Goal: Task Accomplishment & Management: Manage account settings

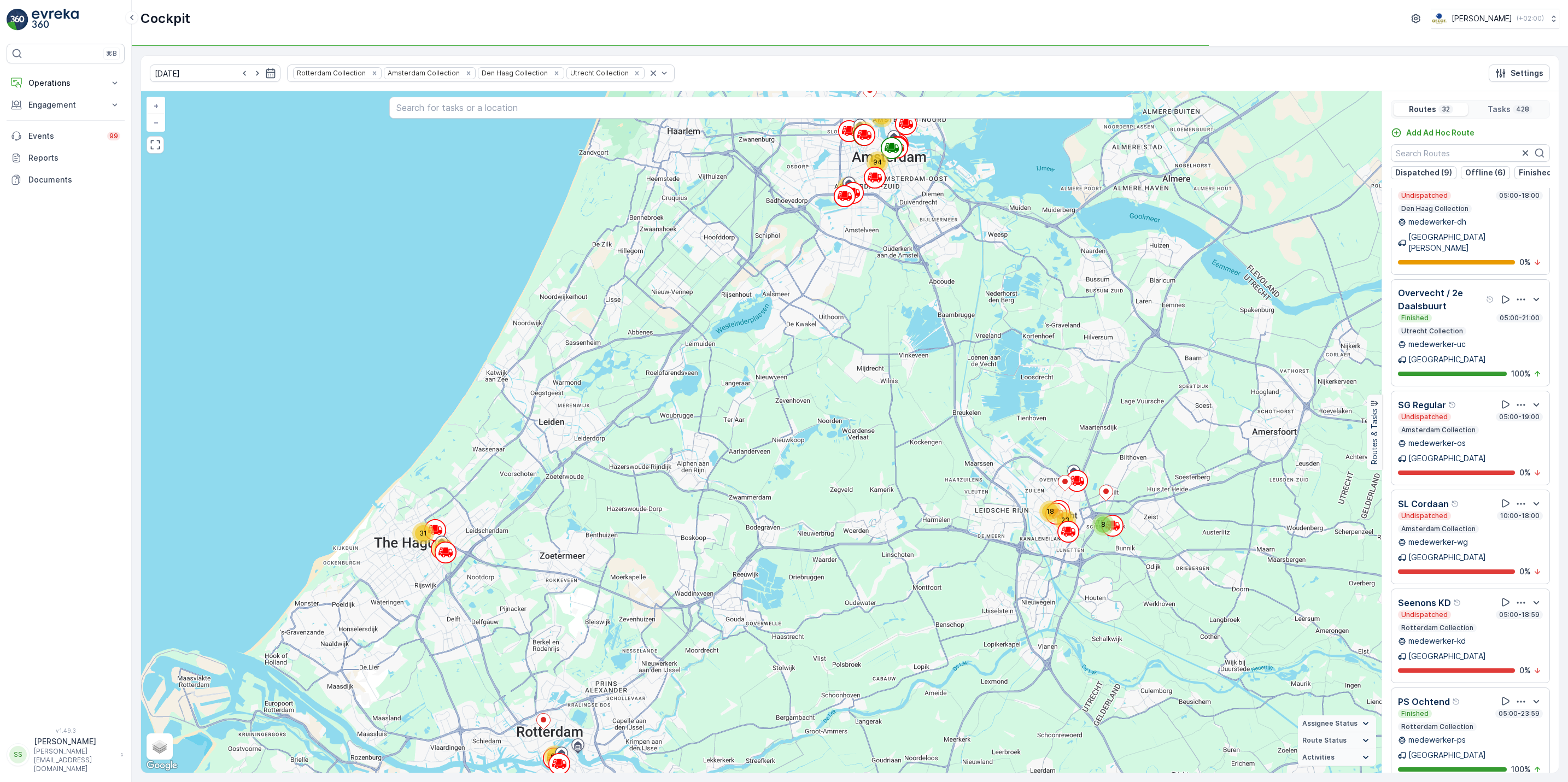
scroll to position [1153, 0]
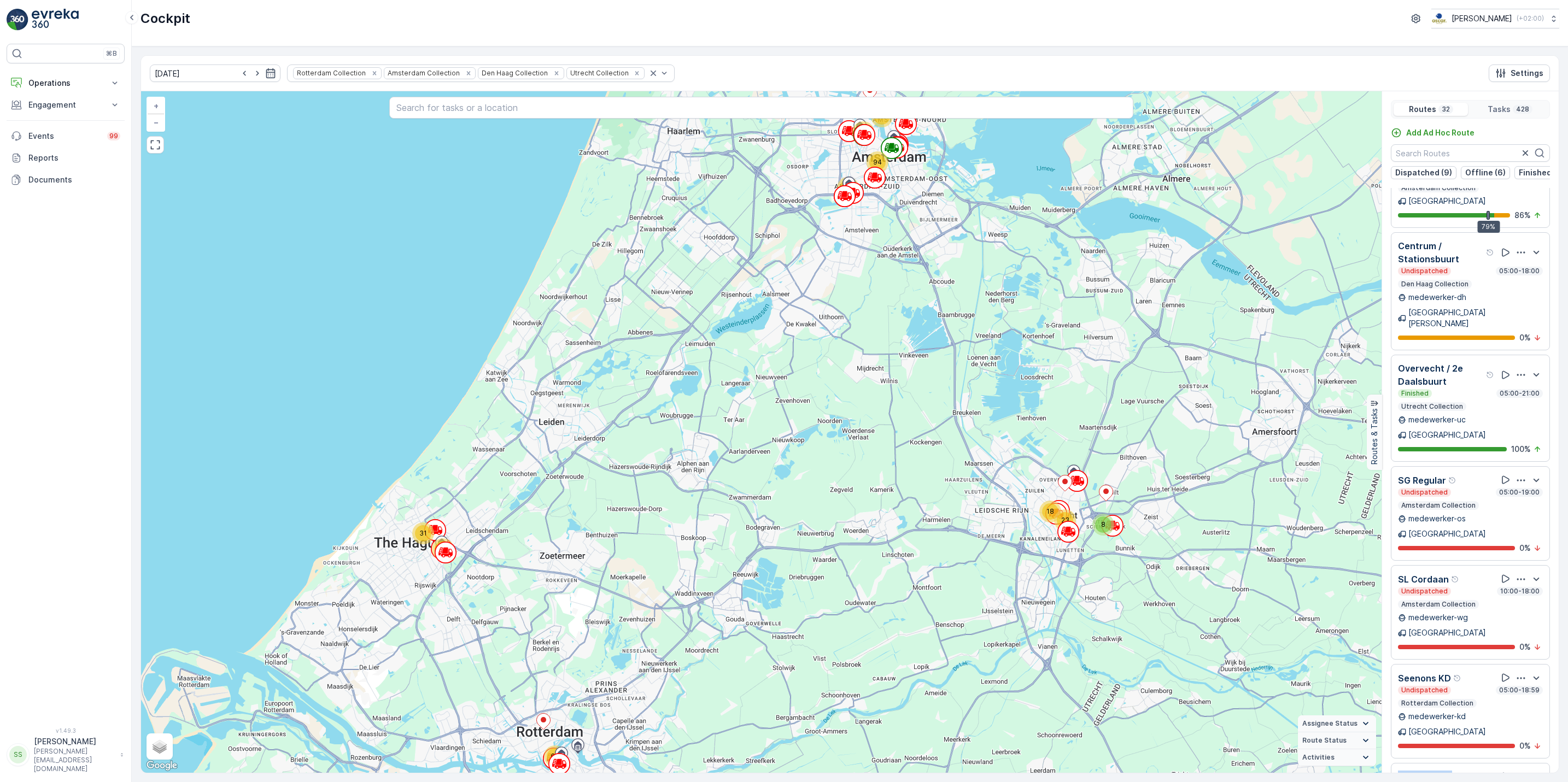
drag, startPoint x: 1558, startPoint y: 562, endPoint x: 1558, endPoint y: 514, distance: 48.0
click at [1558, 514] on div "Routes 32 Tasks 428 Add Ad Hoc Route Dispatched (9) Offline (6) Finished (8) Un…" at bounding box center [1470, 432] width 177 height 682
click at [65, 82] on p "Operations" at bounding box center [66, 83] width 74 height 11
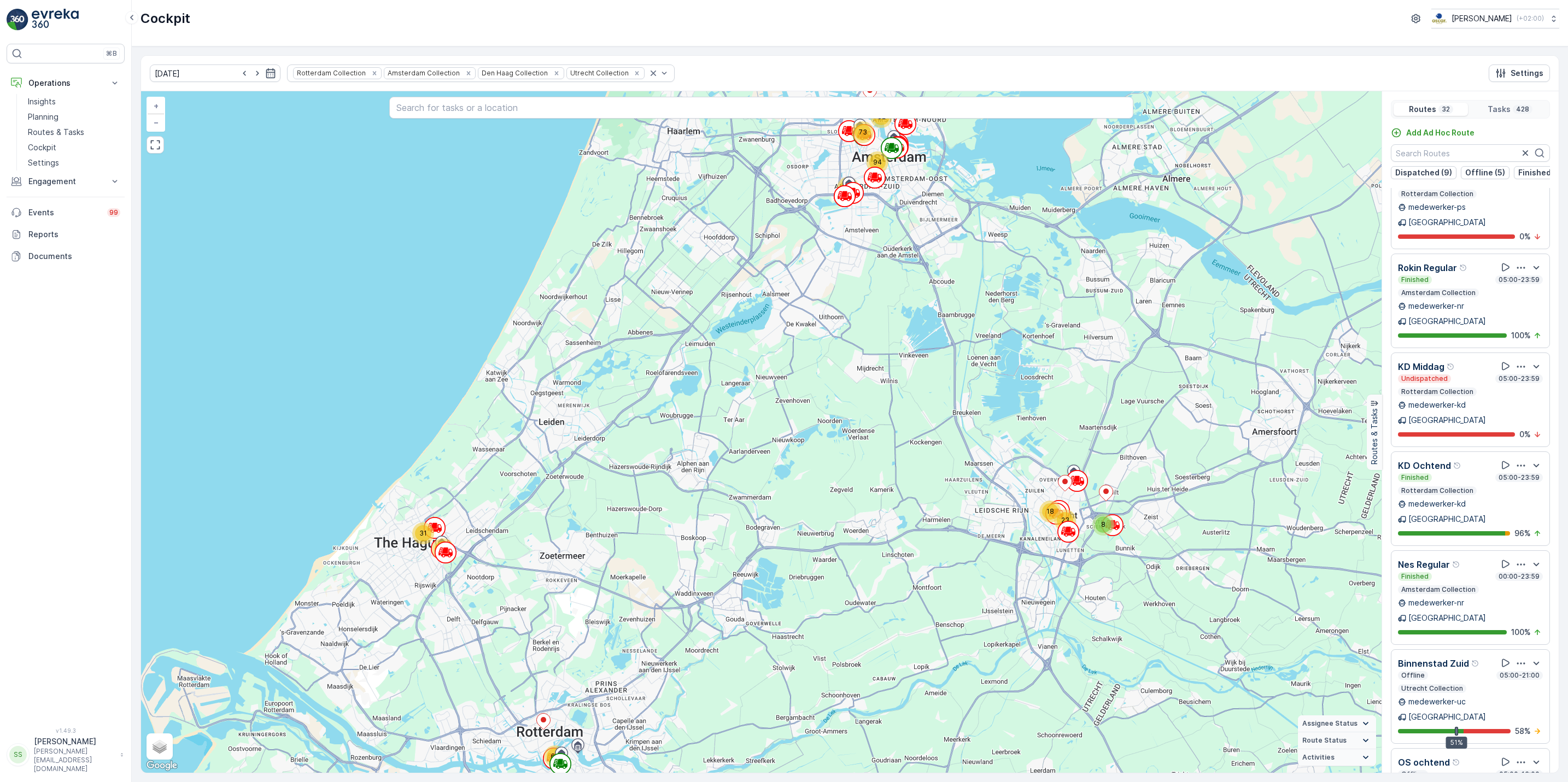
scroll to position [28, 0]
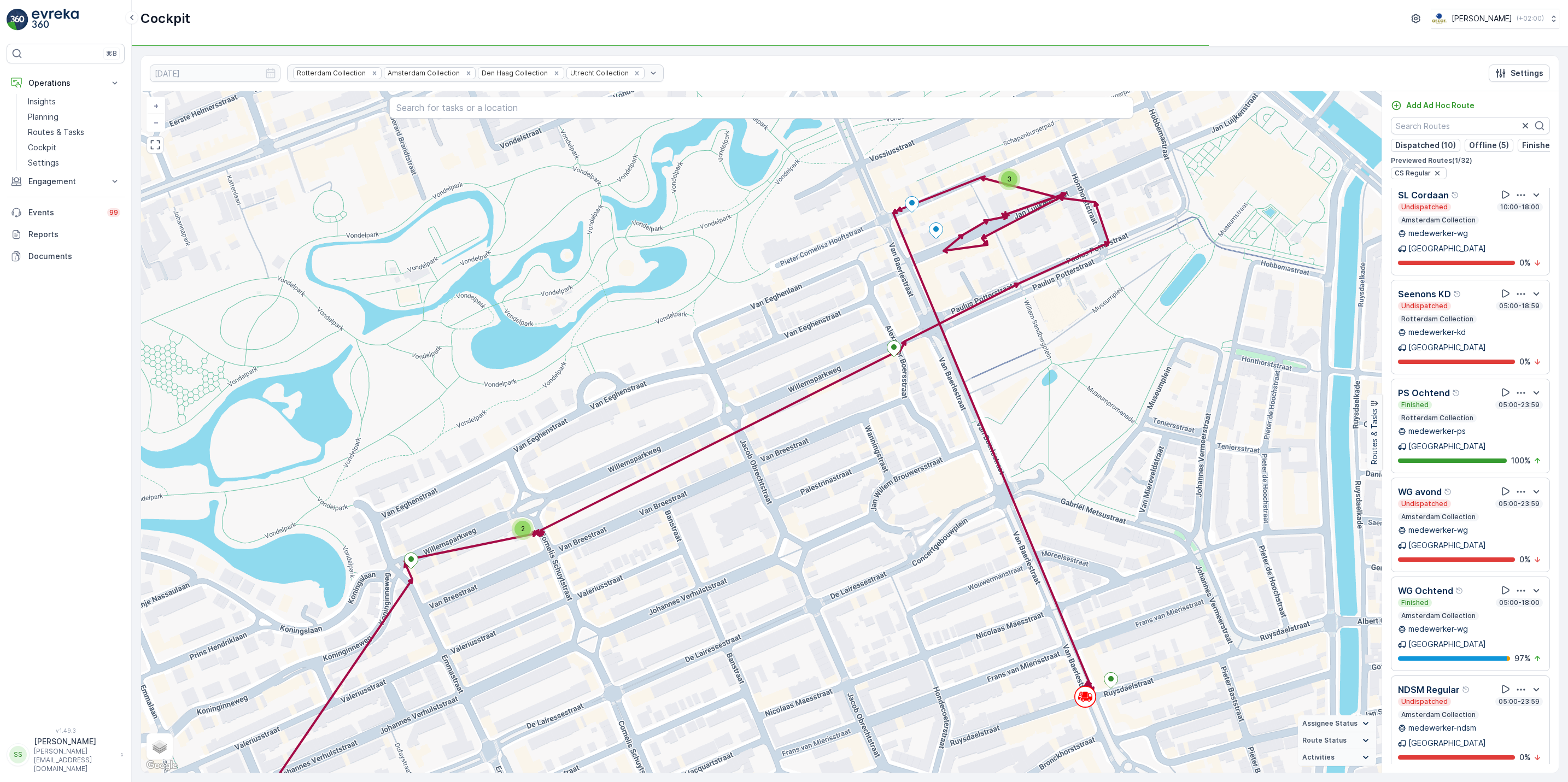
scroll to position [1461, 0]
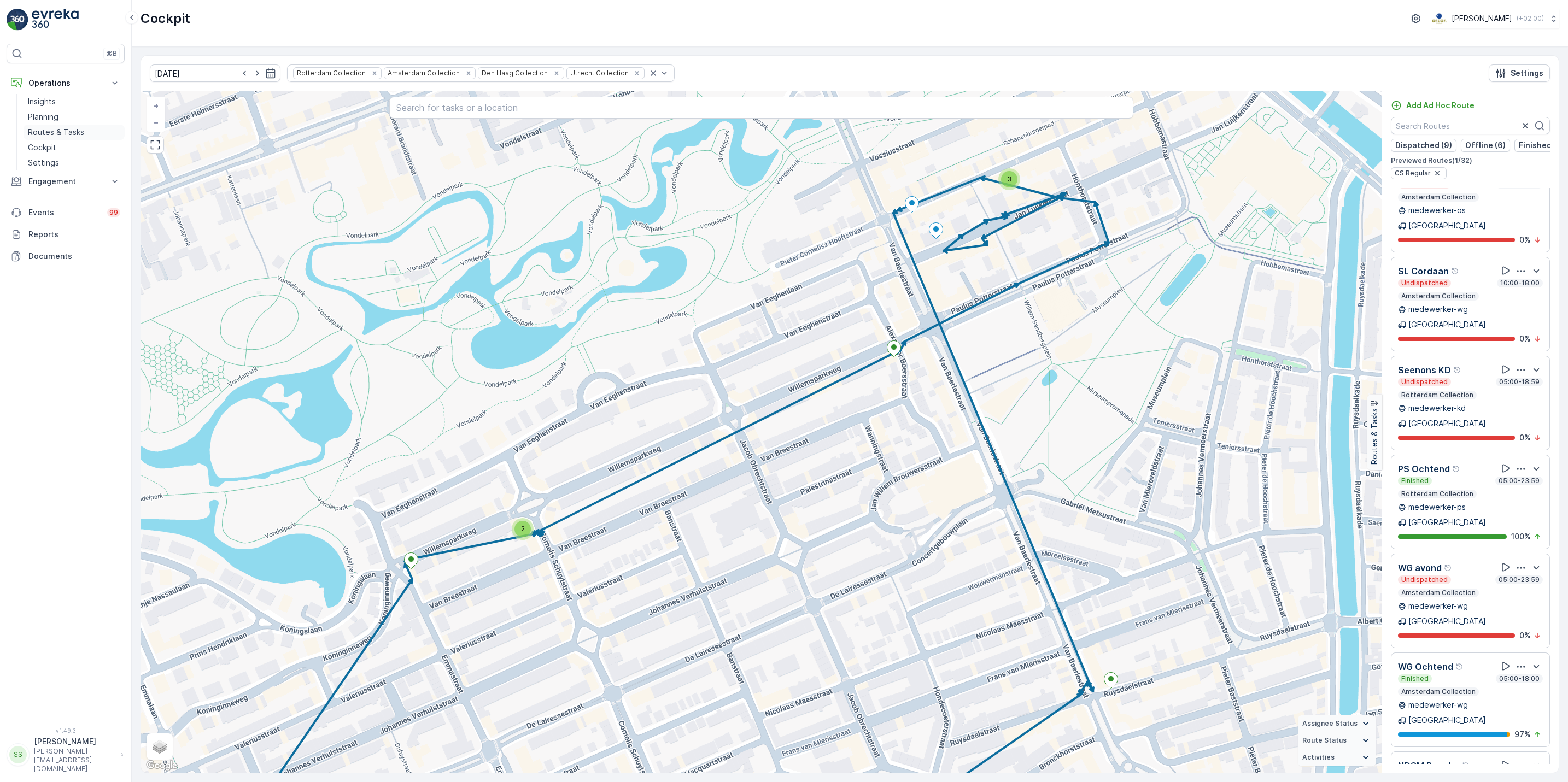
click at [56, 138] on p "Routes & Tasks" at bounding box center [56, 132] width 57 height 11
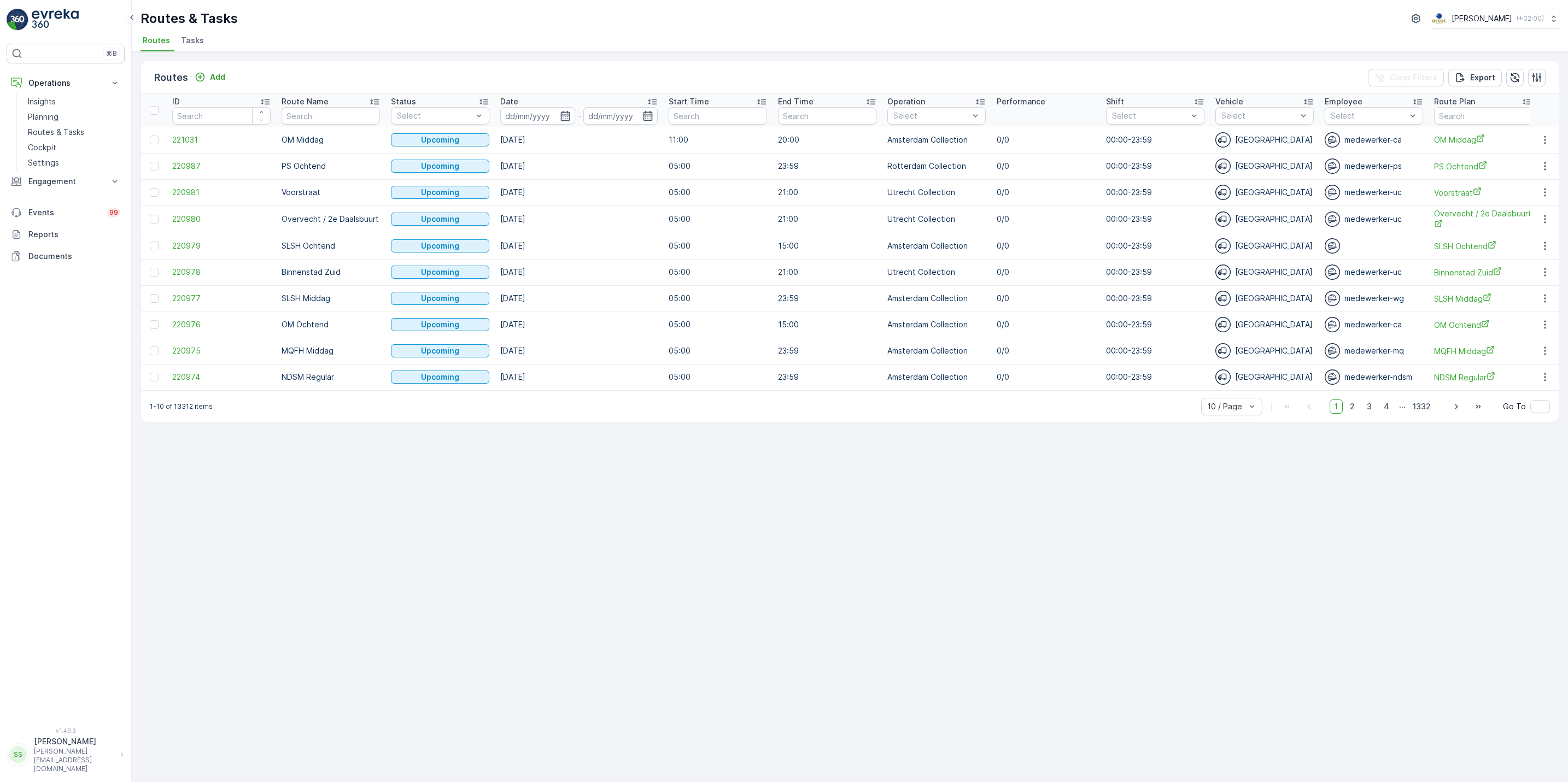
click at [191, 40] on span "Tasks" at bounding box center [192, 40] width 23 height 11
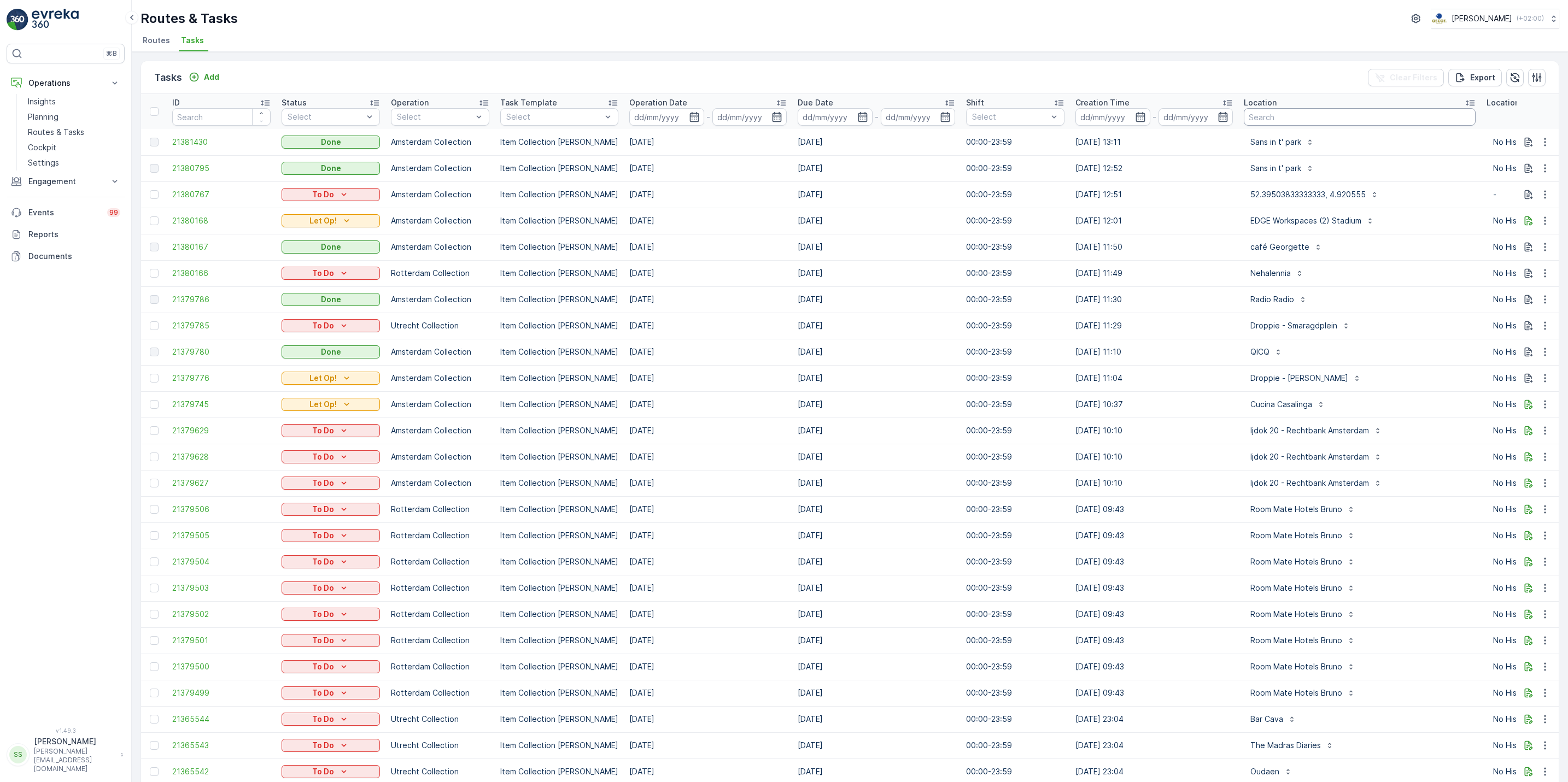
click at [1293, 121] on input "text" at bounding box center [1359, 117] width 232 height 18
click at [156, 50] on li "Routes" at bounding box center [158, 42] width 34 height 19
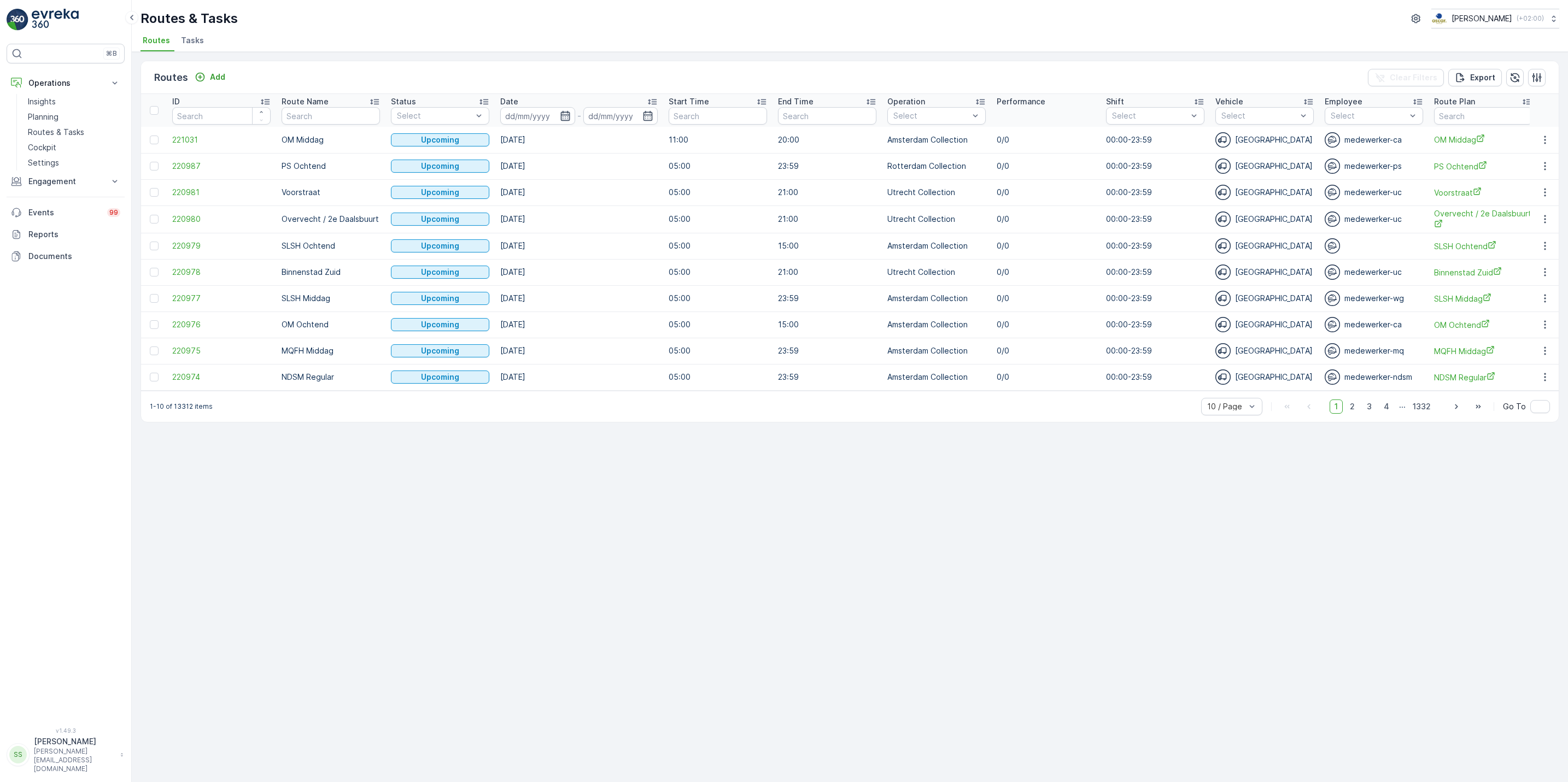
click at [562, 116] on icon "button" at bounding box center [565, 116] width 11 height 11
click at [654, 187] on div "3" at bounding box center [656, 183] width 18 height 18
type input "[DATE]"
click at [654, 187] on div "3" at bounding box center [656, 183] width 18 height 18
type input "[DATE]"
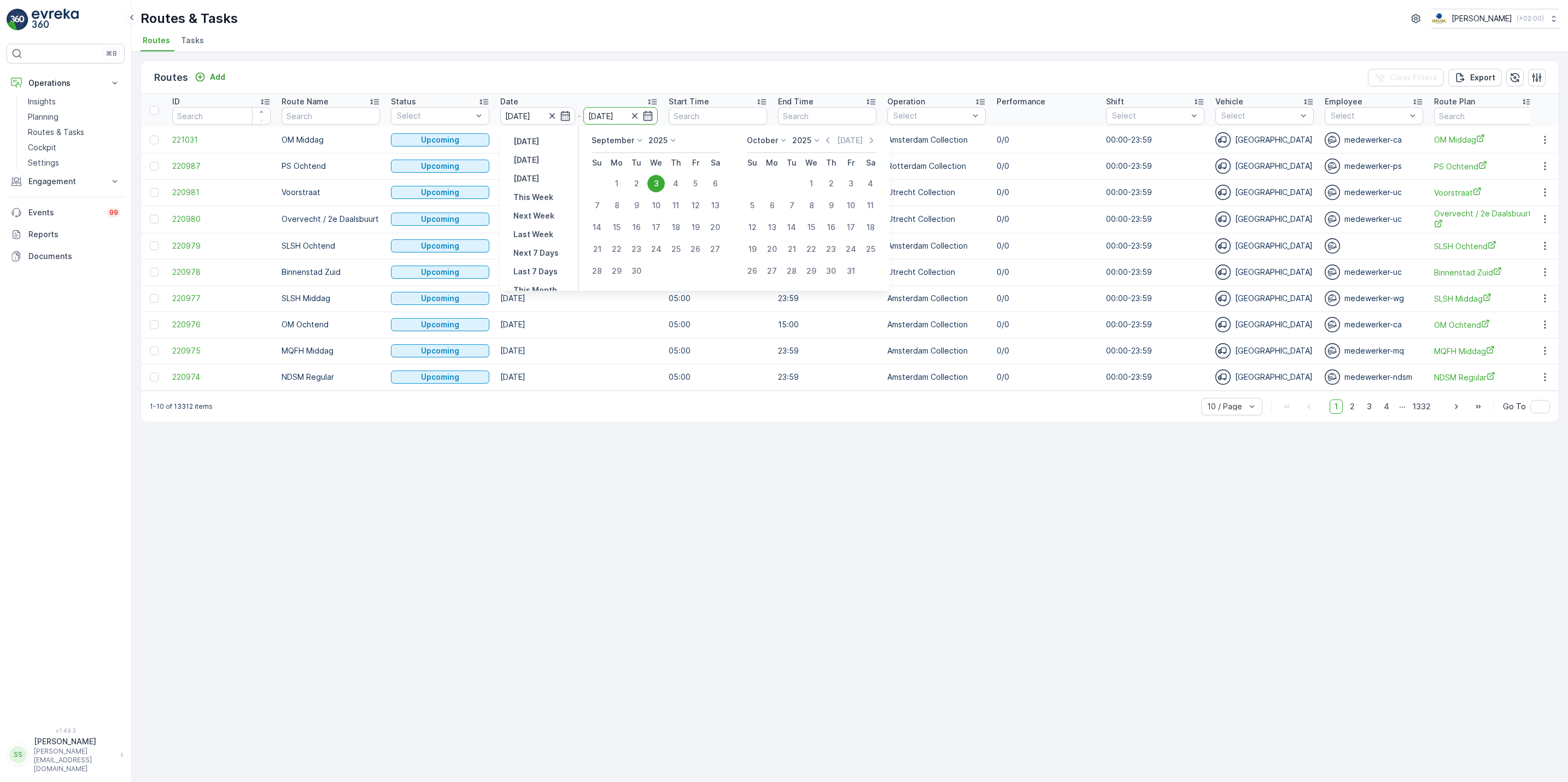
click at [654, 187] on div "3" at bounding box center [656, 183] width 18 height 18
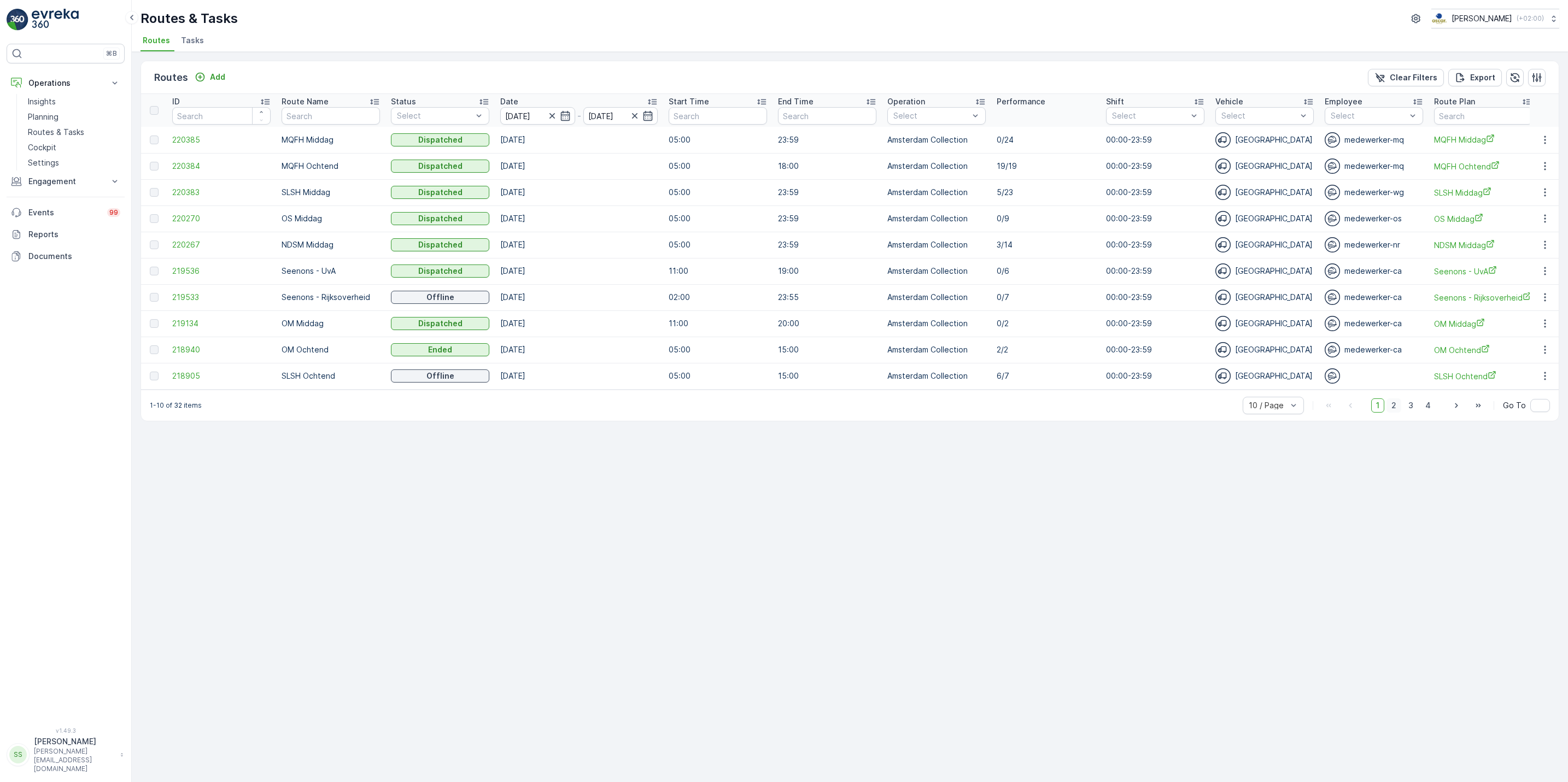
click at [1398, 413] on span "2" at bounding box center [1394, 405] width 15 height 14
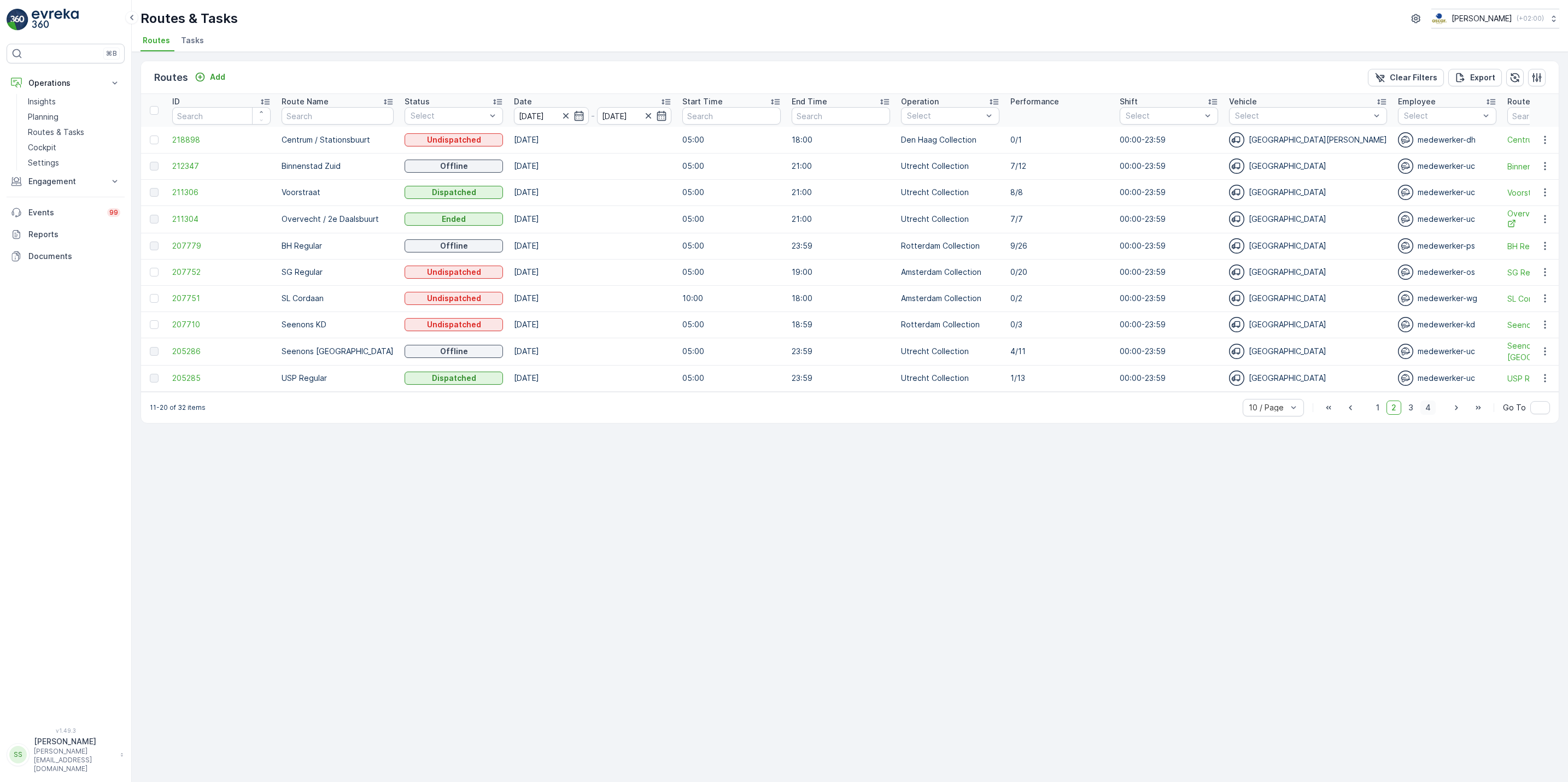
click at [1426, 415] on span "4" at bounding box center [1427, 407] width 15 height 14
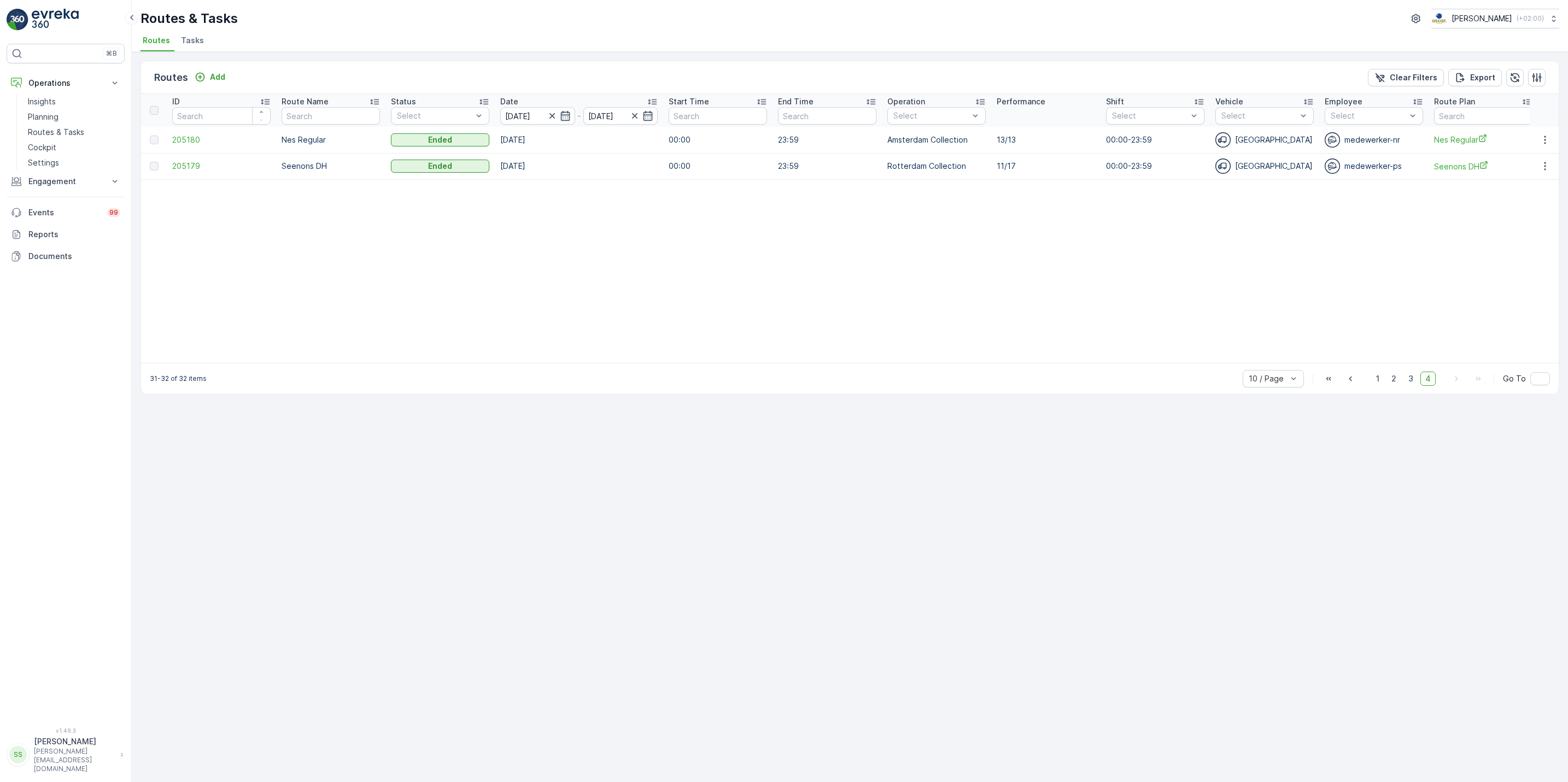
click at [1408, 375] on div "10 / Page 1 2 3 4 Go To" at bounding box center [1396, 379] width 307 height 18
click at [1404, 386] on span "3" at bounding box center [1411, 379] width 15 height 14
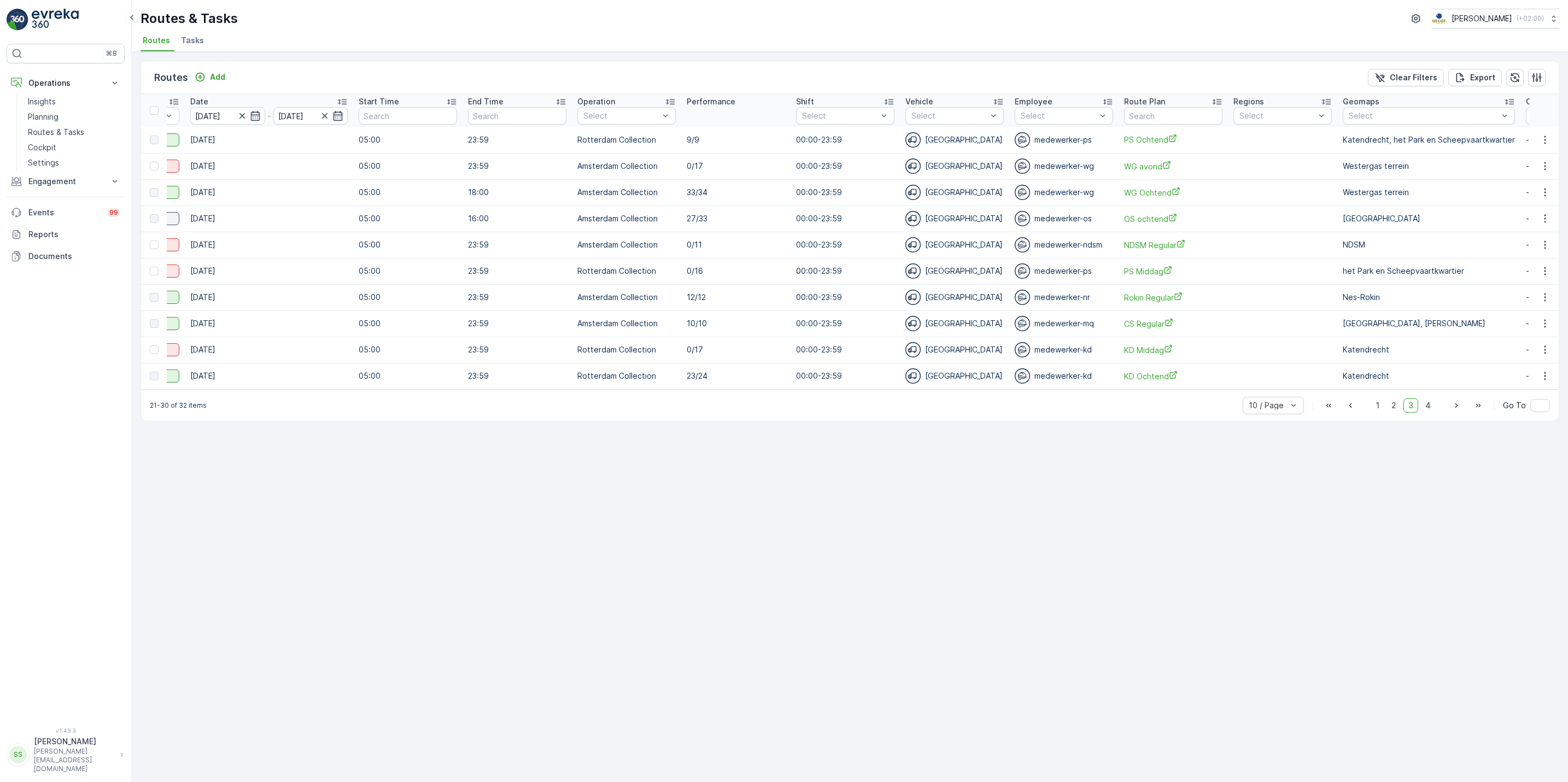
scroll to position [0, 496]
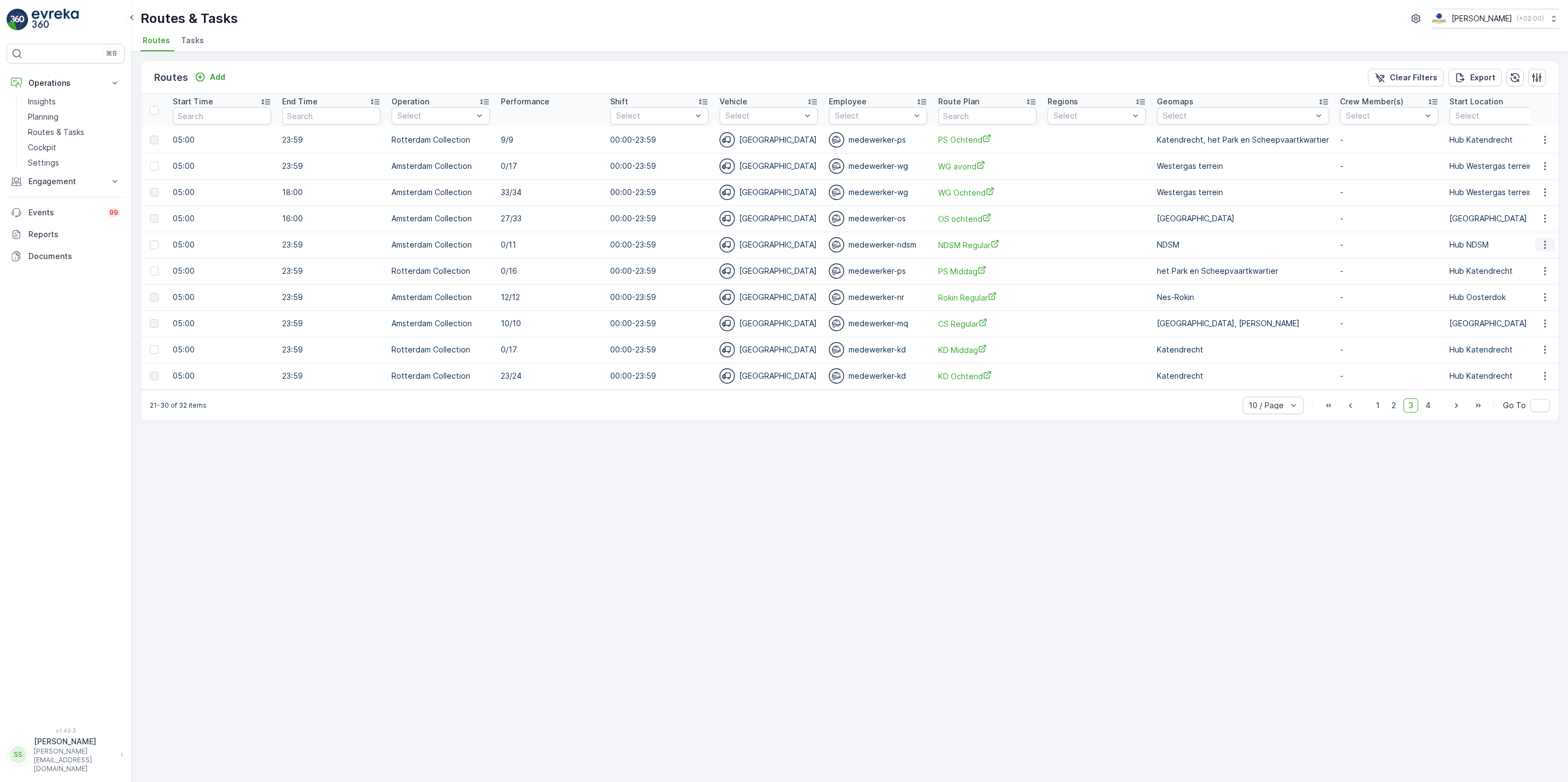
click at [1550, 245] on icon "button" at bounding box center [1545, 245] width 11 height 11
click at [1539, 259] on span "See More Details" at bounding box center [1519, 262] width 63 height 11
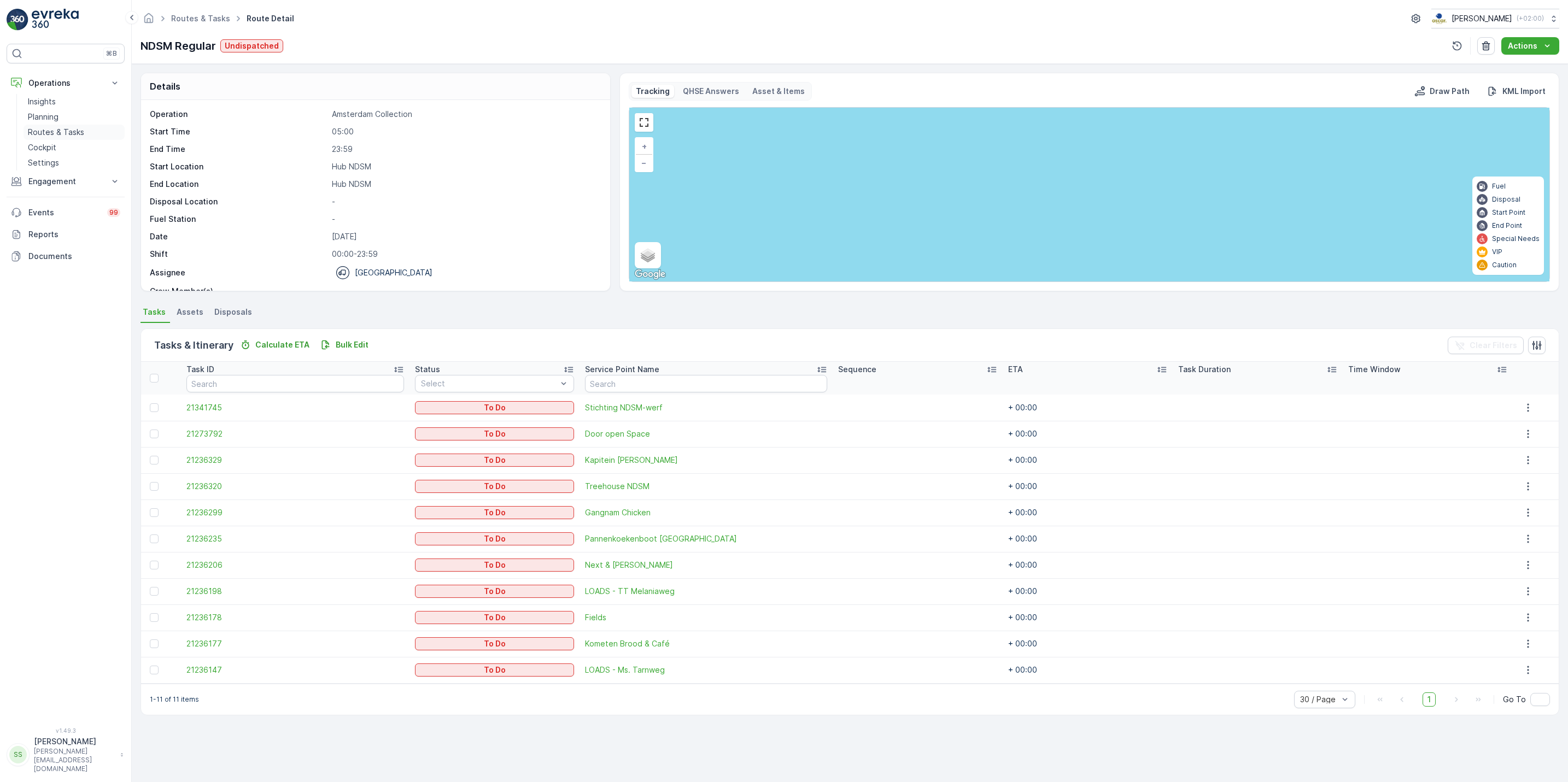
click at [89, 135] on link "Routes & Tasks" at bounding box center [74, 132] width 101 height 15
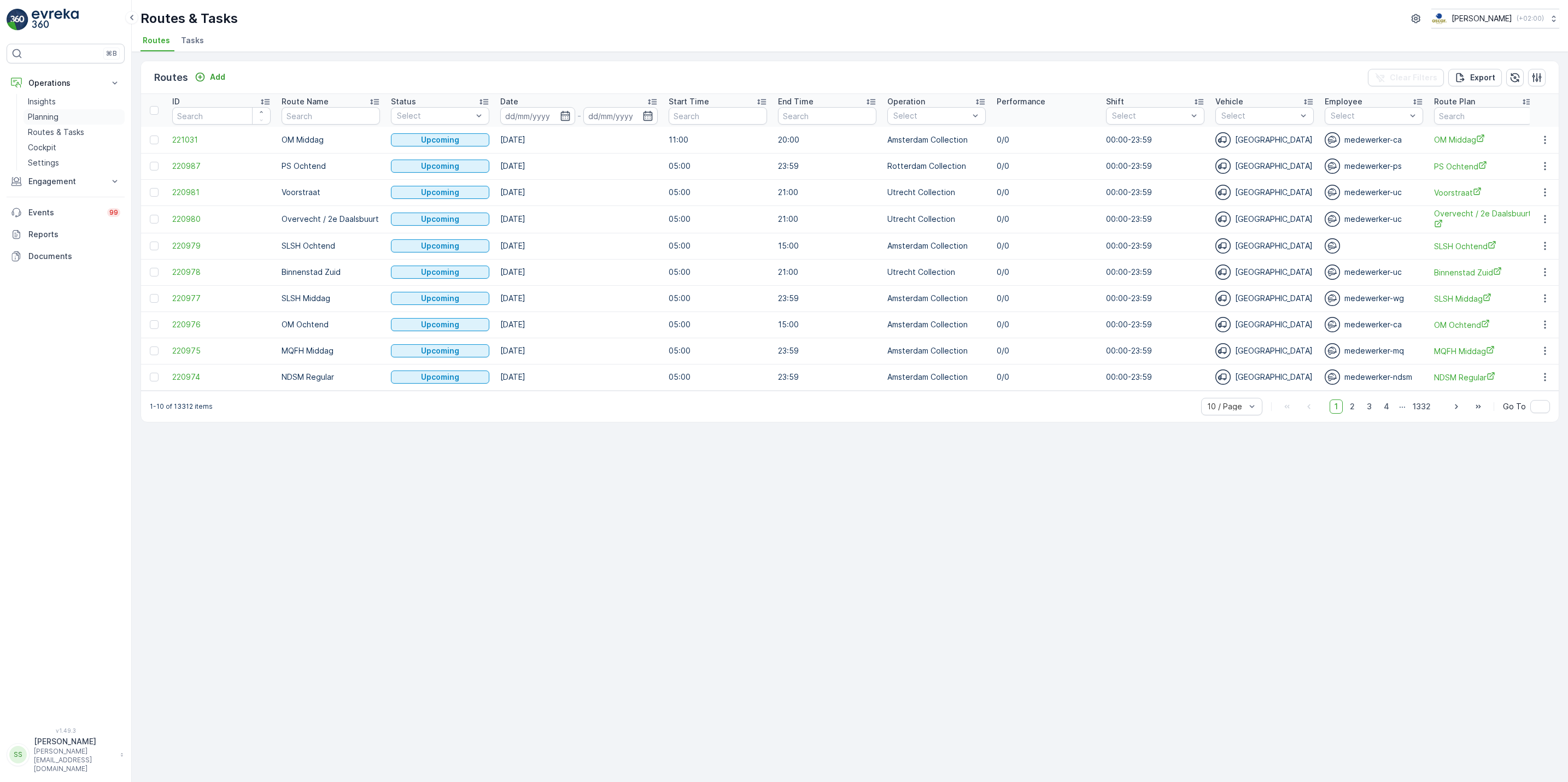
click at [37, 112] on p "Planning" at bounding box center [43, 117] width 30 height 11
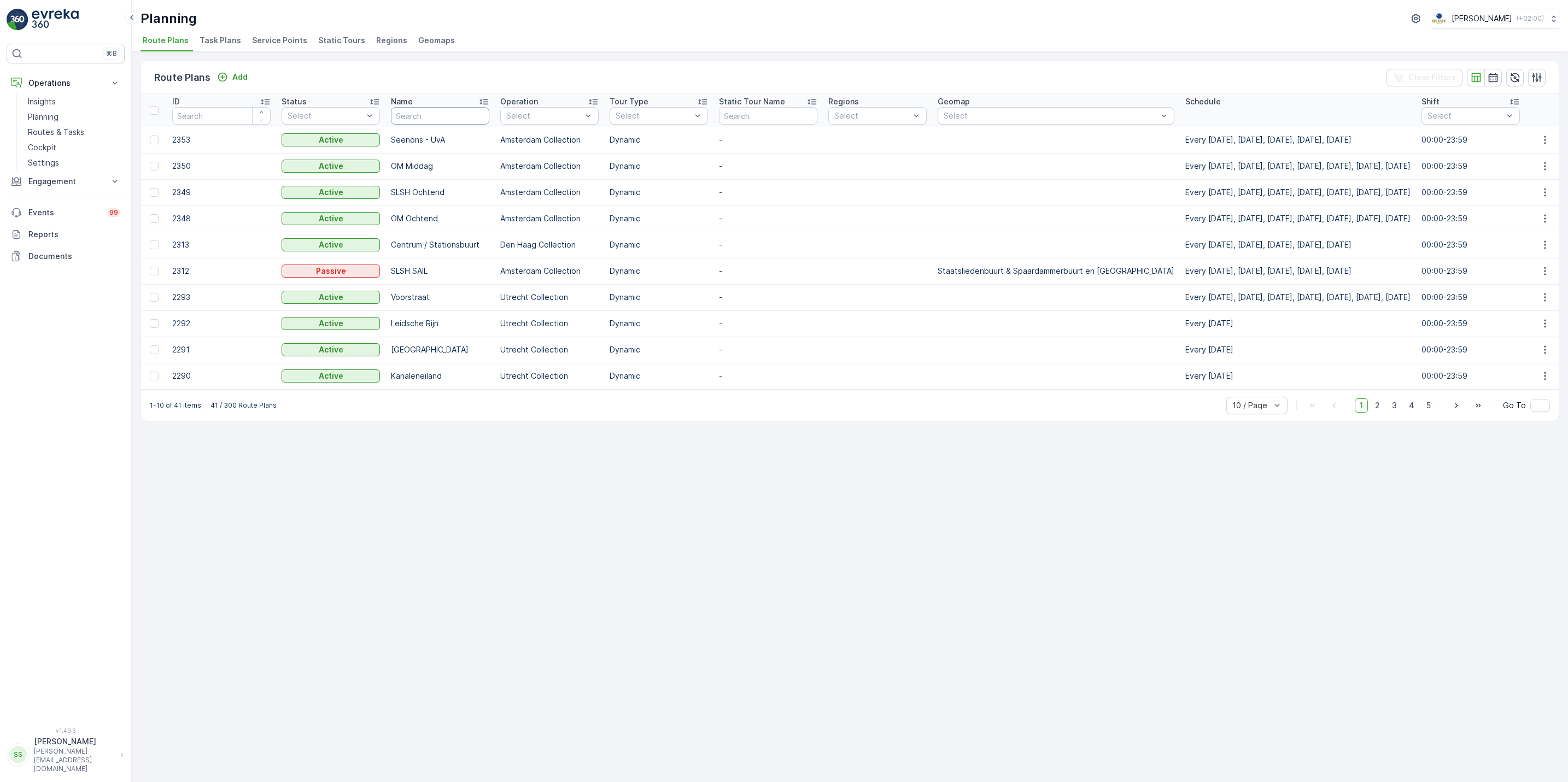
click at [412, 115] on input "text" at bounding box center [440, 116] width 99 height 18
type input "ndsm"
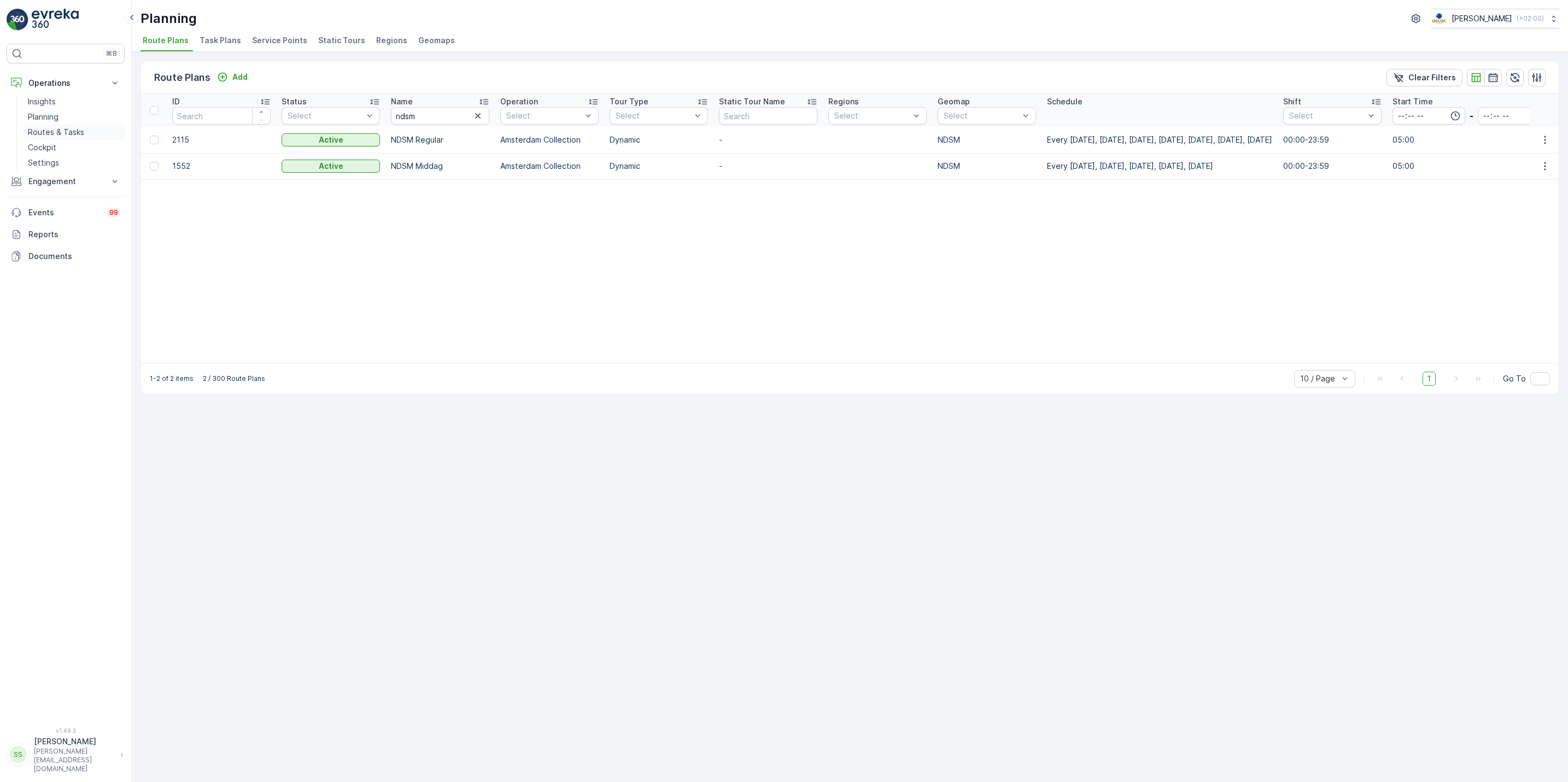
click at [46, 133] on p "Routes & Tasks" at bounding box center [56, 132] width 57 height 11
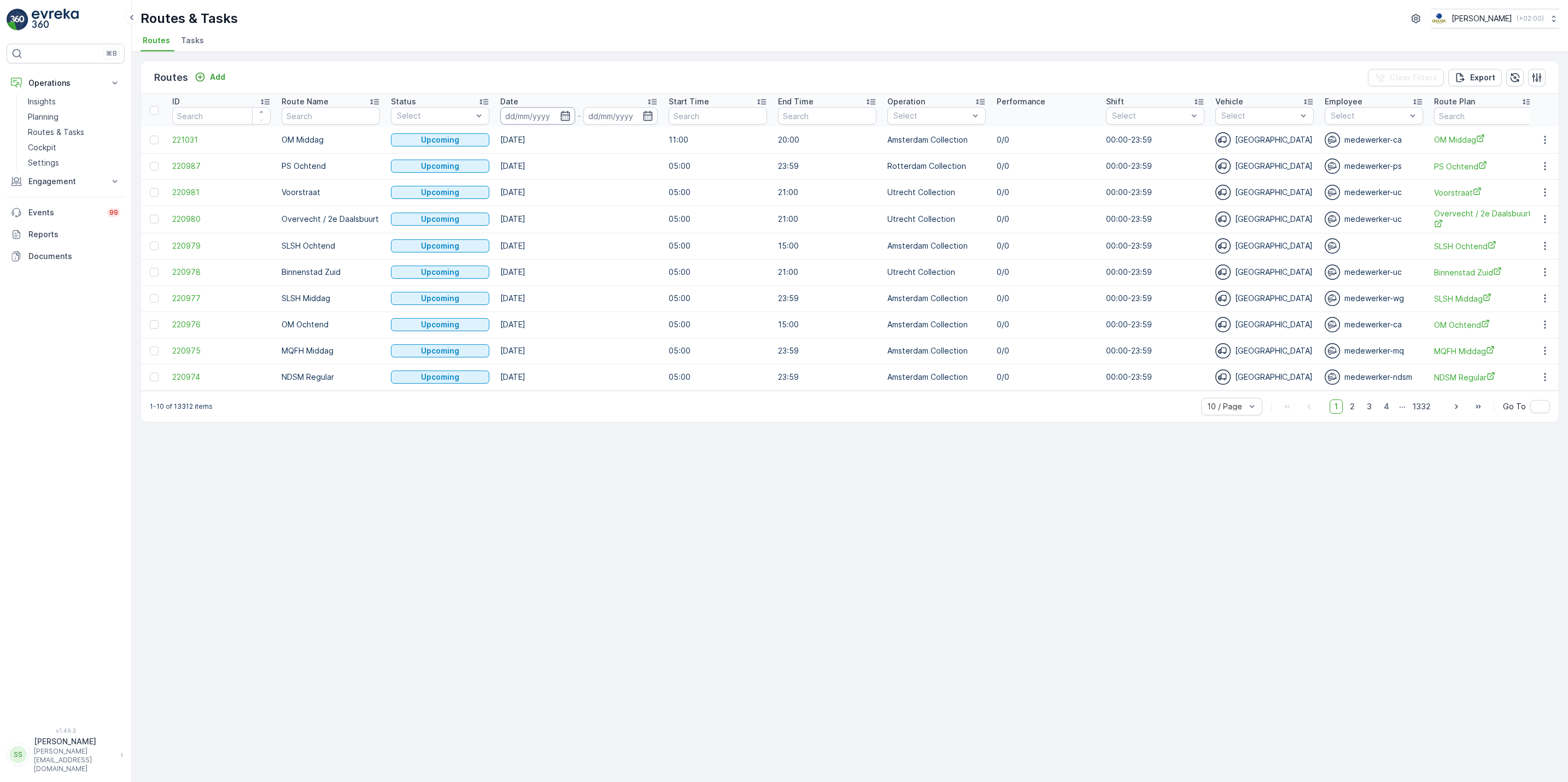
click at [573, 113] on input at bounding box center [537, 116] width 75 height 18
click at [653, 187] on div "3" at bounding box center [656, 183] width 18 height 18
type input "[DATE]"
click at [653, 187] on div "3" at bounding box center [656, 183] width 18 height 18
type input "[DATE]"
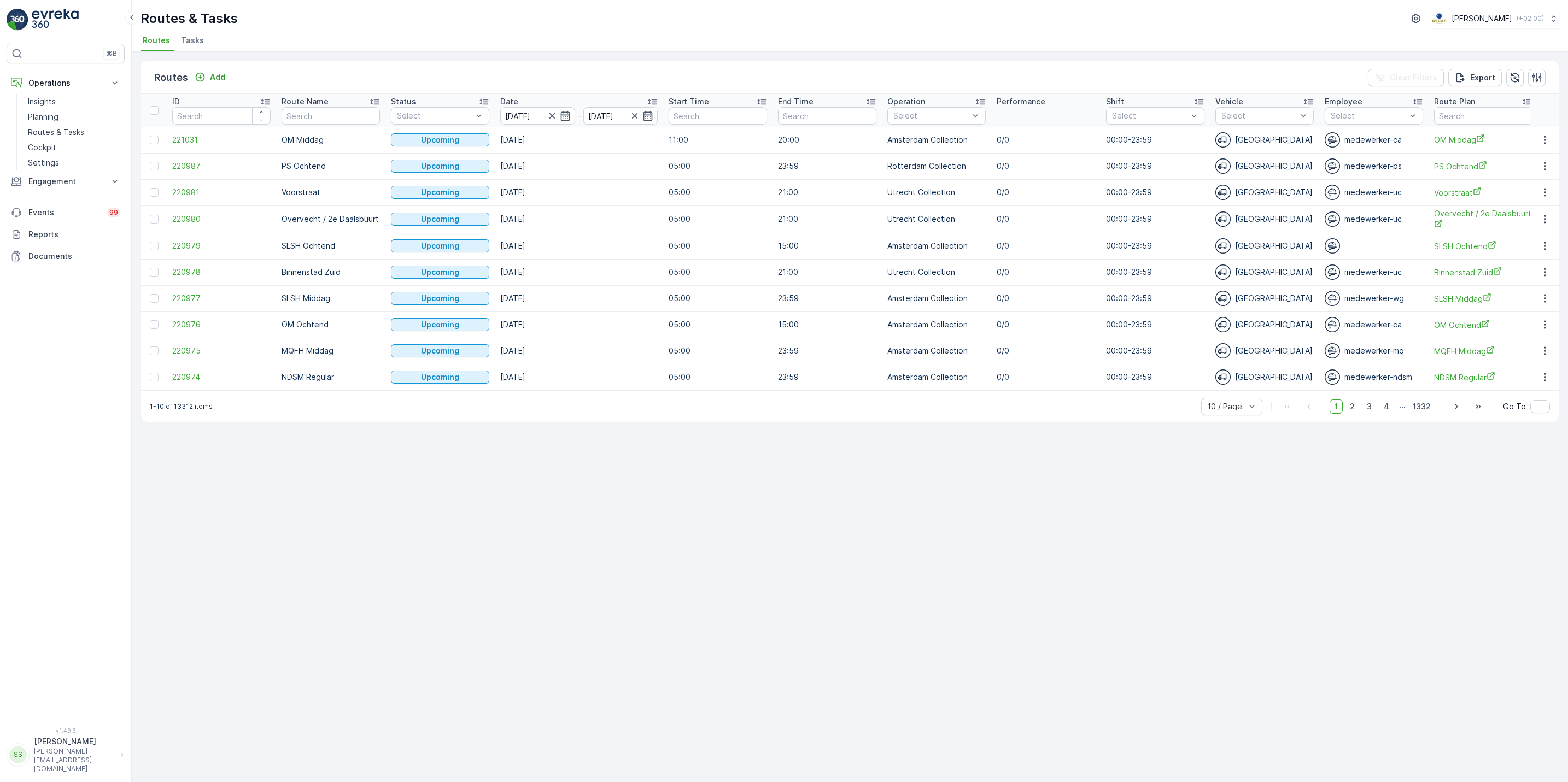
click at [653, 187] on td "[DATE]" at bounding box center [579, 192] width 169 height 26
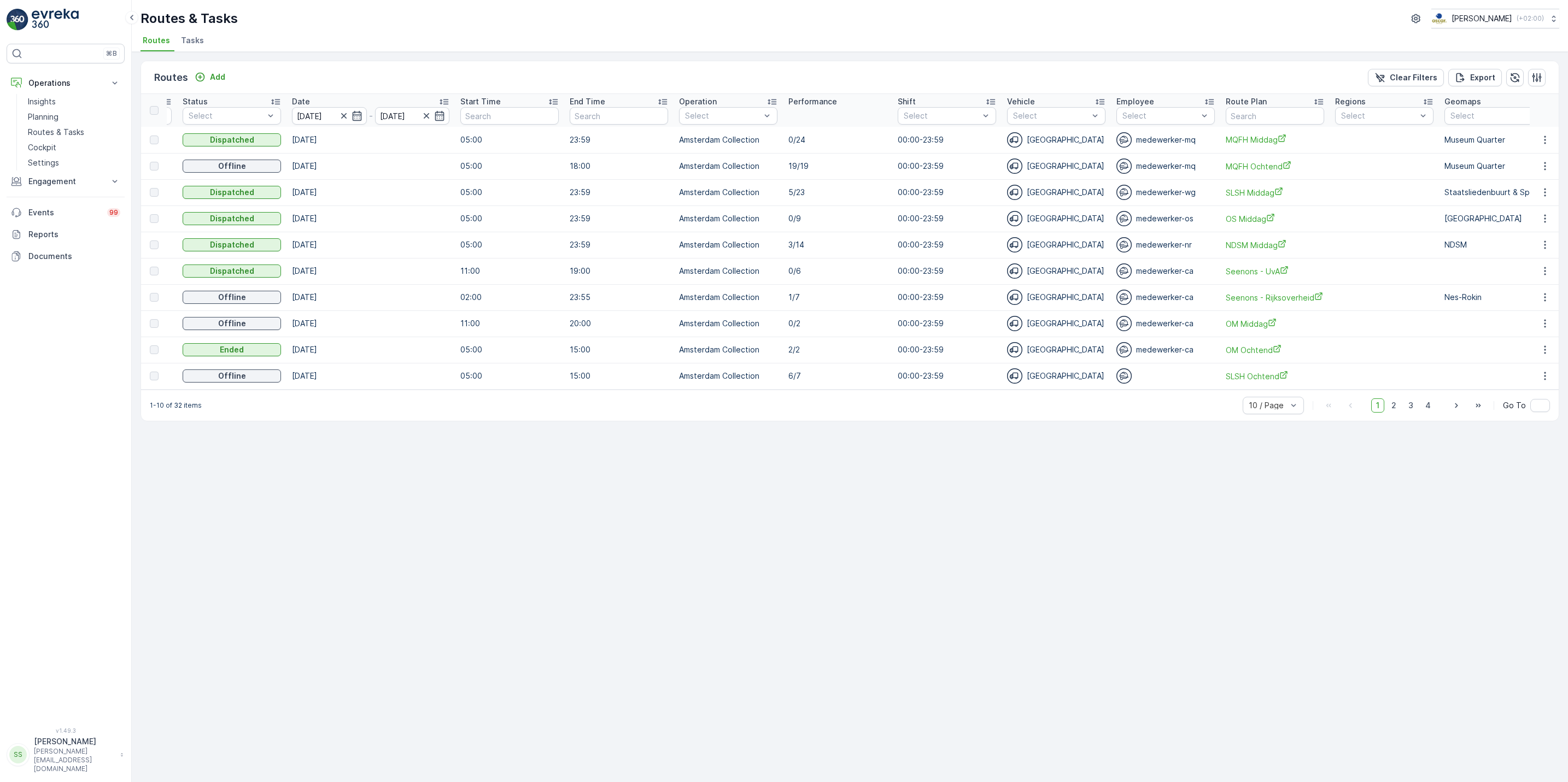
scroll to position [0, 209]
click at [1237, 114] on input "text" at bounding box center [1275, 116] width 99 height 18
type input "ndsm"
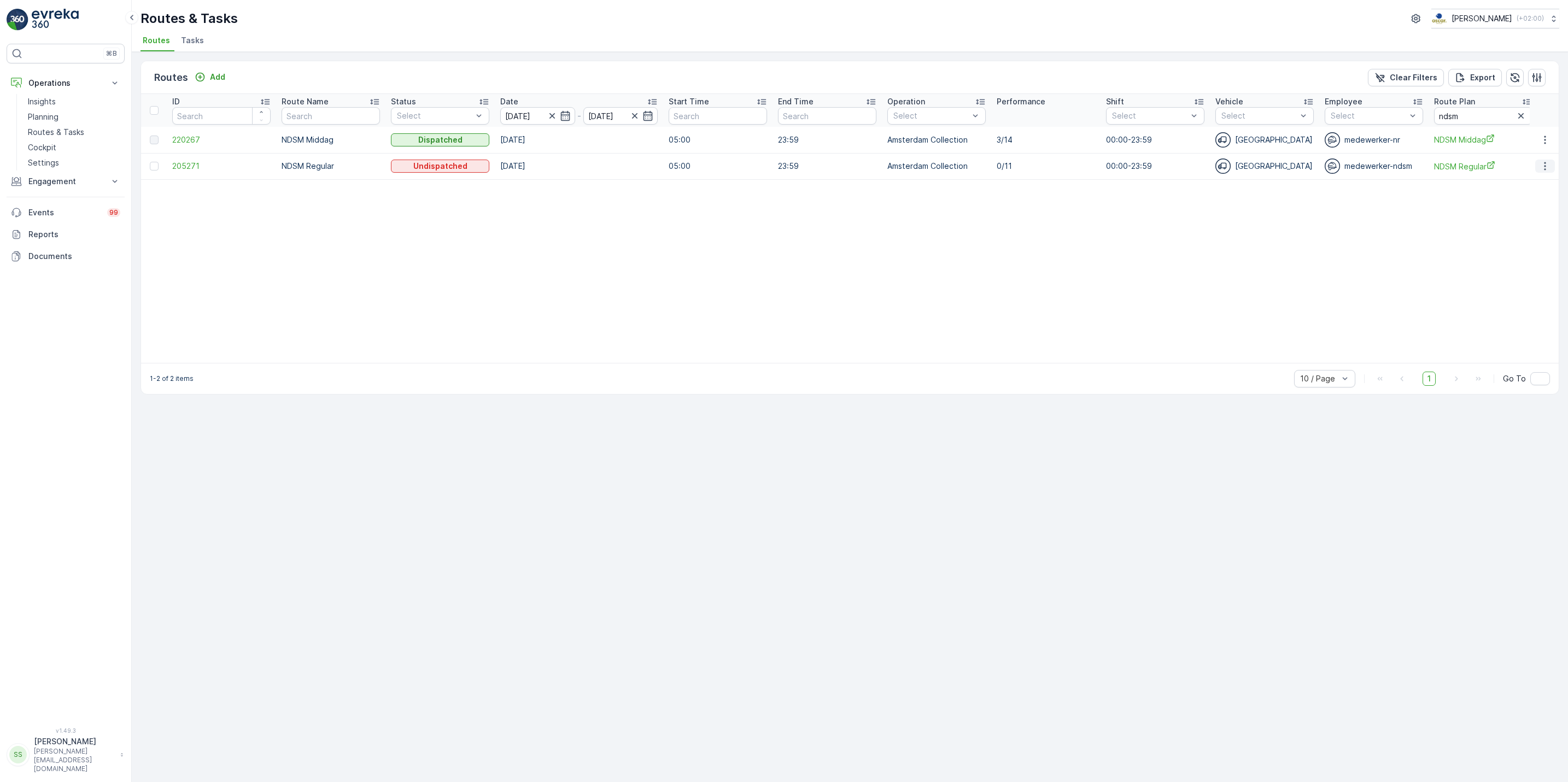
click at [1542, 166] on icon "button" at bounding box center [1545, 166] width 11 height 11
click at [1539, 180] on span "See More Details" at bounding box center [1519, 183] width 63 height 11
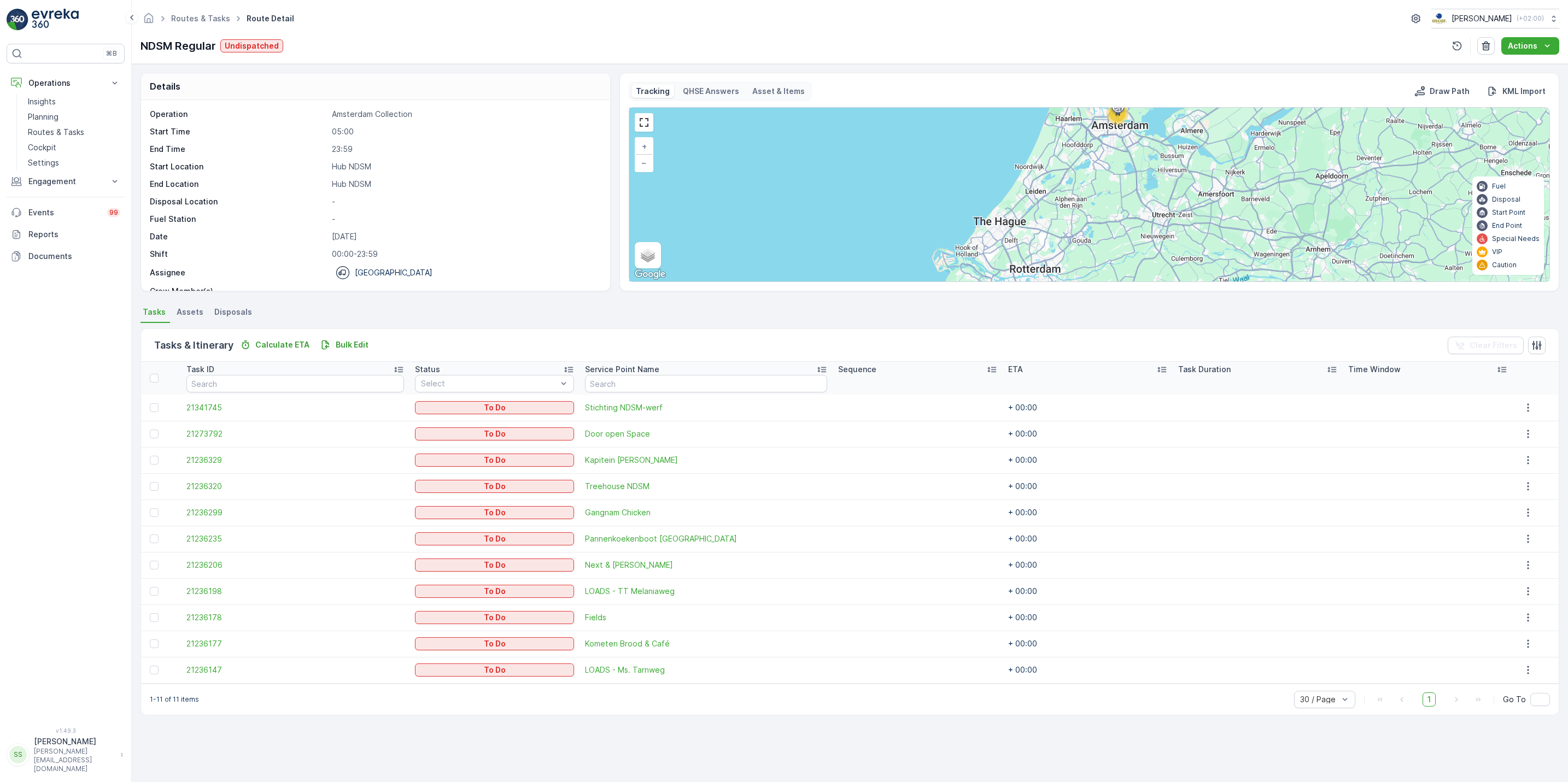
click at [1108, 390] on th "ETA" at bounding box center [1087, 379] width 170 height 33
click at [1533, 565] on button "button" at bounding box center [1528, 565] width 19 height 13
click at [1521, 581] on span "See More Details" at bounding box center [1522, 582] width 63 height 11
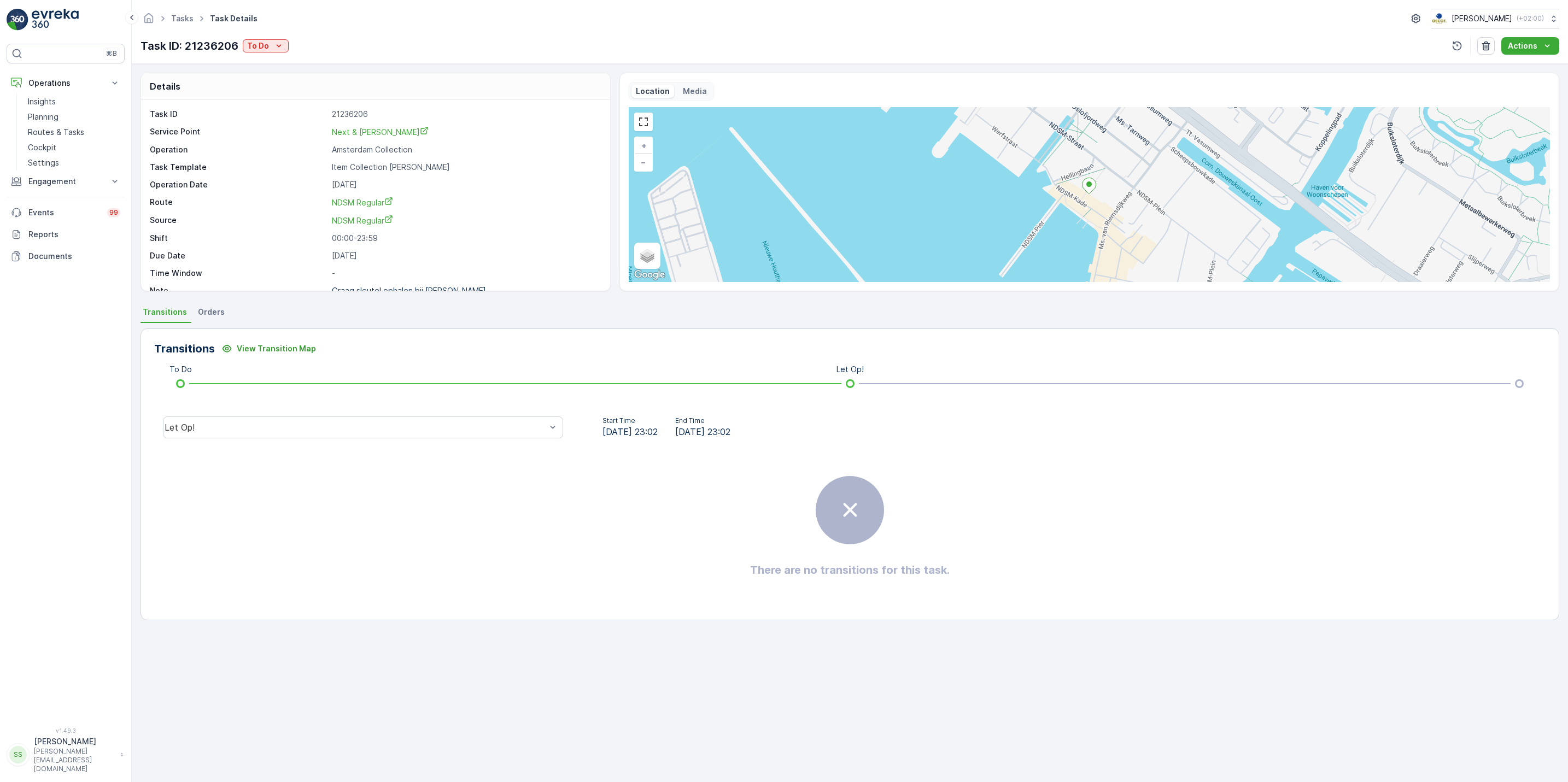
click at [330, 441] on div "Let Op!" at bounding box center [363, 427] width 418 height 35
click at [233, 340] on div "Done" at bounding box center [363, 345] width 387 height 10
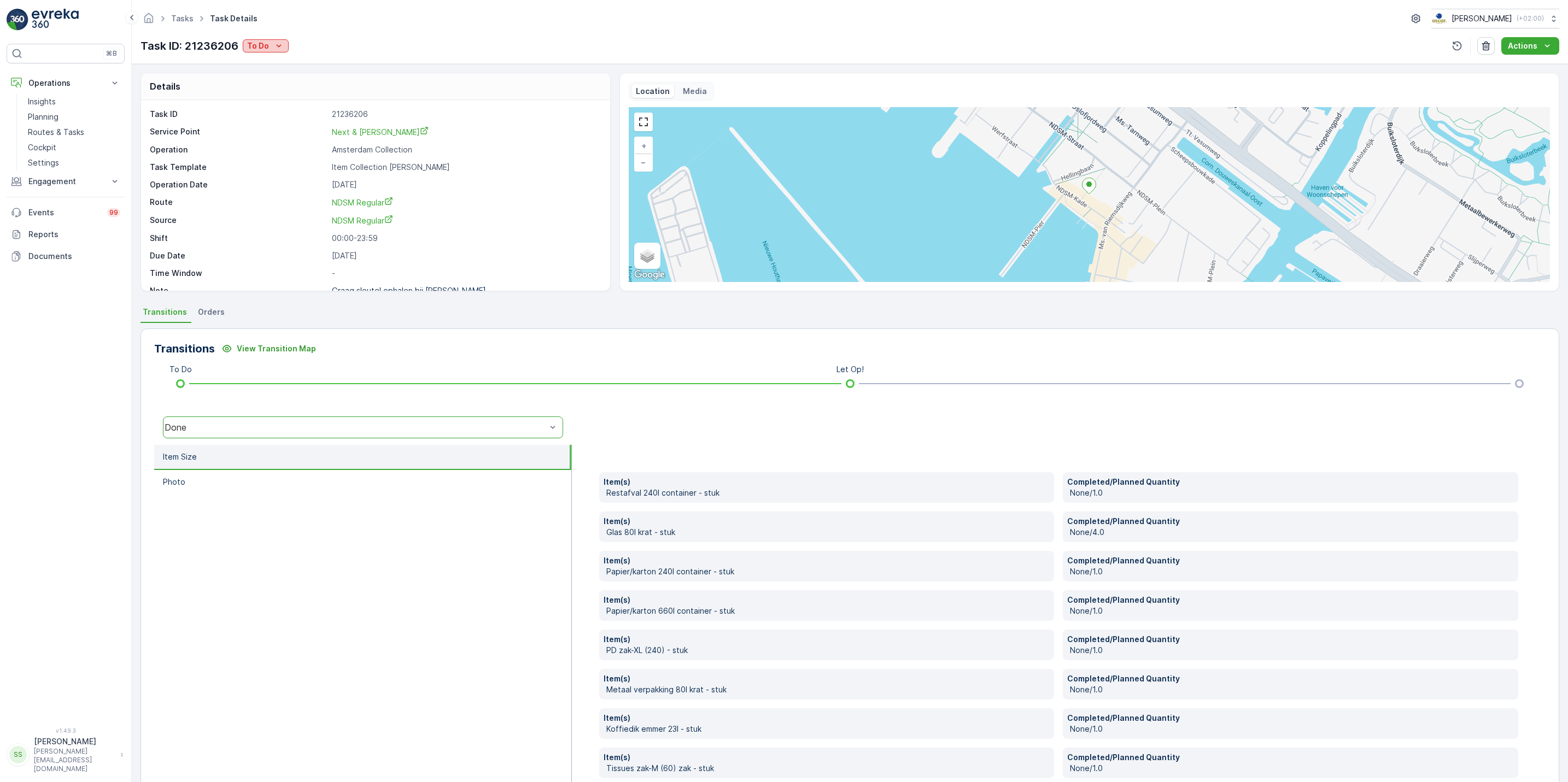
click at [261, 47] on p "To Do" at bounding box center [258, 46] width 22 height 11
click at [266, 90] on span "Done" at bounding box center [259, 94] width 19 height 11
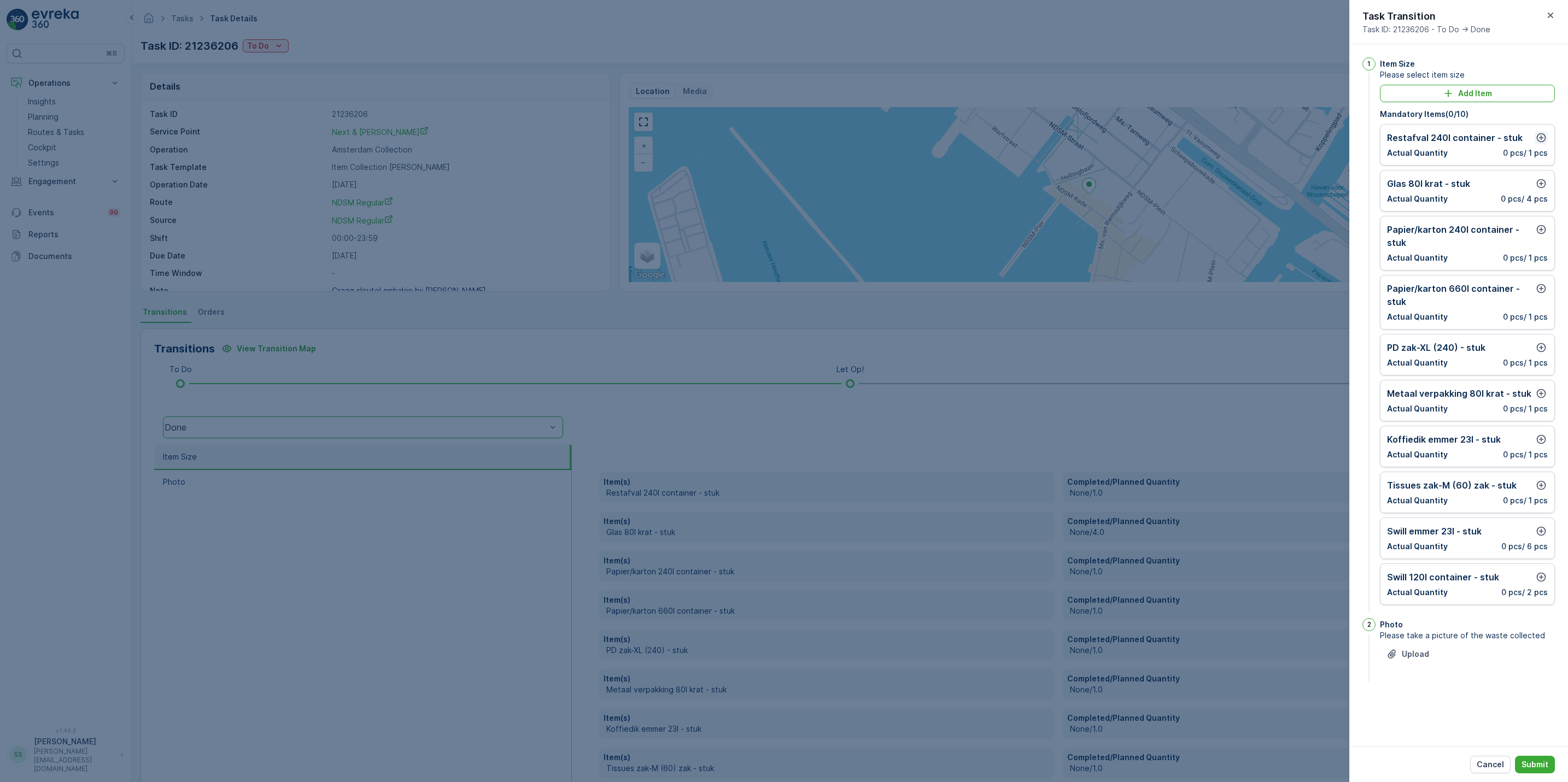
click at [1544, 138] on icon "button" at bounding box center [1541, 138] width 11 height 11
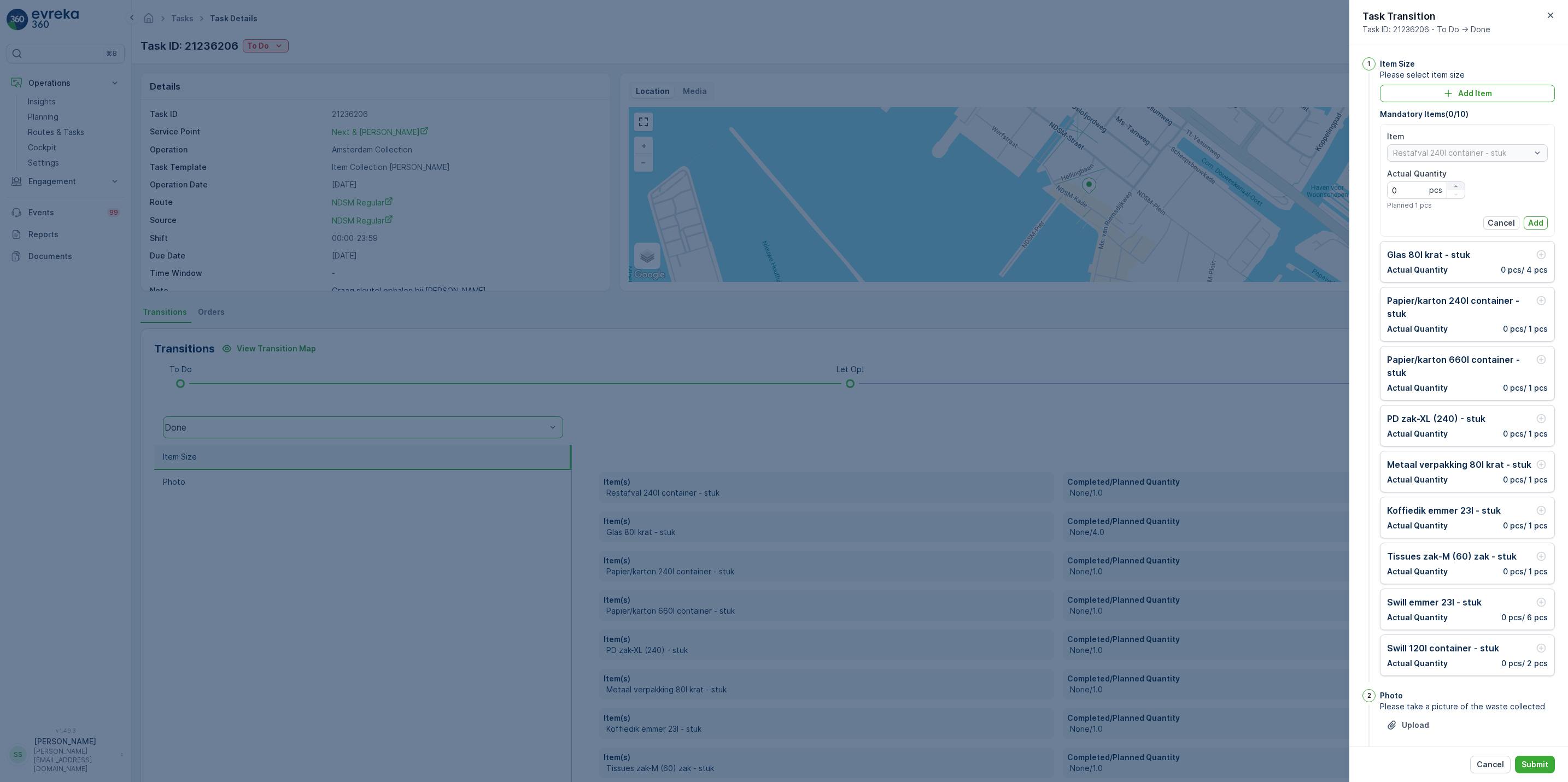
click at [1457, 184] on icon "button" at bounding box center [1455, 186] width 7 height 7
type Quantity "3"
click at [1534, 218] on p "Add" at bounding box center [1535, 223] width 15 height 11
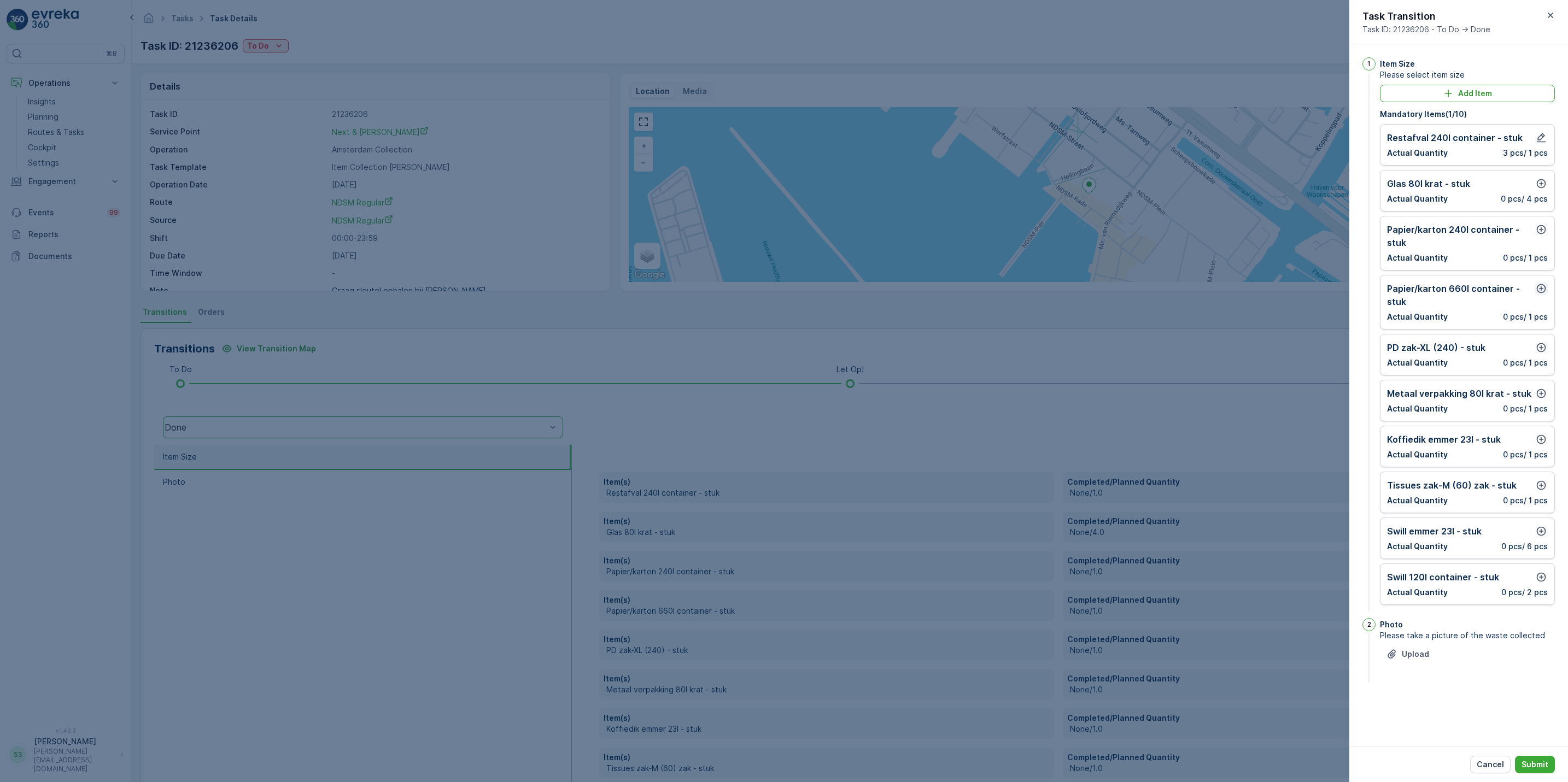
click at [1540, 293] on icon "button" at bounding box center [1541, 288] width 11 height 11
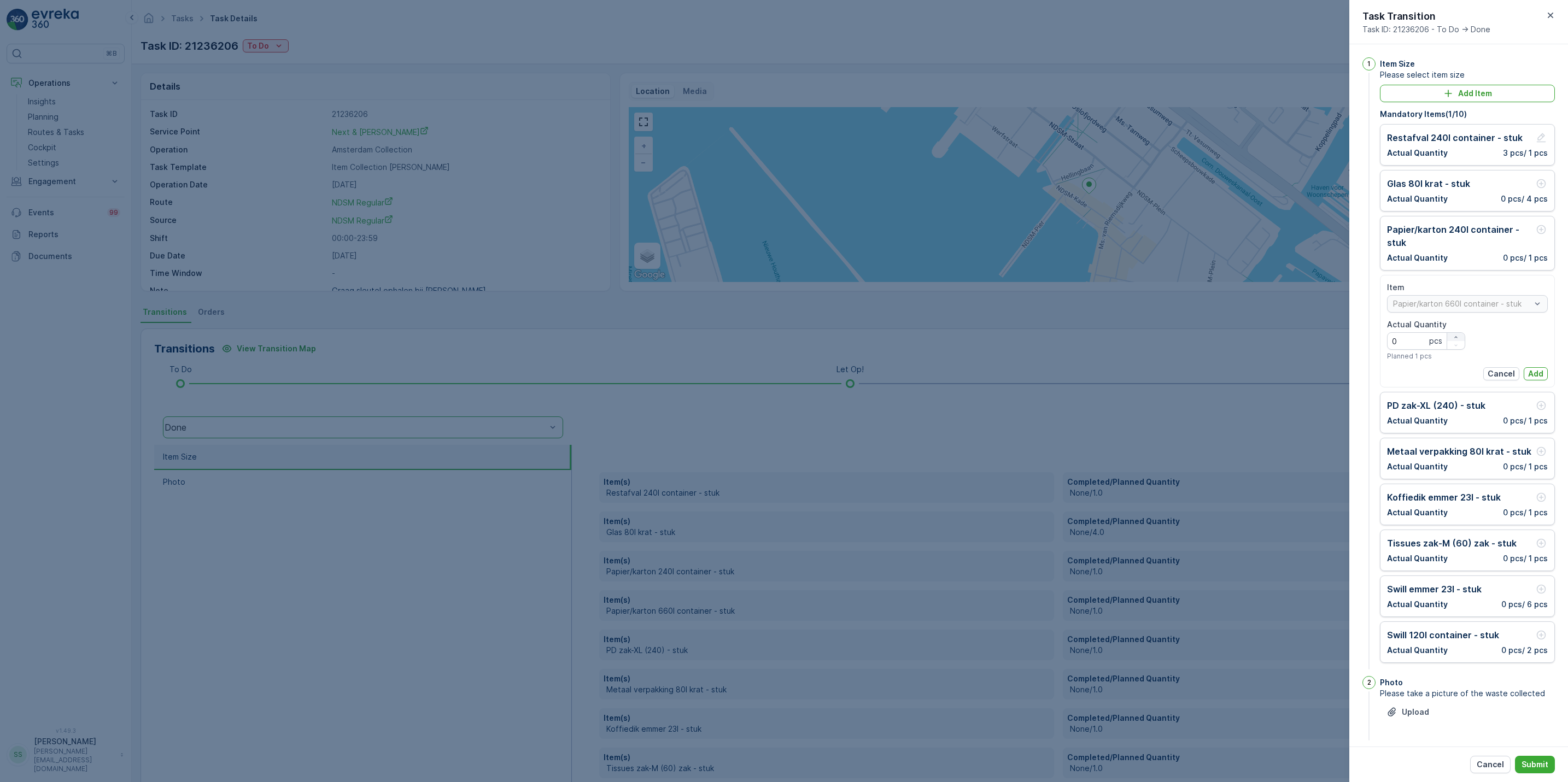
click at [1455, 335] on icon "button" at bounding box center [1455, 337] width 7 height 7
type Quantity "1"
click at [1529, 375] on p "Add" at bounding box center [1535, 374] width 15 height 11
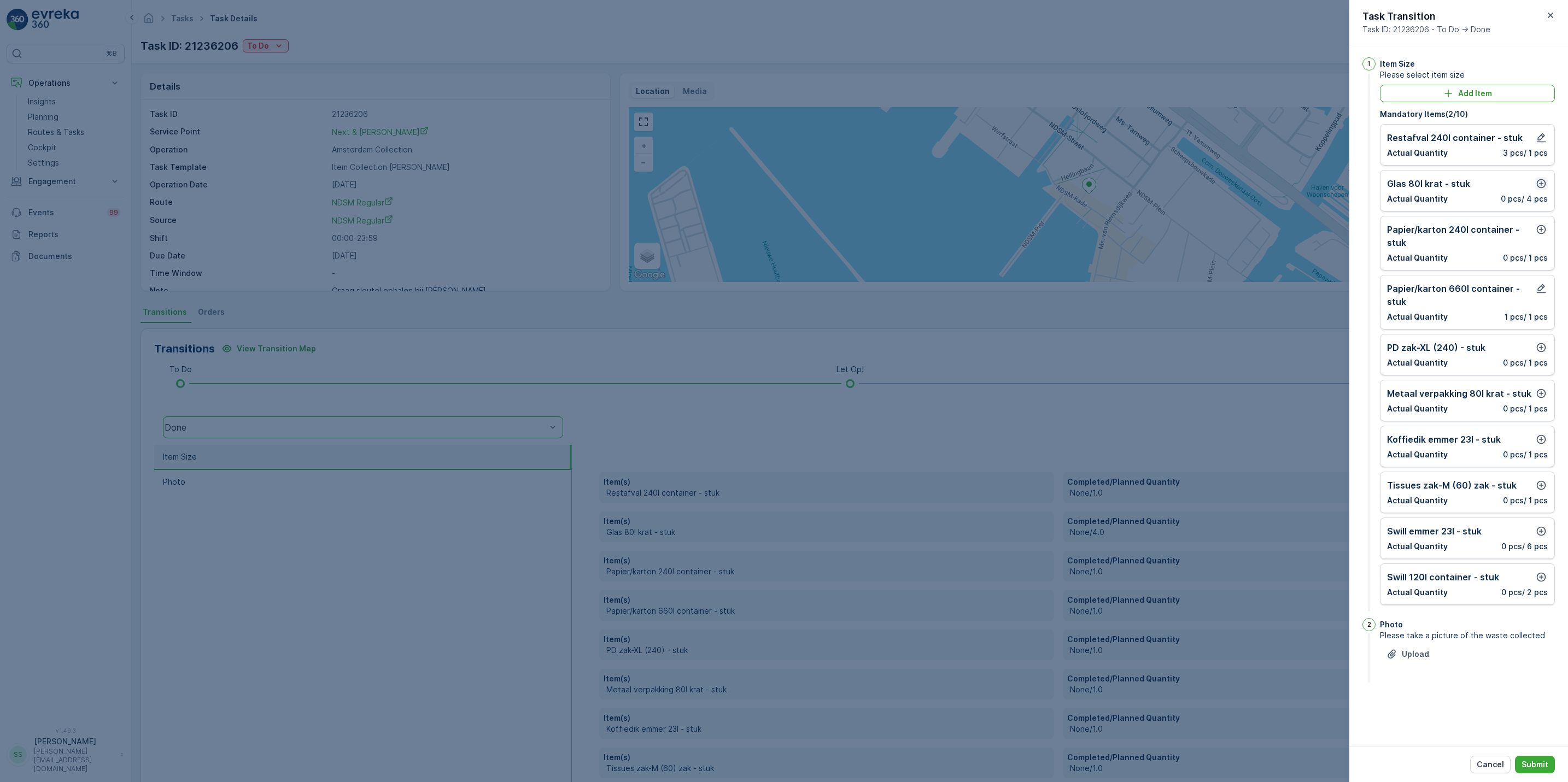
click at [1542, 182] on icon "button" at bounding box center [1541, 184] width 11 height 11
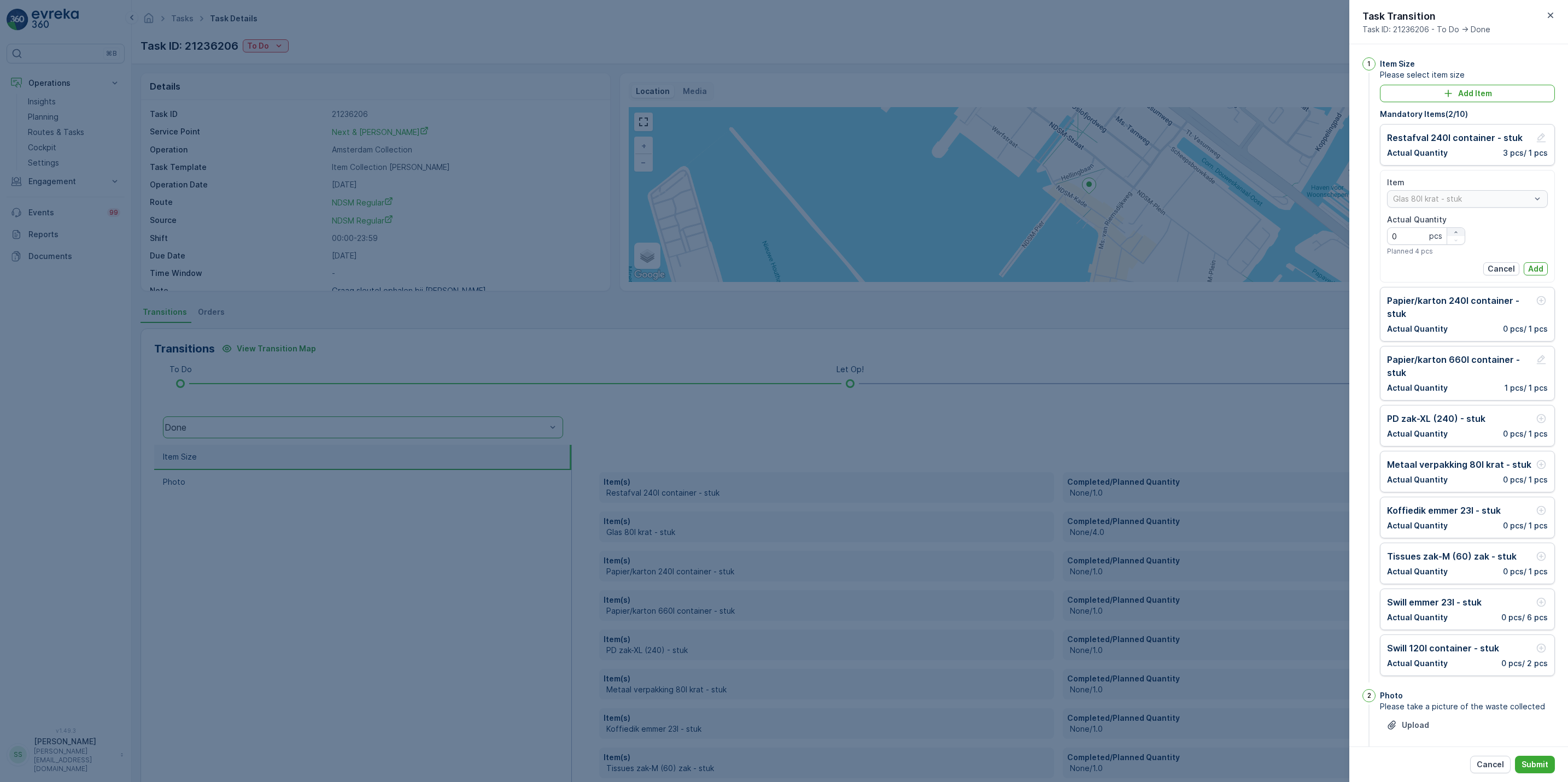
click at [1457, 228] on button "button" at bounding box center [1456, 232] width 18 height 8
type Quantity "2"
click at [1540, 266] on p "Add" at bounding box center [1535, 269] width 15 height 11
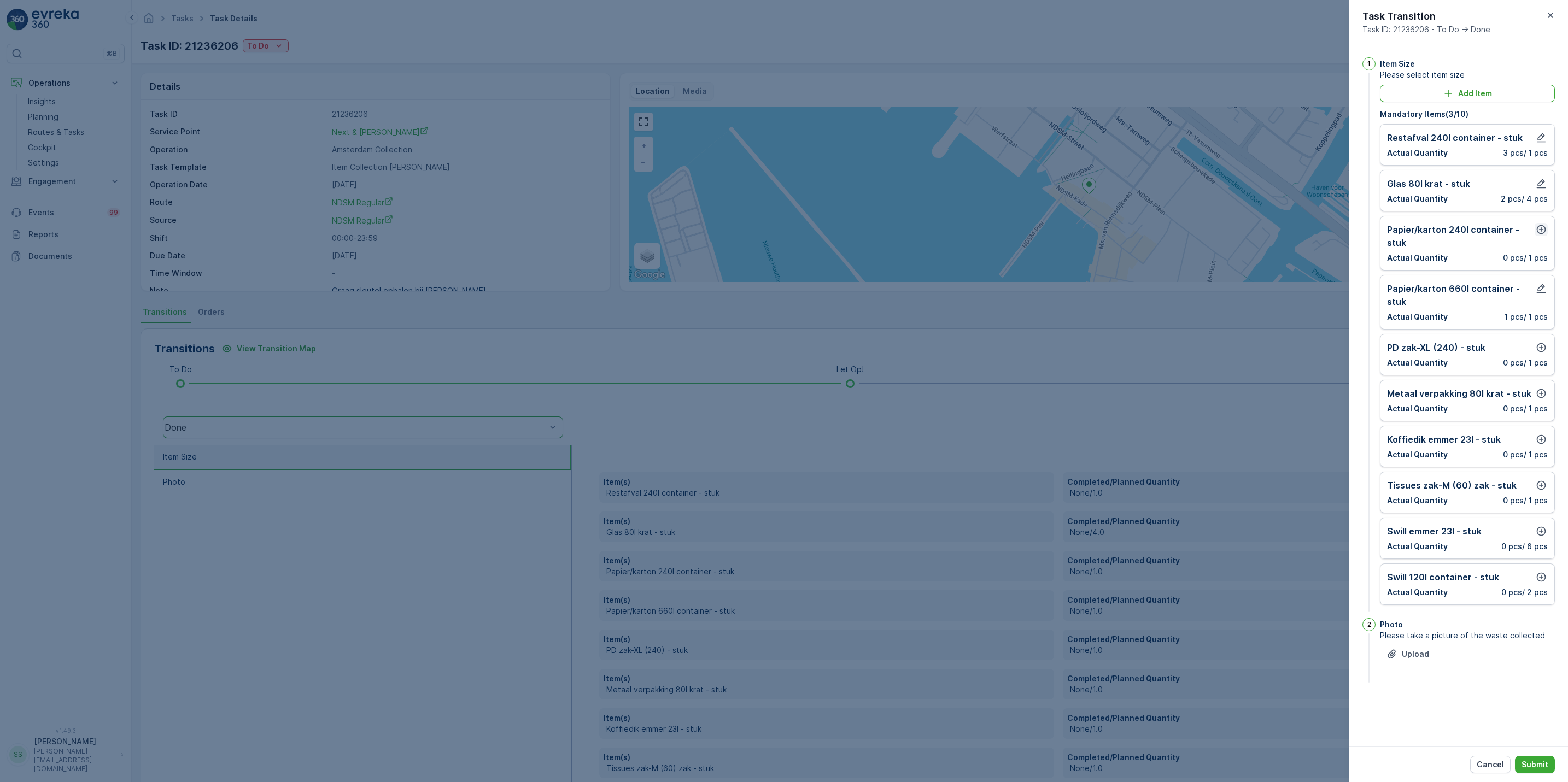
click at [1538, 230] on icon "button" at bounding box center [1541, 229] width 11 height 11
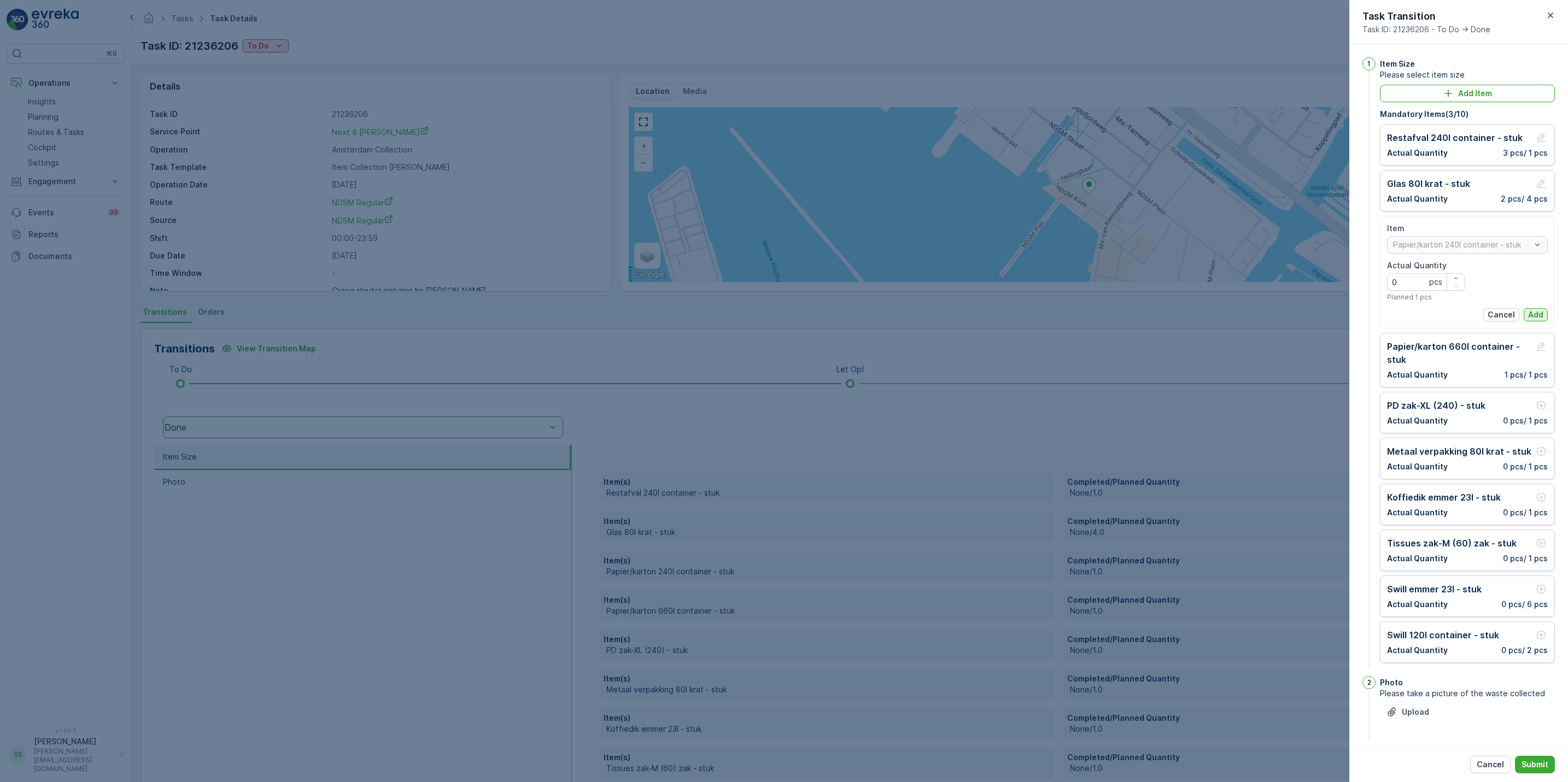
click at [1537, 312] on p "Add" at bounding box center [1535, 315] width 15 height 11
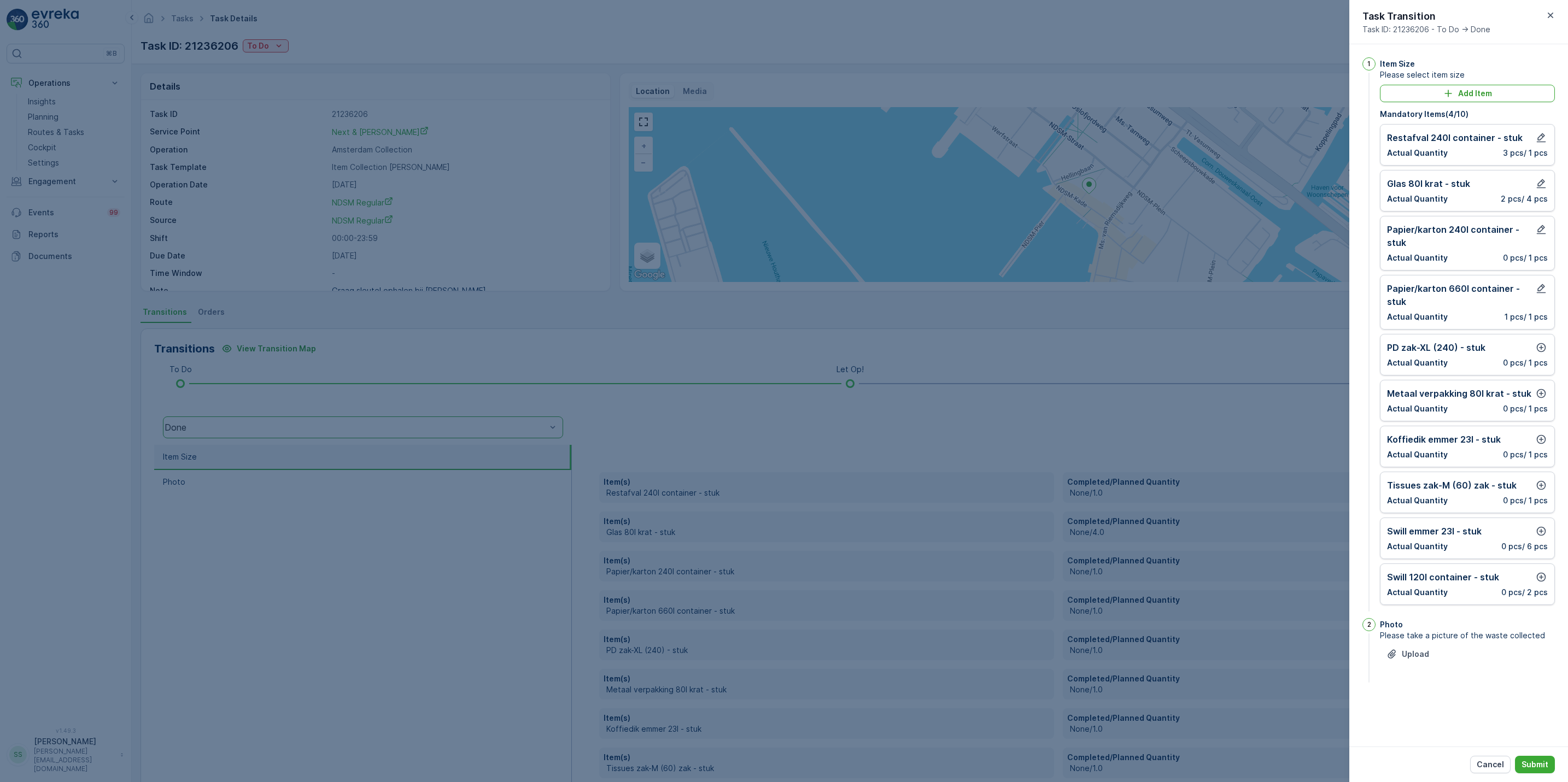
click at [1533, 358] on div "PD zak-XL (240) - stuk Actual Quantity 0 pcs / 1 pcs" at bounding box center [1468, 354] width 161 height 27
click at [1538, 352] on icon "button" at bounding box center [1541, 347] width 9 height 9
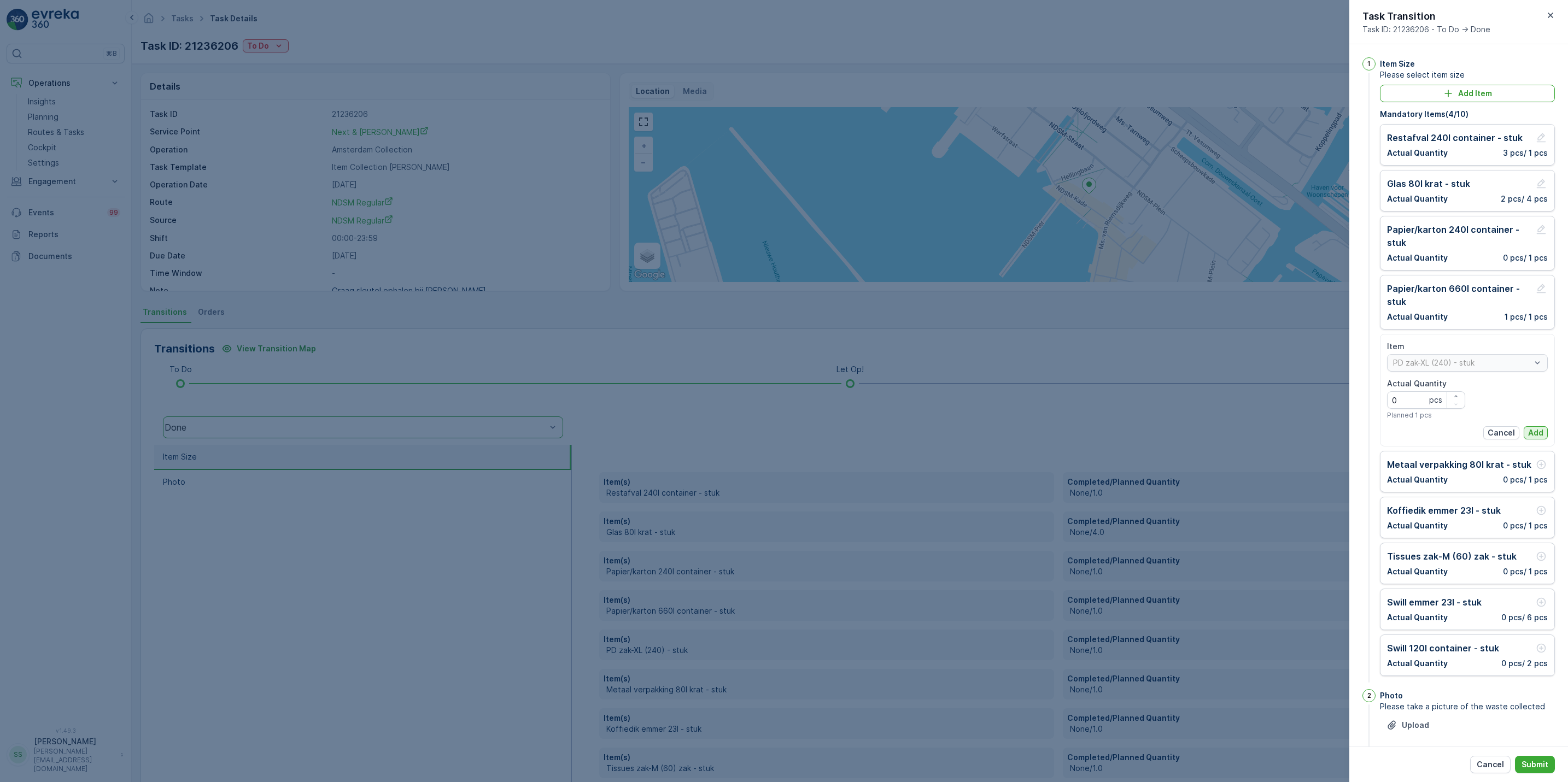
click at [1528, 435] on p "Add" at bounding box center [1535, 433] width 15 height 11
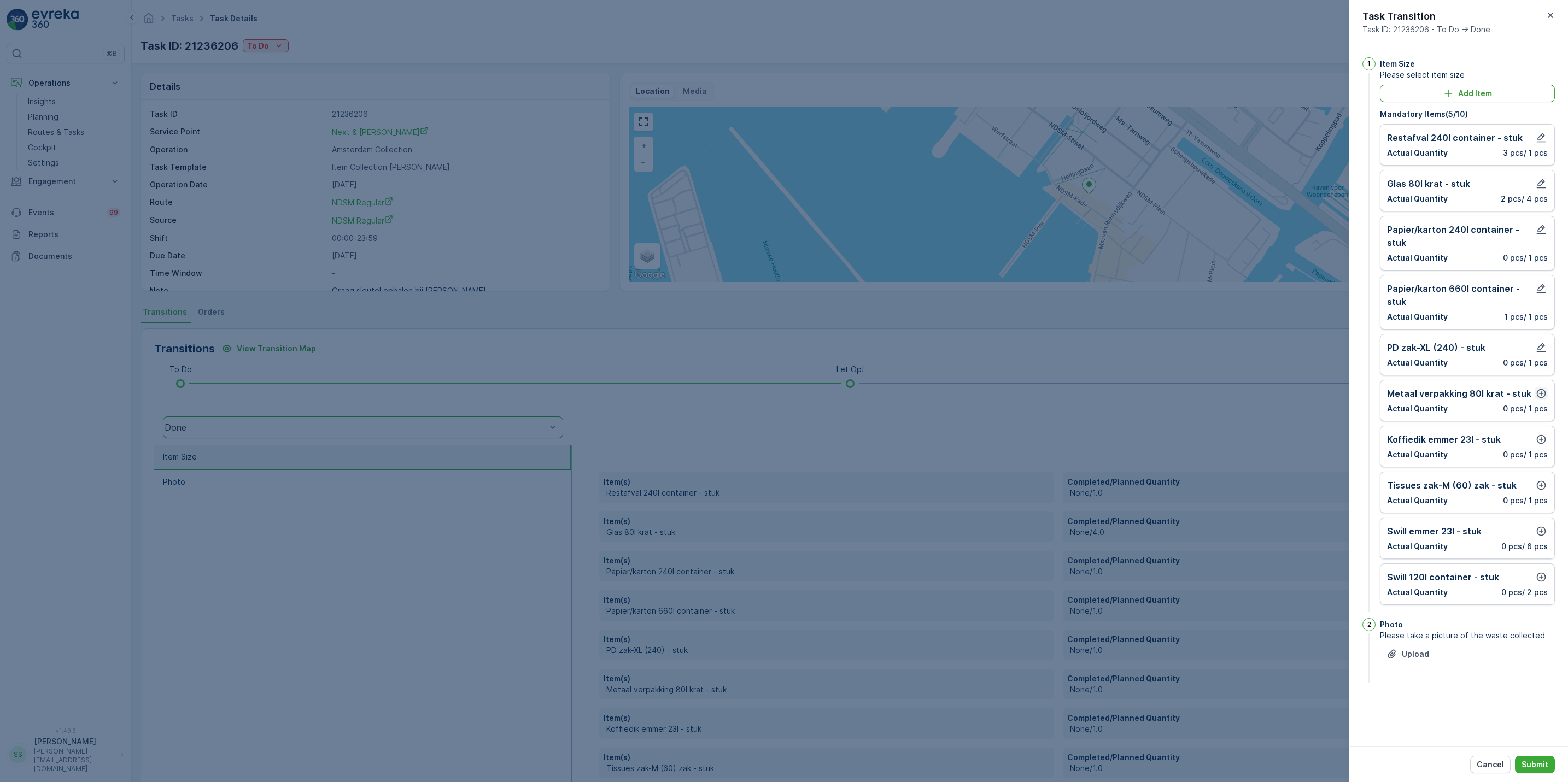
click at [1538, 399] on icon "button" at bounding box center [1541, 394] width 11 height 11
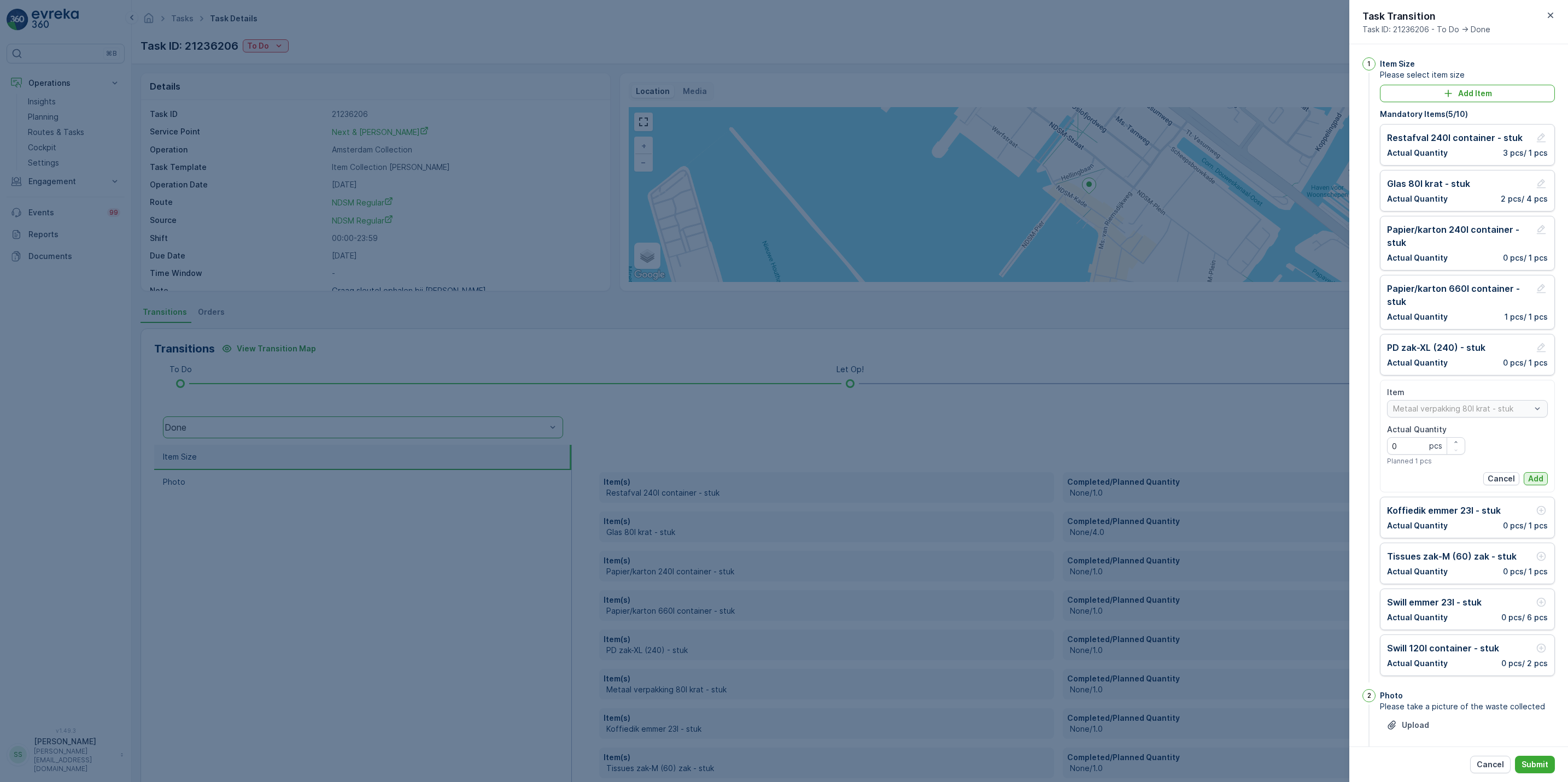
click at [1538, 482] on p "Add" at bounding box center [1535, 479] width 15 height 11
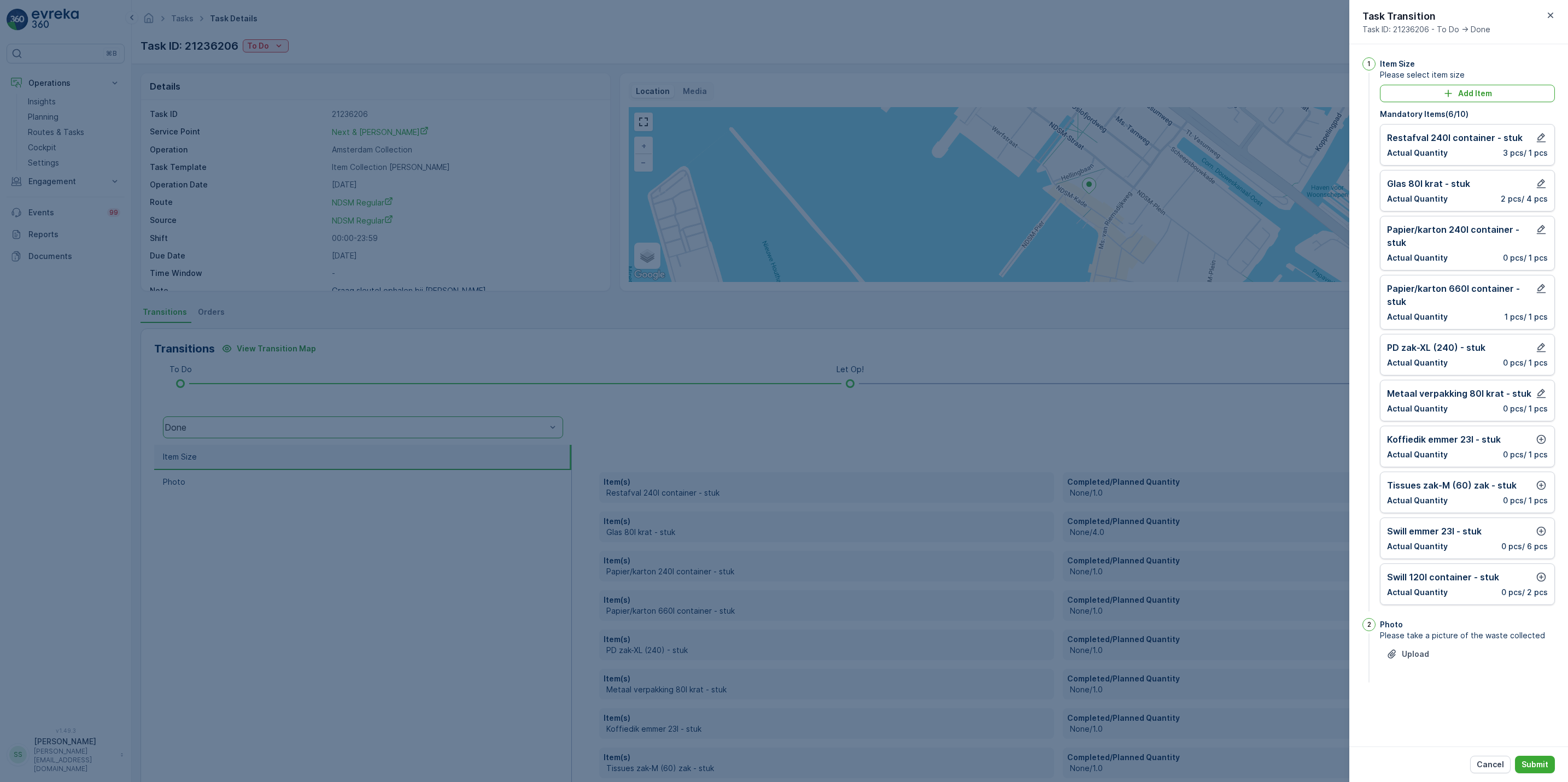
click at [1541, 451] on div "Koffiedik emmer 23l - stuk Actual Quantity 0 pcs / 1 pcs" at bounding box center [1468, 446] width 161 height 27
click at [1540, 446] on button "button" at bounding box center [1541, 439] width 13 height 13
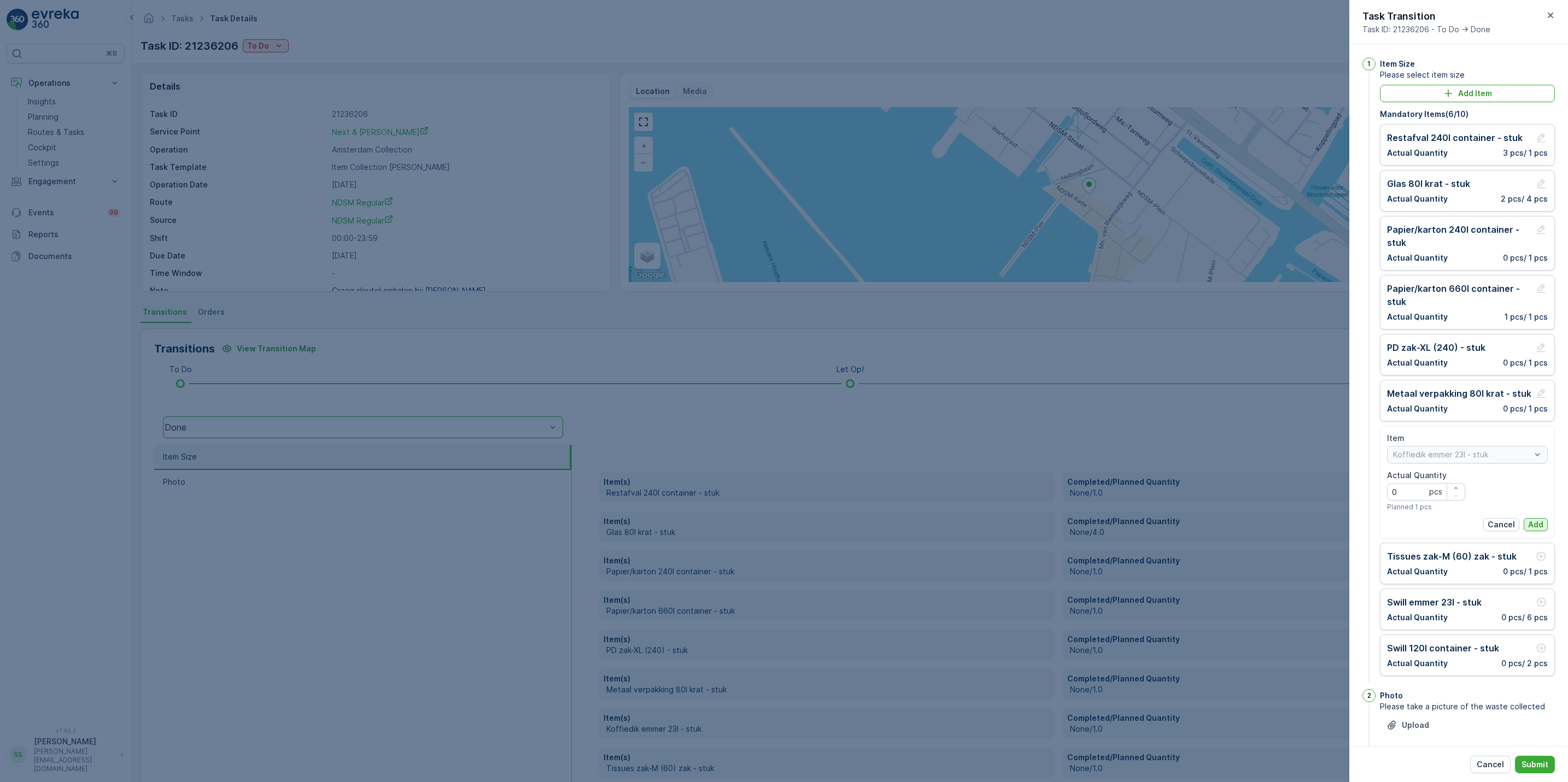
click at [1536, 529] on p "Add" at bounding box center [1535, 525] width 15 height 11
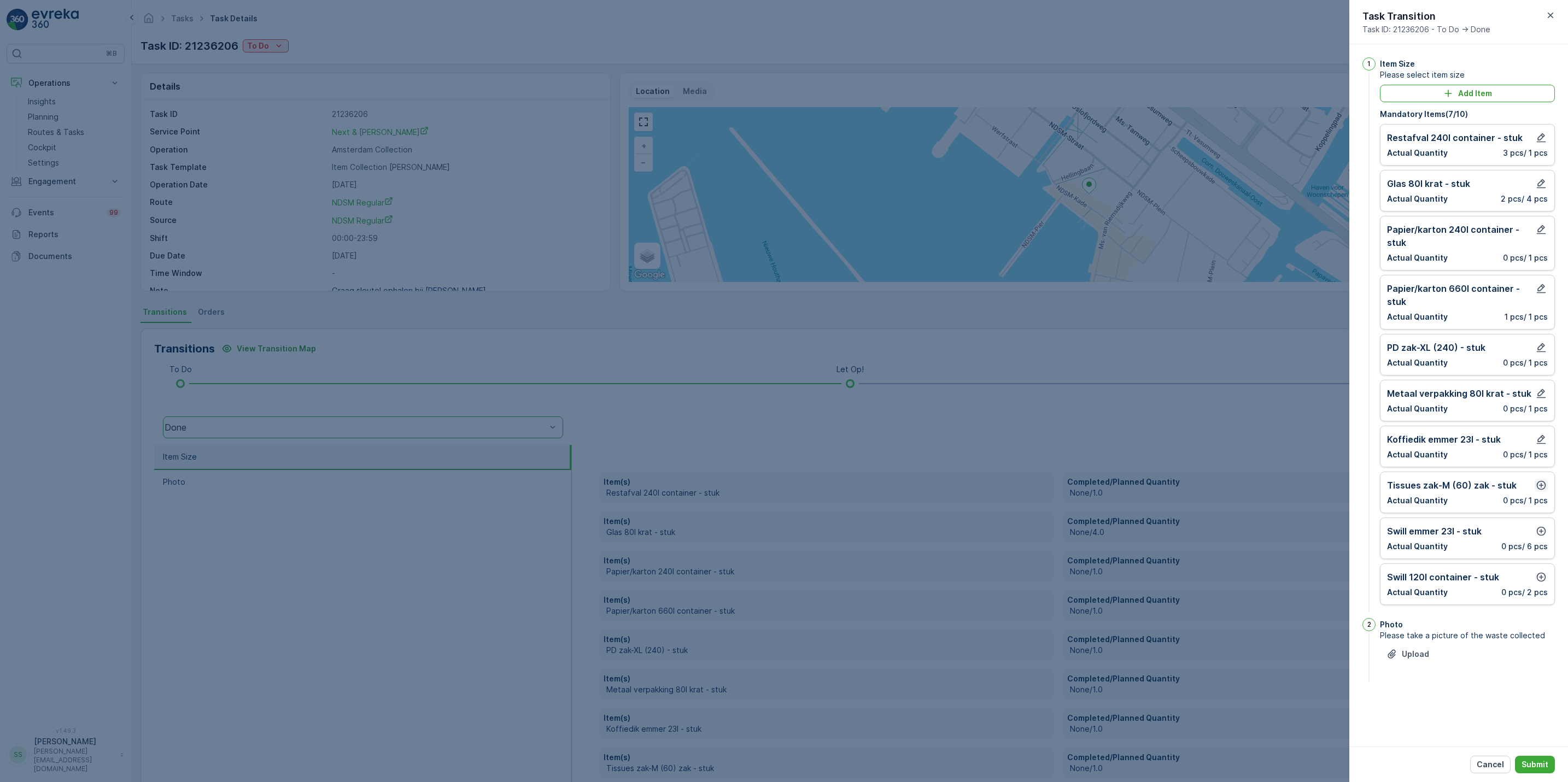
click at [1539, 491] on icon "button" at bounding box center [1541, 486] width 11 height 11
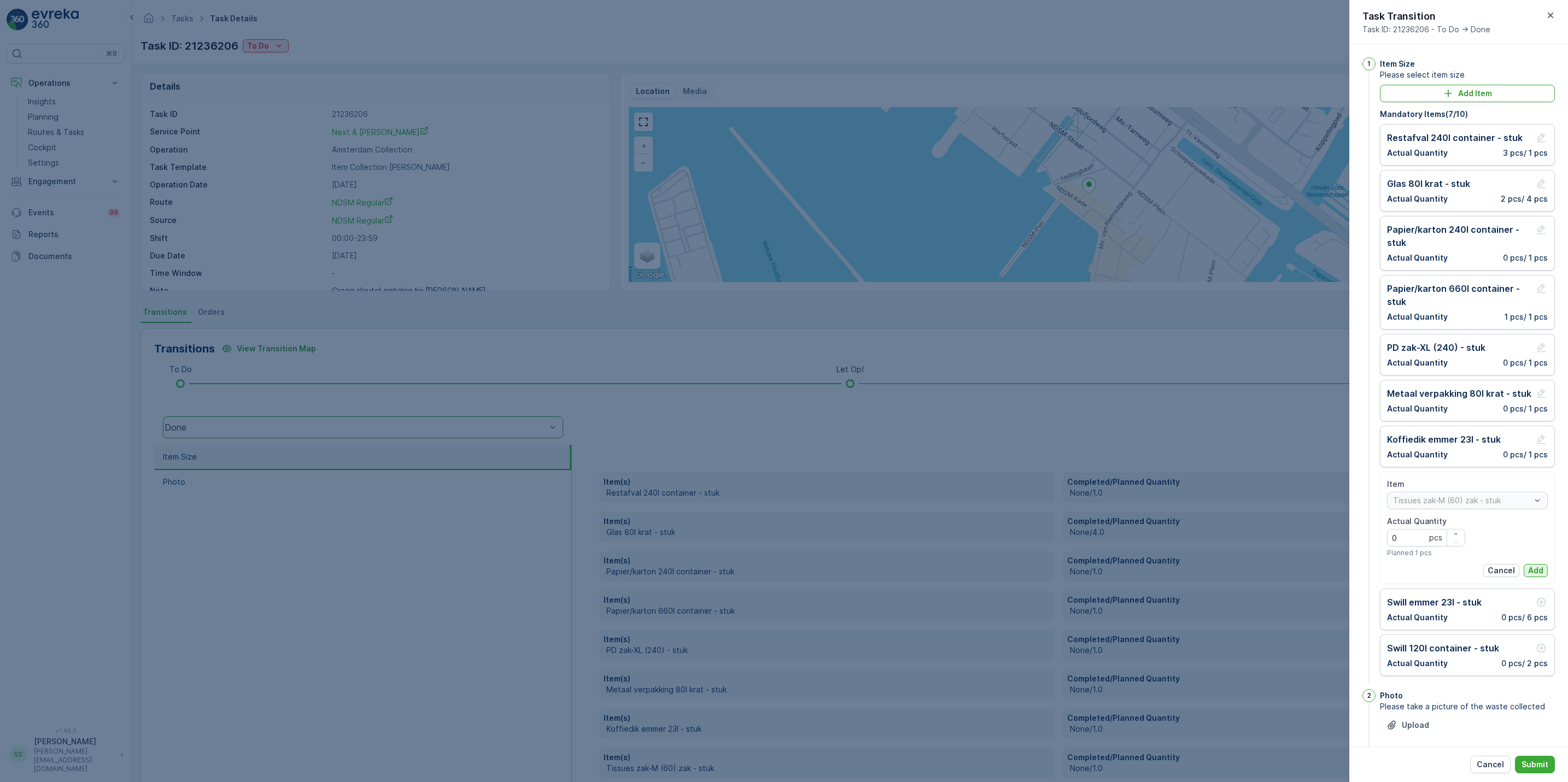
click at [1541, 571] on button "Add" at bounding box center [1536, 571] width 24 height 13
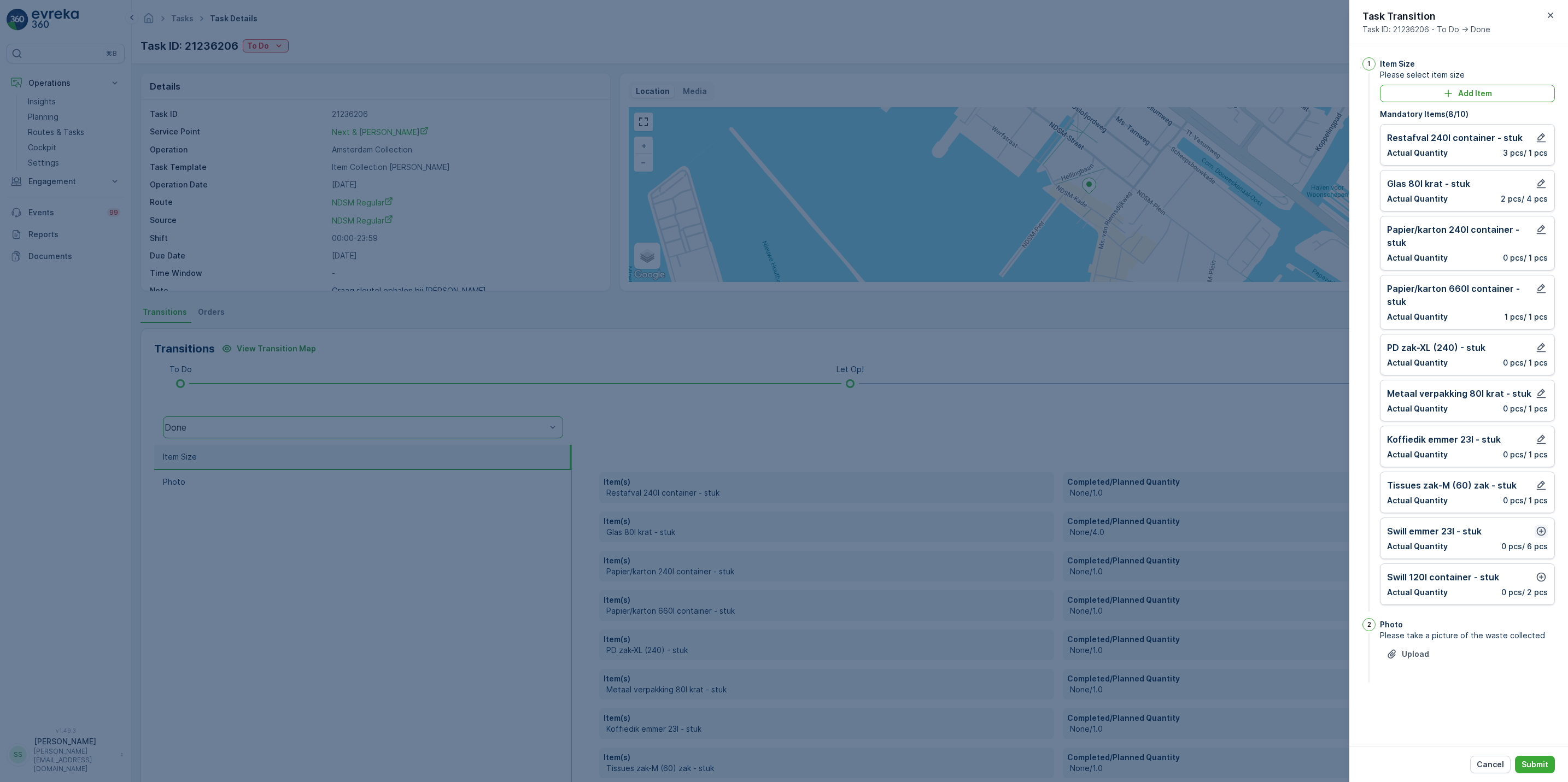
click at [1542, 537] on icon "button" at bounding box center [1541, 531] width 11 height 11
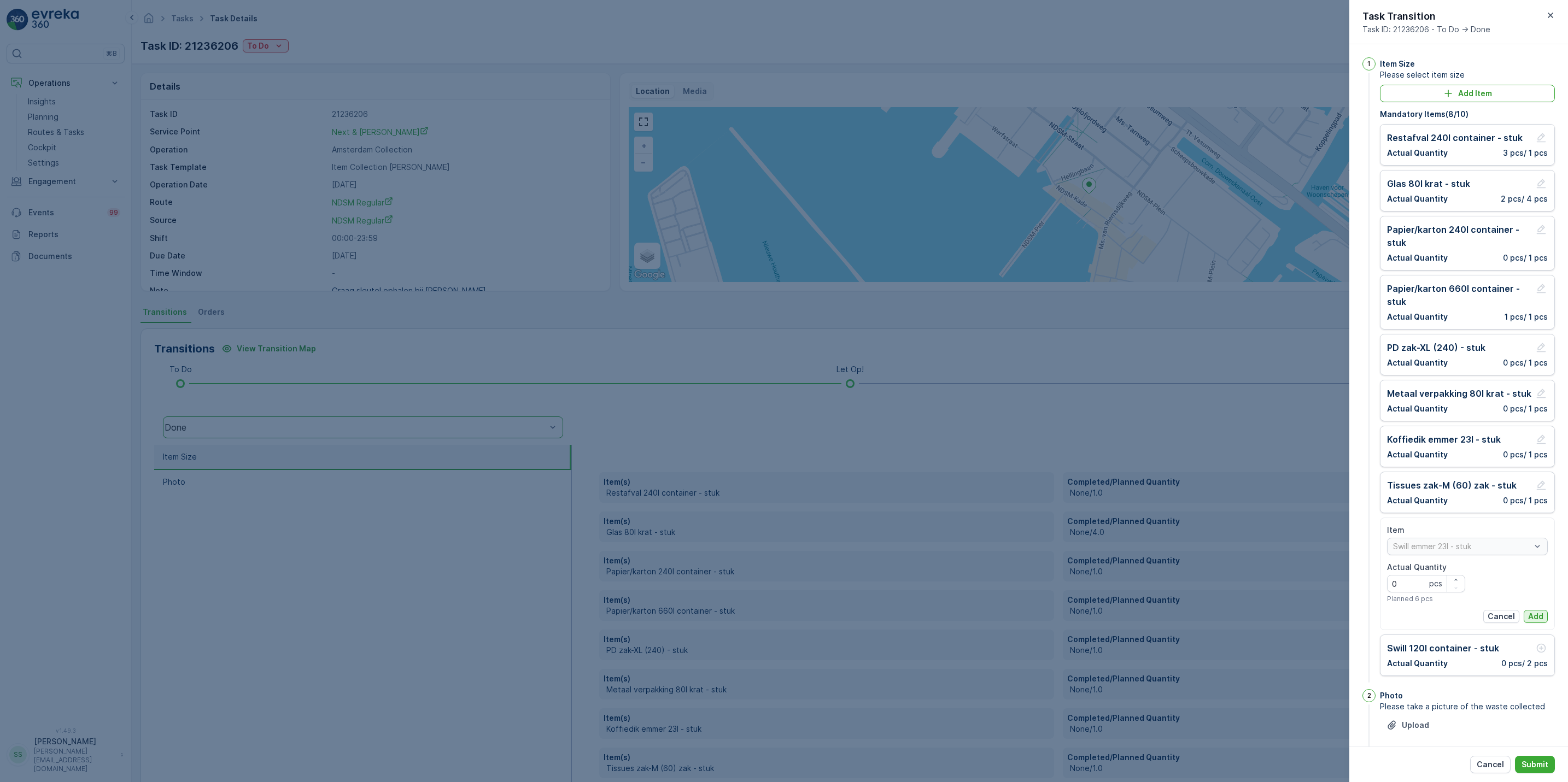
click at [1531, 622] on p "Add" at bounding box center [1535, 616] width 15 height 11
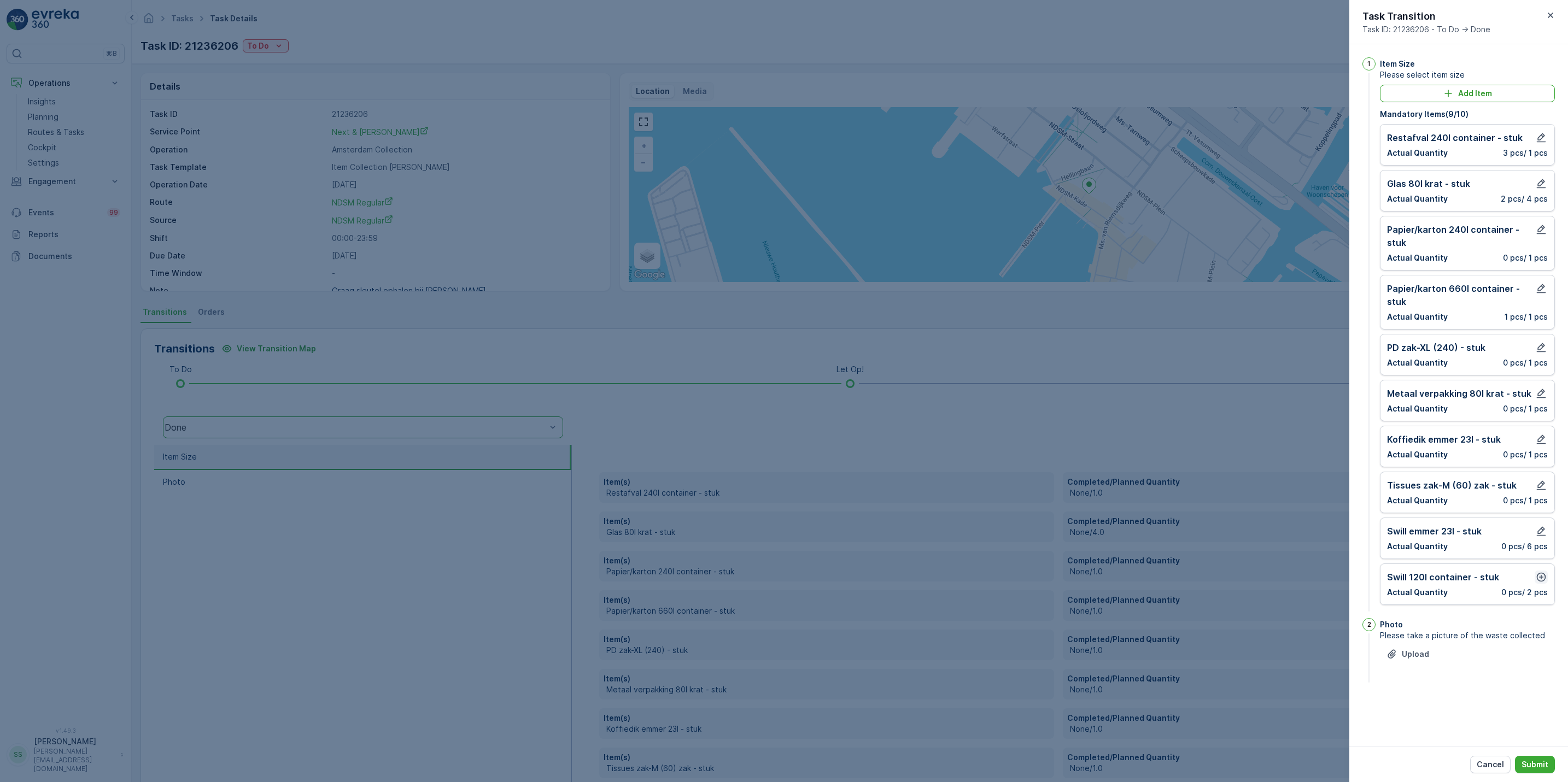
click at [1540, 582] on icon "button" at bounding box center [1541, 577] width 9 height 9
click at [1535, 663] on p "Add" at bounding box center [1535, 663] width 15 height 11
click at [1538, 761] on p "Submit" at bounding box center [1535, 765] width 27 height 11
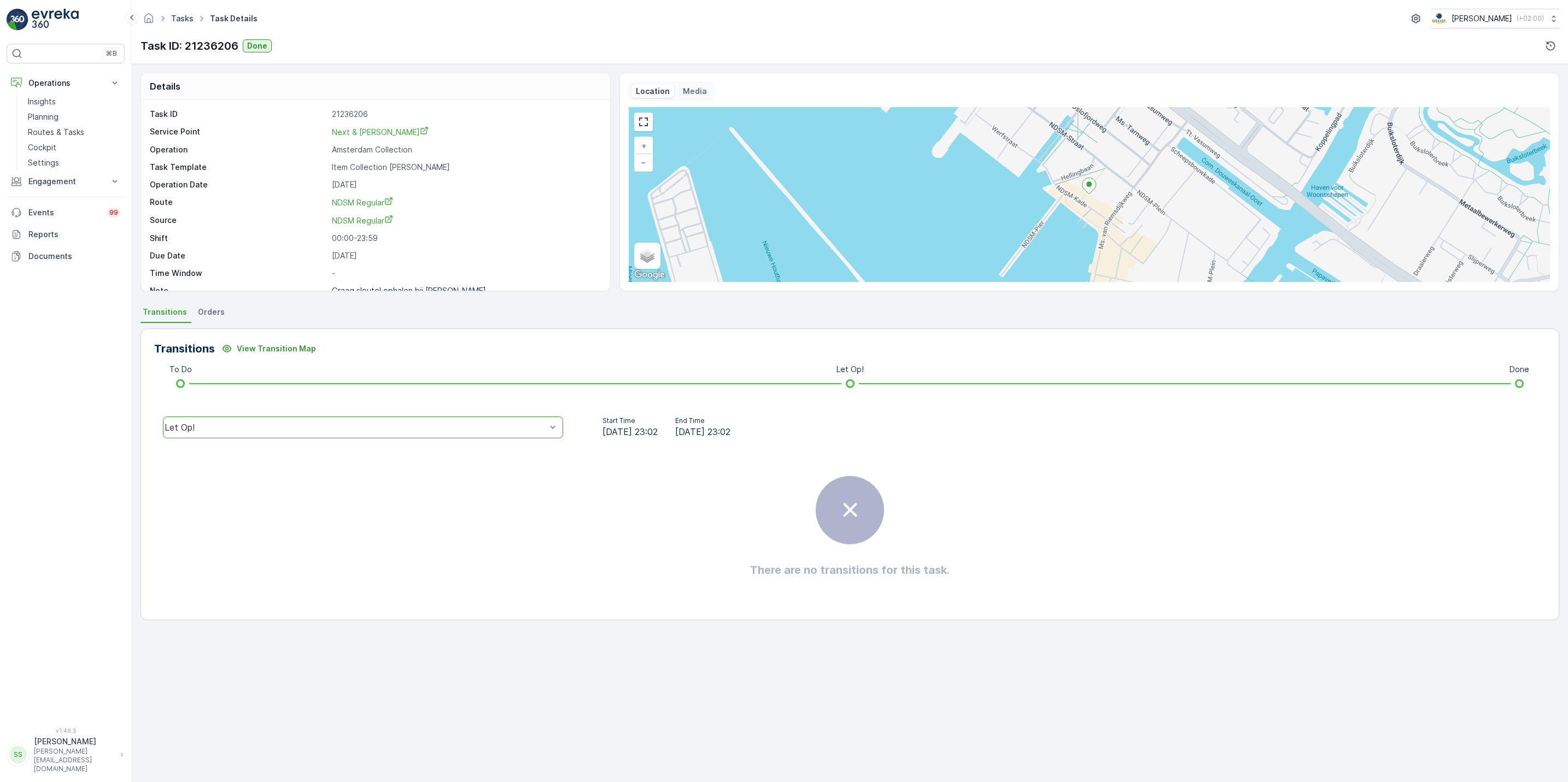
click at [184, 17] on link "Tasks" at bounding box center [182, 18] width 23 height 9
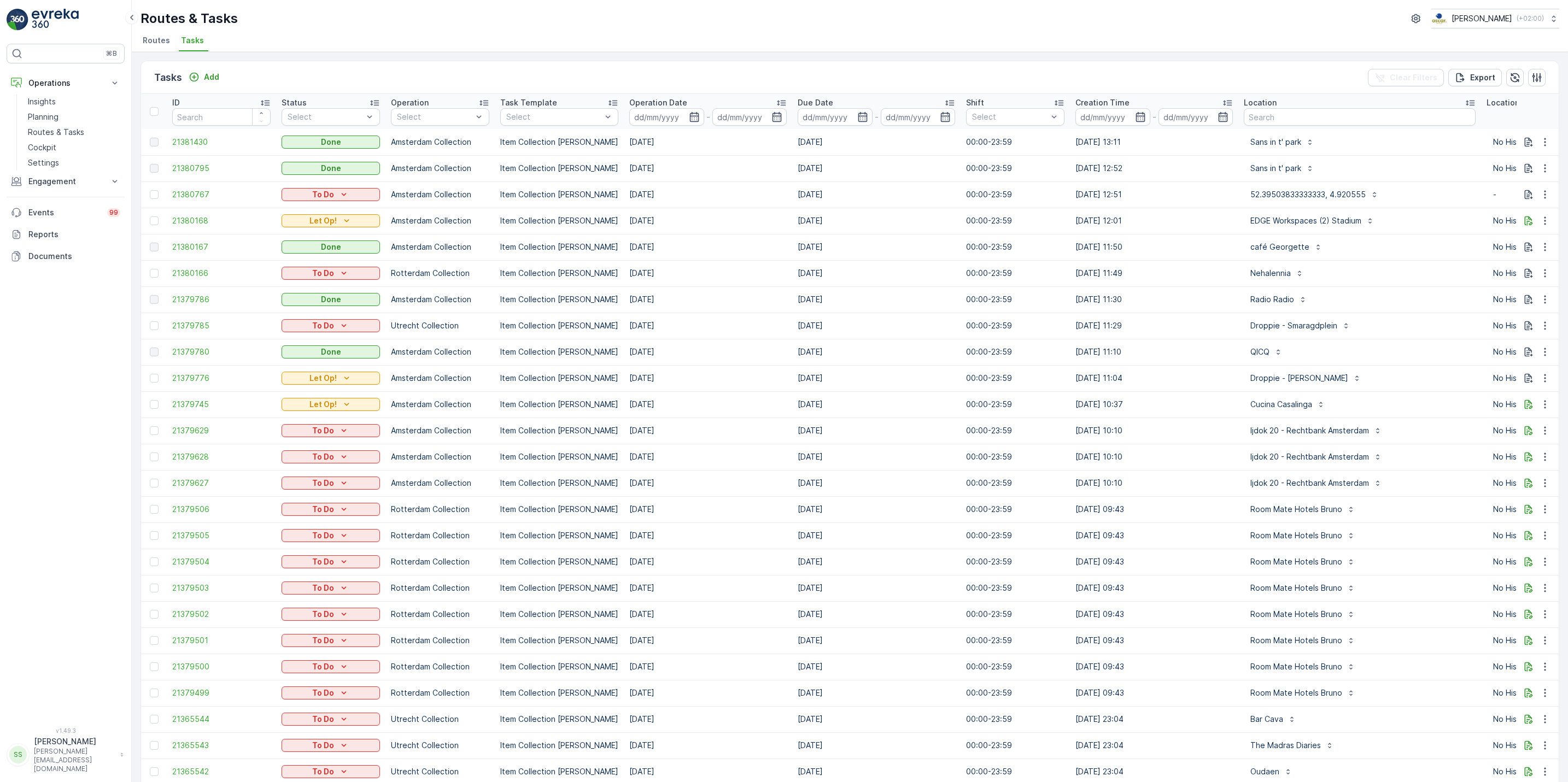
click at [169, 41] on li "Routes" at bounding box center [158, 42] width 34 height 19
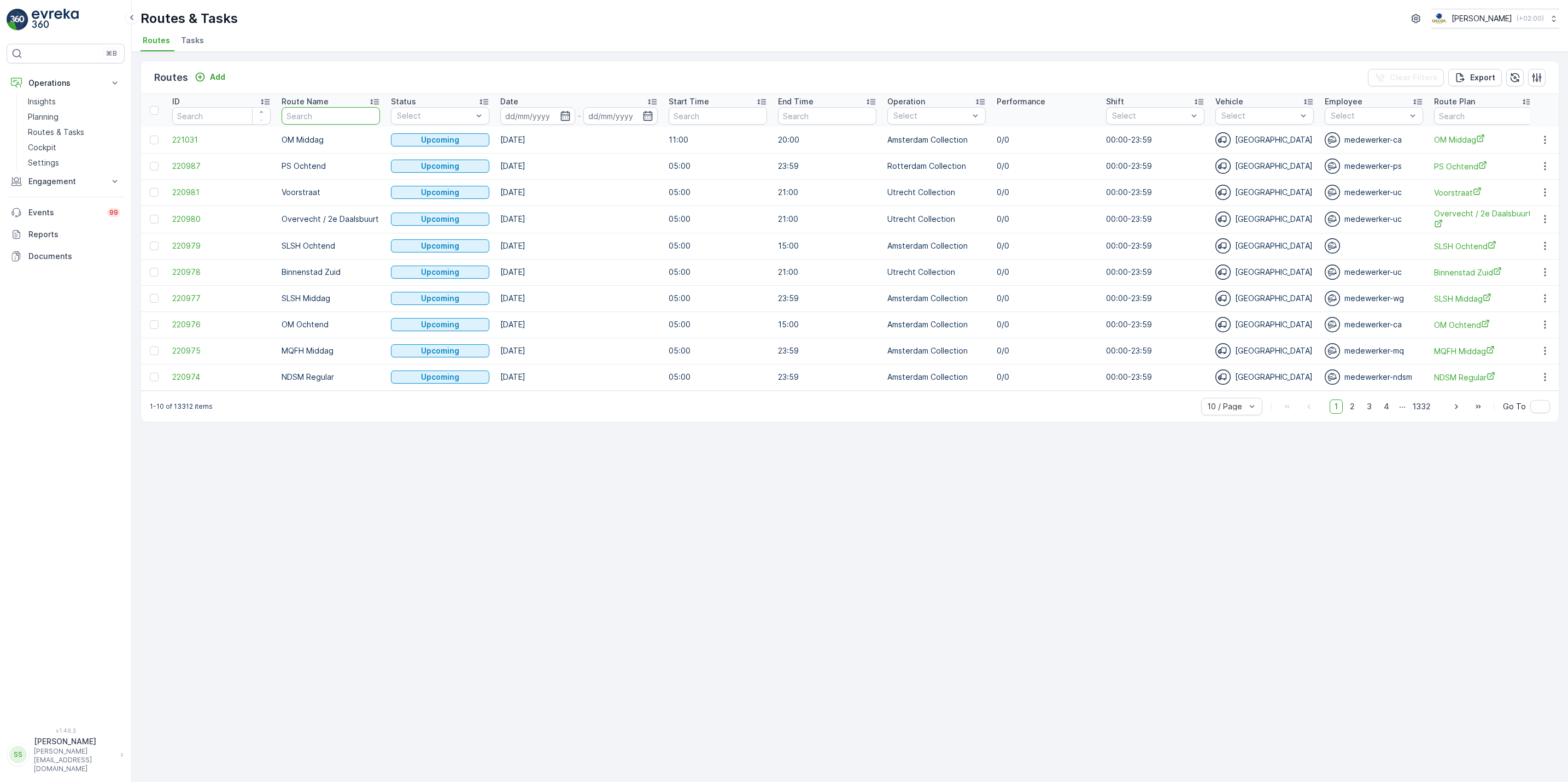
click at [317, 120] on input "text" at bounding box center [331, 116] width 99 height 18
type input "ndsm"
click at [581, 118] on p "-" at bounding box center [579, 116] width 4 height 13
click at [568, 118] on icon "button" at bounding box center [565, 116] width 11 height 11
click at [654, 179] on div "3" at bounding box center [656, 183] width 18 height 18
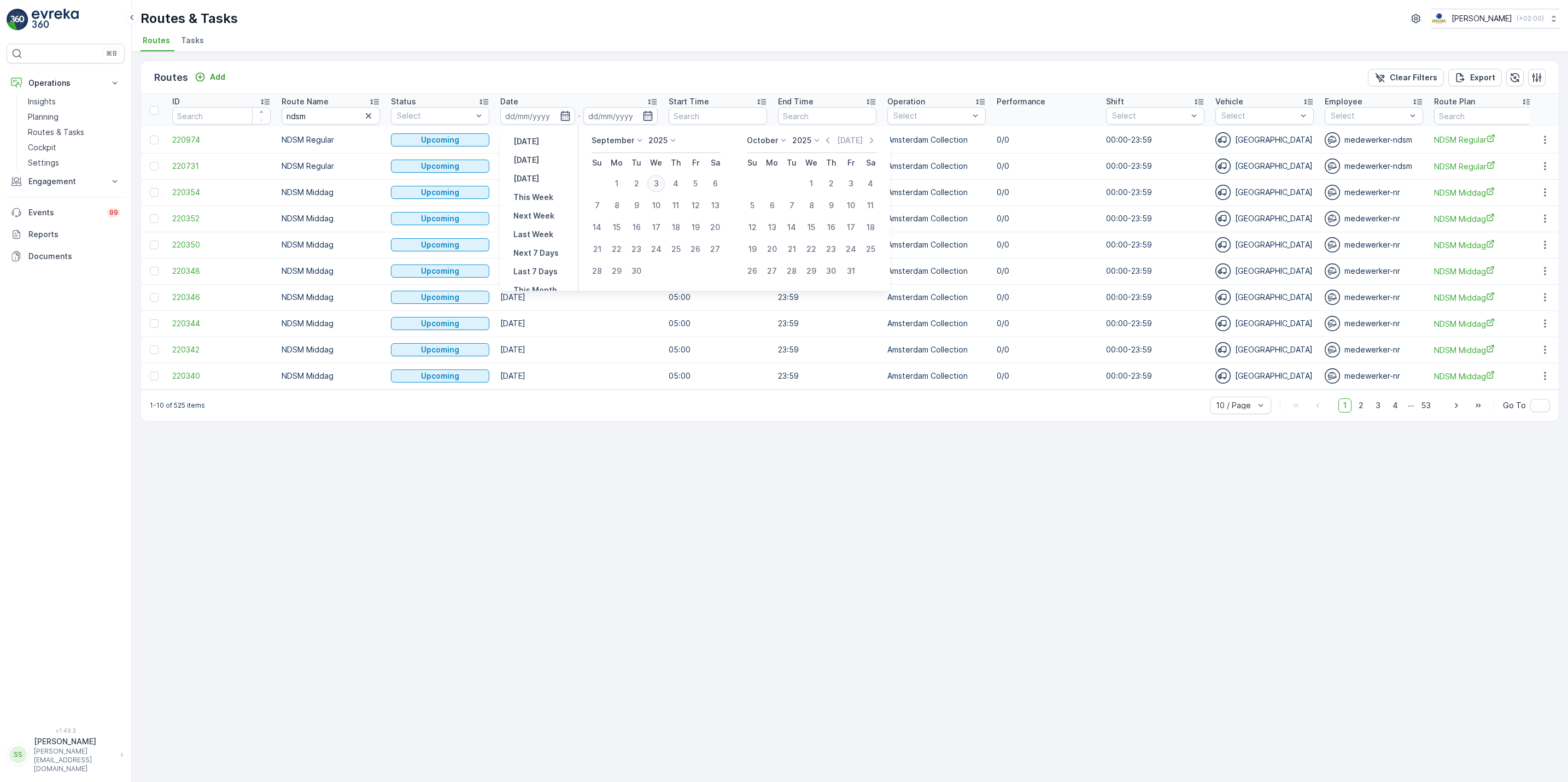
type input "[DATE]"
click at [654, 179] on div "3" at bounding box center [656, 183] width 18 height 18
type input "[DATE]"
click at [654, 179] on div "3" at bounding box center [656, 183] width 18 height 18
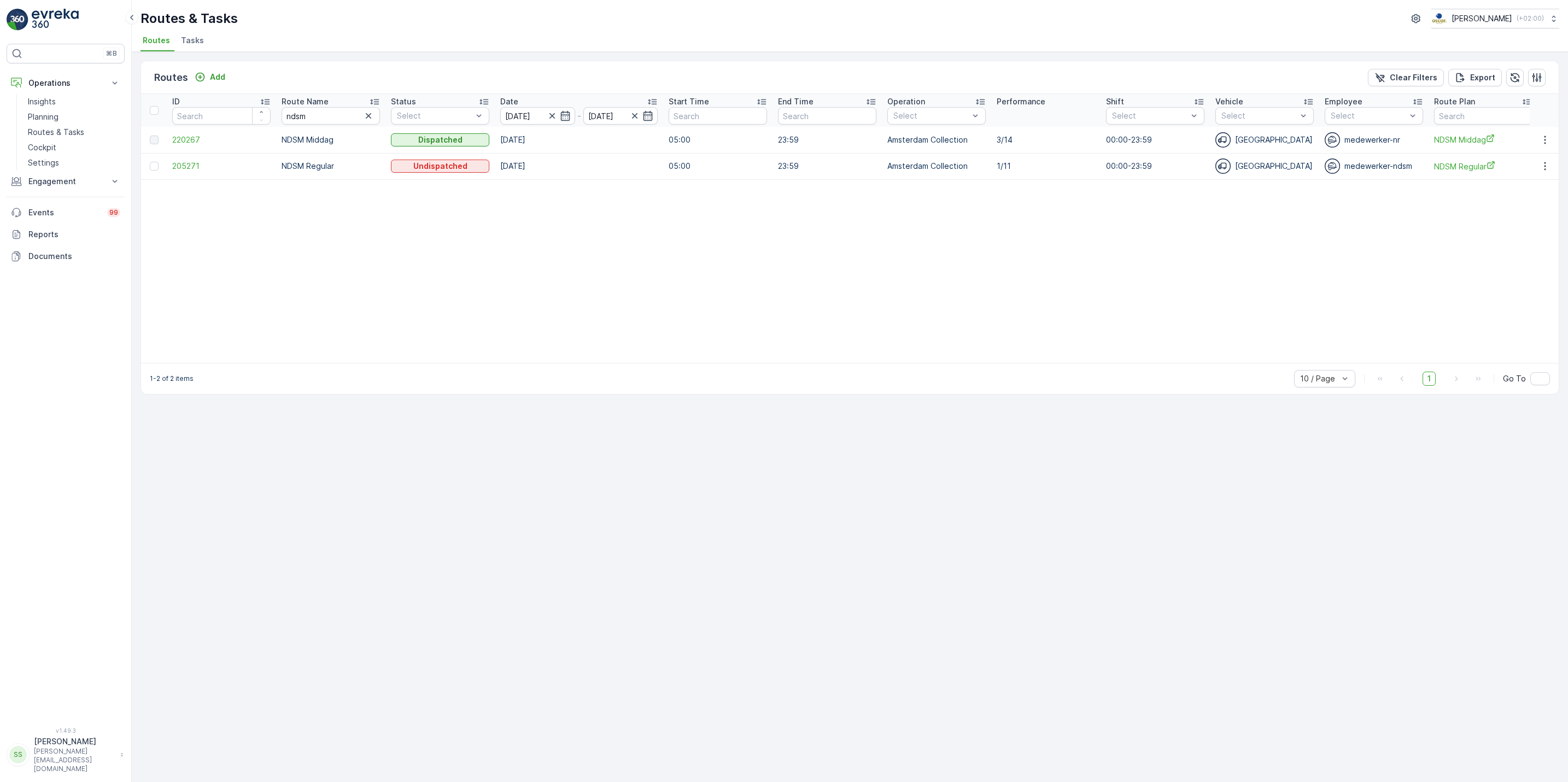
click at [1535, 161] on div at bounding box center [1545, 166] width 19 height 13
click at [1552, 168] on button "button" at bounding box center [1545, 166] width 19 height 13
click at [1534, 180] on span "See More Details" at bounding box center [1519, 183] width 63 height 11
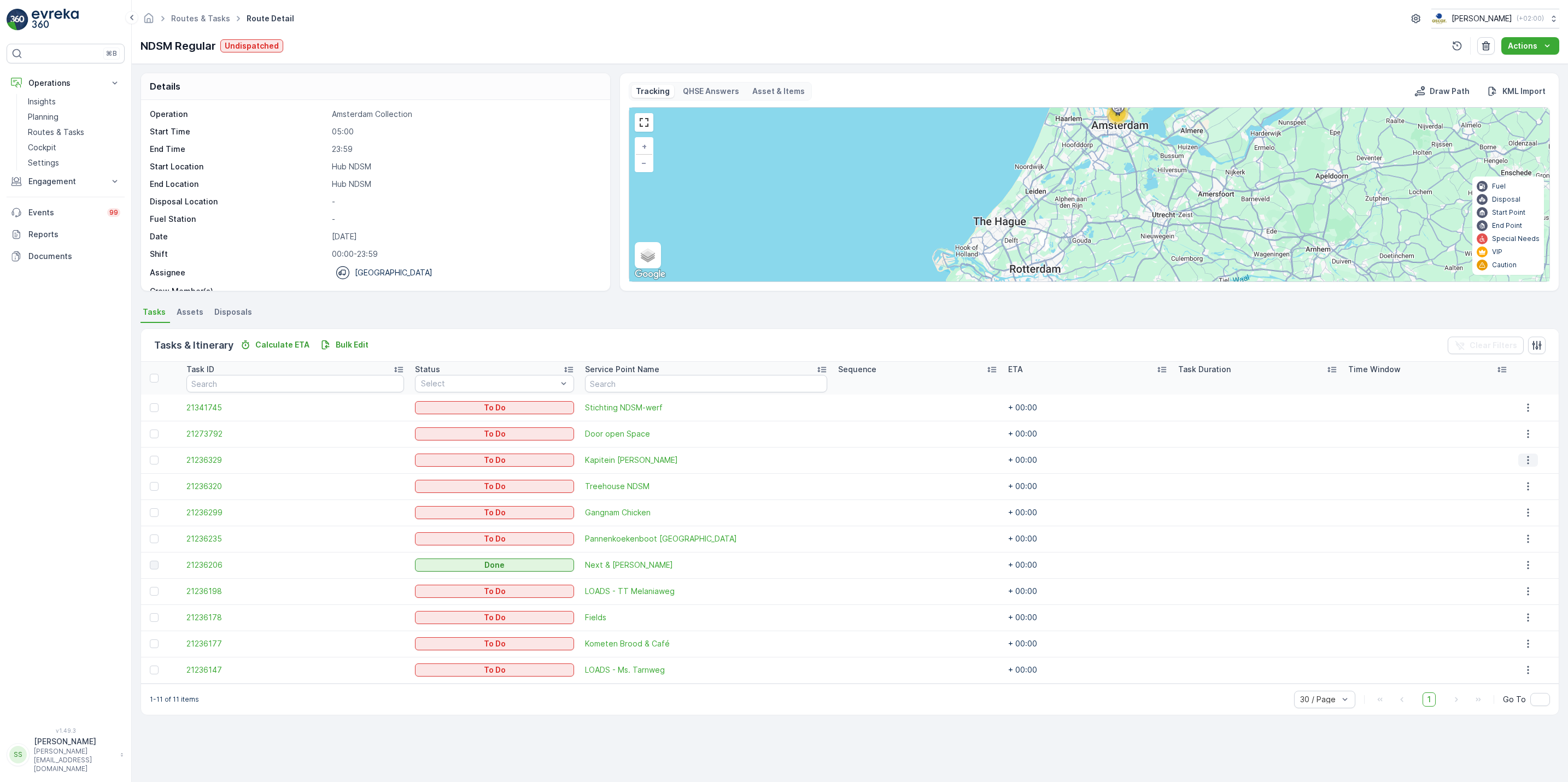
click at [1518, 463] on button "button" at bounding box center [1528, 460] width 19 height 13
click at [1517, 478] on span "See More Details" at bounding box center [1522, 477] width 63 height 11
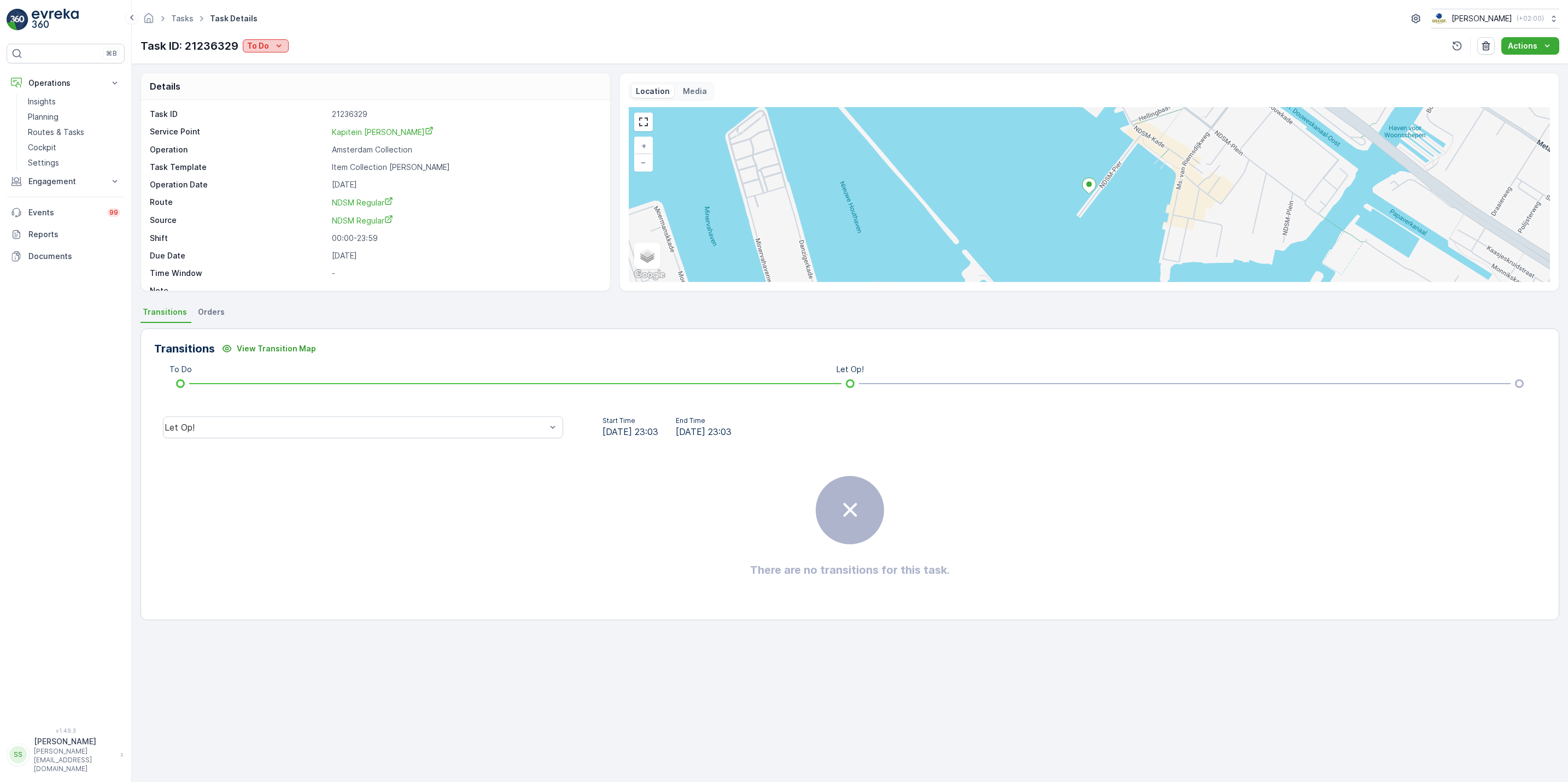
click at [270, 50] on div "To Do" at bounding box center [265, 46] width 37 height 11
click at [271, 90] on div "Done" at bounding box center [280, 93] width 69 height 15
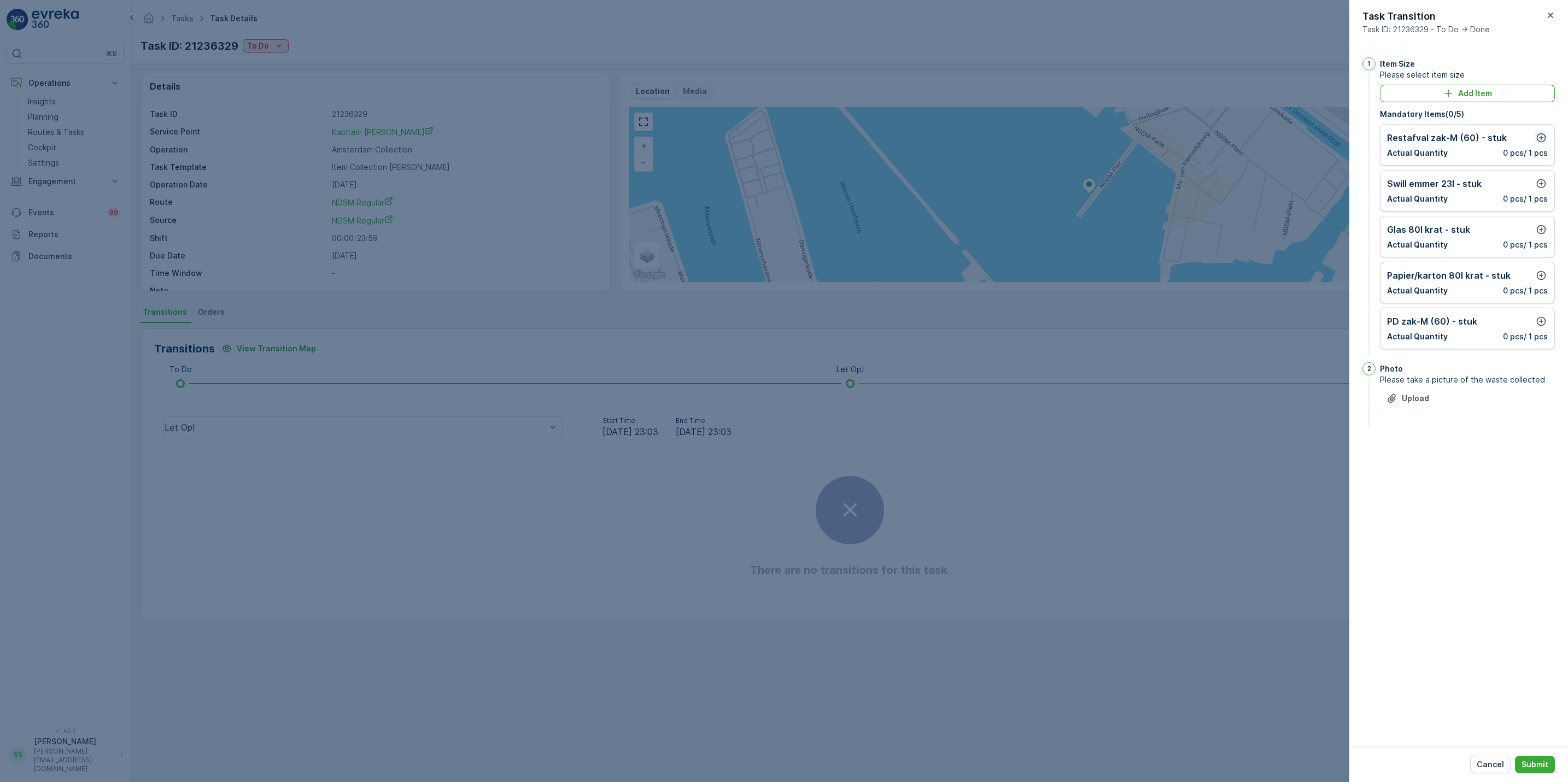
click at [1540, 138] on icon "button" at bounding box center [1541, 138] width 9 height 9
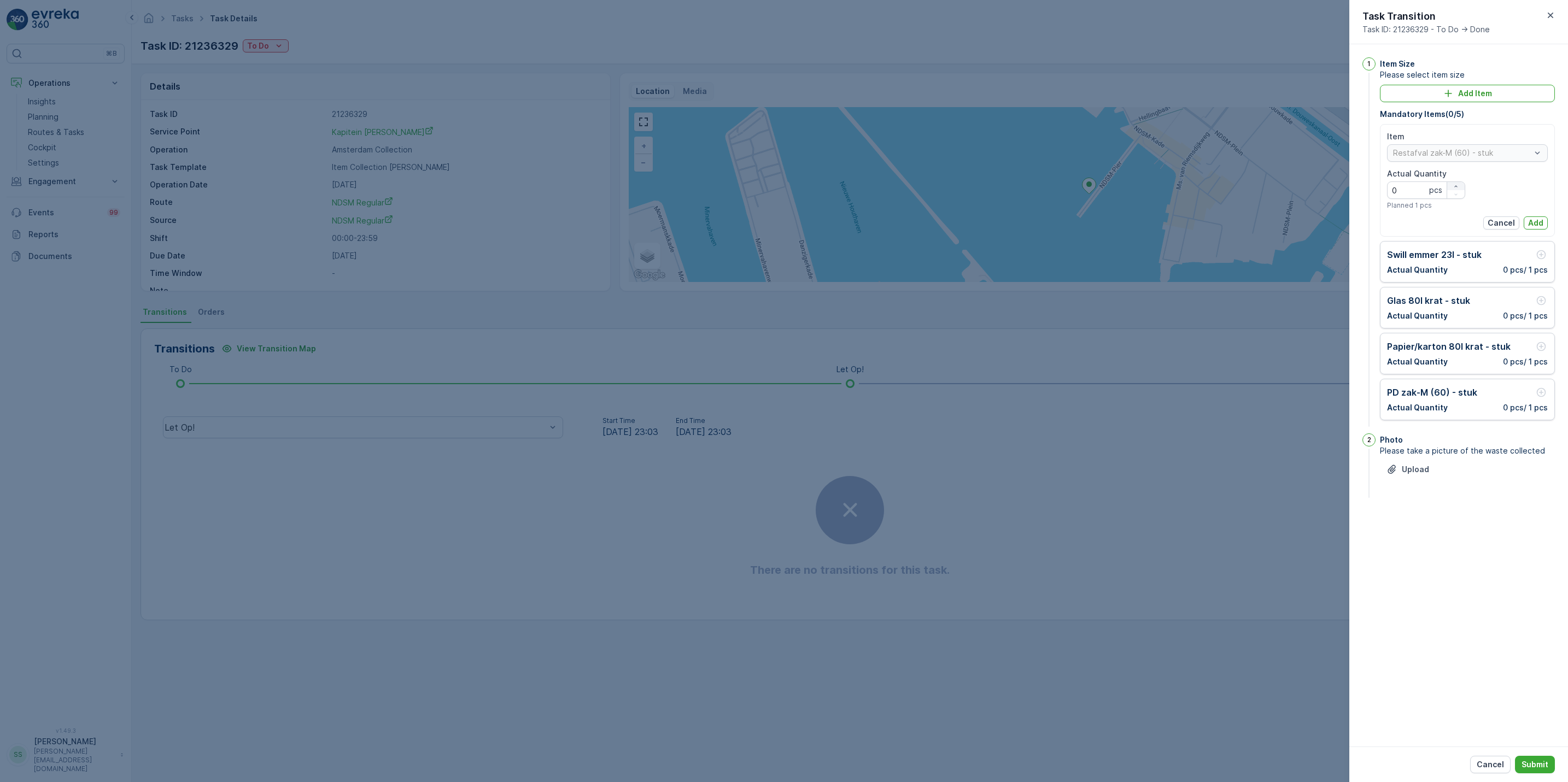
click at [1460, 184] on div "button" at bounding box center [1456, 186] width 18 height 7
type Quantity "2"
click at [1537, 227] on p "Add" at bounding box center [1535, 223] width 15 height 11
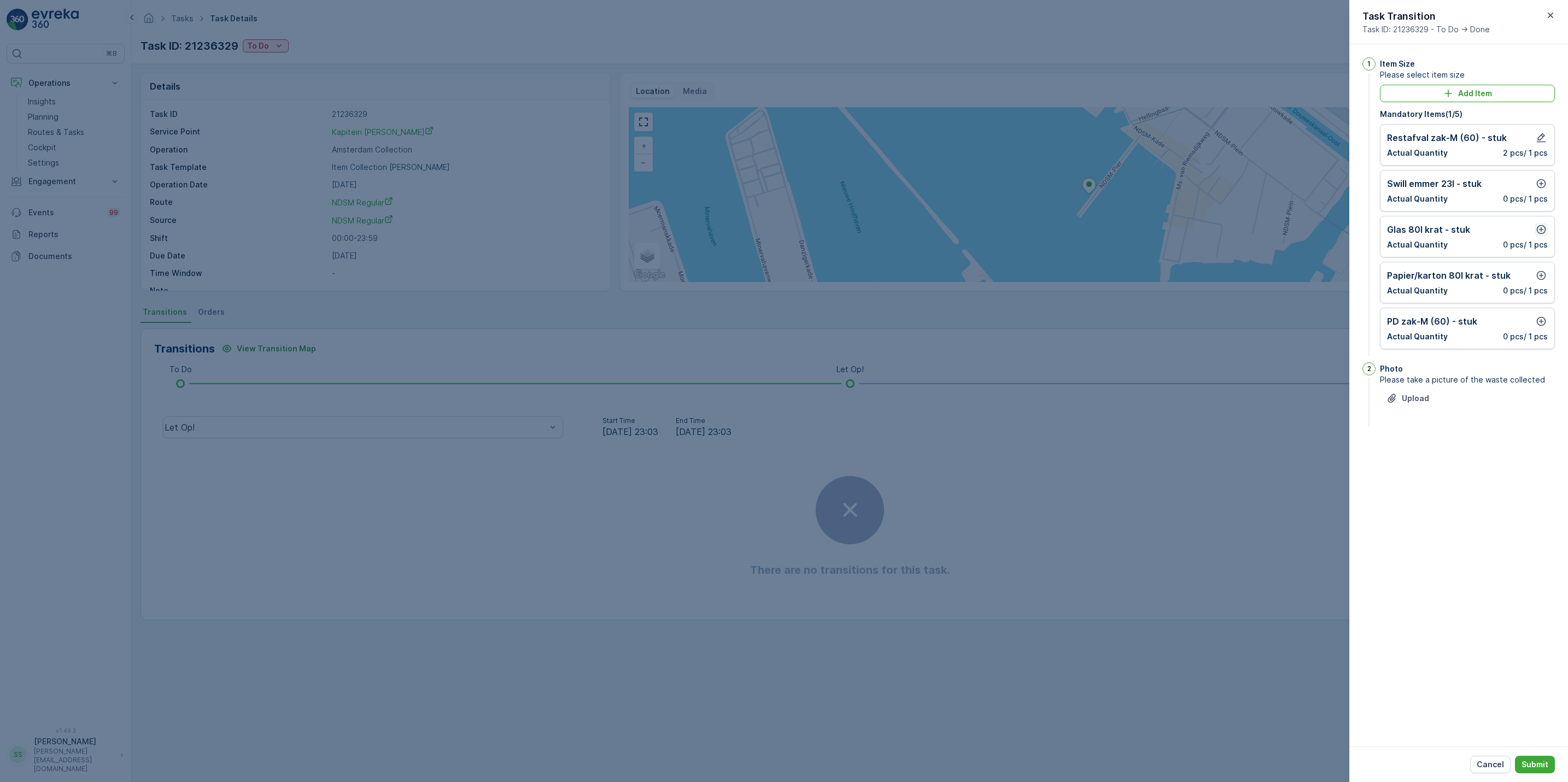
click at [1539, 228] on icon "button" at bounding box center [1541, 229] width 11 height 11
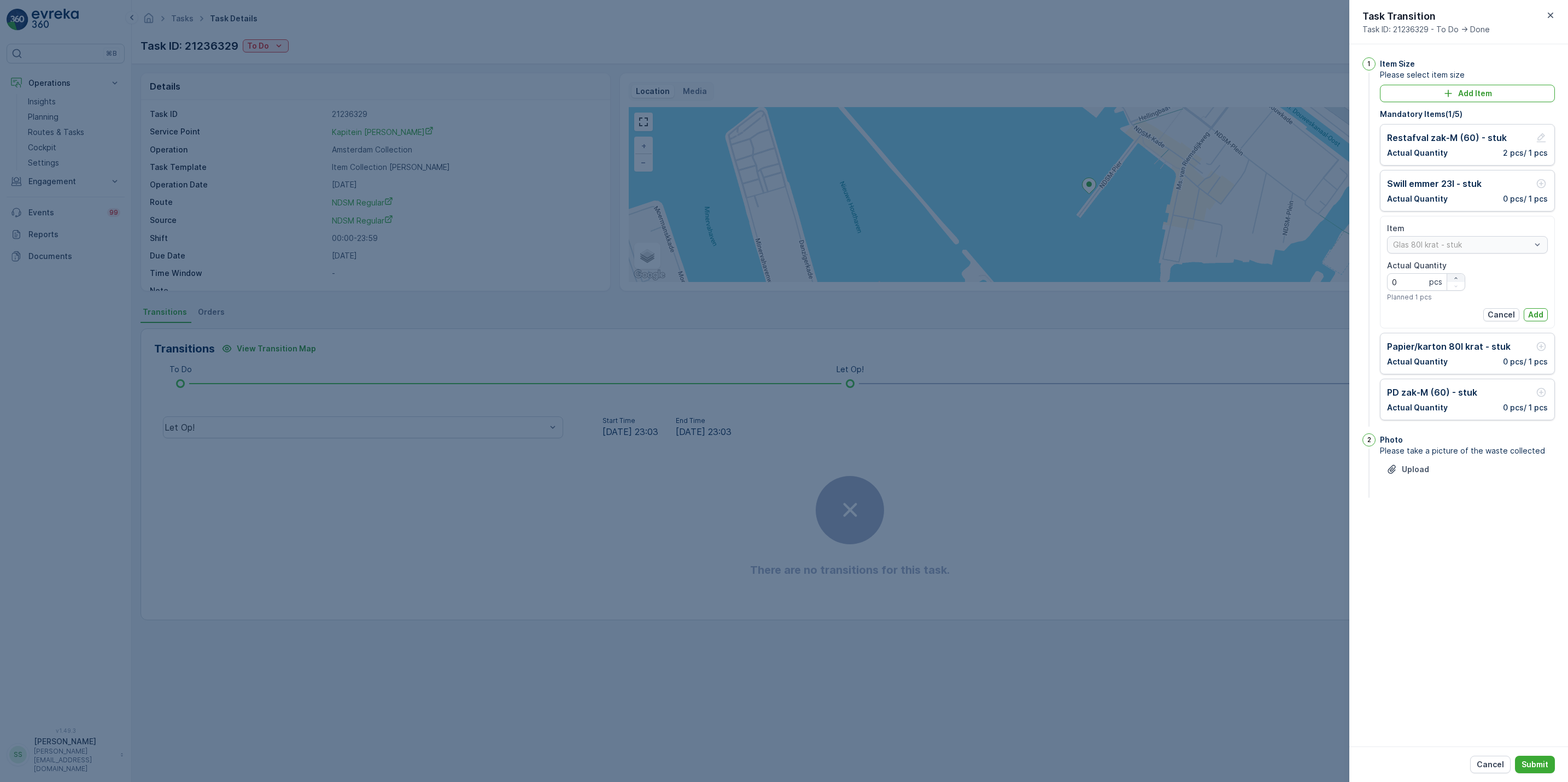
click at [1457, 277] on icon "button" at bounding box center [1455, 278] width 7 height 7
type Quantity "1"
click at [1544, 316] on button "Add" at bounding box center [1536, 315] width 24 height 13
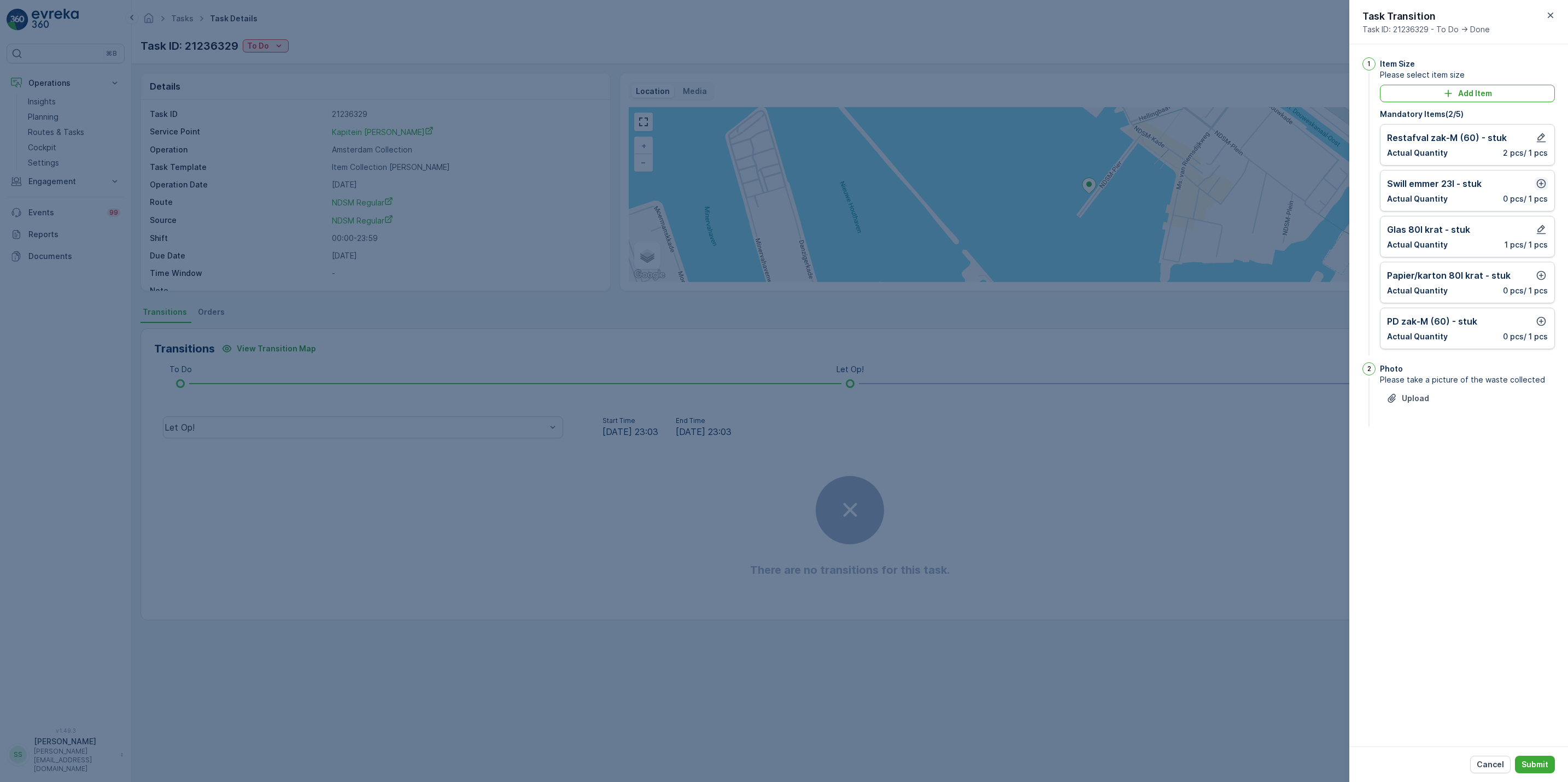
click at [1542, 190] on button "button" at bounding box center [1541, 184] width 13 height 13
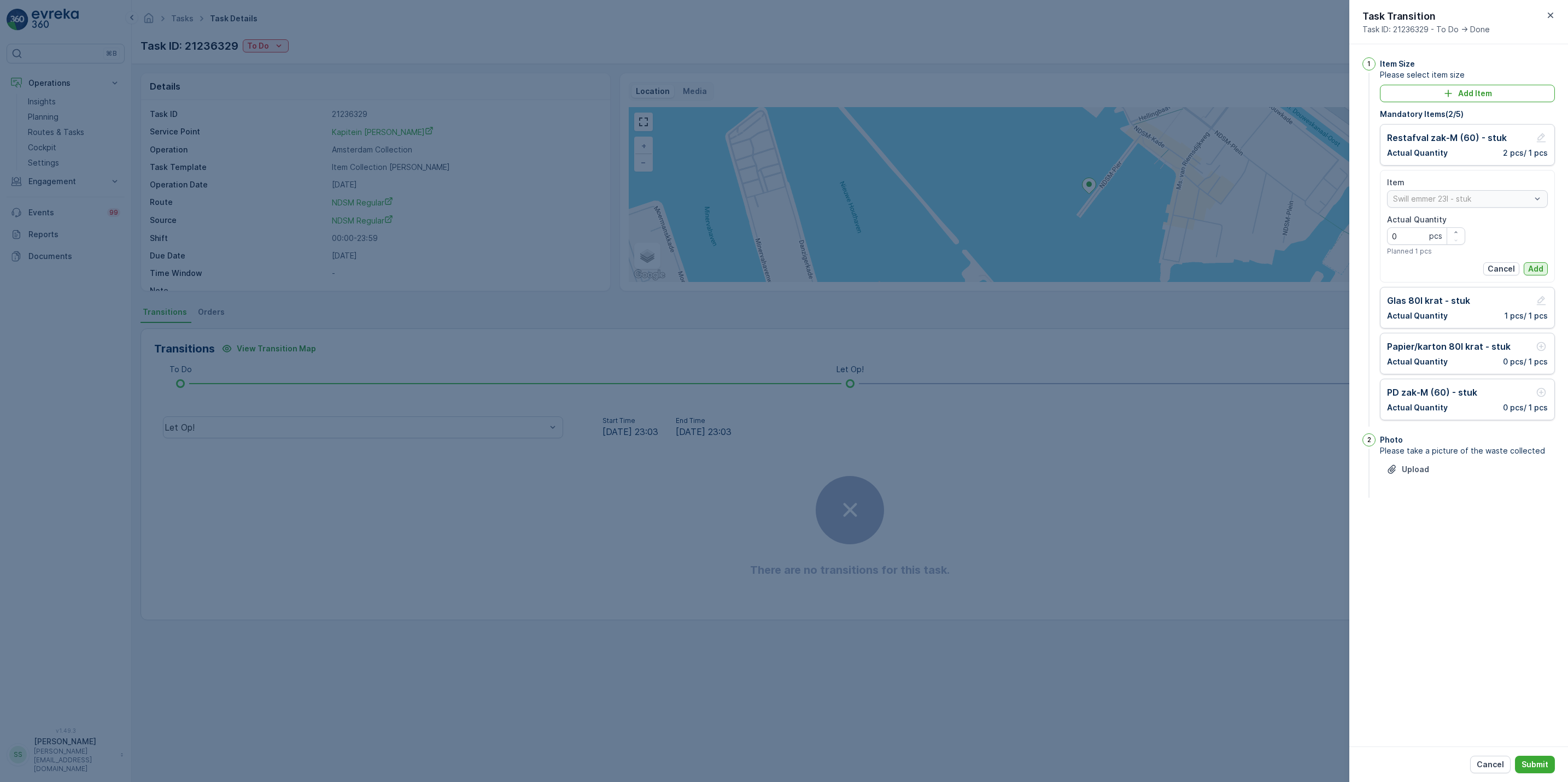
click at [1547, 268] on button "Add" at bounding box center [1536, 269] width 24 height 13
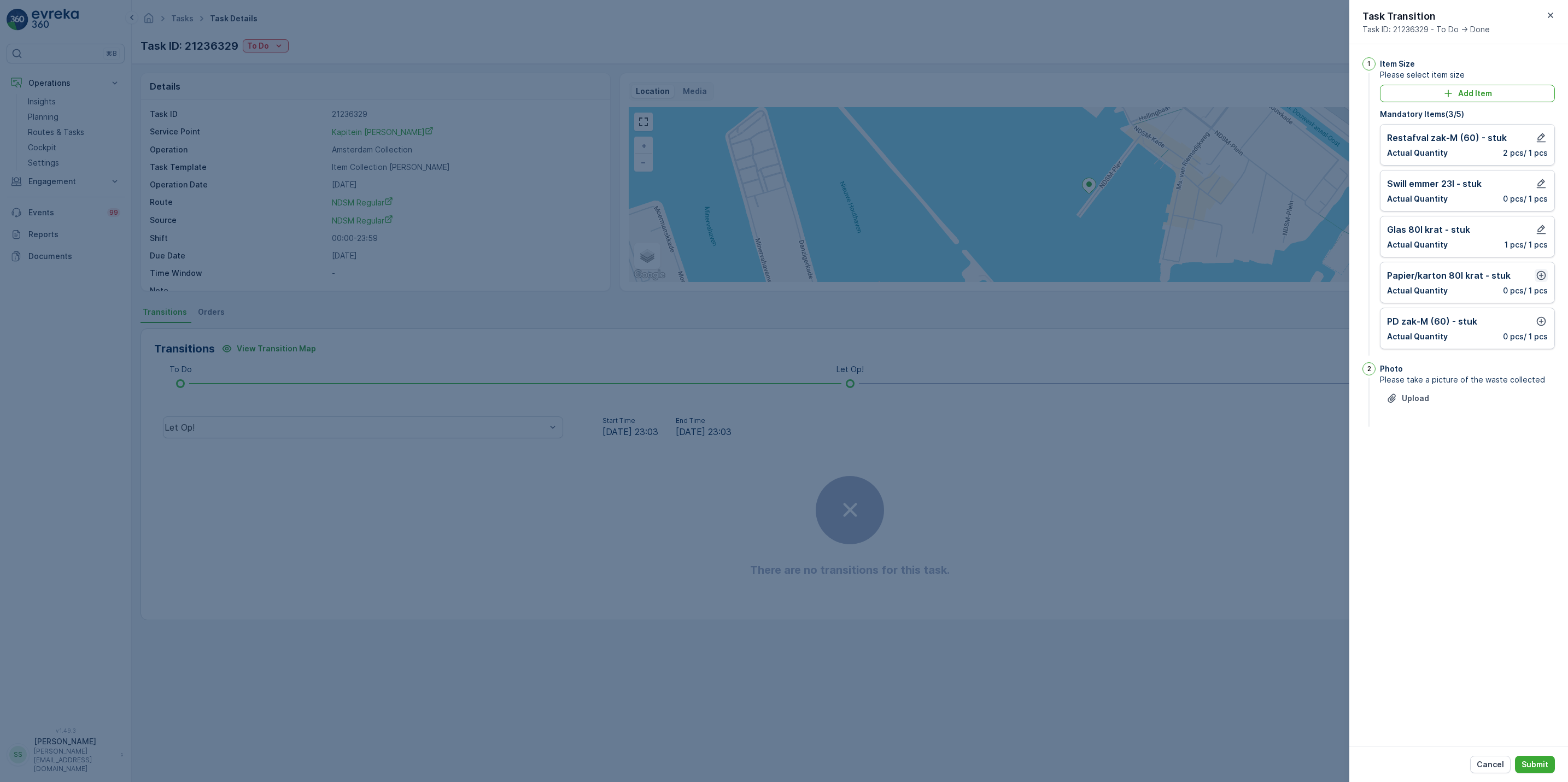
click at [1542, 274] on icon "button" at bounding box center [1541, 276] width 9 height 9
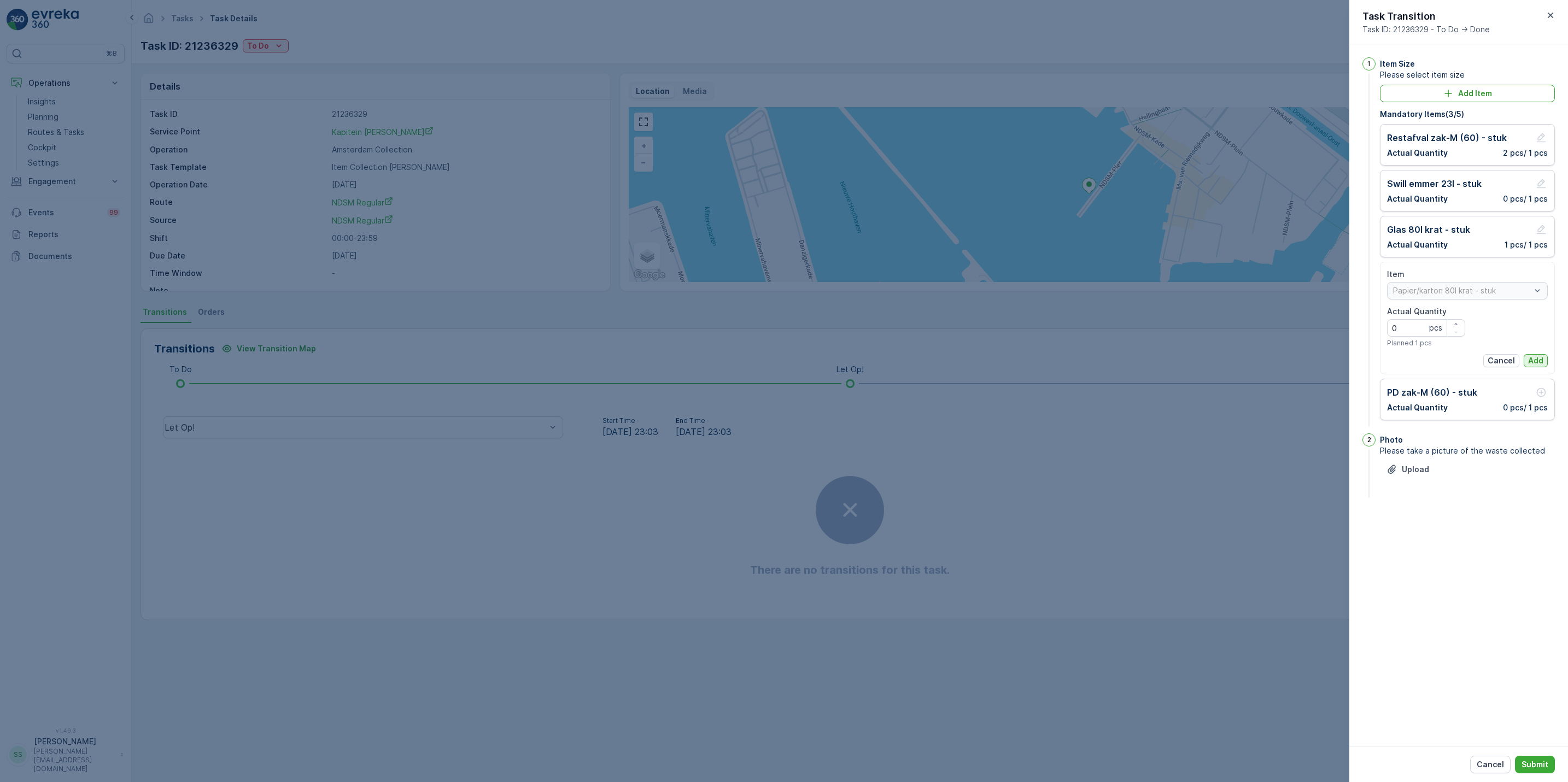
click at [1534, 363] on p "Add" at bounding box center [1535, 361] width 15 height 11
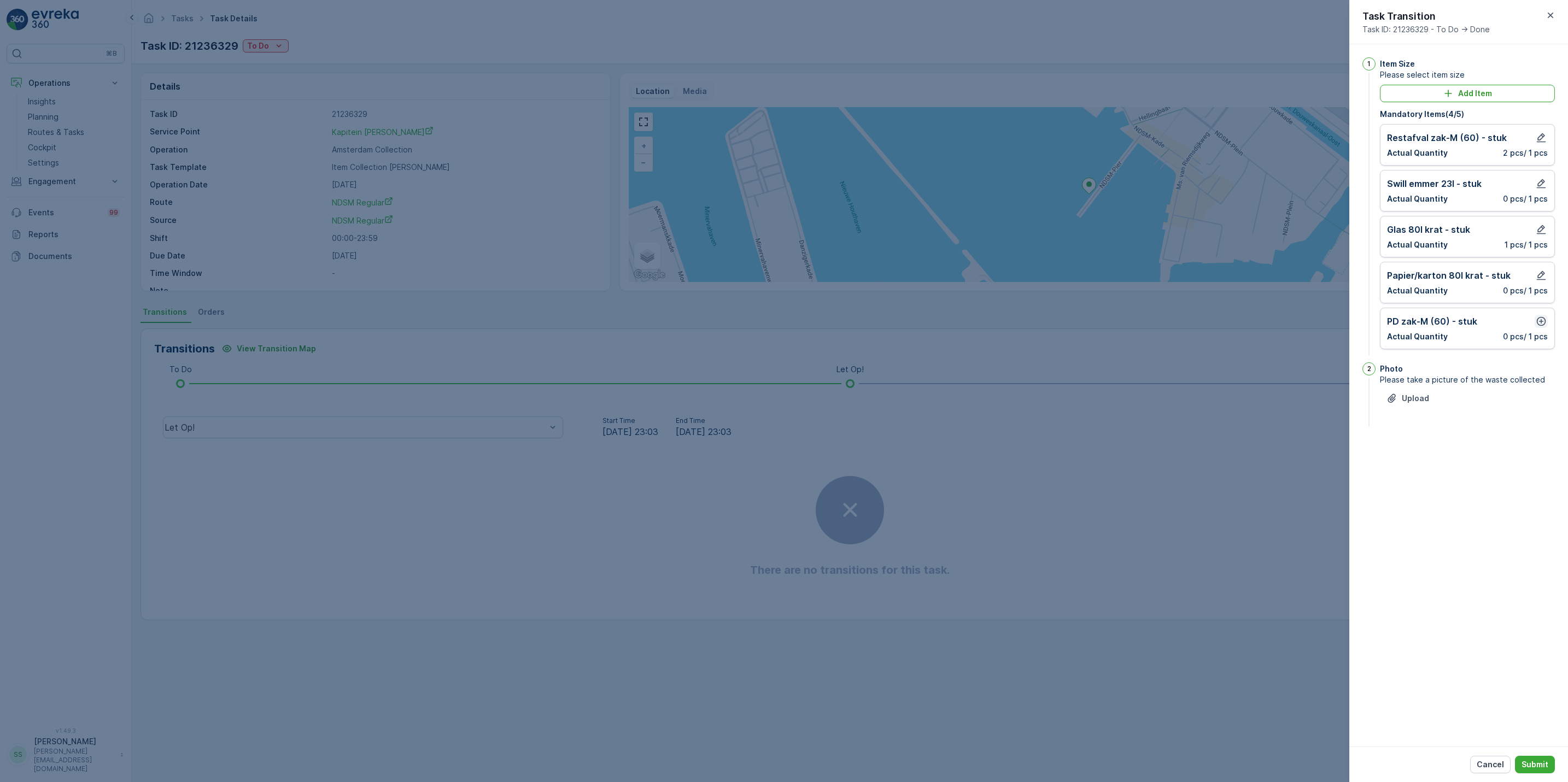
click at [1537, 318] on icon "button" at bounding box center [1541, 321] width 11 height 11
click at [1534, 407] on p "Add" at bounding box center [1535, 407] width 15 height 11
click at [1531, 763] on p "Submit" at bounding box center [1535, 765] width 27 height 11
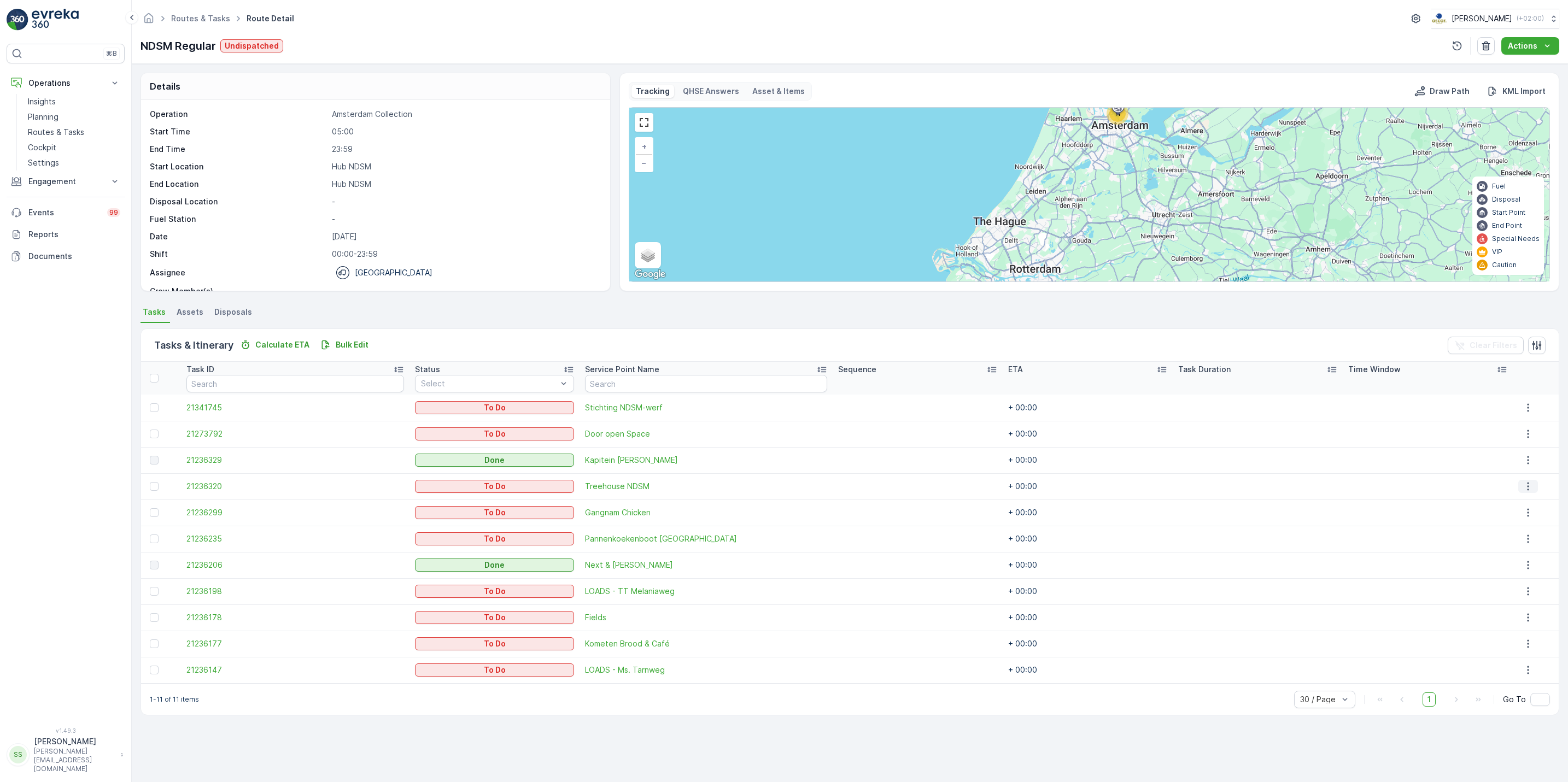
click at [1528, 484] on icon "button" at bounding box center [1528, 486] width 11 height 11
click at [1522, 499] on span "See More Details" at bounding box center [1522, 503] width 63 height 11
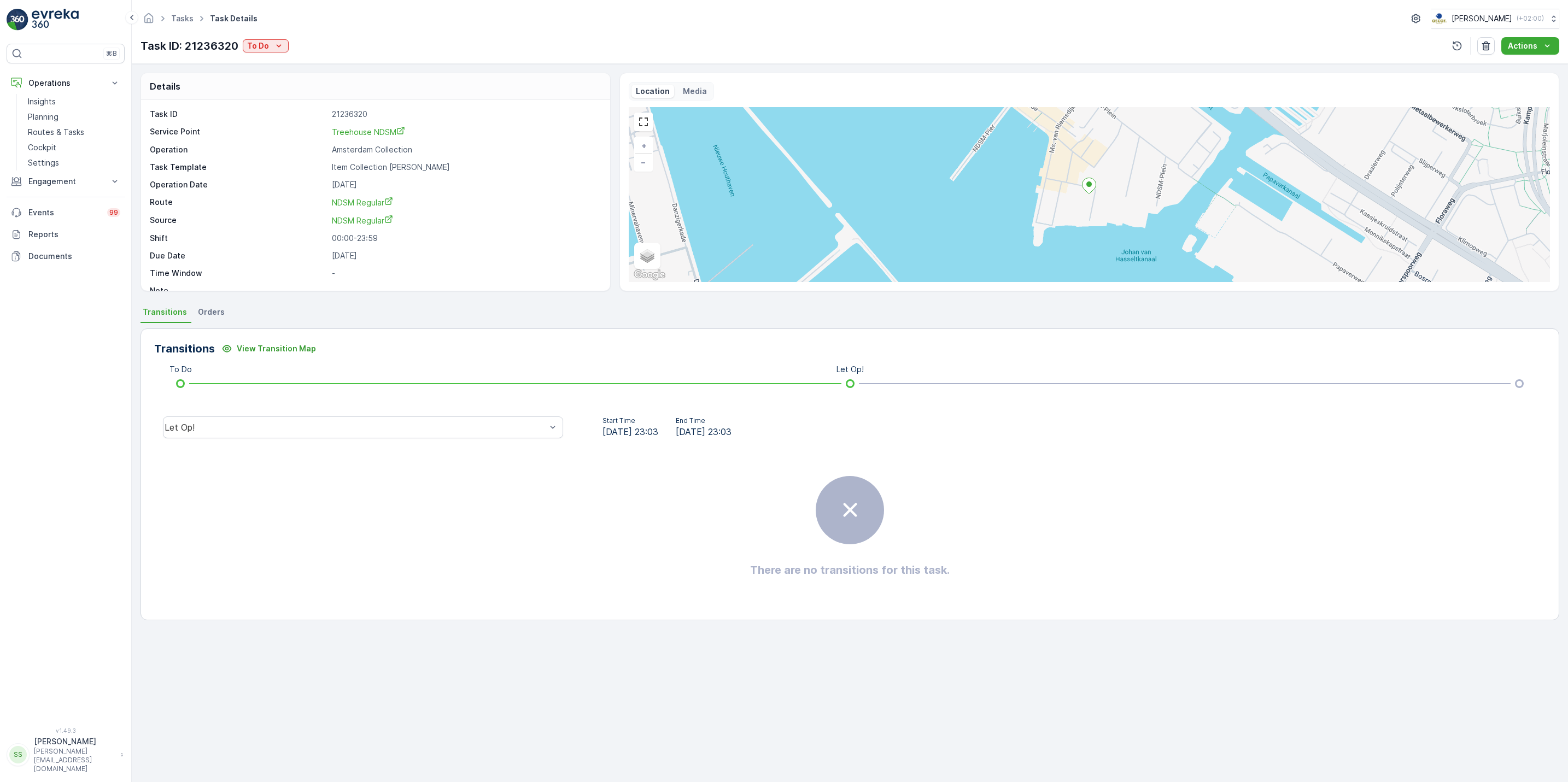
click at [527, 444] on div "Let Op!" at bounding box center [363, 427] width 418 height 35
click at [530, 433] on div "Let Op!" at bounding box center [363, 427] width 400 height 22
click at [341, 341] on div "Done" at bounding box center [363, 345] width 387 height 10
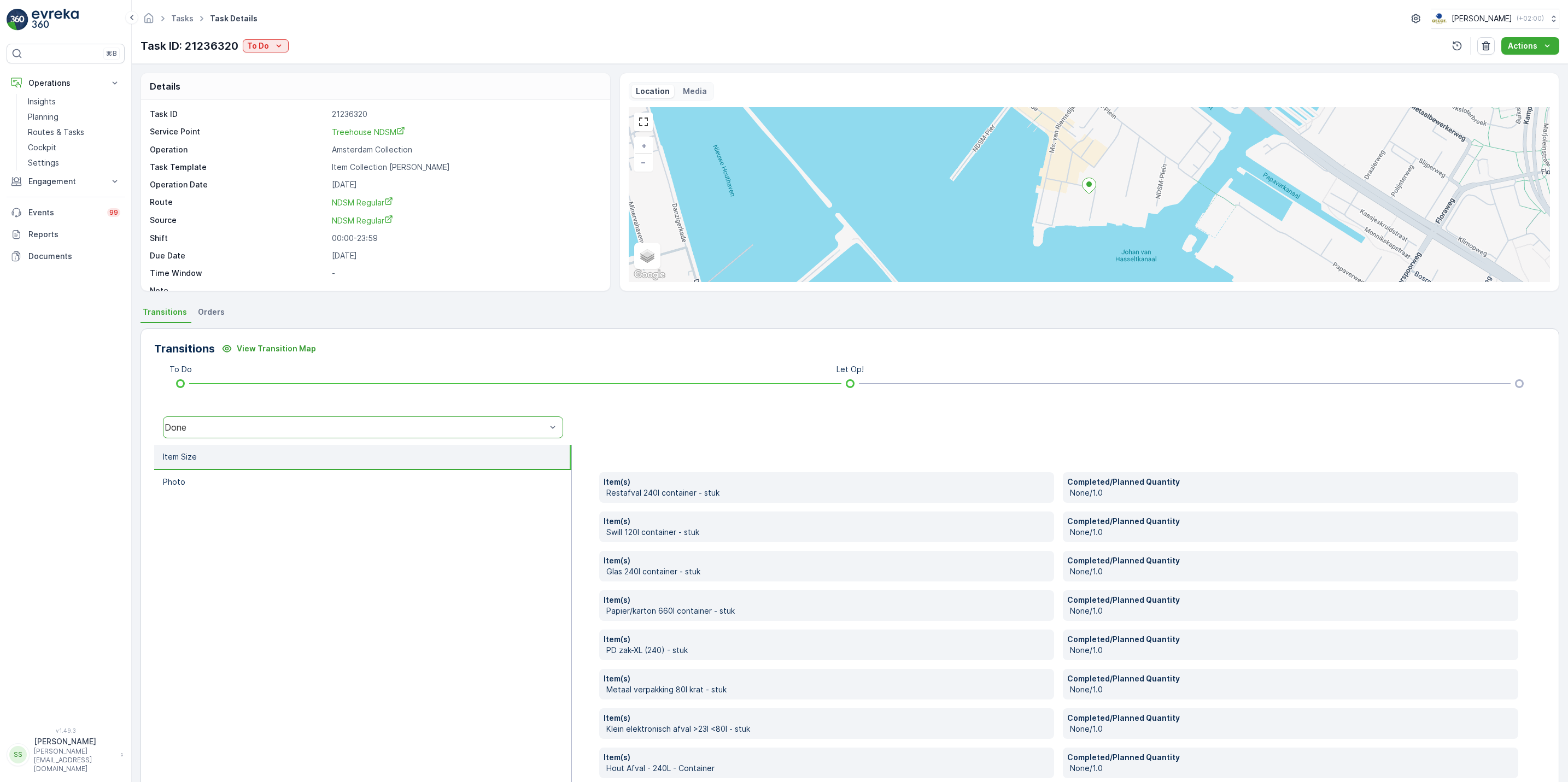
scroll to position [59, 0]
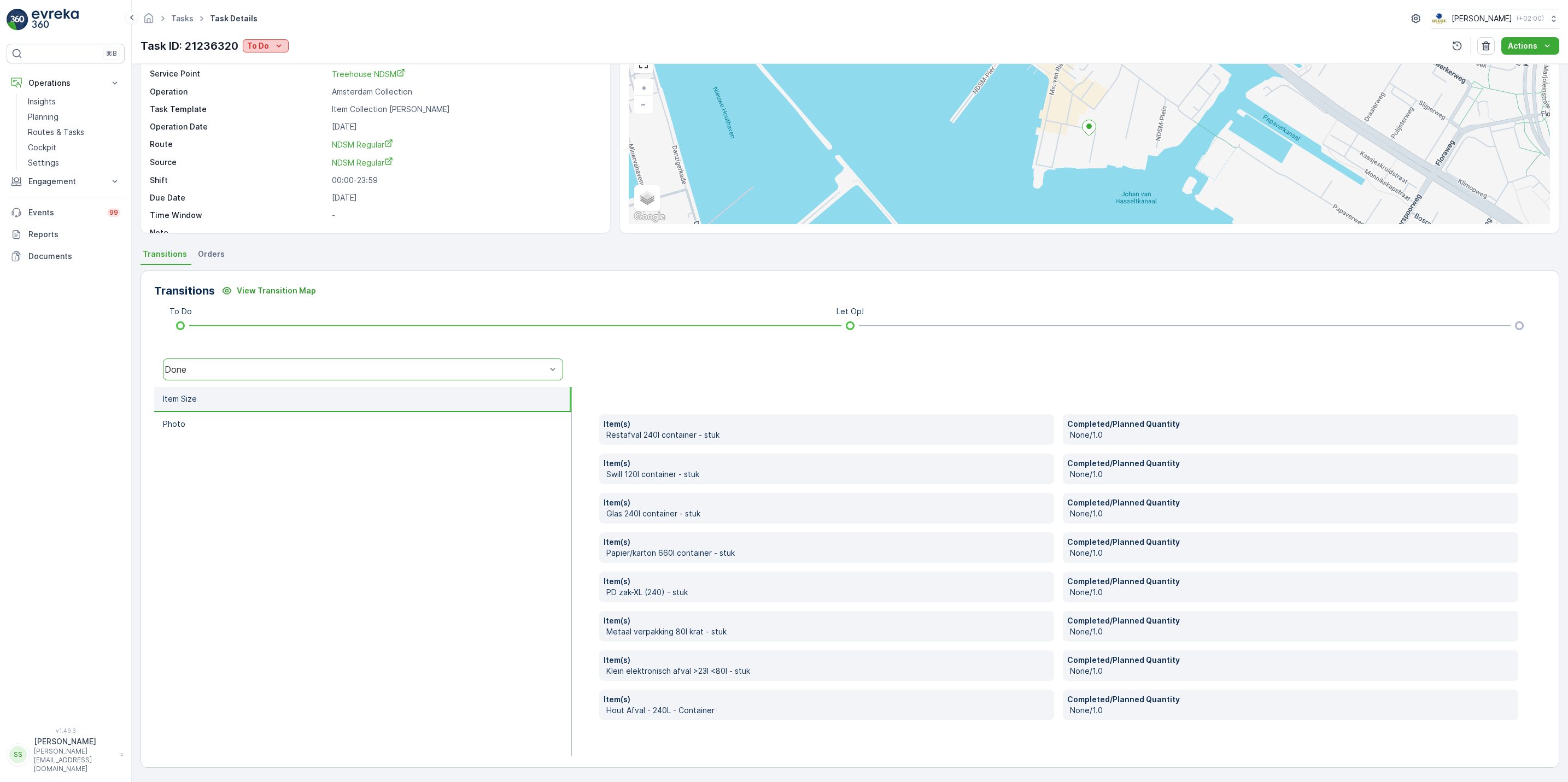
click at [267, 41] on p "To Do" at bounding box center [258, 46] width 22 height 11
click at [269, 94] on span "Done" at bounding box center [260, 94] width 19 height 11
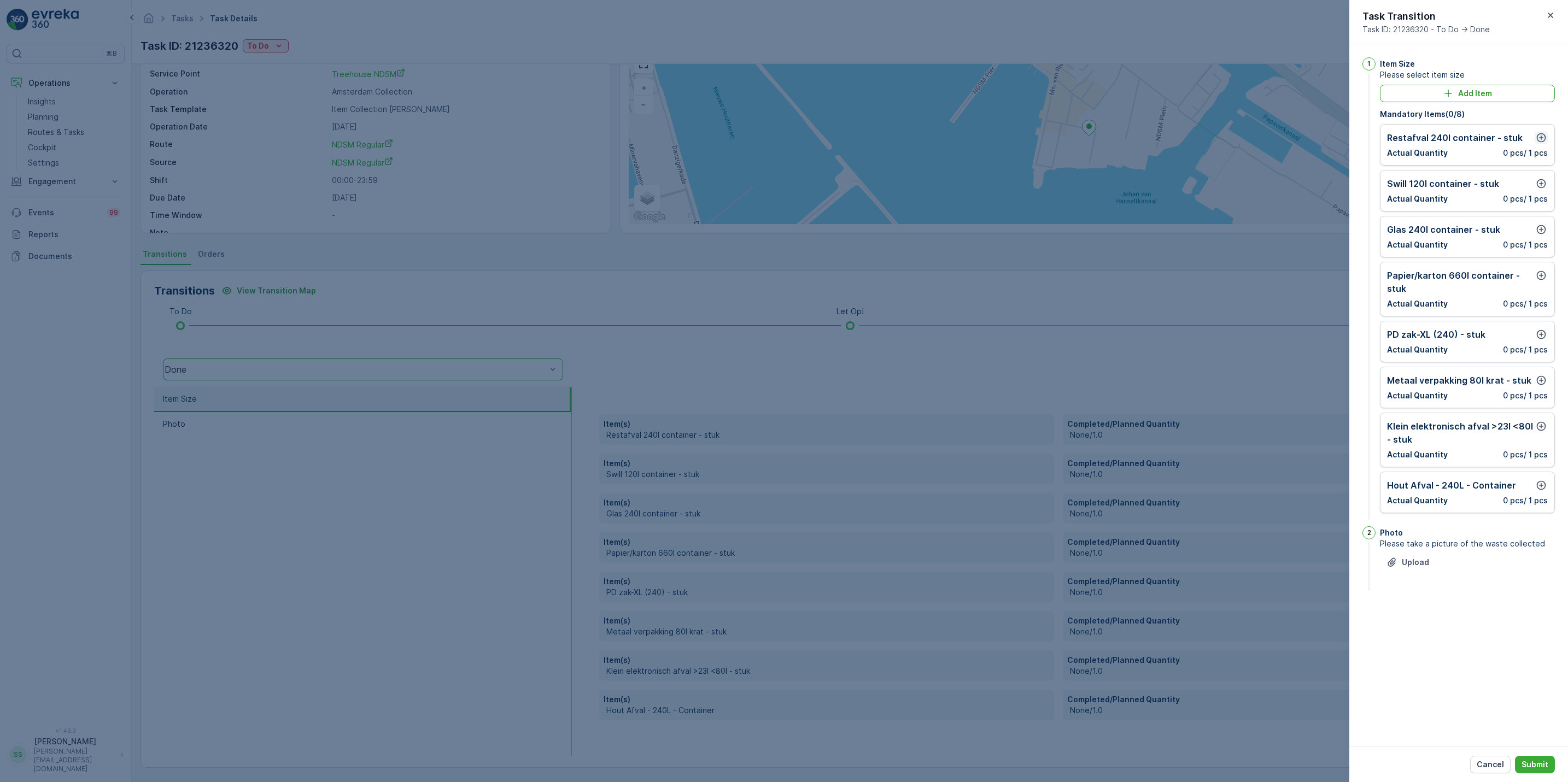
click at [1537, 133] on icon "button" at bounding box center [1541, 138] width 11 height 11
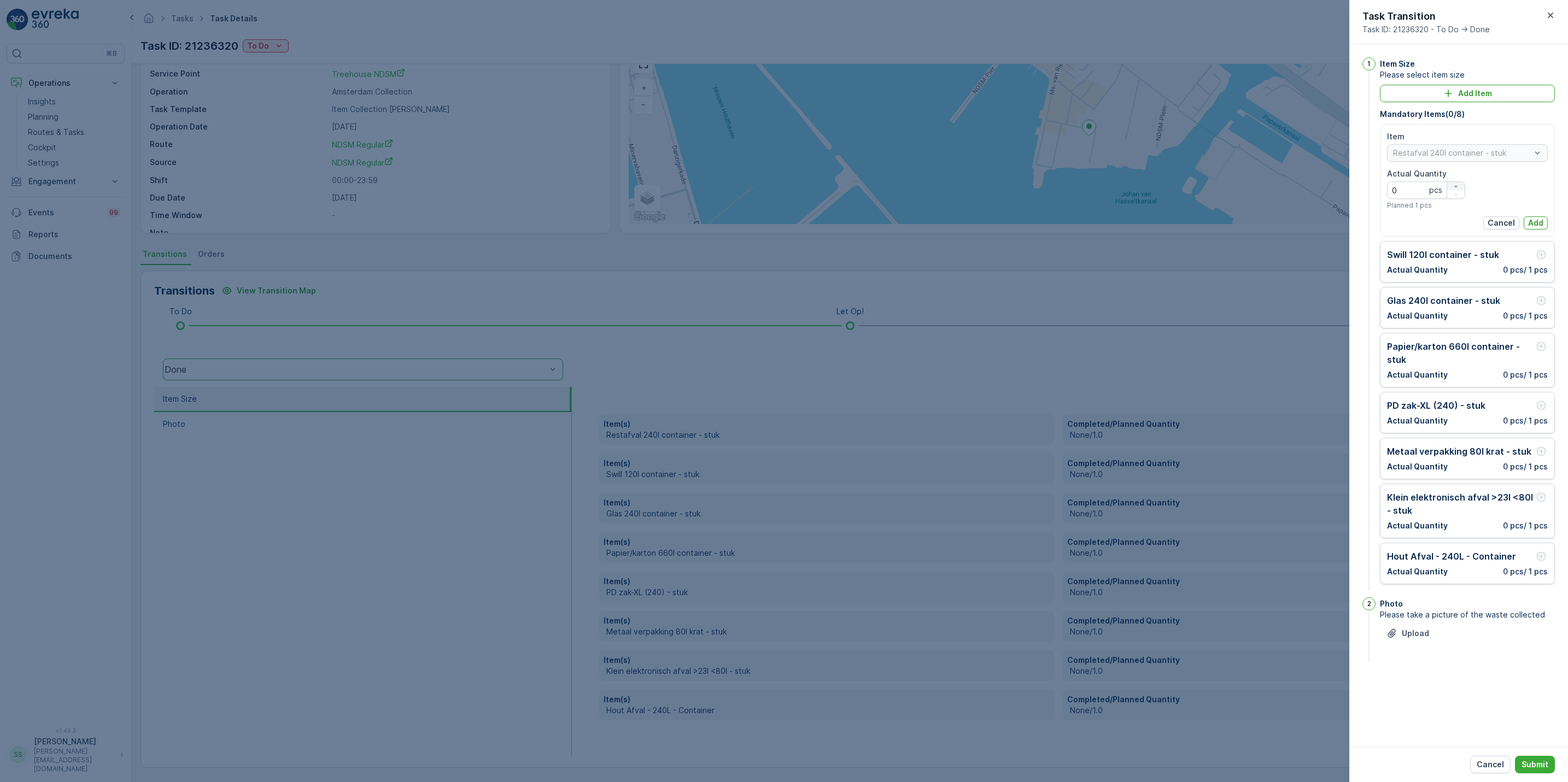
click at [1455, 184] on icon "button" at bounding box center [1455, 186] width 7 height 7
type Quantity "2"
click at [1538, 220] on p "Add" at bounding box center [1535, 223] width 15 height 11
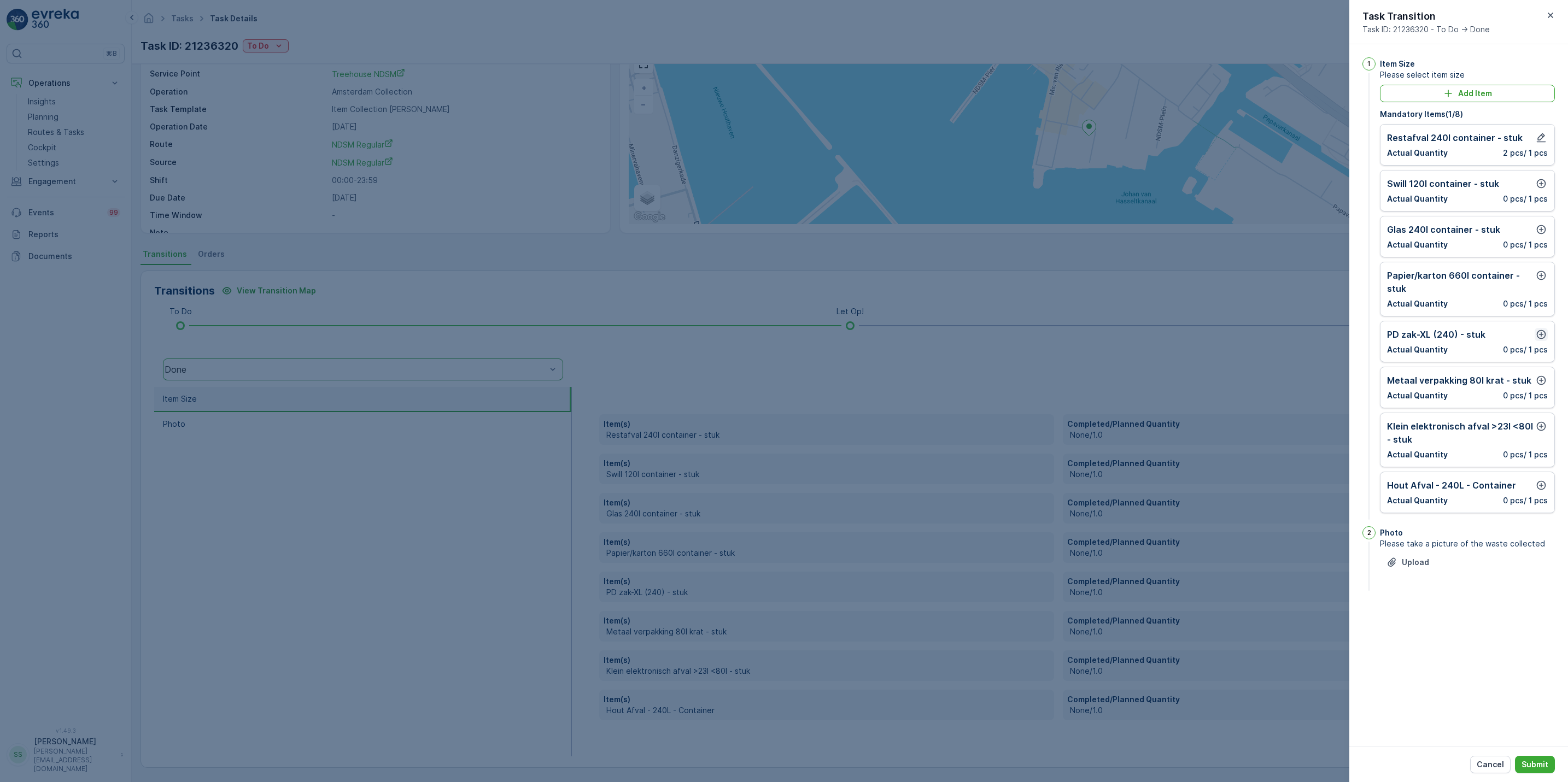
click at [1542, 337] on icon "button" at bounding box center [1541, 335] width 9 height 9
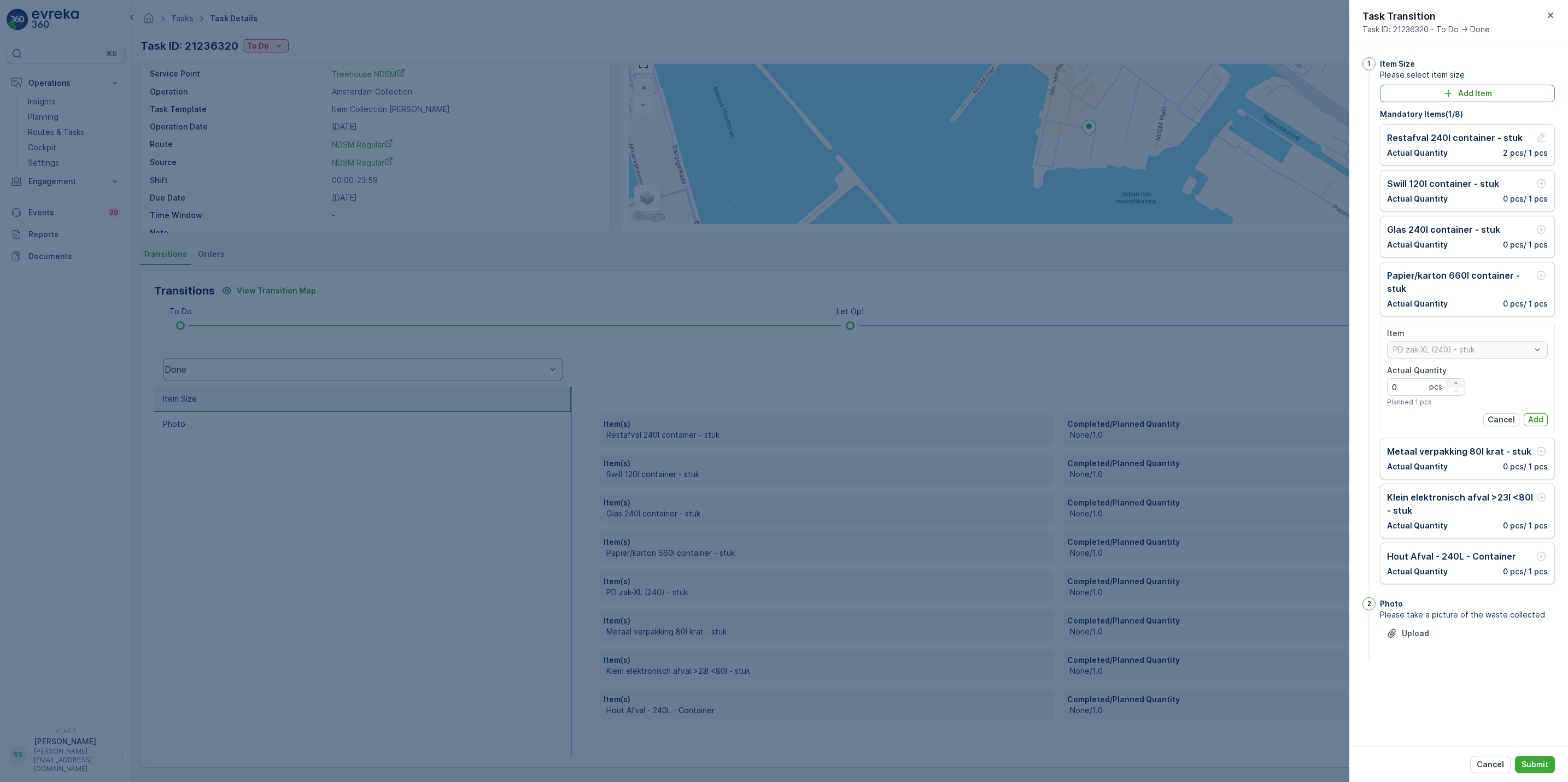
click at [1455, 385] on icon "button" at bounding box center [1455, 383] width 7 height 7
type Quantity "1"
click at [1528, 424] on p "Add" at bounding box center [1535, 420] width 15 height 11
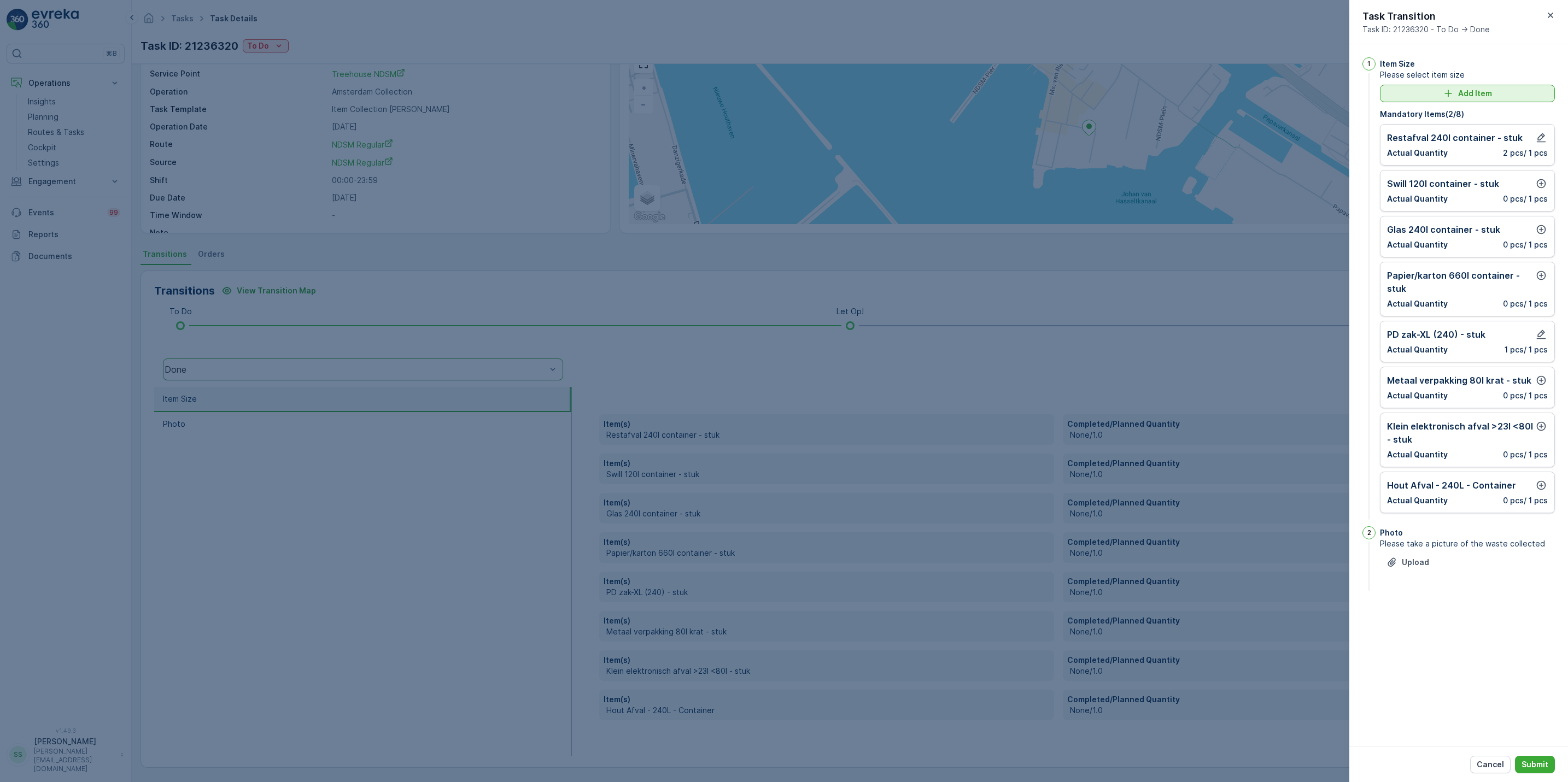
click at [1483, 96] on p "Add Item" at bounding box center [1475, 94] width 34 height 11
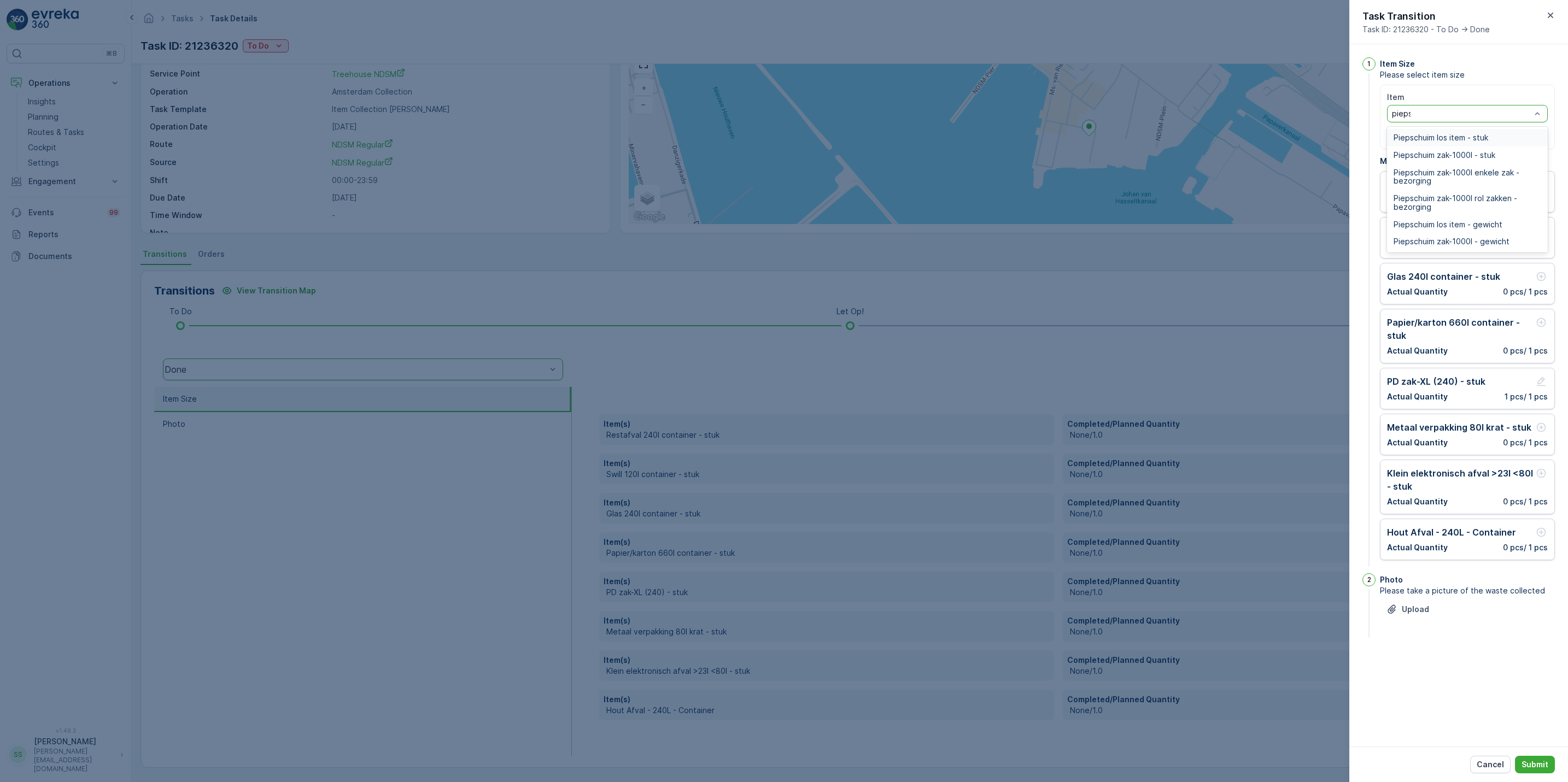
type input "piepsc"
click at [1463, 152] on span "Piepschuim zak-1000l - stuk" at bounding box center [1444, 155] width 102 height 9
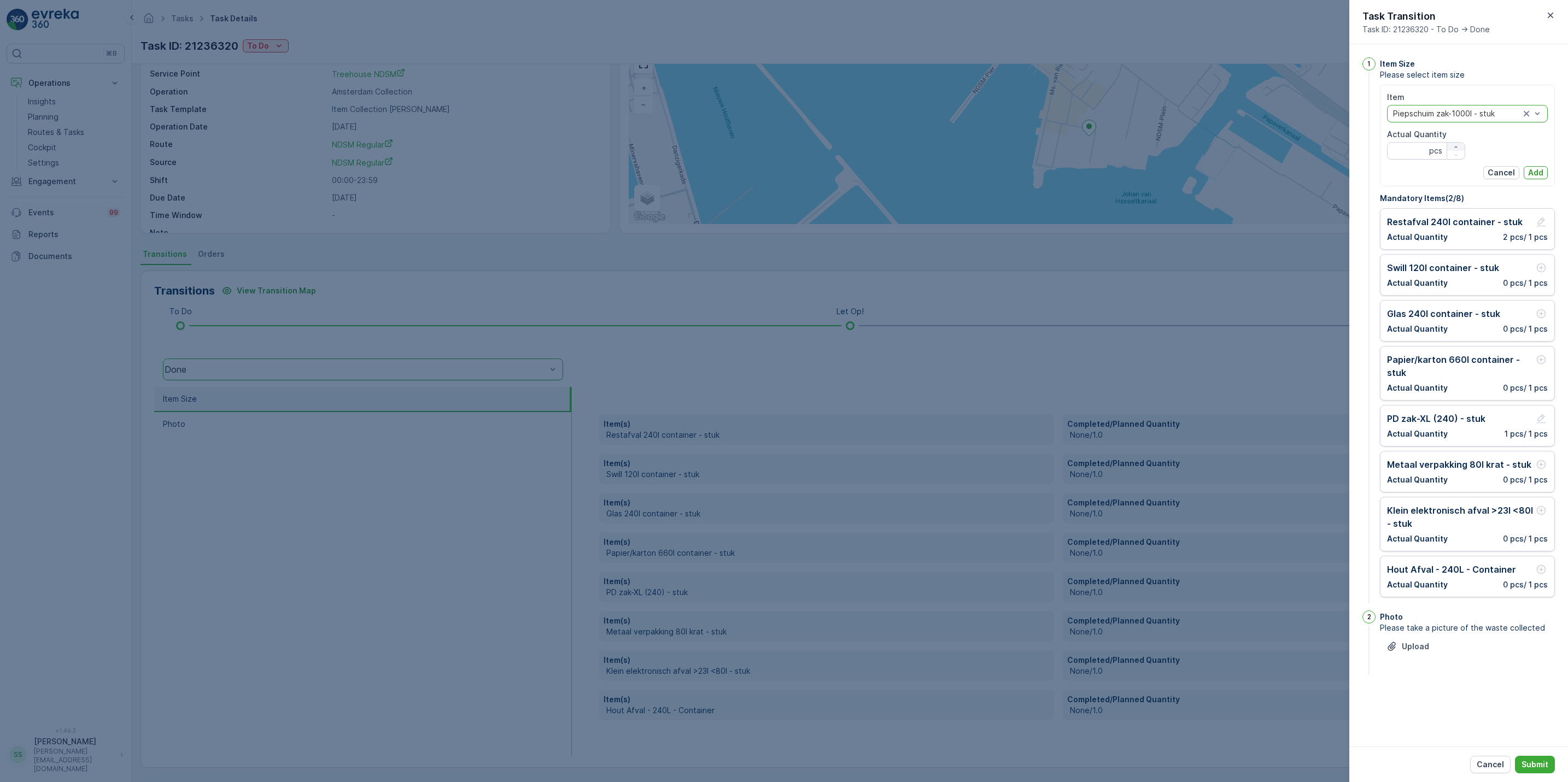
click at [1458, 147] on icon "button" at bounding box center [1455, 147] width 7 height 7
type Quantity "2"
click at [1535, 172] on p "Add" at bounding box center [1535, 173] width 15 height 11
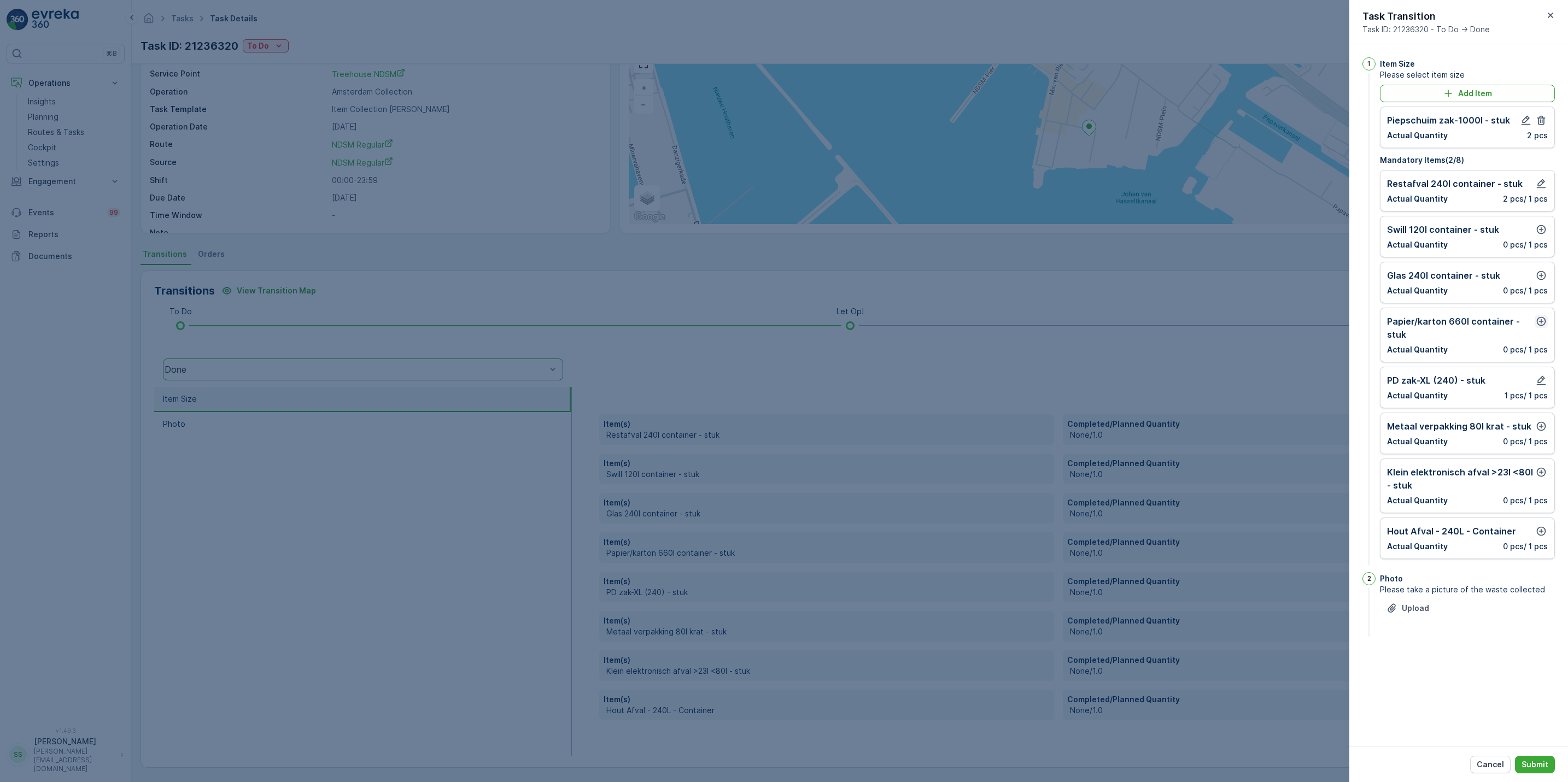
click at [1544, 326] on icon "button" at bounding box center [1541, 321] width 9 height 9
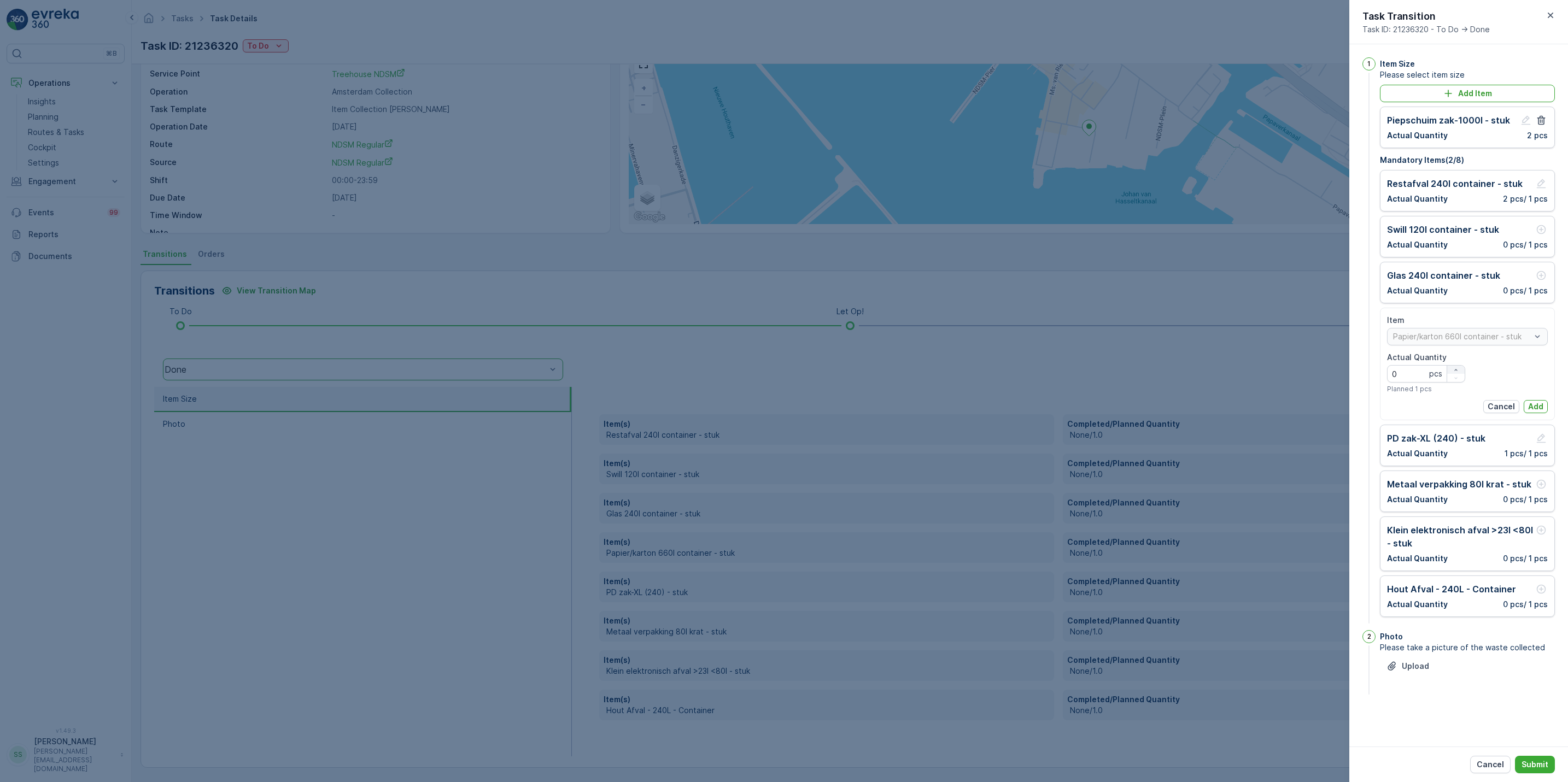
click at [1452, 372] on icon "button" at bounding box center [1455, 370] width 7 height 7
type Quantity "1"
click at [1544, 407] on button "Add" at bounding box center [1536, 407] width 24 height 13
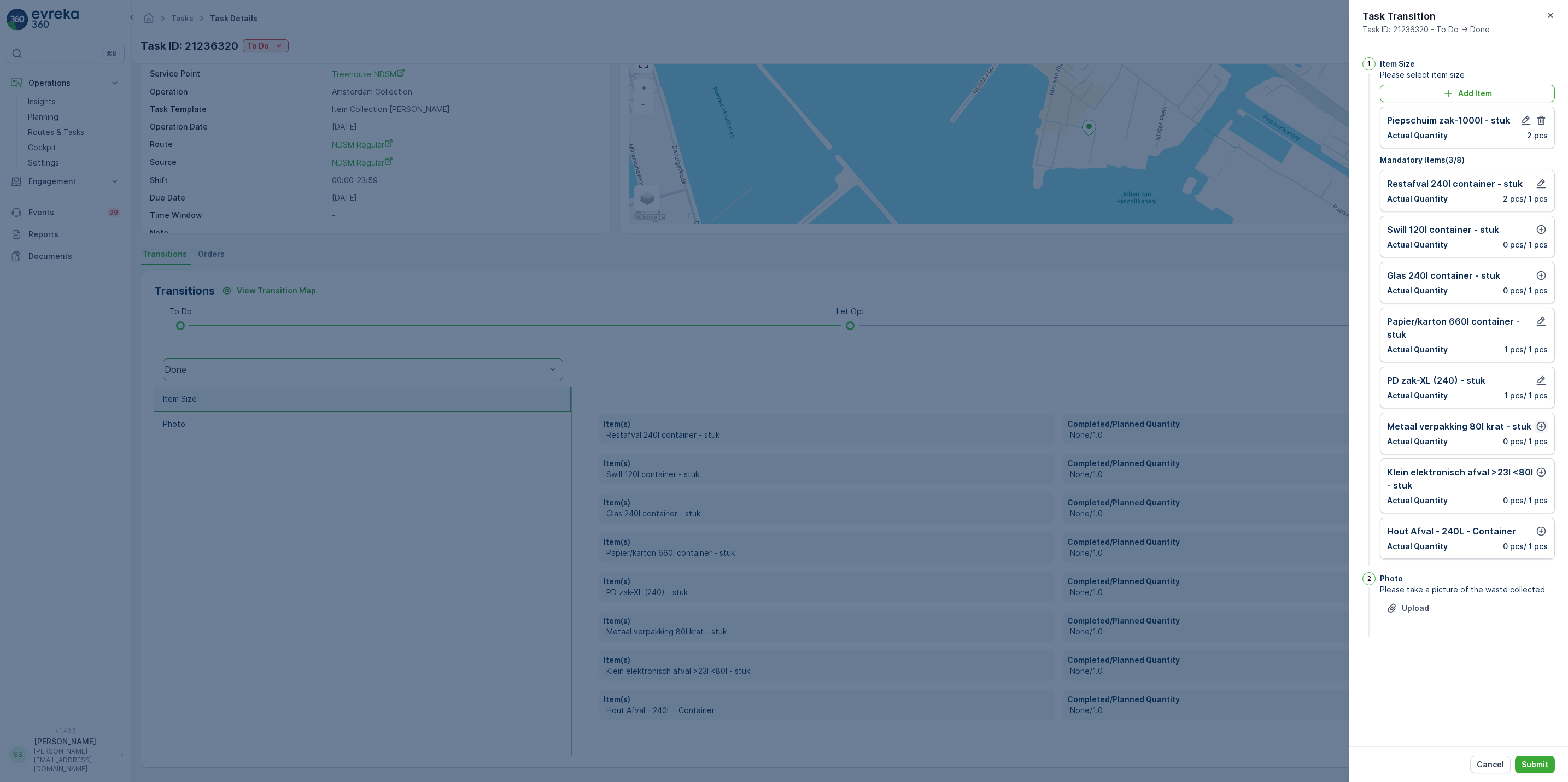
click at [1542, 428] on icon "button" at bounding box center [1541, 427] width 11 height 11
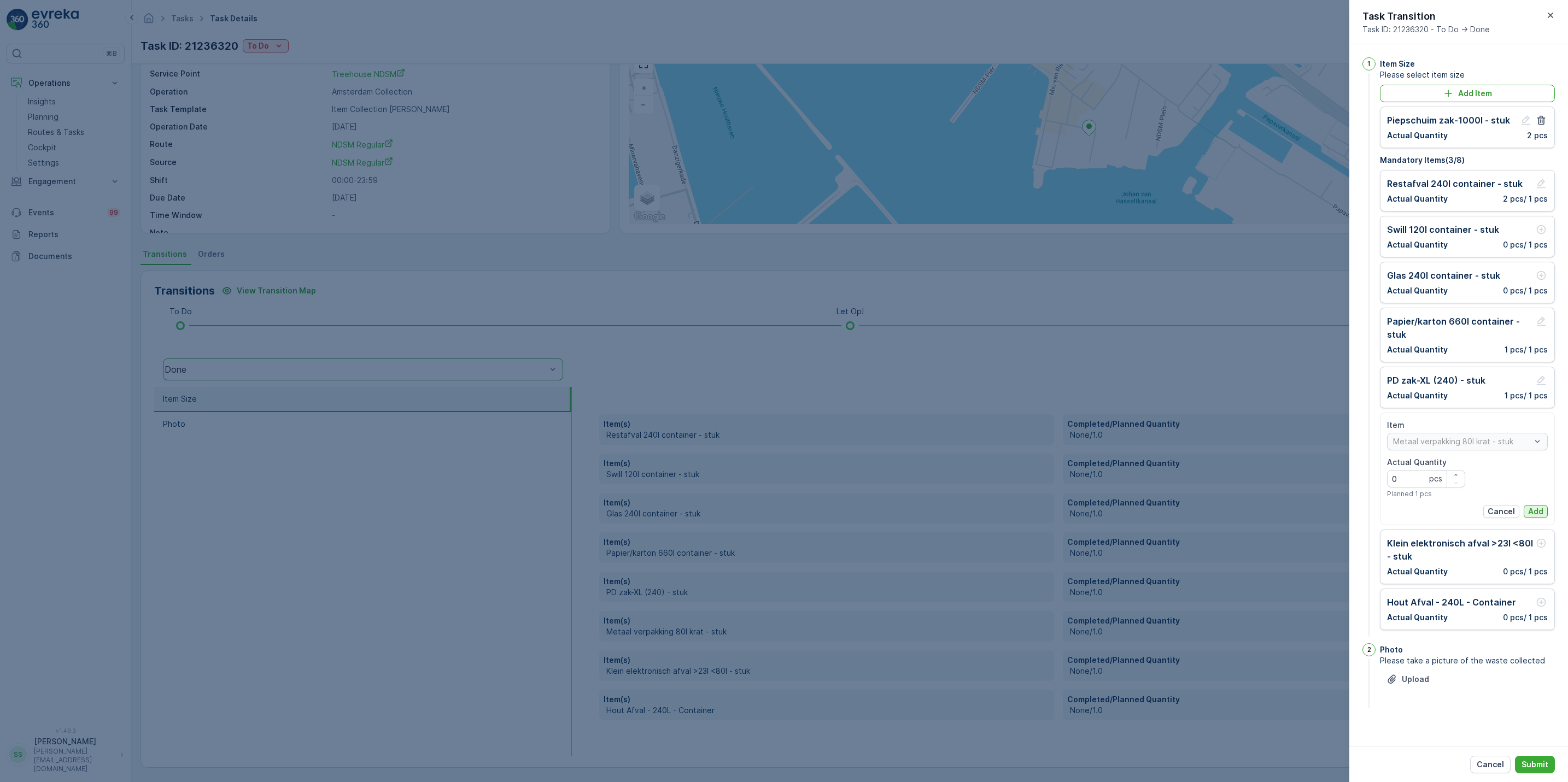
click at [1535, 509] on button "Add" at bounding box center [1536, 512] width 24 height 13
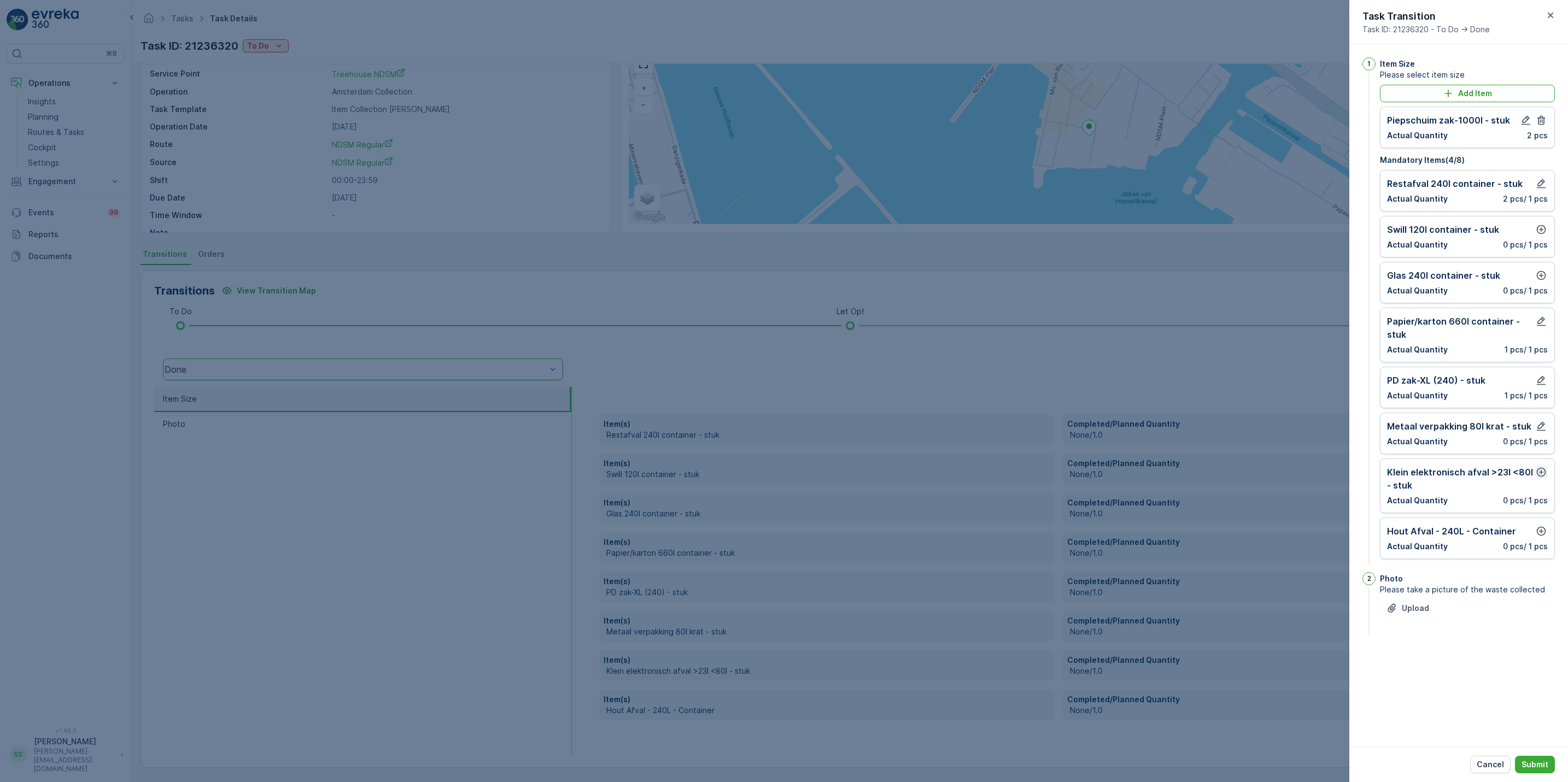
click at [1540, 472] on icon "button" at bounding box center [1541, 472] width 9 height 9
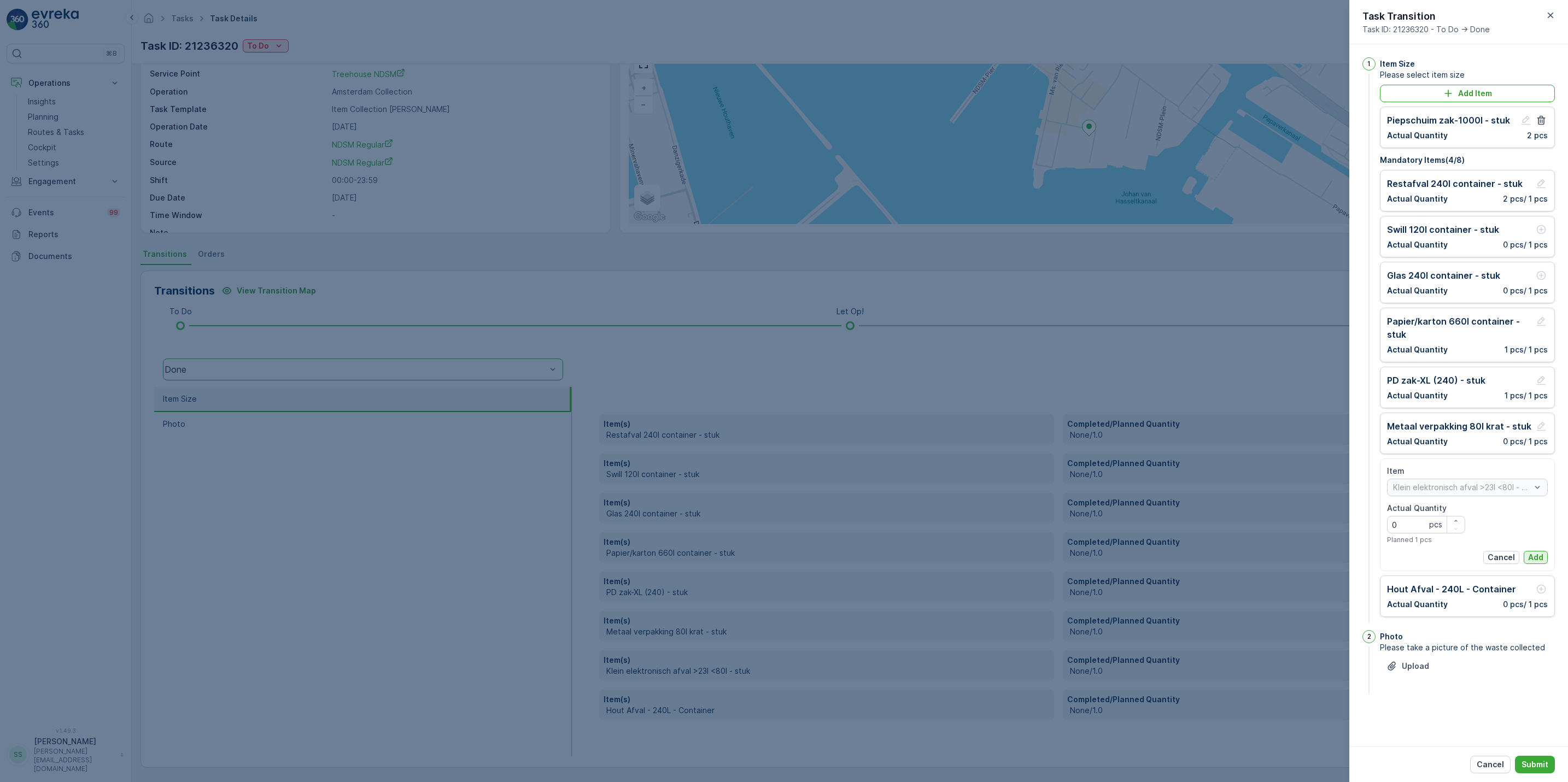
click at [1542, 563] on p "Add" at bounding box center [1535, 557] width 15 height 11
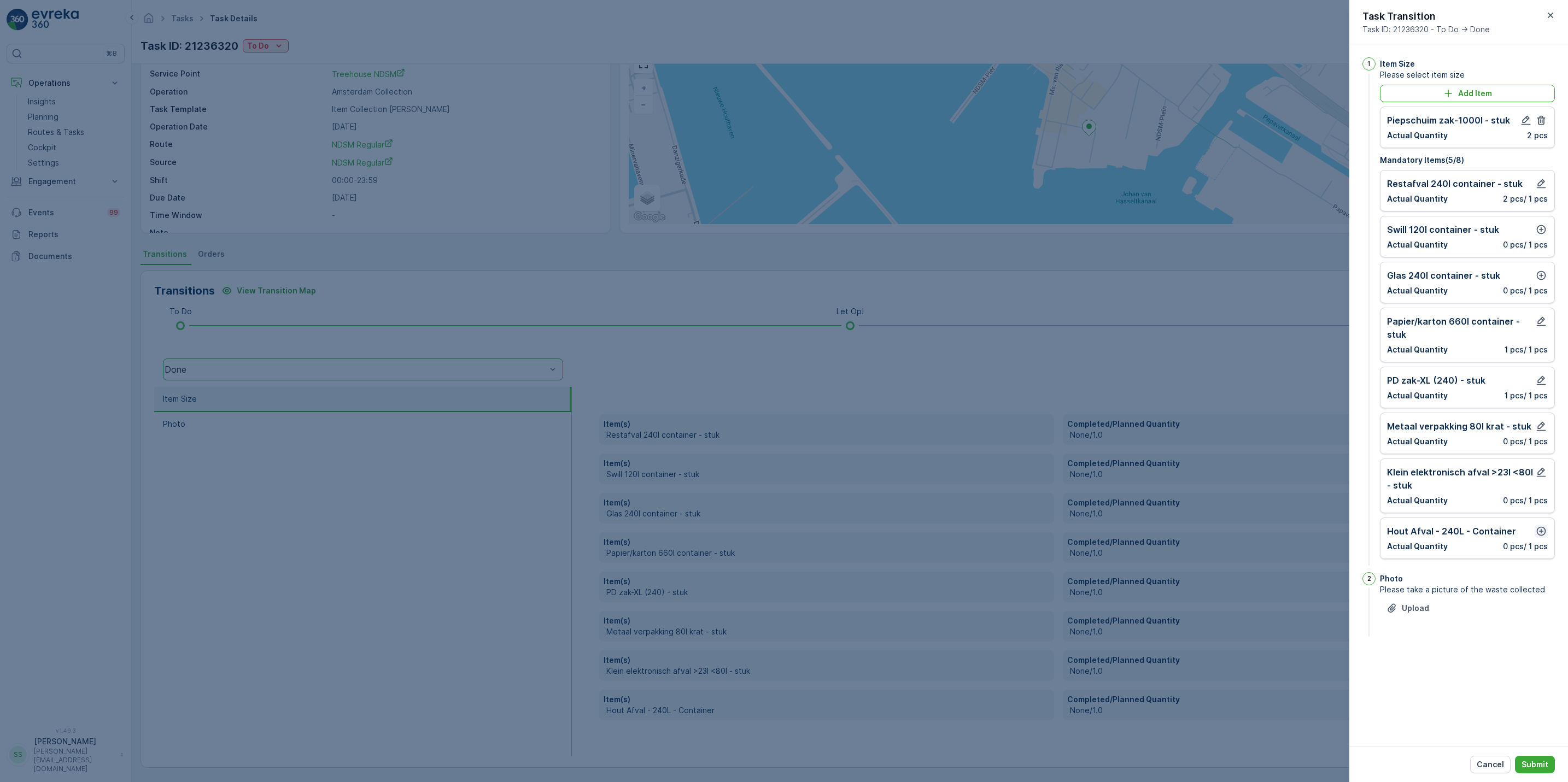
click at [1538, 534] on icon "button" at bounding box center [1541, 531] width 11 height 11
click at [1539, 619] on p "Add" at bounding box center [1535, 616] width 15 height 11
click at [1538, 228] on icon "button" at bounding box center [1541, 229] width 9 height 9
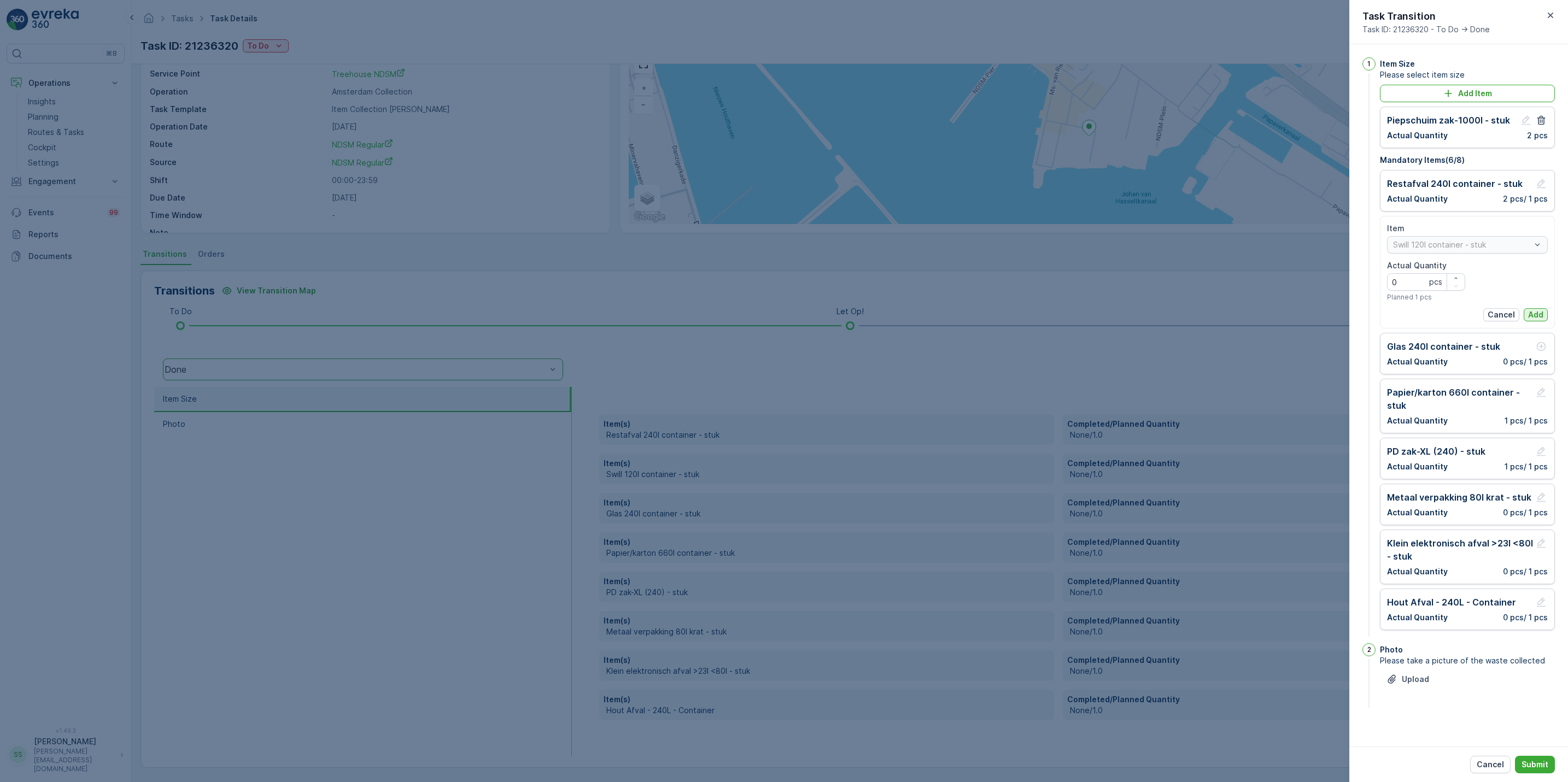
click at [1533, 317] on p "Add" at bounding box center [1535, 315] width 15 height 11
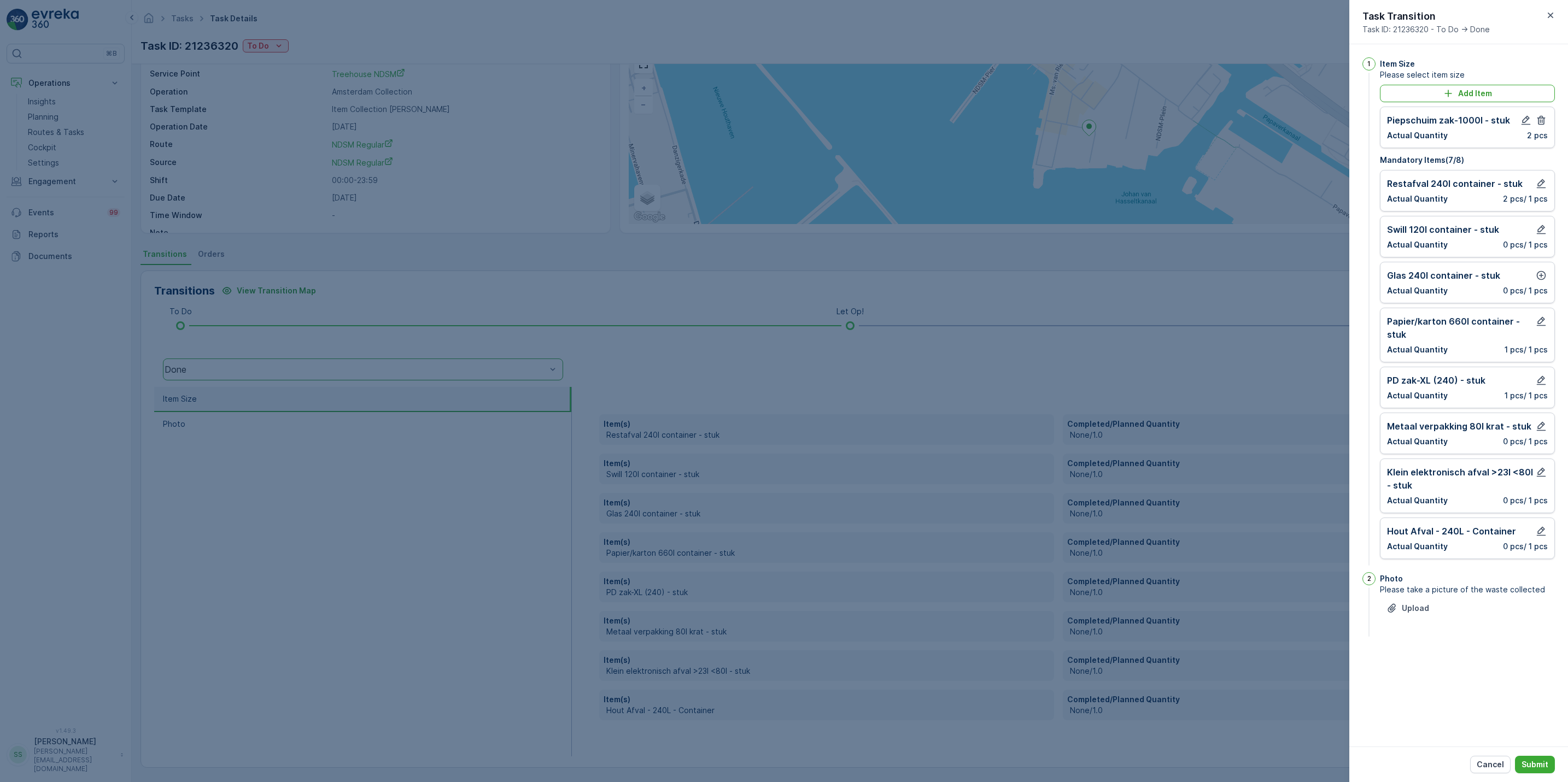
click at [1540, 286] on div "Glas 240l container - stuk Actual Quantity 0 pcs / 1 pcs" at bounding box center [1468, 282] width 161 height 27
click at [1540, 279] on icon "button" at bounding box center [1541, 276] width 11 height 11
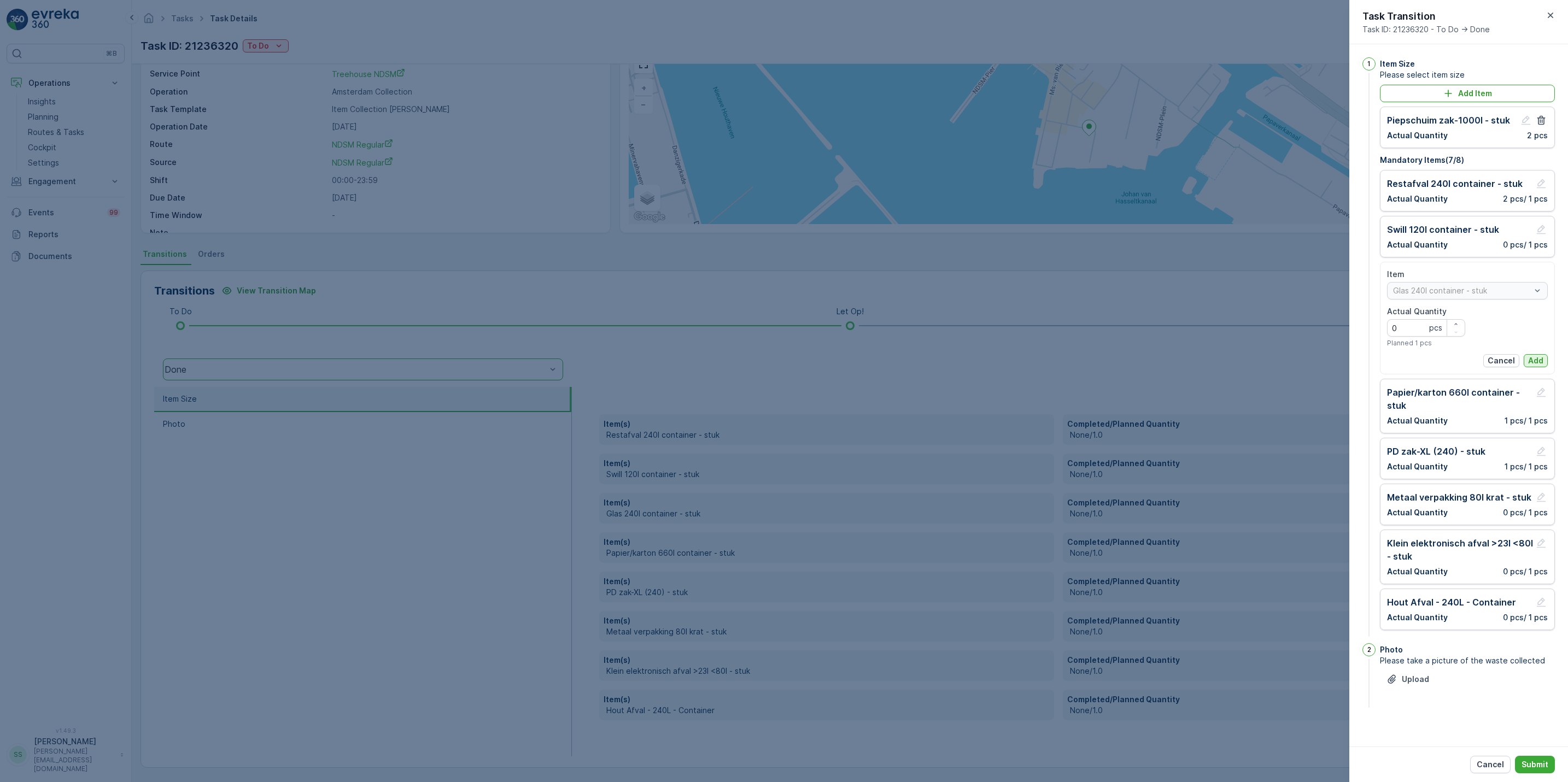
click at [1542, 362] on p "Add" at bounding box center [1535, 361] width 15 height 11
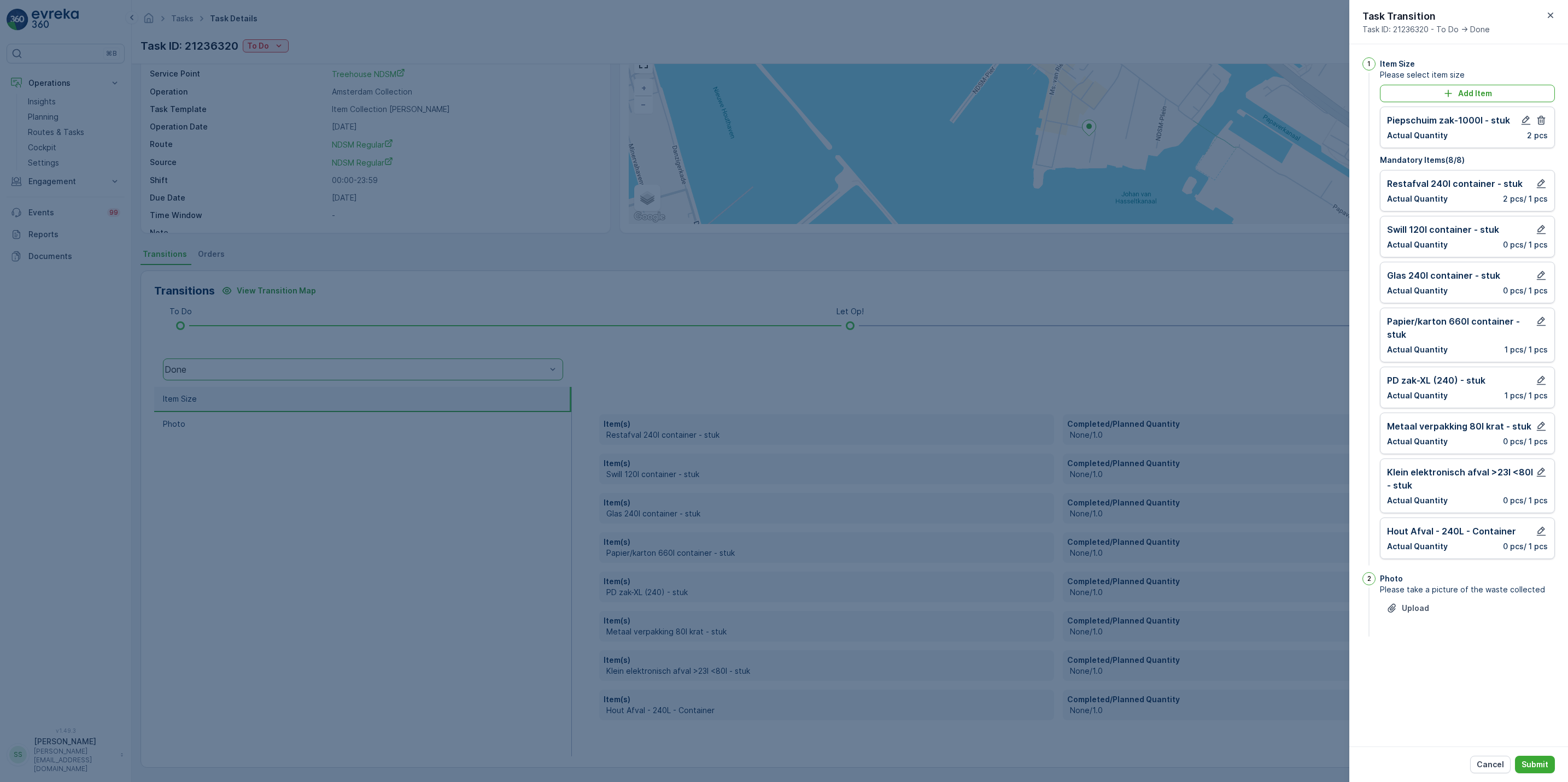
click at [1045, 468] on div at bounding box center [784, 391] width 1568 height 782
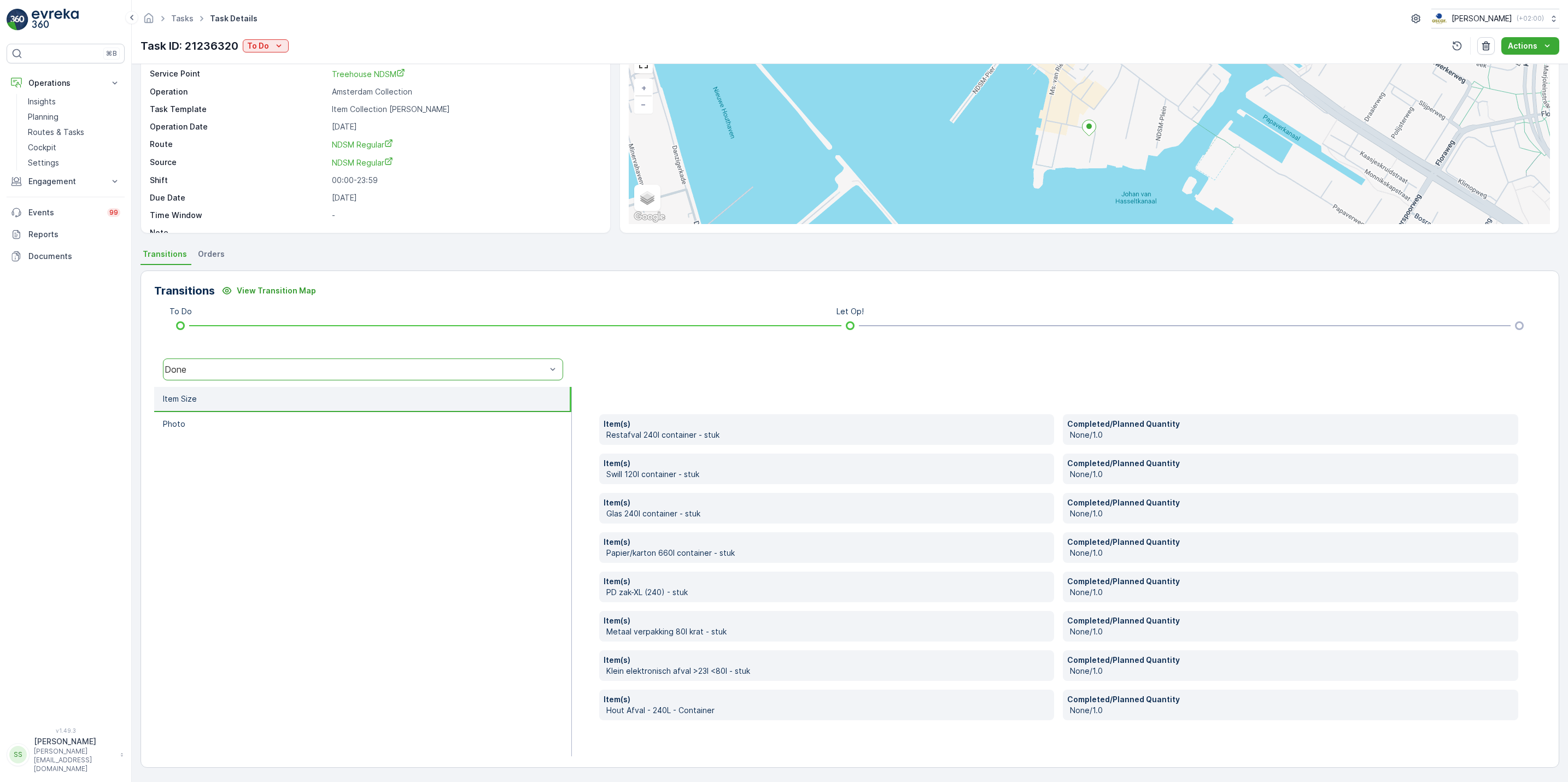
scroll to position [0, 0]
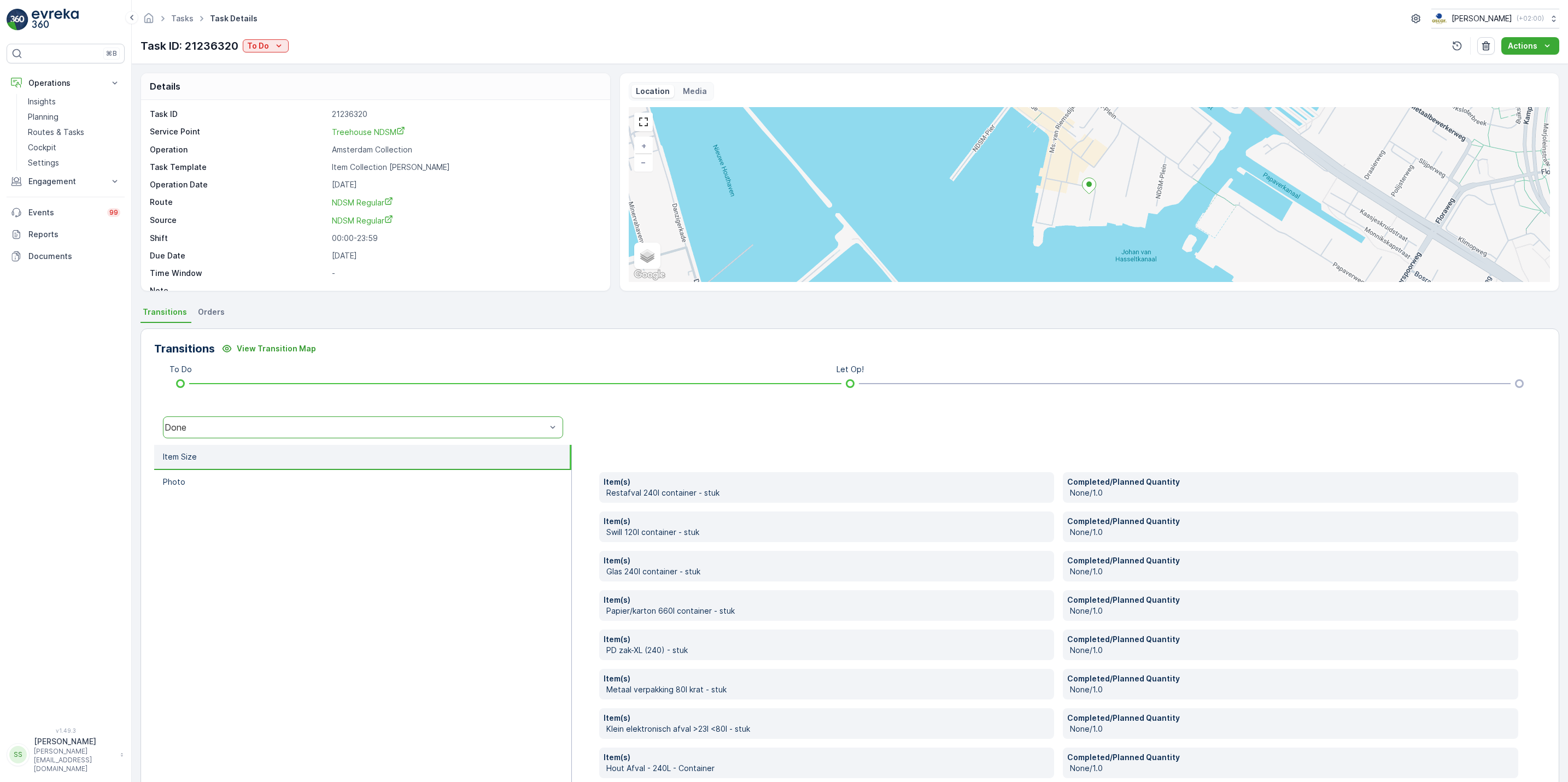
click at [241, 55] on div "Task ID: 21236320 To Do Actions" at bounding box center [850, 46] width 1419 height 18
click at [244, 50] on button "To Do" at bounding box center [265, 46] width 46 height 13
click at [261, 90] on span "Done" at bounding box center [260, 94] width 19 height 11
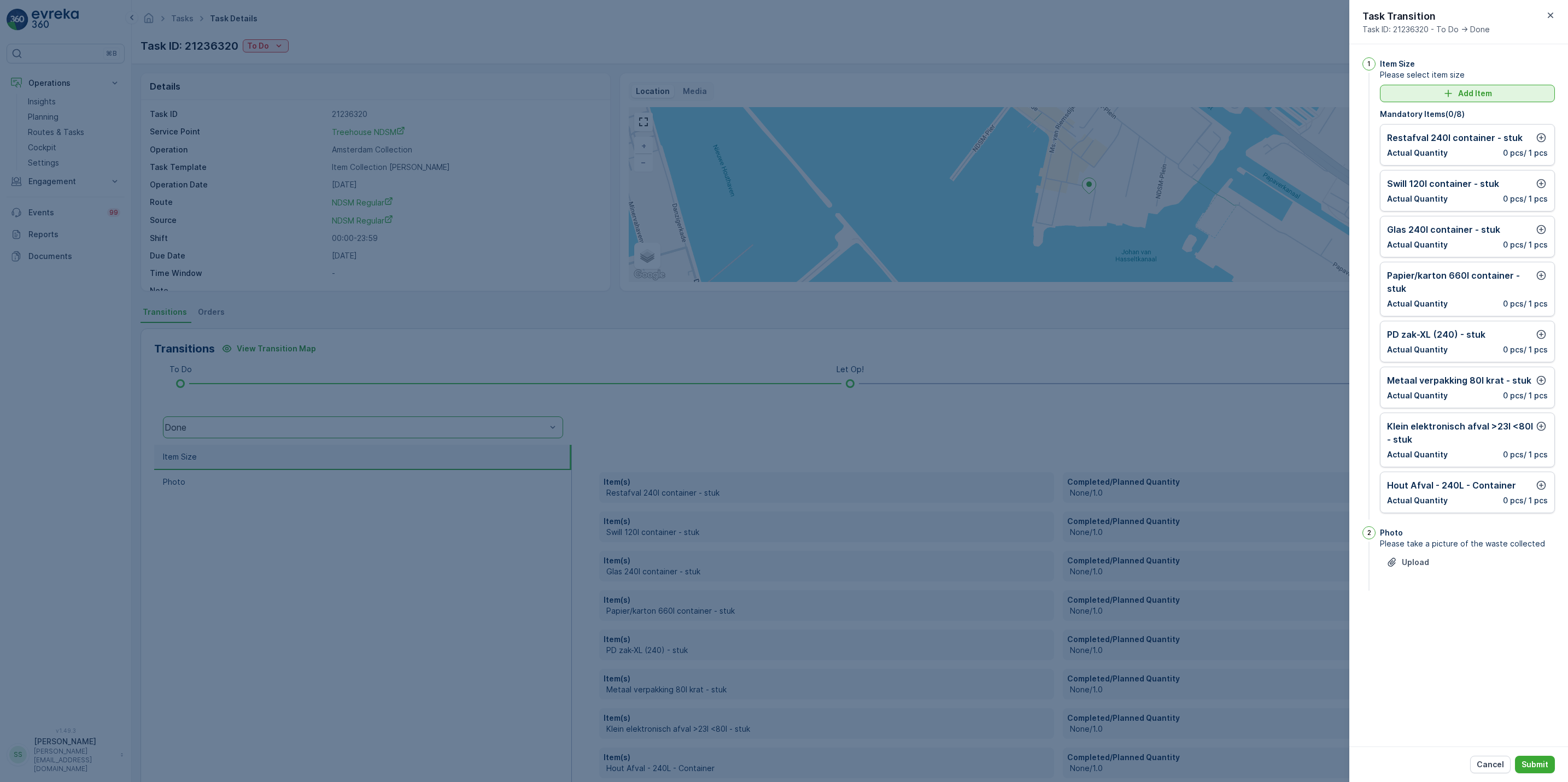
click at [1505, 100] on button "Add Item" at bounding box center [1467, 93] width 175 height 18
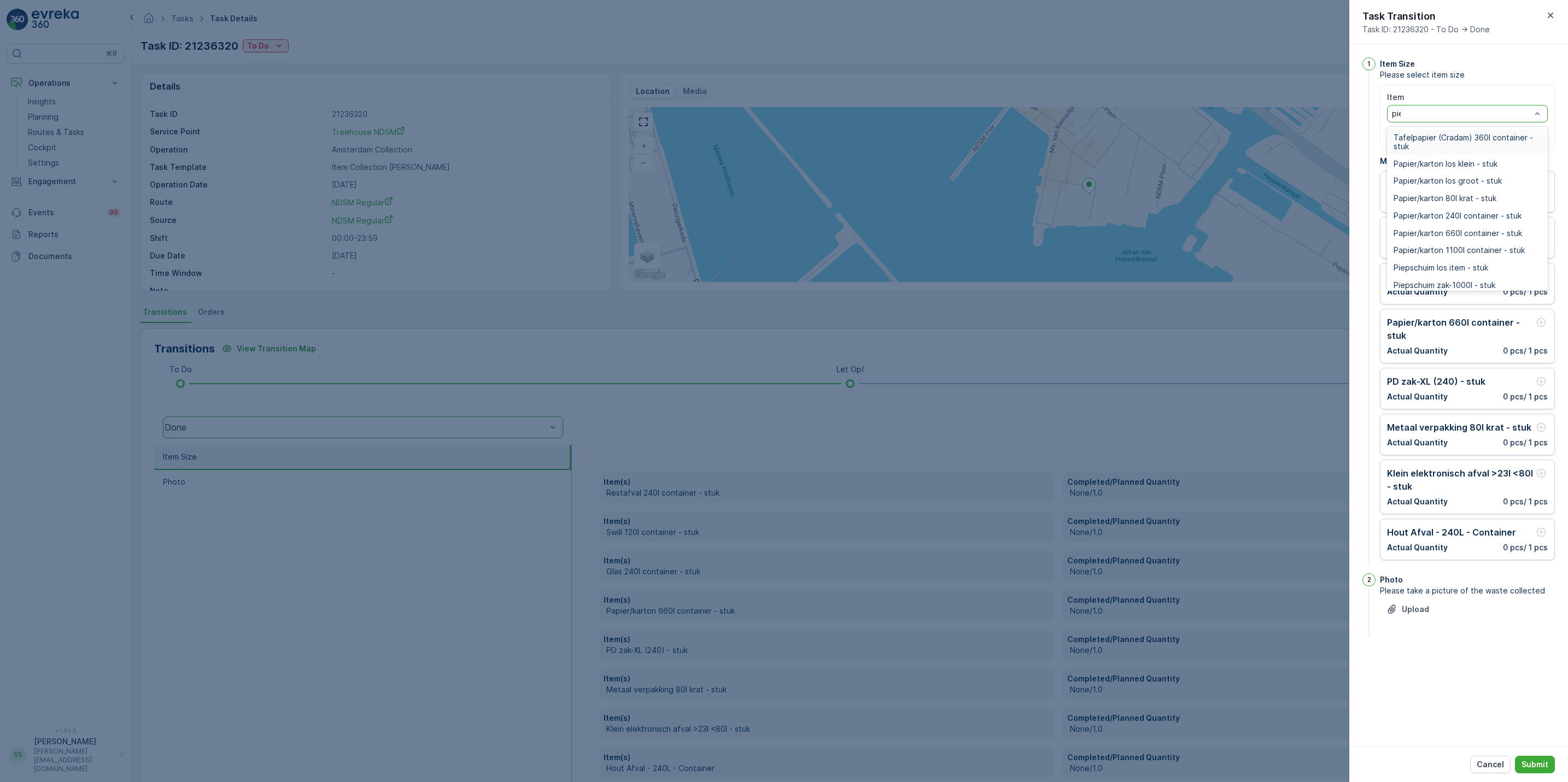
type input "piep"
click at [1451, 158] on span "Piepschuim zak-1000l - stuk" at bounding box center [1444, 155] width 102 height 9
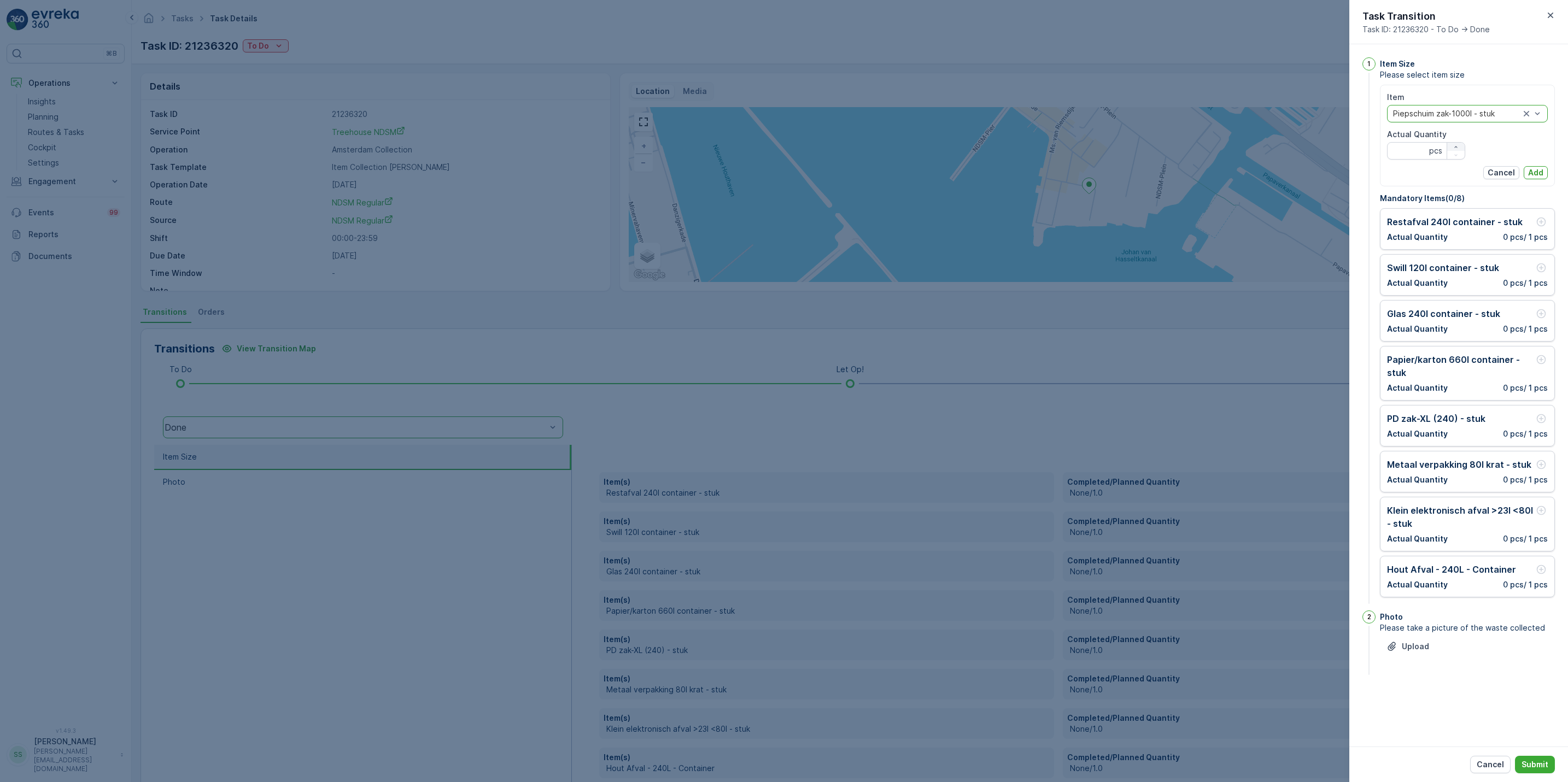
click at [1451, 142] on button "button" at bounding box center [1456, 146] width 18 height 8
type Quantity "2"
click at [1540, 169] on p "Add" at bounding box center [1535, 173] width 15 height 11
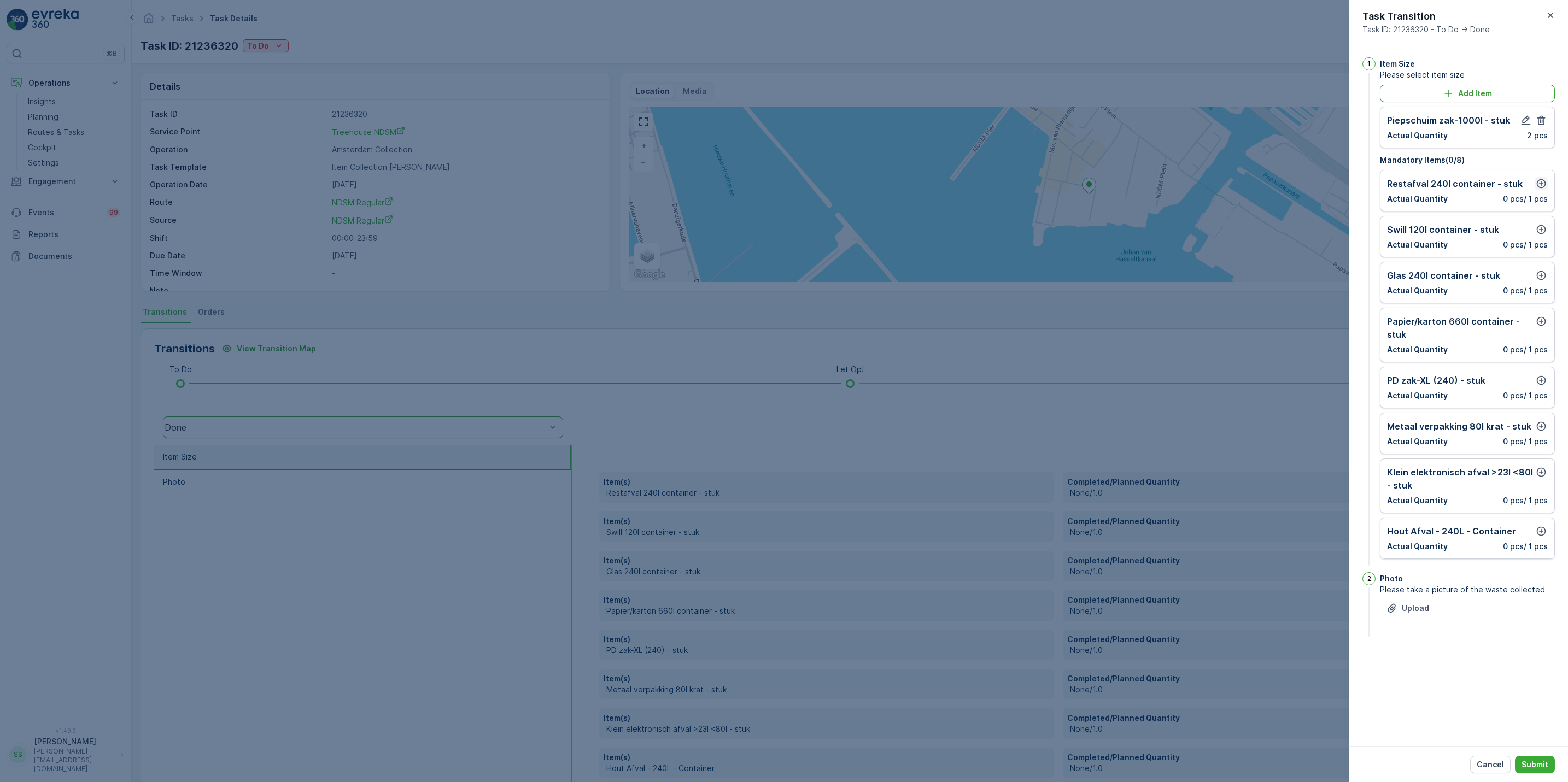
click at [1542, 180] on icon "button" at bounding box center [1541, 184] width 11 height 11
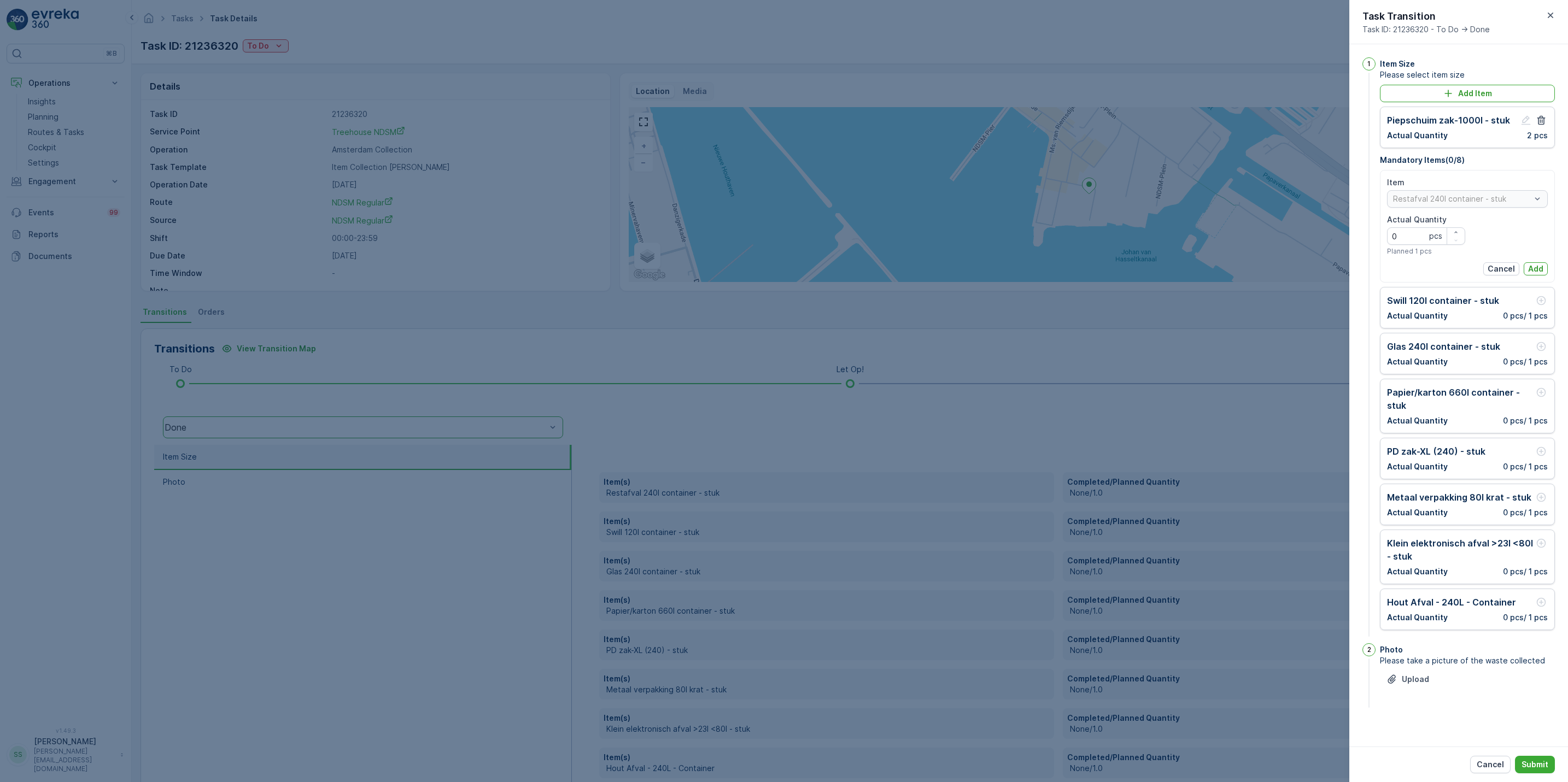
click at [1465, 229] on div "Item Restafval 240l container - stuk Actual Quantity 0 pcs Planned 1 pcs" at bounding box center [1468, 216] width 161 height 79
click at [1458, 229] on icon "button" at bounding box center [1455, 232] width 7 height 7
type Quantity "2"
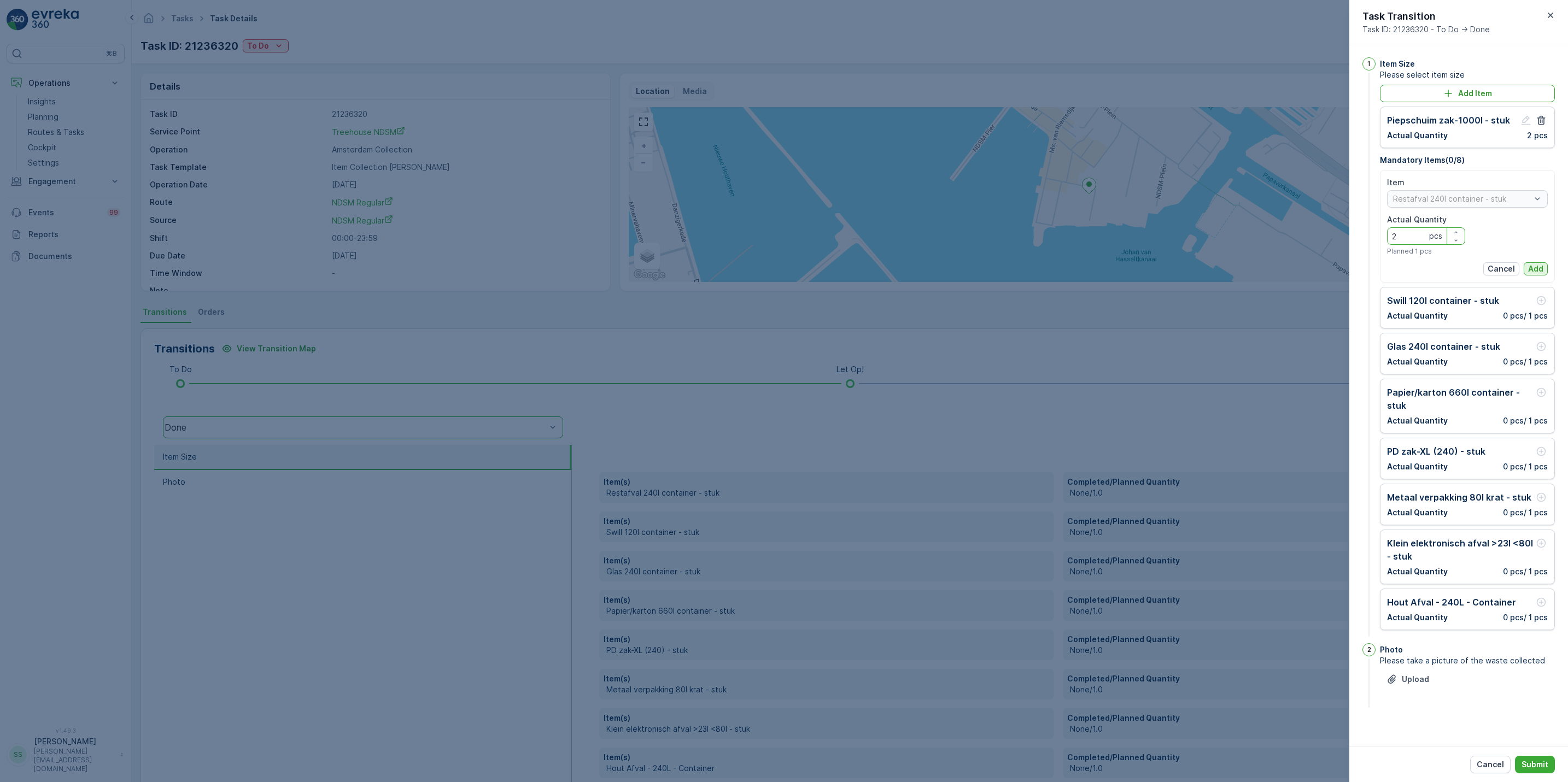
click at [1533, 267] on p "Add" at bounding box center [1535, 269] width 15 height 11
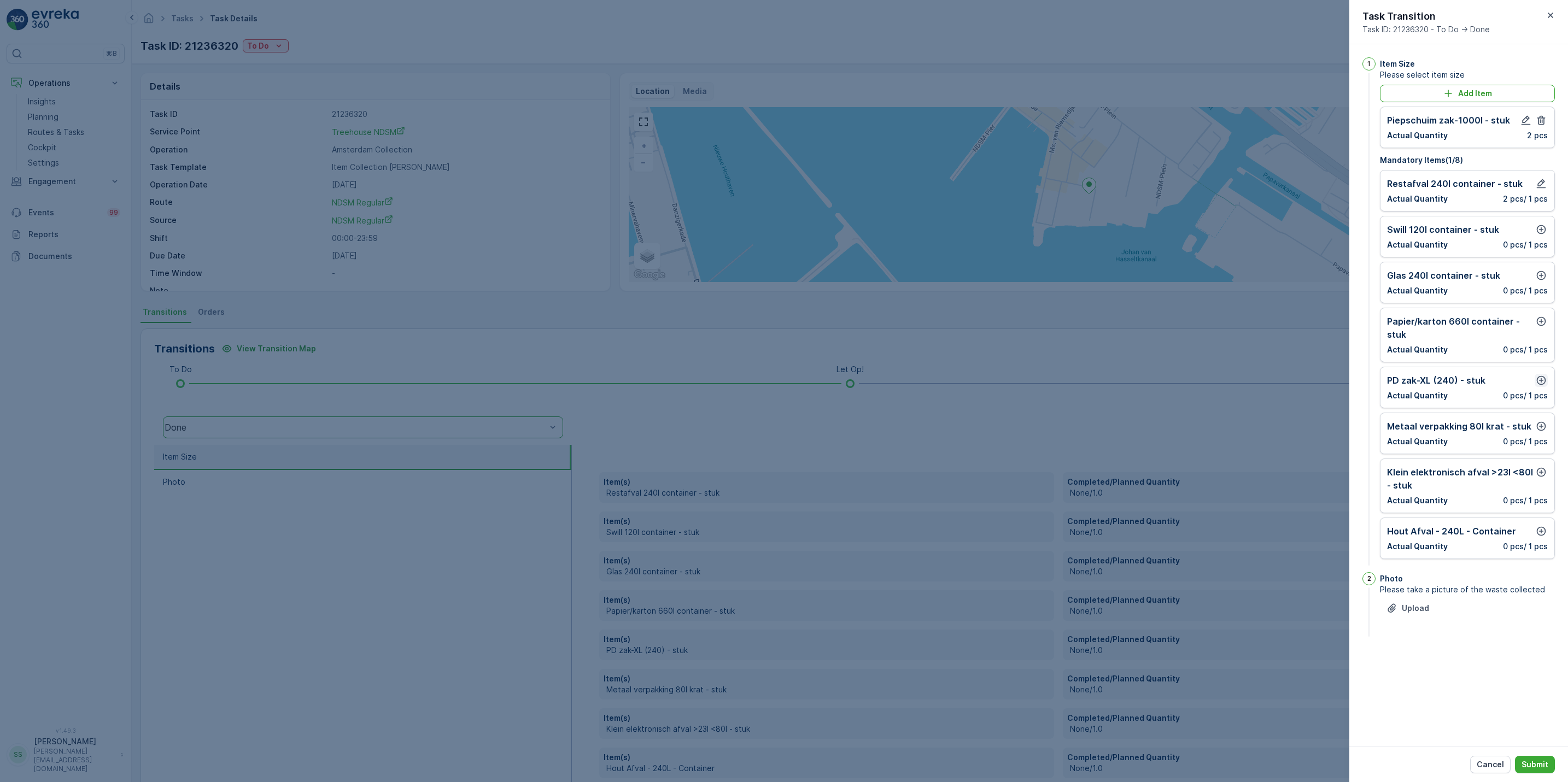
click at [1540, 380] on icon "button" at bounding box center [1541, 380] width 11 height 11
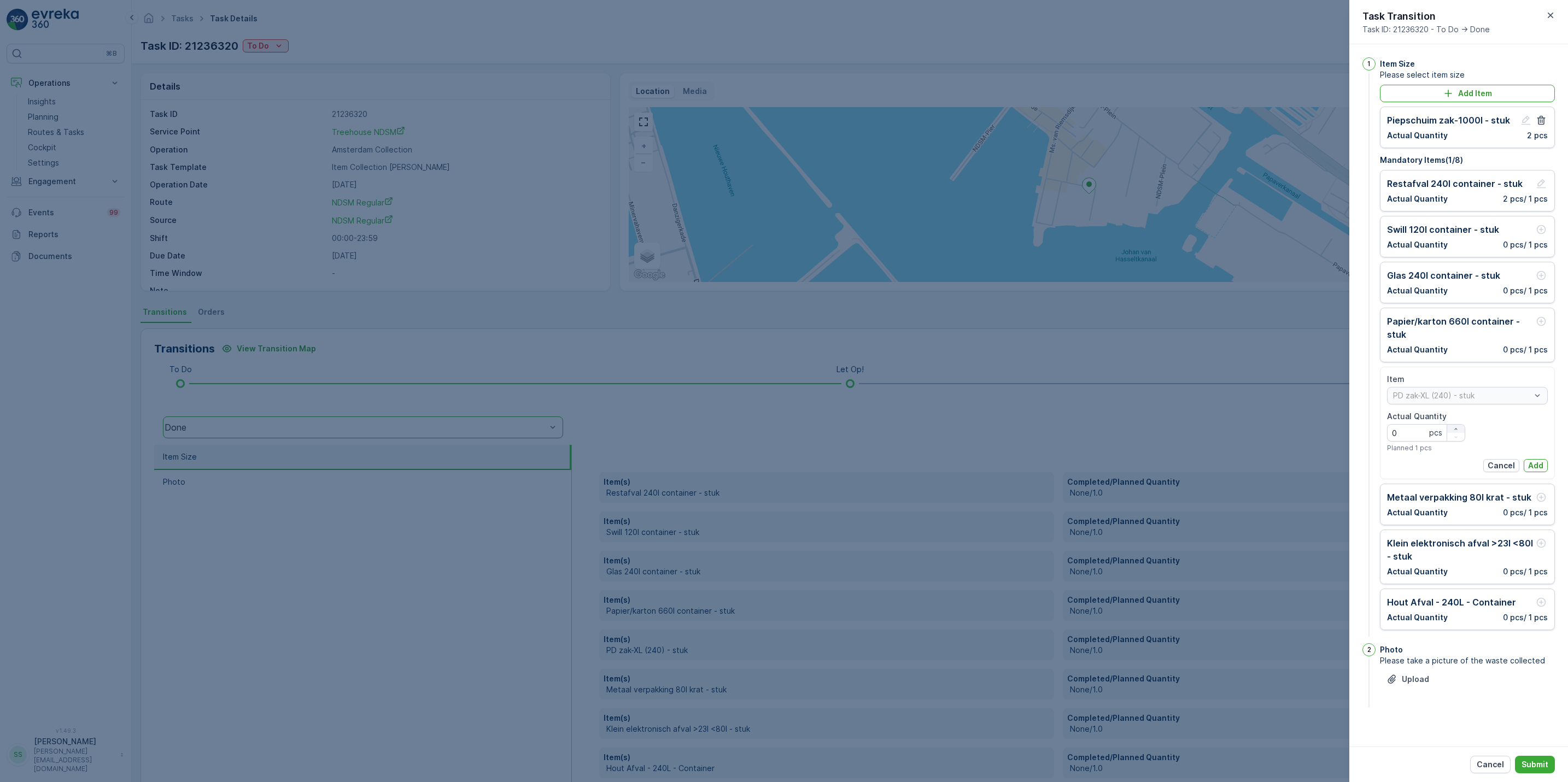
click at [1460, 430] on div "button" at bounding box center [1456, 429] width 18 height 7
type Quantity "1"
click at [1538, 467] on p "Add" at bounding box center [1535, 466] width 15 height 11
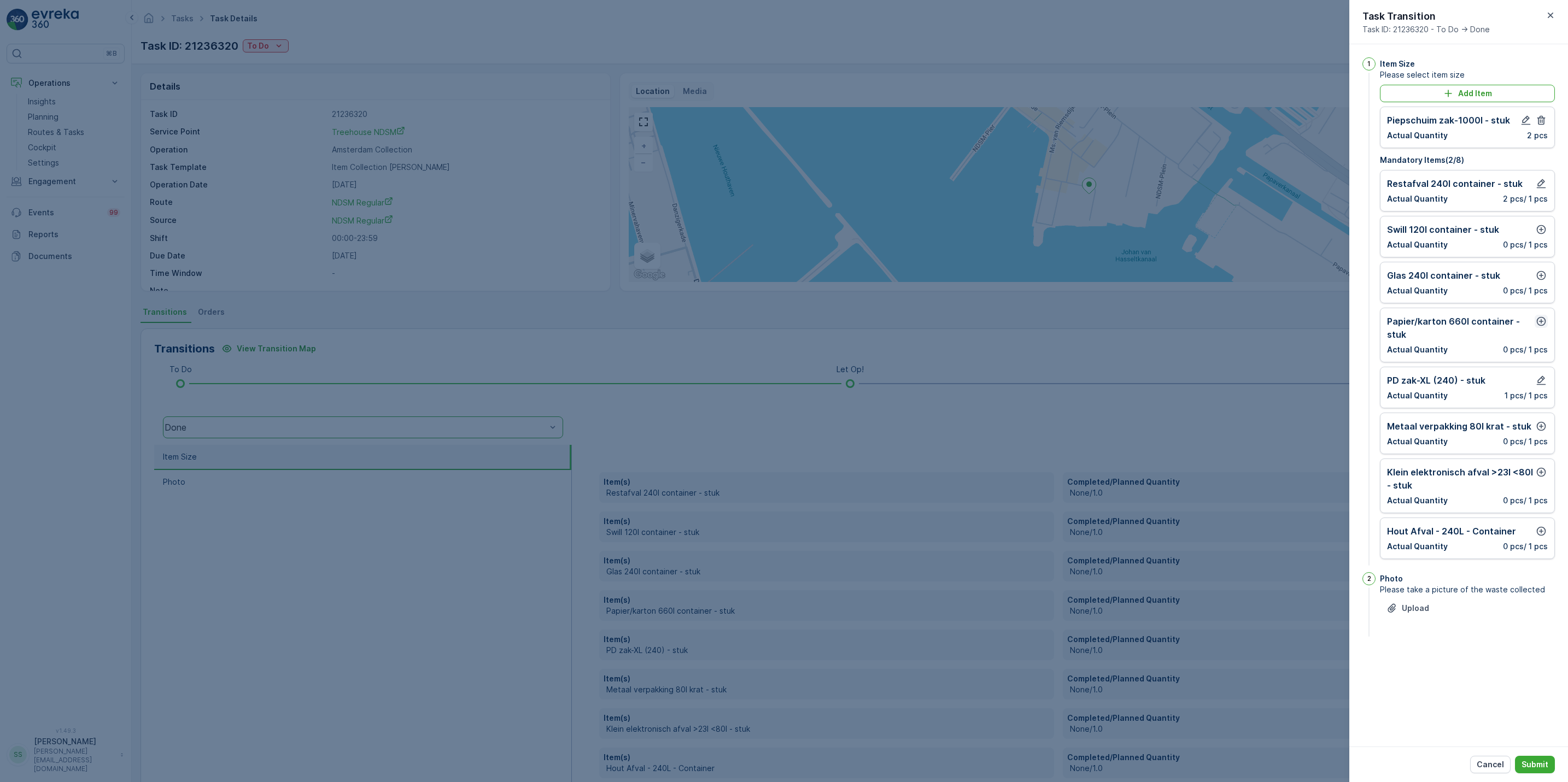
click at [1541, 319] on icon "button" at bounding box center [1541, 321] width 11 height 11
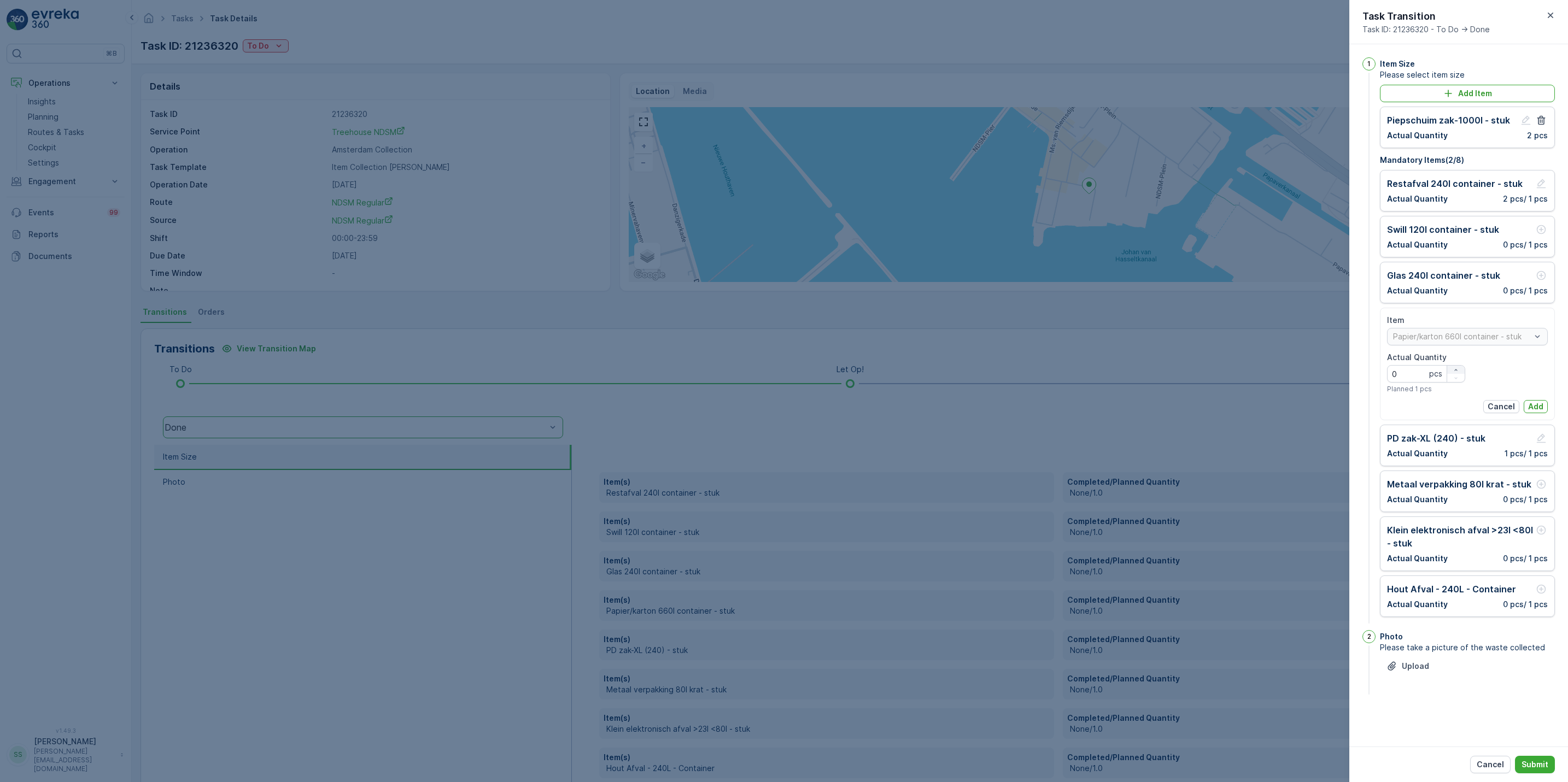
click at [1457, 373] on icon "button" at bounding box center [1455, 370] width 7 height 7
type Quantity "1"
click at [1533, 403] on p "Add" at bounding box center [1535, 407] width 15 height 11
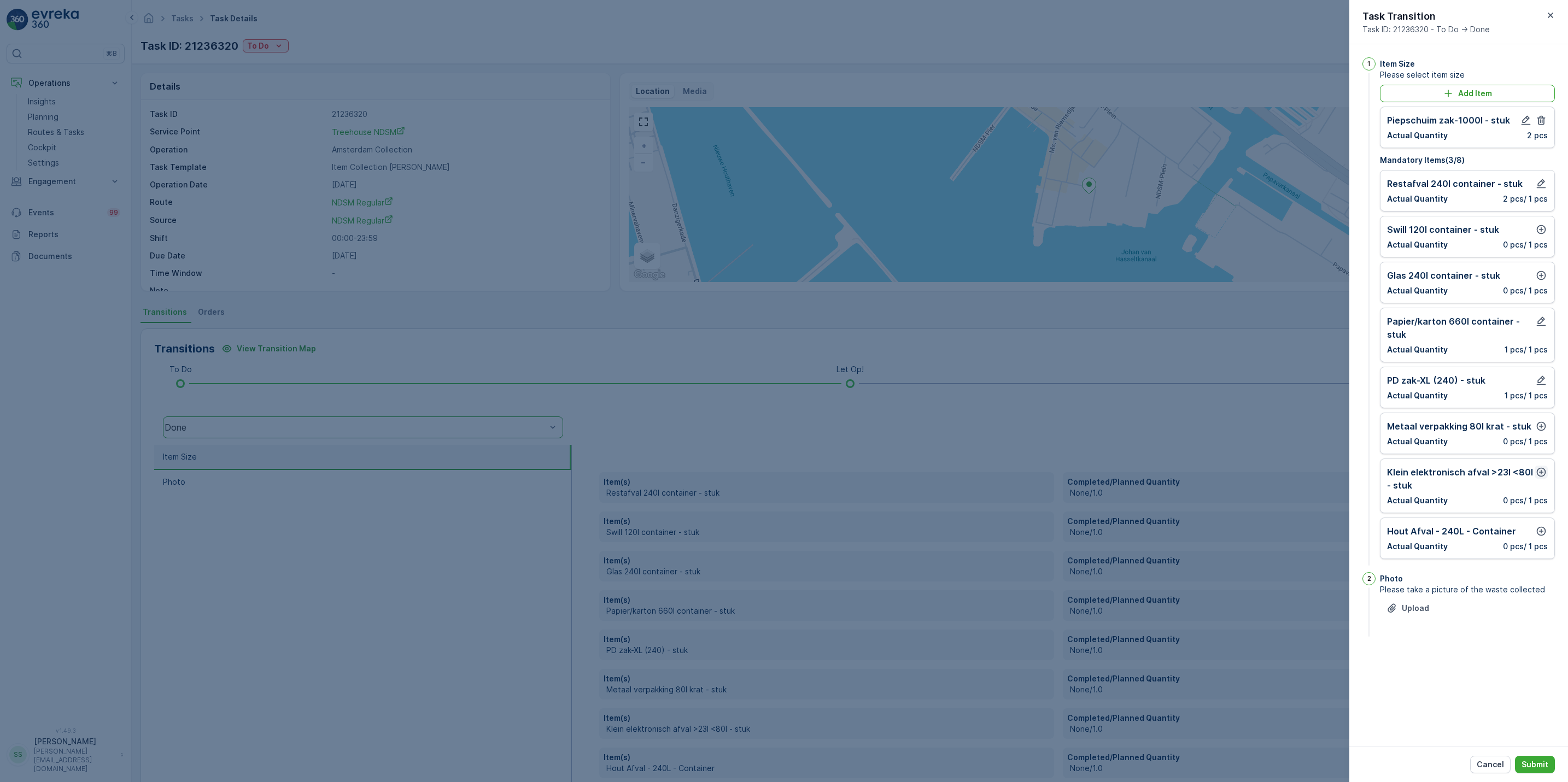
click at [1538, 478] on icon "button" at bounding box center [1541, 472] width 11 height 11
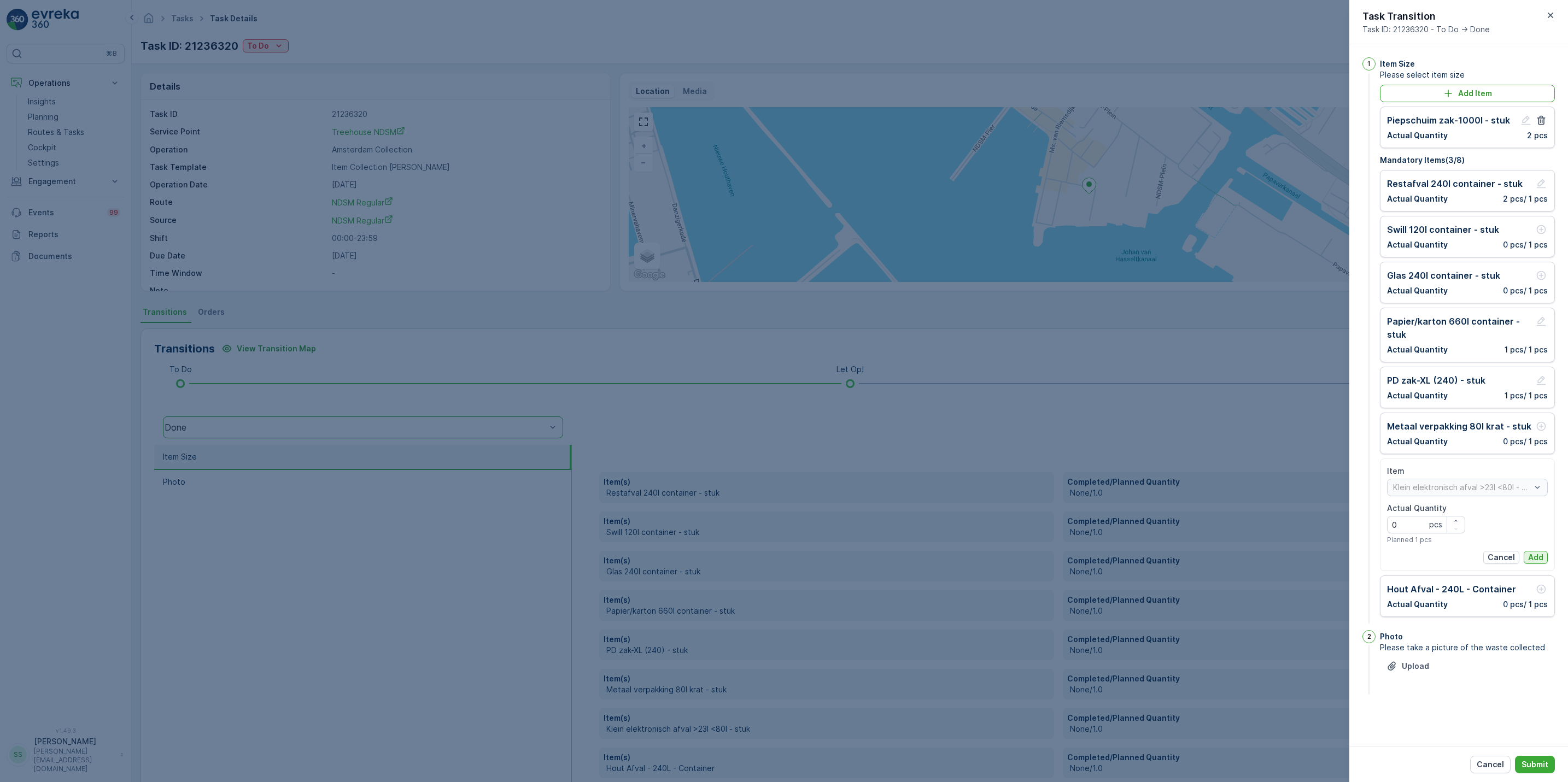
click at [1538, 559] on p "Add" at bounding box center [1535, 557] width 15 height 11
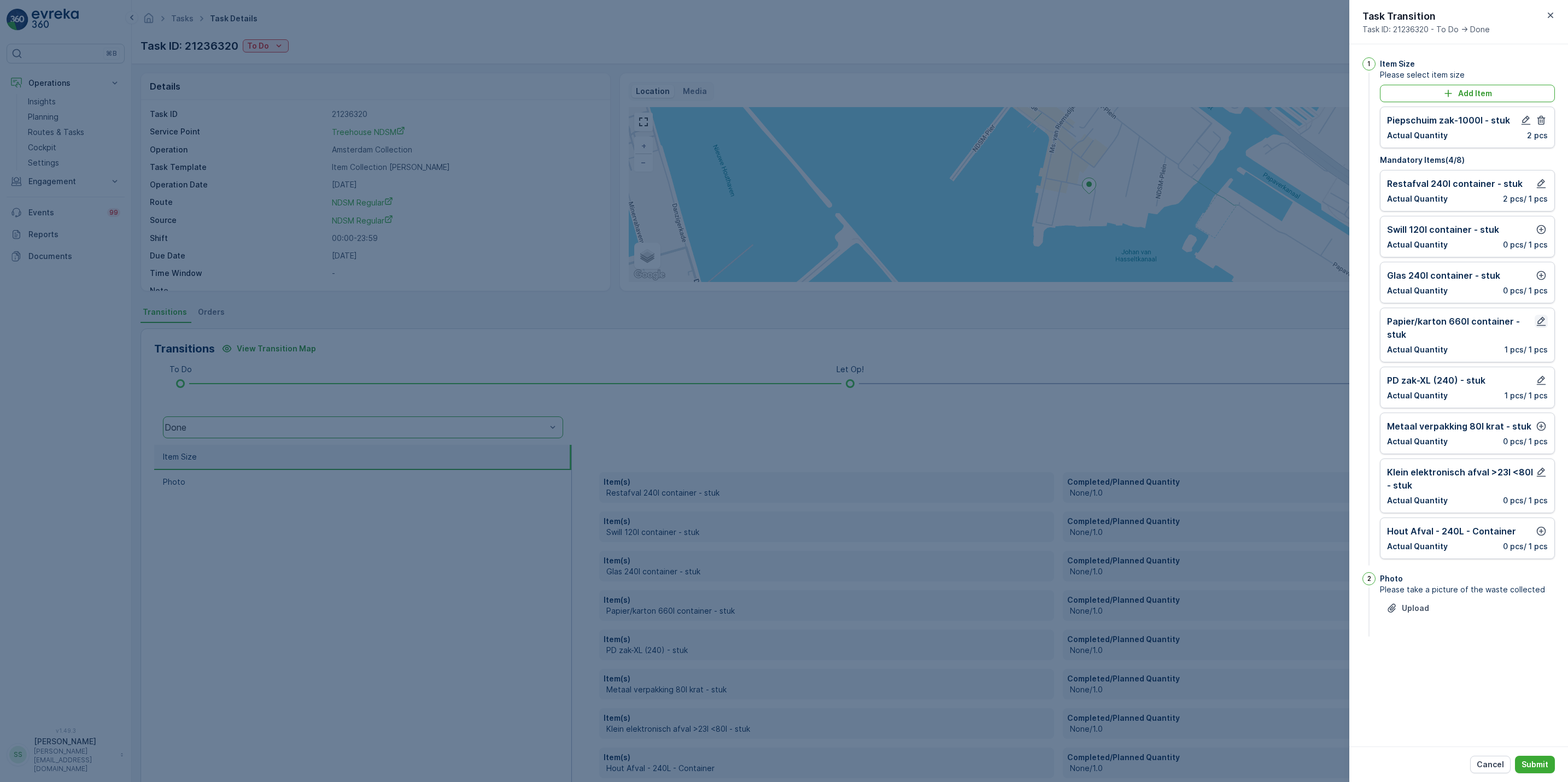
click at [1538, 323] on icon "button" at bounding box center [1541, 321] width 9 height 9
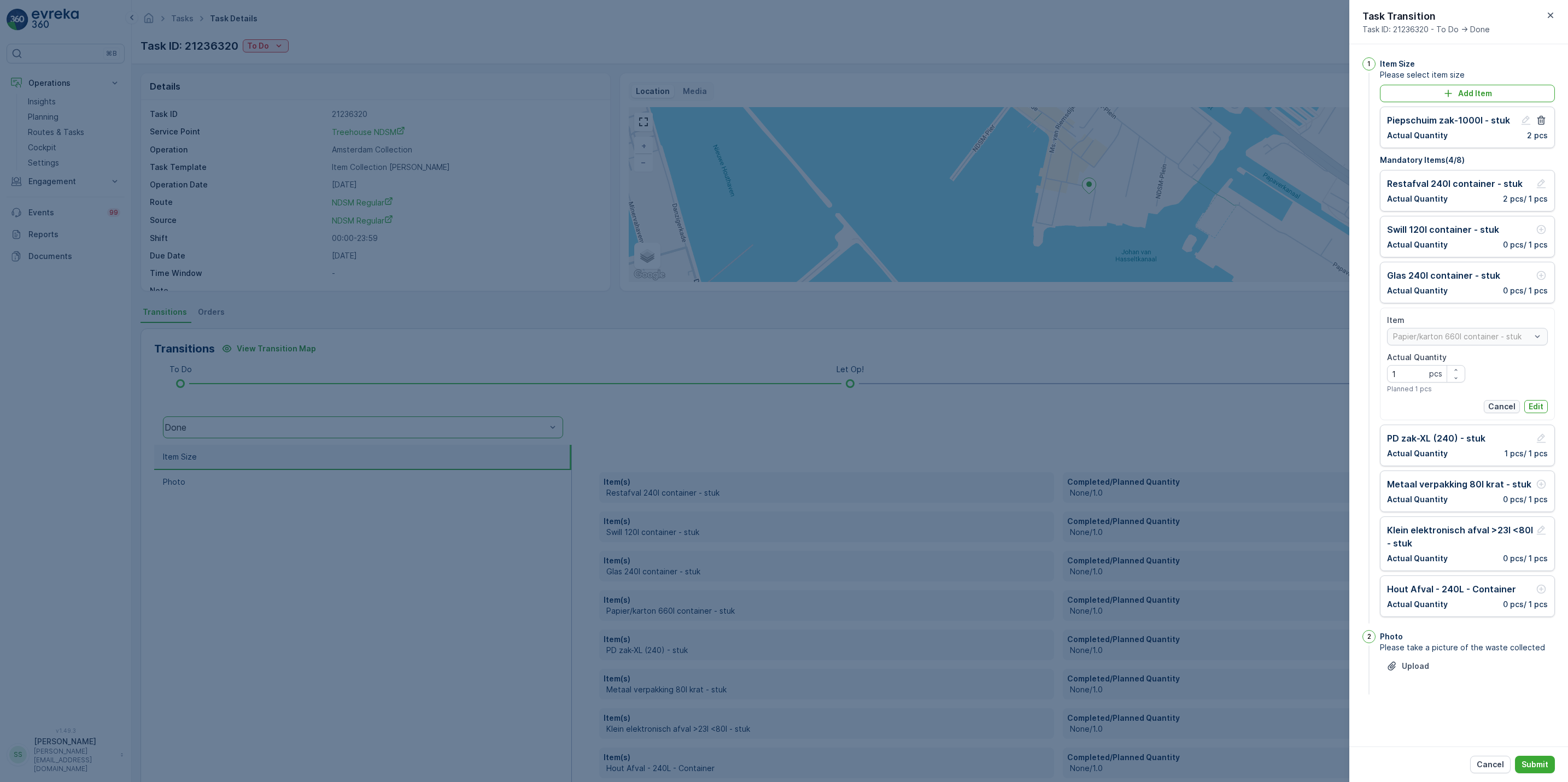
click at [1511, 408] on p "Cancel" at bounding box center [1502, 407] width 27 height 11
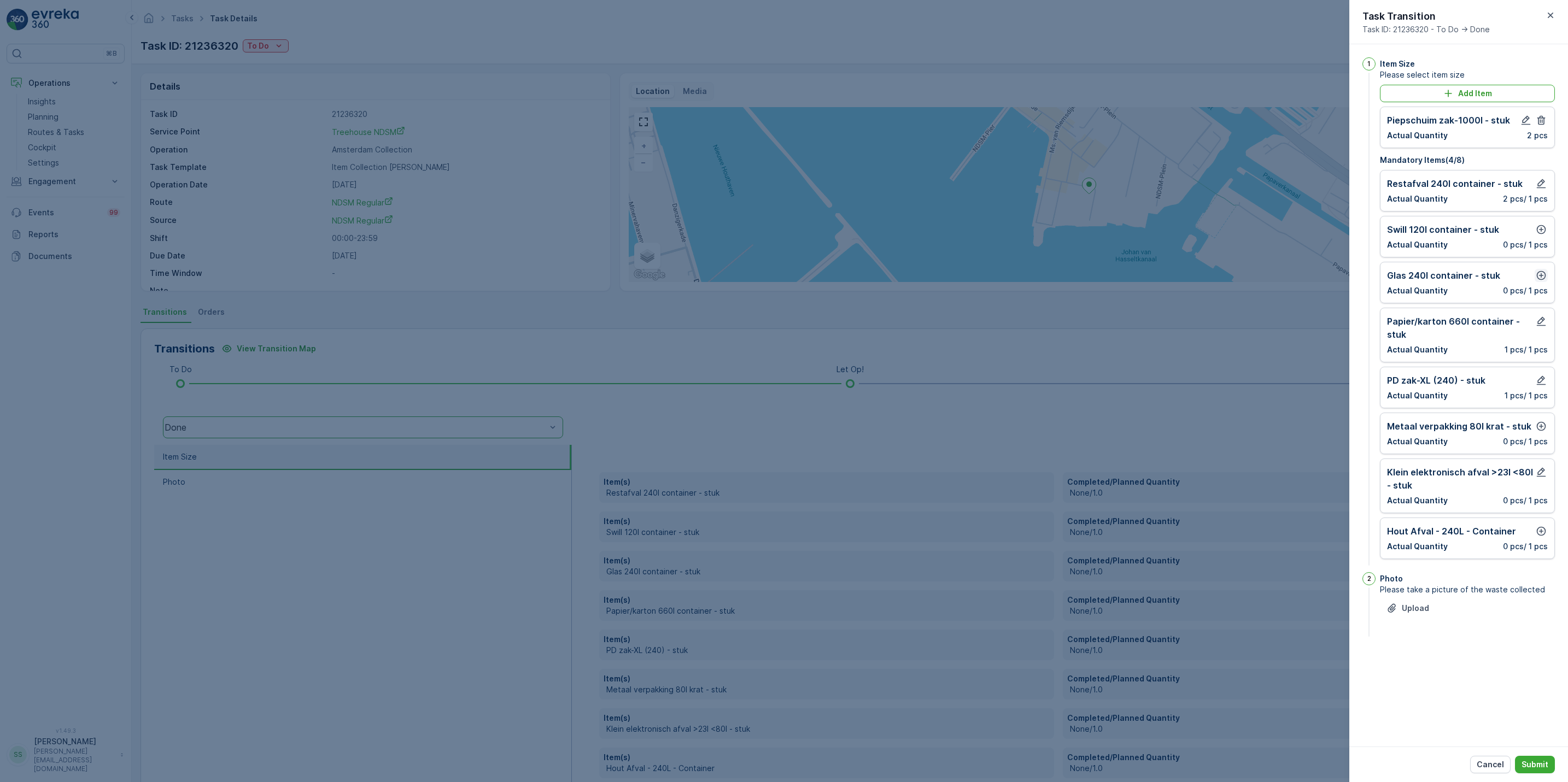
click at [1542, 277] on icon "button" at bounding box center [1541, 276] width 11 height 11
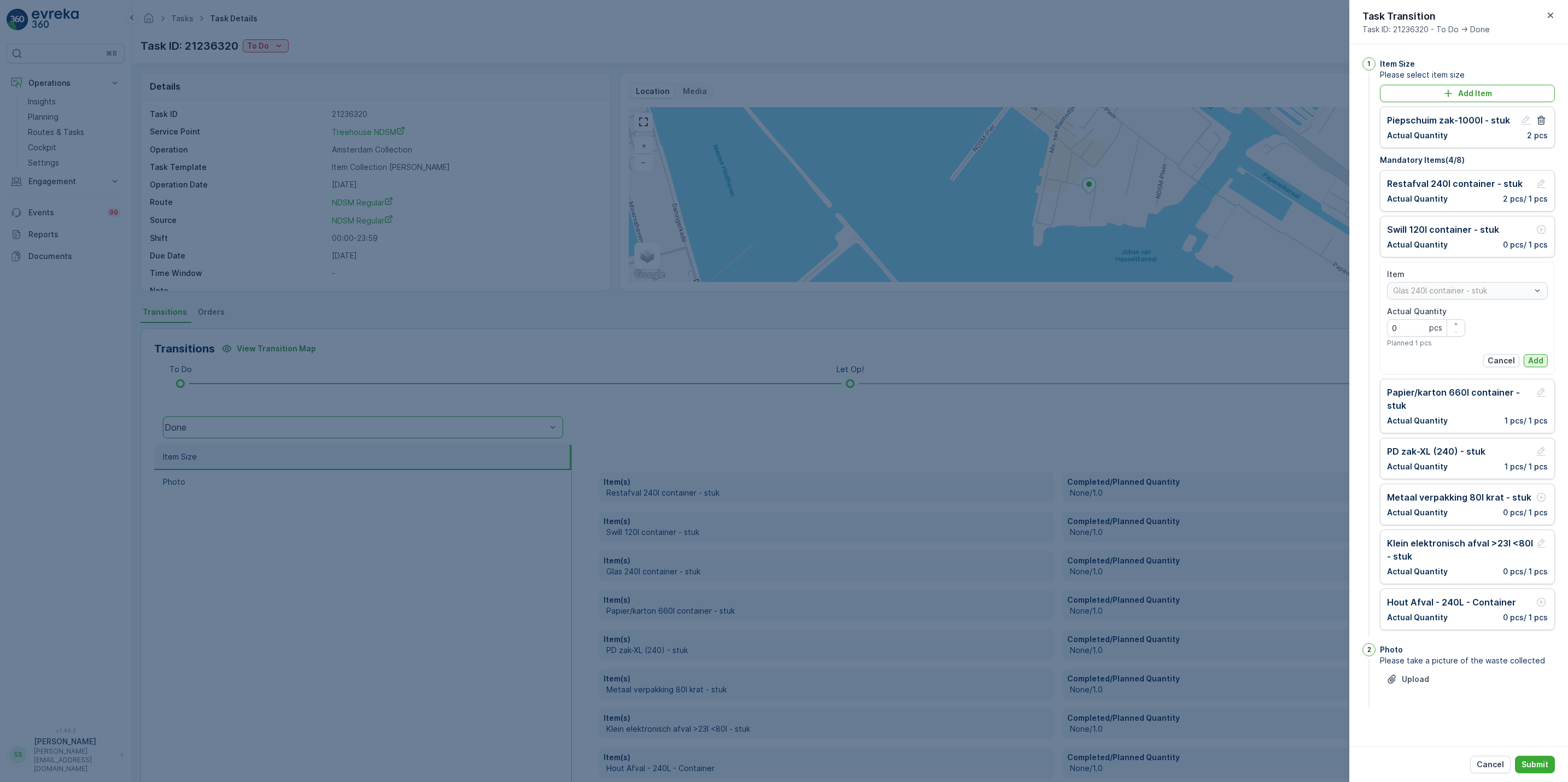
click at [1541, 364] on p "Add" at bounding box center [1535, 361] width 15 height 11
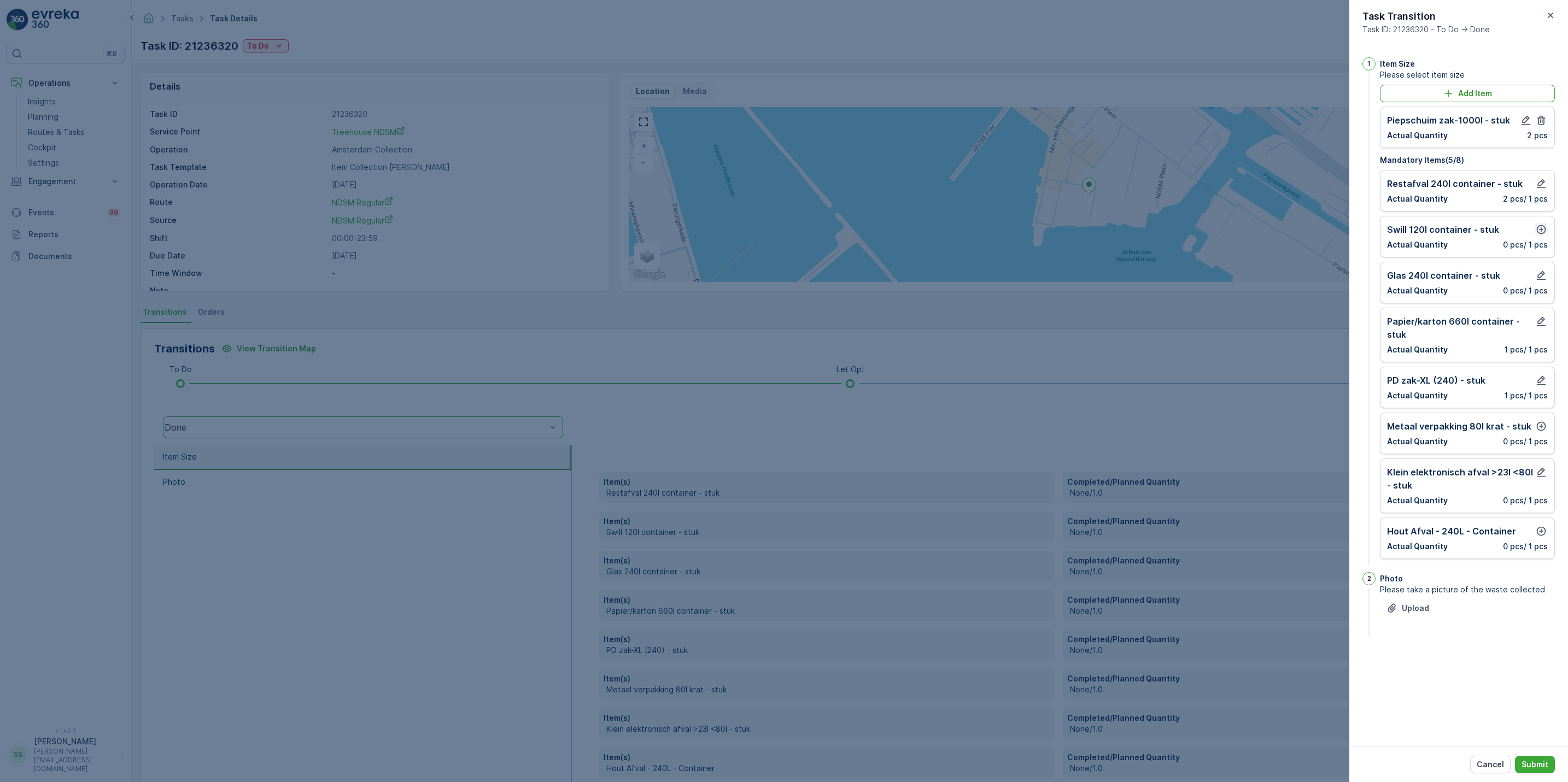
click at [1542, 231] on icon "button" at bounding box center [1541, 229] width 9 height 9
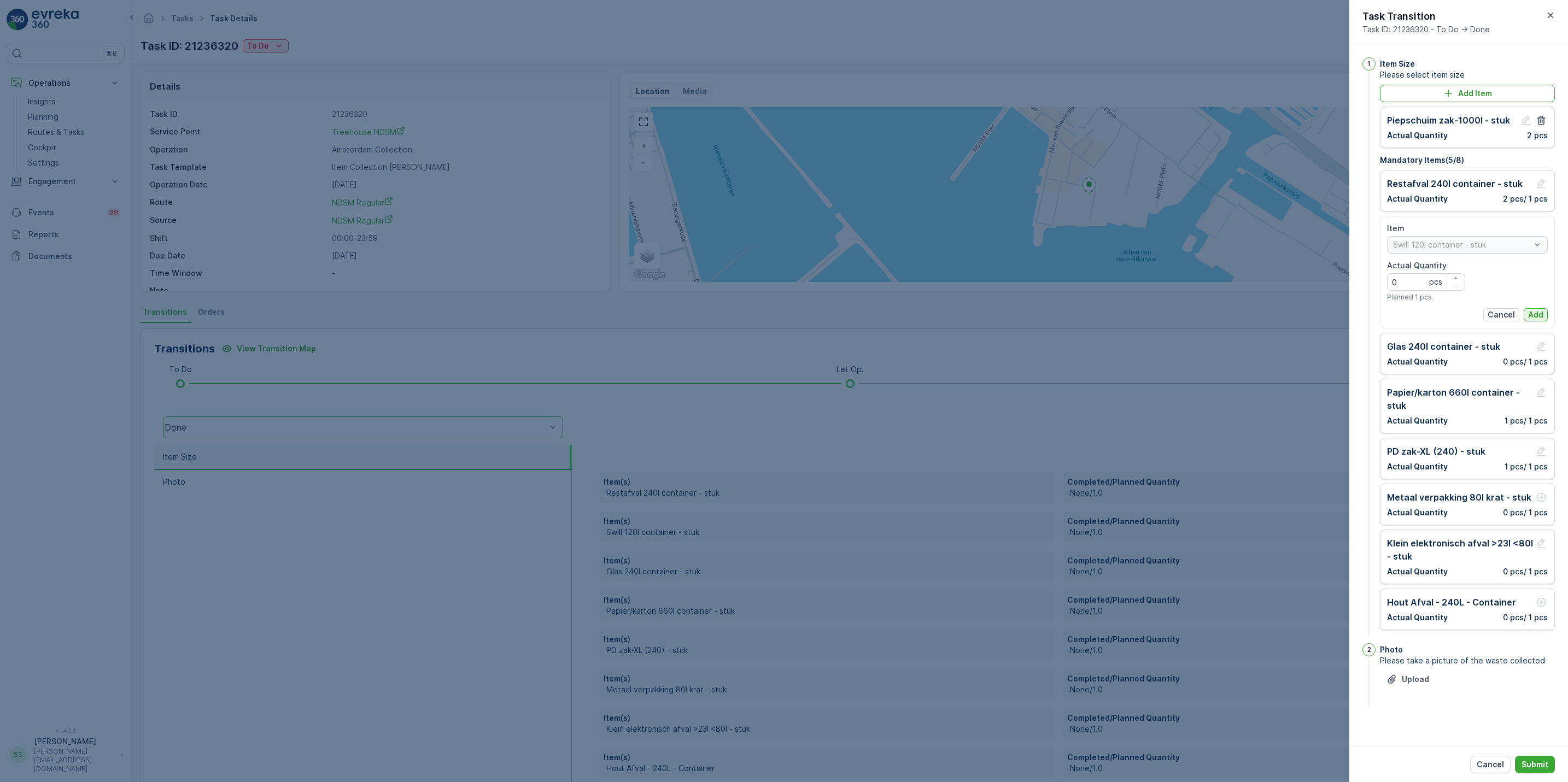
click at [1533, 319] on p "Add" at bounding box center [1535, 315] width 15 height 11
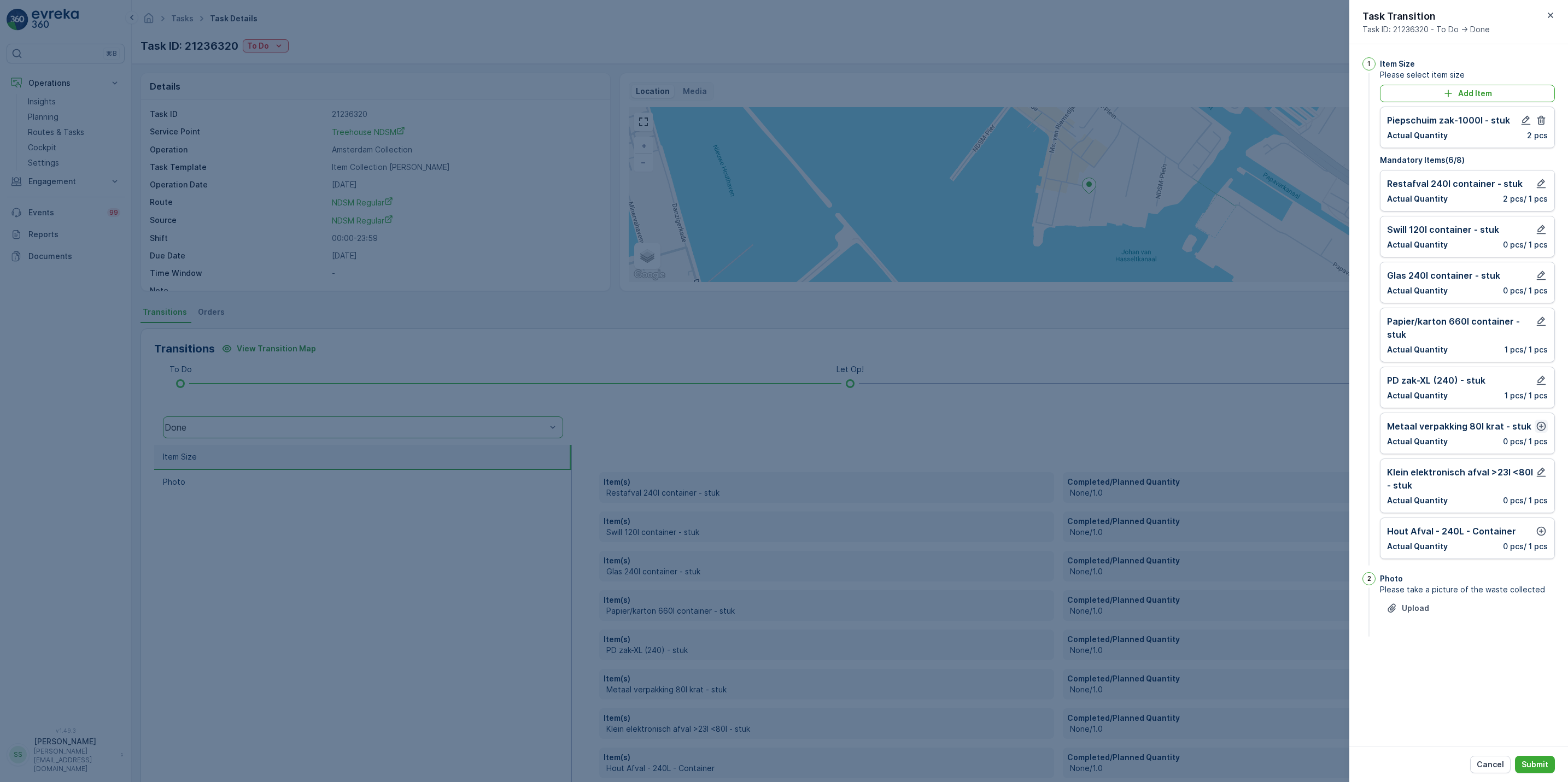
click at [1539, 430] on icon "button" at bounding box center [1541, 426] width 9 height 9
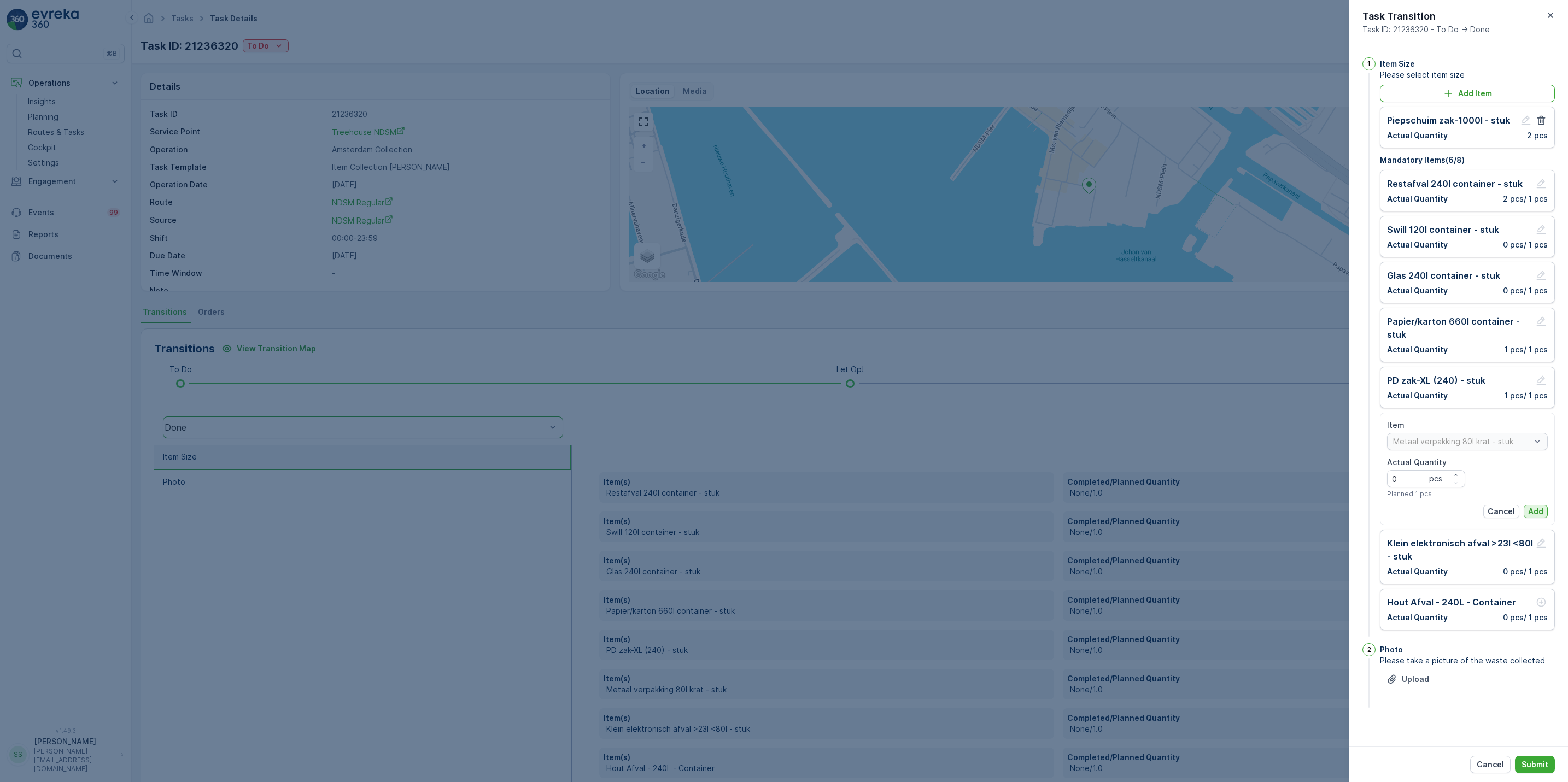
click at [1542, 514] on p "Add" at bounding box center [1535, 512] width 15 height 11
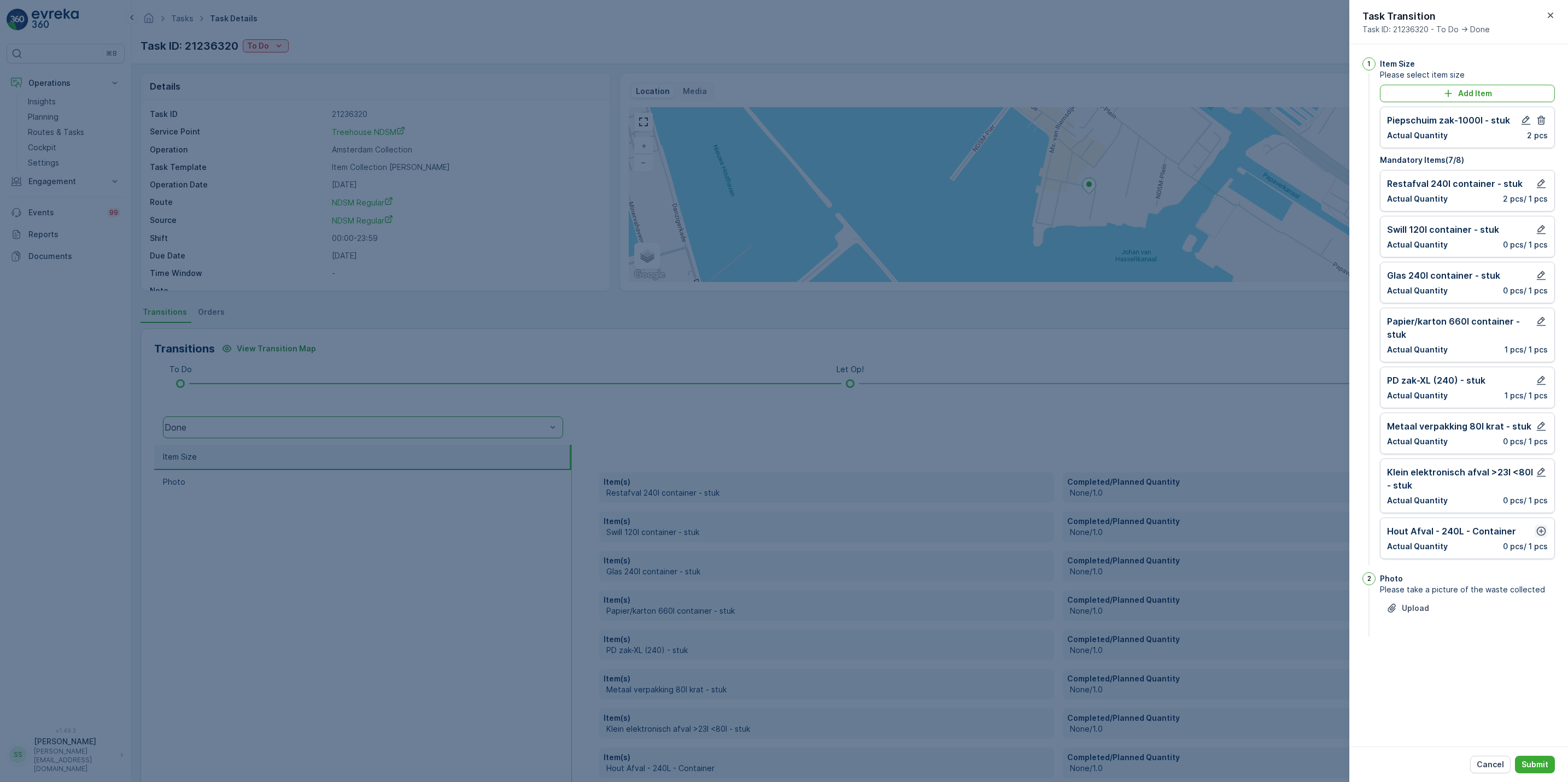
click at [1541, 533] on icon "button" at bounding box center [1541, 531] width 11 height 11
click at [1537, 620] on p "Add" at bounding box center [1535, 616] width 15 height 11
click at [1547, 767] on p "Submit" at bounding box center [1535, 765] width 27 height 11
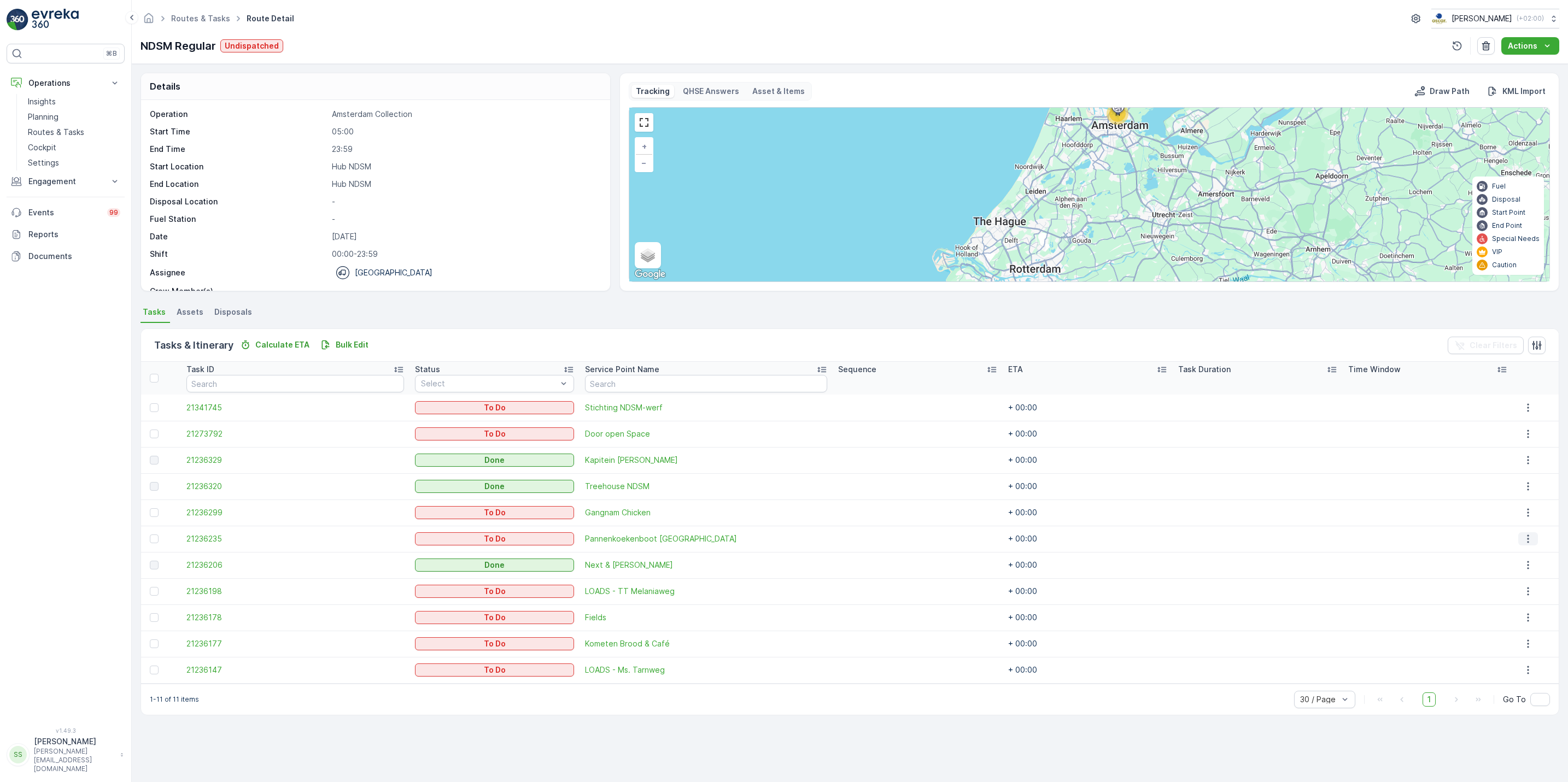
click at [1519, 540] on button "button" at bounding box center [1528, 539] width 19 height 13
click at [1519, 553] on span "See More Details" at bounding box center [1522, 556] width 63 height 11
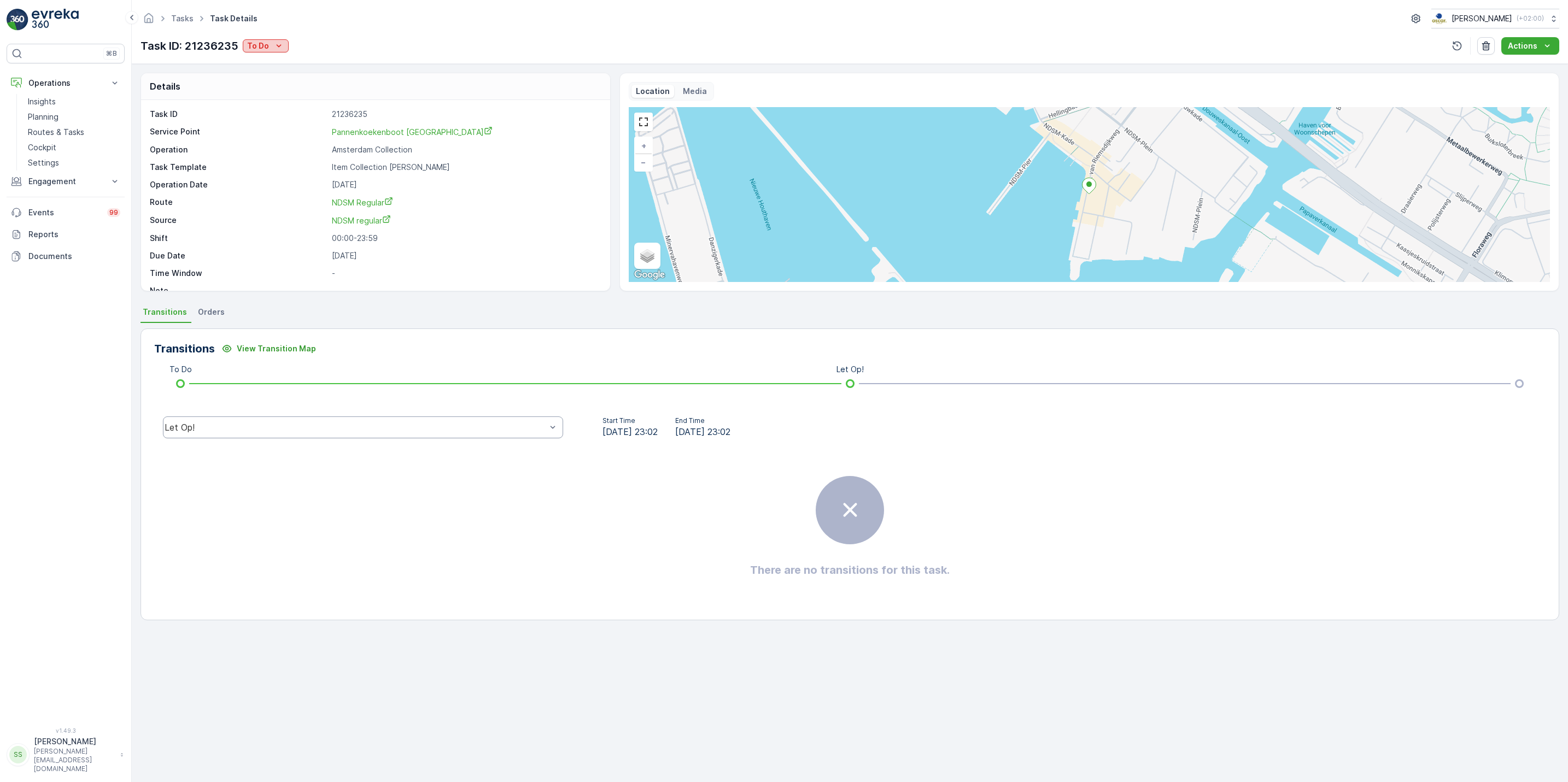
click at [265, 48] on p "To Do" at bounding box center [258, 46] width 22 height 11
click at [266, 94] on span "Done" at bounding box center [259, 94] width 19 height 11
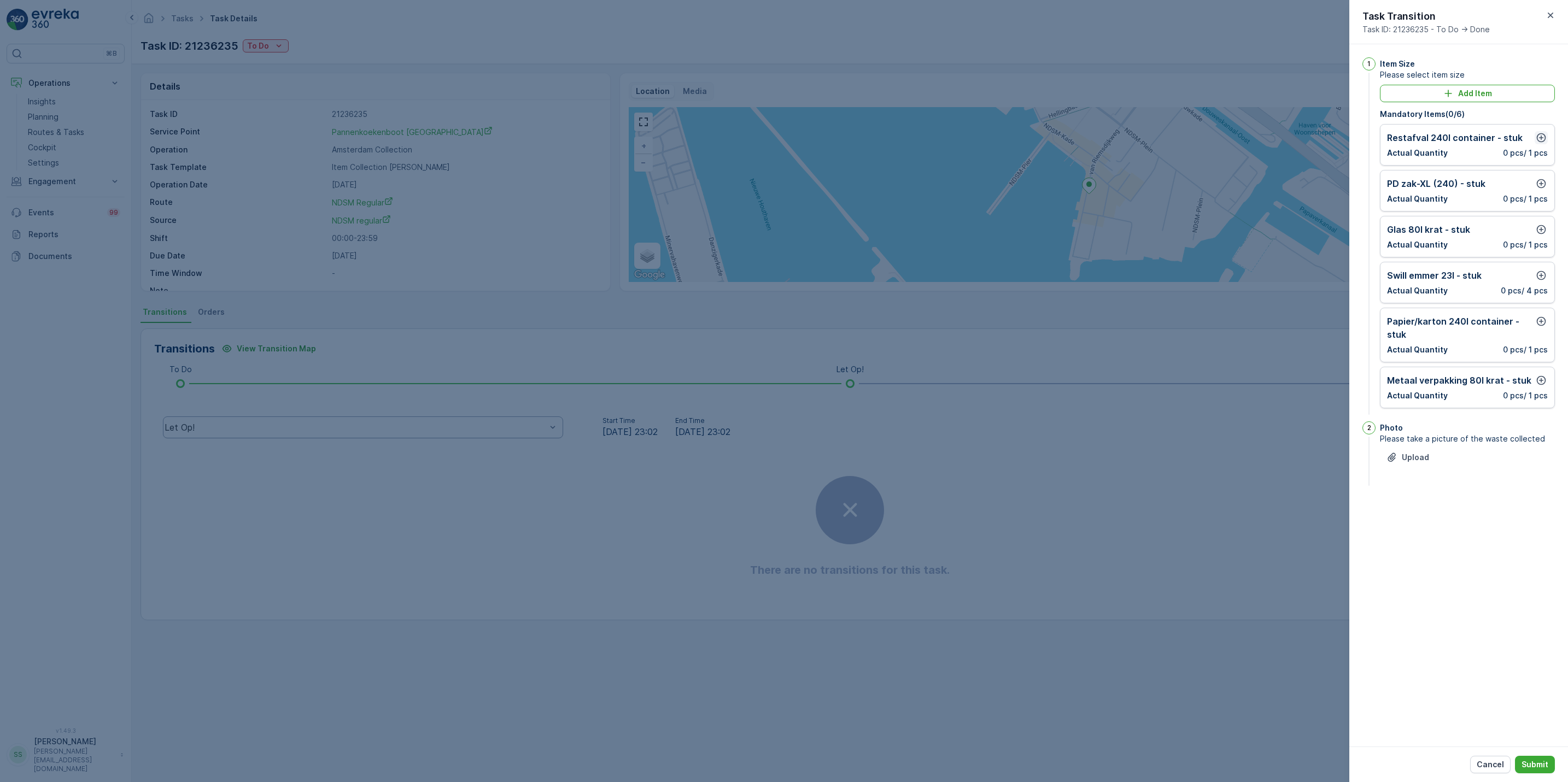
click at [1547, 142] on button "button" at bounding box center [1541, 138] width 13 height 13
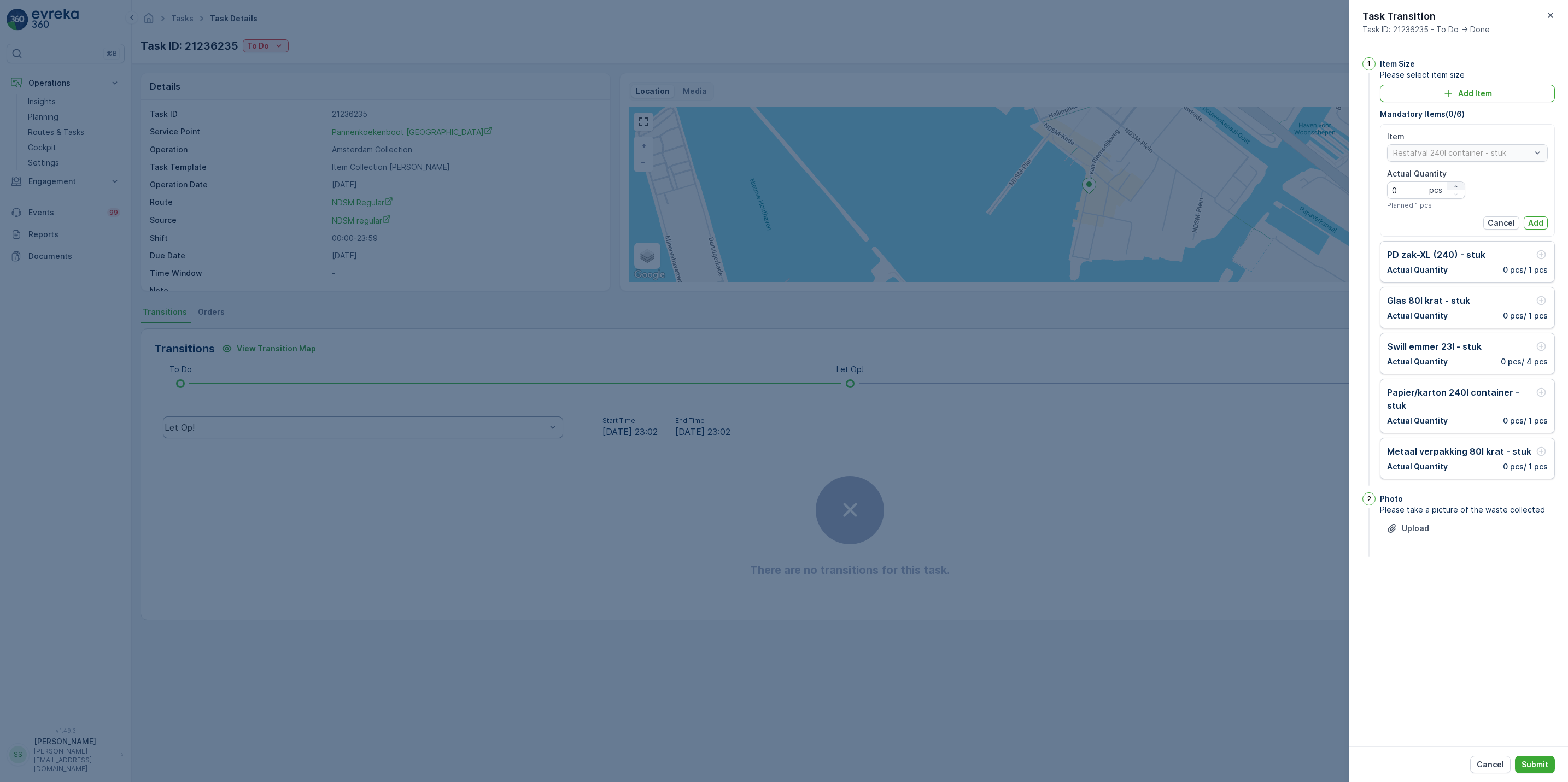
click at [1461, 189] on div "button" at bounding box center [1456, 186] width 18 height 7
type Quantity "1"
click at [1533, 222] on p "Add" at bounding box center [1535, 223] width 15 height 11
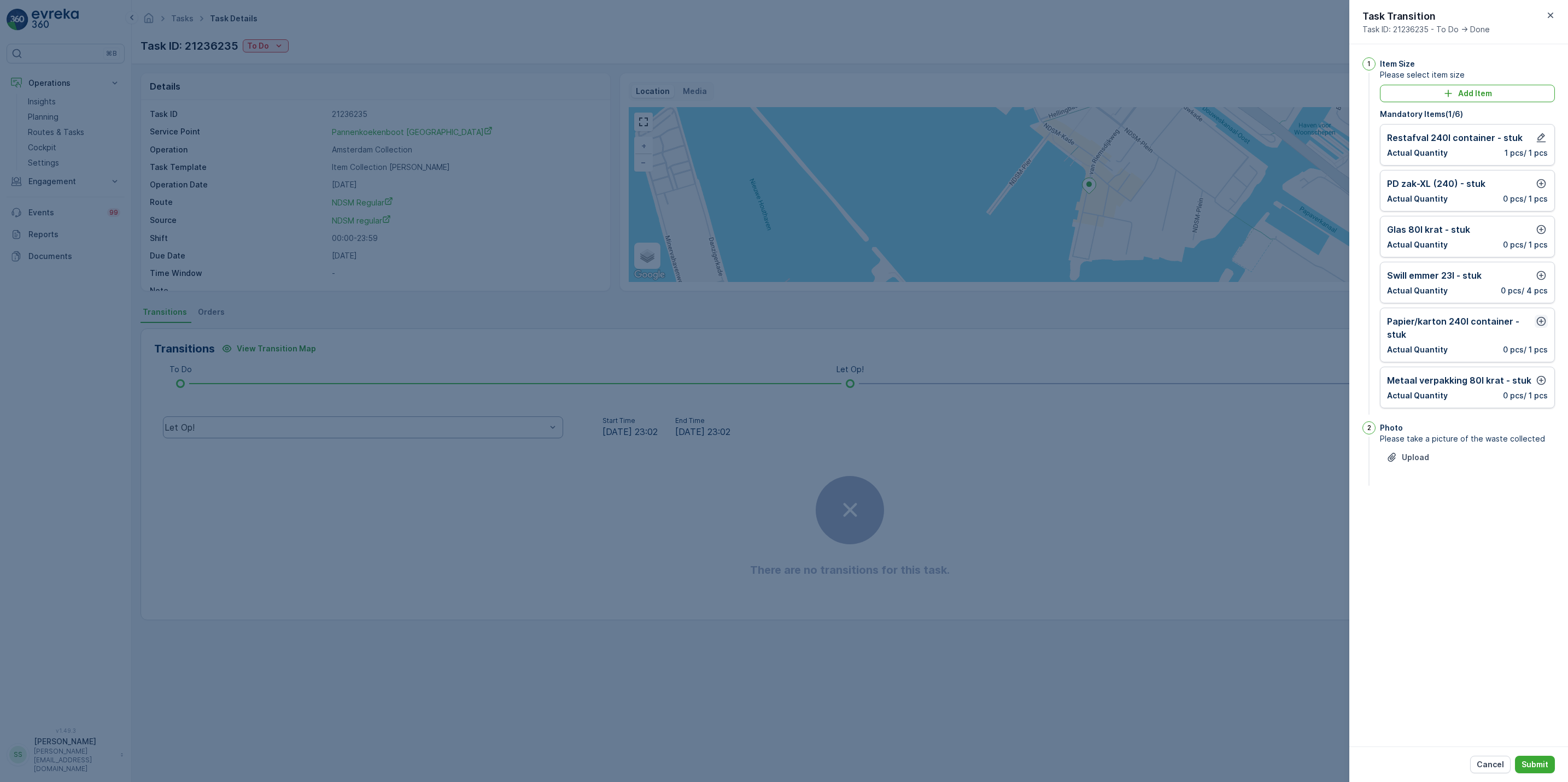
click at [1542, 319] on icon "button" at bounding box center [1541, 321] width 11 height 11
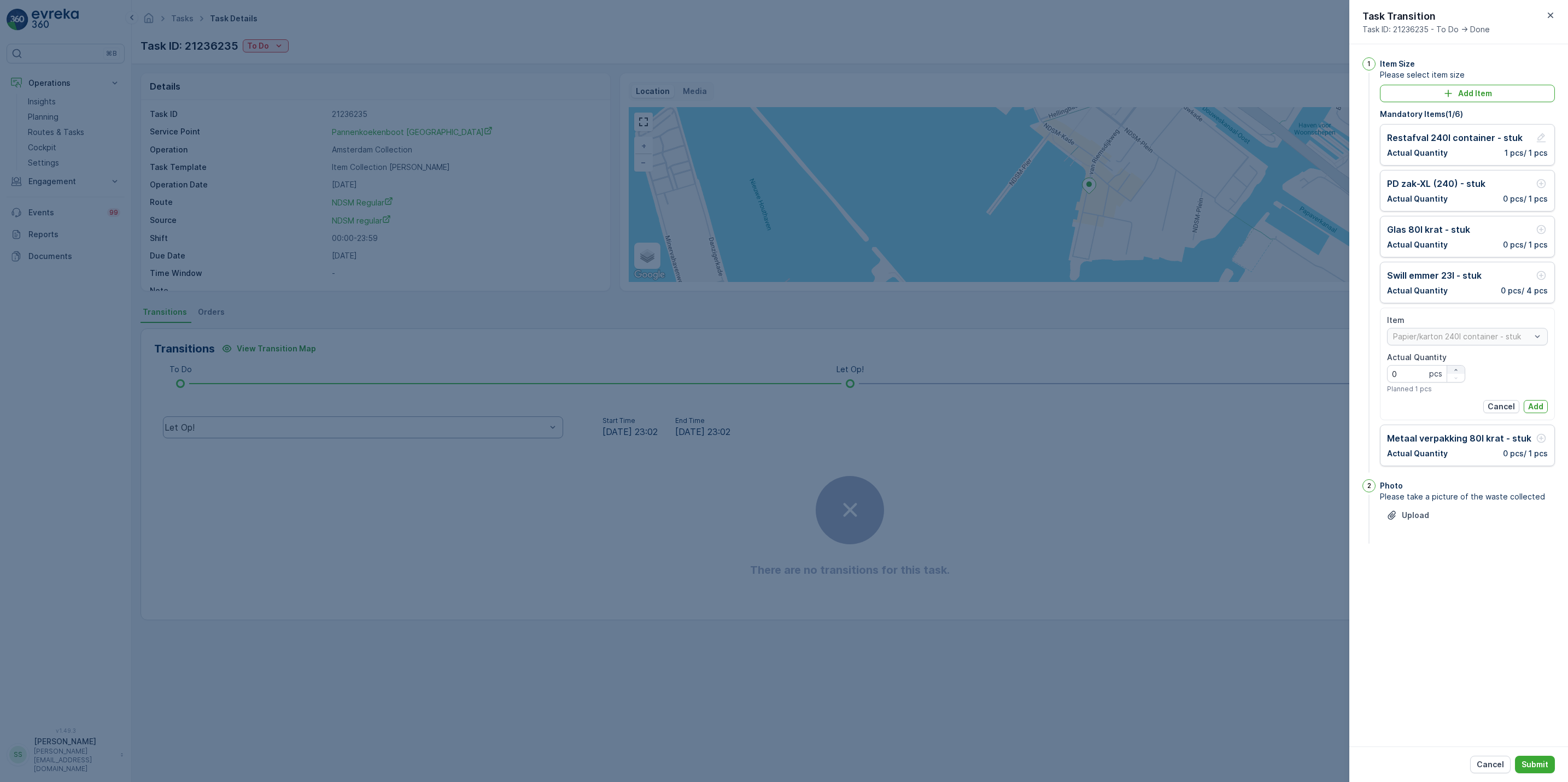
click at [1458, 371] on div "button" at bounding box center [1456, 370] width 18 height 7
type Quantity "1"
click at [1538, 405] on p "Add" at bounding box center [1535, 407] width 15 height 11
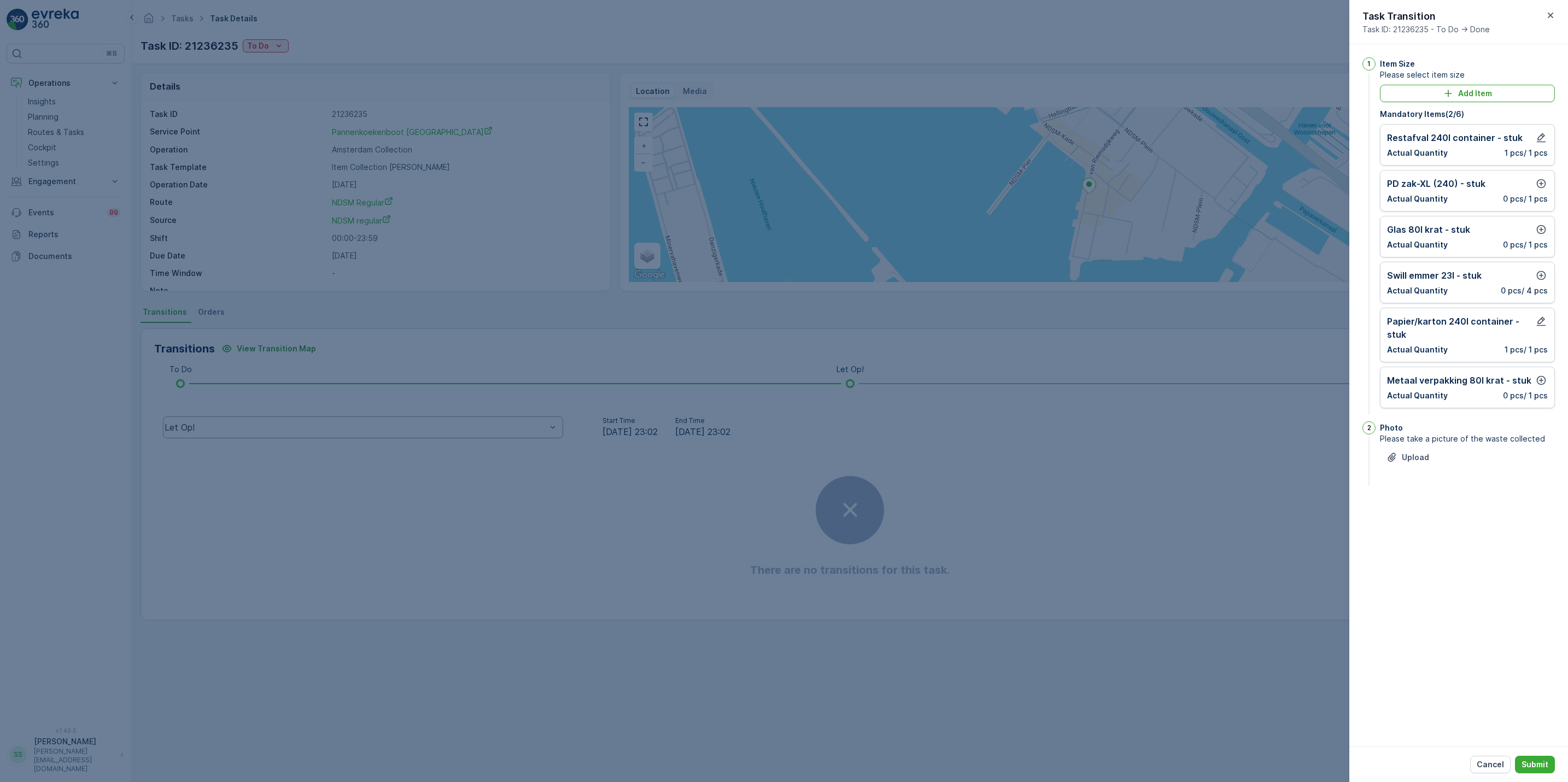
click at [1535, 192] on div "PD zak-XL (240) - stuk Actual Quantity 0 pcs / 1 pcs" at bounding box center [1468, 190] width 161 height 27
click at [1536, 186] on icon "button" at bounding box center [1541, 184] width 11 height 11
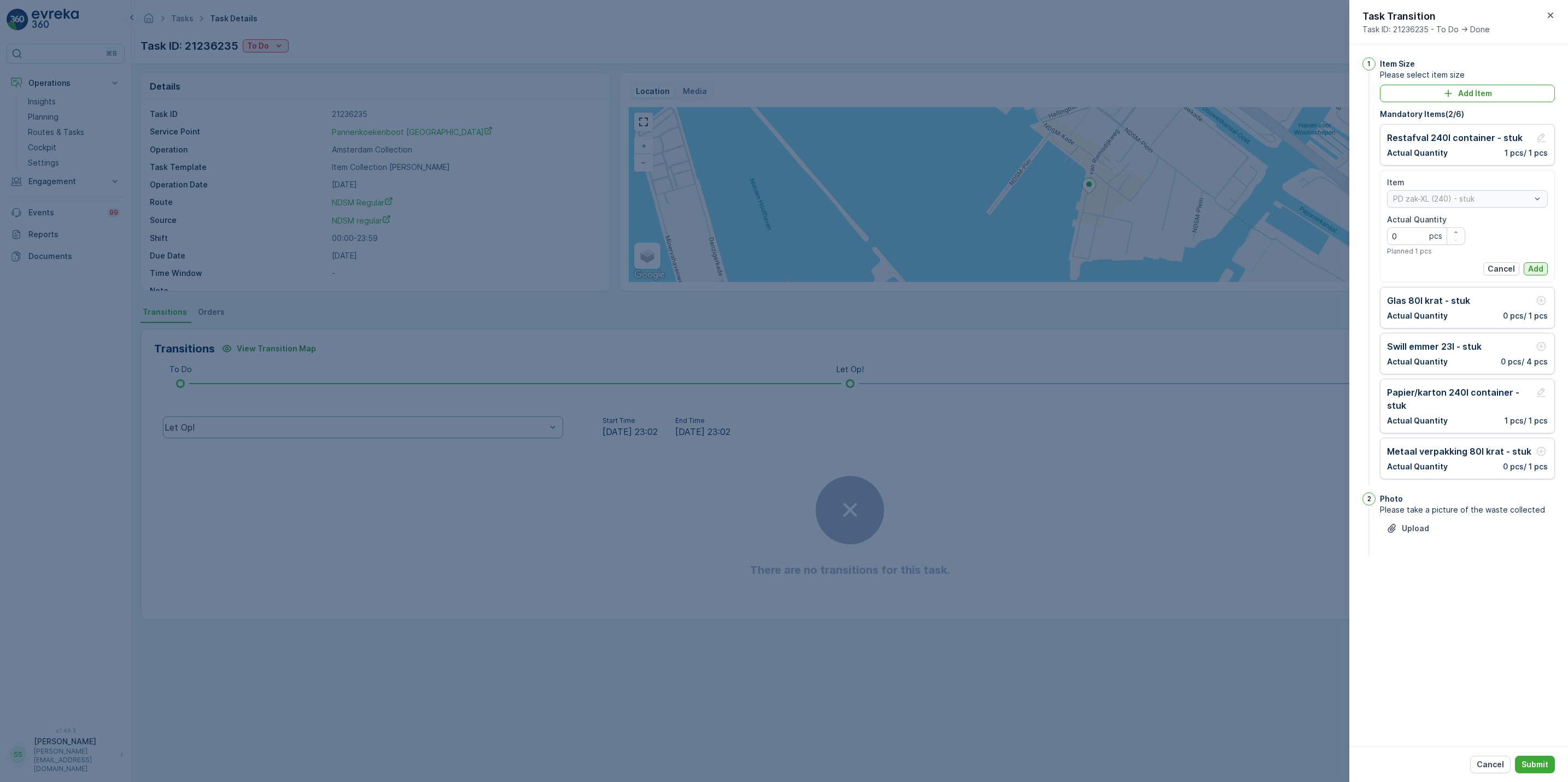
click at [1533, 267] on p "Add" at bounding box center [1535, 269] width 15 height 11
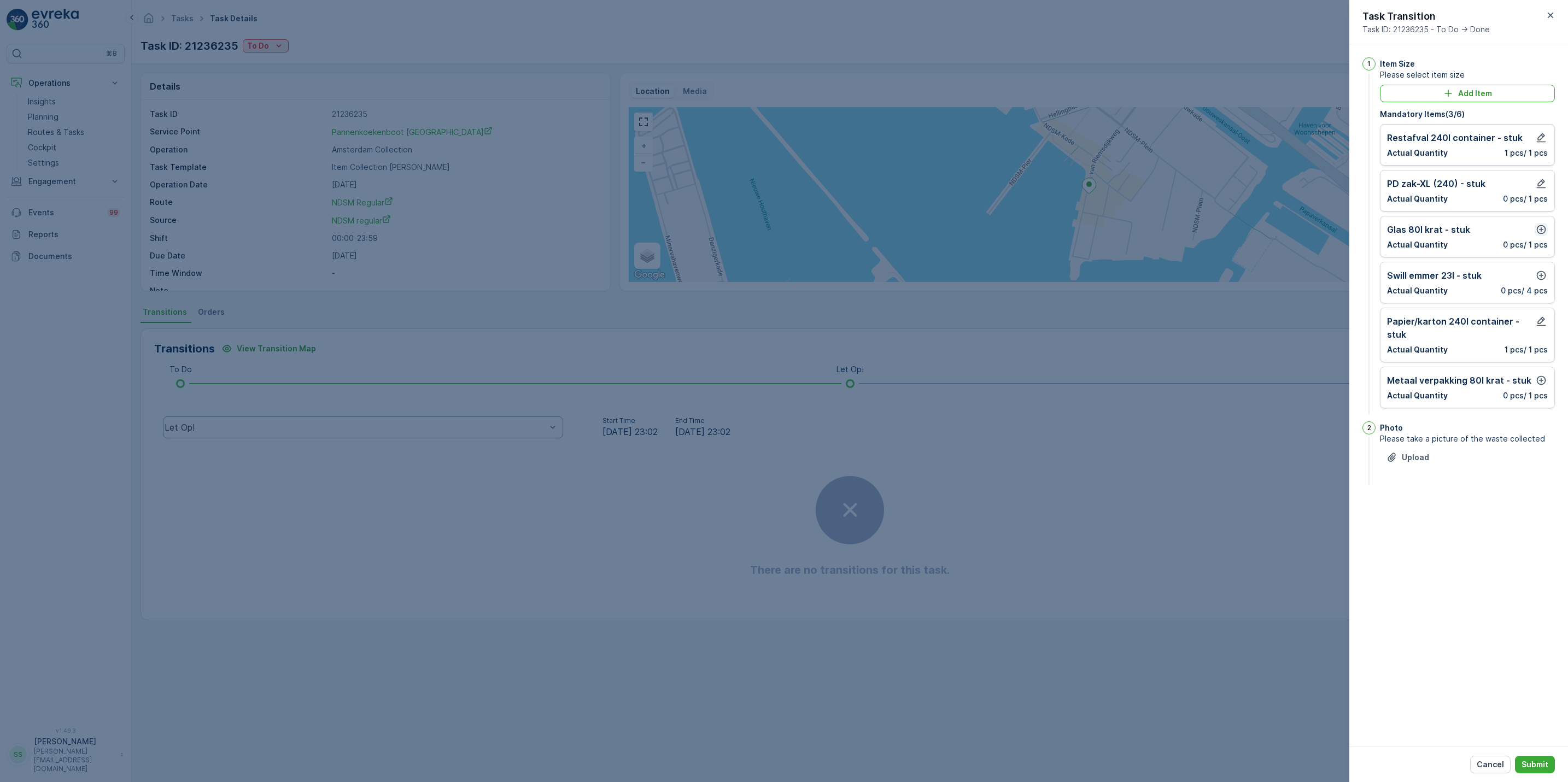
click at [1539, 235] on icon "button" at bounding box center [1541, 229] width 11 height 11
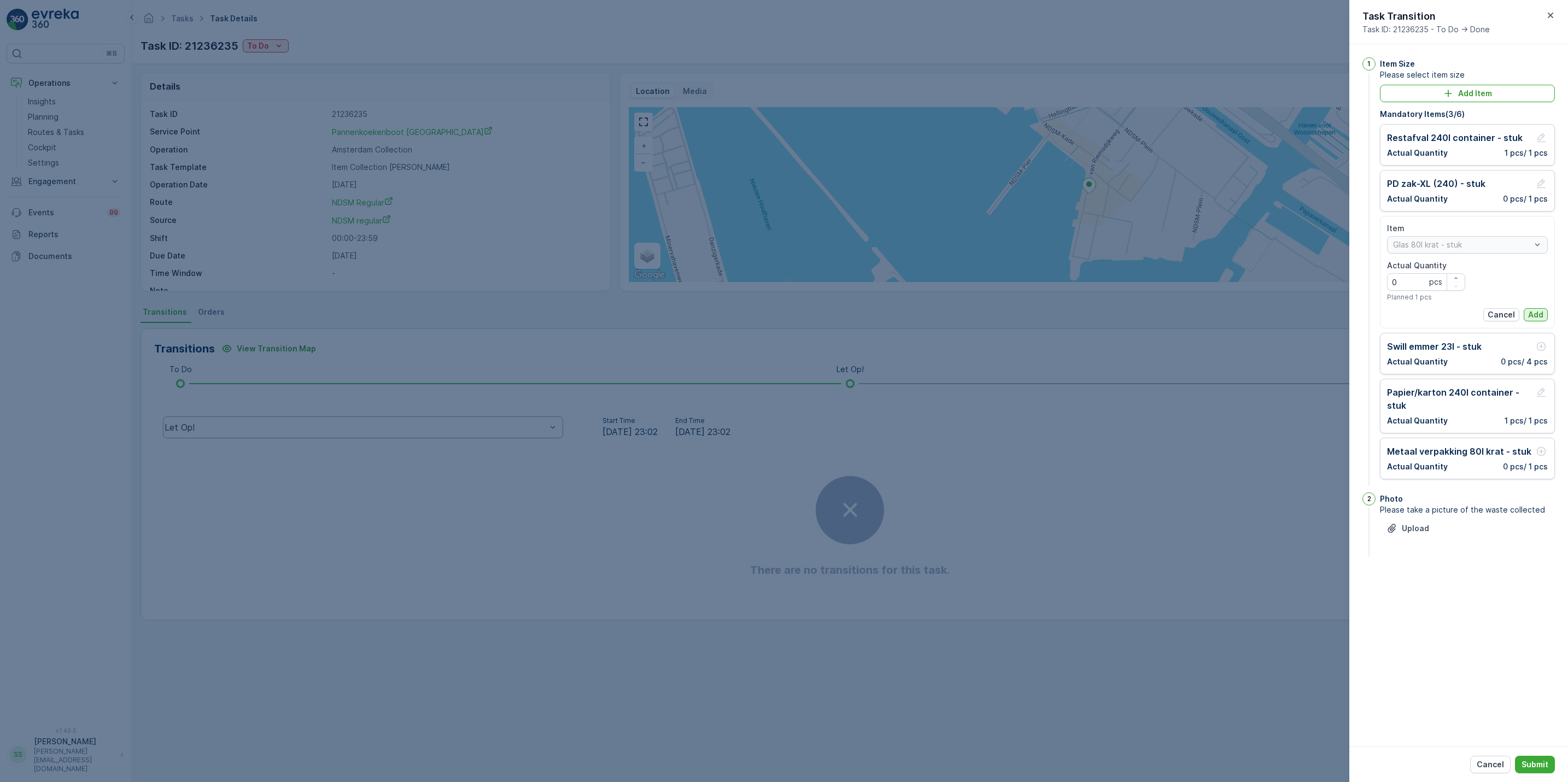
click at [1539, 313] on p "Add" at bounding box center [1535, 315] width 15 height 11
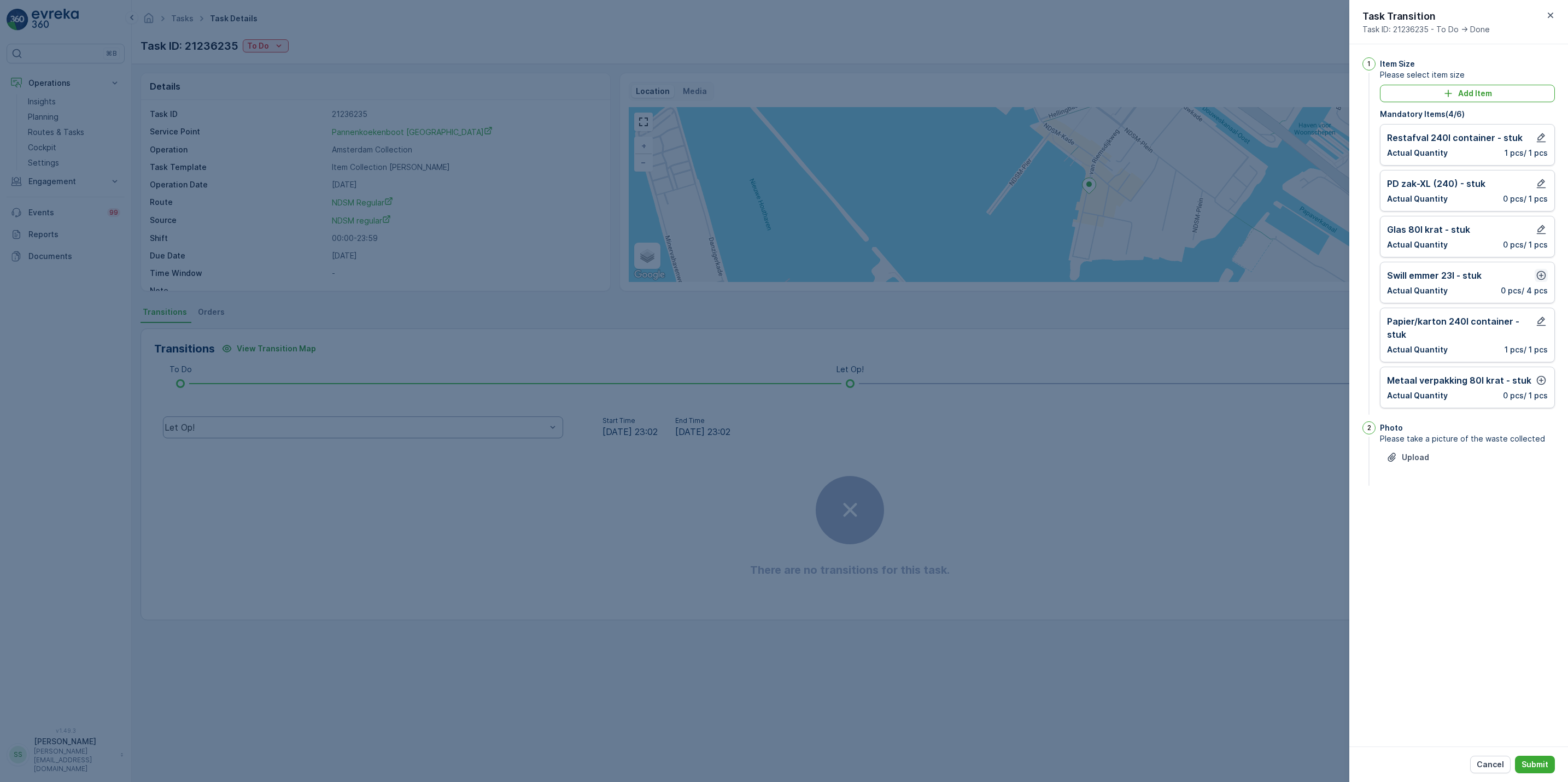
click at [1540, 279] on icon "button" at bounding box center [1541, 276] width 11 height 11
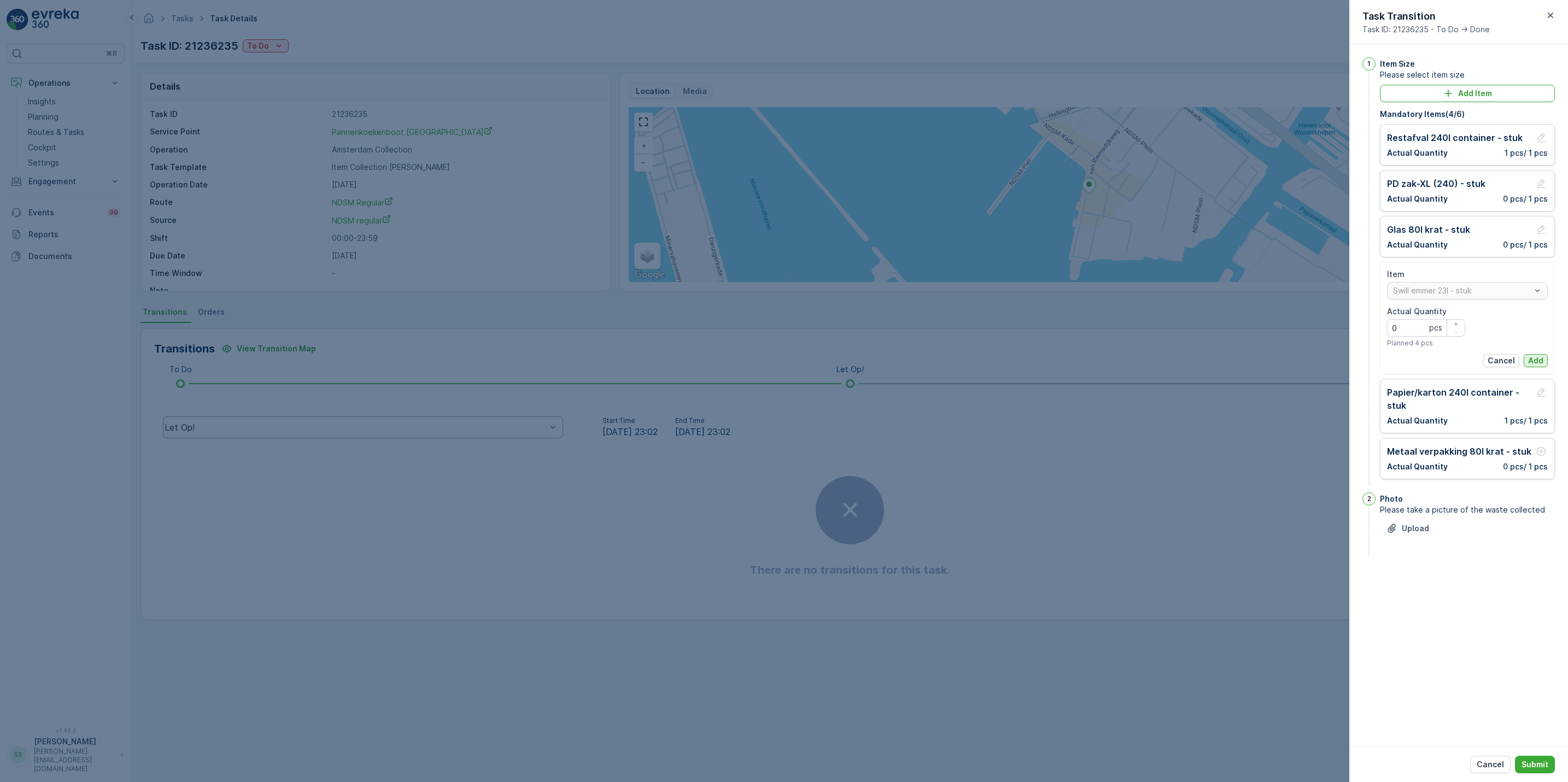
click at [1545, 361] on button "Add" at bounding box center [1536, 361] width 24 height 13
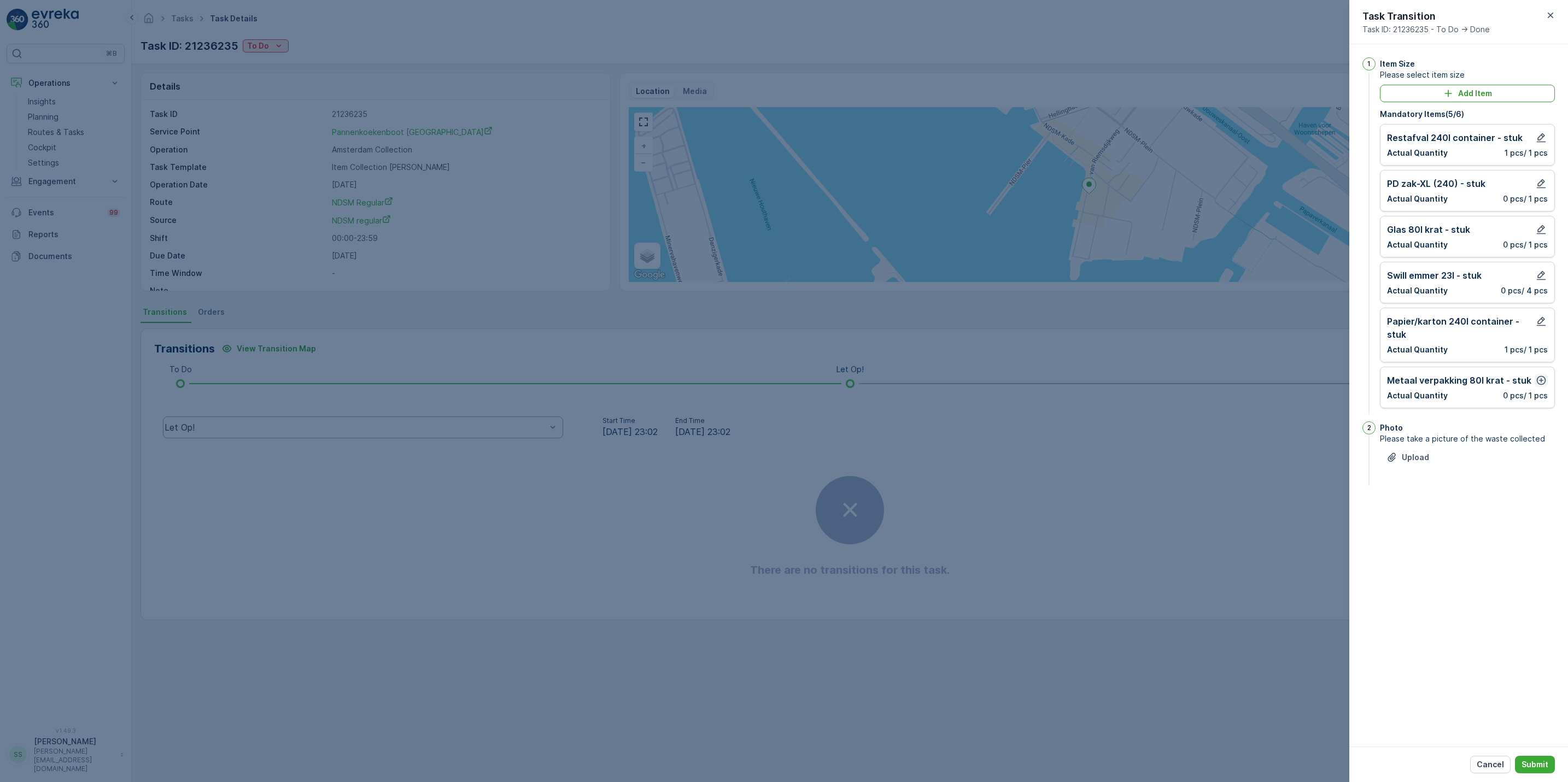
click at [1544, 379] on icon "button" at bounding box center [1541, 380] width 11 height 11
click at [1541, 461] on div "Item Metaal verpakking 80l krat - stuk Actual Quantity 0 pcs Planned 1 pcs Canc…" at bounding box center [1468, 423] width 161 height 99
click at [1540, 463] on button "Add" at bounding box center [1536, 466] width 24 height 13
click at [1538, 767] on p "Submit" at bounding box center [1535, 765] width 27 height 11
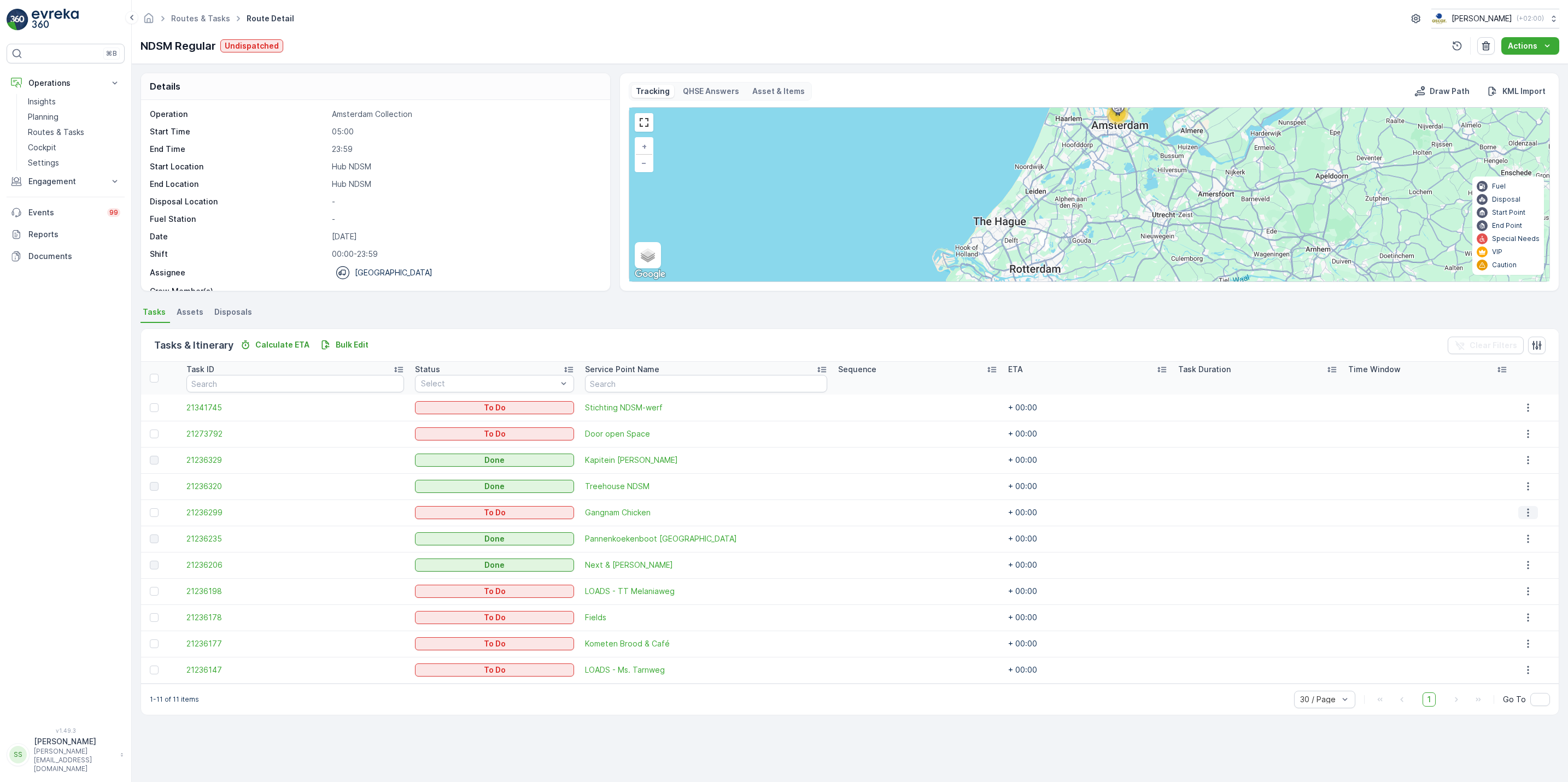
click at [1531, 513] on button "button" at bounding box center [1528, 513] width 19 height 13
click at [1519, 529] on span "See More Details" at bounding box center [1522, 529] width 63 height 11
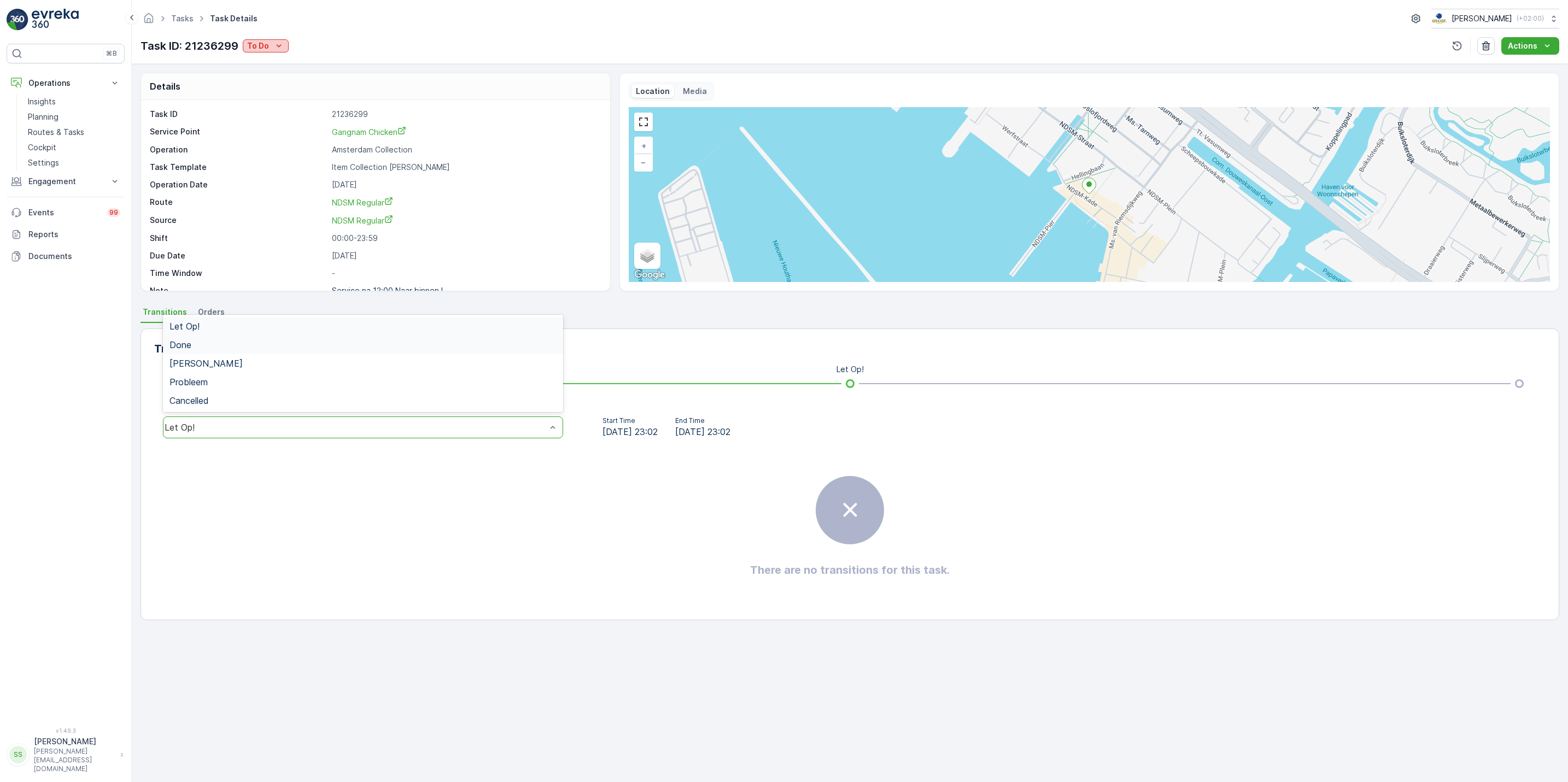
click at [281, 46] on icon "To Do" at bounding box center [279, 46] width 11 height 11
click at [255, 97] on span "Done" at bounding box center [259, 94] width 19 height 11
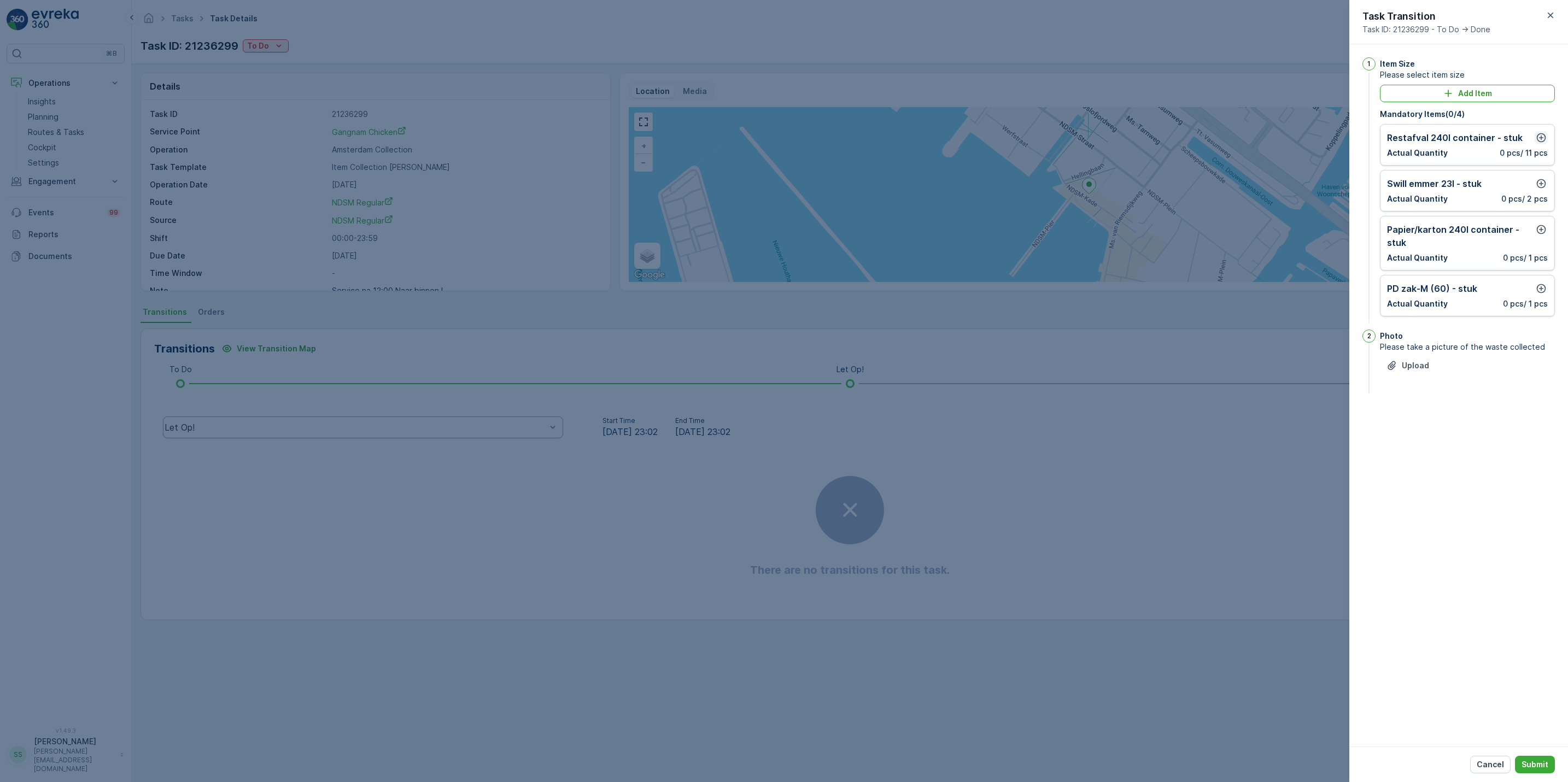
click at [1545, 133] on icon "button" at bounding box center [1541, 138] width 11 height 11
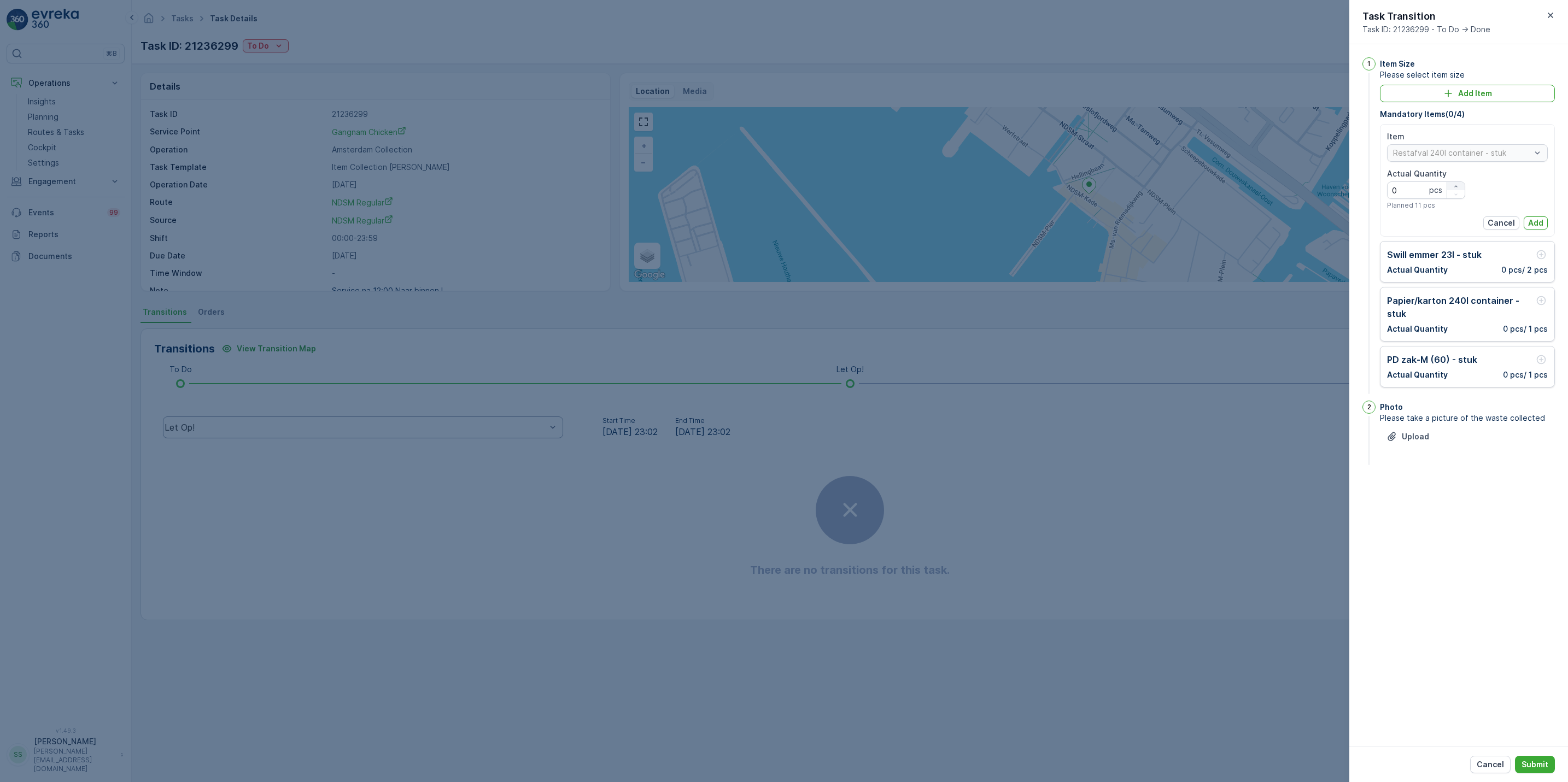
click at [1458, 186] on icon "button" at bounding box center [1455, 186] width 7 height 7
type Quantity "1"
click at [1547, 223] on button "Add" at bounding box center [1536, 223] width 24 height 13
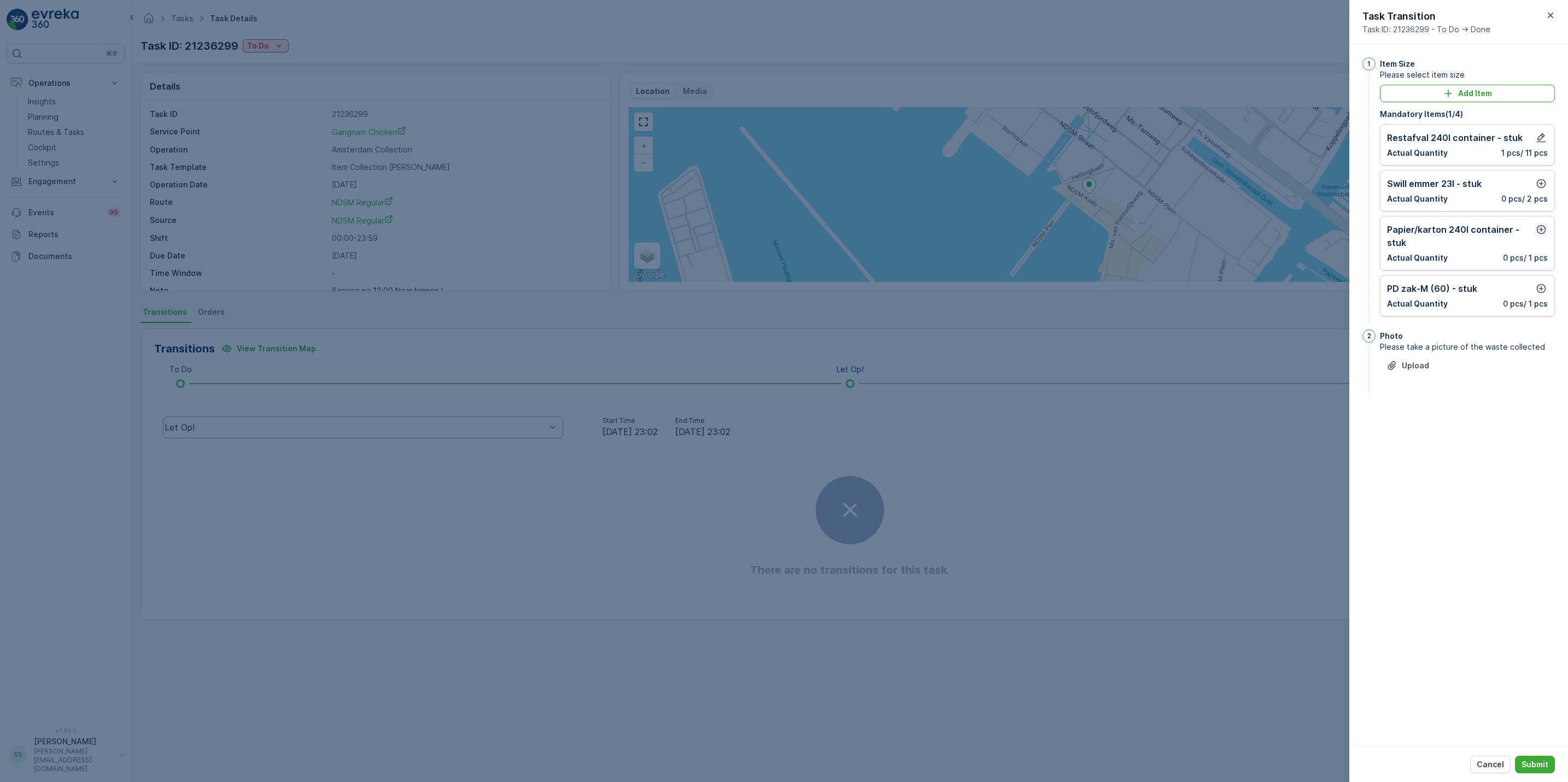
click at [1537, 228] on icon "button" at bounding box center [1541, 229] width 11 height 11
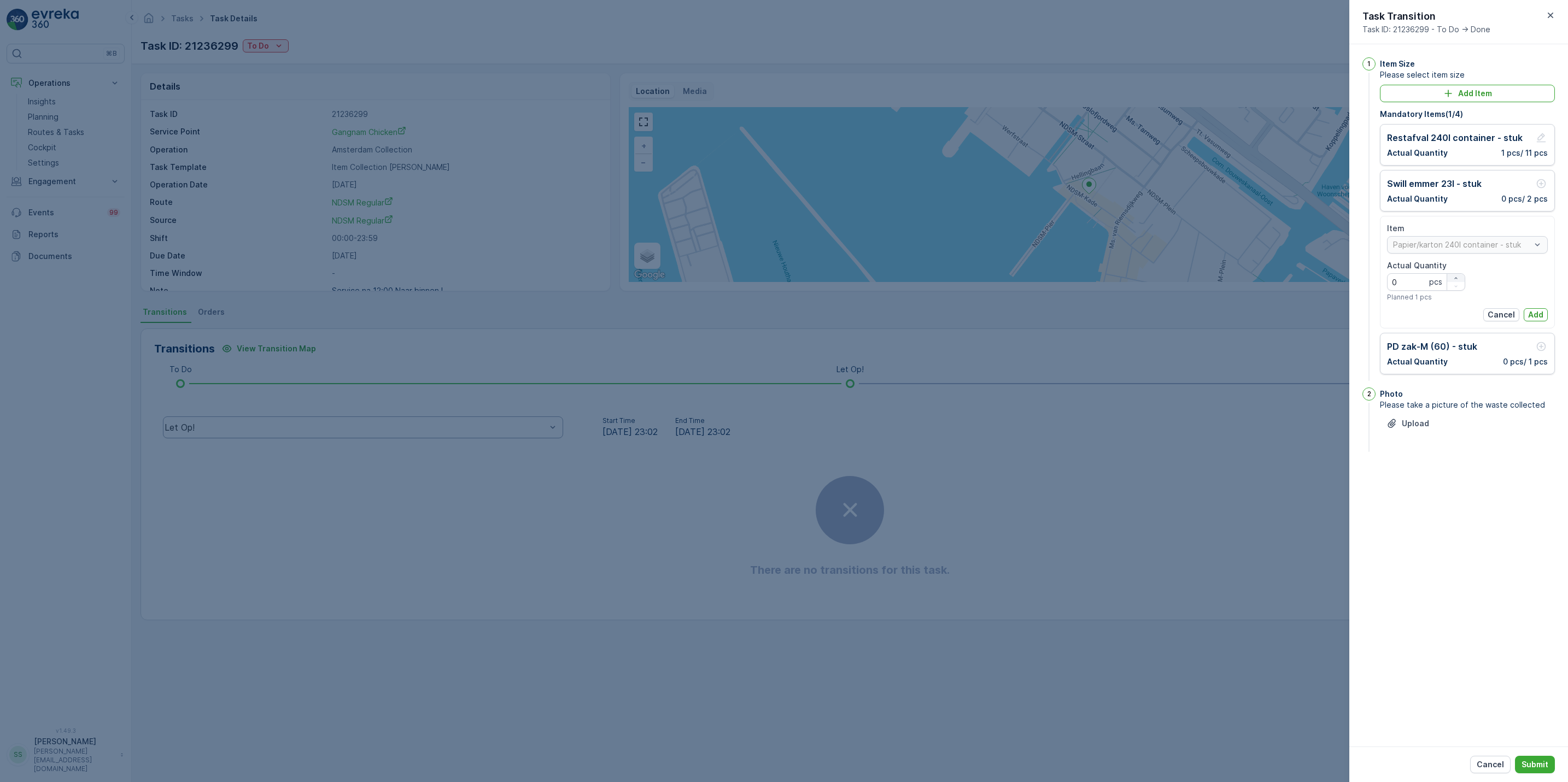
click at [1453, 274] on button "button" at bounding box center [1456, 278] width 18 height 8
type Quantity "1"
click at [1534, 310] on button "Add" at bounding box center [1536, 315] width 24 height 13
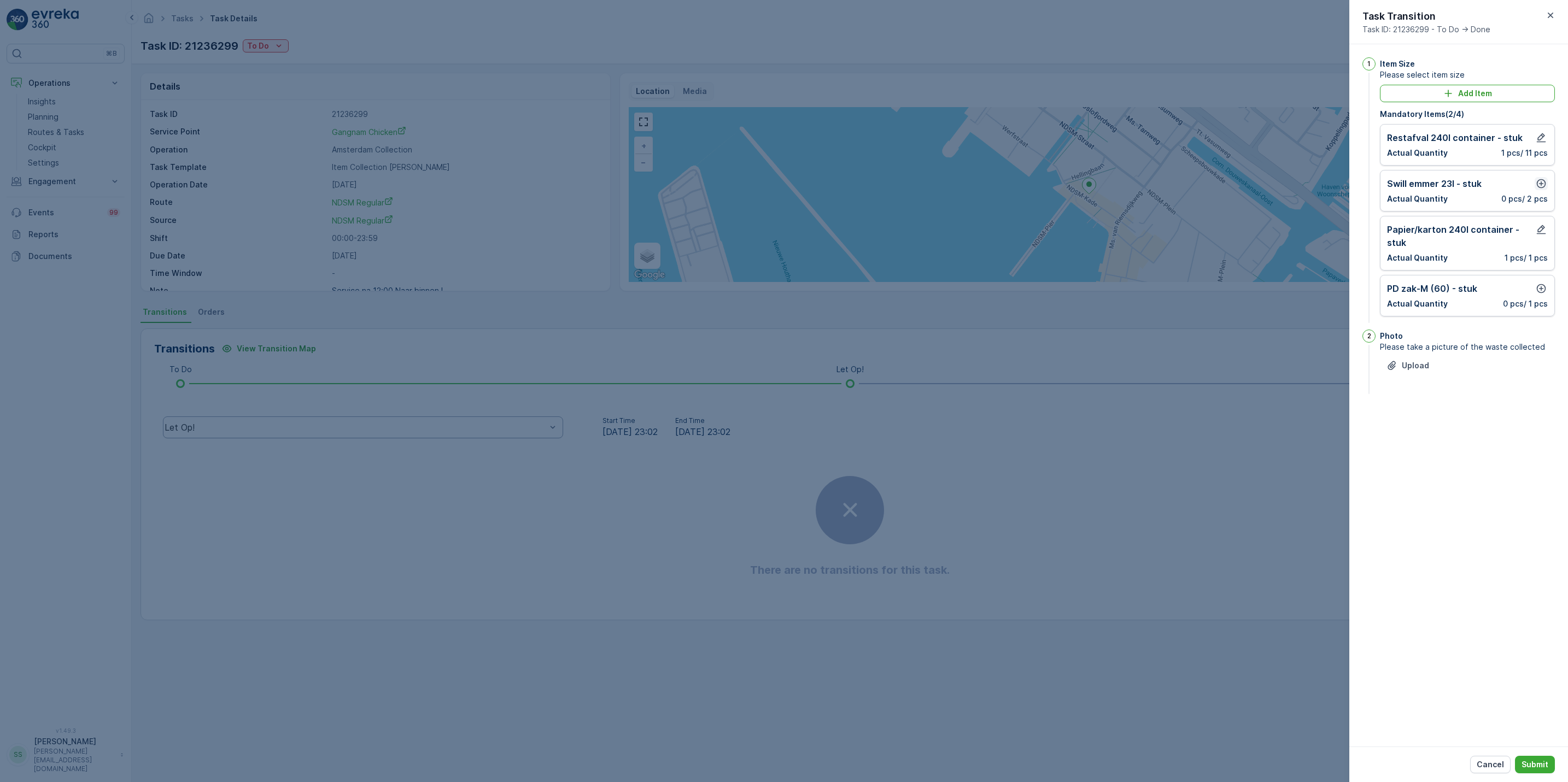
click at [1536, 184] on icon "button" at bounding box center [1541, 184] width 11 height 11
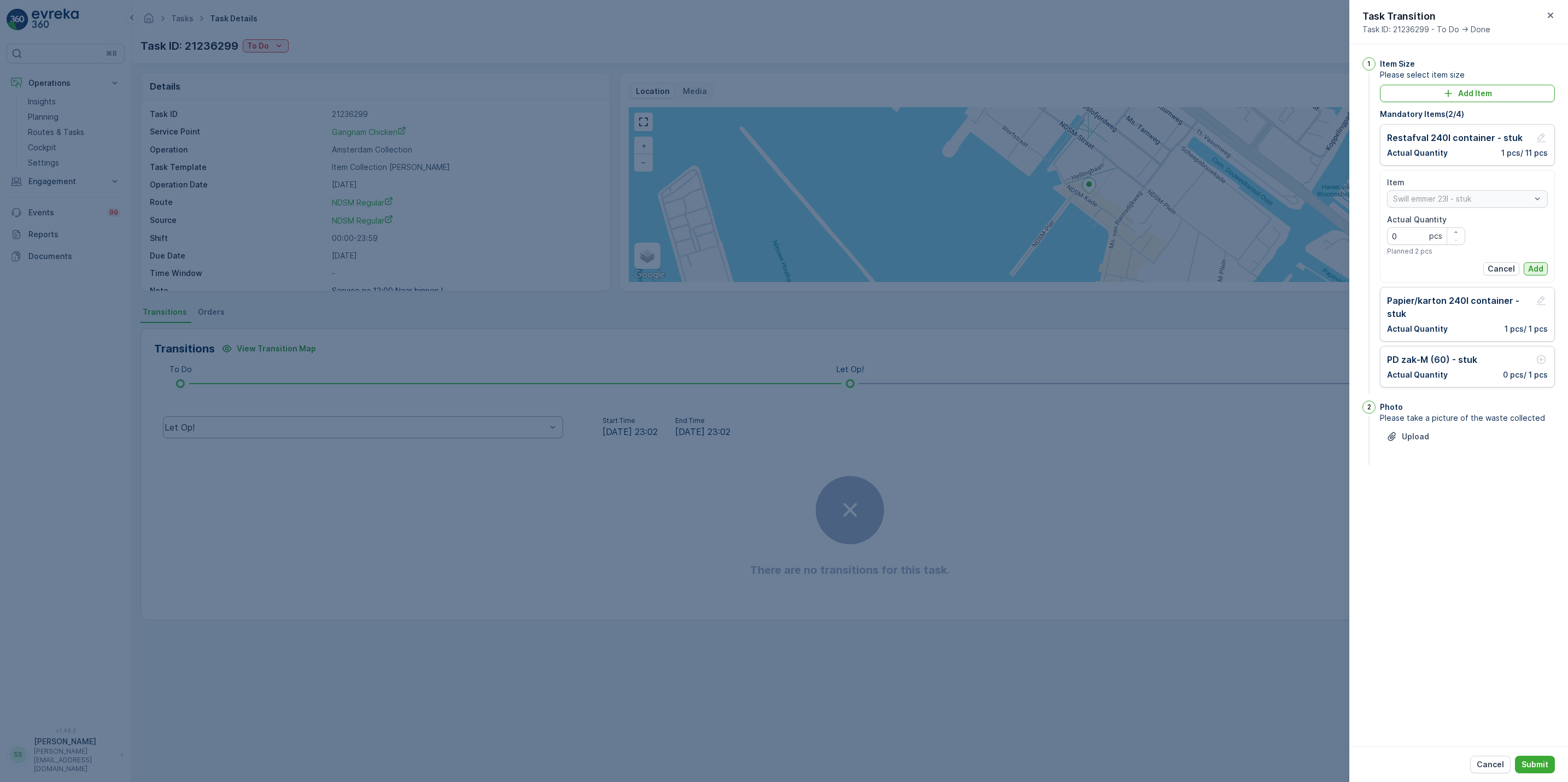
click at [1537, 265] on p "Add" at bounding box center [1535, 269] width 15 height 11
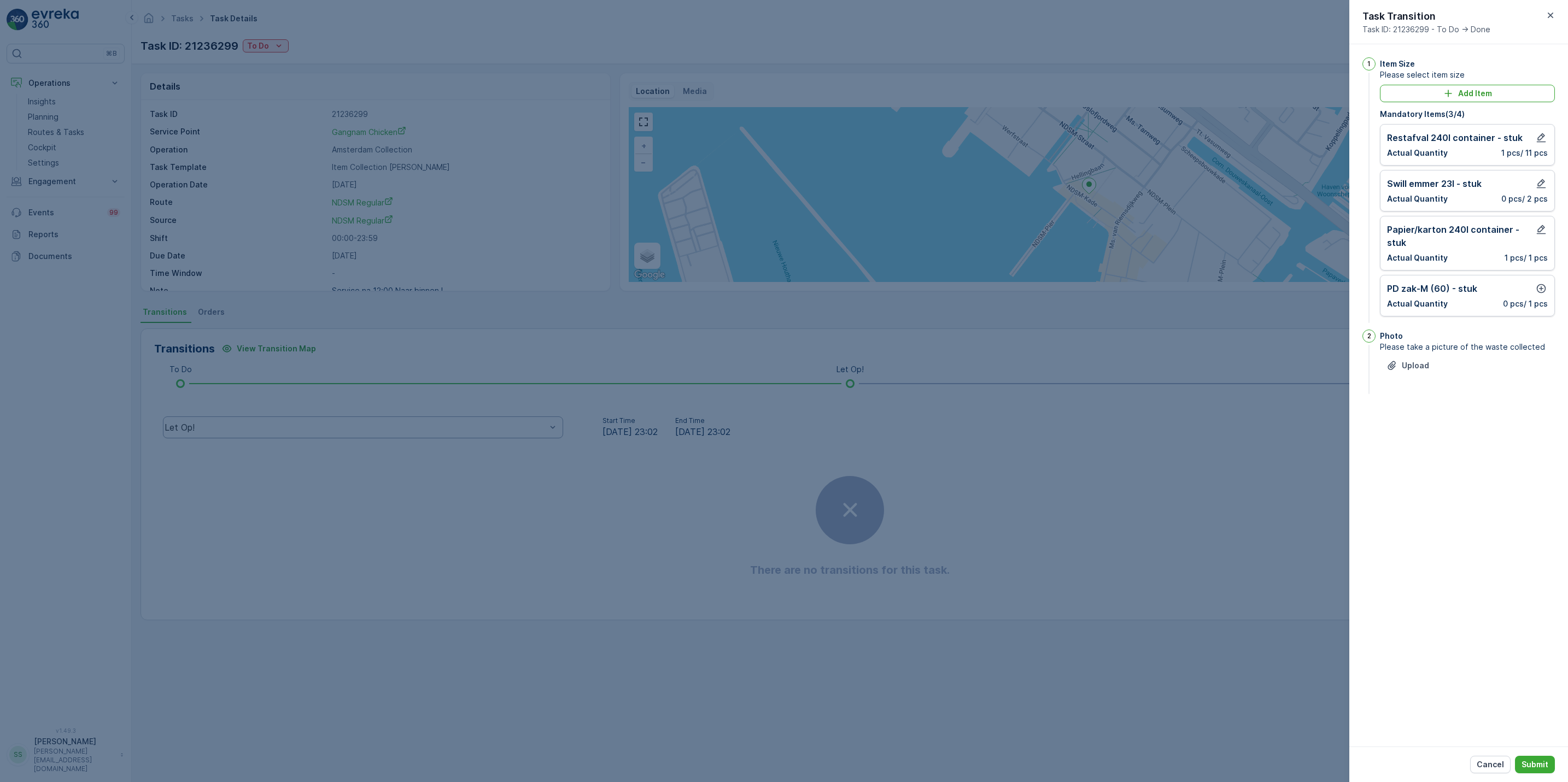
click at [1541, 281] on div "PD zak-M (60) - stuk Actual Quantity 0 pcs / 1 pcs" at bounding box center [1467, 296] width 175 height 41
click at [1541, 287] on icon "button" at bounding box center [1541, 288] width 11 height 11
click at [1540, 372] on p "Add" at bounding box center [1535, 374] width 15 height 11
click at [1535, 759] on p "Submit" at bounding box center [1535, 765] width 27 height 11
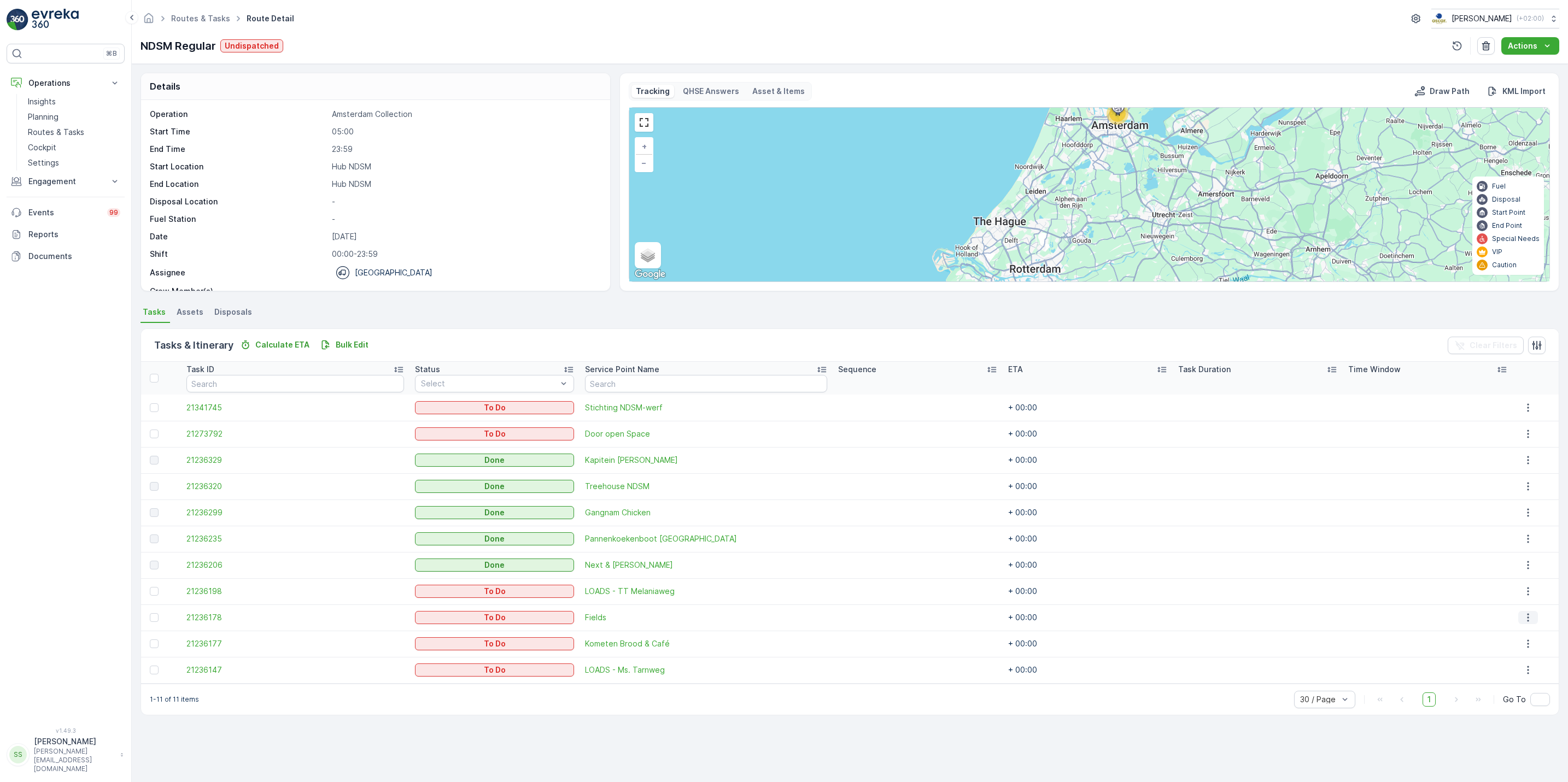
click at [1522, 616] on icon "button" at bounding box center [1528, 618] width 11 height 11
click at [1501, 637] on span "See More Details" at bounding box center [1522, 635] width 63 height 11
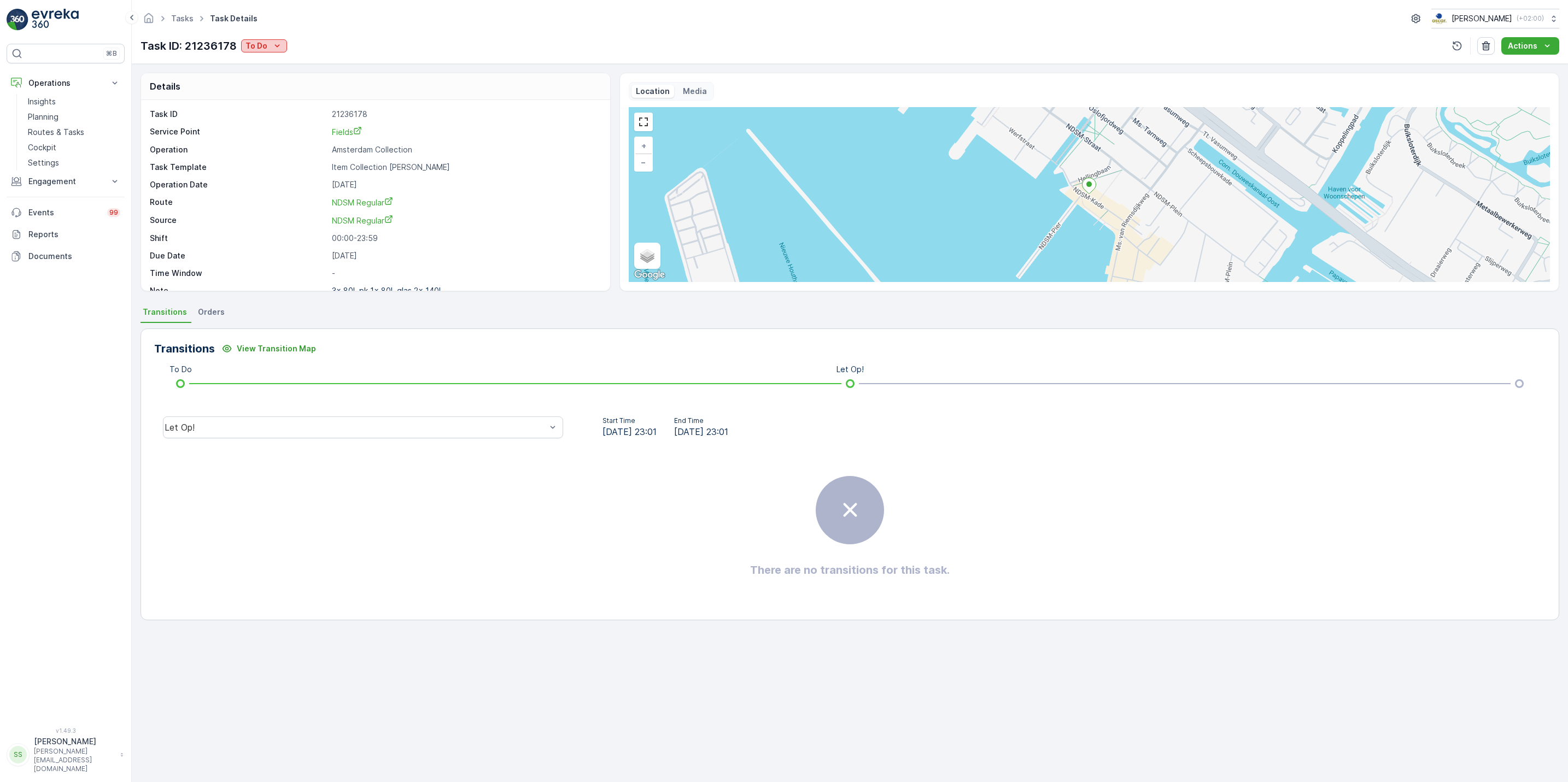
click at [277, 41] on icon "To Do" at bounding box center [277, 46] width 11 height 11
click at [267, 79] on span "[PERSON_NAME]" at bounding box center [278, 78] width 61 height 11
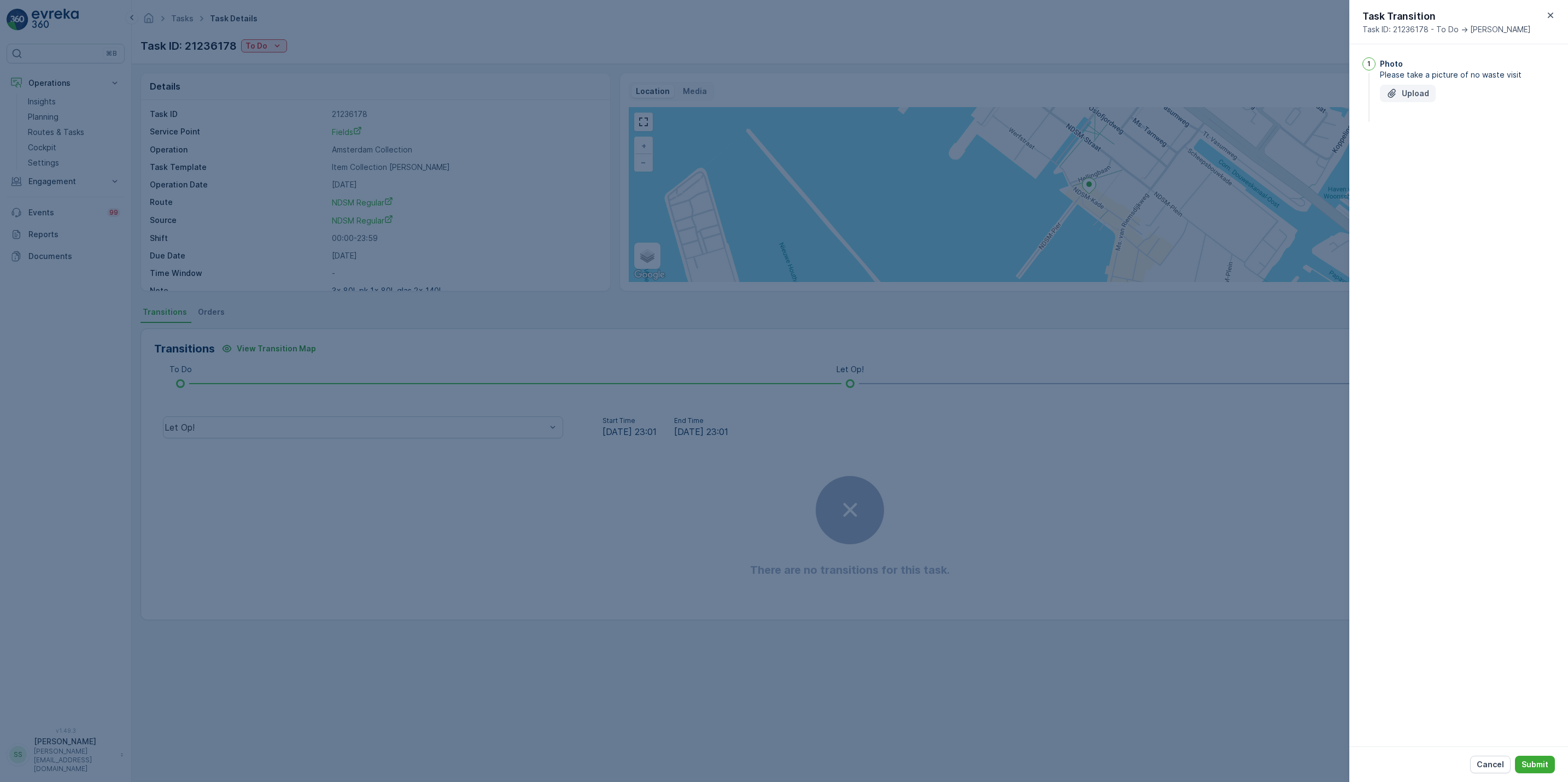
click at [1417, 93] on p "Upload" at bounding box center [1415, 94] width 27 height 11
click at [1539, 763] on p "Submit" at bounding box center [1535, 765] width 27 height 11
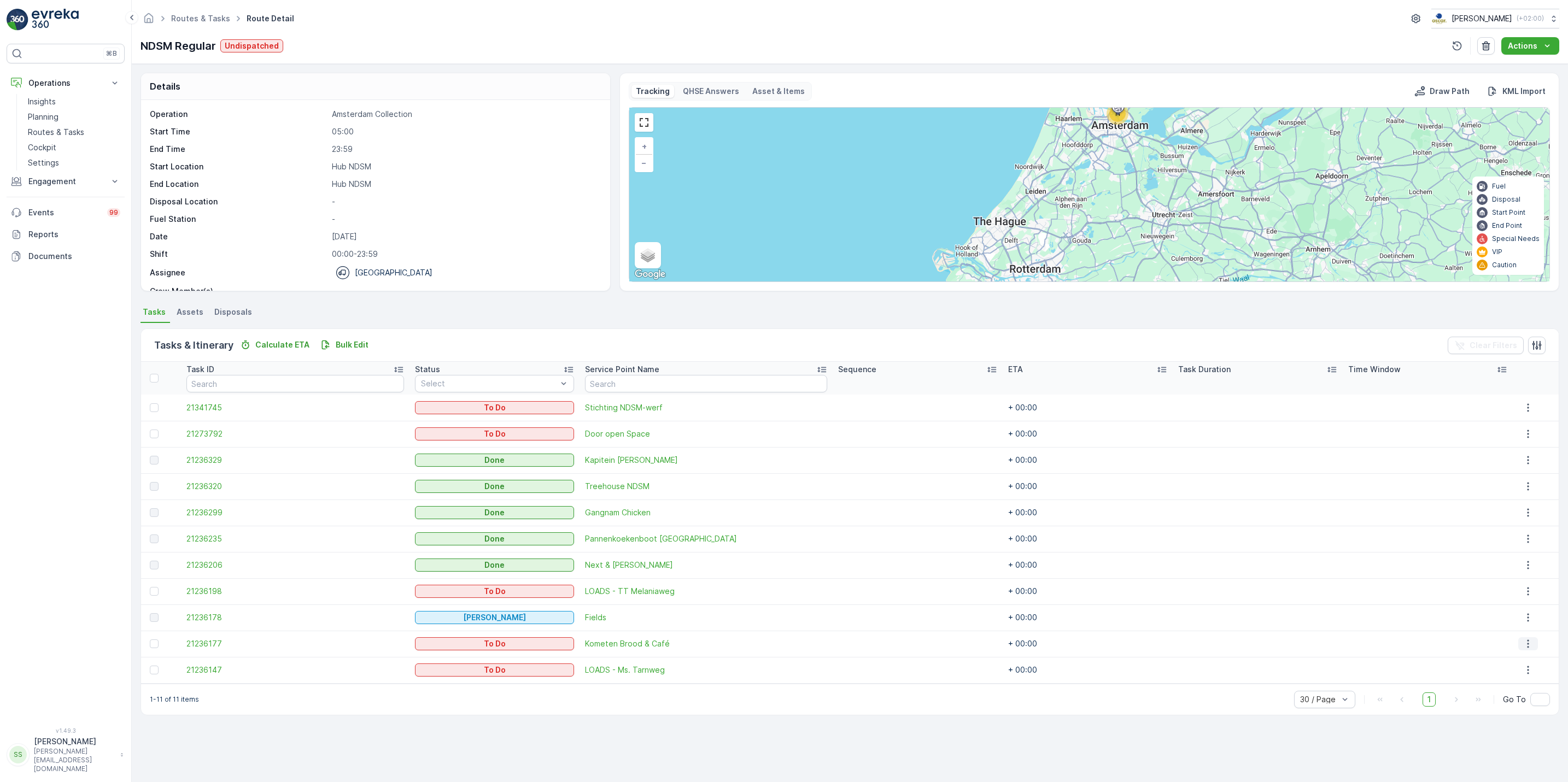
click at [1528, 647] on icon "button" at bounding box center [1528, 644] width 11 height 11
click at [1528, 658] on span "See More Details" at bounding box center [1522, 661] width 63 height 11
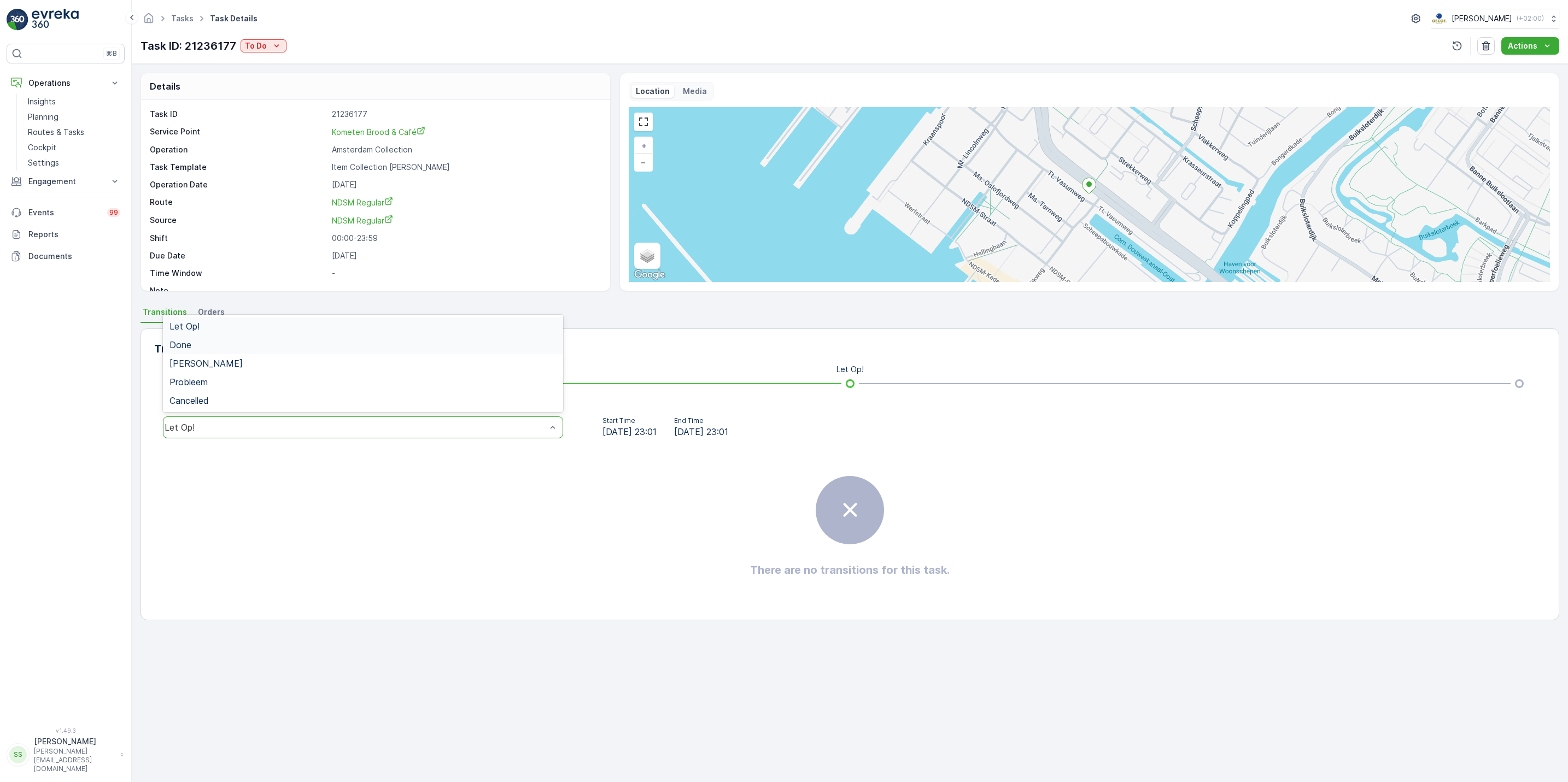
click at [343, 352] on div "Done" at bounding box center [363, 344] width 400 height 19
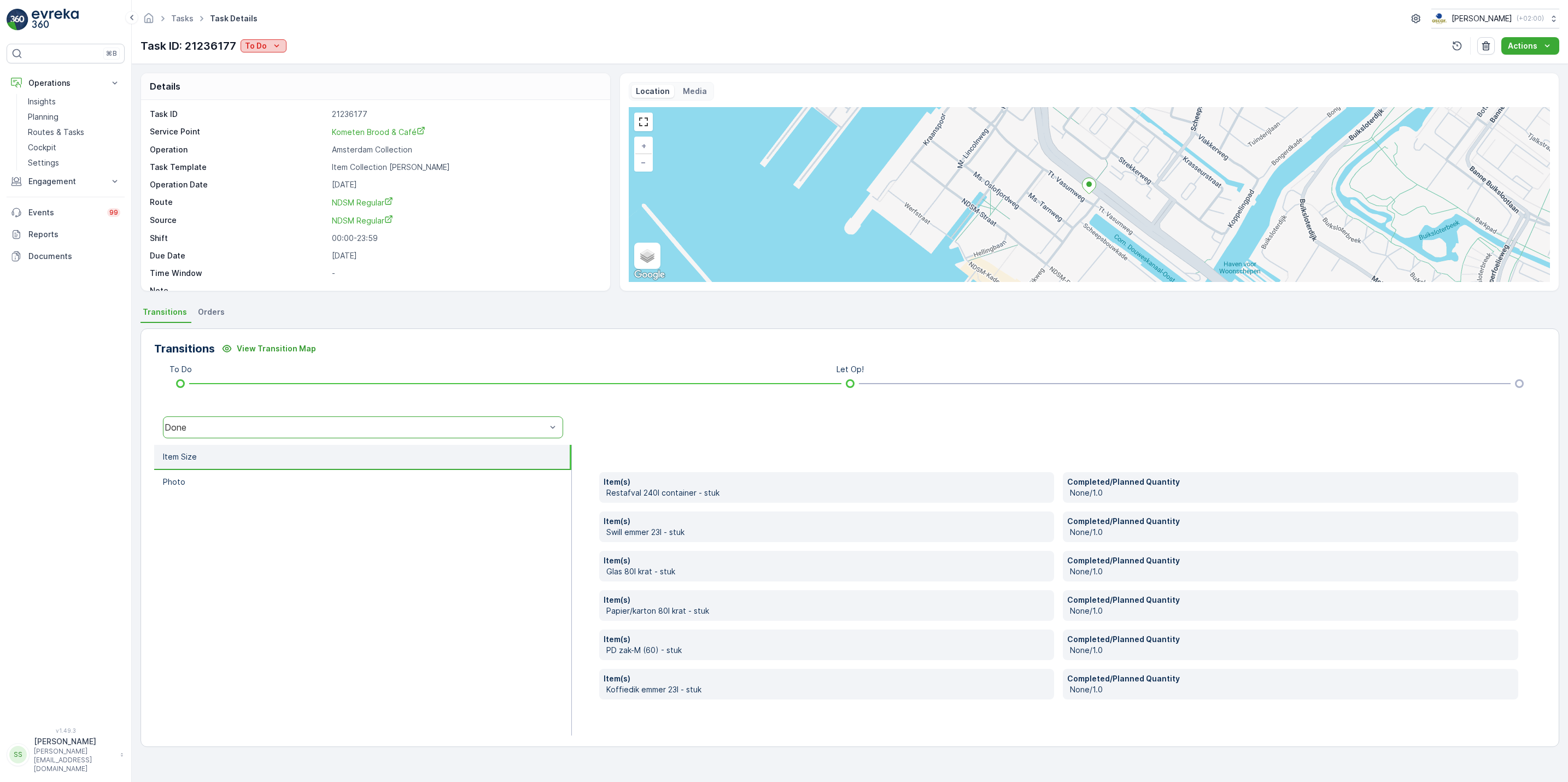
click at [282, 49] on button "To Do" at bounding box center [263, 46] width 46 height 13
click at [265, 93] on span "Done" at bounding box center [257, 94] width 19 height 11
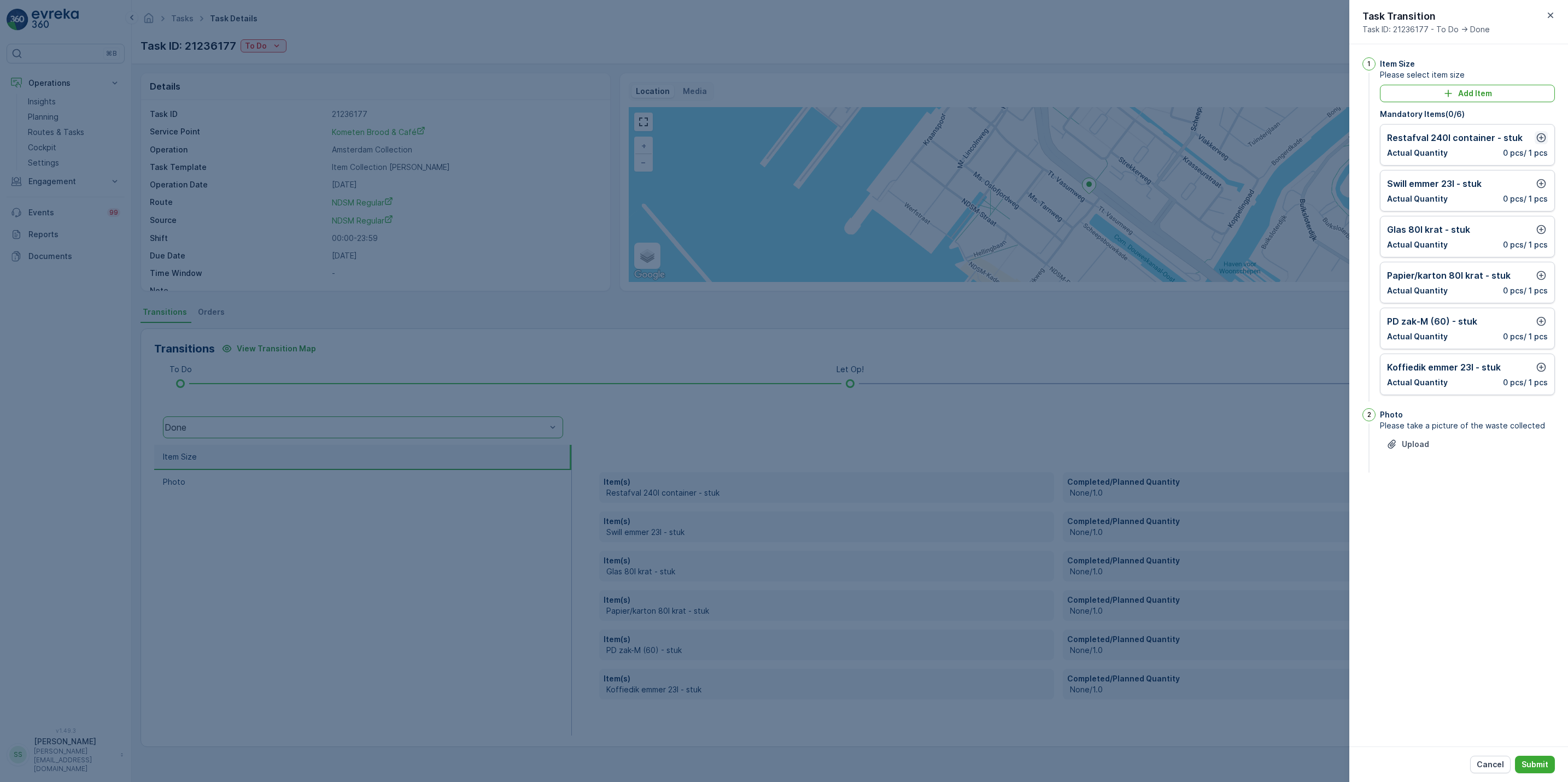
click at [1545, 135] on icon "button" at bounding box center [1541, 138] width 11 height 11
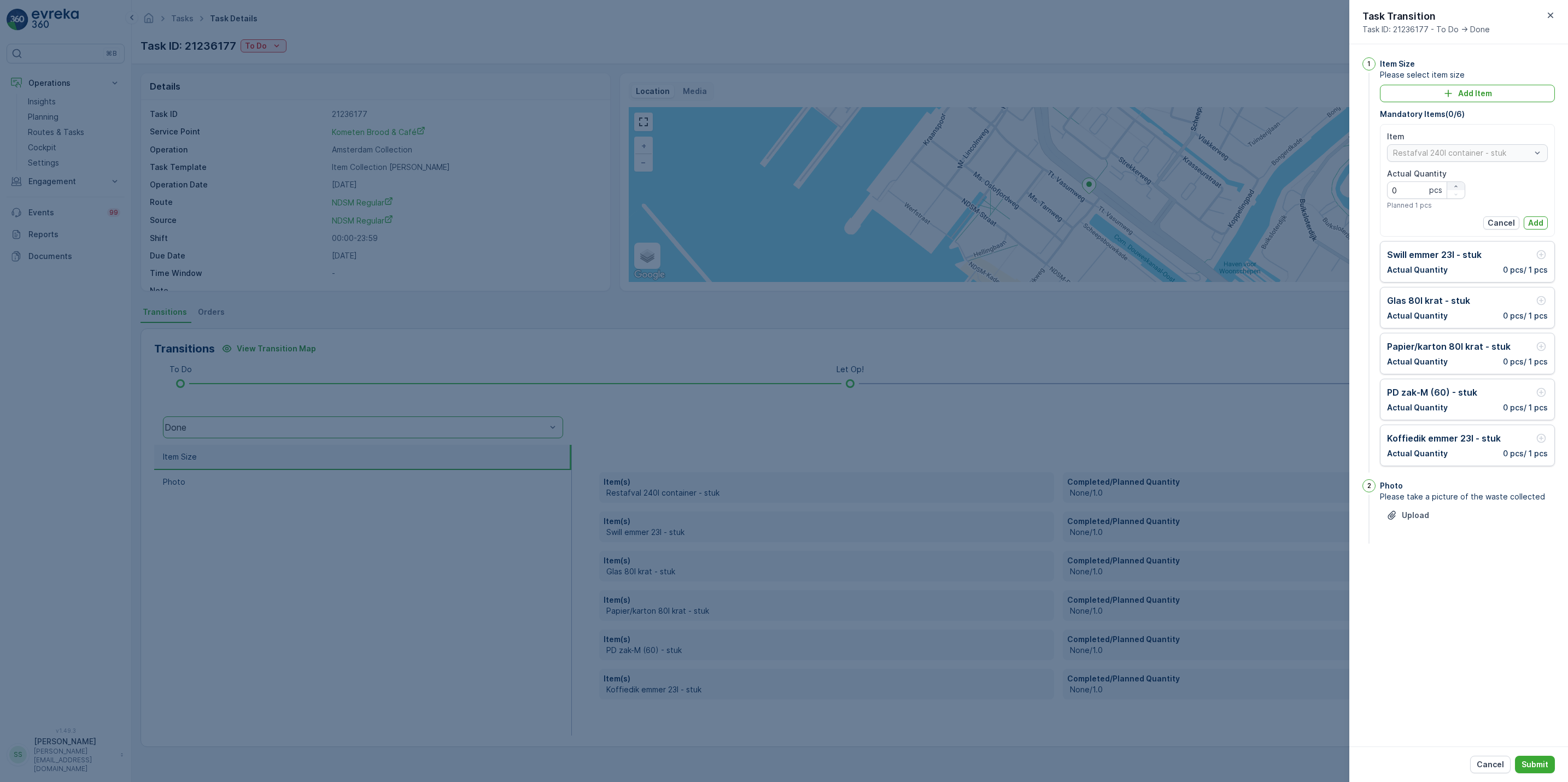
click at [1458, 183] on div "button" at bounding box center [1456, 186] width 18 height 7
type Quantity "1"
click at [1541, 225] on p "Add" at bounding box center [1535, 223] width 15 height 11
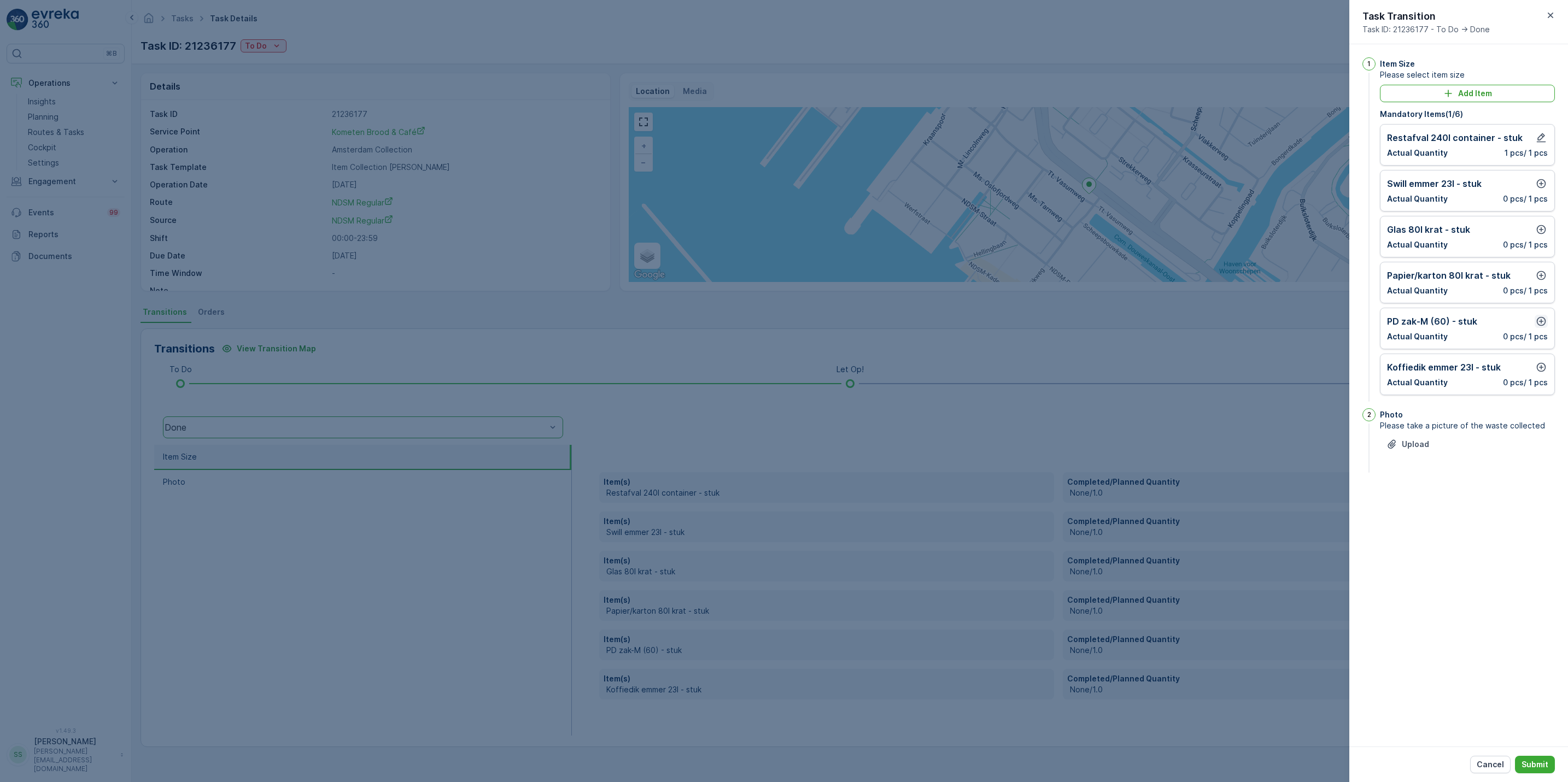
click at [1538, 323] on icon "button" at bounding box center [1541, 321] width 11 height 11
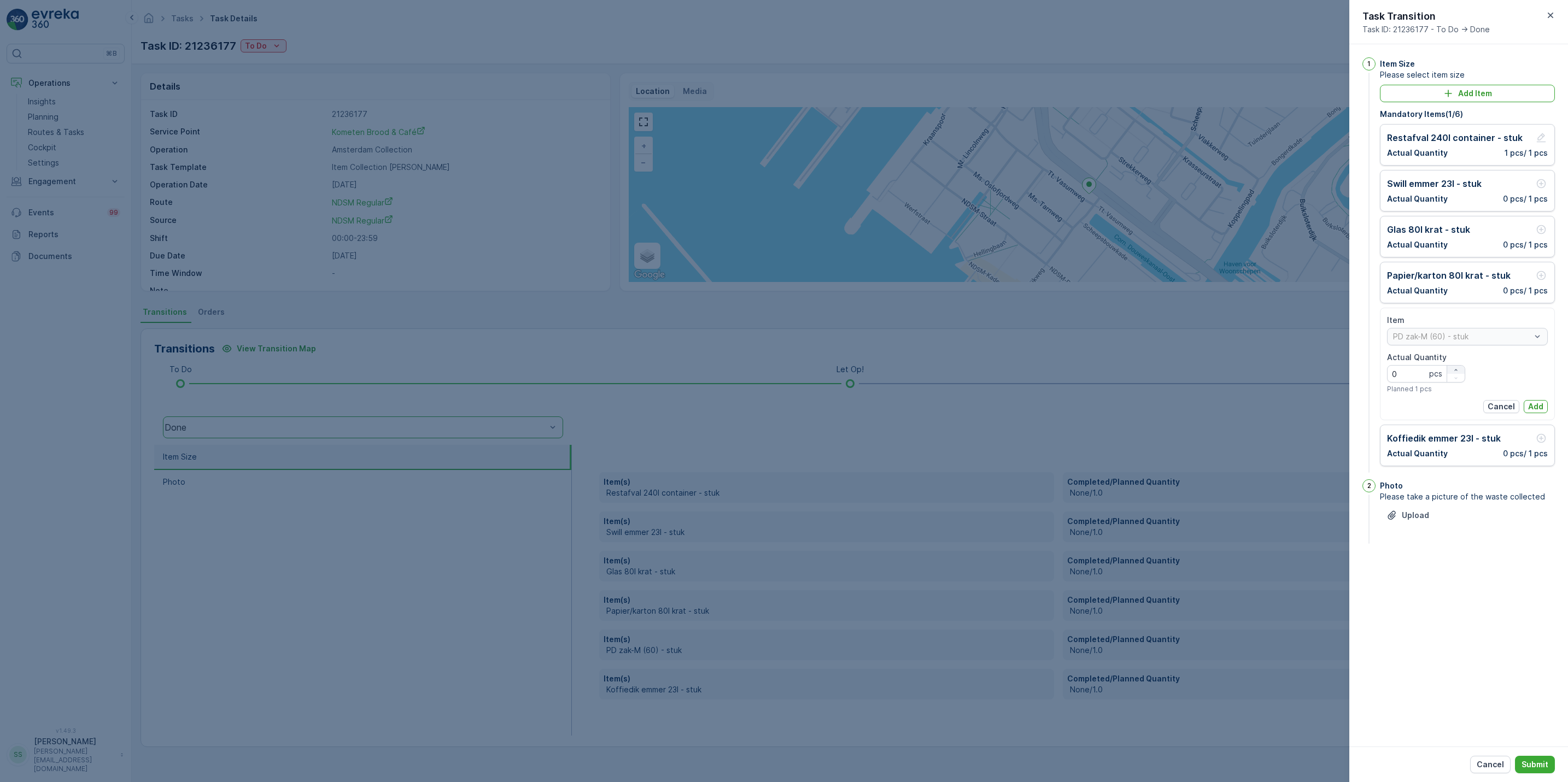
click at [1455, 371] on icon "button" at bounding box center [1455, 370] width 7 height 7
type Quantity "1"
click at [1540, 405] on p "Add" at bounding box center [1535, 407] width 15 height 11
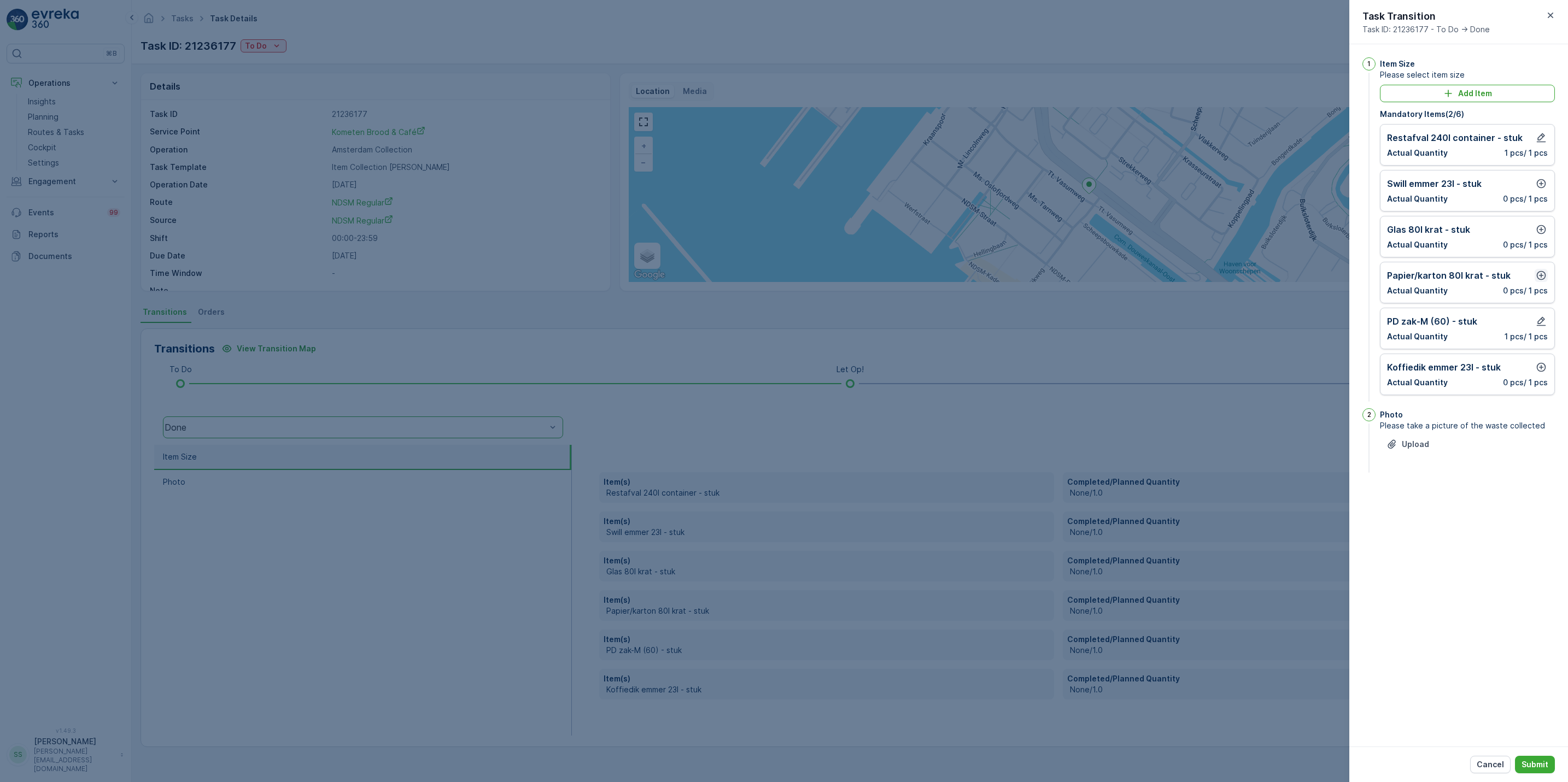
click at [1538, 274] on icon "button" at bounding box center [1541, 276] width 9 height 9
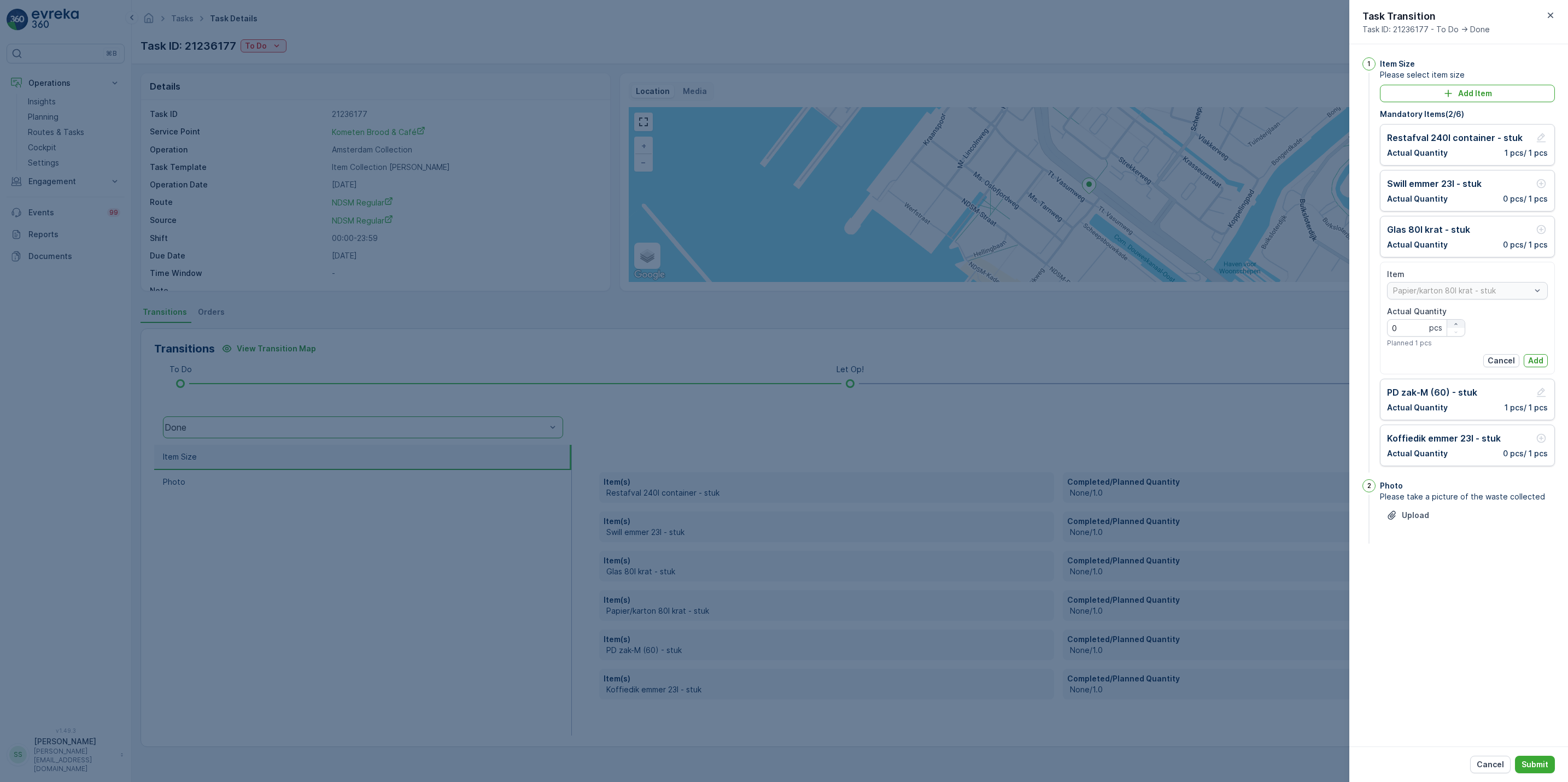
click at [1458, 325] on icon "button" at bounding box center [1455, 324] width 7 height 7
type Quantity "1"
click at [1545, 362] on button "Add" at bounding box center [1536, 361] width 24 height 13
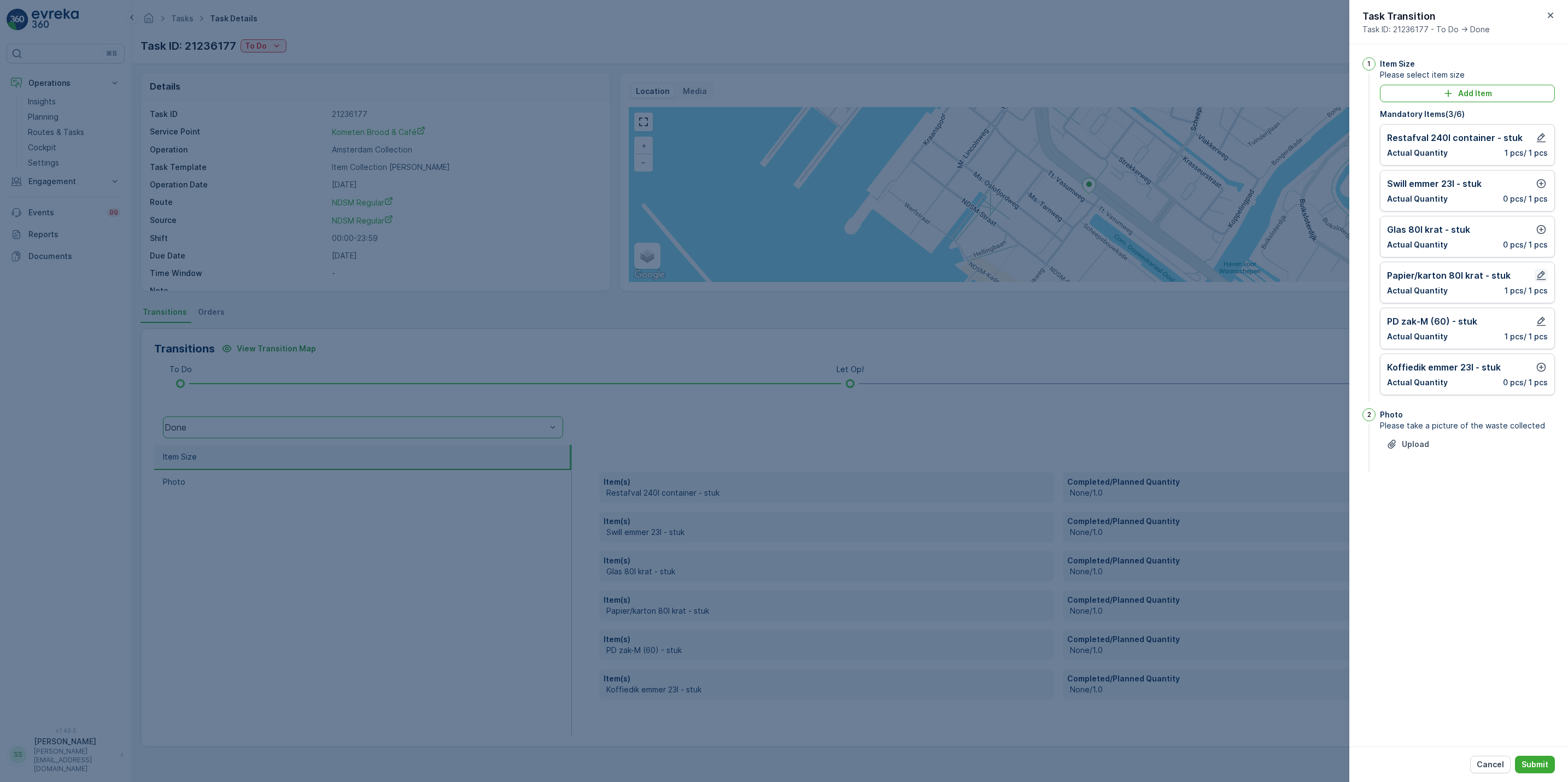
click at [1538, 274] on icon "button" at bounding box center [1541, 276] width 11 height 11
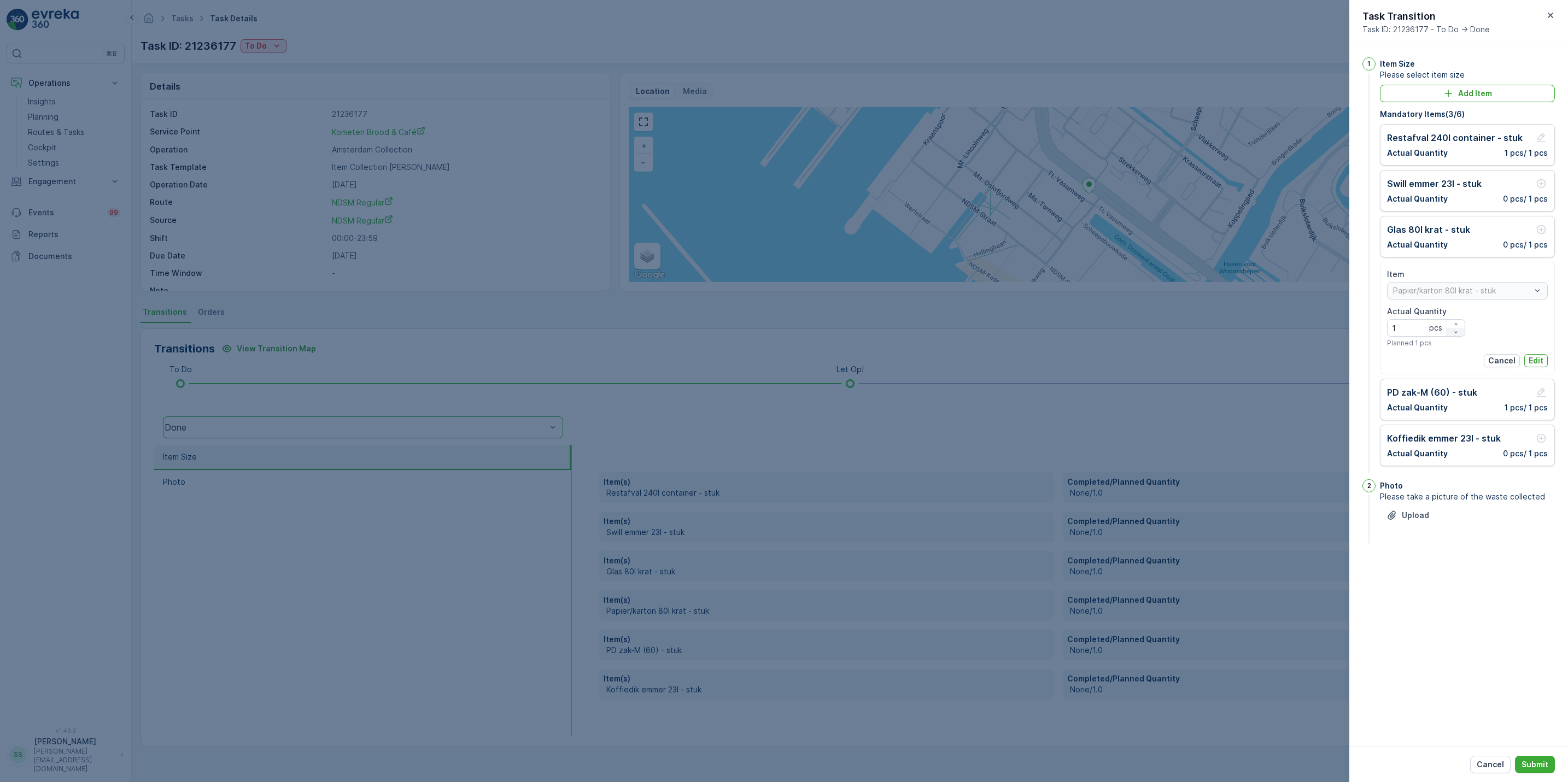
click at [1458, 335] on icon "button" at bounding box center [1455, 332] width 7 height 7
type Quantity "0"
click at [1533, 363] on p "Edit" at bounding box center [1536, 361] width 15 height 11
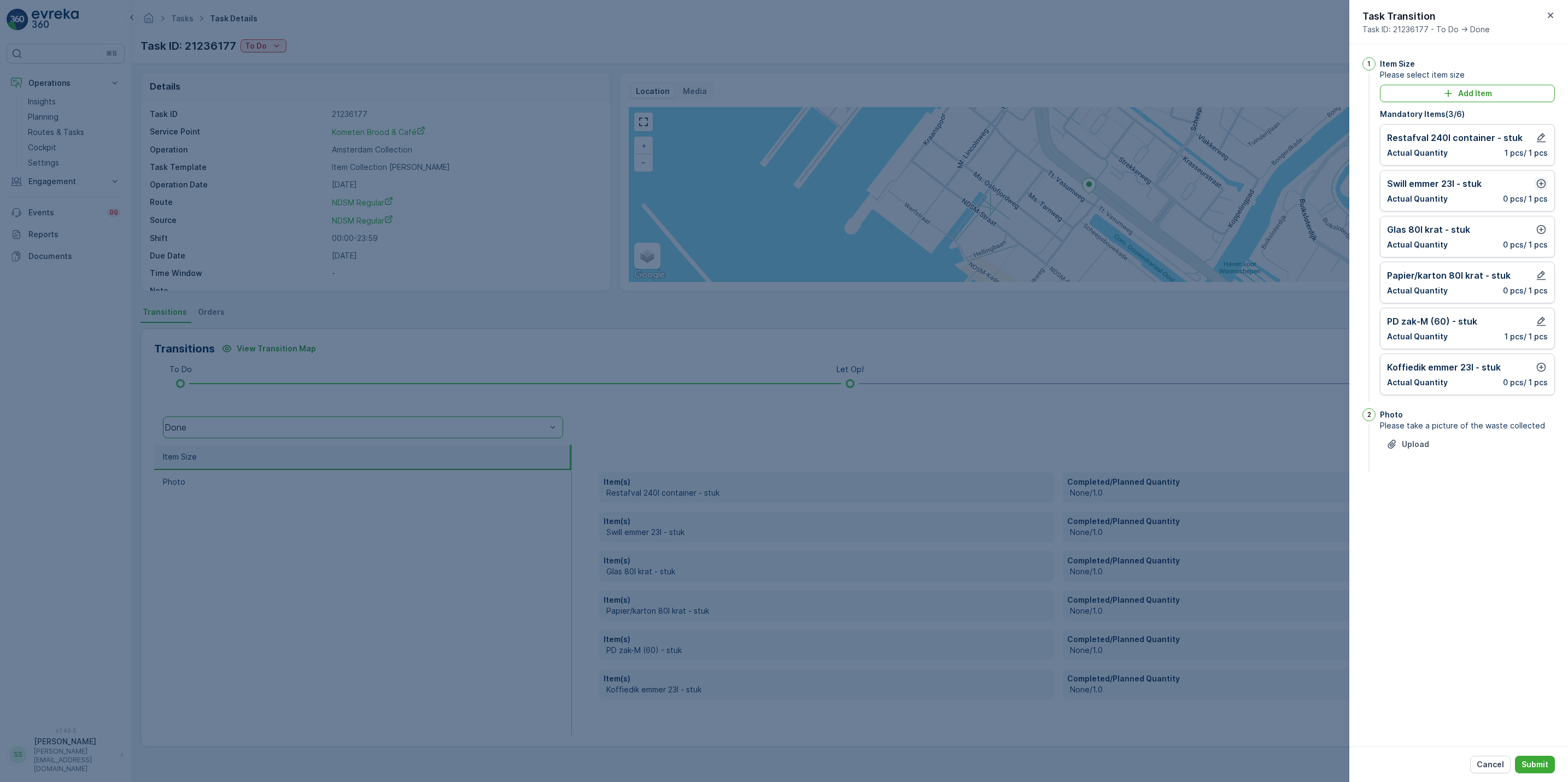
click at [1542, 181] on icon "button" at bounding box center [1541, 184] width 11 height 11
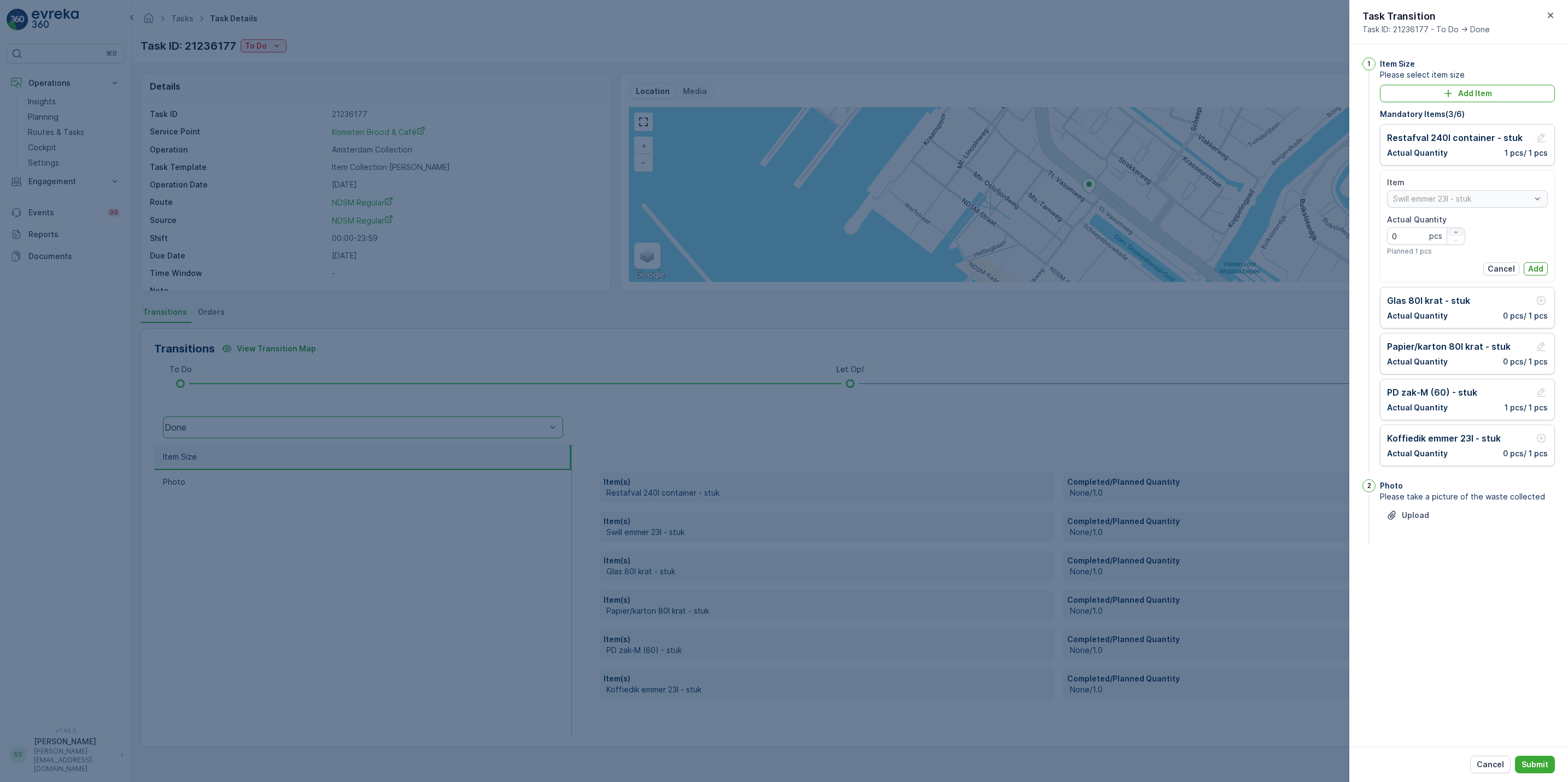
click at [1455, 229] on icon "button" at bounding box center [1455, 232] width 7 height 7
type Quantity "1"
click at [1534, 266] on p "Add" at bounding box center [1535, 269] width 15 height 11
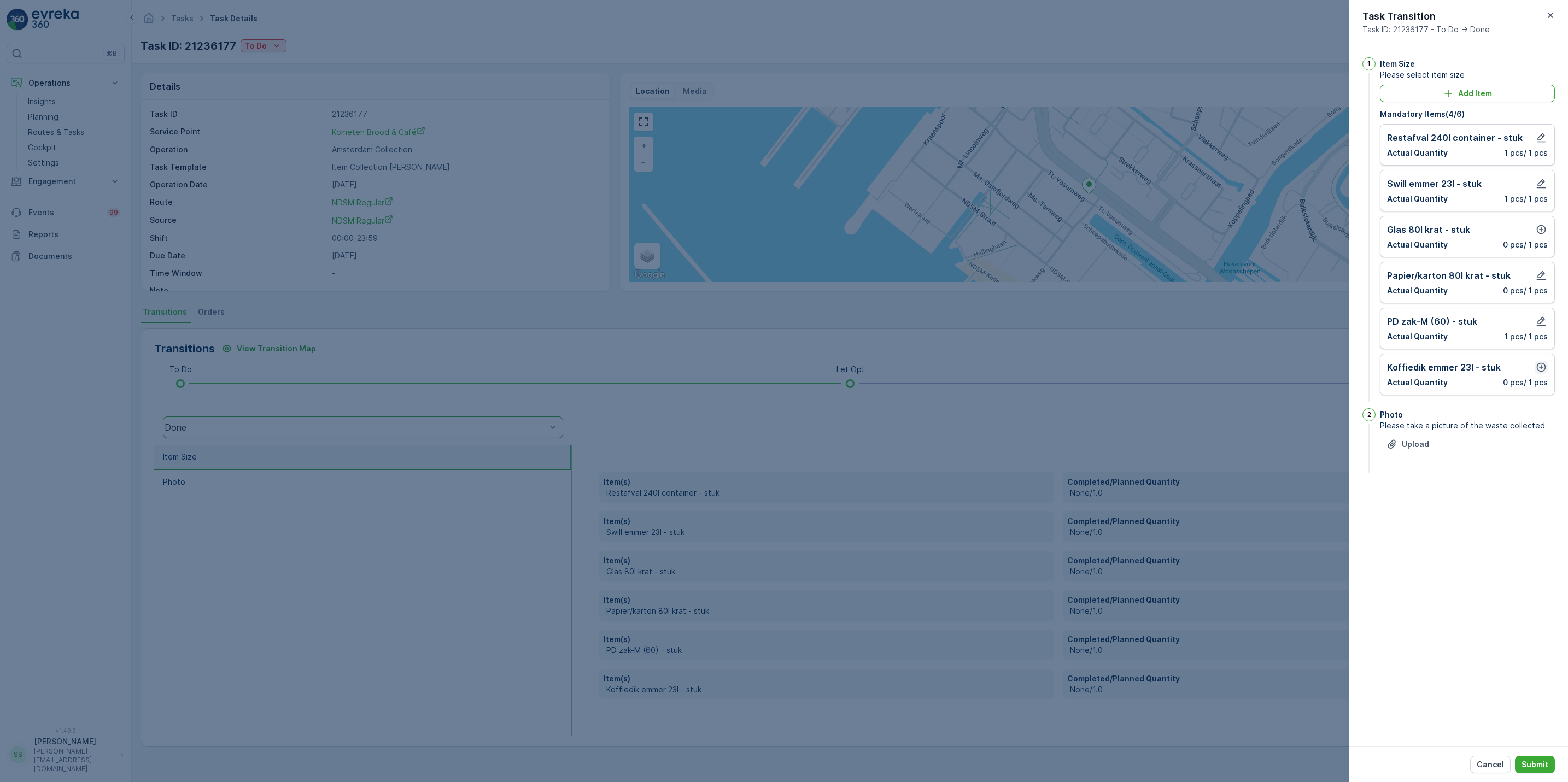
click at [1539, 371] on icon "button" at bounding box center [1541, 367] width 9 height 9
click at [1457, 418] on icon "button" at bounding box center [1455, 416] width 7 height 7
type Quantity "1"
click at [1538, 455] on p "Add" at bounding box center [1535, 453] width 15 height 11
click at [1483, 102] on button "Add Item" at bounding box center [1467, 93] width 175 height 18
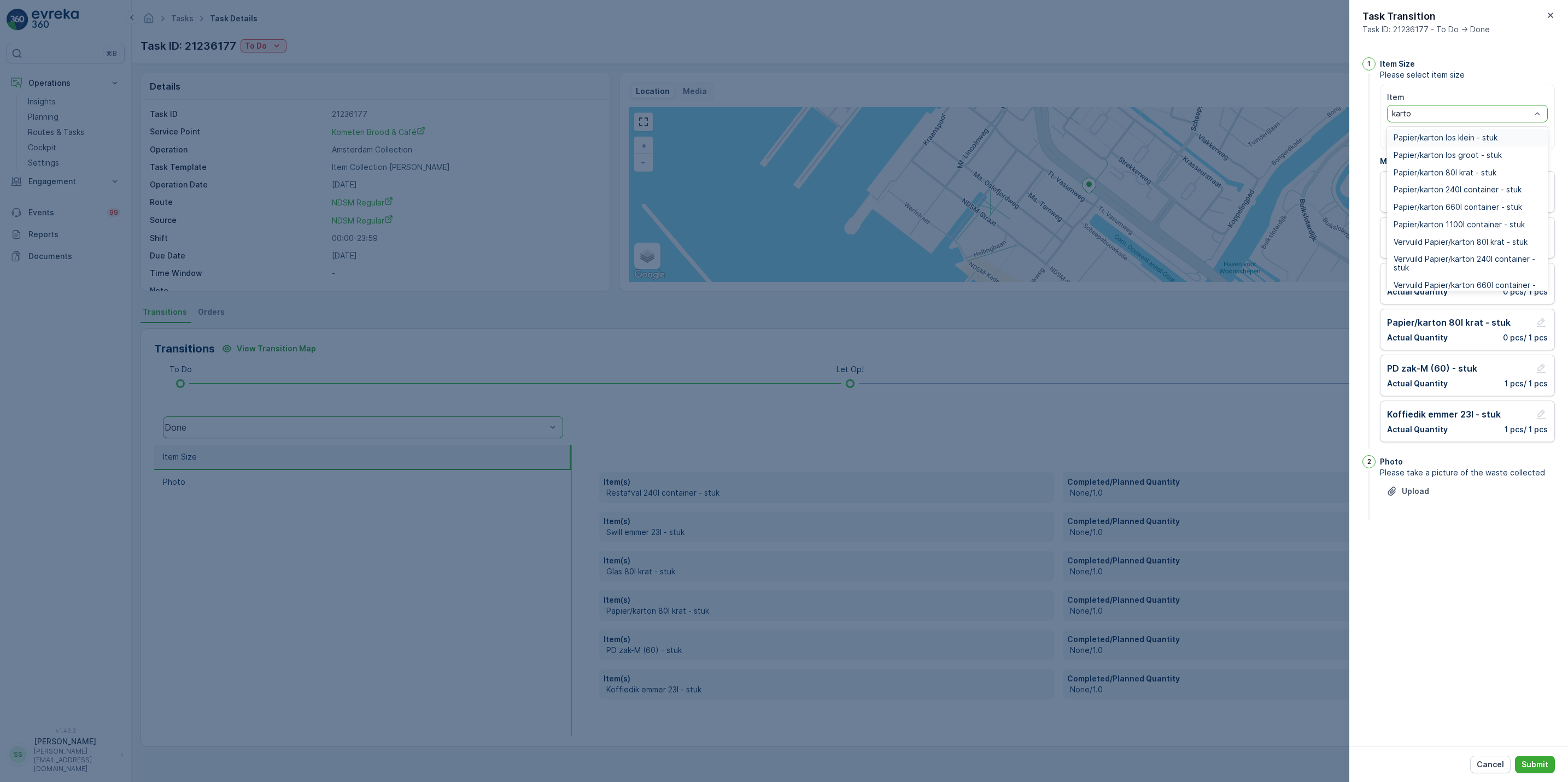
type input "karton"
click at [1453, 207] on span "Papier/karton 660l container - stuk" at bounding box center [1457, 207] width 128 height 9
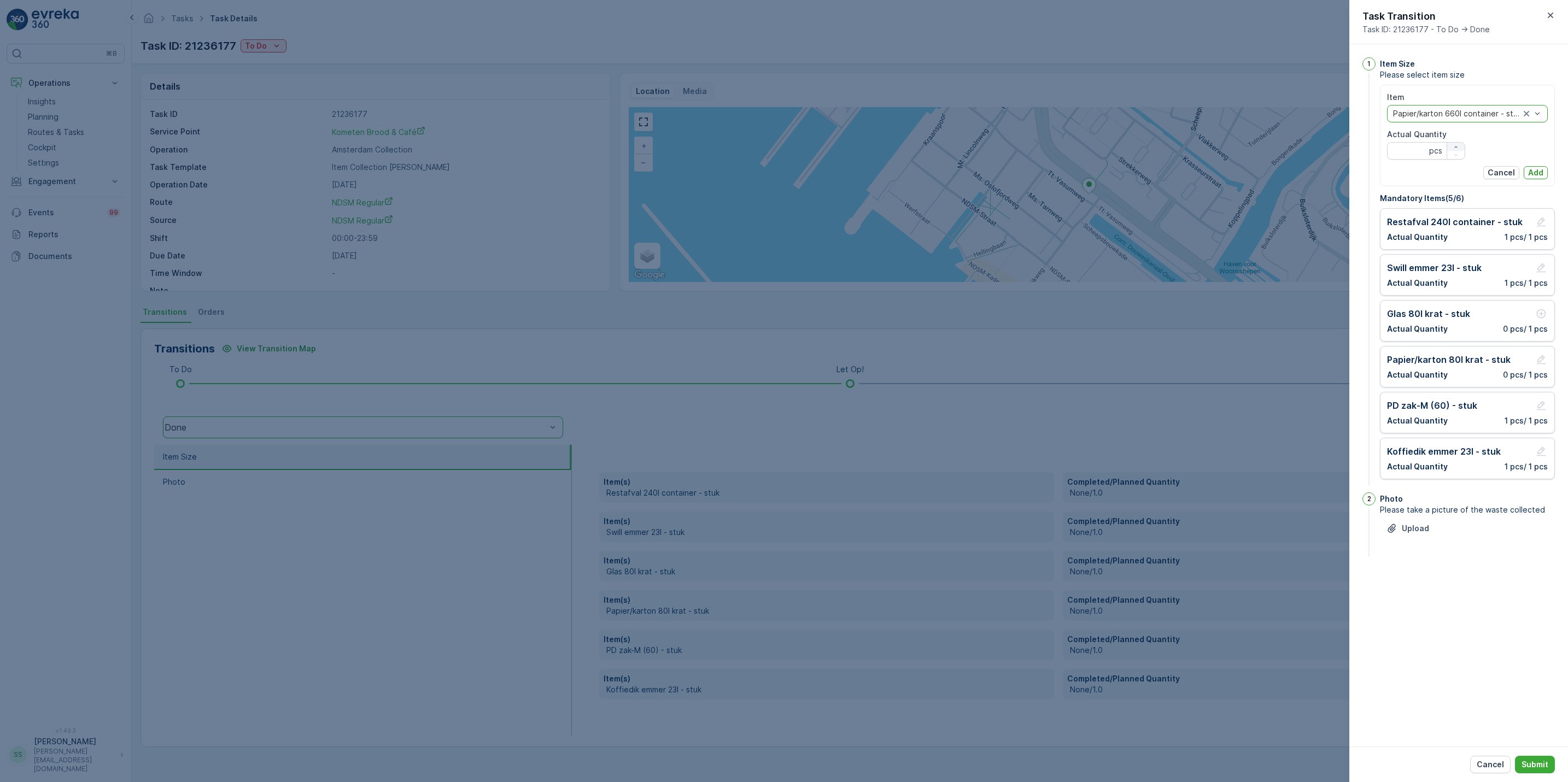
click at [1460, 148] on div "button" at bounding box center [1456, 147] width 18 height 7
type Quantity "1"
click at [1544, 175] on button "Add" at bounding box center [1536, 173] width 24 height 13
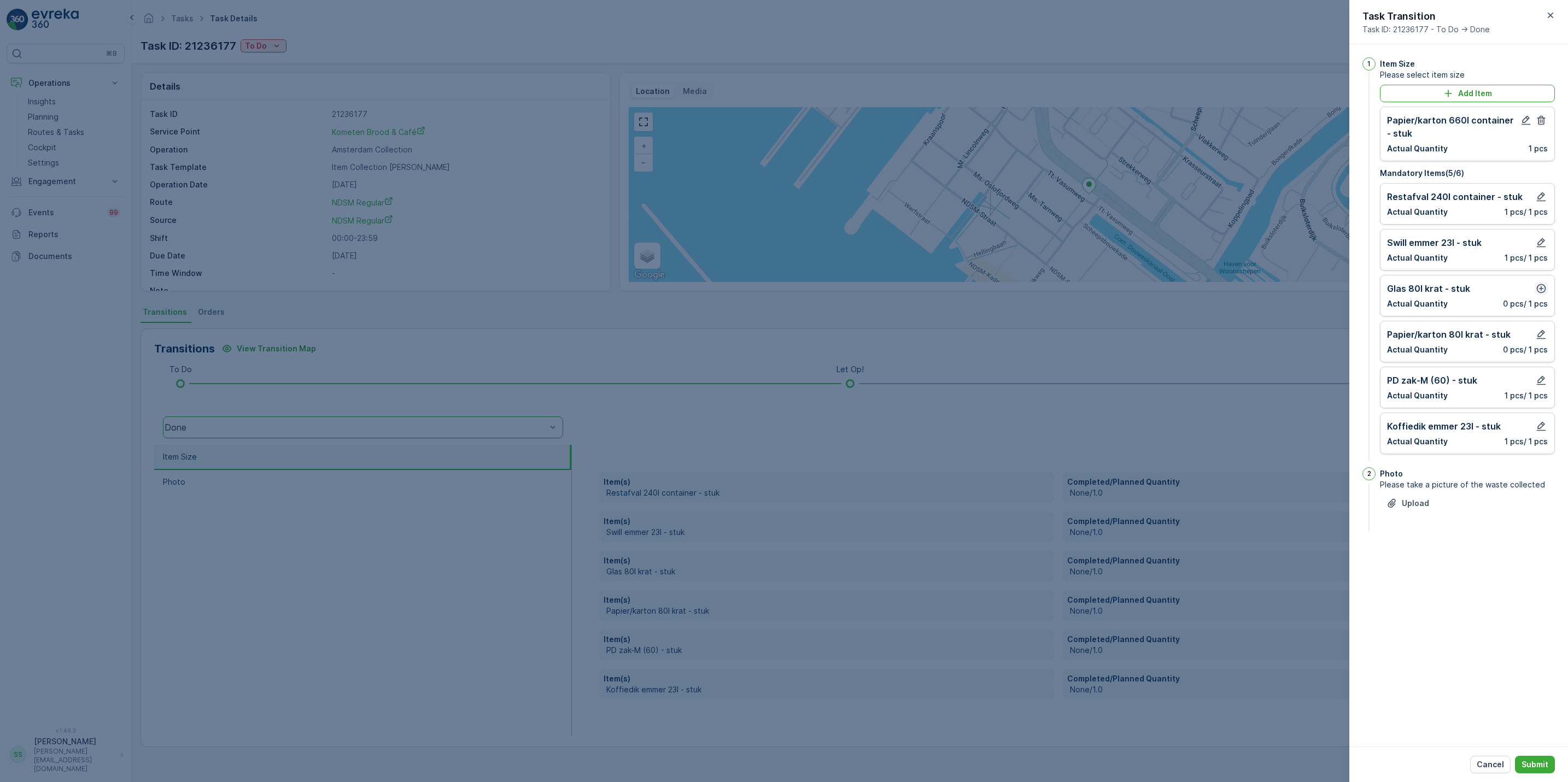
click at [1542, 287] on icon "button" at bounding box center [1541, 288] width 9 height 9
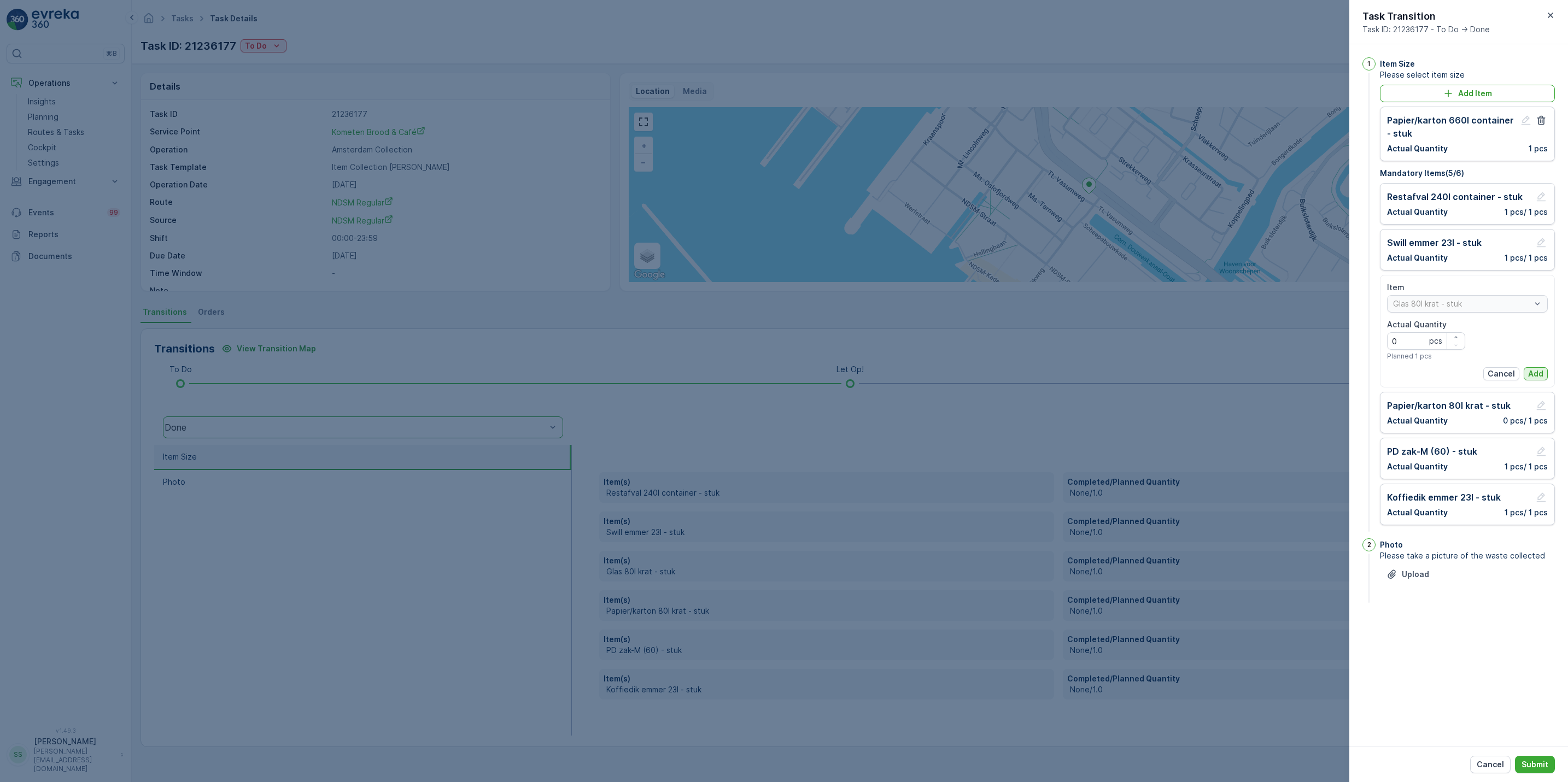
click at [1539, 378] on p "Add" at bounding box center [1535, 374] width 15 height 11
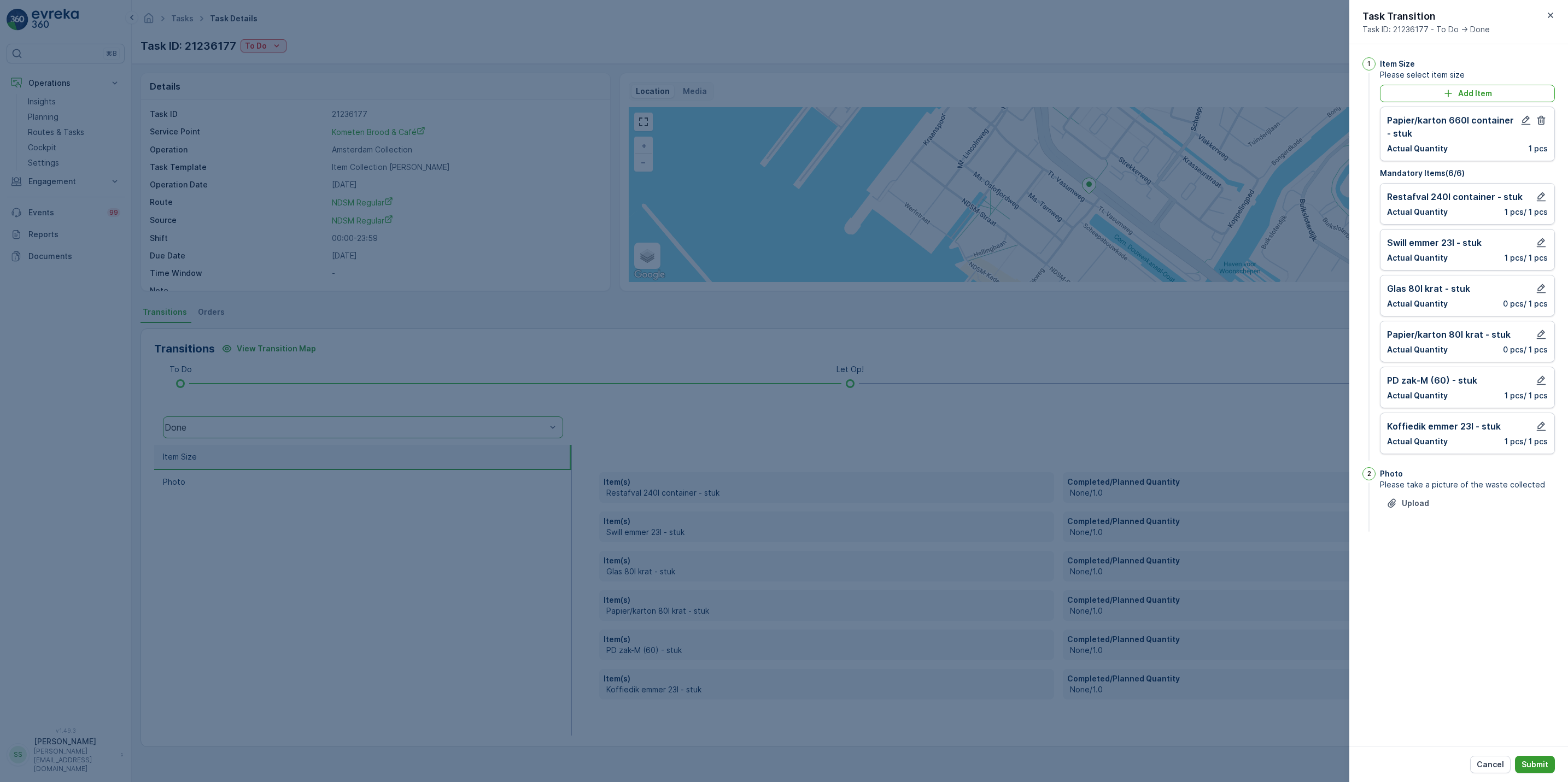
click at [1528, 765] on p "Submit" at bounding box center [1535, 765] width 27 height 11
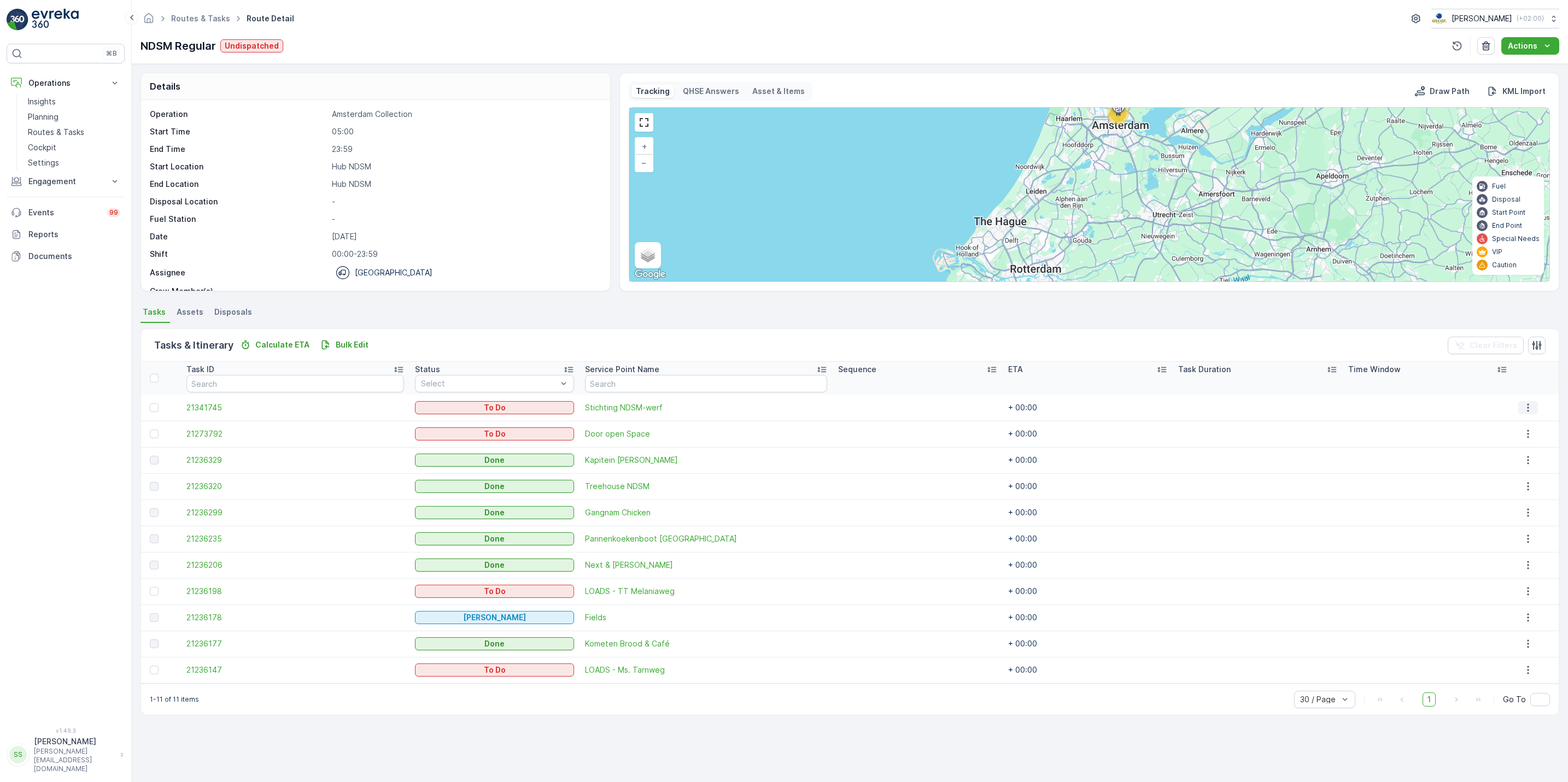
click at [1529, 413] on icon "button" at bounding box center [1528, 408] width 11 height 11
click at [1514, 427] on span "See More Details" at bounding box center [1522, 425] width 63 height 11
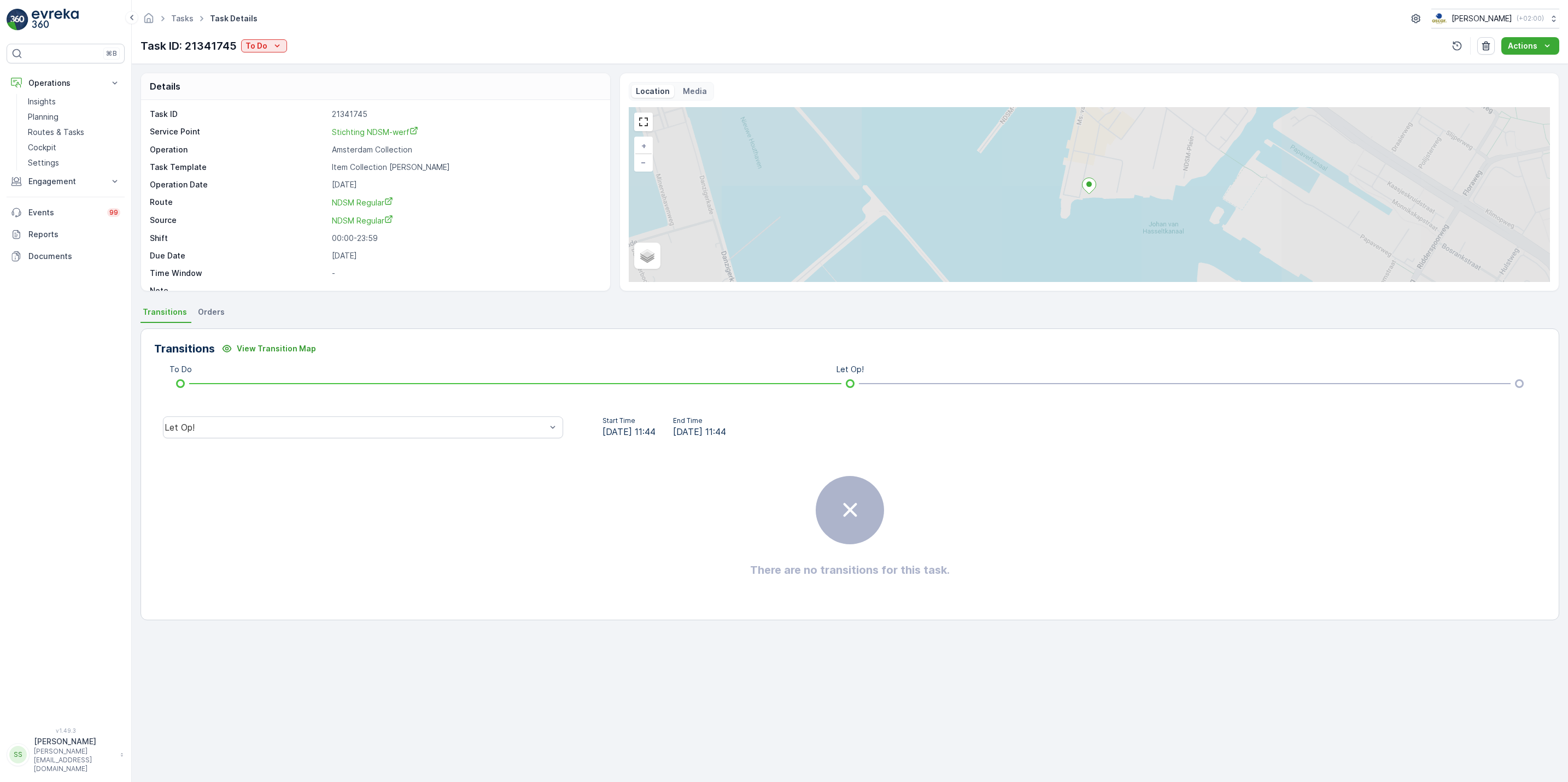
scroll to position [15, 0]
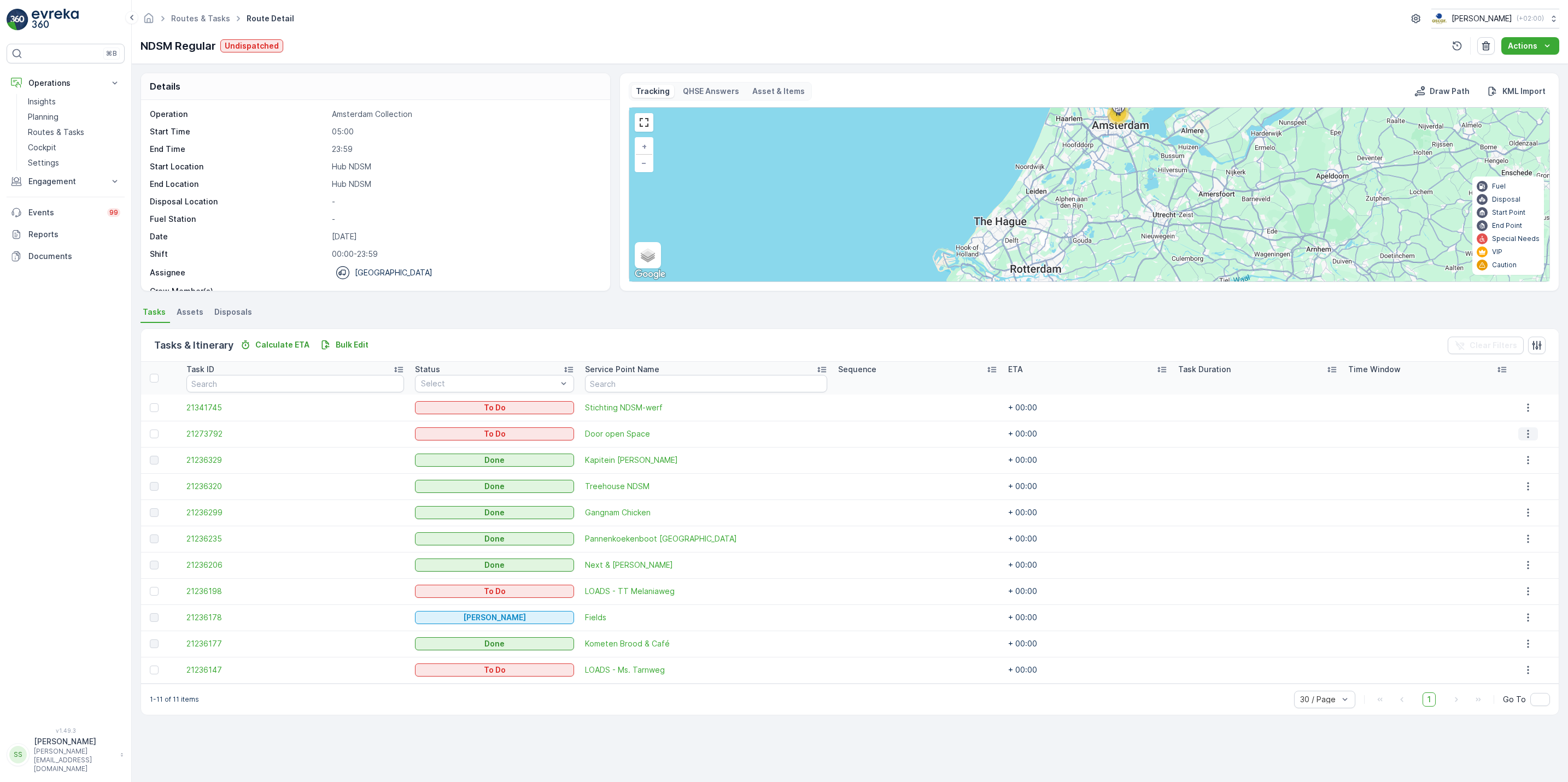
click at [1518, 437] on button "button" at bounding box center [1528, 434] width 19 height 13
click at [1506, 456] on span "See More Details" at bounding box center [1522, 451] width 63 height 11
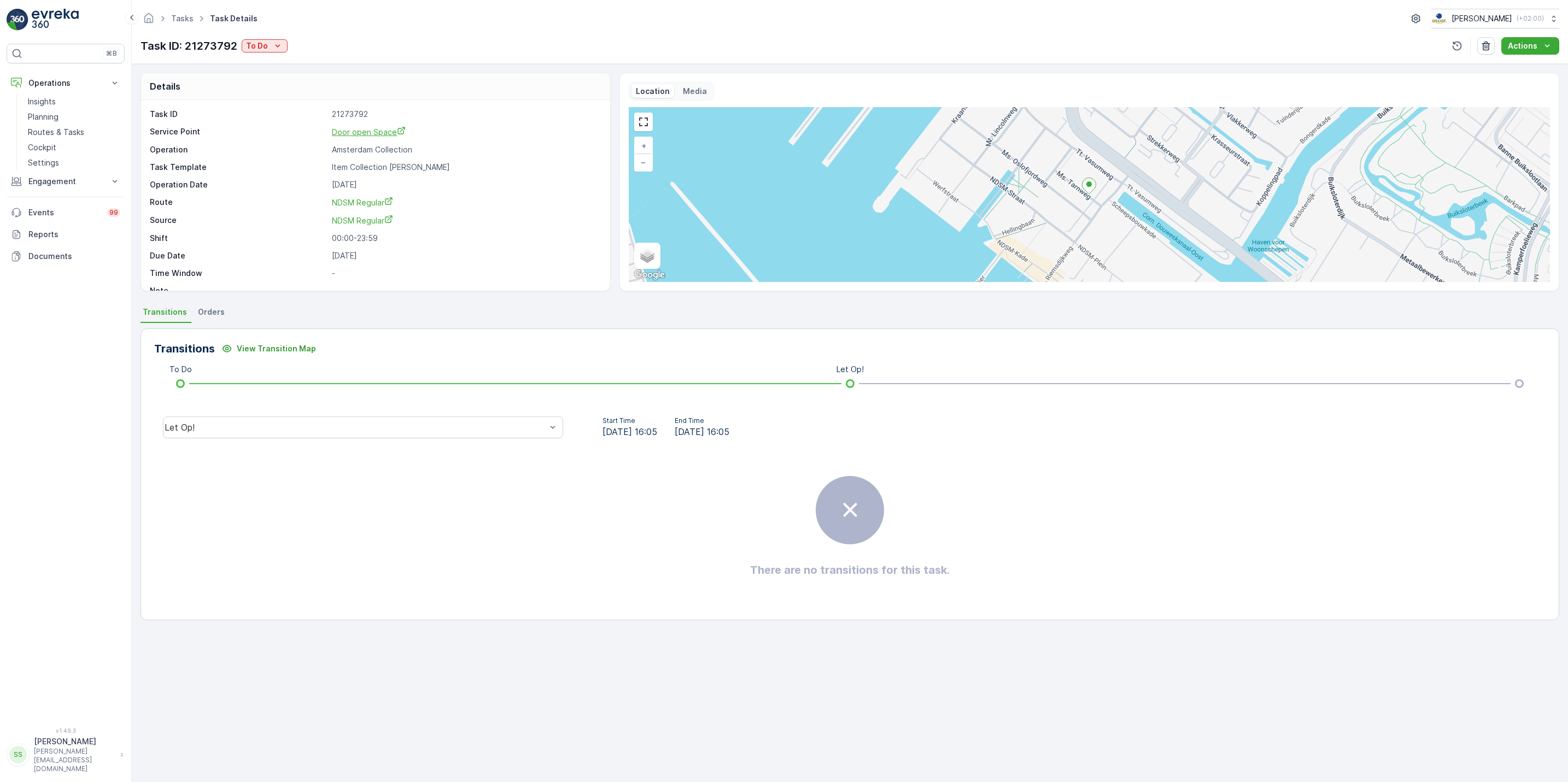
click at [369, 134] on span "Door open Space" at bounding box center [368, 131] width 74 height 9
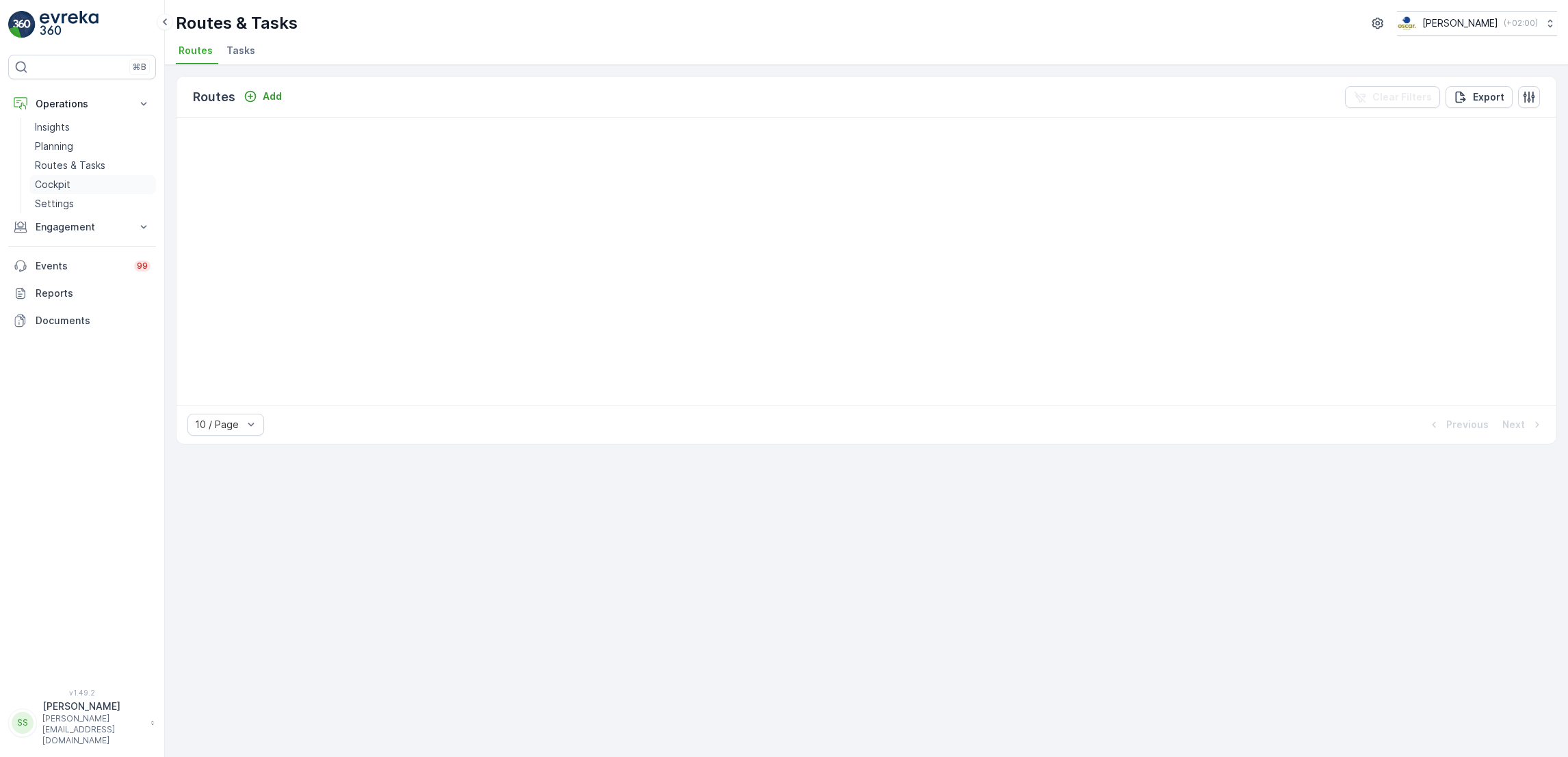
click at [69, 184] on p "Cockpit" at bounding box center [53, 185] width 36 height 14
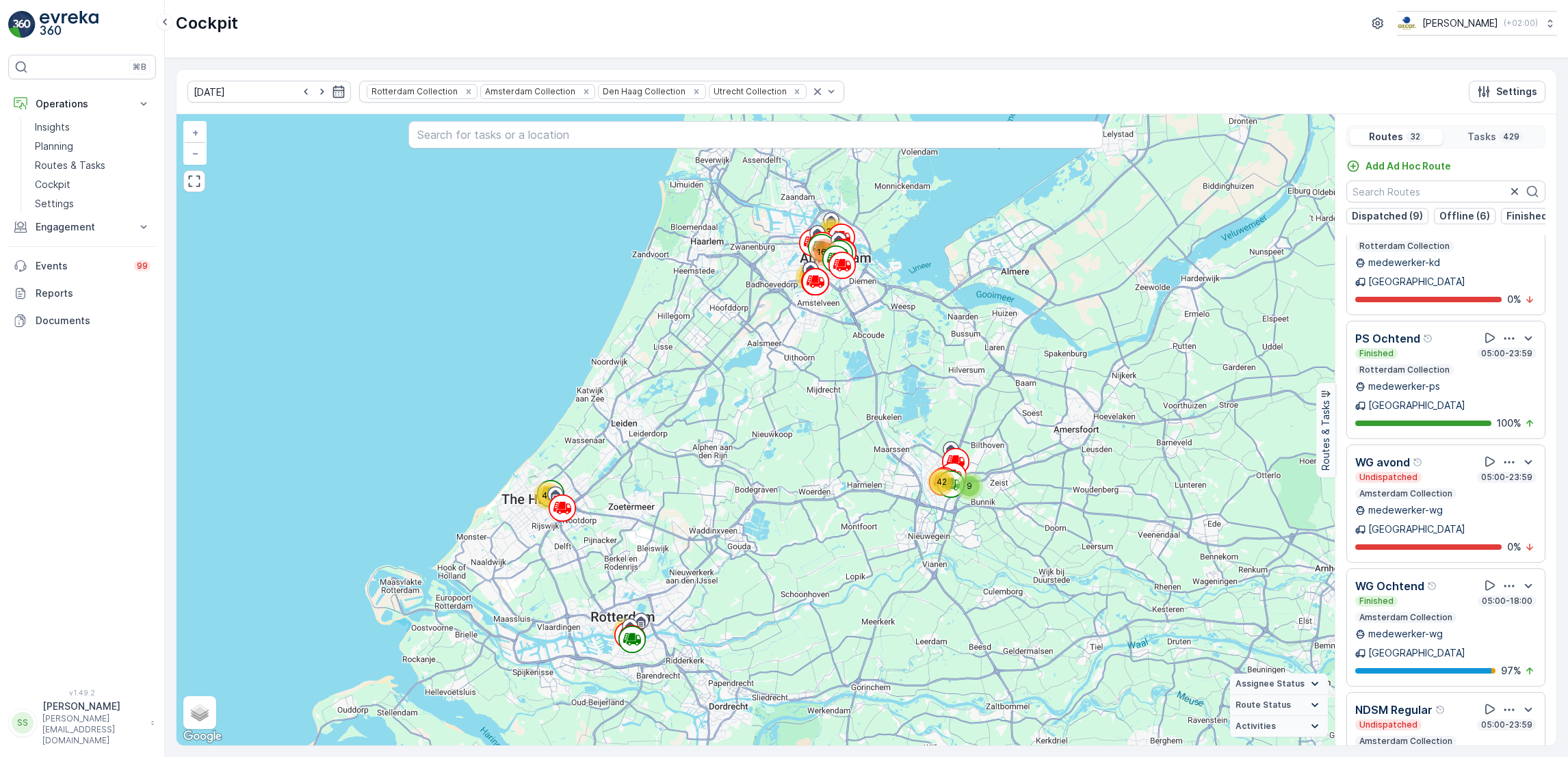
scroll to position [2304, 0]
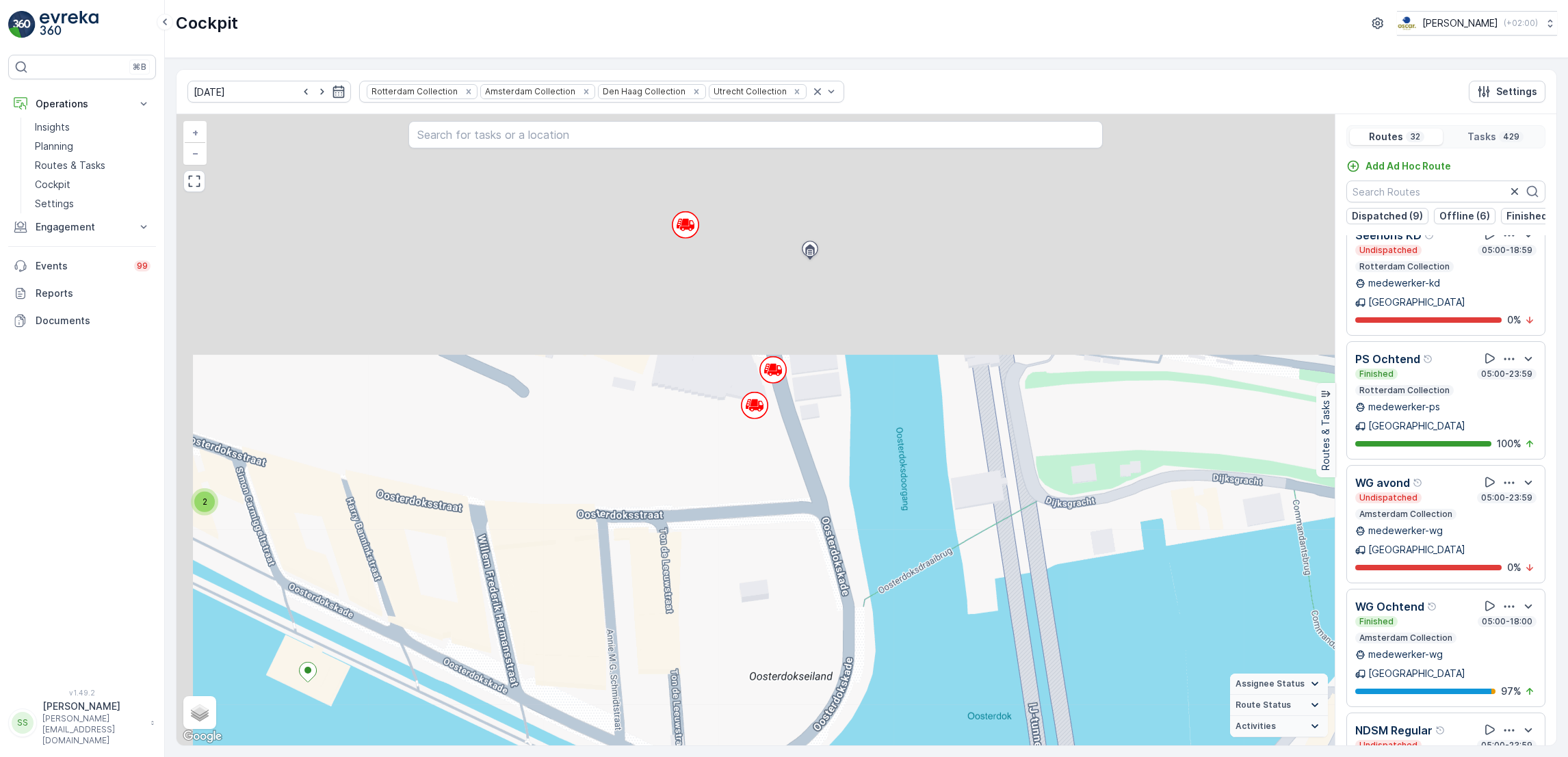
drag, startPoint x: 713, startPoint y: 211, endPoint x: 913, endPoint y: 560, distance: 402.2
click at [913, 560] on div "2 2 2 2 2 2 2 2 2 2 2 2 2 3 2 2 3 2 2 2 2 3 2 4 2 2 2 2 2 2 2 2 2 3 3 7 2 2 2 2…" at bounding box center [755, 430] width 1158 height 631
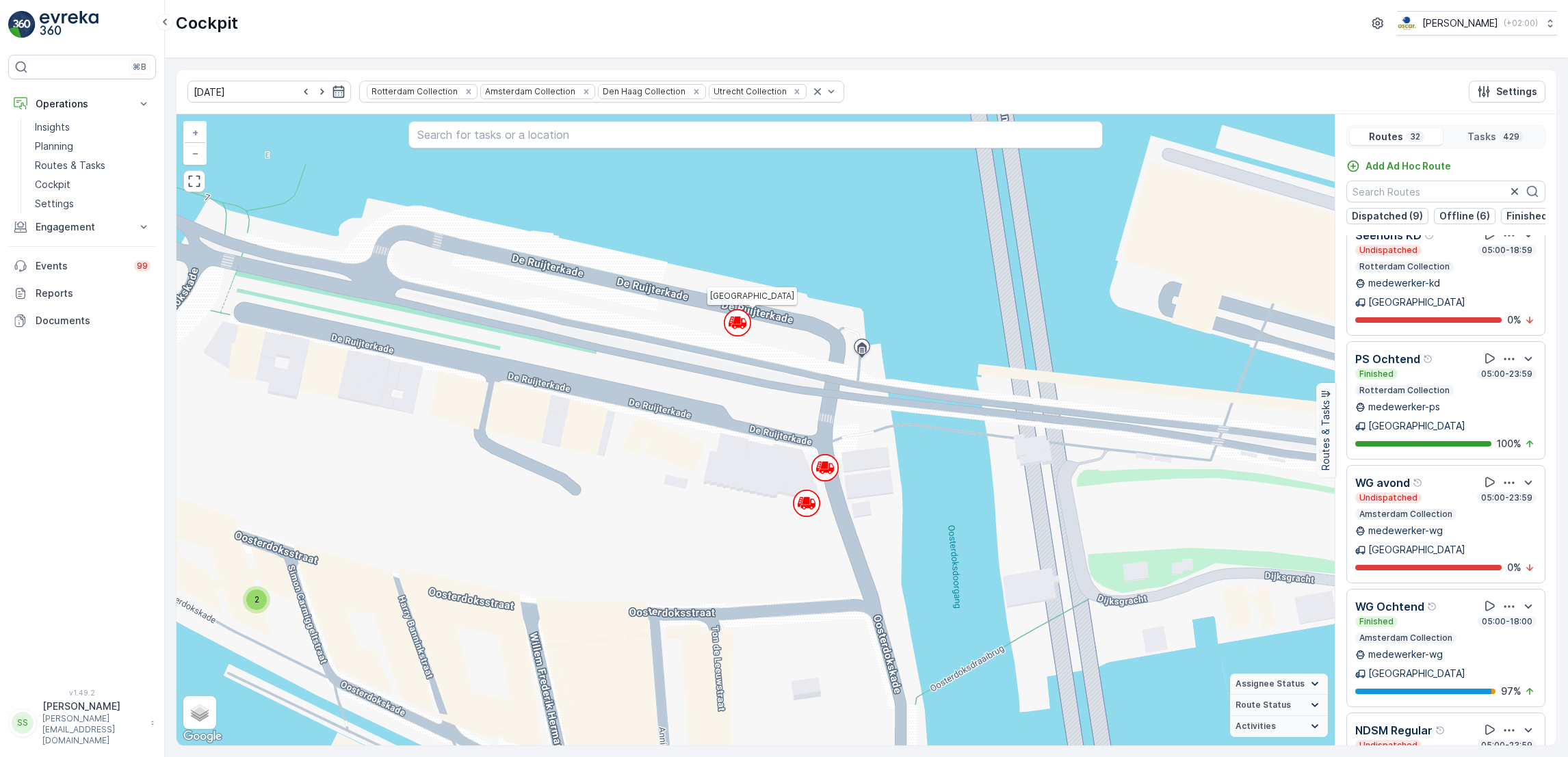
click at [739, 333] on circle at bounding box center [737, 323] width 26 height 26
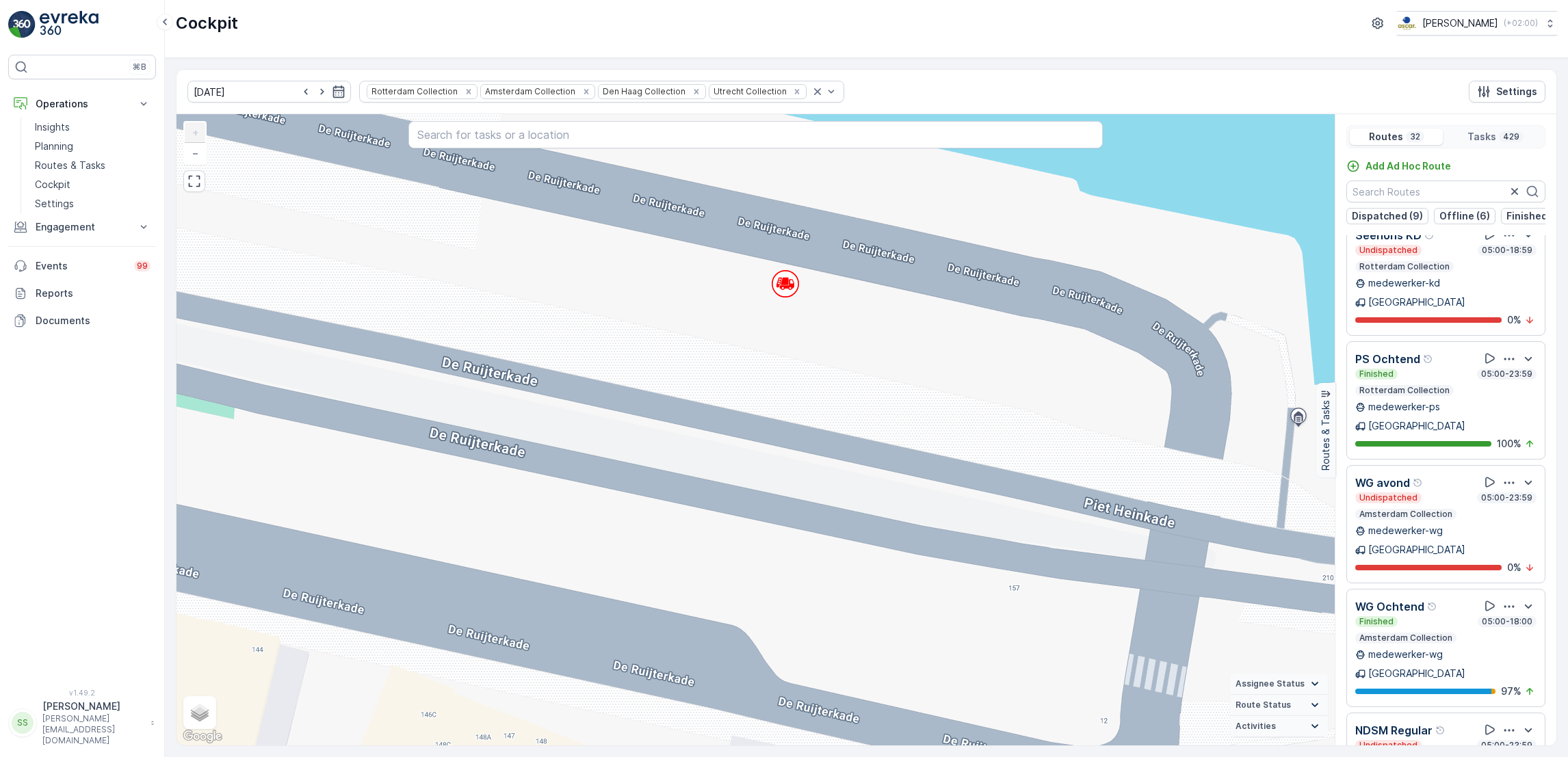
click at [800, 290] on div "2 2 2 2 2 2 2 2 2 2 2 2 2 2 2 3 2 3 2 2 2 2 2 2 2 2 6 2 2 2 2 2 2 2 2 2 2 2 2 2…" at bounding box center [755, 430] width 1158 height 631
click at [784, 291] on circle at bounding box center [785, 284] width 26 height 26
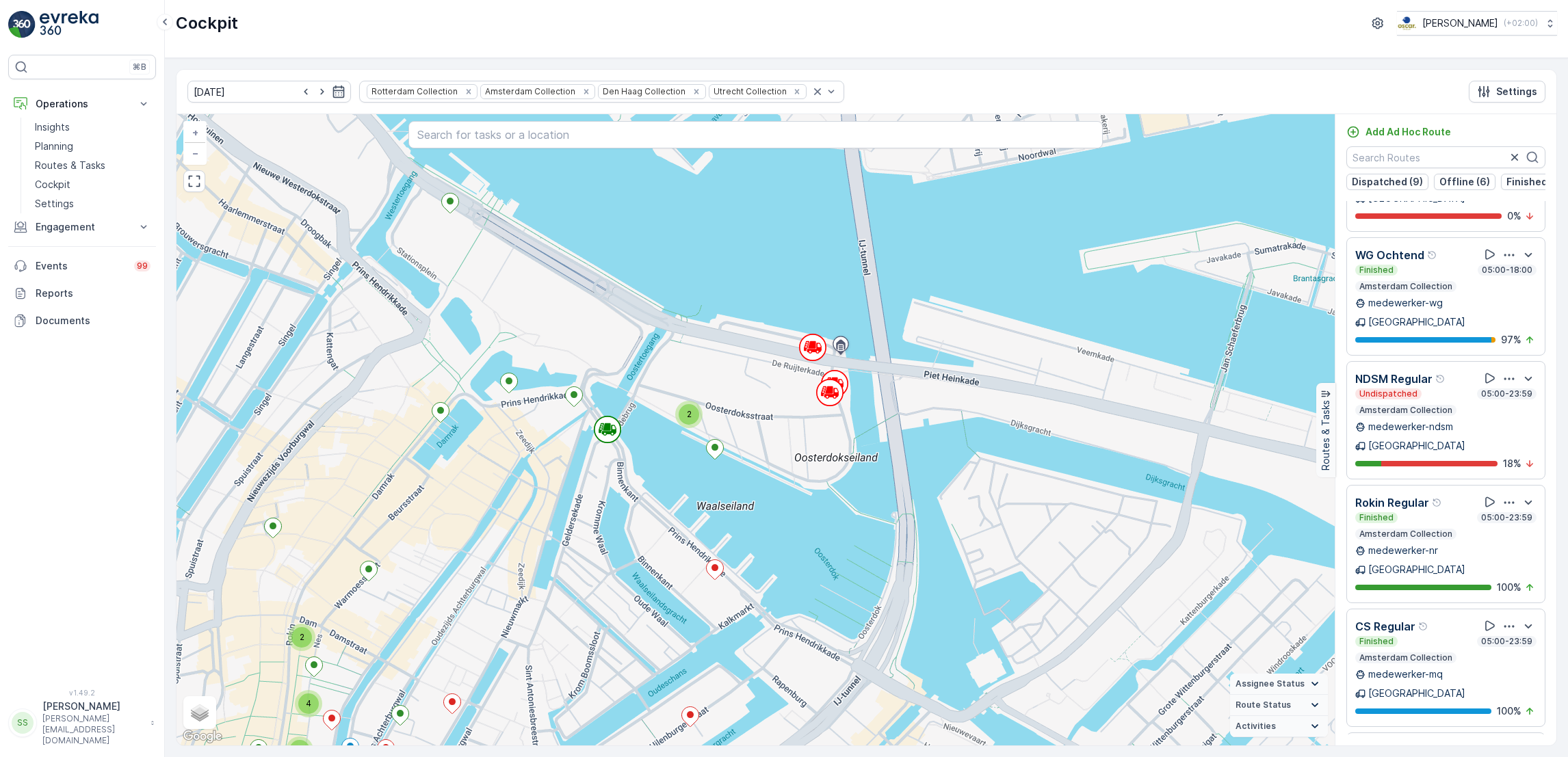
scroll to position [2887, 0]
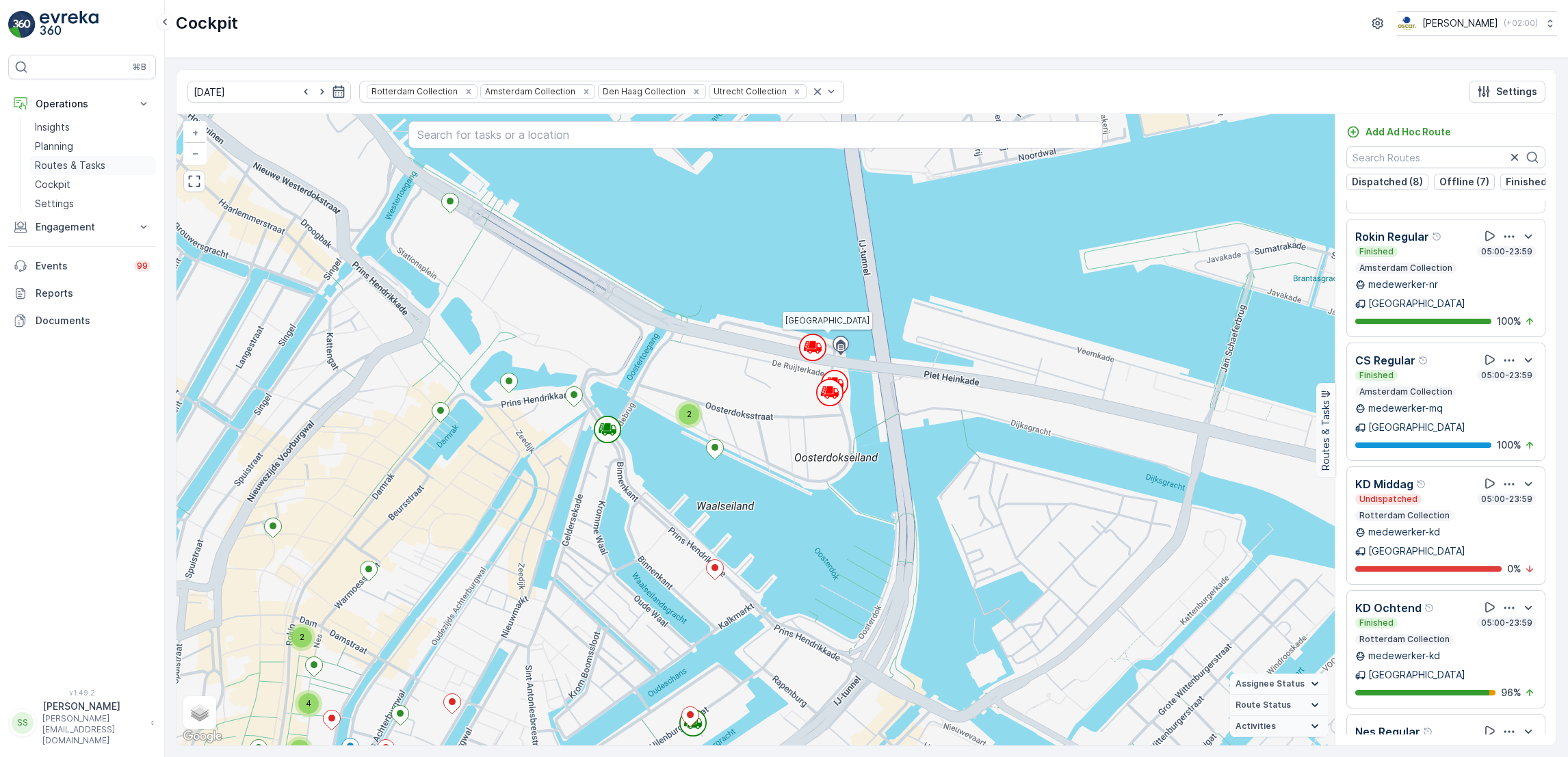
click at [96, 168] on p "Routes & Tasks" at bounding box center [70, 165] width 71 height 14
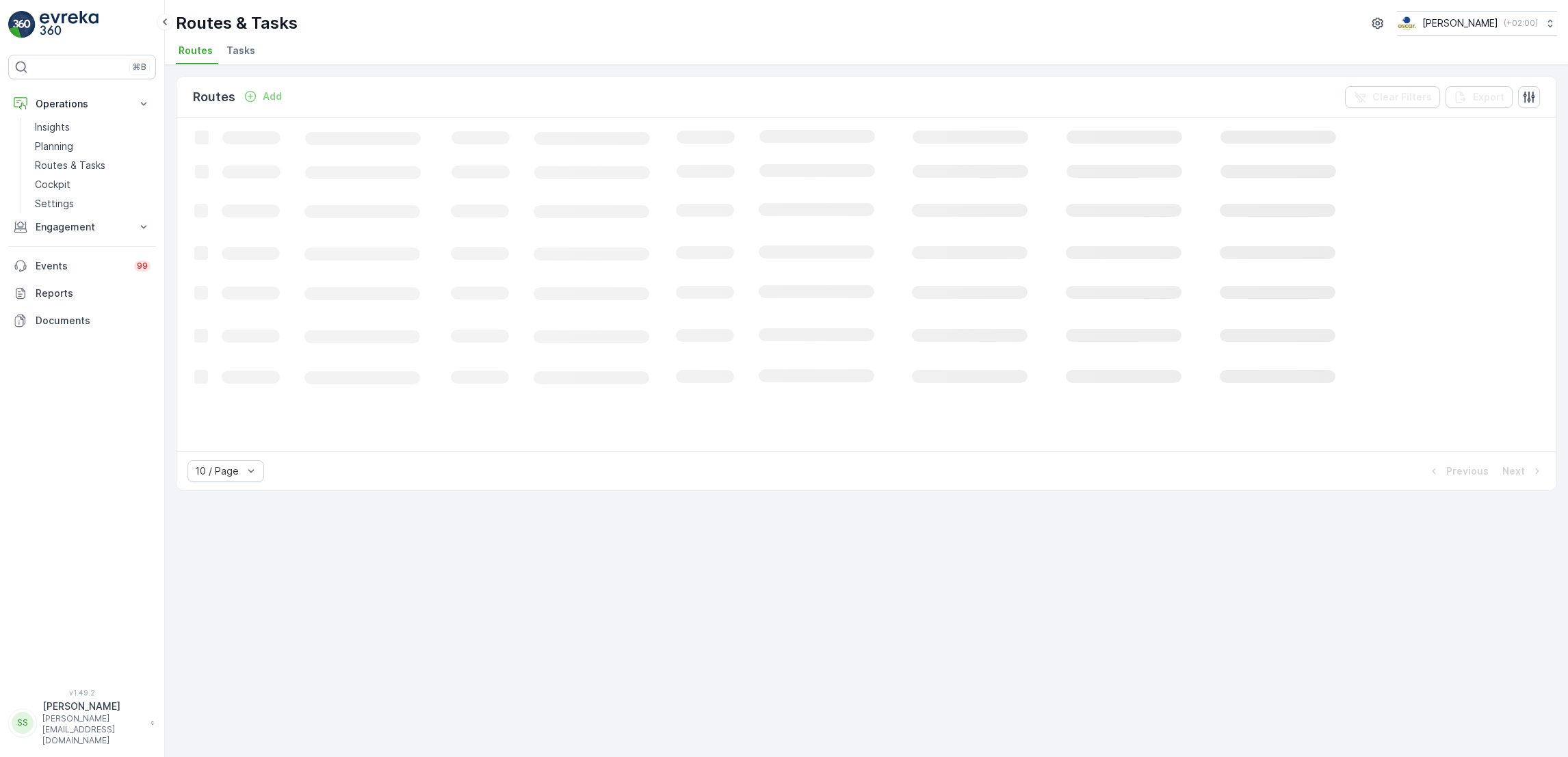
click at [232, 55] on span "Tasks" at bounding box center [241, 50] width 29 height 14
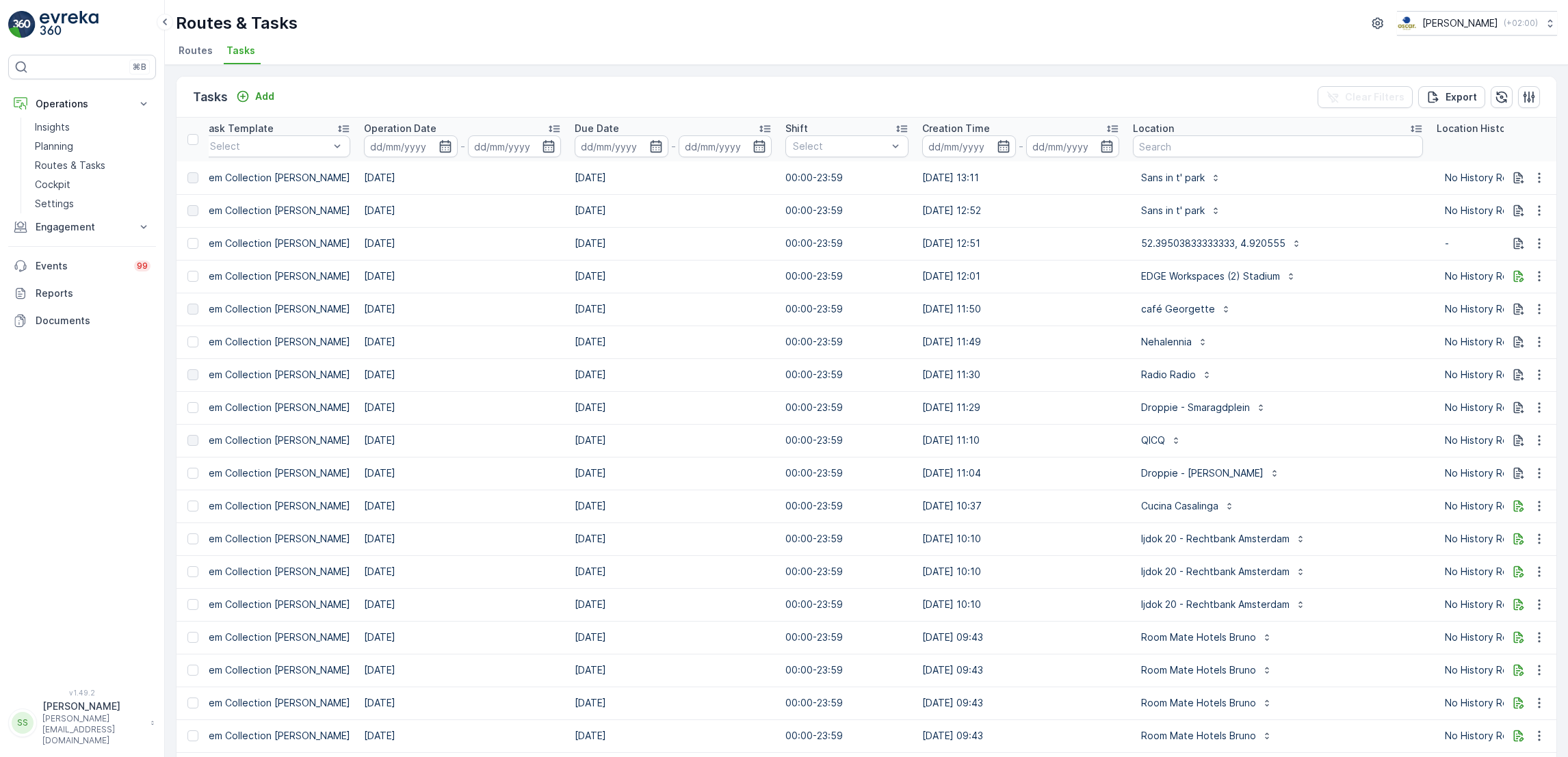
scroll to position [0, 427]
click at [1148, 141] on input "text" at bounding box center [1273, 146] width 290 height 22
type input "c"
type input "cafe no"
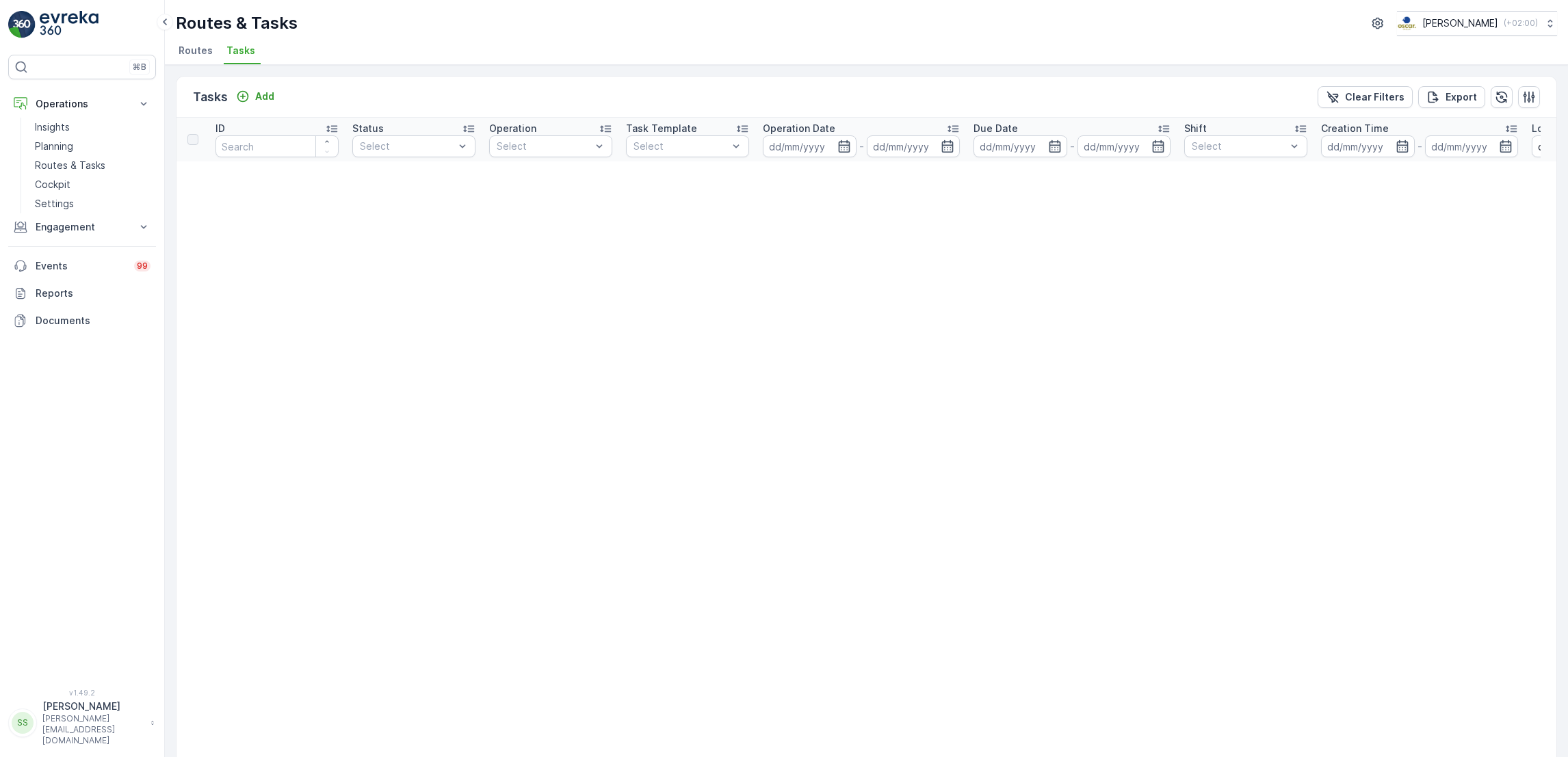
scroll to position [0, 672]
click at [37, 170] on p "Routes & Tasks" at bounding box center [70, 165] width 71 height 14
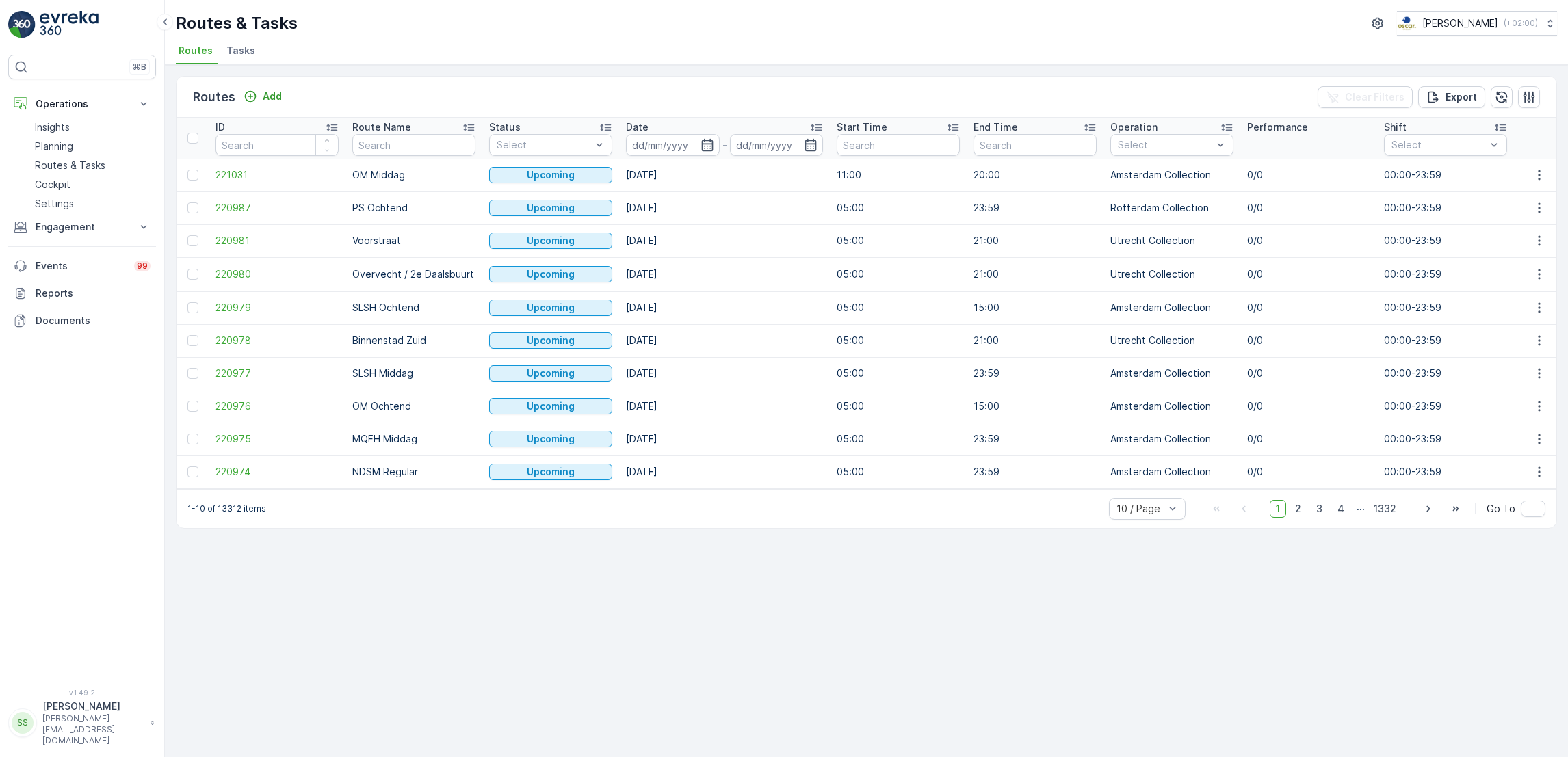
click at [219, 69] on div "Routes Add Clear Filters Export ID Route Name Status Select Date - Start Time E…" at bounding box center [866, 410] width 1403 height 692
click at [245, 46] on span "Tasks" at bounding box center [241, 50] width 29 height 14
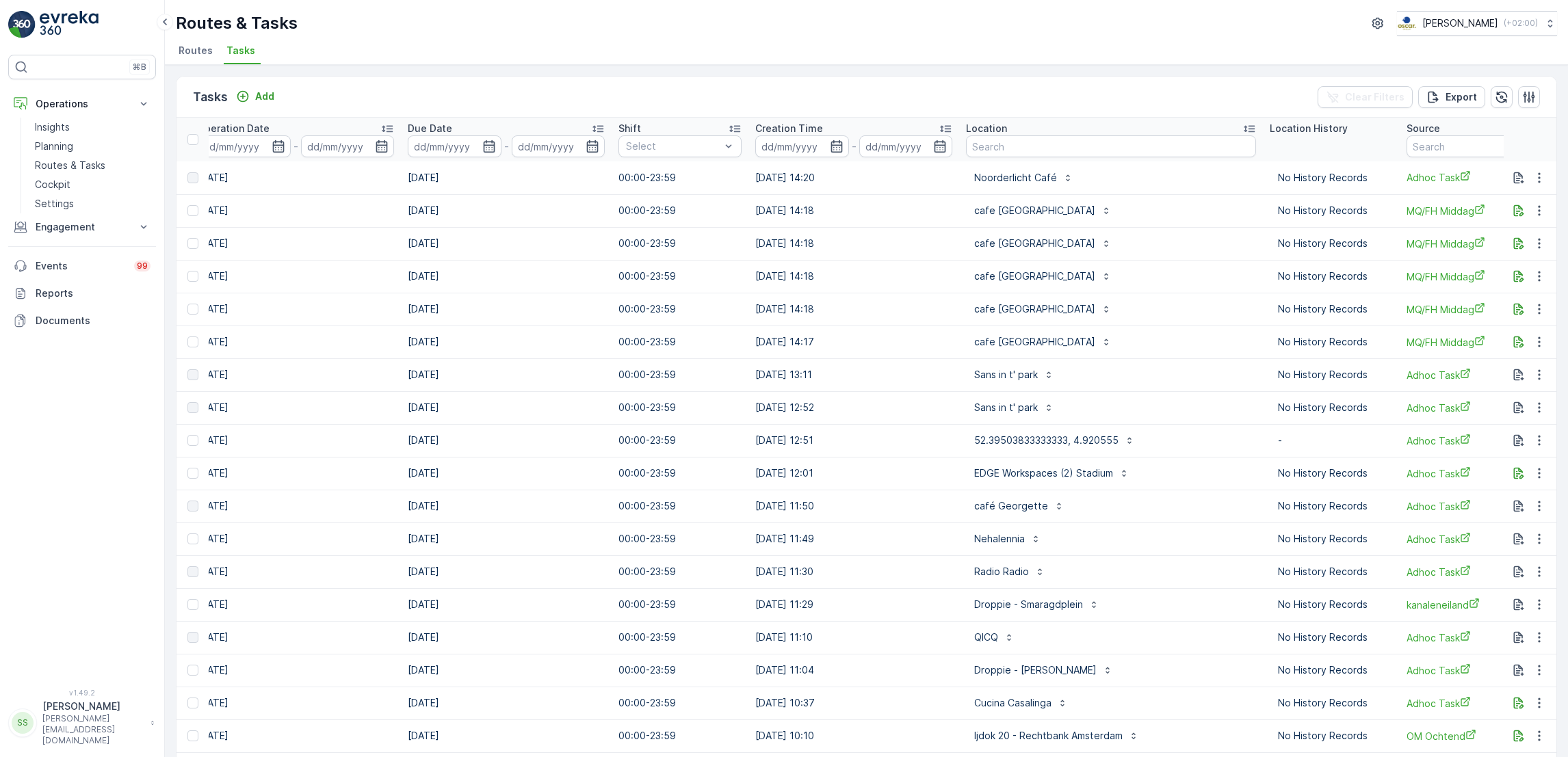
scroll to position [0, 810]
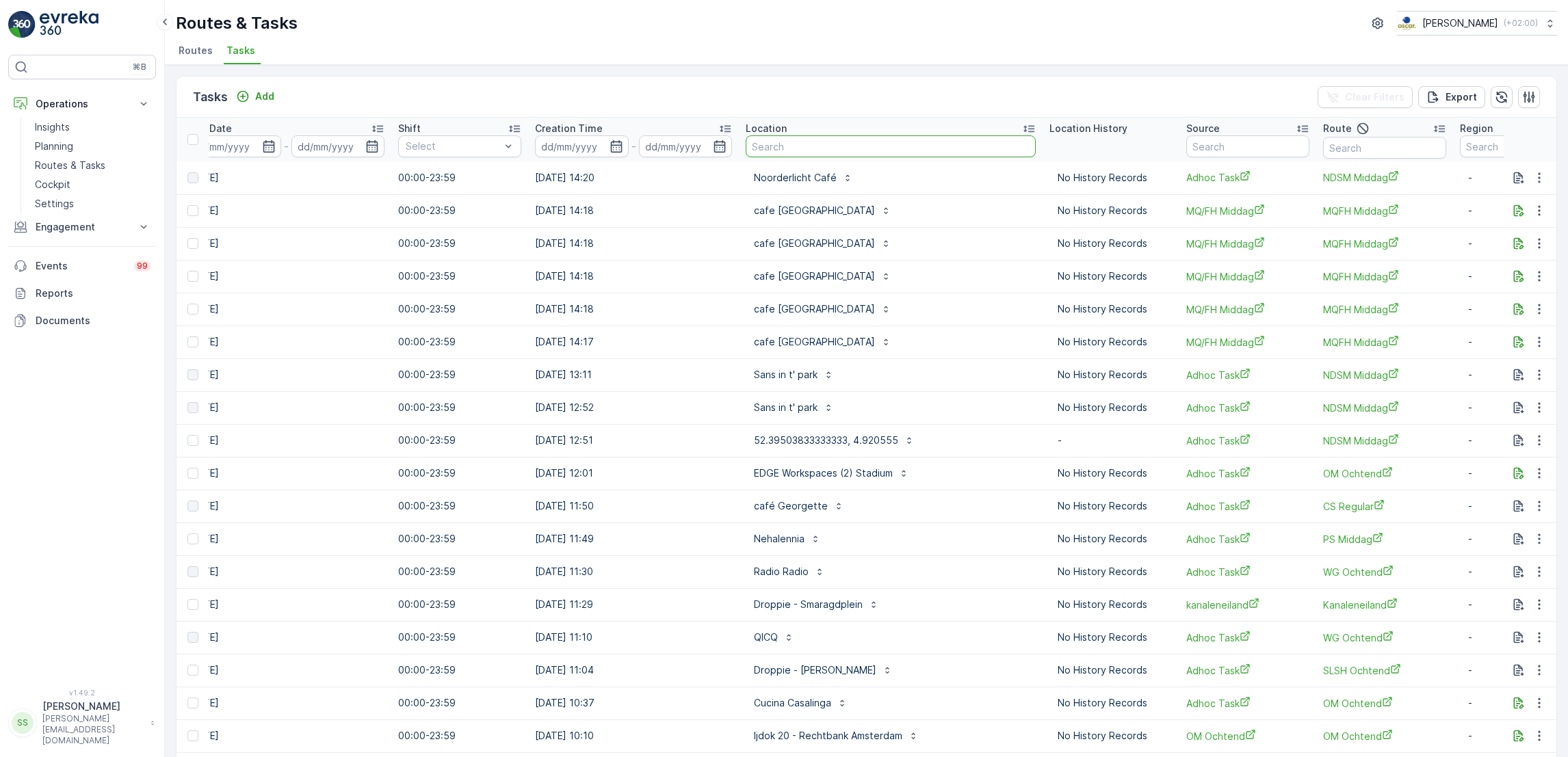
click at [786, 147] on input "text" at bounding box center [890, 146] width 290 height 22
type input "d"
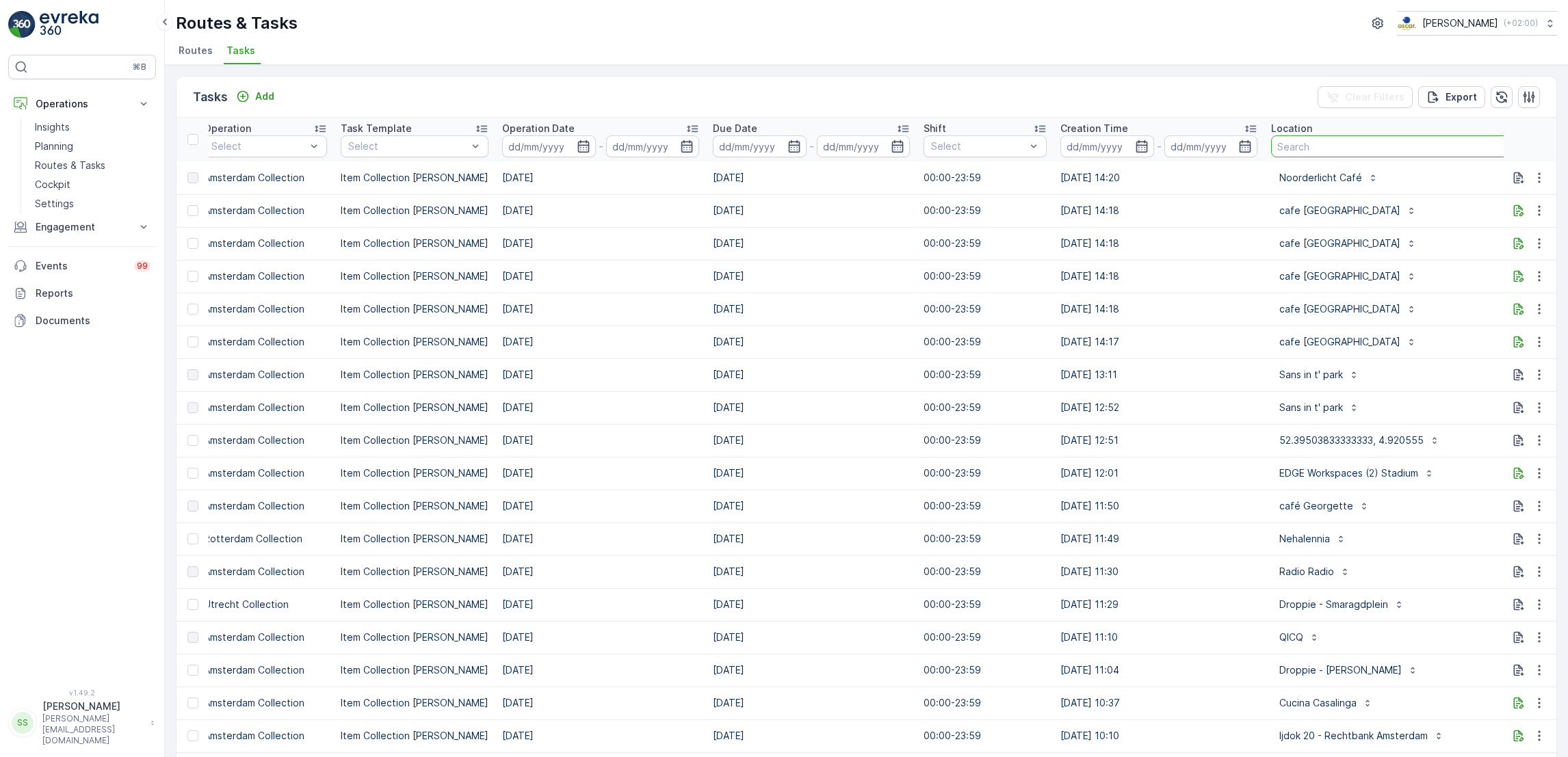
scroll to position [0, 331]
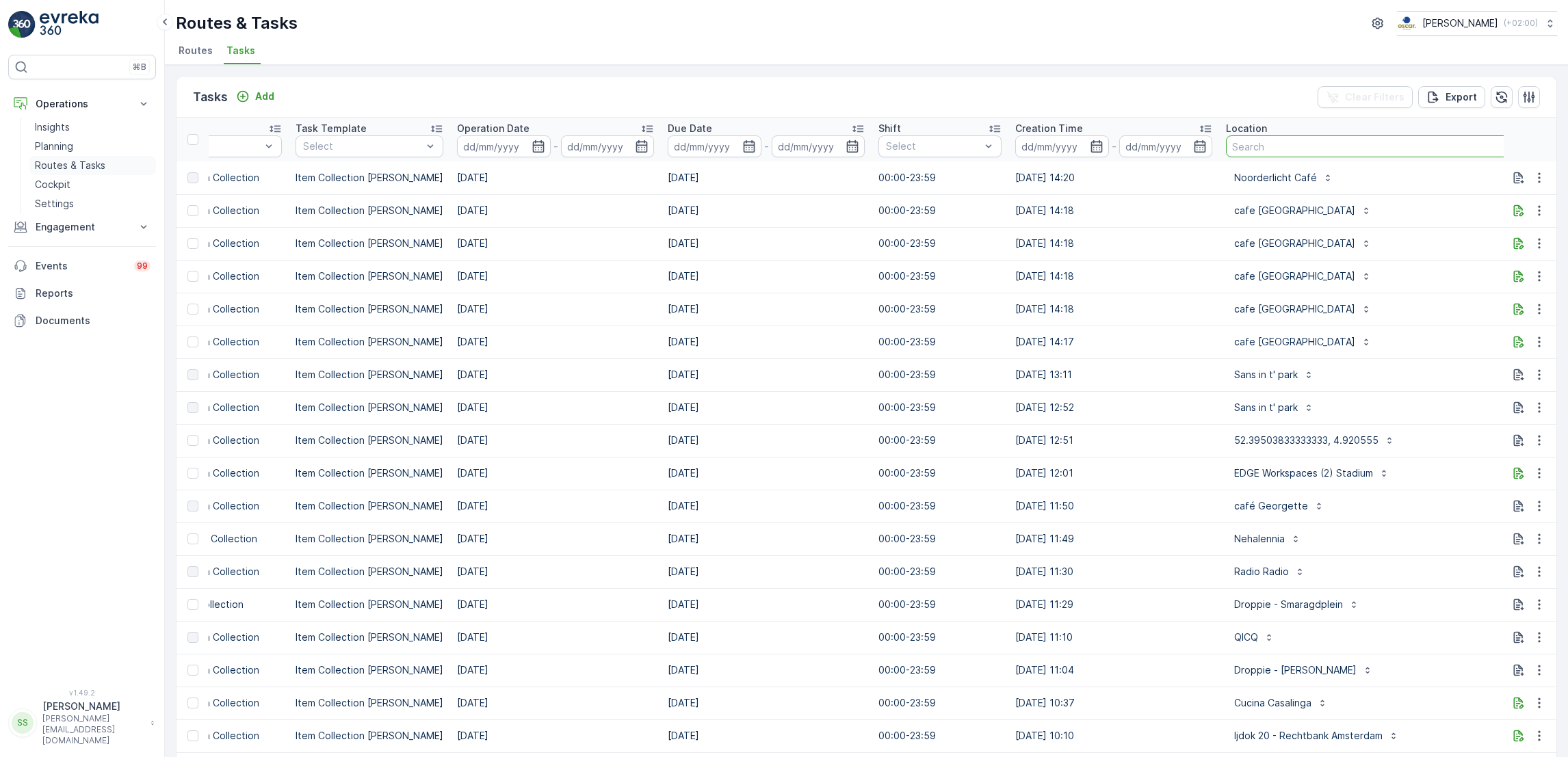
click at [71, 167] on p "Routes & Tasks" at bounding box center [70, 165] width 71 height 14
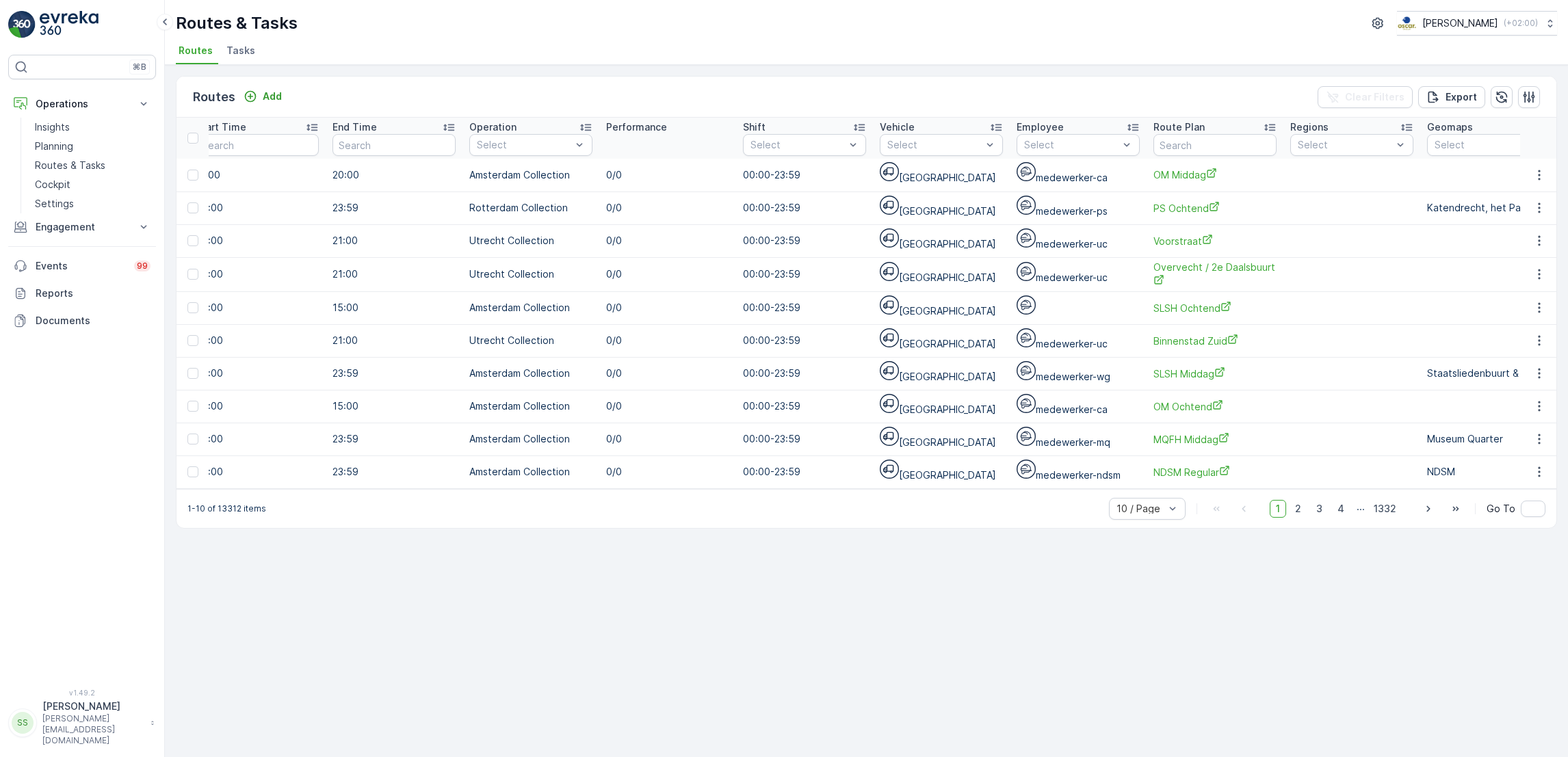
scroll to position [0, 695]
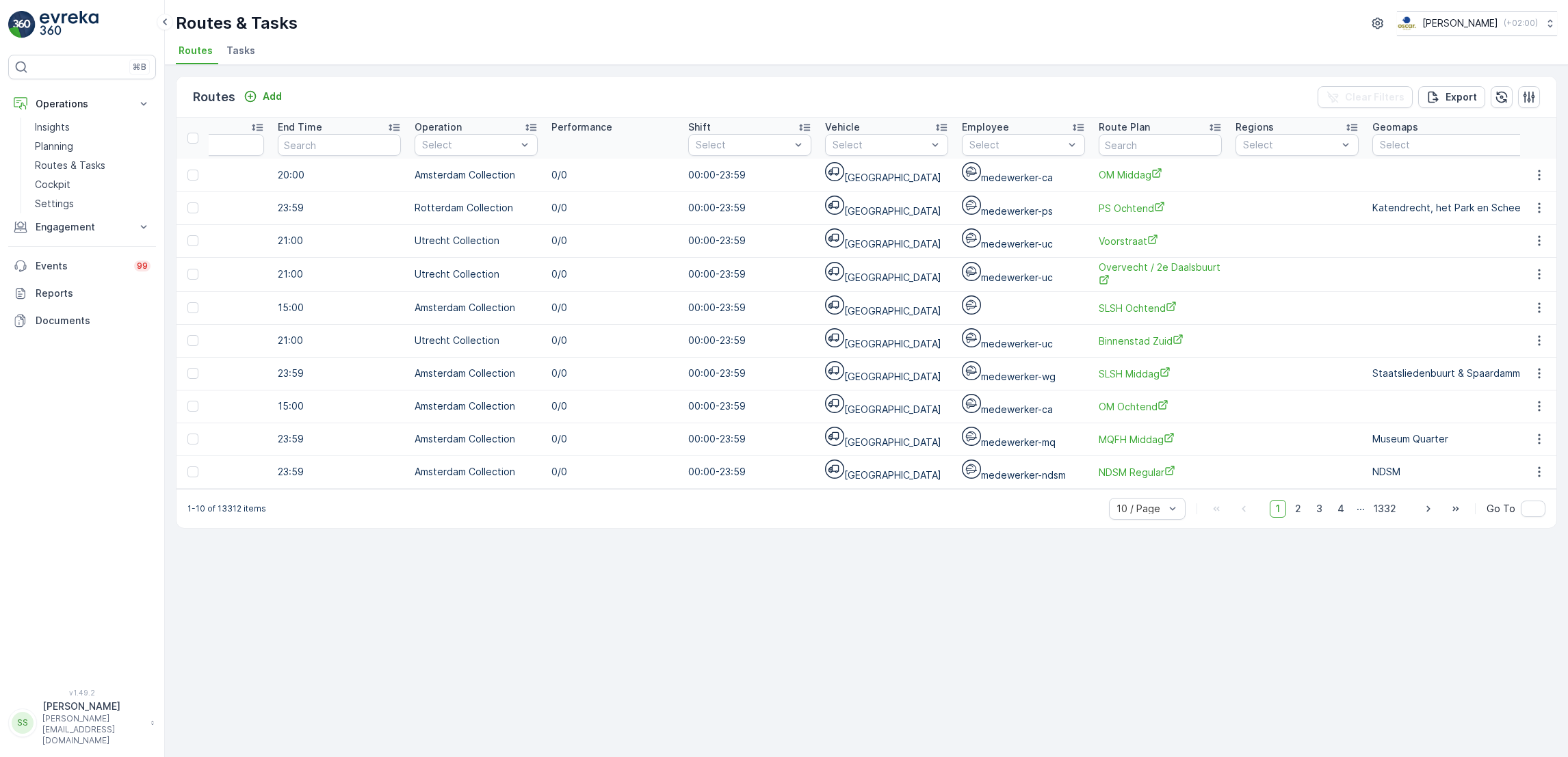
click at [255, 64] on div "Routes & Tasks Oscar Circulair ( +02:00 ) Routes Tasks" at bounding box center [866, 32] width 1403 height 65
click at [253, 62] on li "Tasks" at bounding box center [242, 53] width 37 height 24
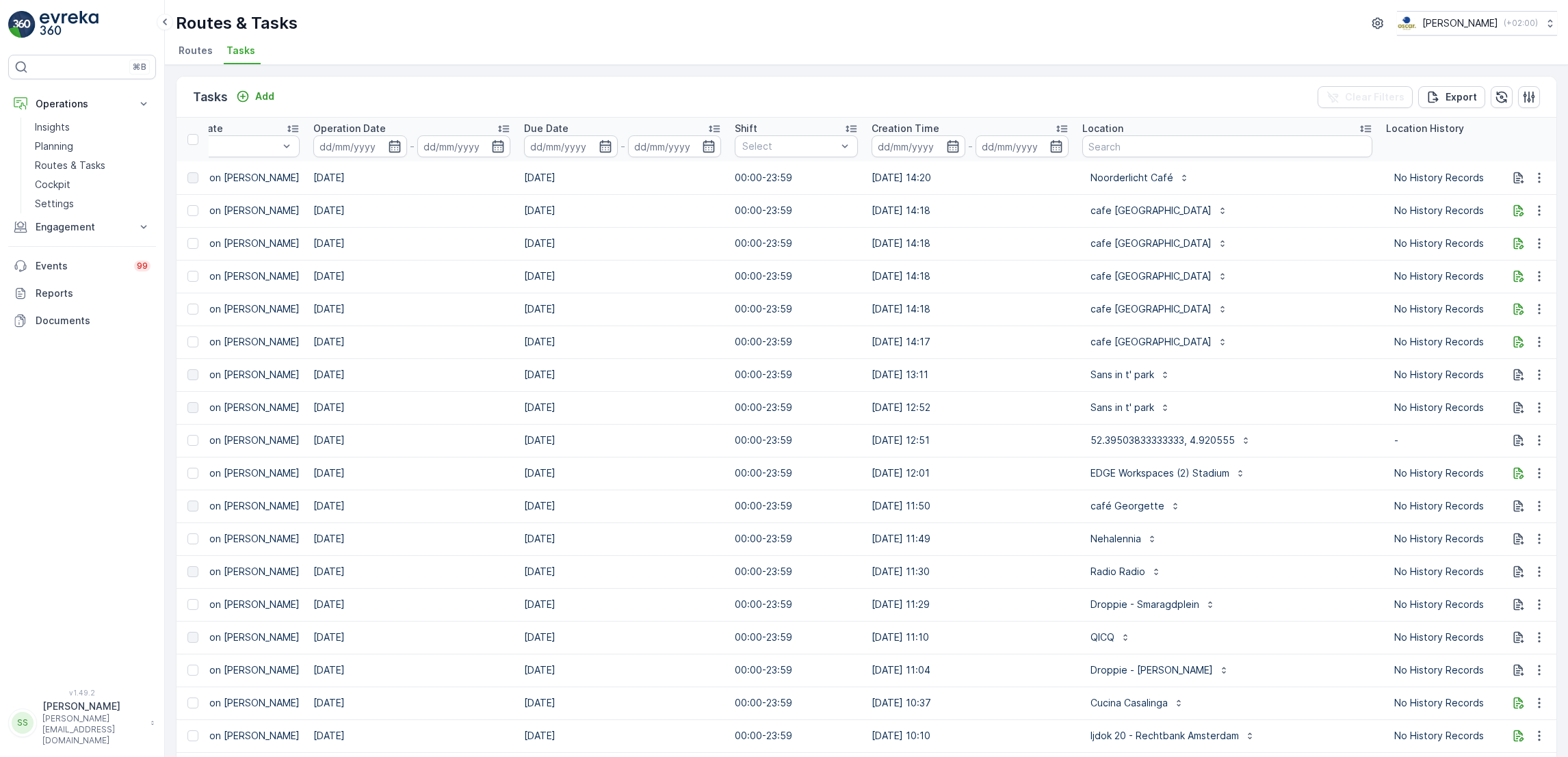
scroll to position [0, 463]
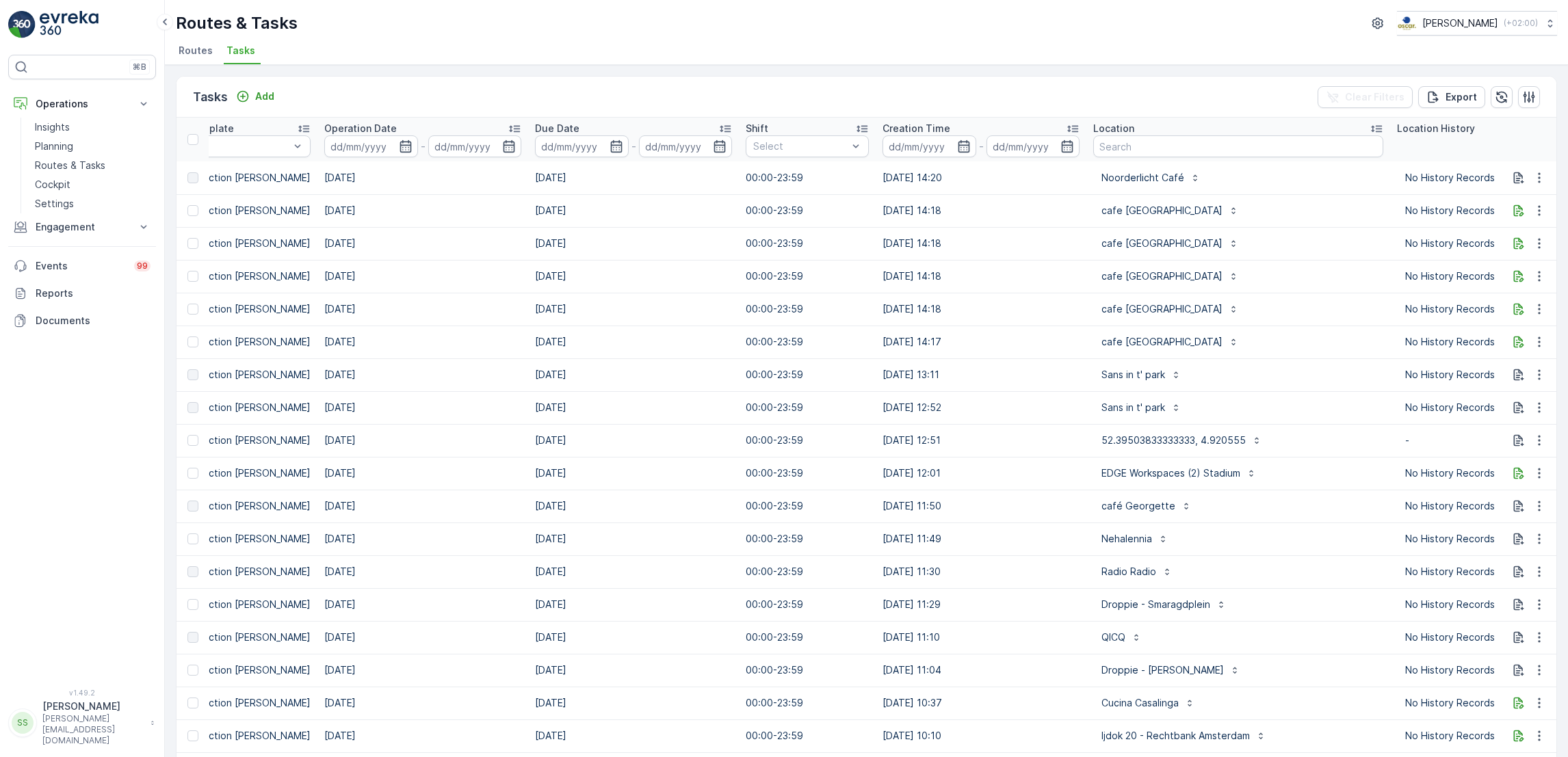
click at [203, 43] on span "Routes" at bounding box center [195, 50] width 34 height 14
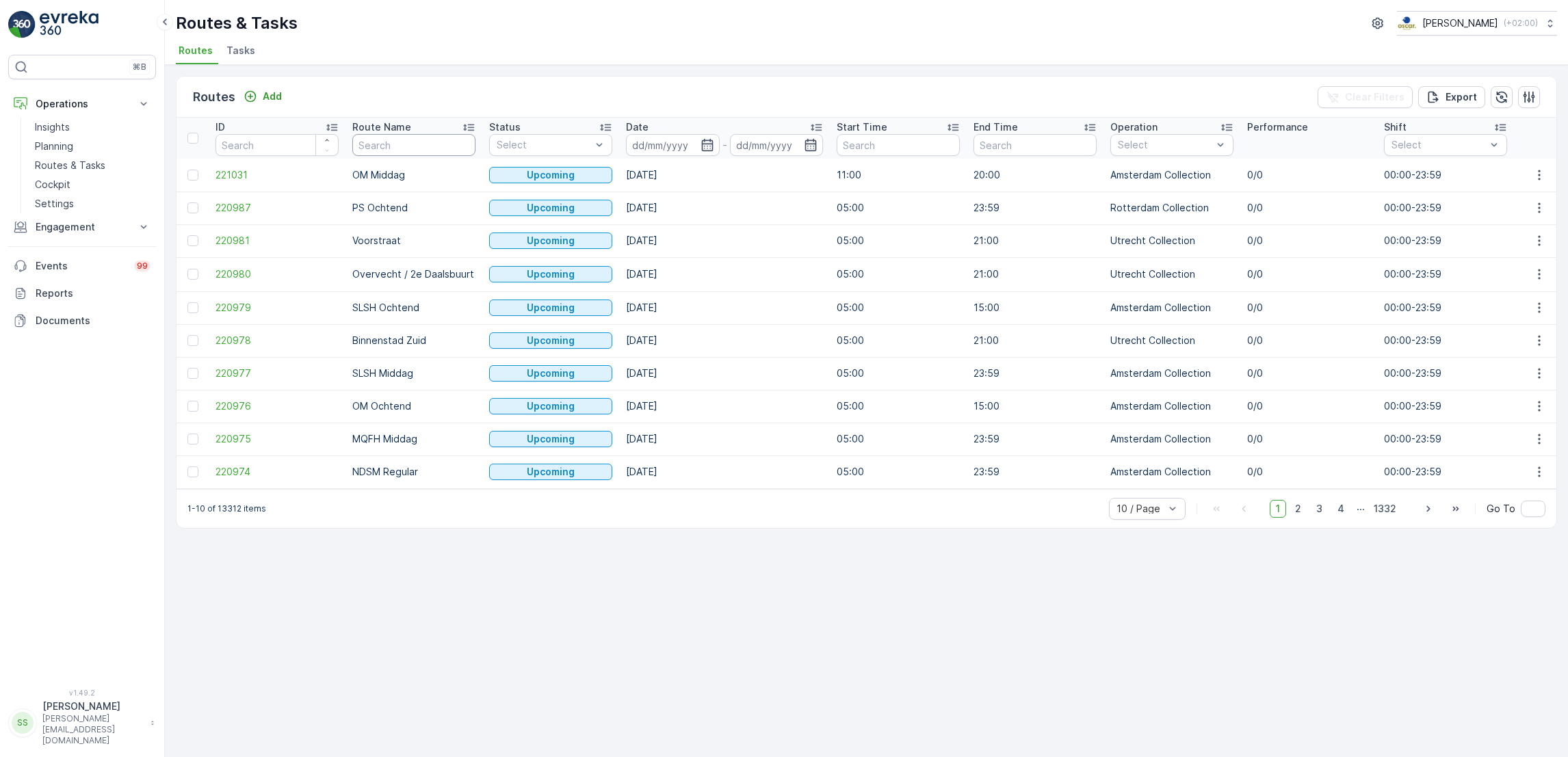
click at [407, 152] on input "text" at bounding box center [414, 145] width 123 height 22
type input "ndsm"
click at [701, 148] on icon "button" at bounding box center [707, 145] width 11 height 12
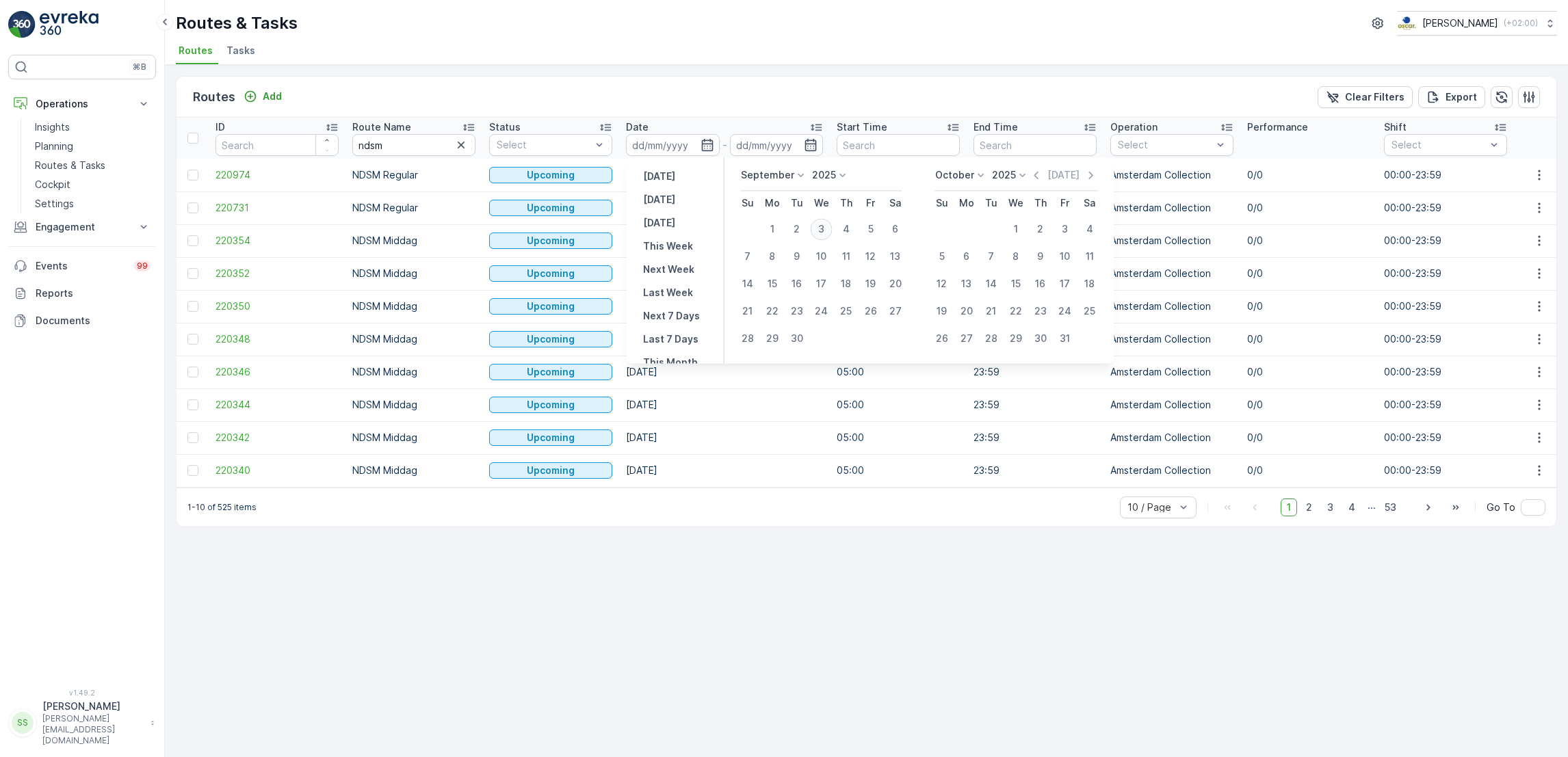
click at [820, 234] on div "3" at bounding box center [821, 229] width 22 height 22
type input "[DATE]"
click at [820, 234] on div "3" at bounding box center [821, 229] width 22 height 22
type input "[DATE]"
click at [820, 234] on div "3" at bounding box center [821, 229] width 22 height 22
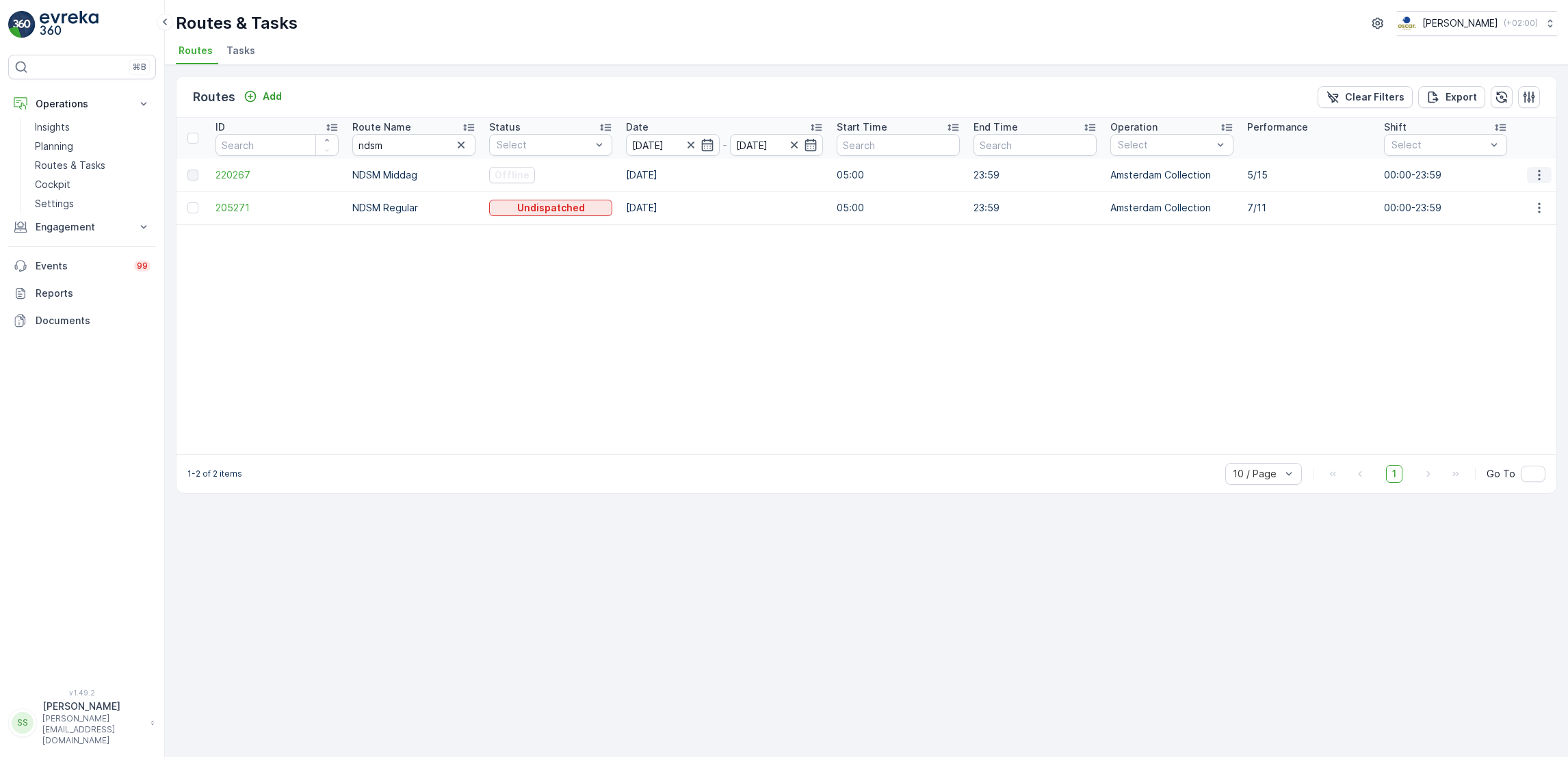
click at [1544, 179] on icon "button" at bounding box center [1539, 175] width 14 height 14
click at [1536, 196] on span "See More Details" at bounding box center [1507, 195] width 79 height 14
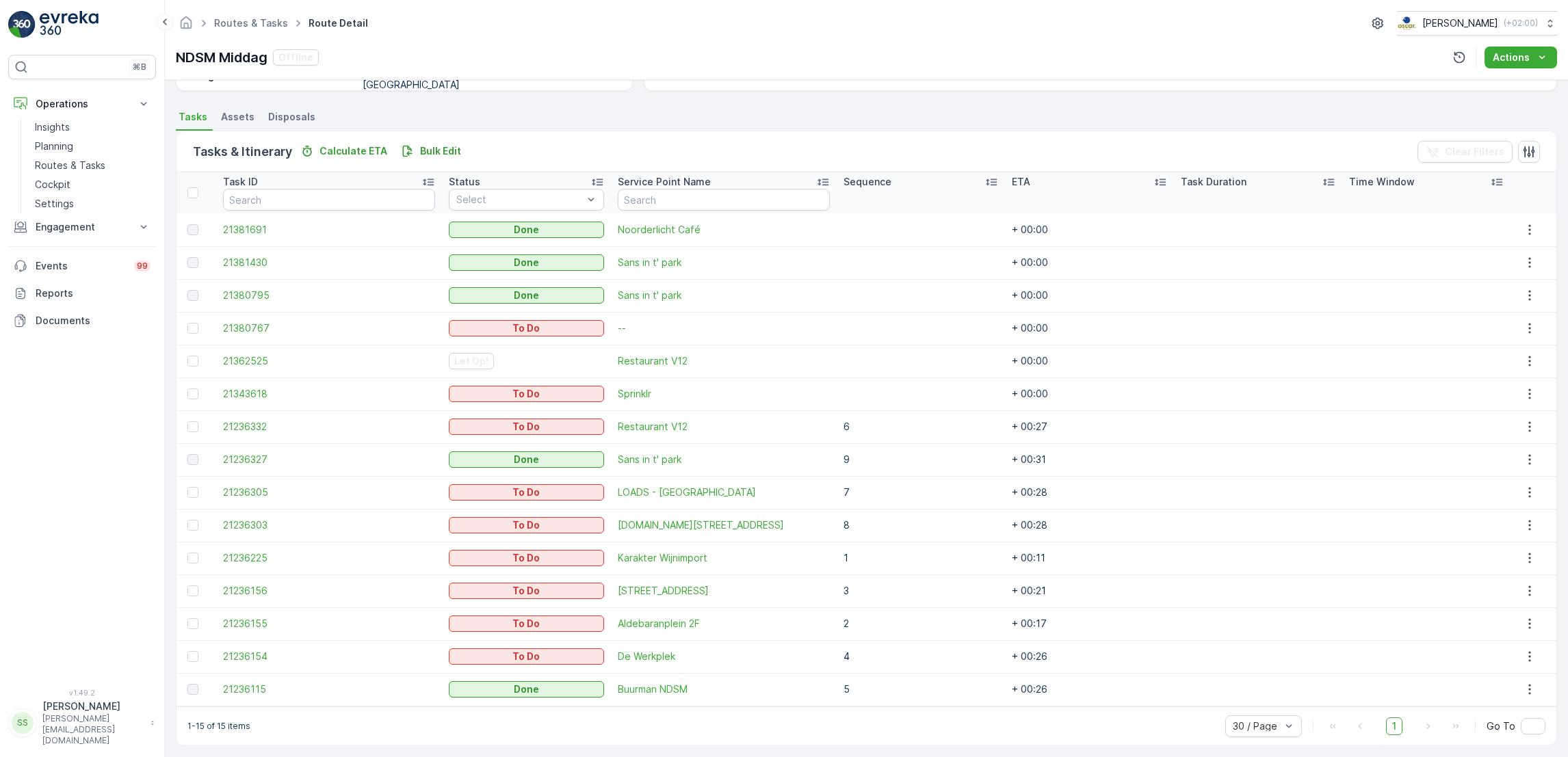
scroll to position [286, 0]
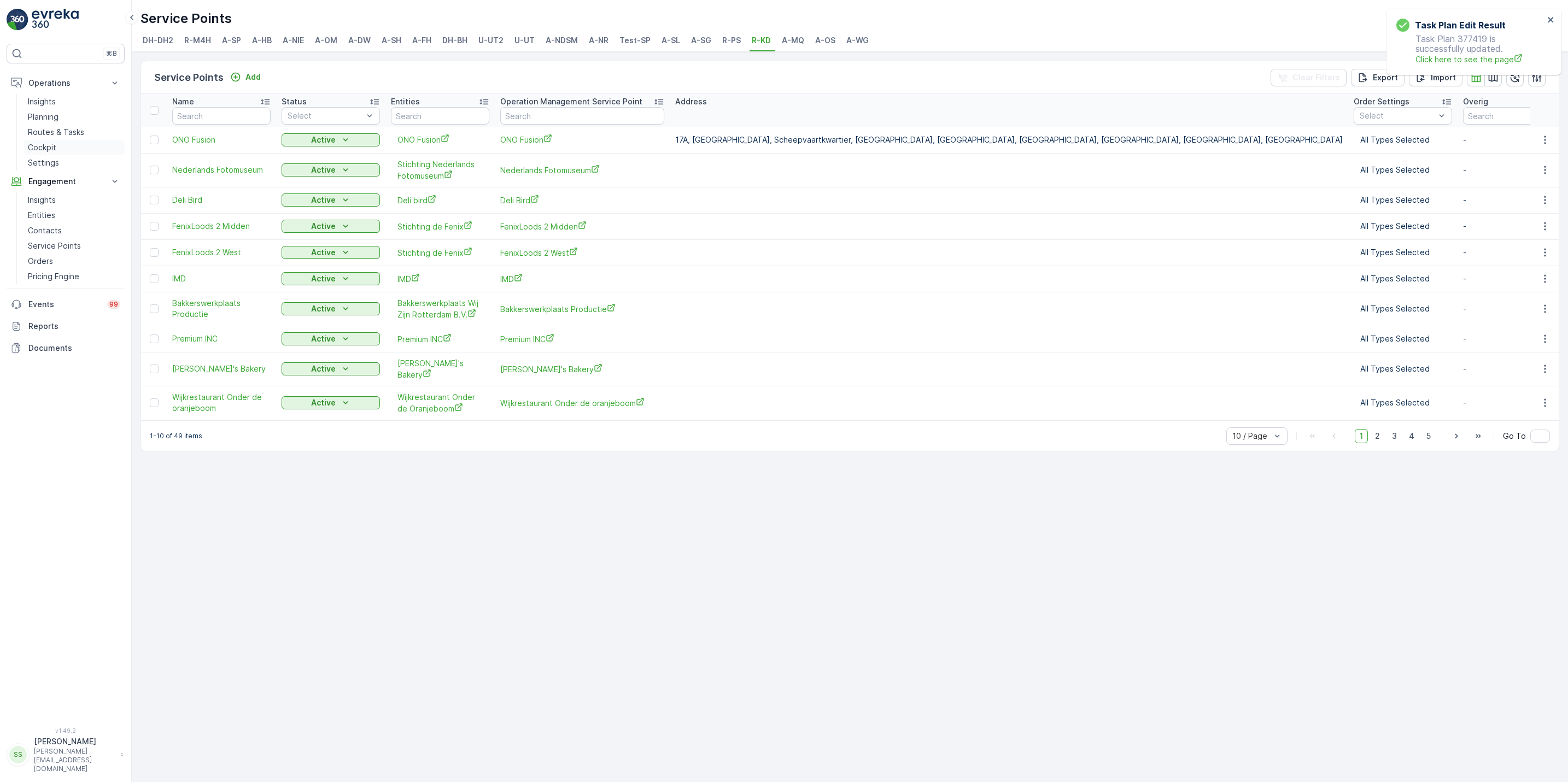
click at [69, 150] on link "Cockpit" at bounding box center [74, 147] width 101 height 15
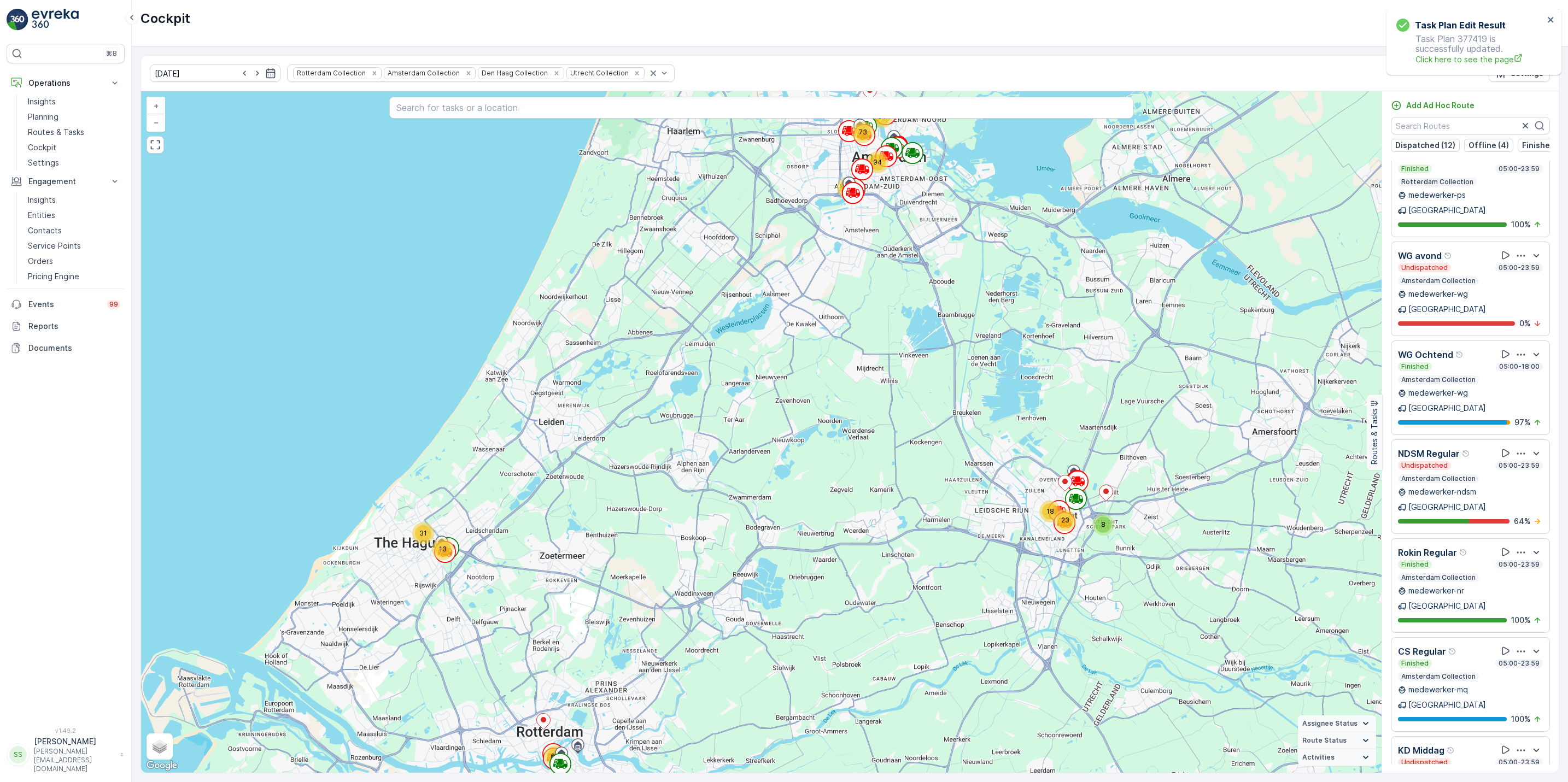
scroll to position [1731, 0]
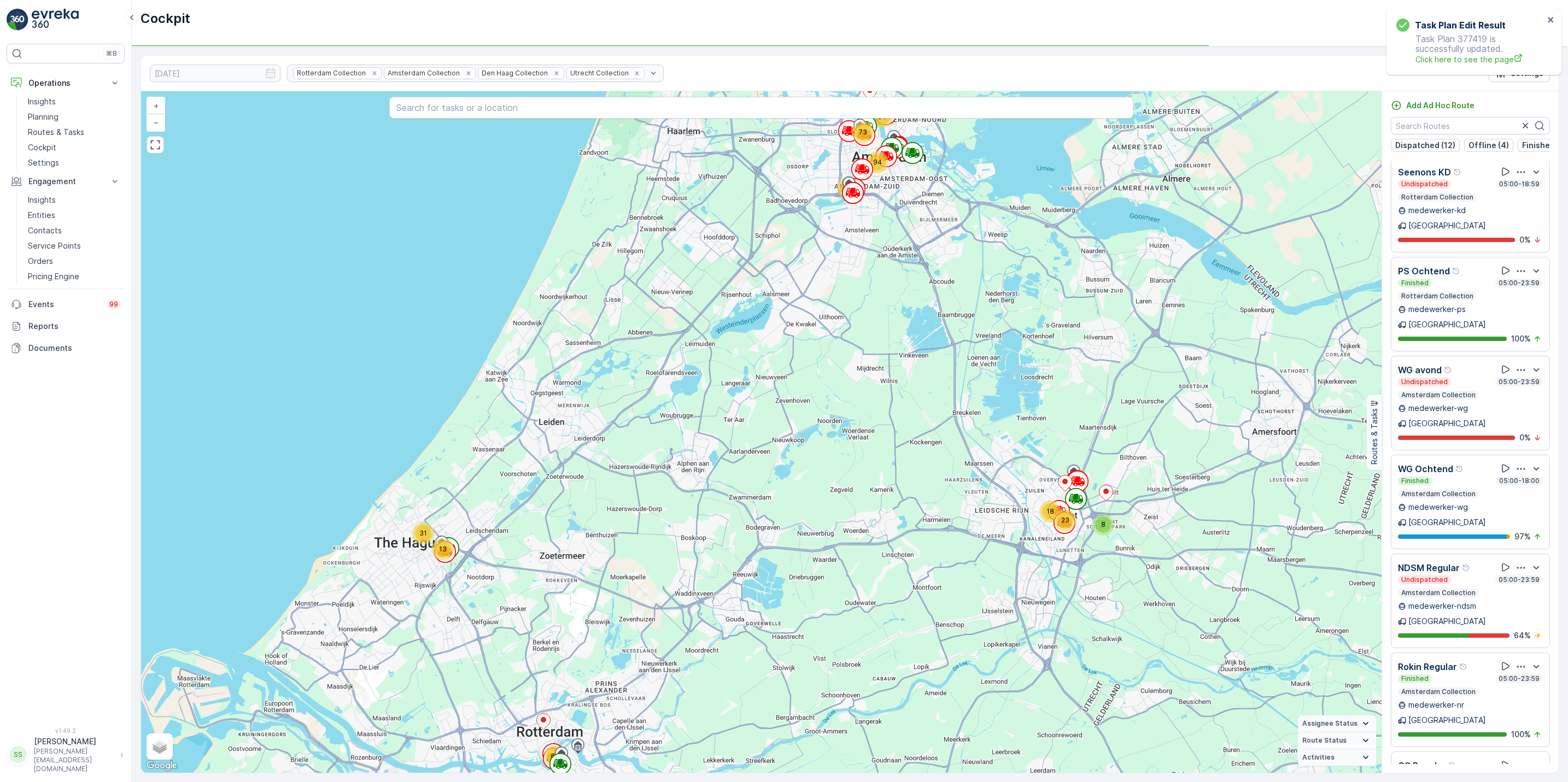
click at [1516, 562] on icon "button" at bounding box center [1521, 568] width 11 height 11
click at [1517, 592] on span "See More Details" at bounding box center [1517, 597] width 63 height 11
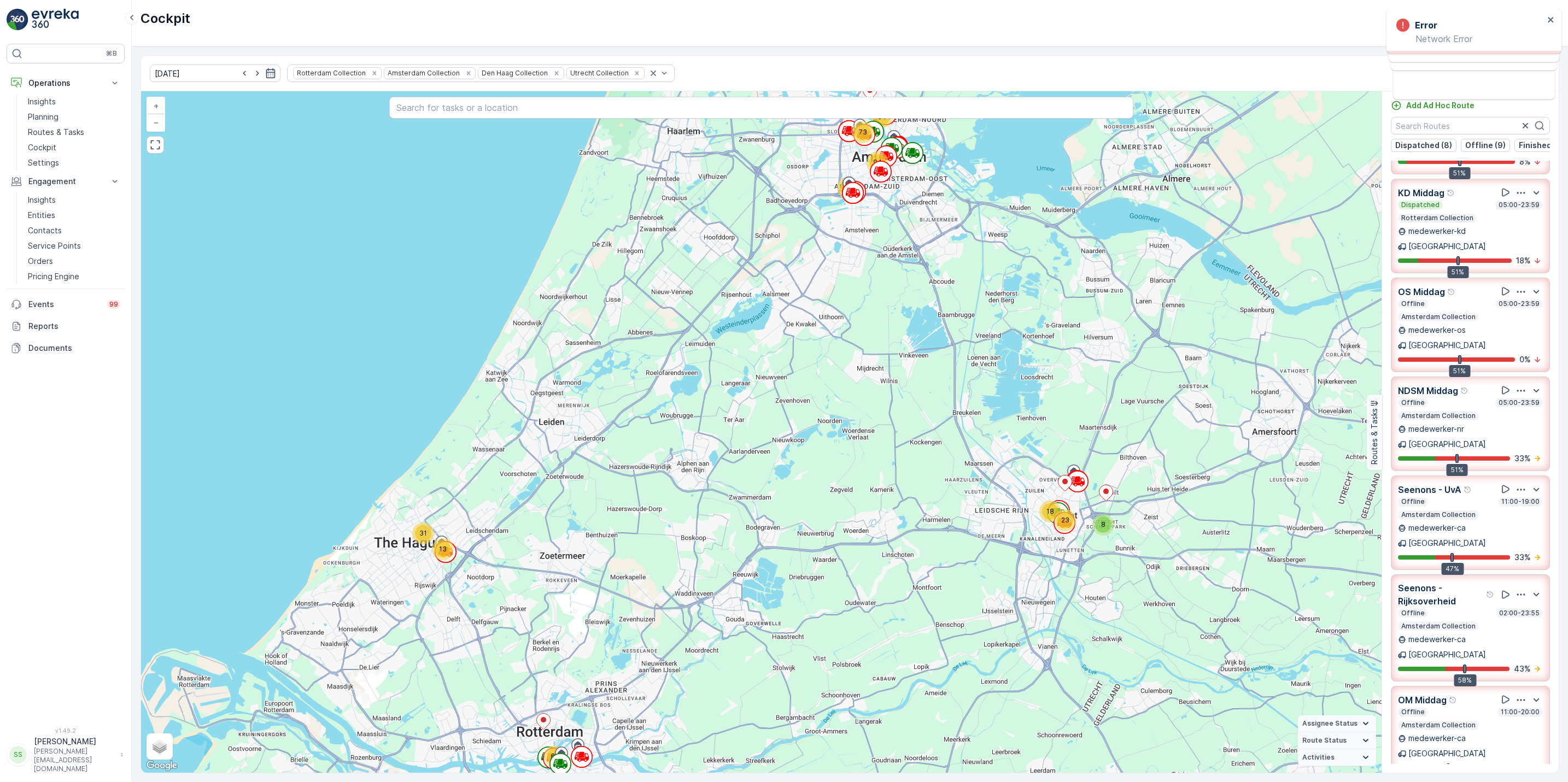
scroll to position [336, 0]
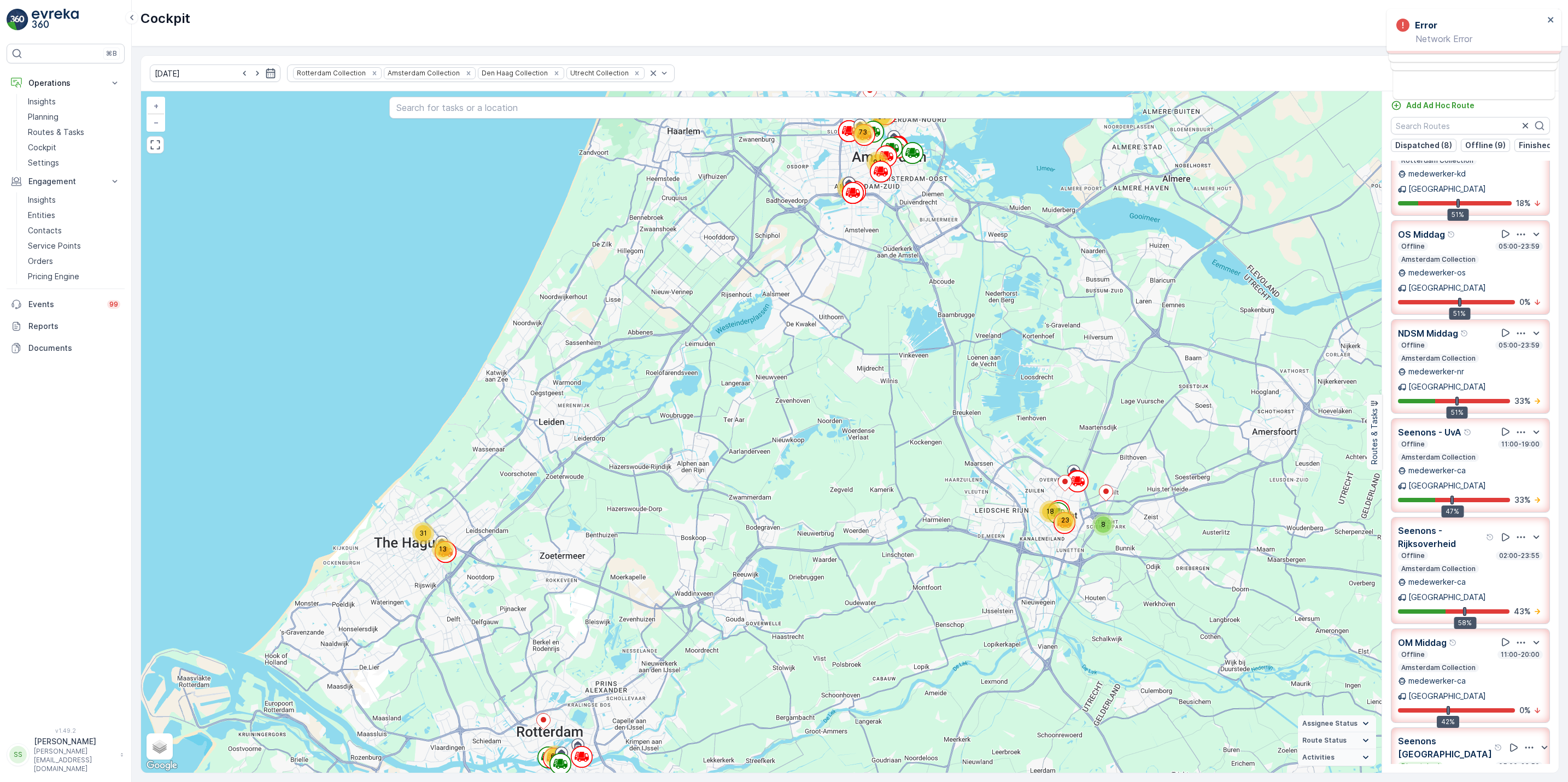
click at [1508, 551] on div "Offline 02:00-23:55 Amsterdam Collection" at bounding box center [1471, 562] width 145 height 22
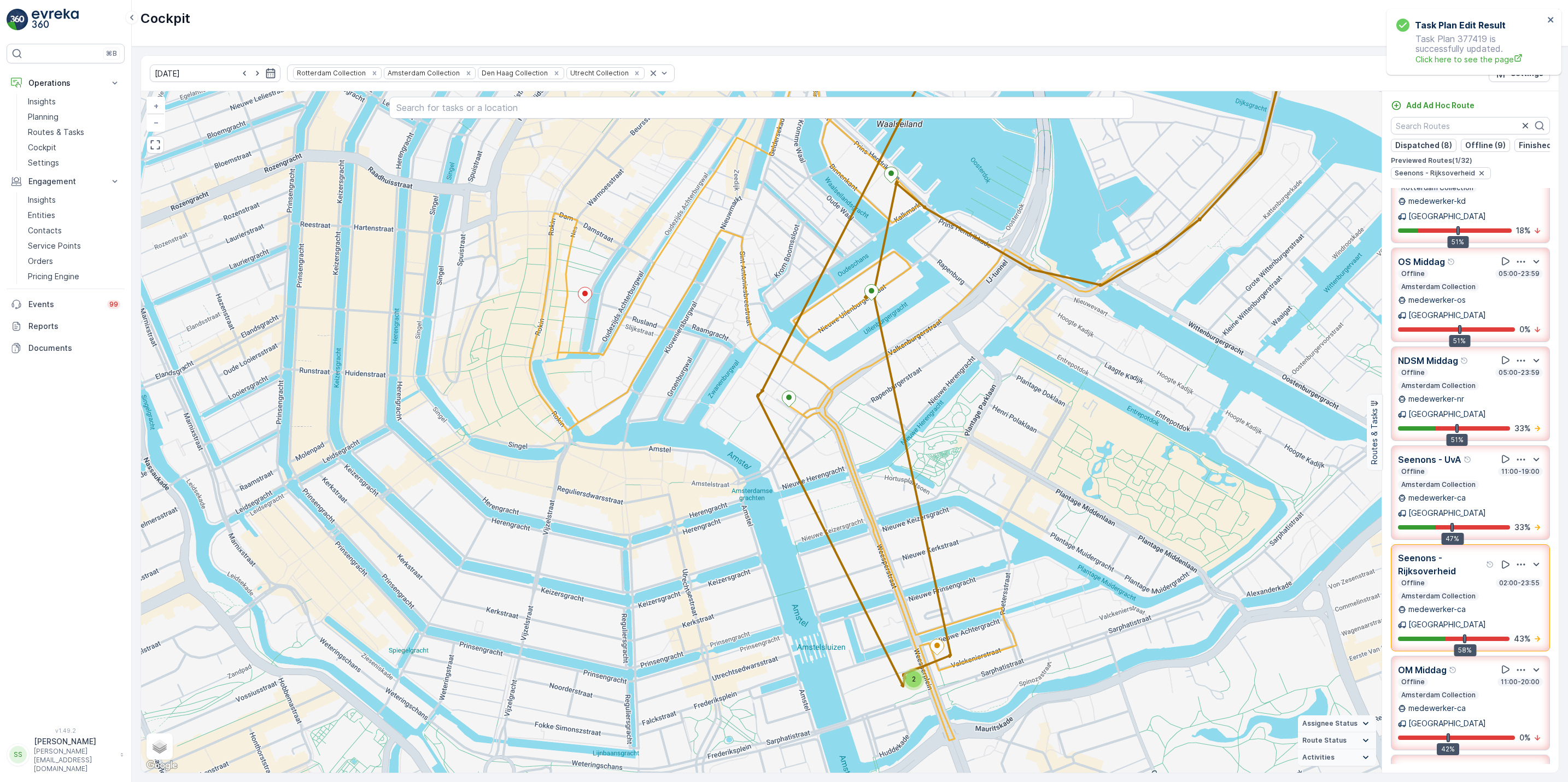
click at [1516, 559] on icon "button" at bounding box center [1521, 565] width 11 height 11
click at [1509, 589] on span "See More Details" at bounding box center [1520, 595] width 63 height 11
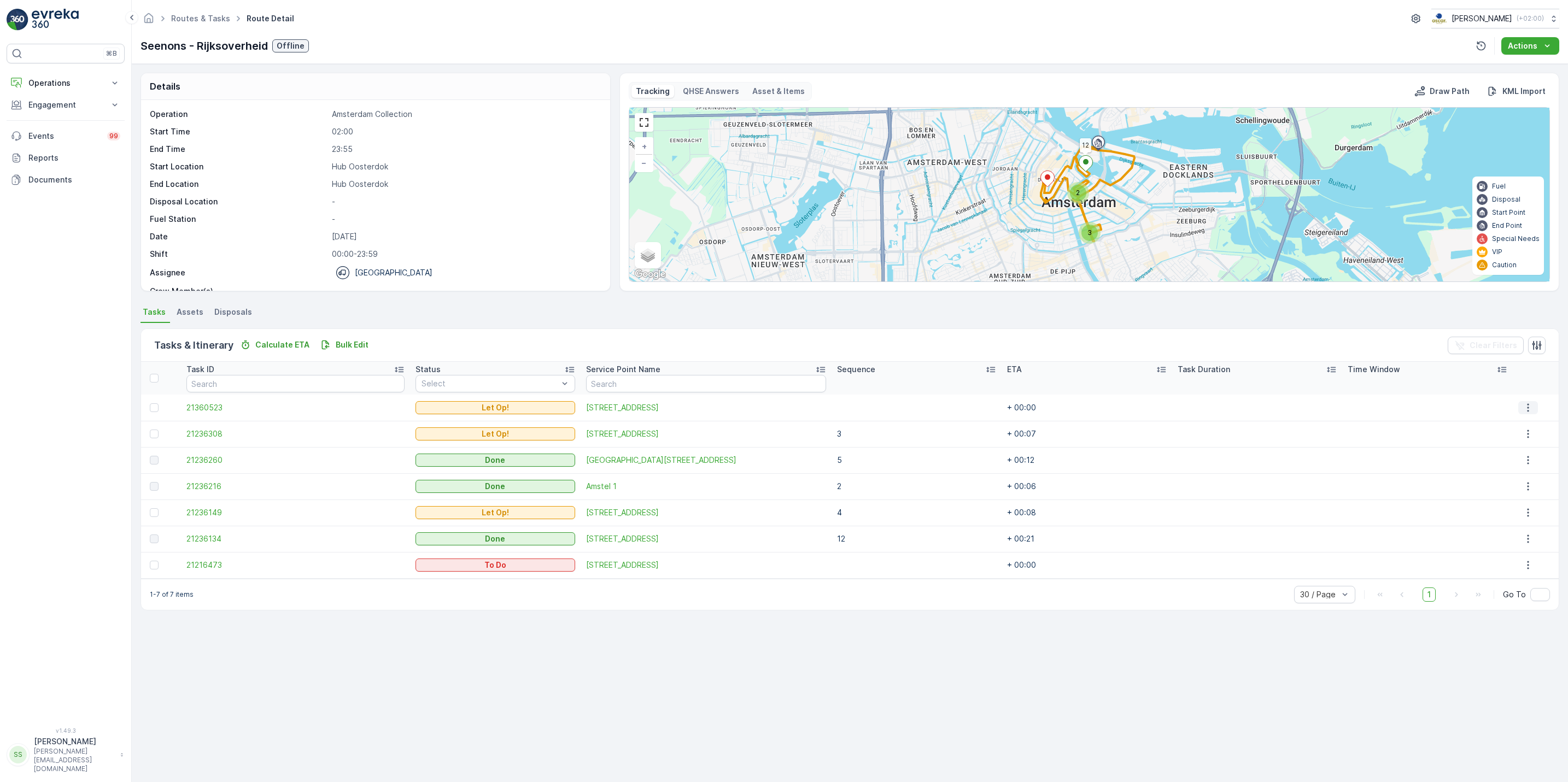
click at [1518, 411] on button "button" at bounding box center [1528, 408] width 19 height 13
click at [1346, 727] on div "Details Operation Amsterdam Collection Start Time 02:00 End Time 23:55 Start Lo…" at bounding box center [850, 423] width 1437 height 718
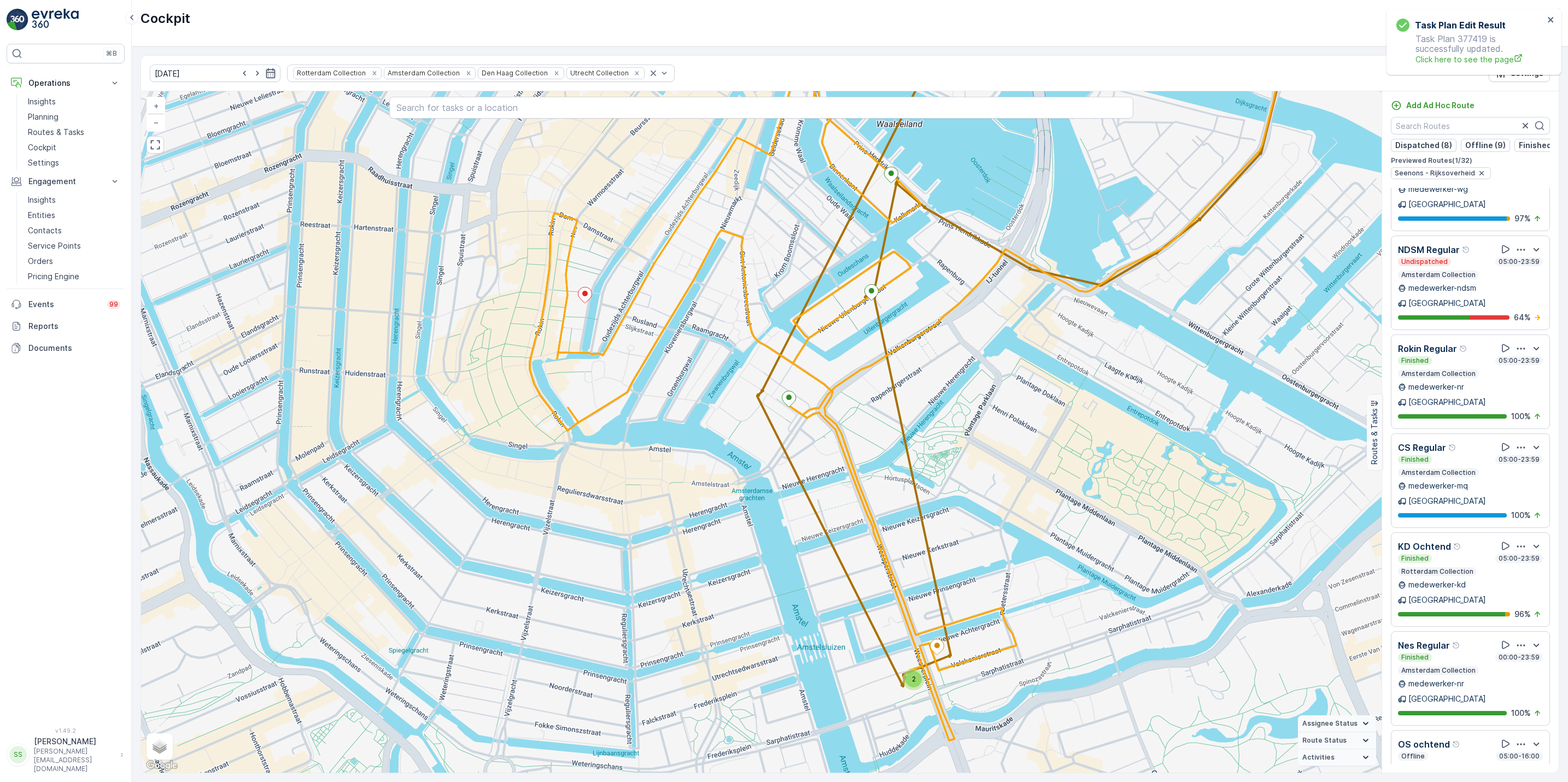
scroll to position [2185, 0]
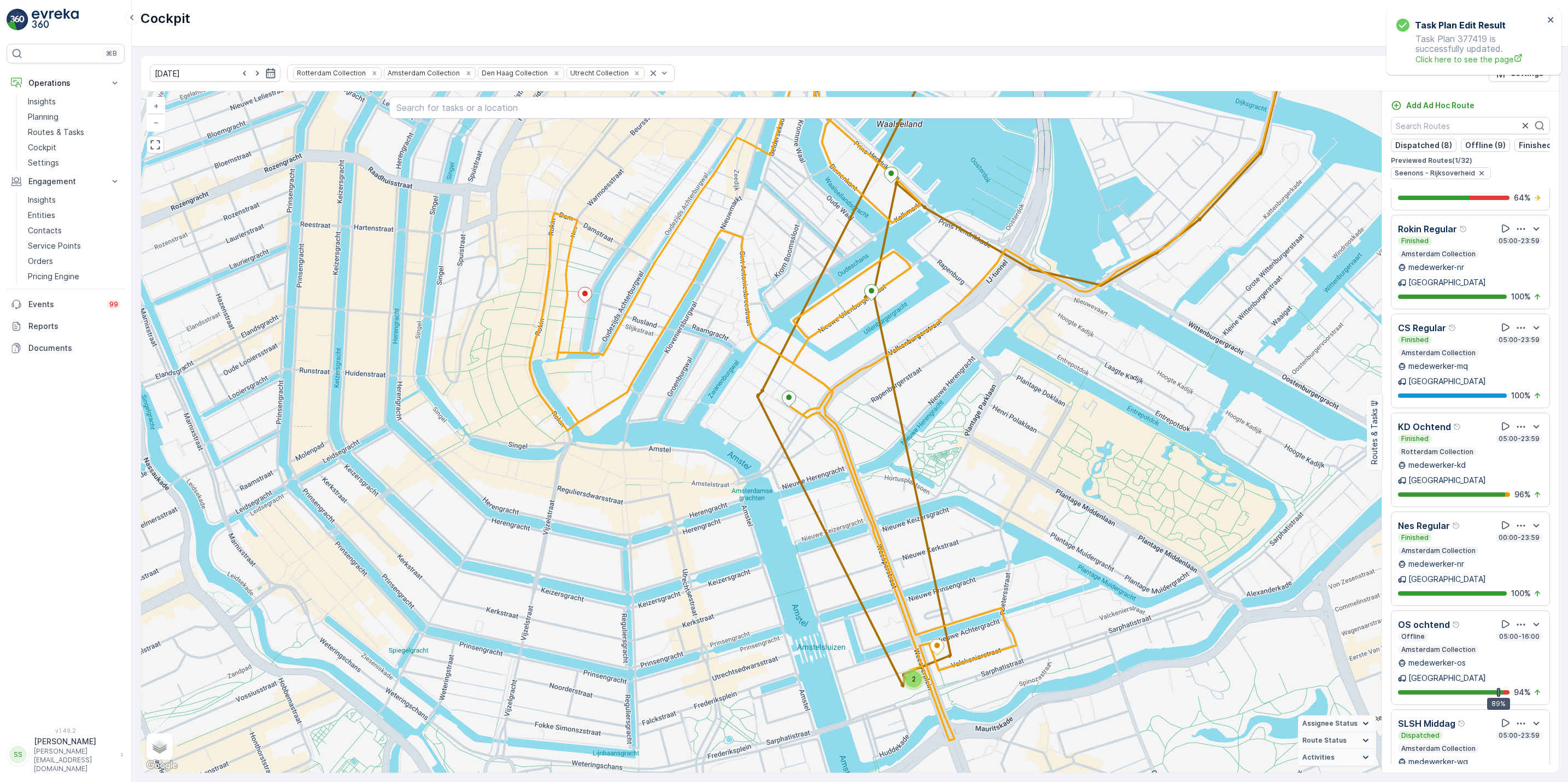
drag, startPoint x: 1549, startPoint y: 722, endPoint x: 1556, endPoint y: 705, distance: 18.4
click at [1556, 705] on div "Routes 32 Tasks 7 Add Ad Hoc Route Dispatched (8) Offline (9) Finished (10) Und…" at bounding box center [1470, 432] width 177 height 682
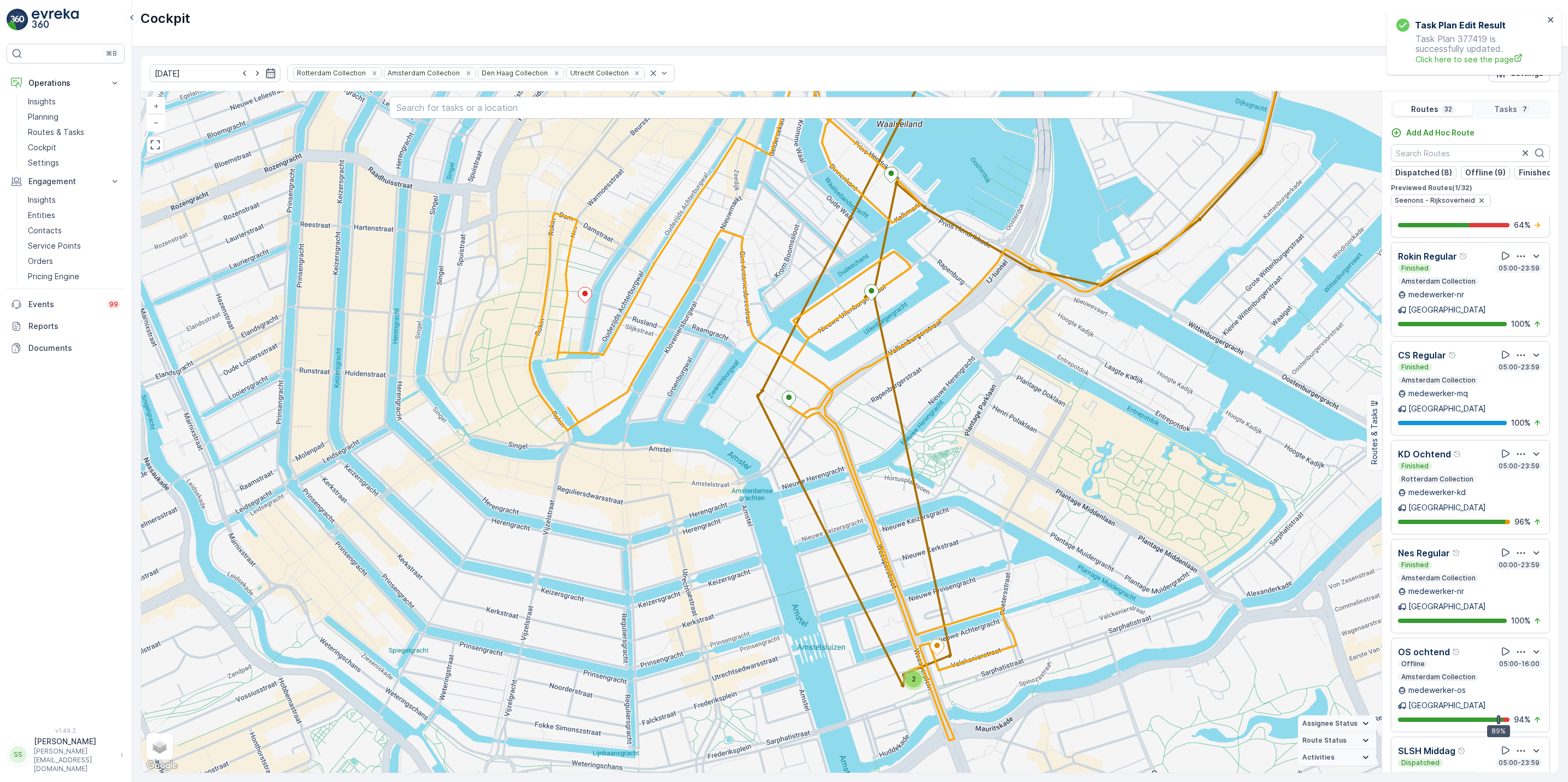
scroll to position [5, 0]
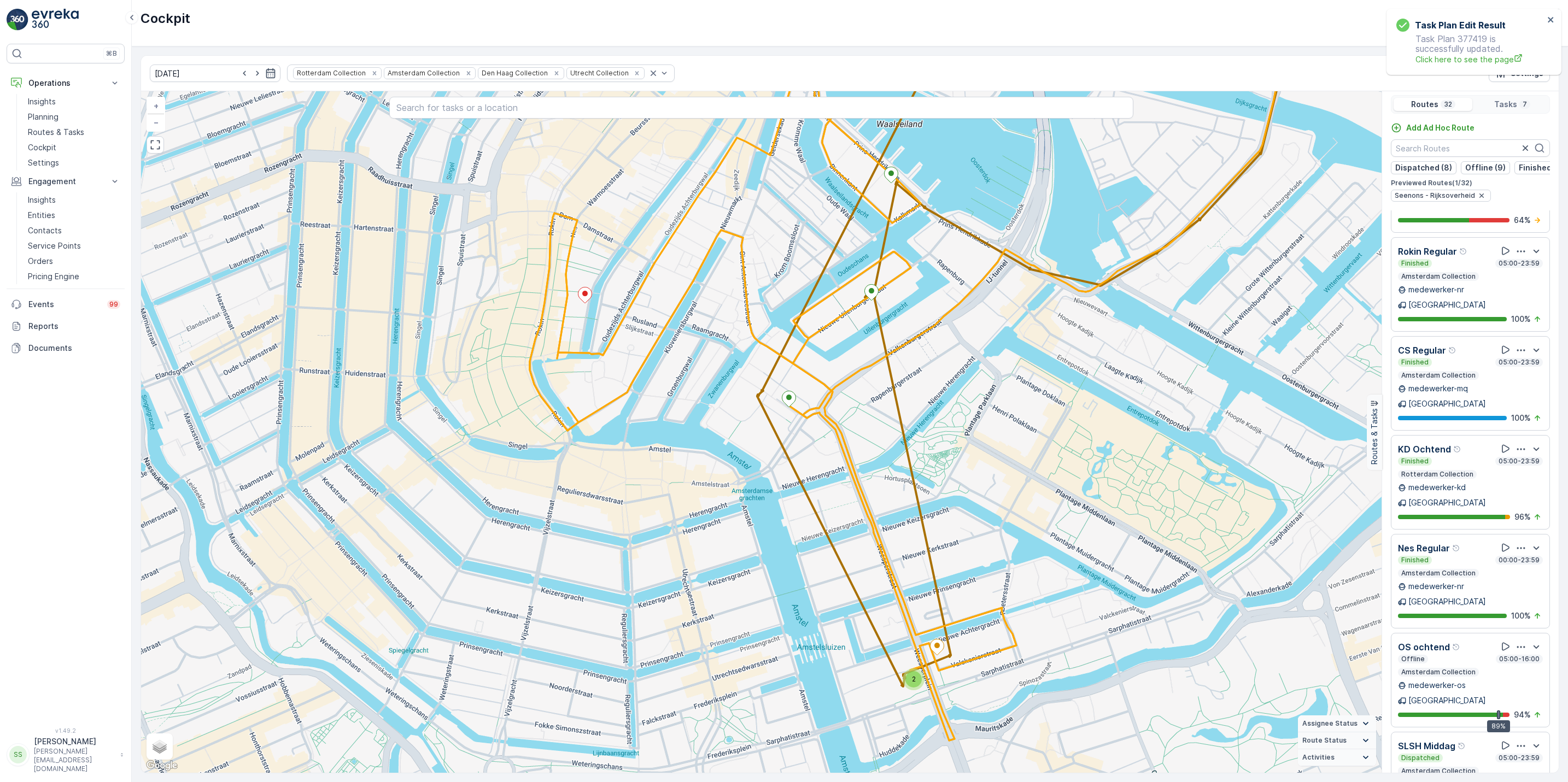
drag, startPoint x: 1560, startPoint y: 682, endPoint x: 1553, endPoint y: 682, distance: 7.0
click at [1553, 682] on div "[DATE] Rotterdam Collection Amsterdam Collection Den Haag Collection Utrecht Co…" at bounding box center [850, 414] width 1437 height 736
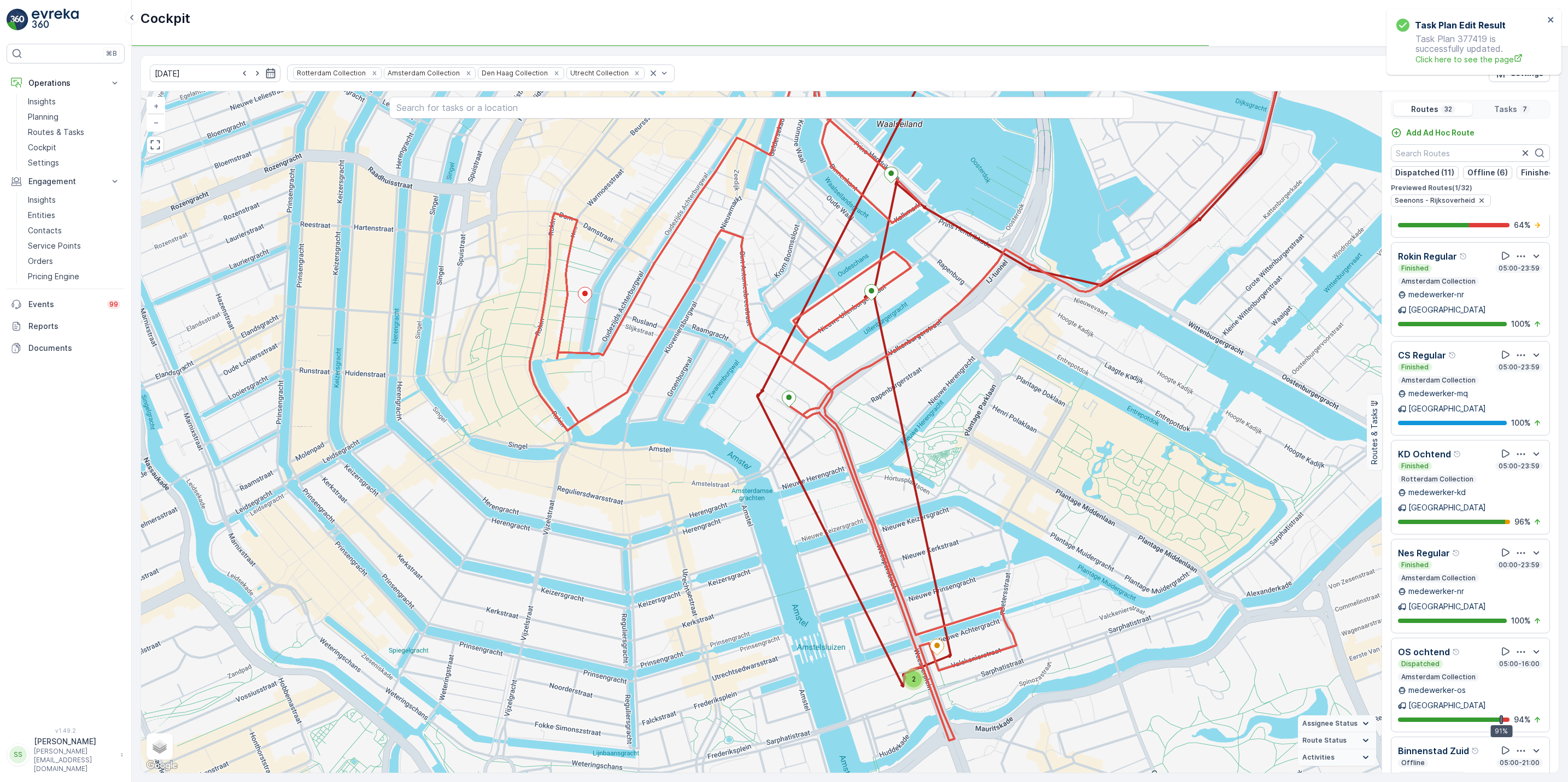
scroll to position [2158, 0]
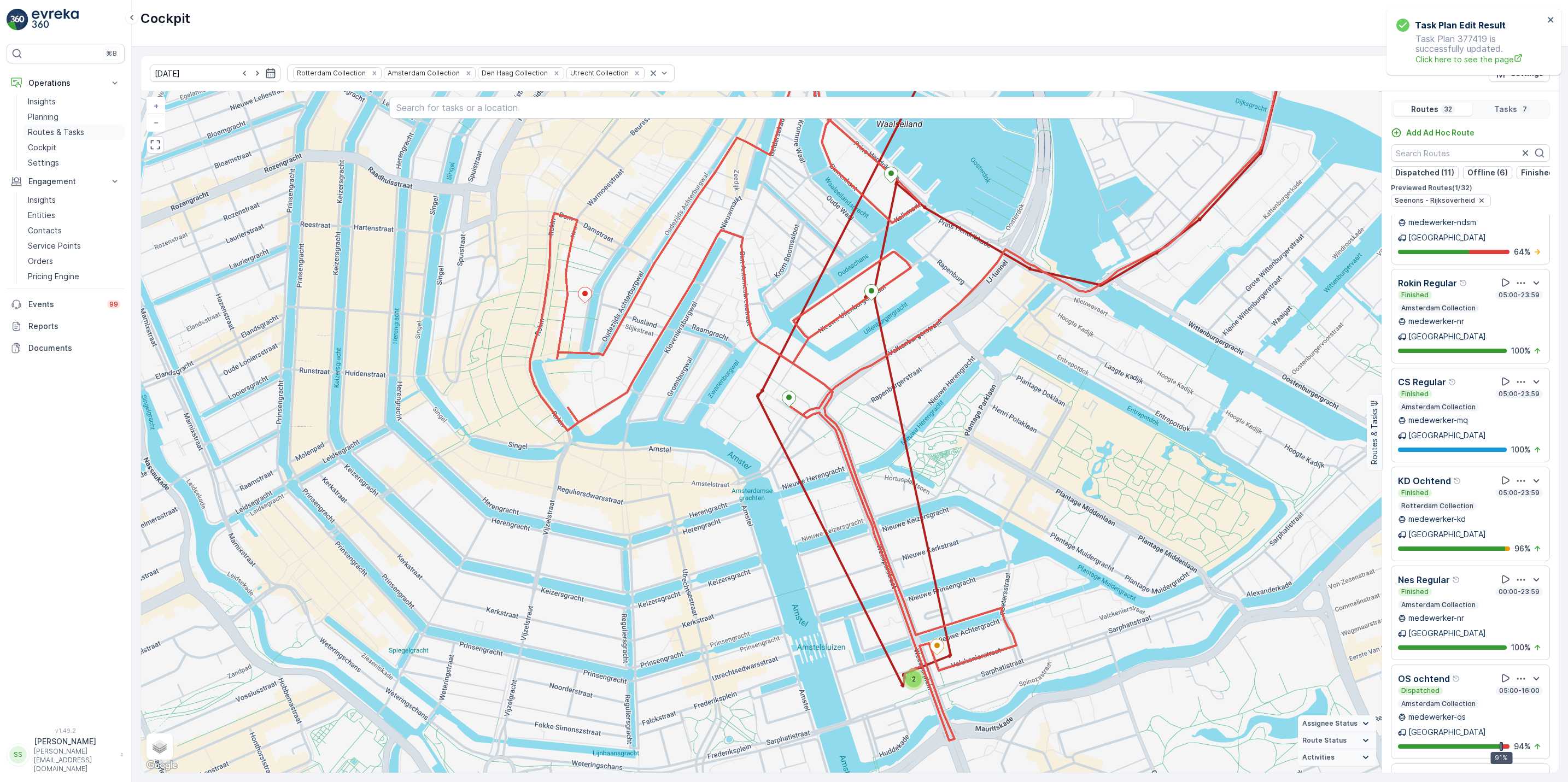
click at [64, 134] on p "Routes & Tasks" at bounding box center [56, 132] width 57 height 11
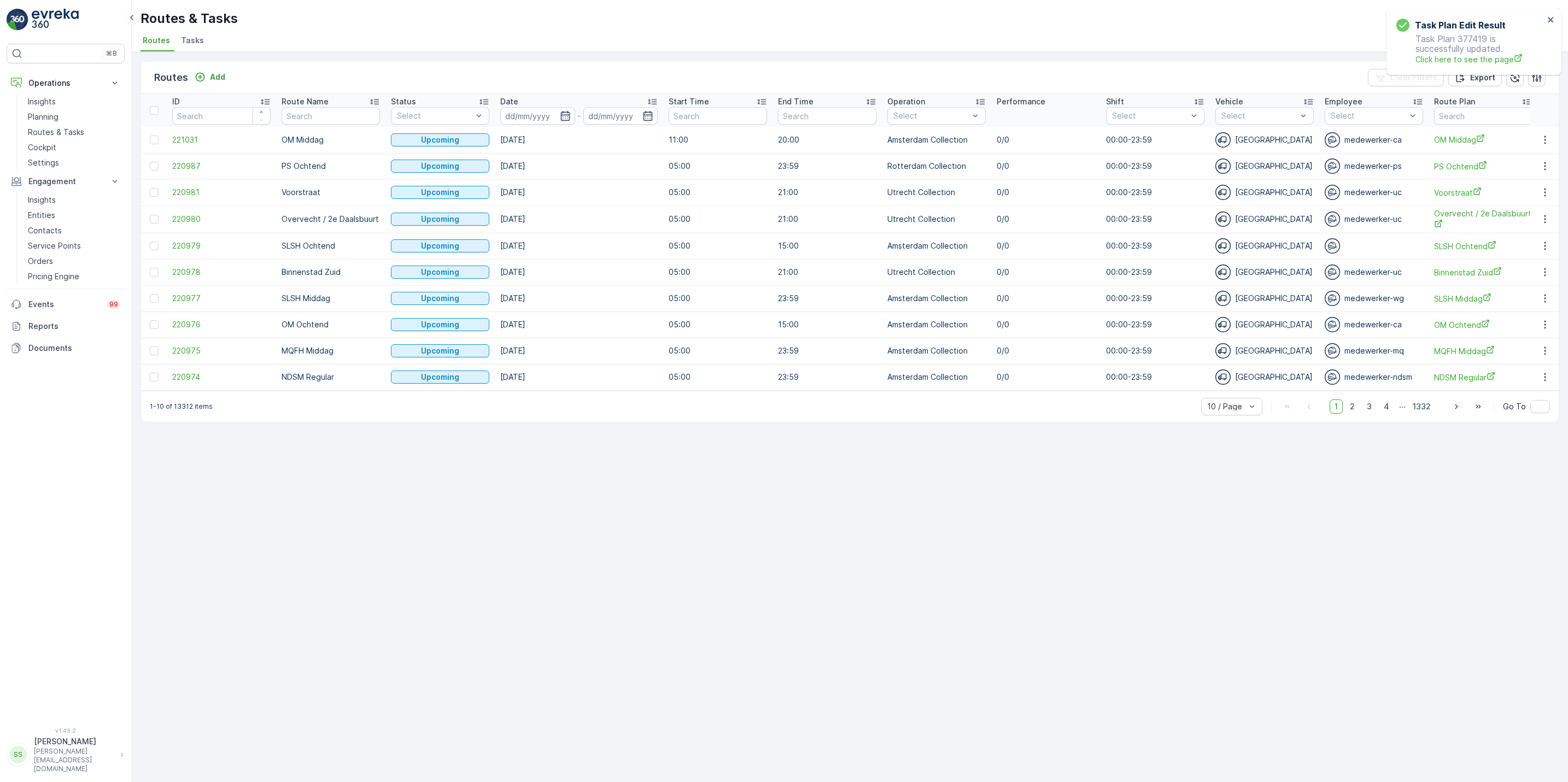
click at [187, 47] on li "Tasks" at bounding box center [194, 42] width 30 height 19
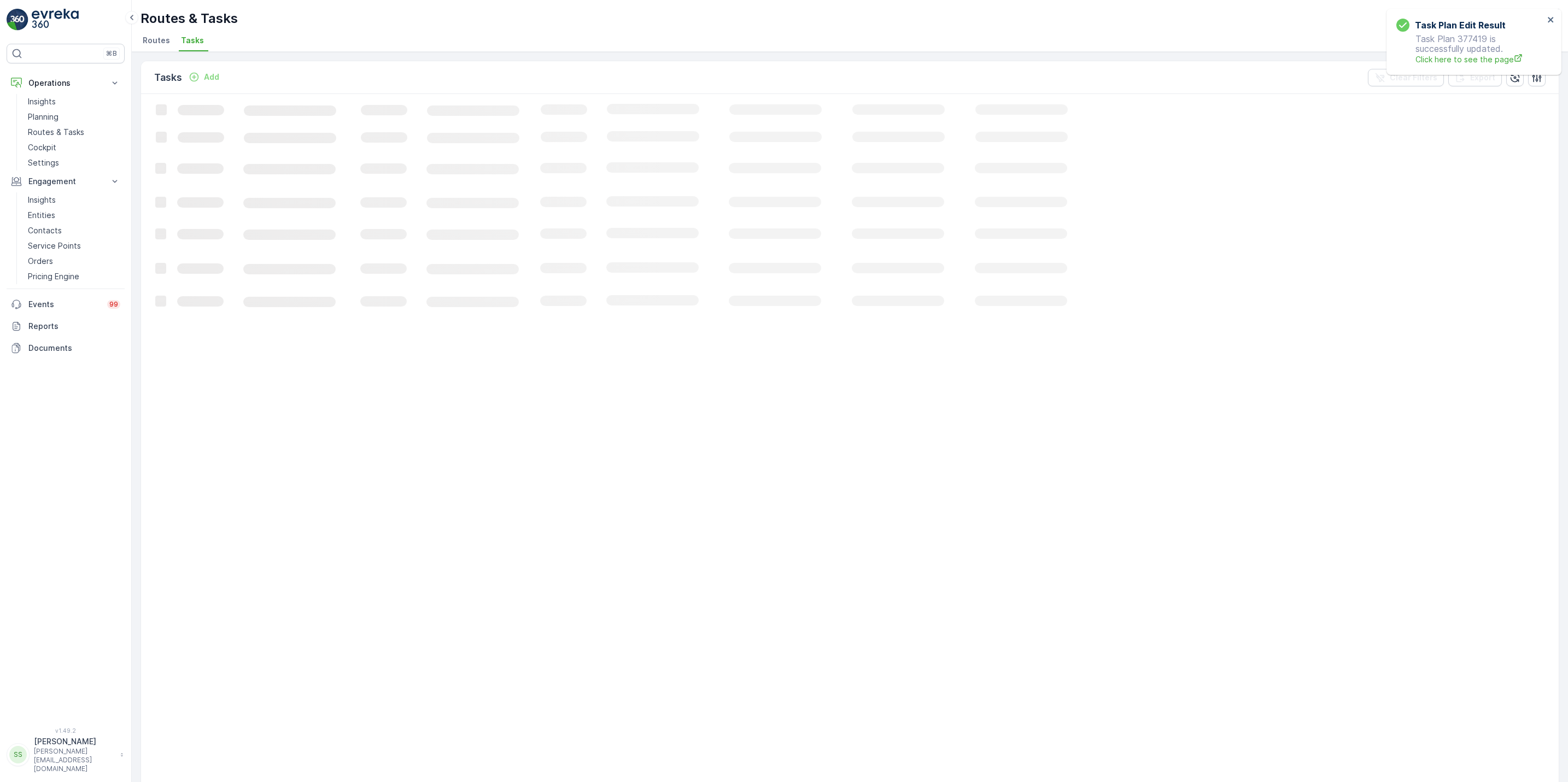
click at [187, 47] on li "Tasks" at bounding box center [194, 42] width 30 height 19
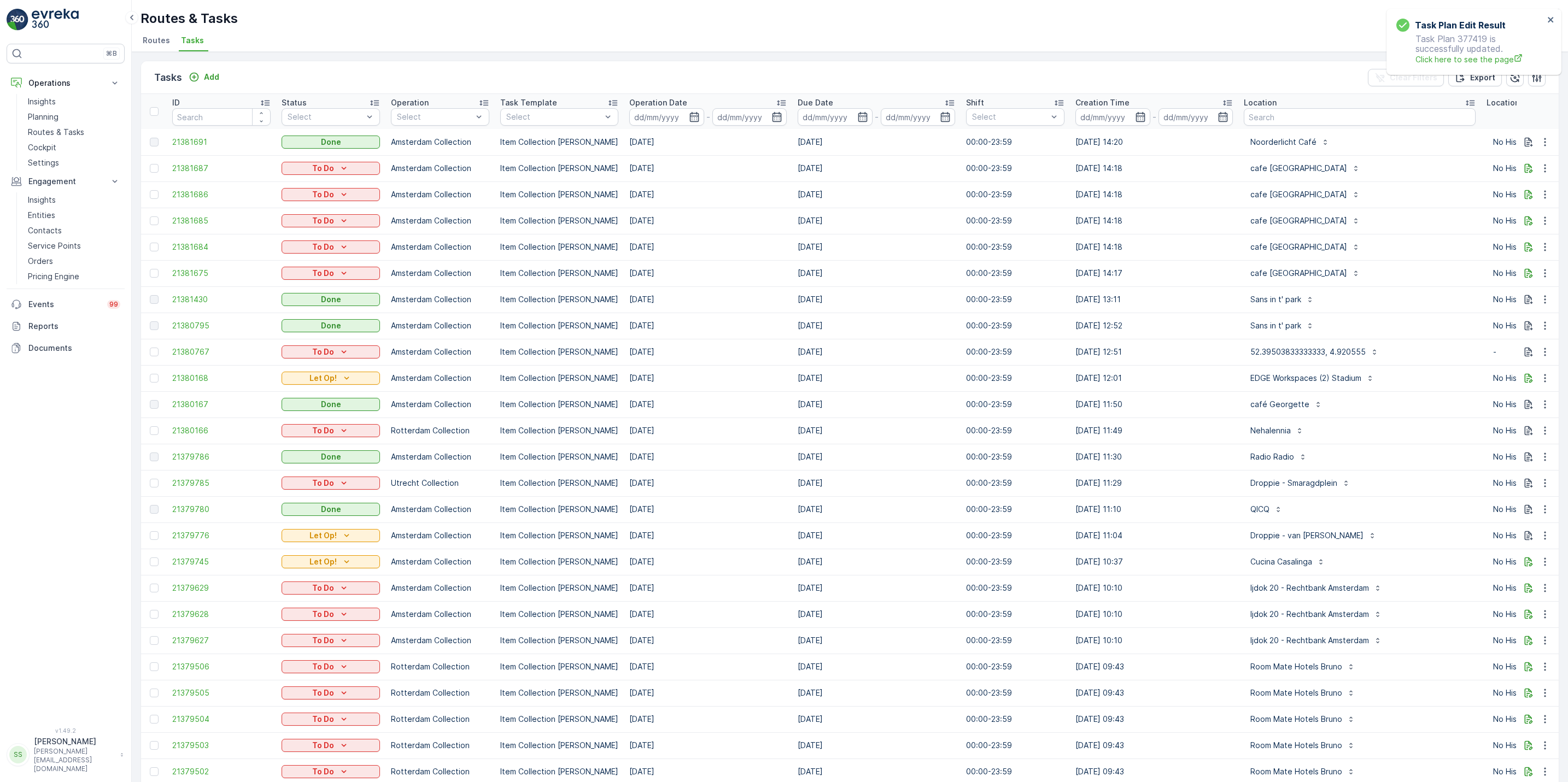
click at [154, 40] on span "Routes" at bounding box center [156, 40] width 27 height 11
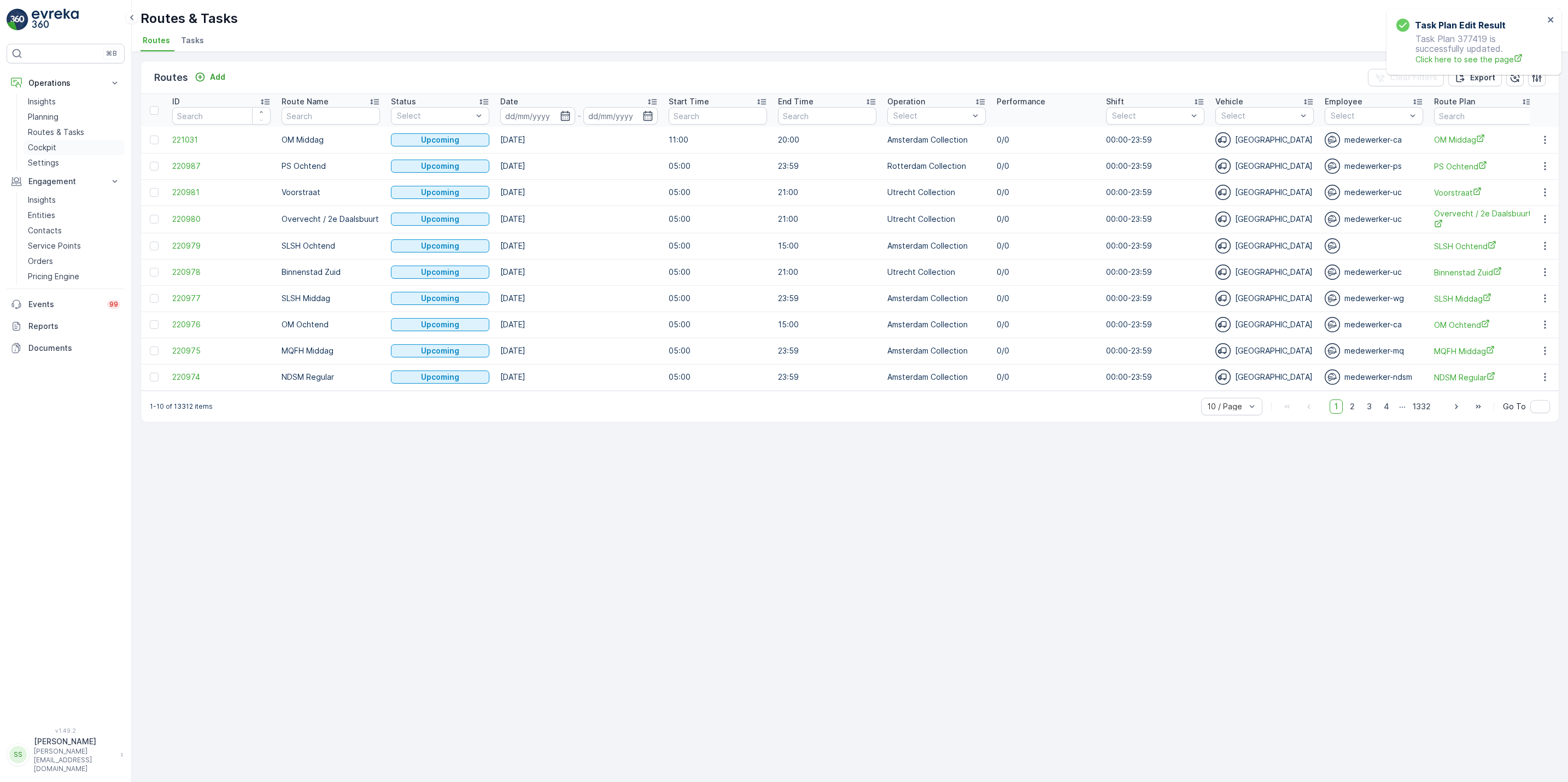
click at [40, 149] on p "Cockpit" at bounding box center [42, 148] width 29 height 11
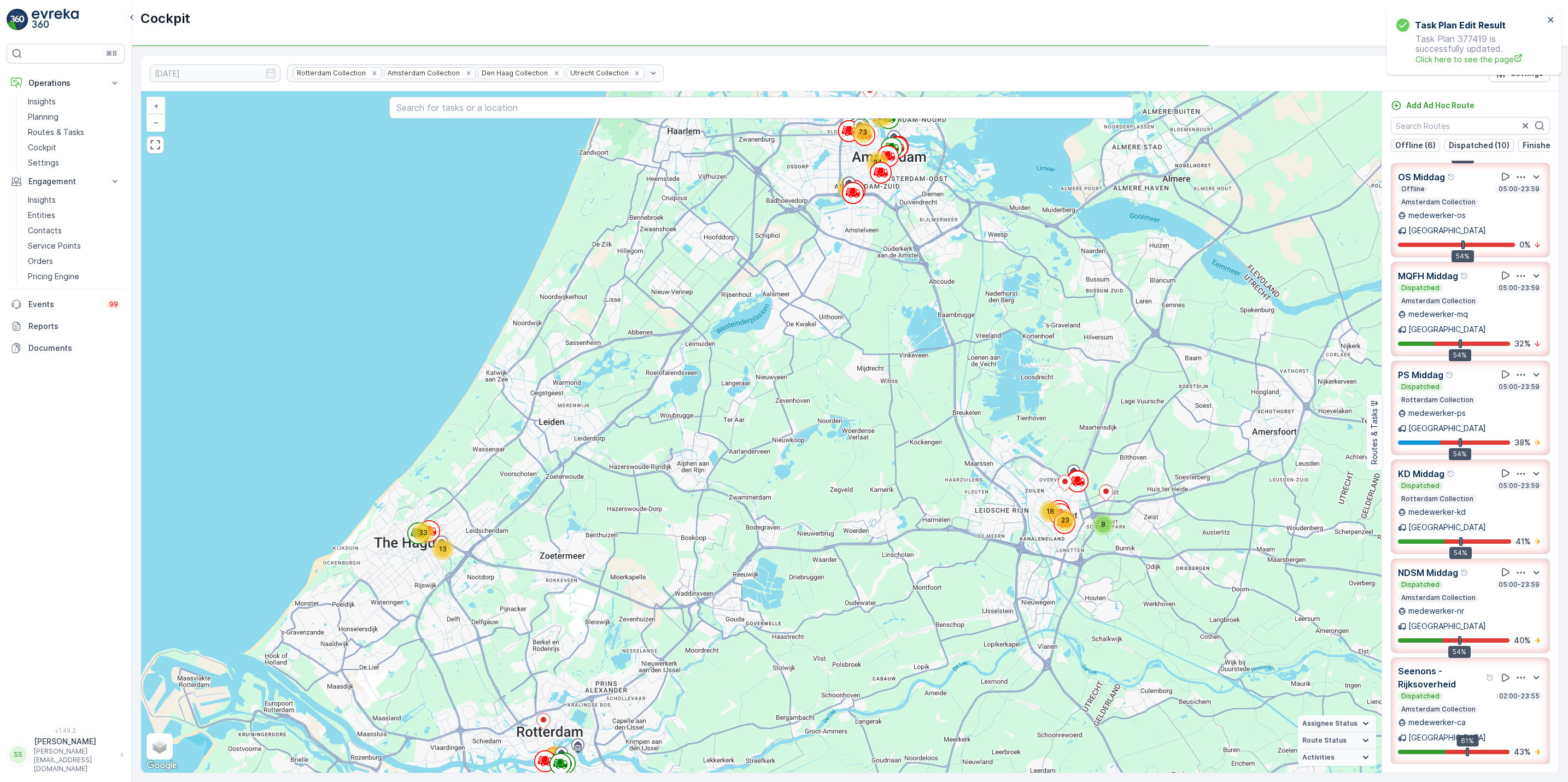
scroll to position [12, 0]
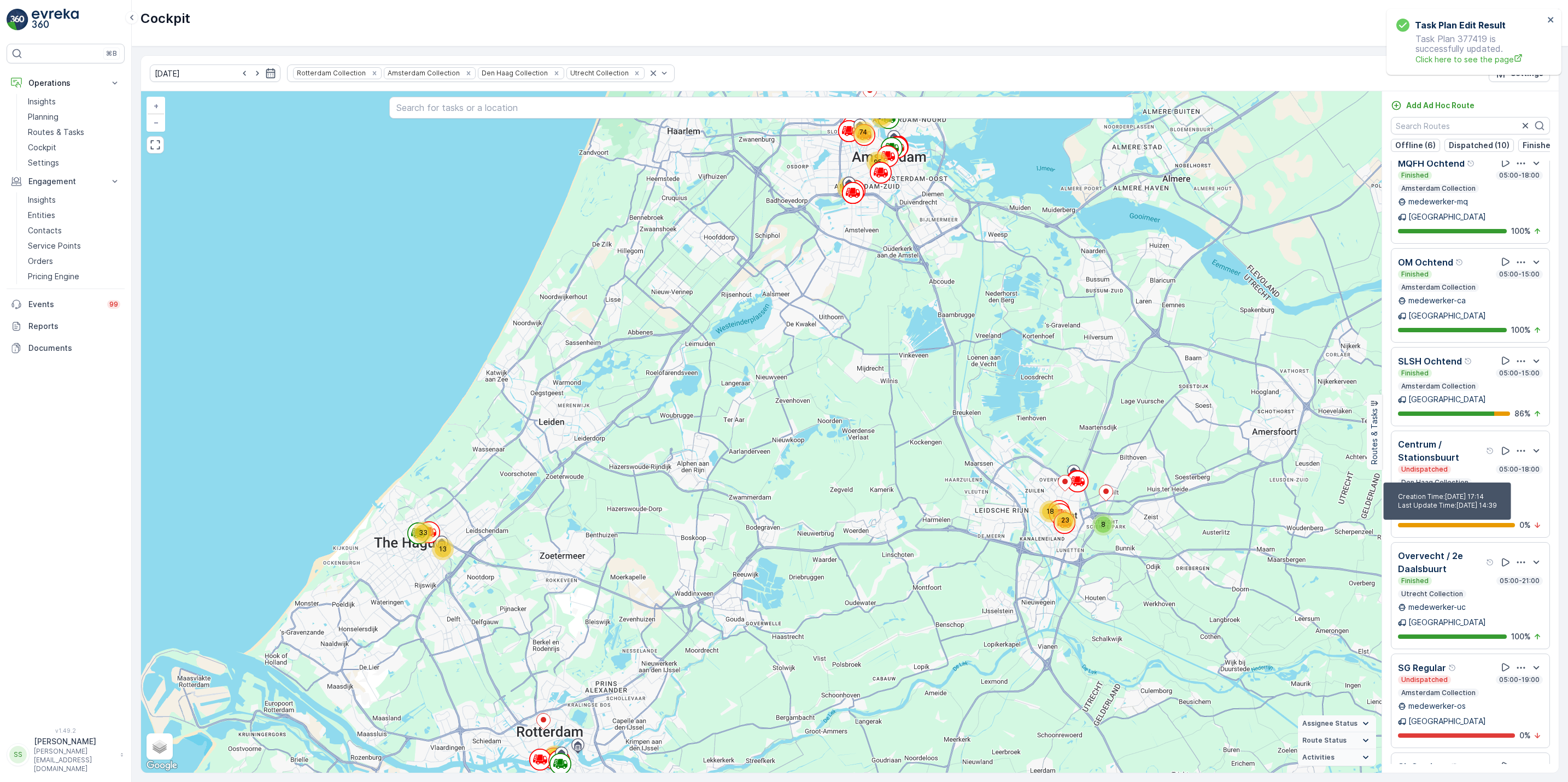
scroll to position [1225, 0]
drag, startPoint x: 1558, startPoint y: 556, endPoint x: 1558, endPoint y: 573, distance: 17.0
click at [1558, 573] on div "Routes 32 Tasks 436 Add Ad Hoc Route Offline (6) Dispatched (10) Finished (11) …" at bounding box center [1470, 432] width 177 height 682
drag, startPoint x: 1558, startPoint y: 573, endPoint x: 1560, endPoint y: 590, distance: 17.1
click at [1560, 590] on div "[DATE] Rotterdam Collection Amsterdam Collection [GEOGRAPHIC_DATA] Collection […" at bounding box center [850, 414] width 1437 height 736
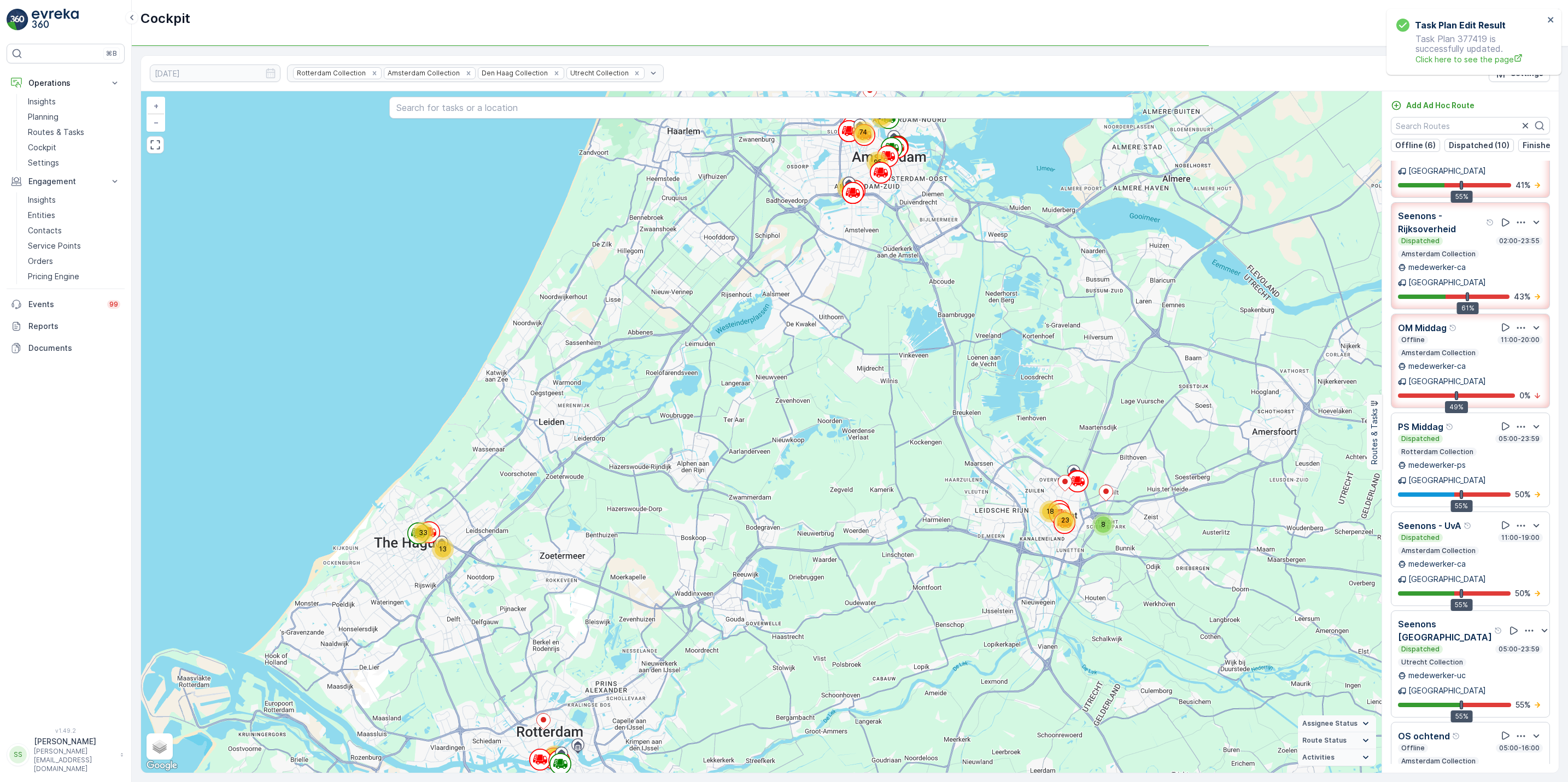
scroll to position [449, 0]
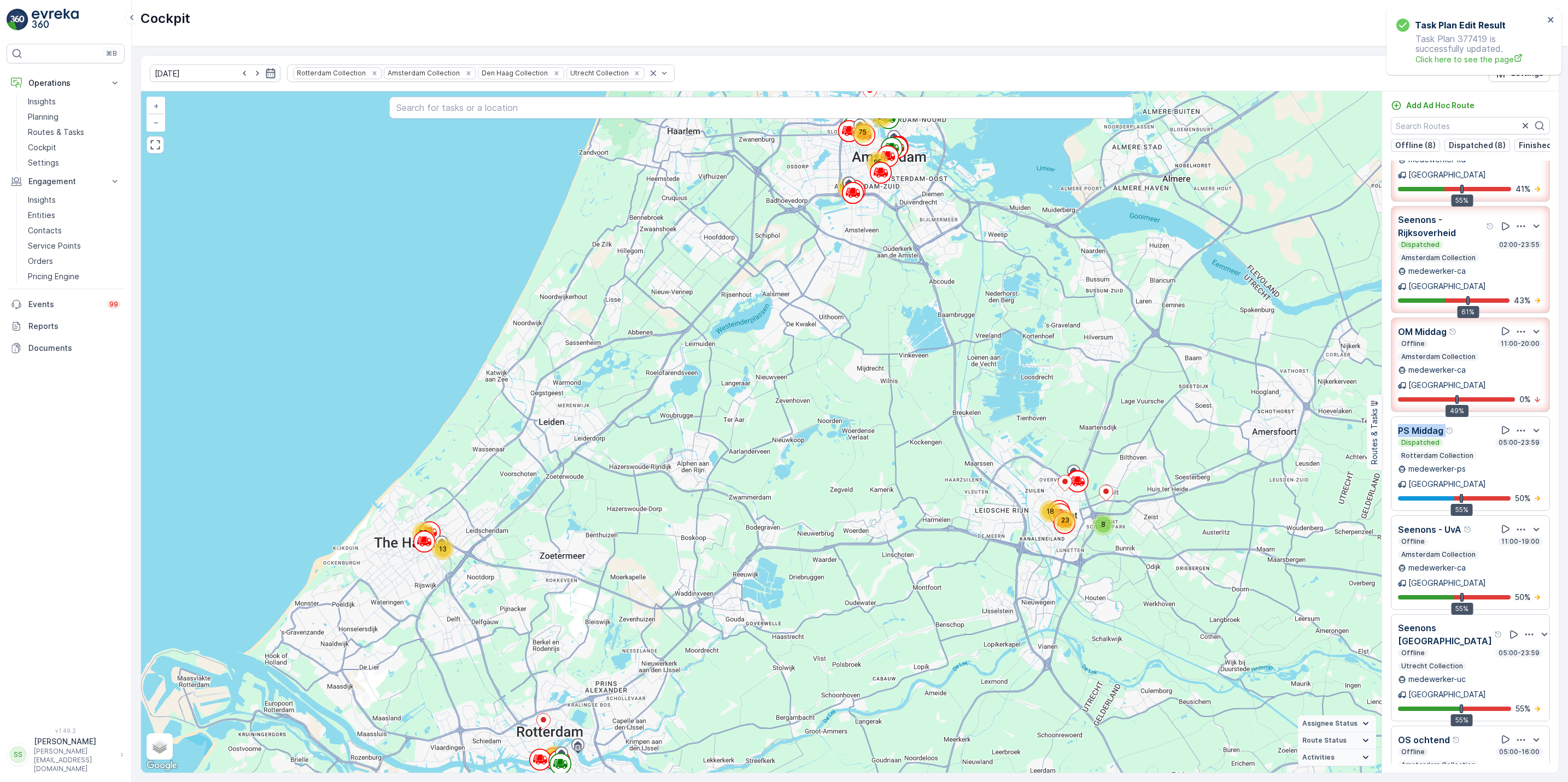
drag, startPoint x: 1558, startPoint y: 315, endPoint x: 1556, endPoint y: 343, distance: 28.1
click at [1556, 343] on div "Routes 32 Tasks 437 Add Ad Hoc Route Offline (8) Dispatched (8) Finished (11) U…" at bounding box center [1470, 432] width 177 height 682
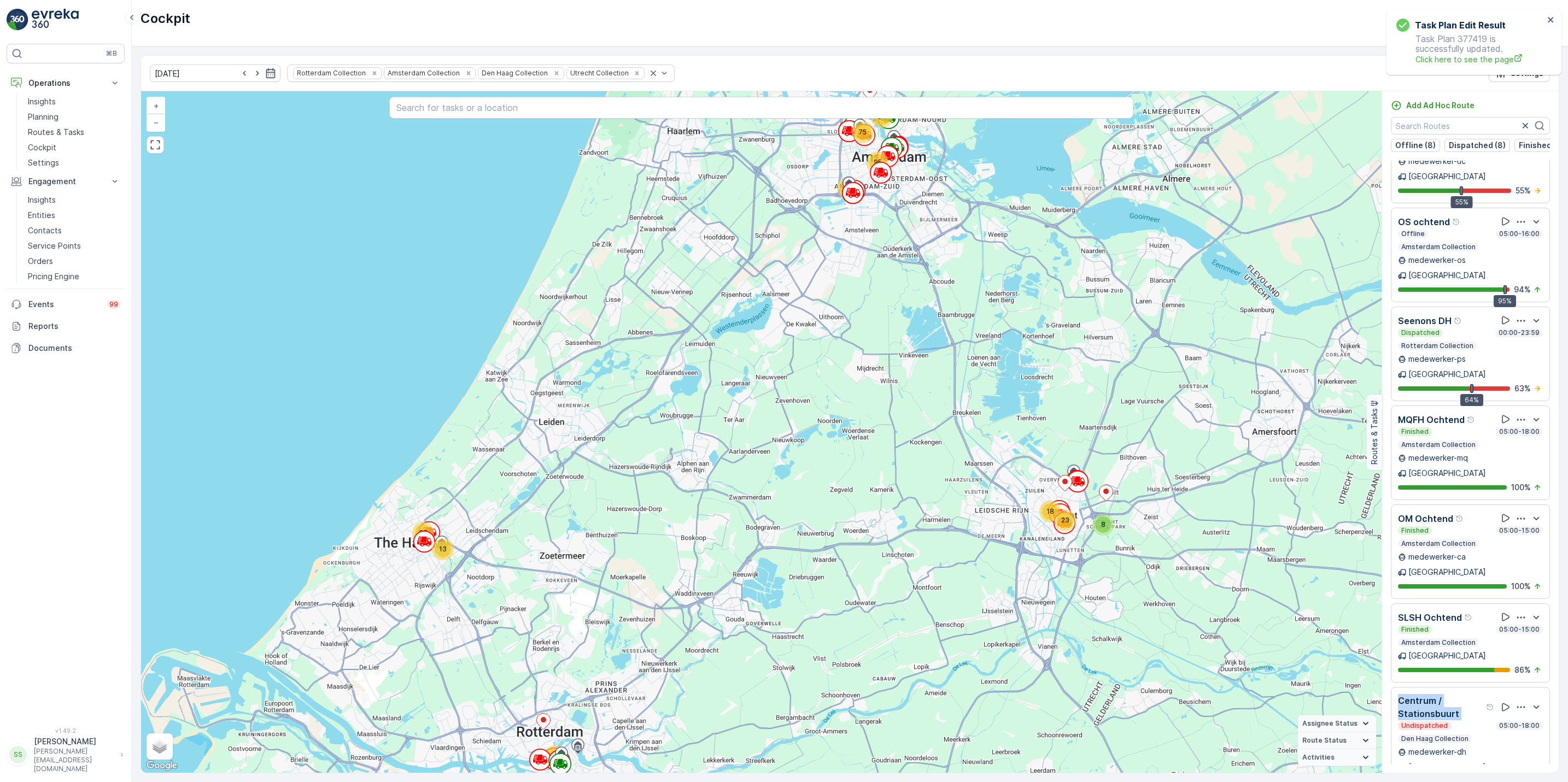
drag, startPoint x: 1559, startPoint y: 482, endPoint x: 1560, endPoint y: 497, distance: 15.0
click at [1560, 497] on div "03.09.2025 Rotterdam Collection Amsterdam Collection Den Haag Collection Utrech…" at bounding box center [850, 414] width 1437 height 736
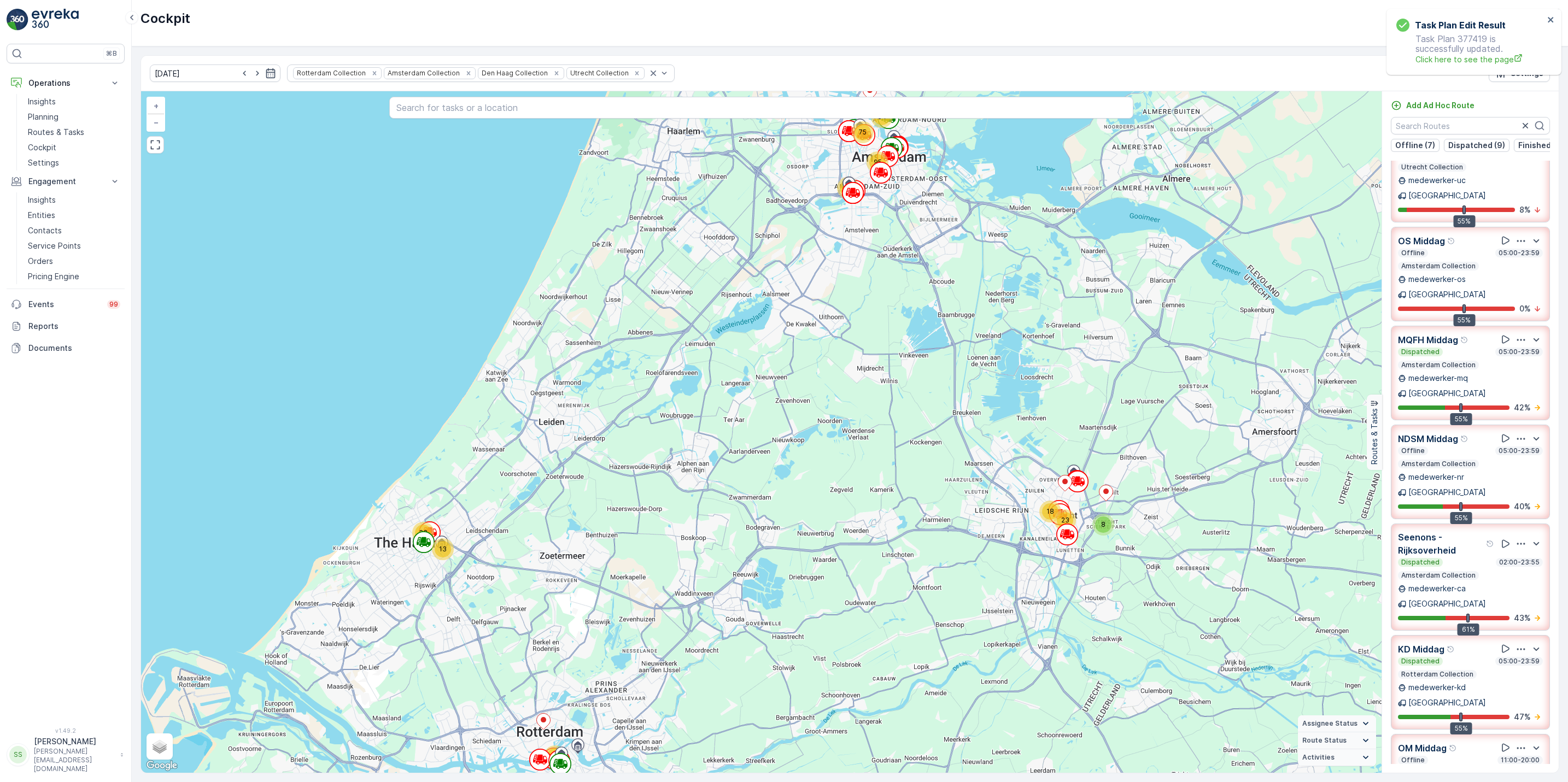
scroll to position [0, 0]
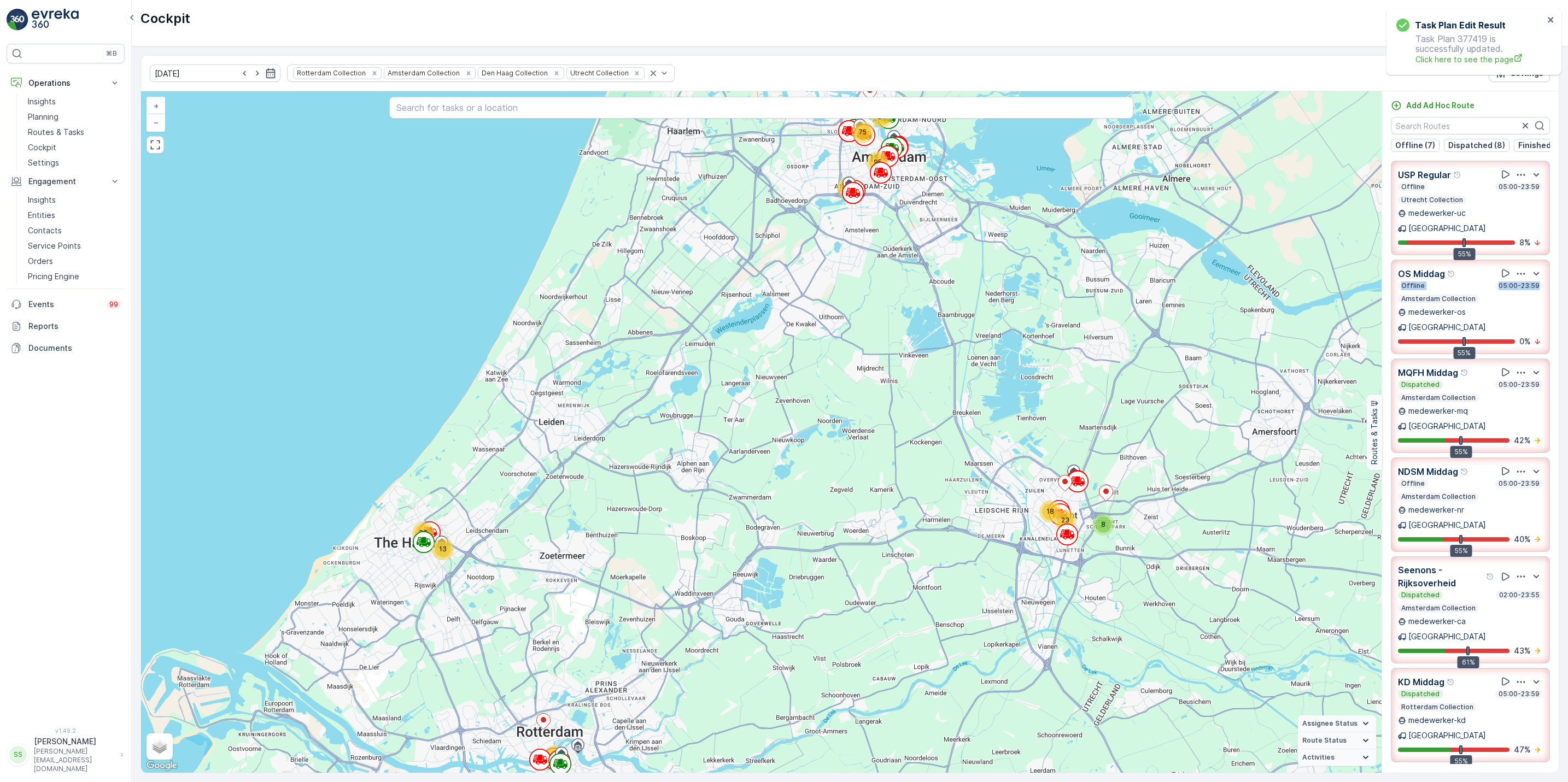
drag, startPoint x: 1549, startPoint y: 268, endPoint x: 1554, endPoint y: 284, distance: 16.8
click at [1554, 284] on div "USP Regular Offline 05:00-23:59 Utrecht Collection medewerker-uc Utrecht 55% 8 …" at bounding box center [1471, 463] width 177 height 604
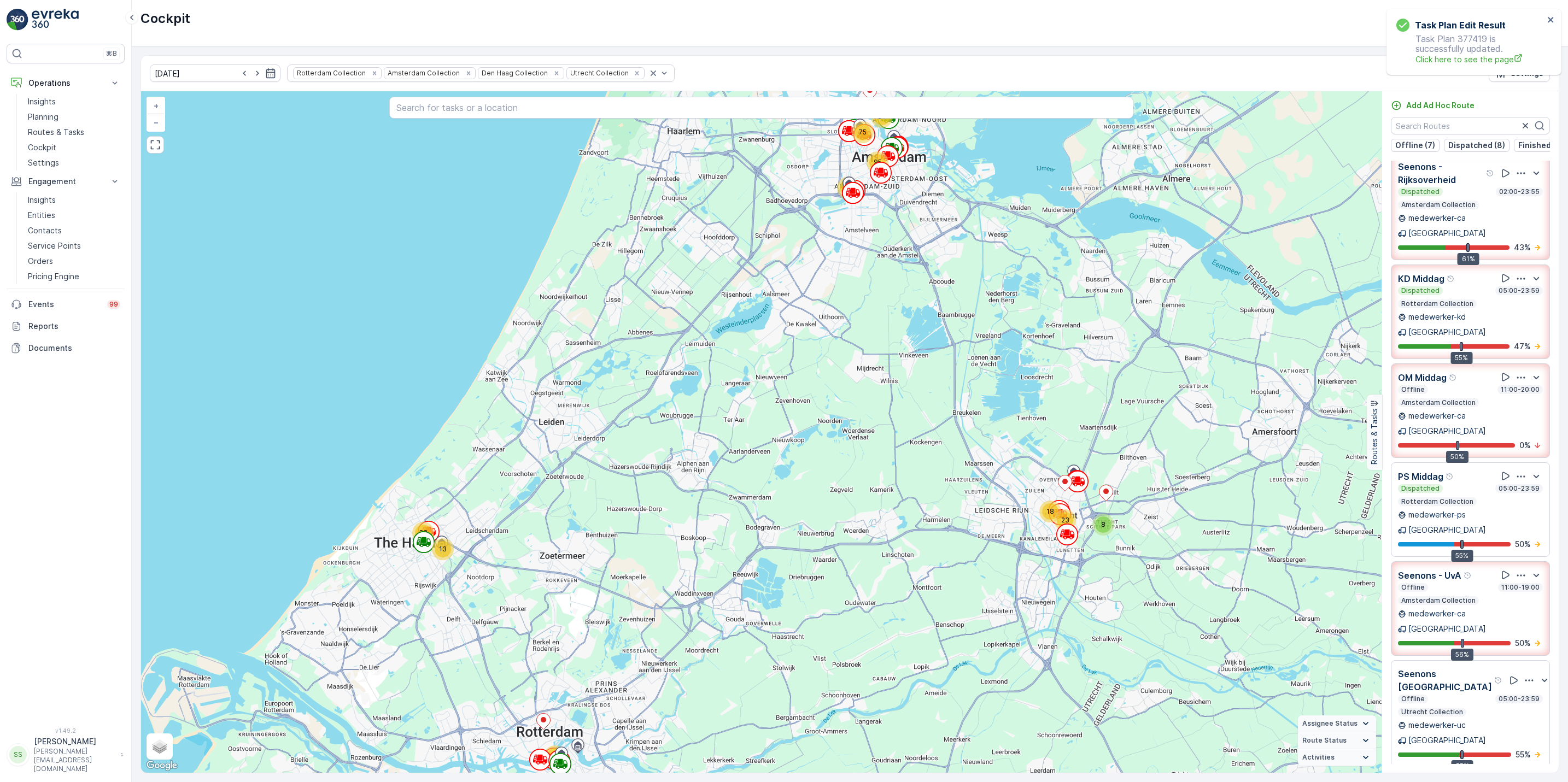
scroll to position [540, 0]
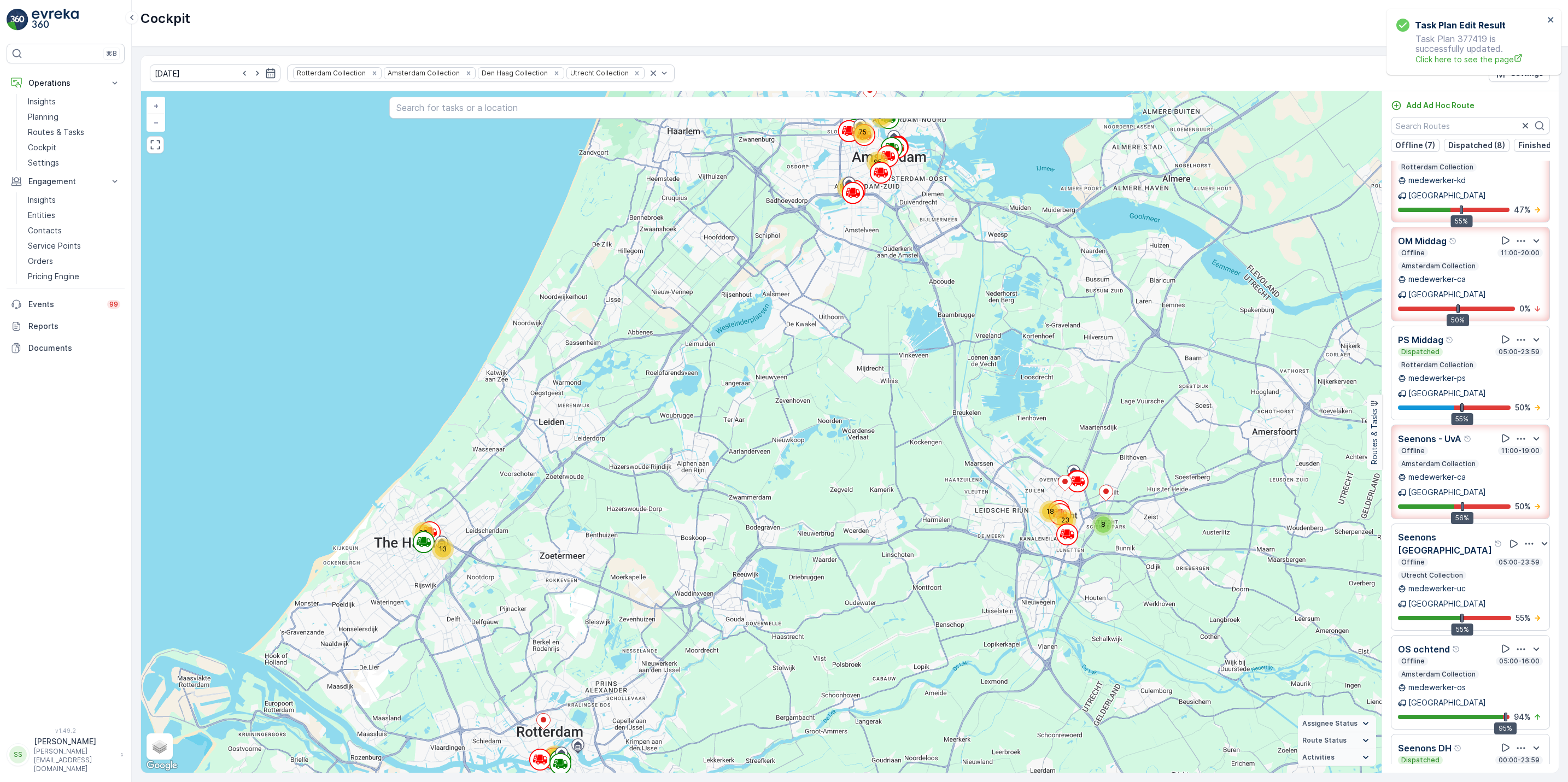
drag, startPoint x: 0, startPoint y: 244, endPoint x: 9, endPoint y: 269, distance: 26.6
click at [9, 269] on div "⌘B Operations Insights Planning Routes & Tasks Cockpit Settings Engagement Insi…" at bounding box center [66, 391] width 131 height 782
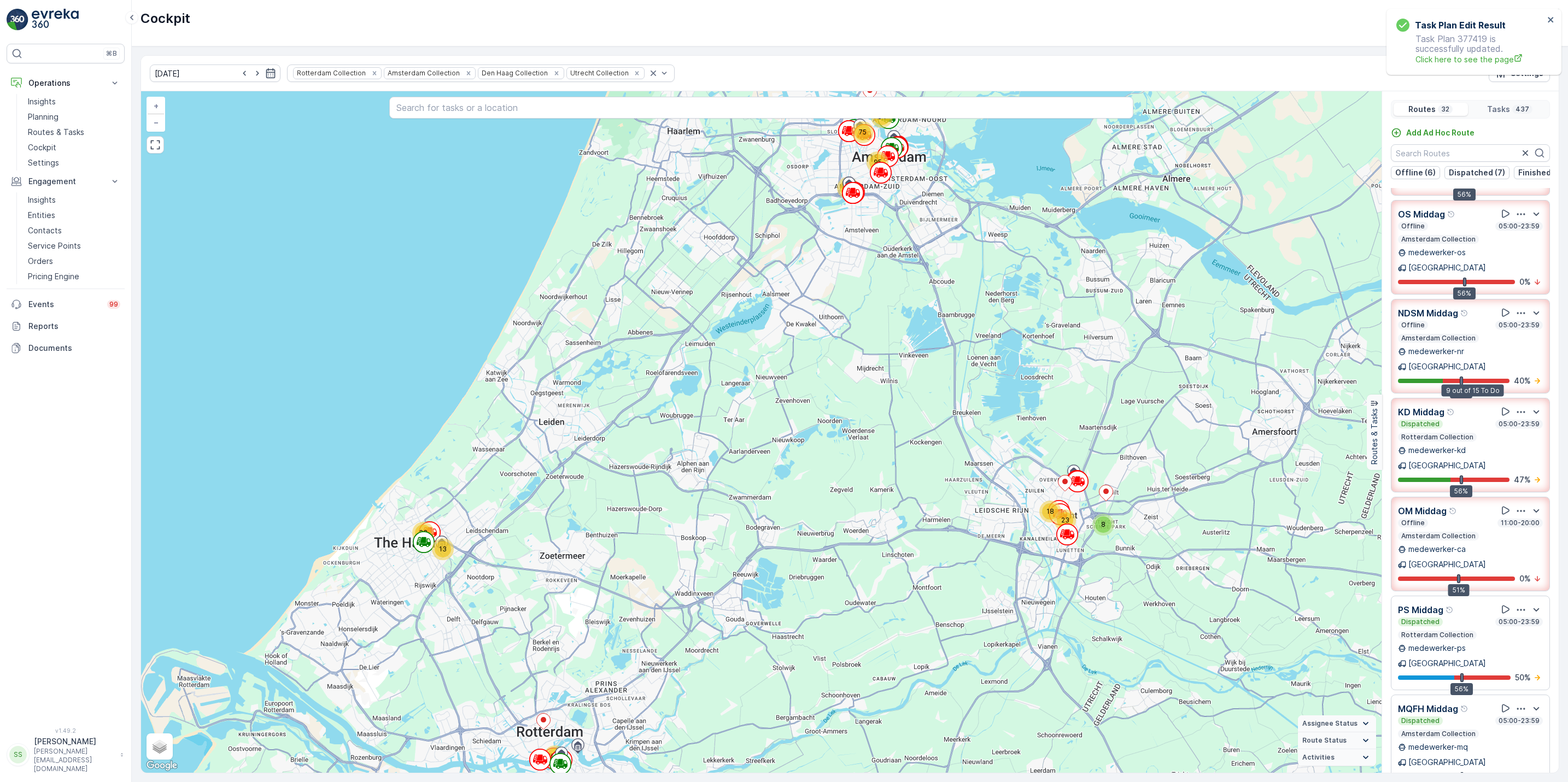
scroll to position [187, 0]
click at [69, 133] on p "Routes & Tasks" at bounding box center [56, 132] width 57 height 11
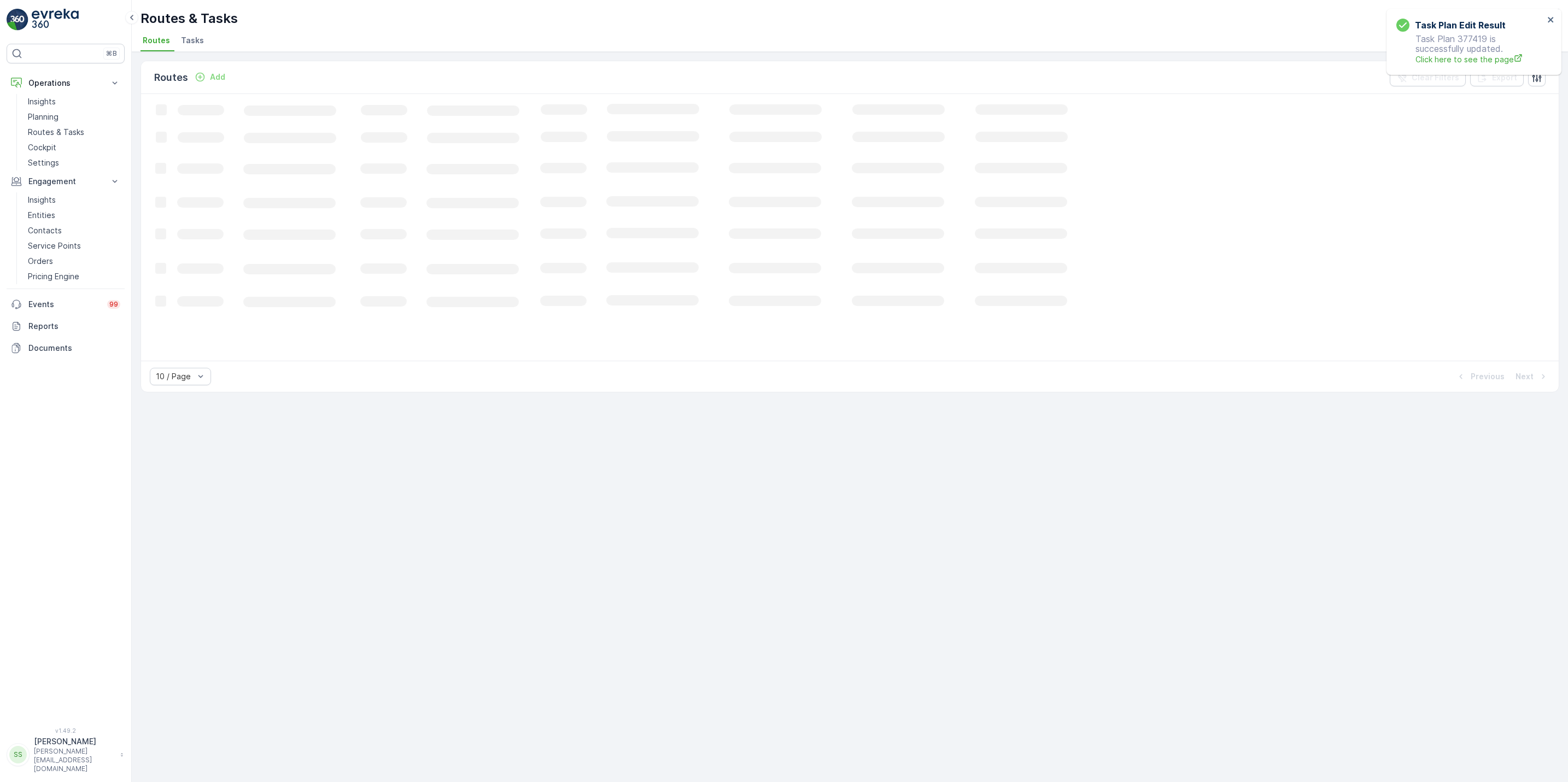
click at [194, 40] on span "Tasks" at bounding box center [192, 40] width 23 height 11
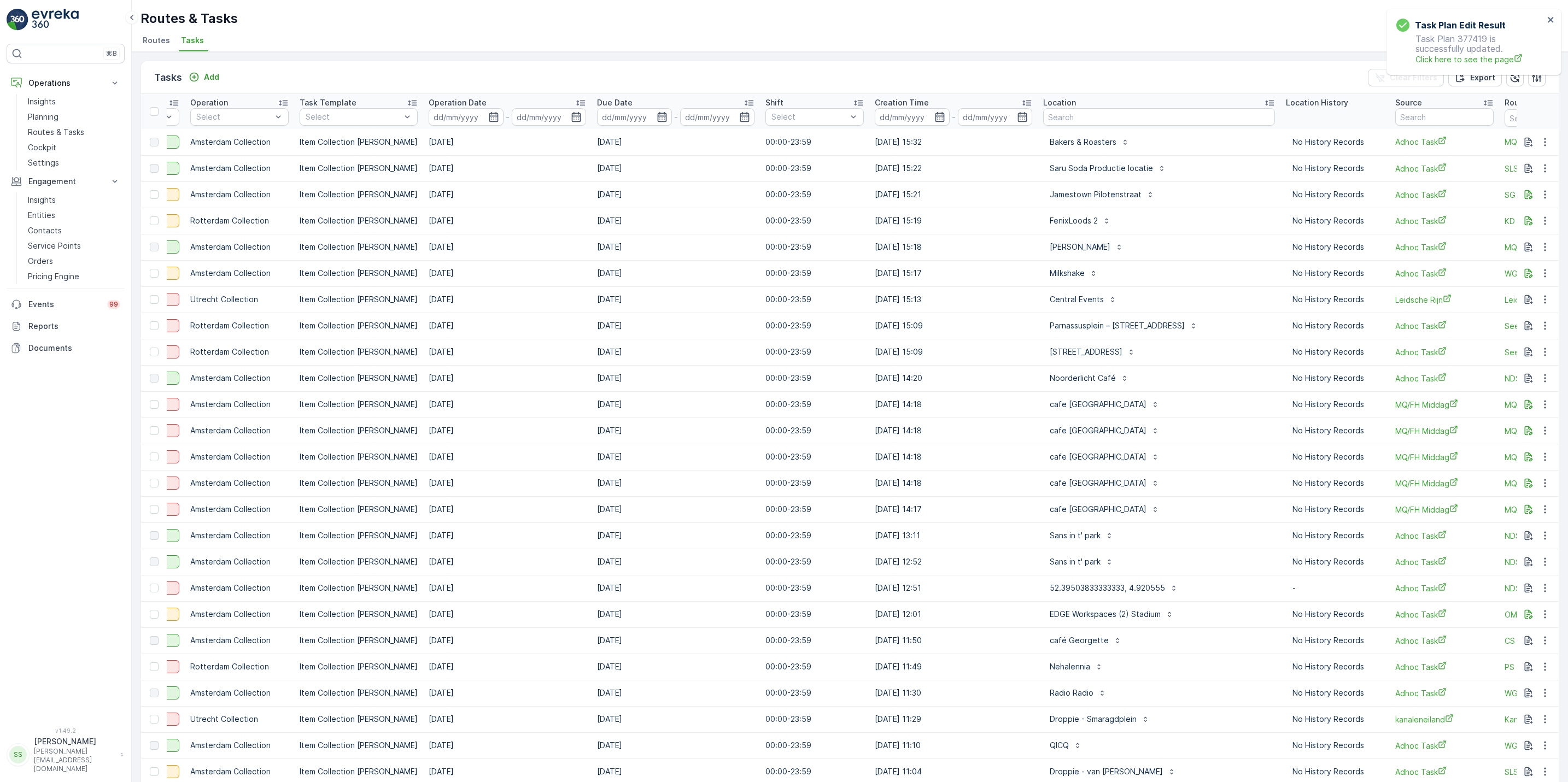
scroll to position [0, 334]
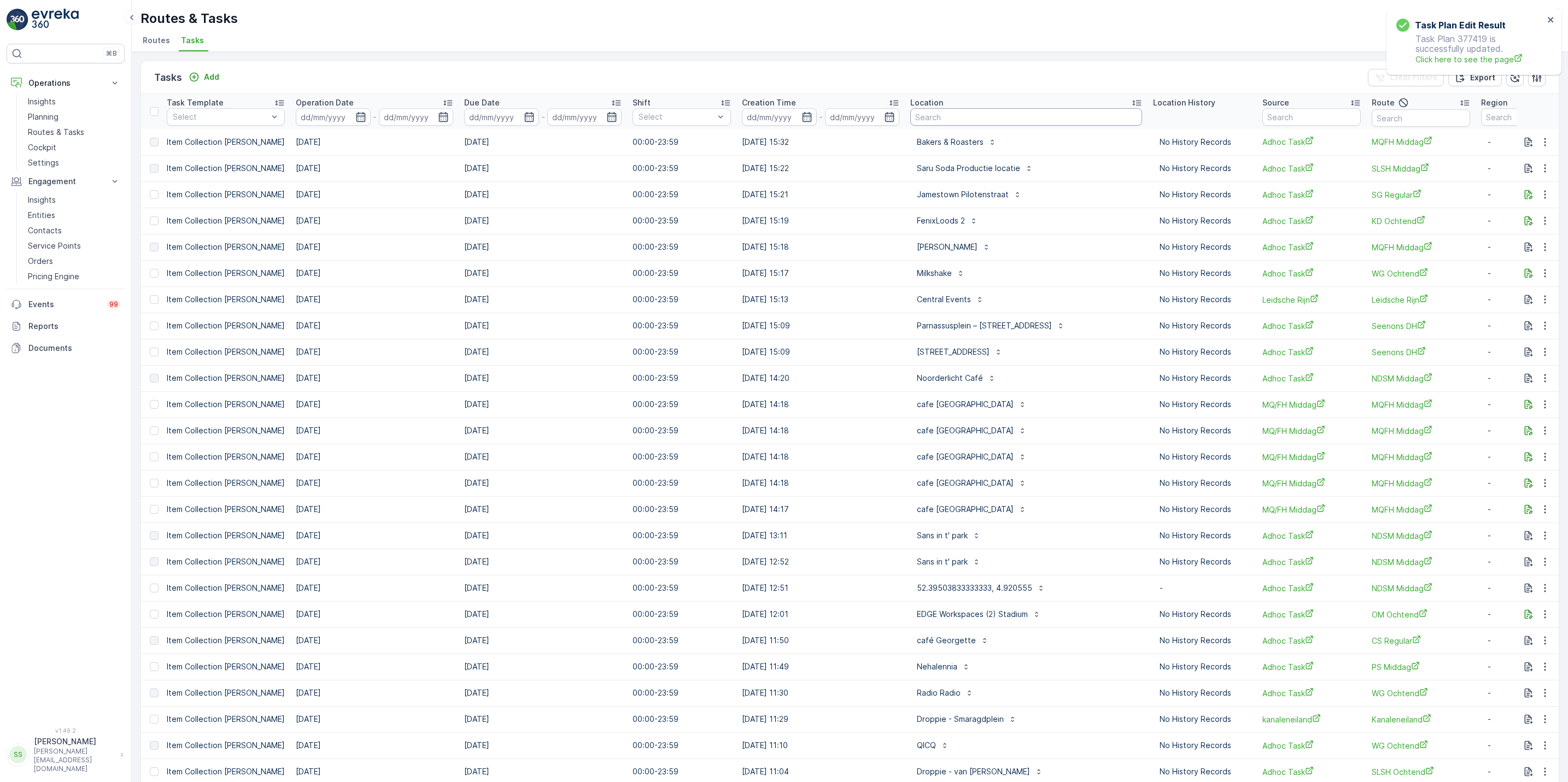
click at [927, 123] on input "text" at bounding box center [1026, 117] width 232 height 18
type input "malle"
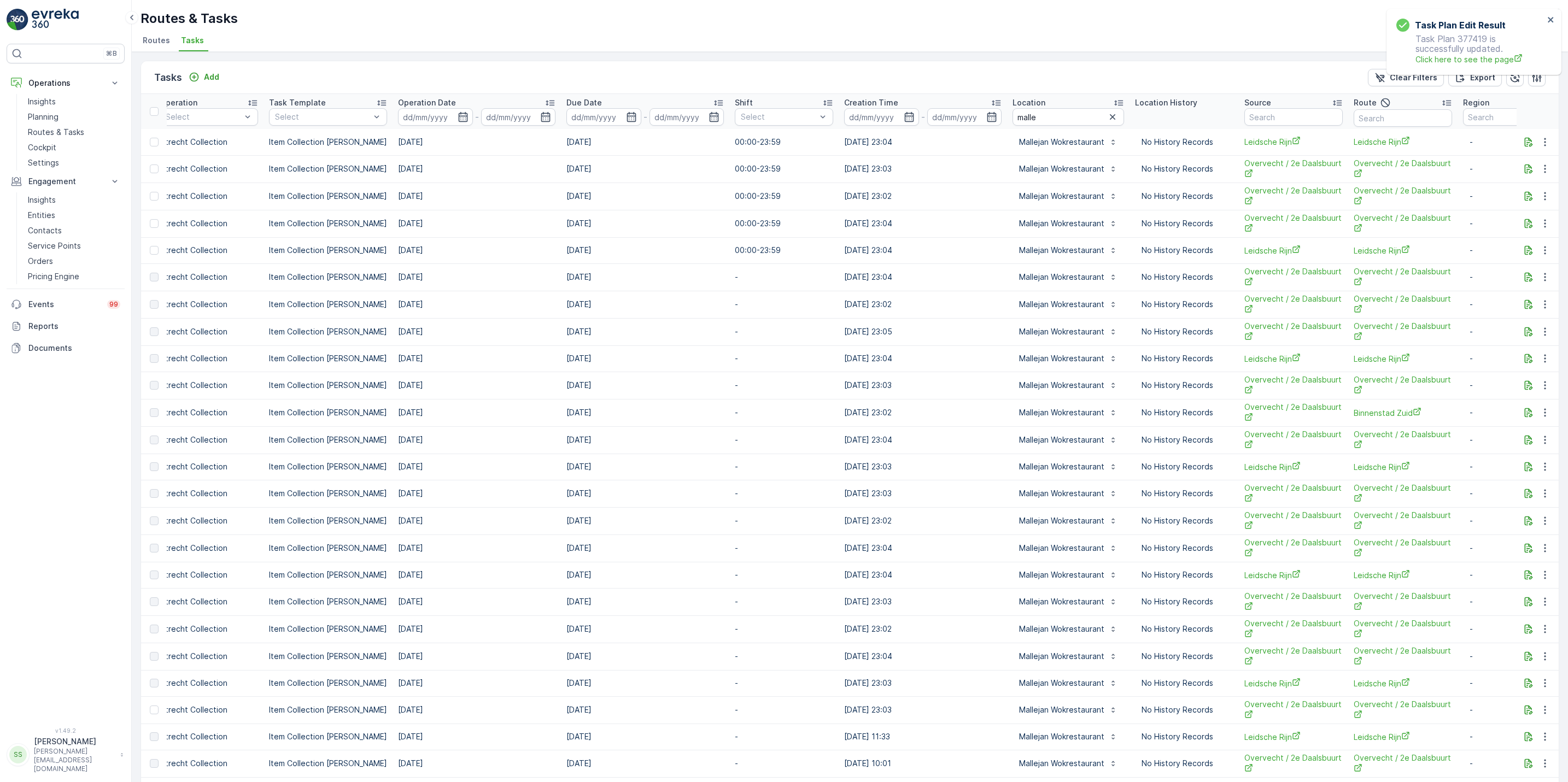
scroll to position [0, 276]
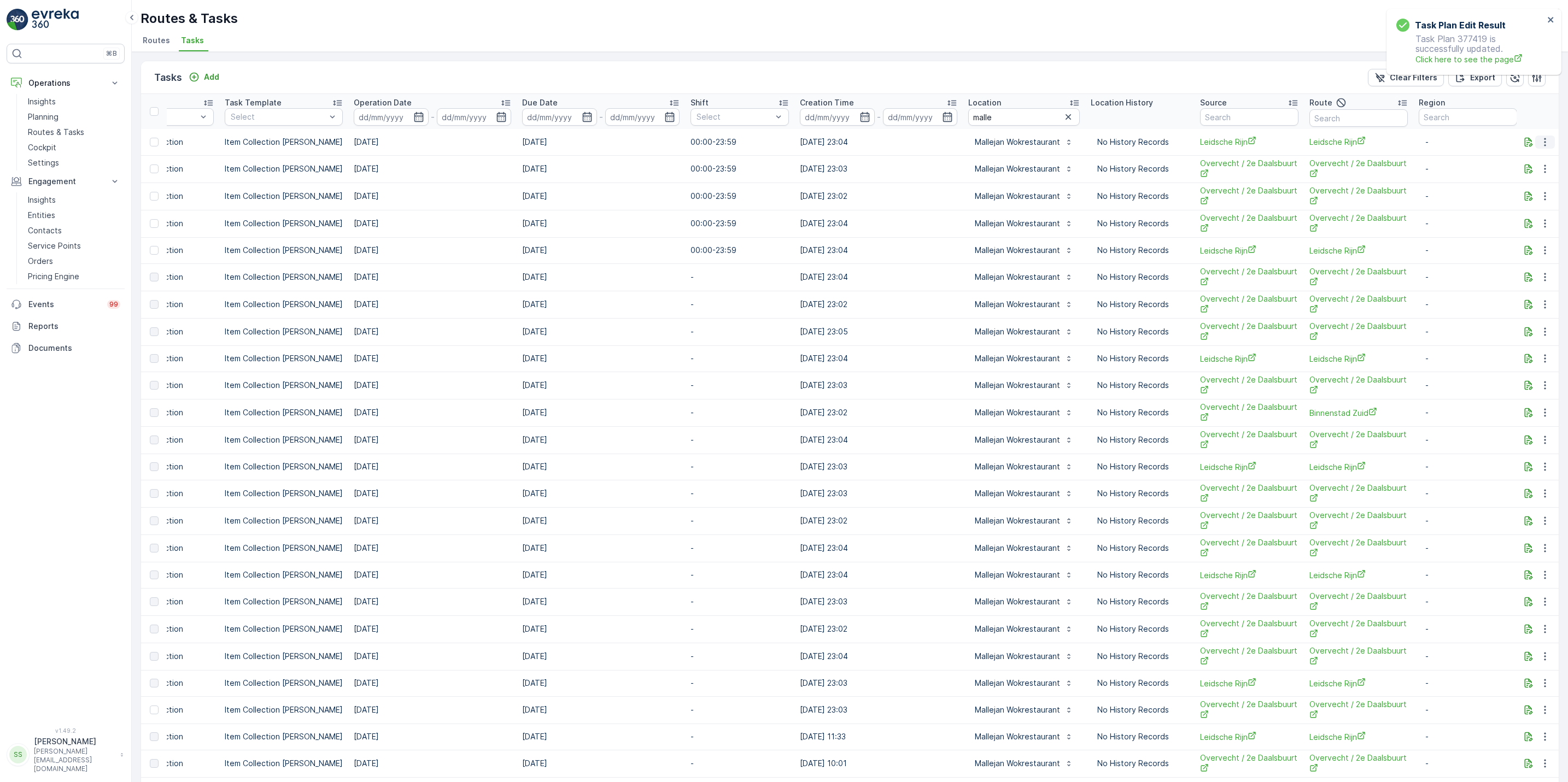
click at [1542, 142] on icon "button" at bounding box center [1545, 142] width 11 height 11
click at [1139, 78] on div "Tasks Add Clear Filters Export" at bounding box center [850, 78] width 1418 height 33
click at [414, 122] on icon "button" at bounding box center [418, 117] width 9 height 10
click at [509, 183] on div "3" at bounding box center [501, 185] width 18 height 18
type input "[DATE]"
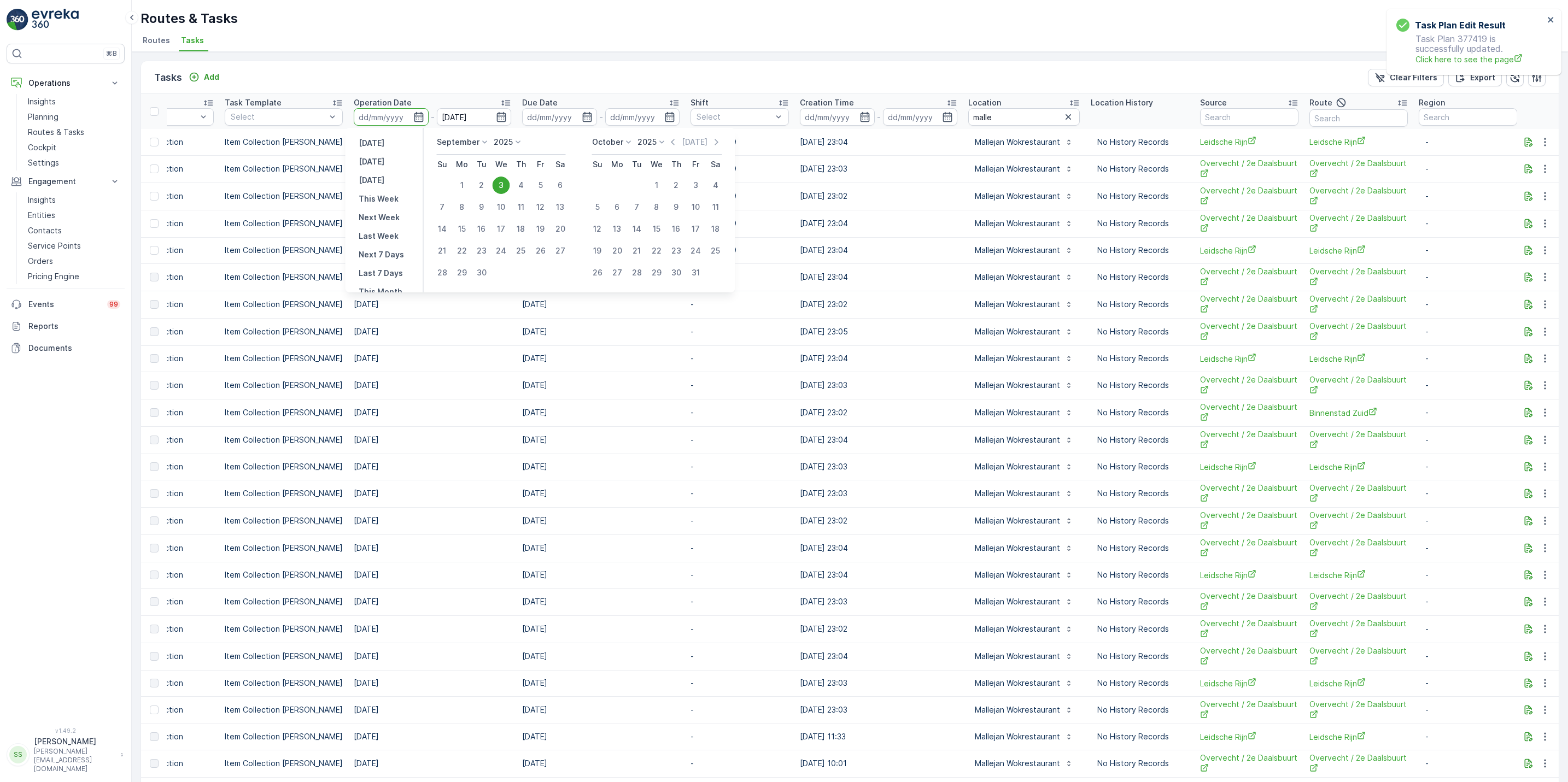
click at [509, 183] on div "3" at bounding box center [501, 185] width 18 height 18
type input "[DATE]"
click at [509, 183] on div "3" at bounding box center [501, 185] width 18 height 18
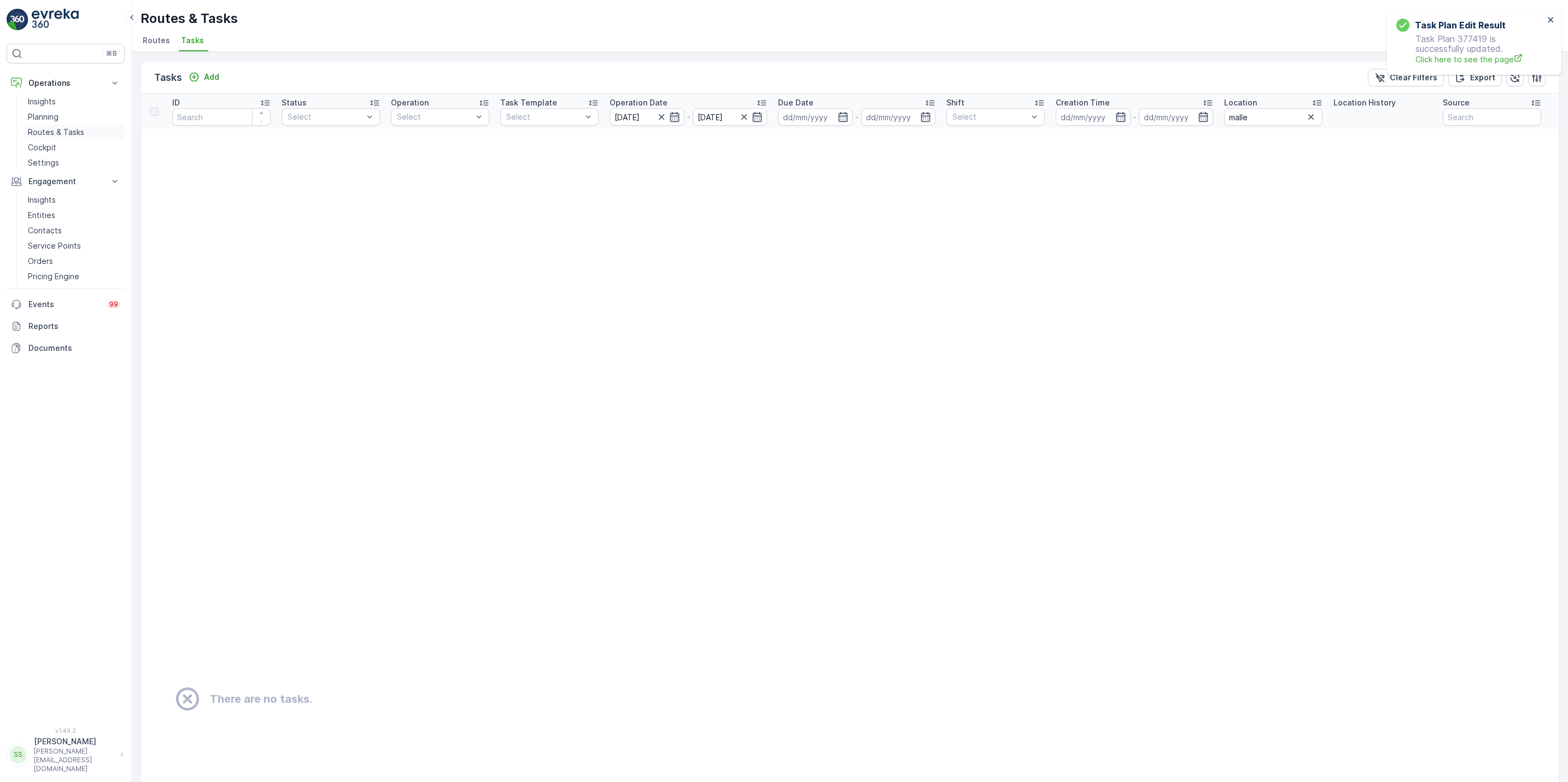
click at [76, 133] on p "Routes & Tasks" at bounding box center [56, 132] width 57 height 11
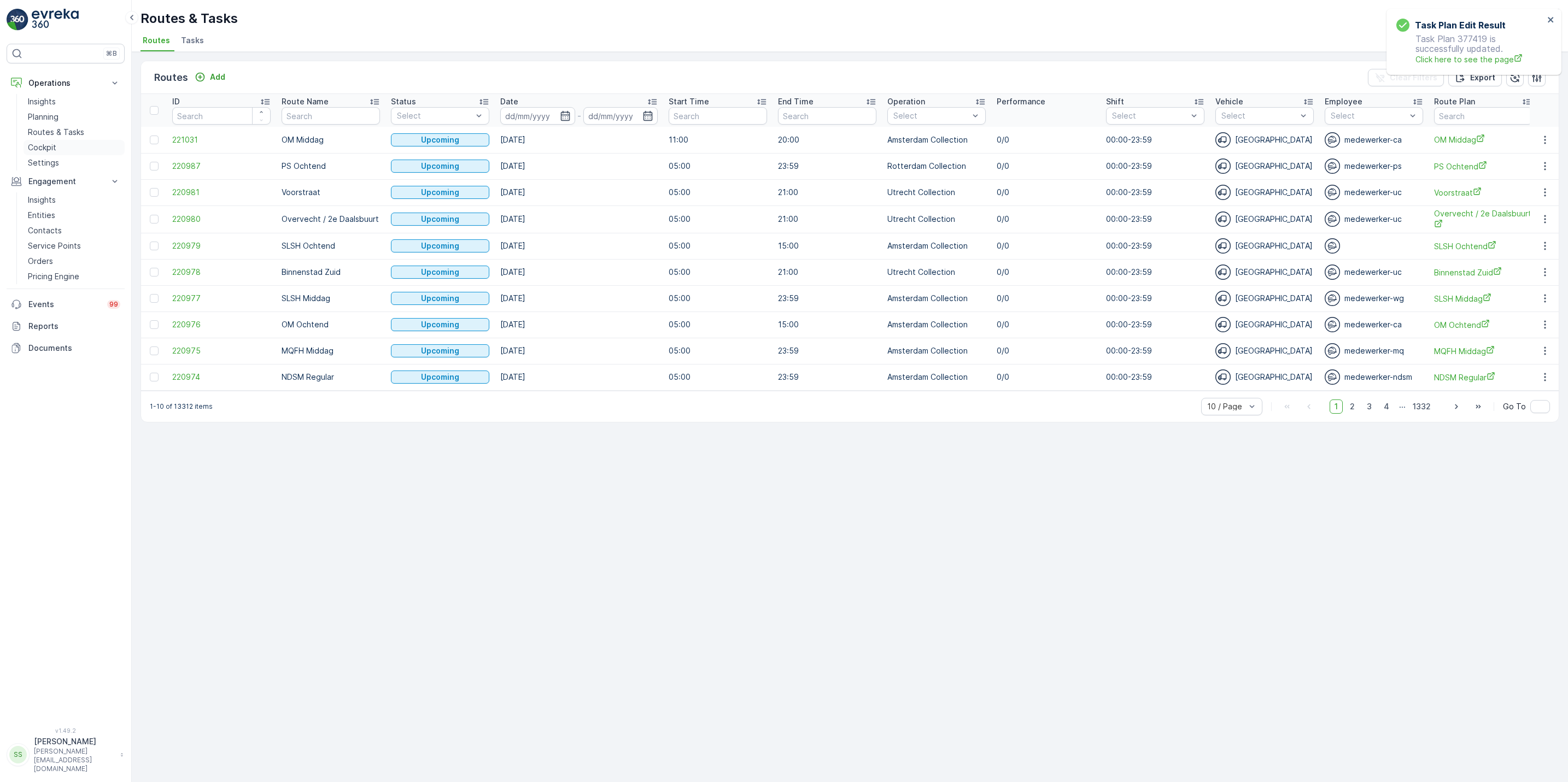
click at [36, 148] on p "Cockpit" at bounding box center [42, 148] width 29 height 11
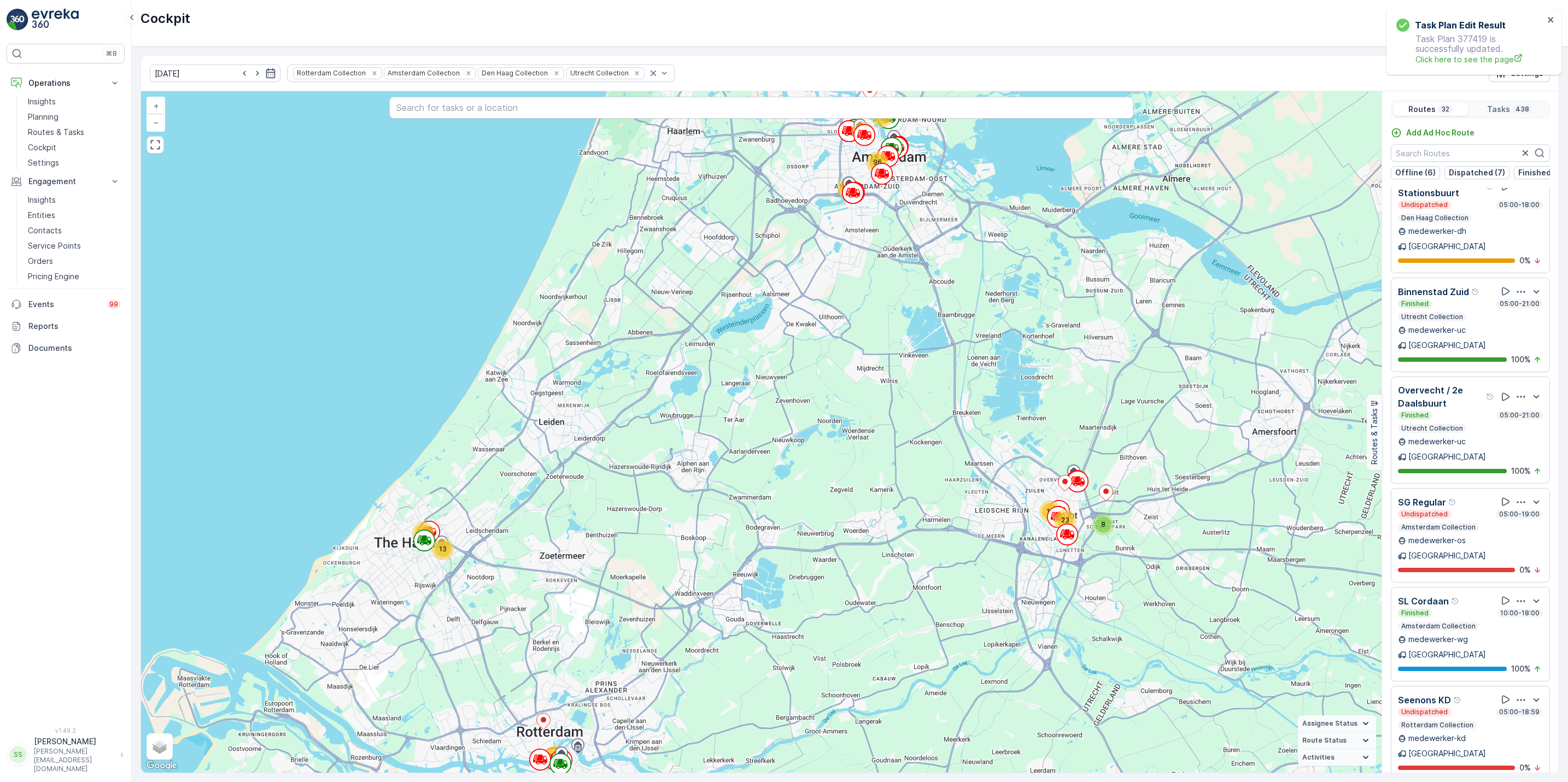
scroll to position [1140, 0]
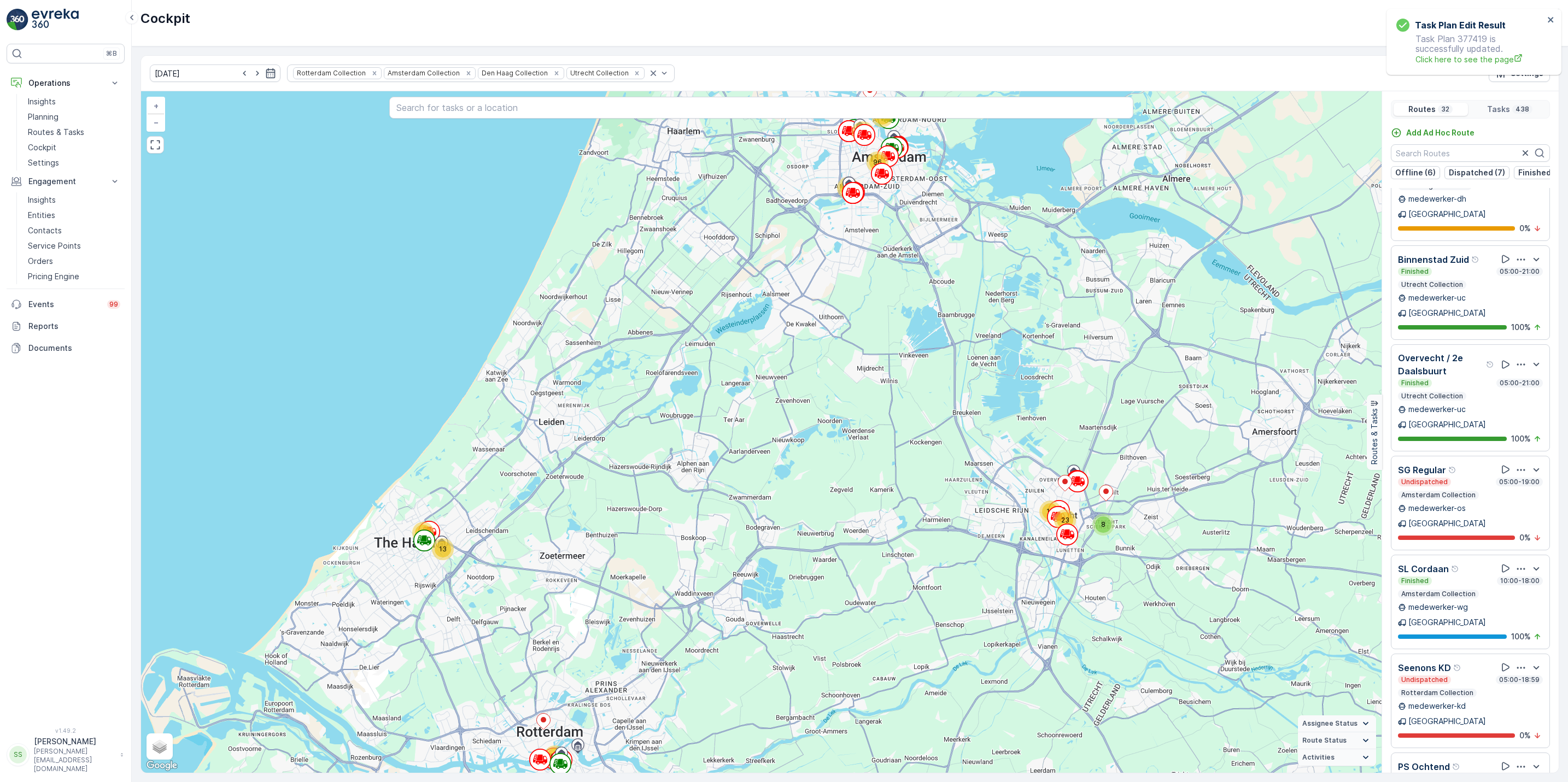
click at [555, 74] on icon "Remove Den Haag Collection" at bounding box center [557, 73] width 4 height 4
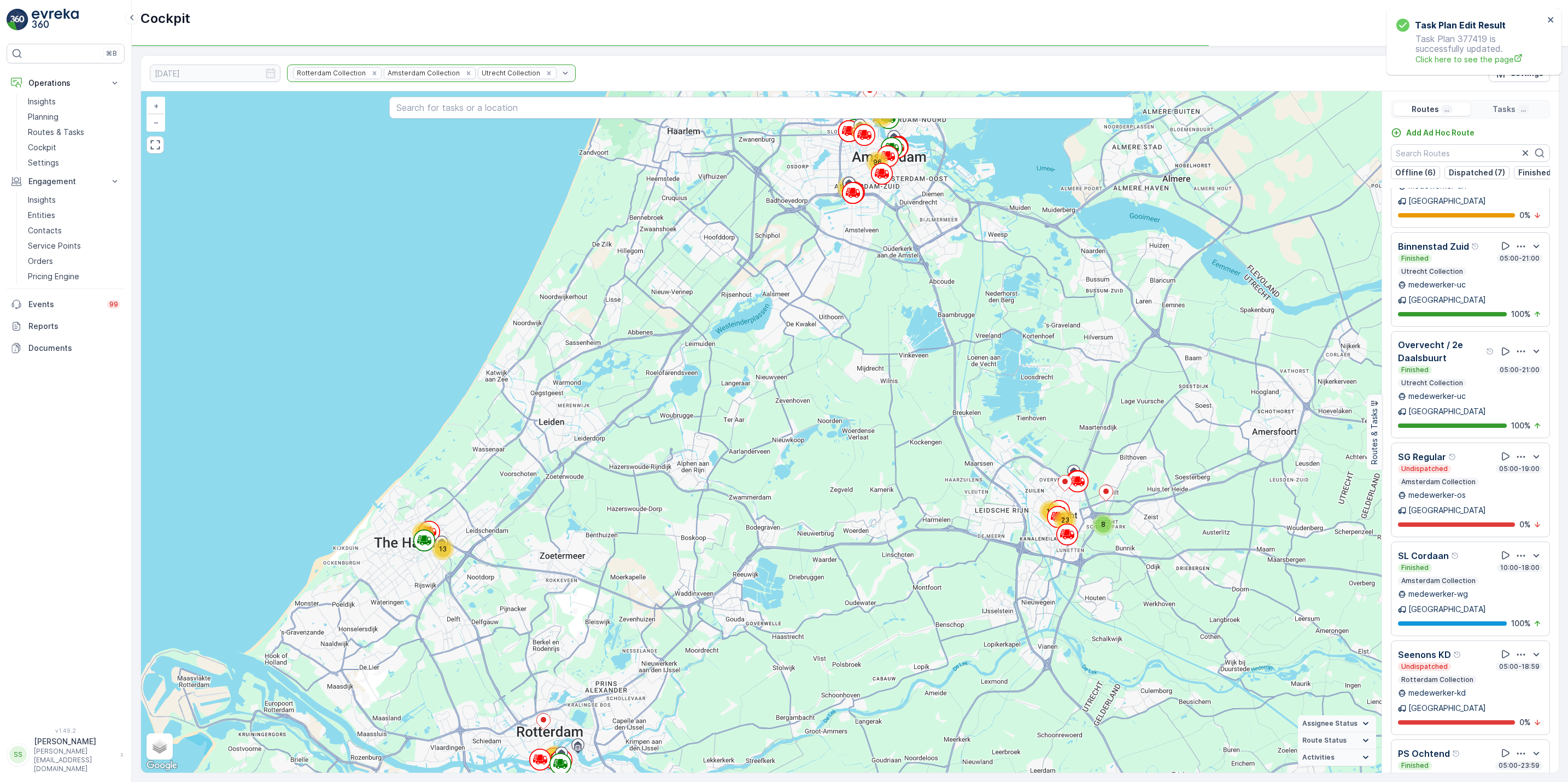
scroll to position [1126, 0]
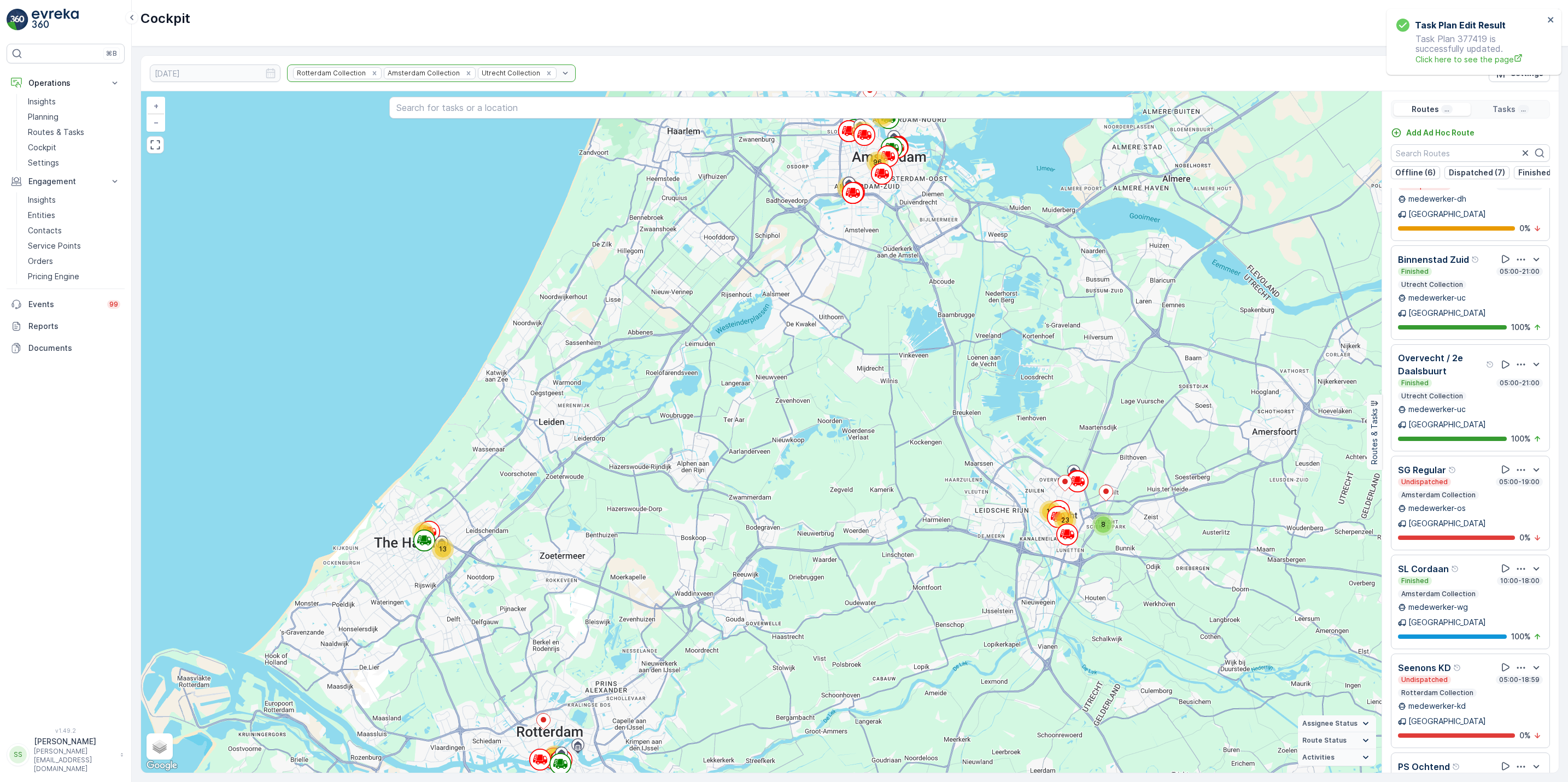
click at [443, 72] on div "Rotterdam Collection Amsterdam Collection Utrecht Collection" at bounding box center [432, 73] width 289 height 18
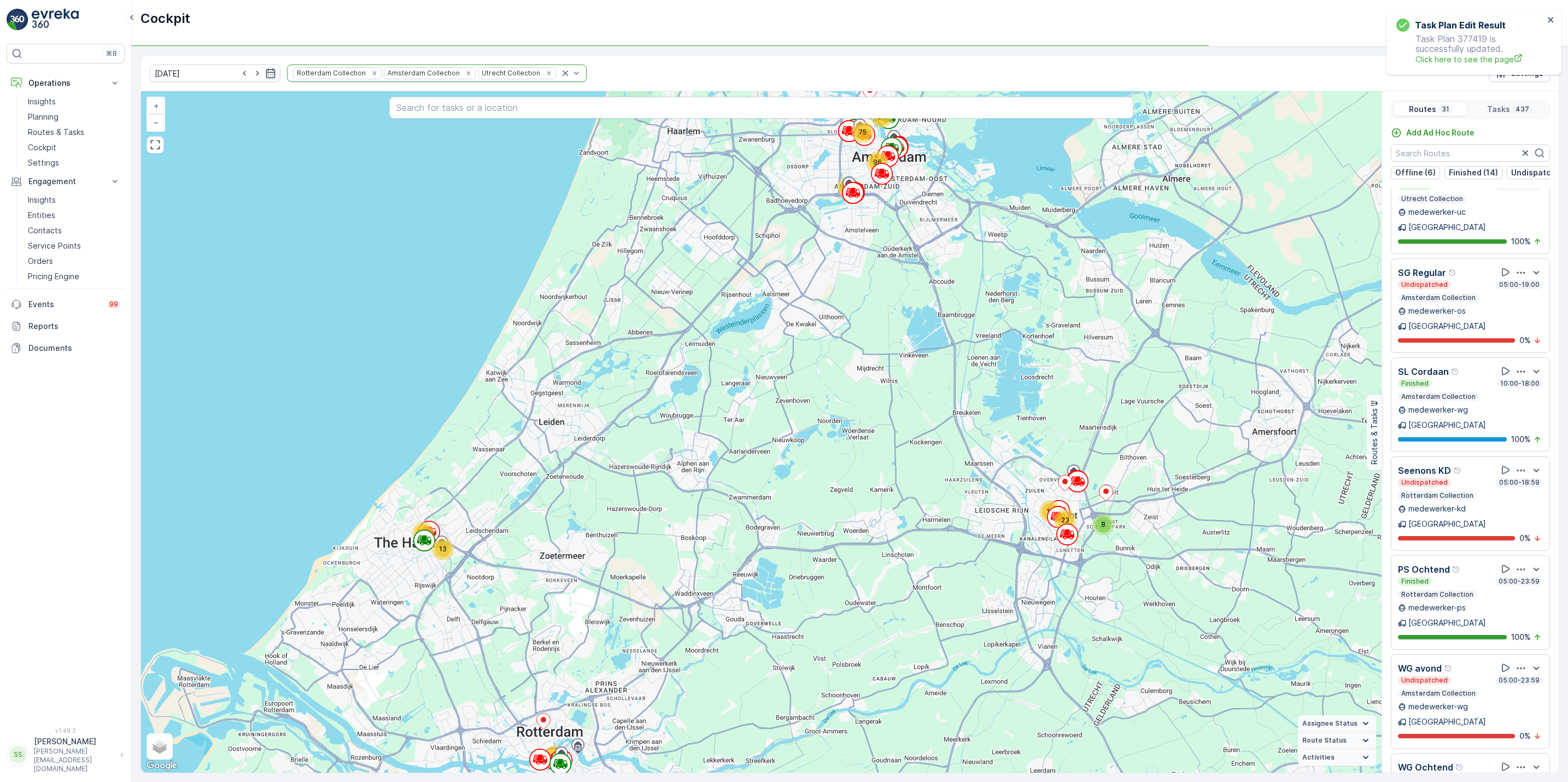
scroll to position [958, 0]
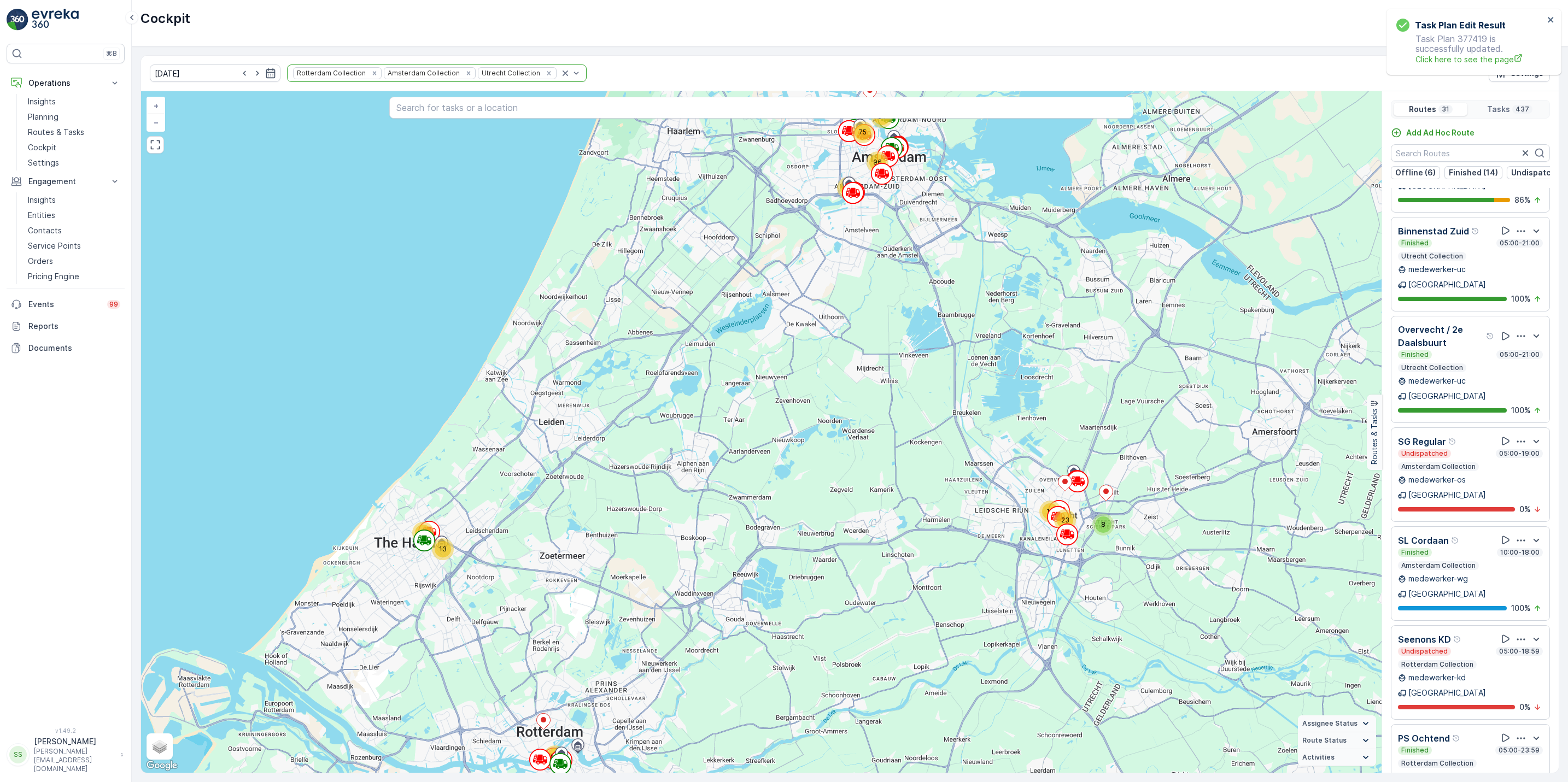
click at [371, 75] on icon "Remove Rotterdam Collection" at bounding box center [374, 73] width 8 height 8
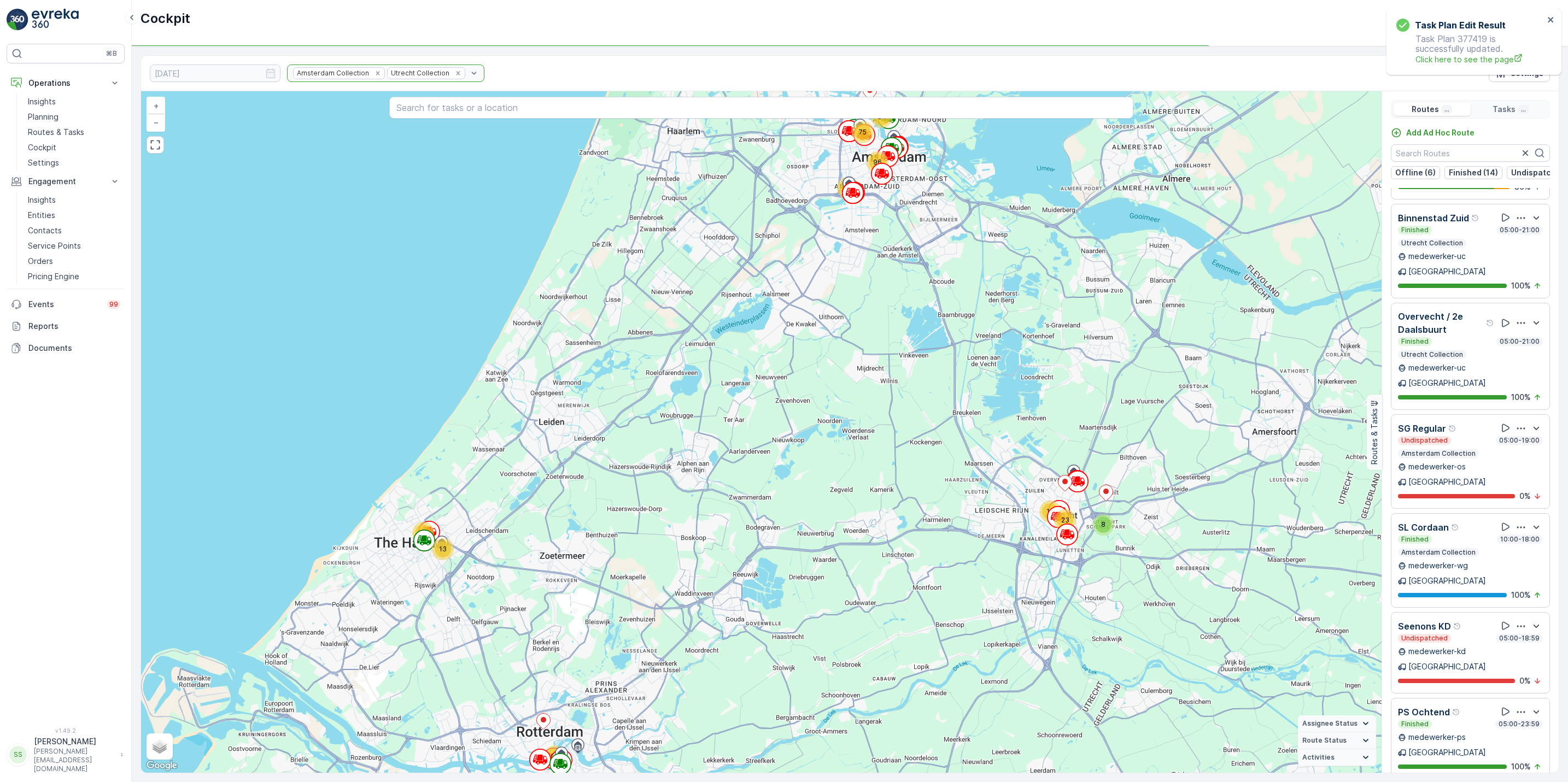
scroll to position [944, 0]
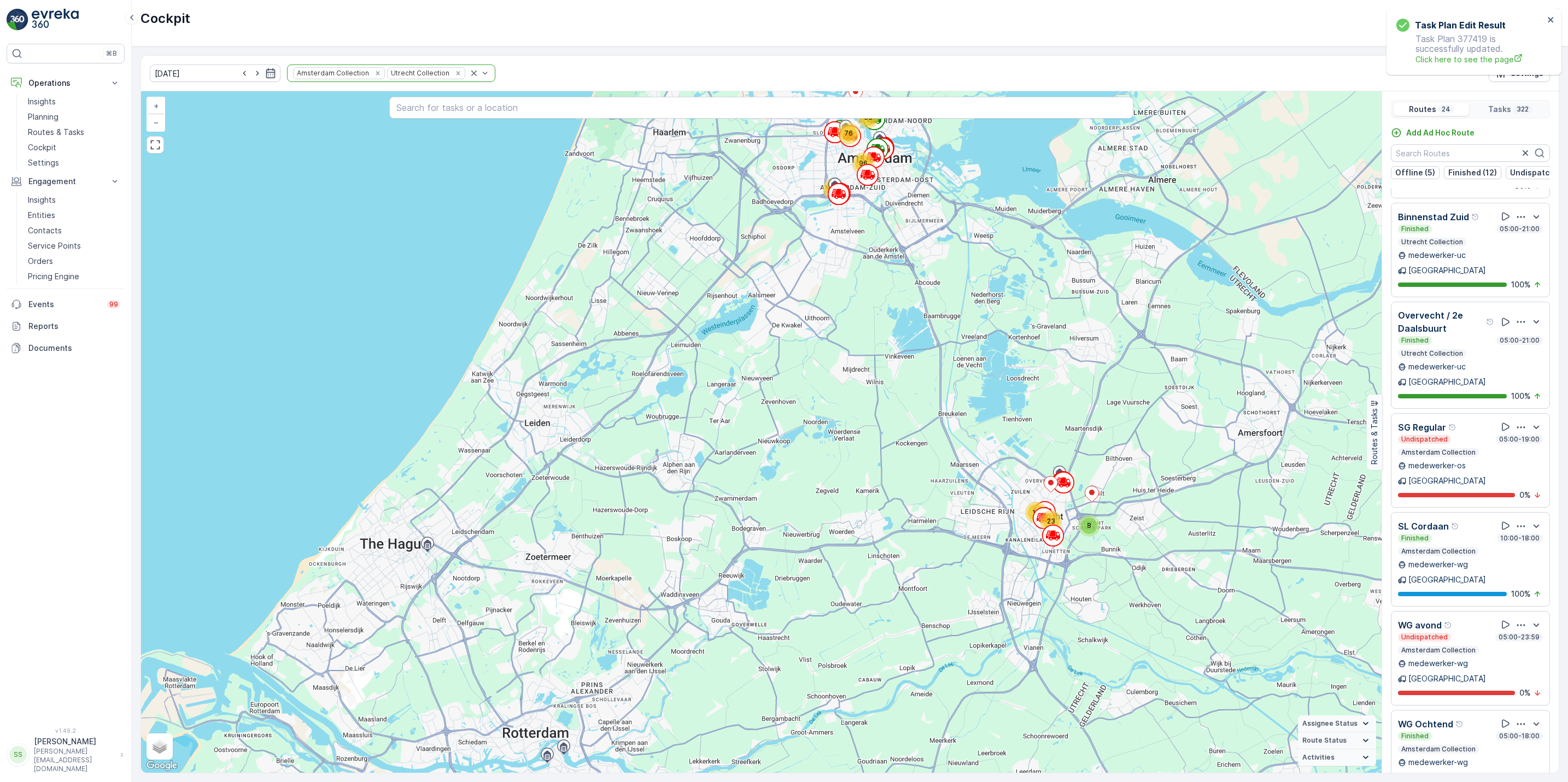
click at [374, 77] on icon "Remove Amsterdam Collection" at bounding box center [377, 73] width 8 height 8
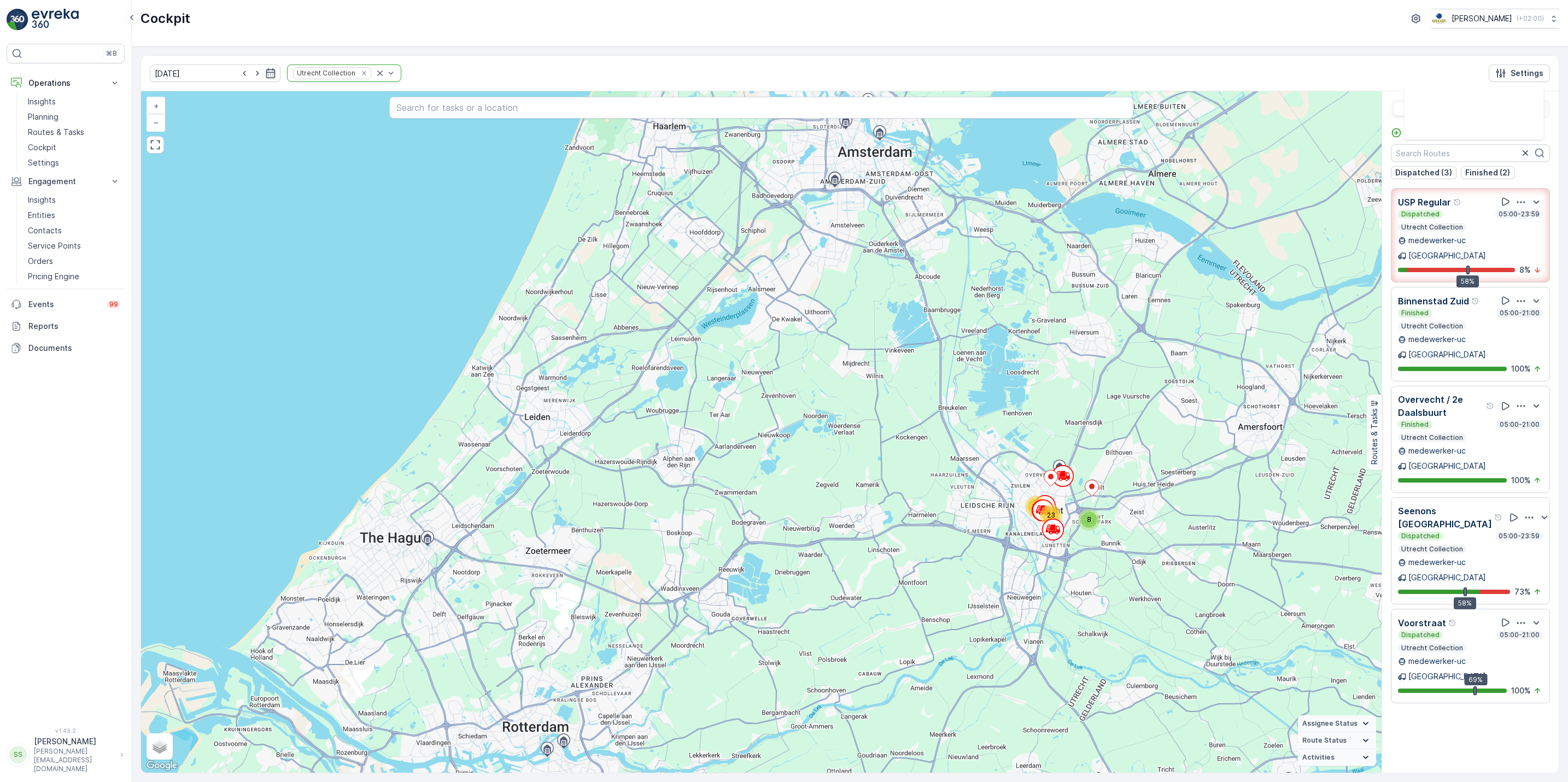
click at [374, 83] on div "03.09.2025 Utrecht Collection Settings" at bounding box center [850, 74] width 1418 height 35
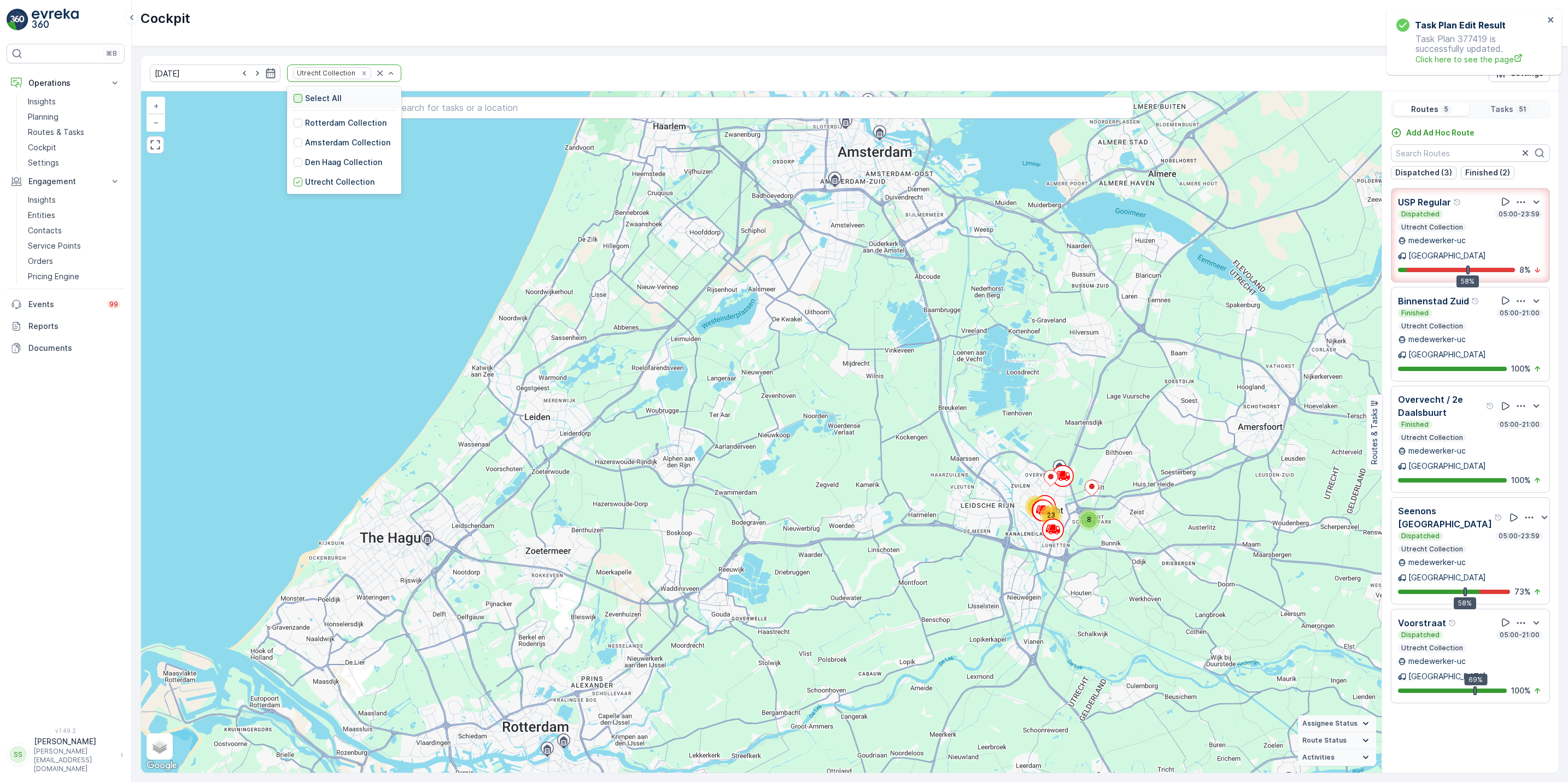
click at [293, 100] on div at bounding box center [298, 98] width 9 height 9
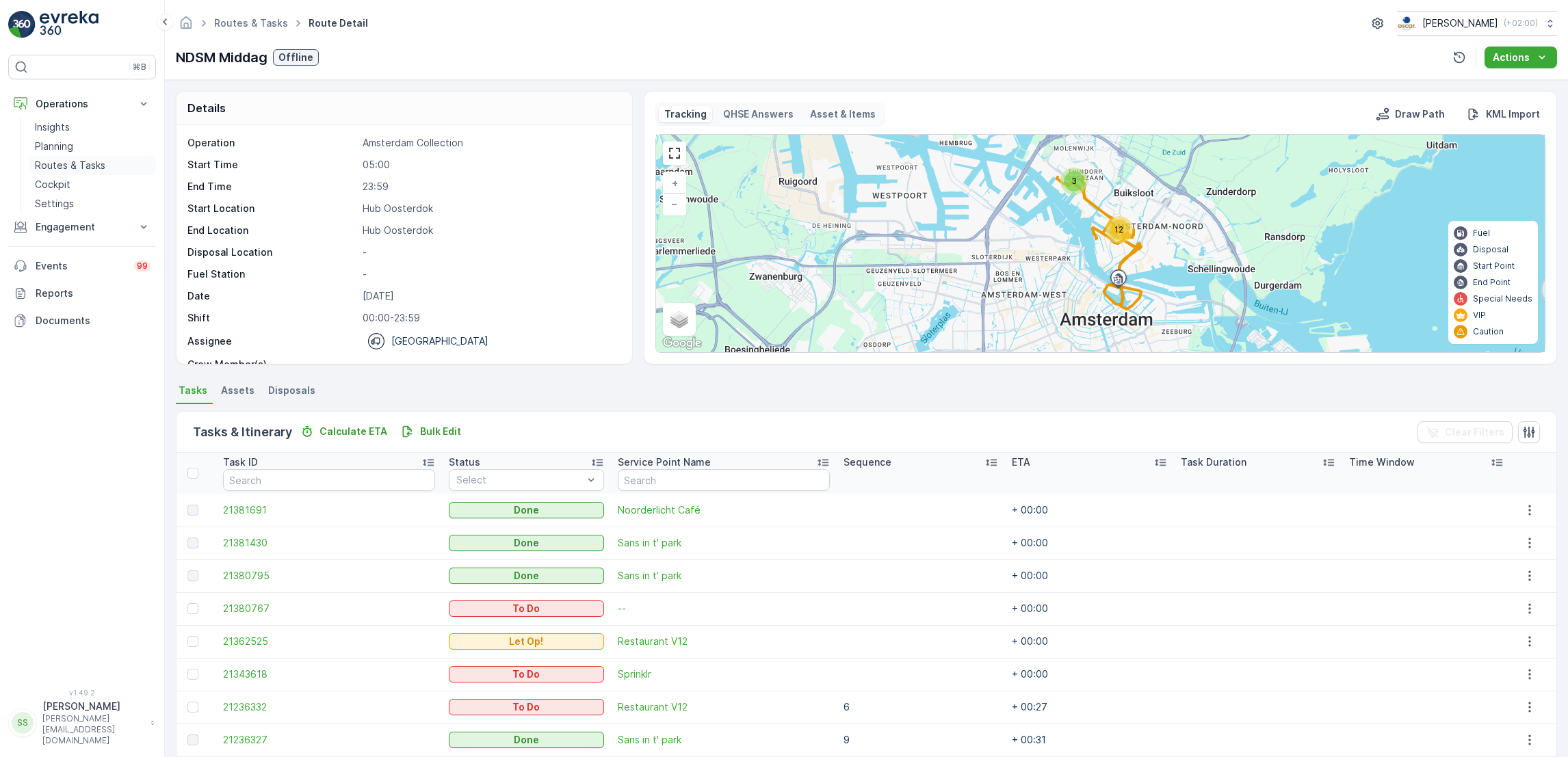
scroll to position [286, 0]
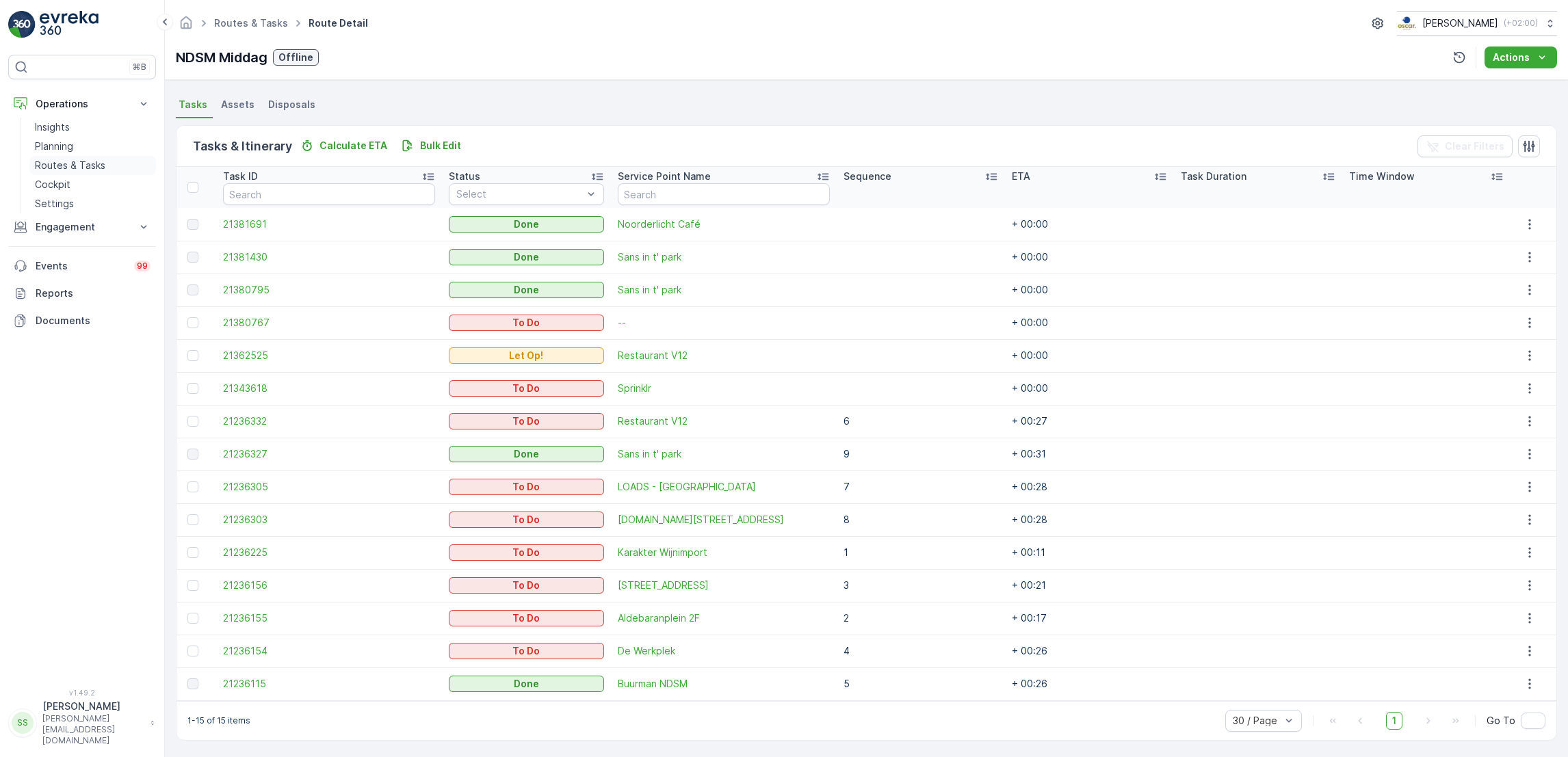
click at [46, 165] on p "Routes & Tasks" at bounding box center [70, 165] width 71 height 14
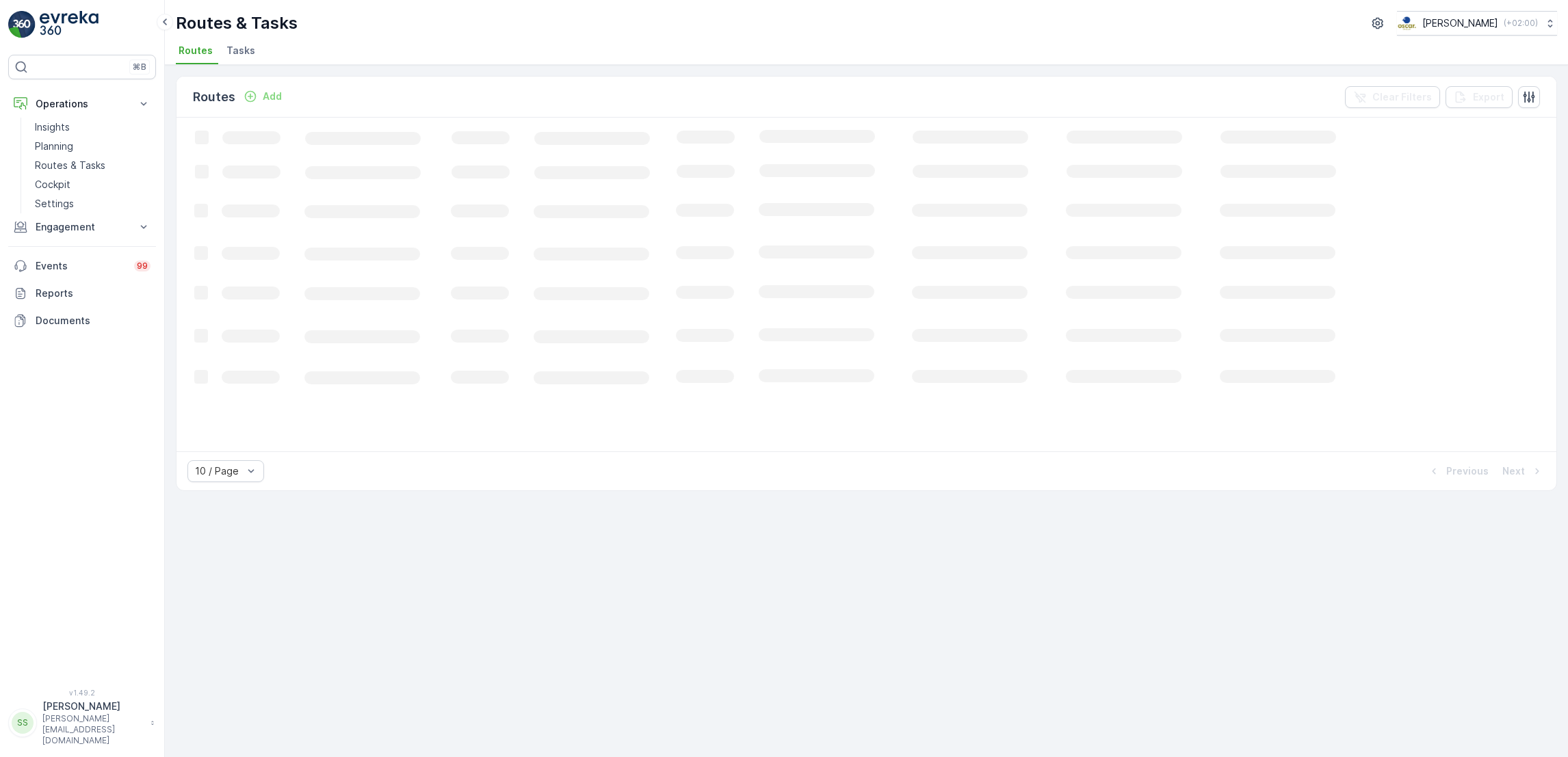
click at [254, 60] on li "Tasks" at bounding box center [242, 53] width 37 height 24
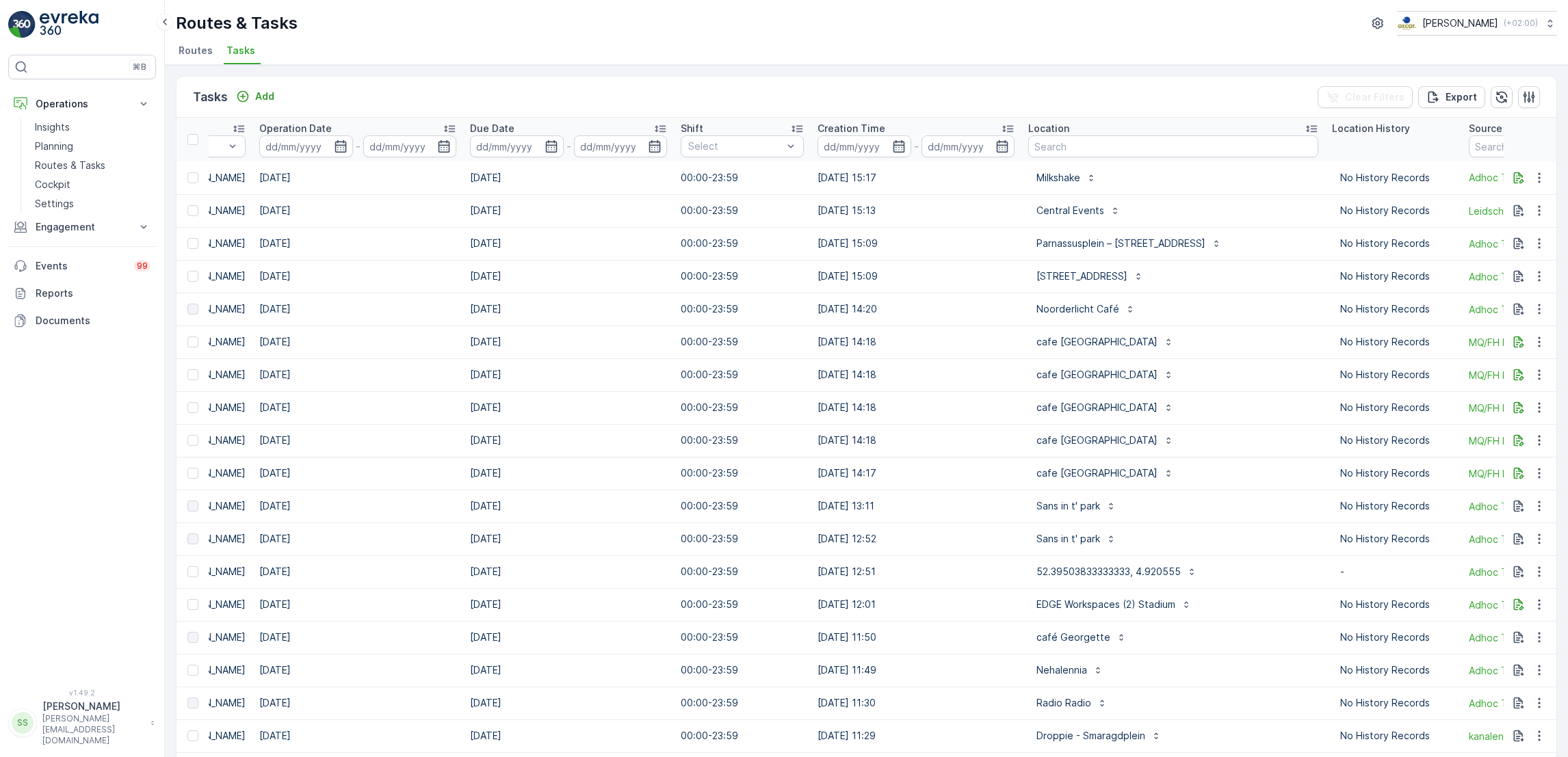
scroll to position [0, 549]
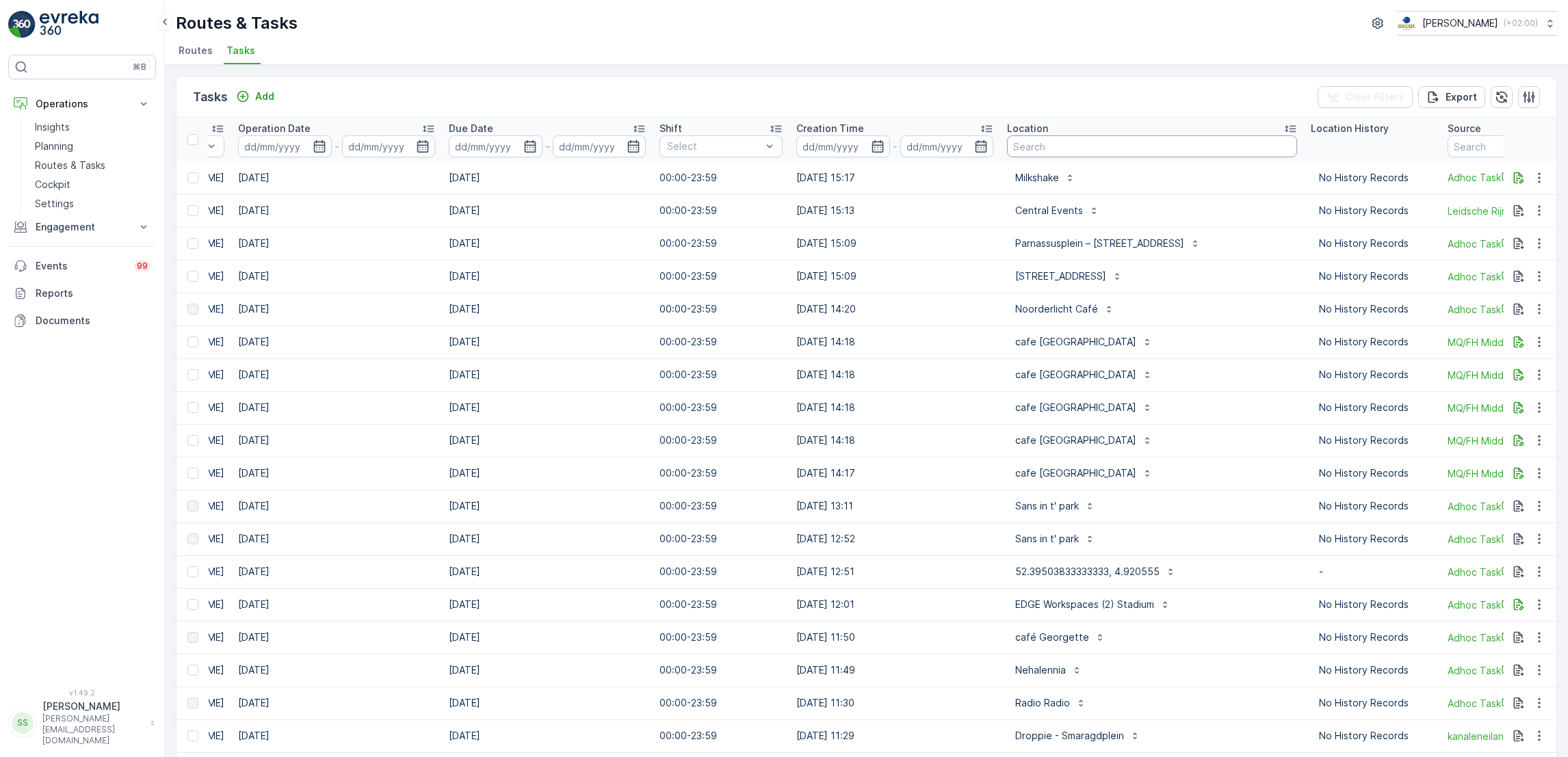
click at [1100, 141] on input "text" at bounding box center [1151, 146] width 290 height 22
type input "phoen"
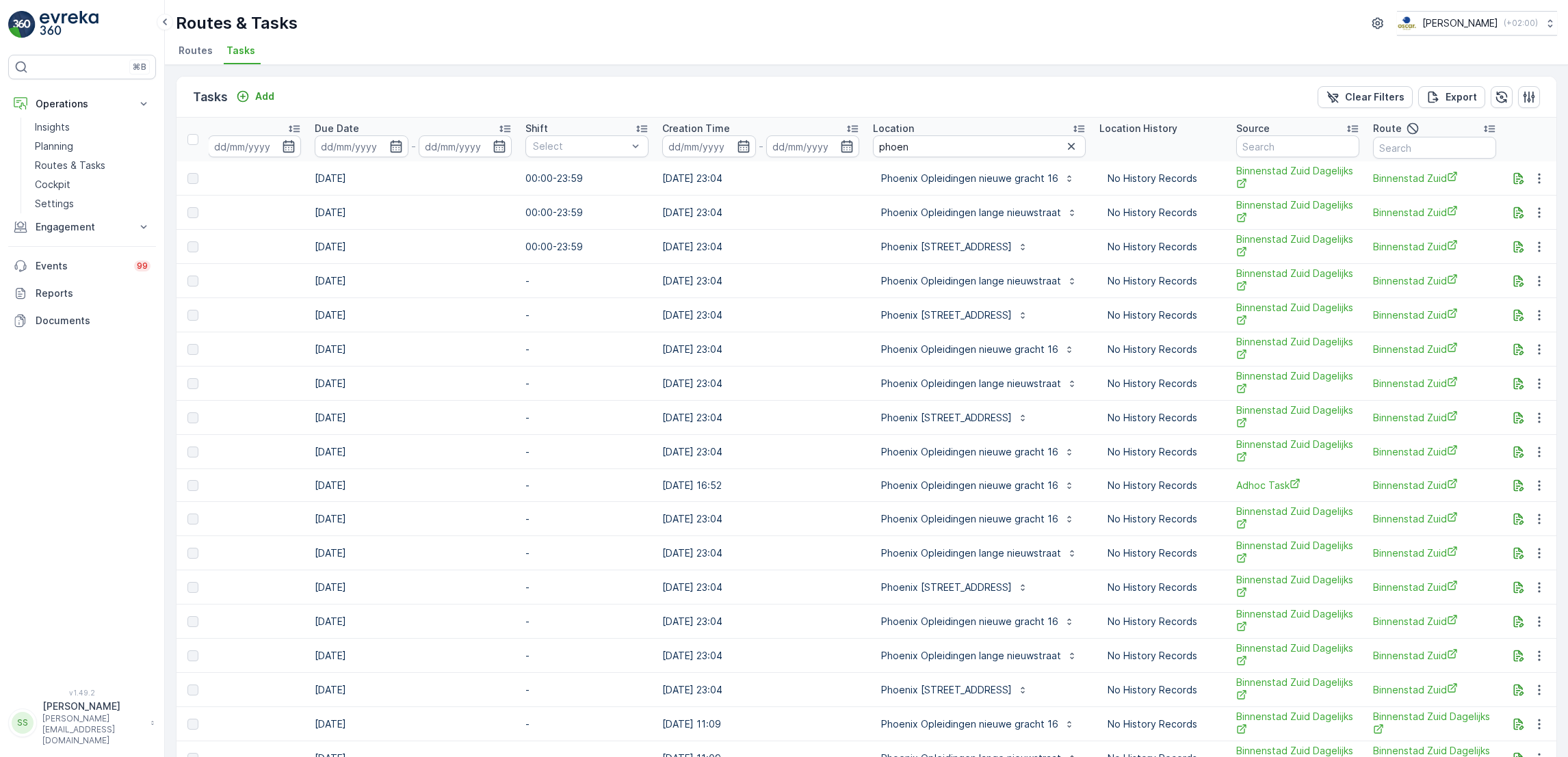
scroll to position [0, 807]
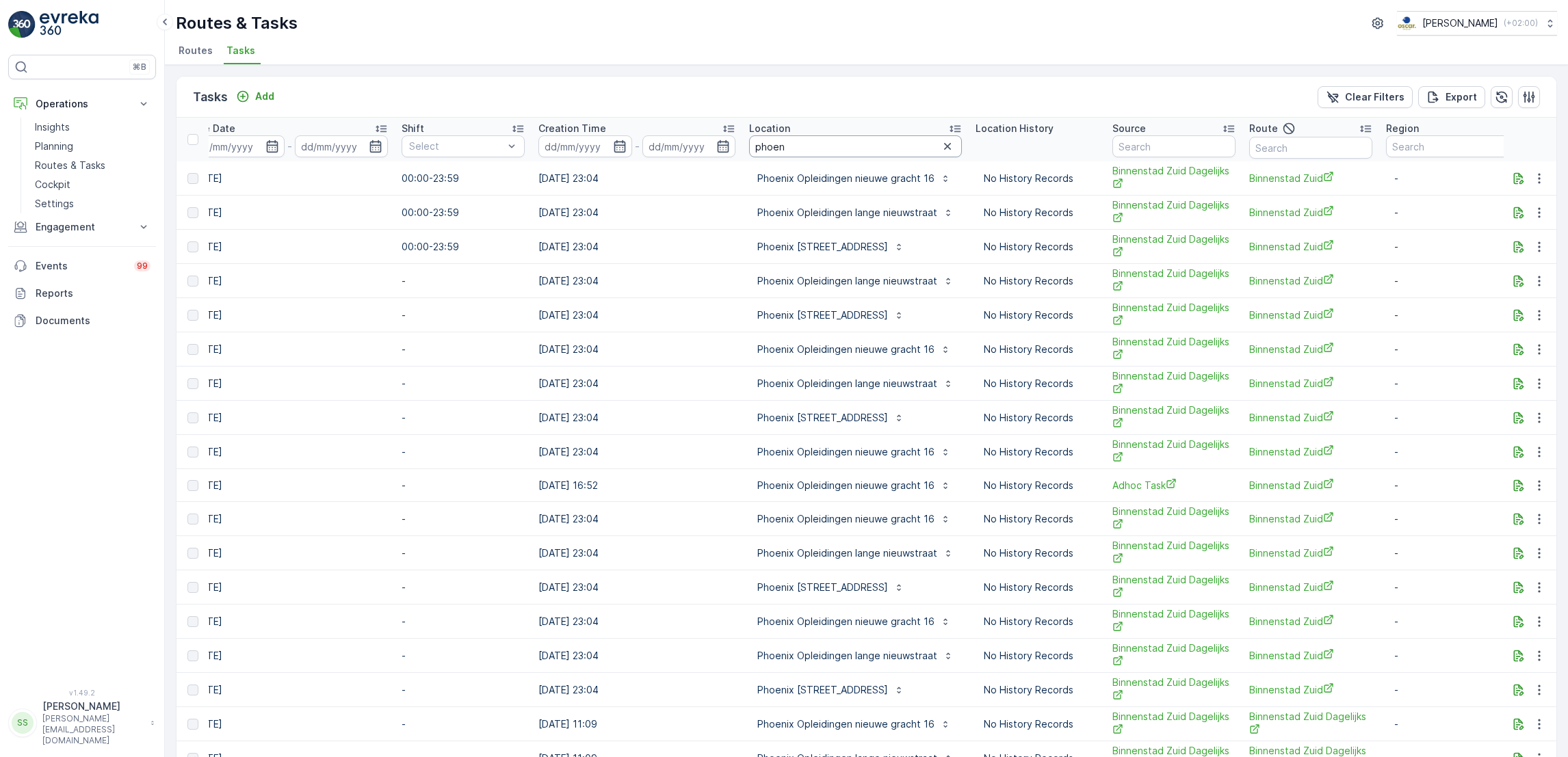
click at [860, 145] on input "phoen" at bounding box center [855, 146] width 212 height 22
type input "phoenix 2"
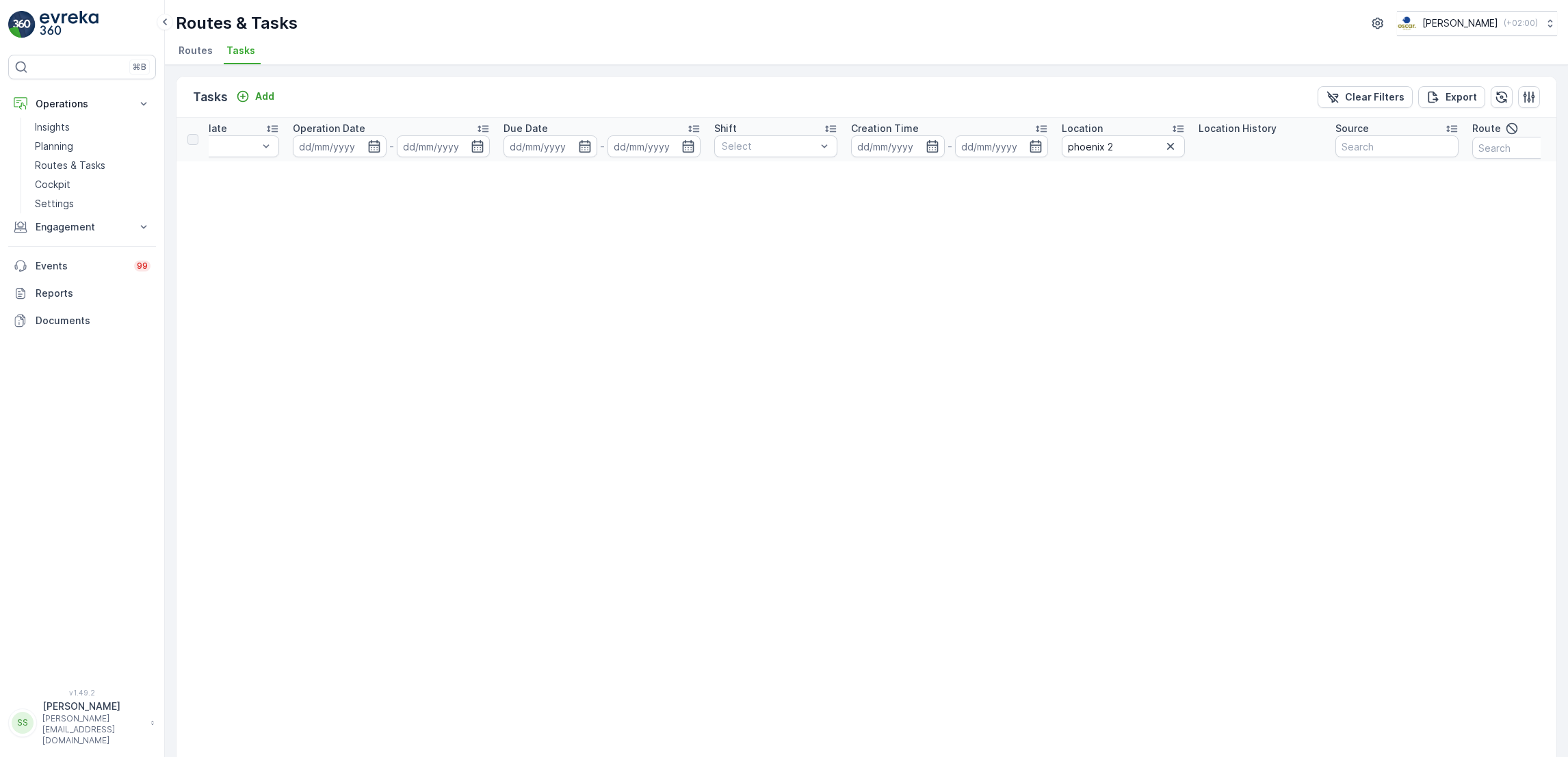
scroll to position [0, 491]
drag, startPoint x: 1101, startPoint y: 141, endPoint x: 651, endPoint y: 113, distance: 450.9
type input "fenix 2"
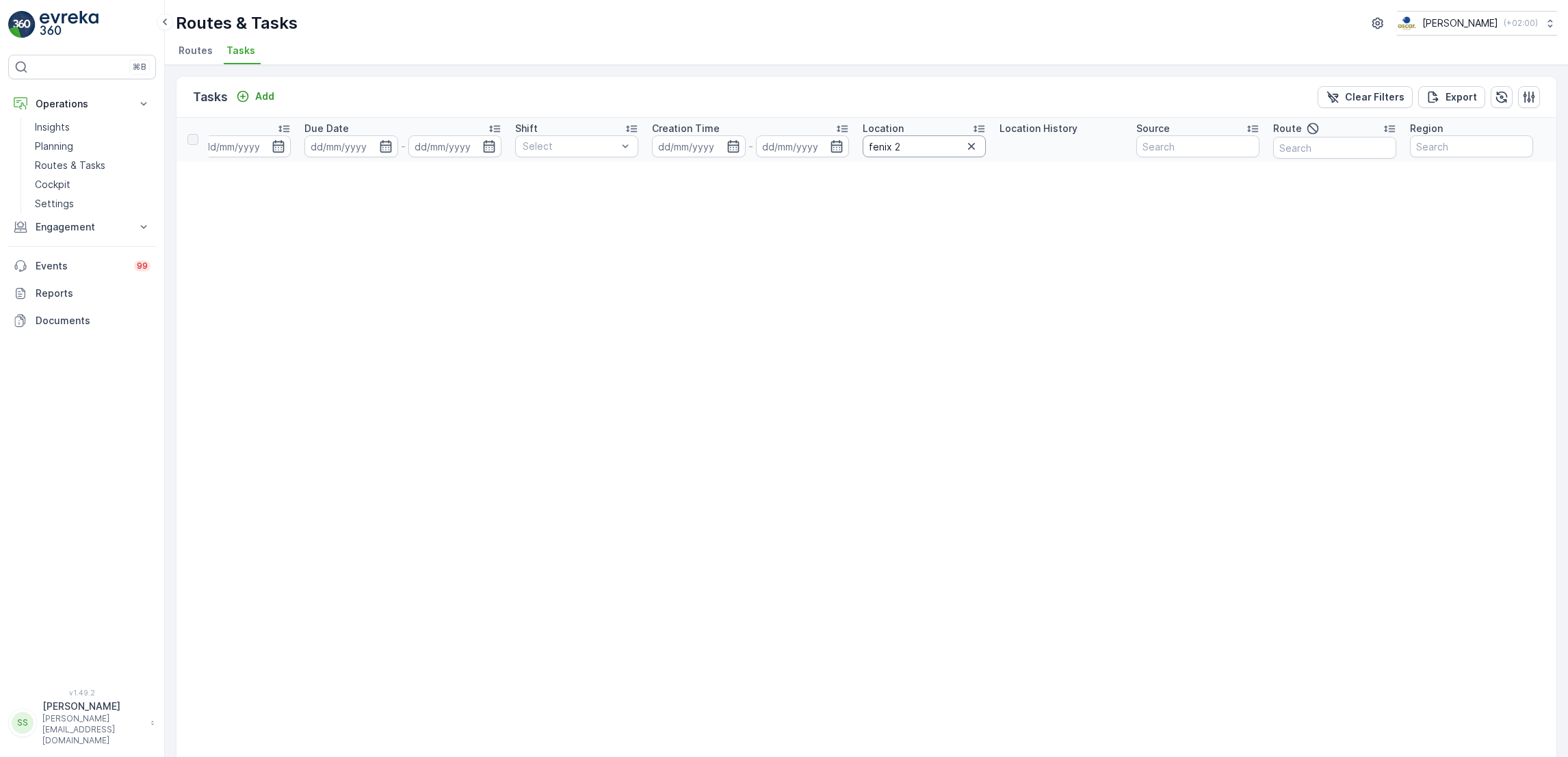
click at [902, 160] on th "Location fenix 2" at bounding box center [925, 139] width 137 height 43
click at [905, 151] on input "fenix 2" at bounding box center [925, 146] width 123 height 22
type input "fenix"
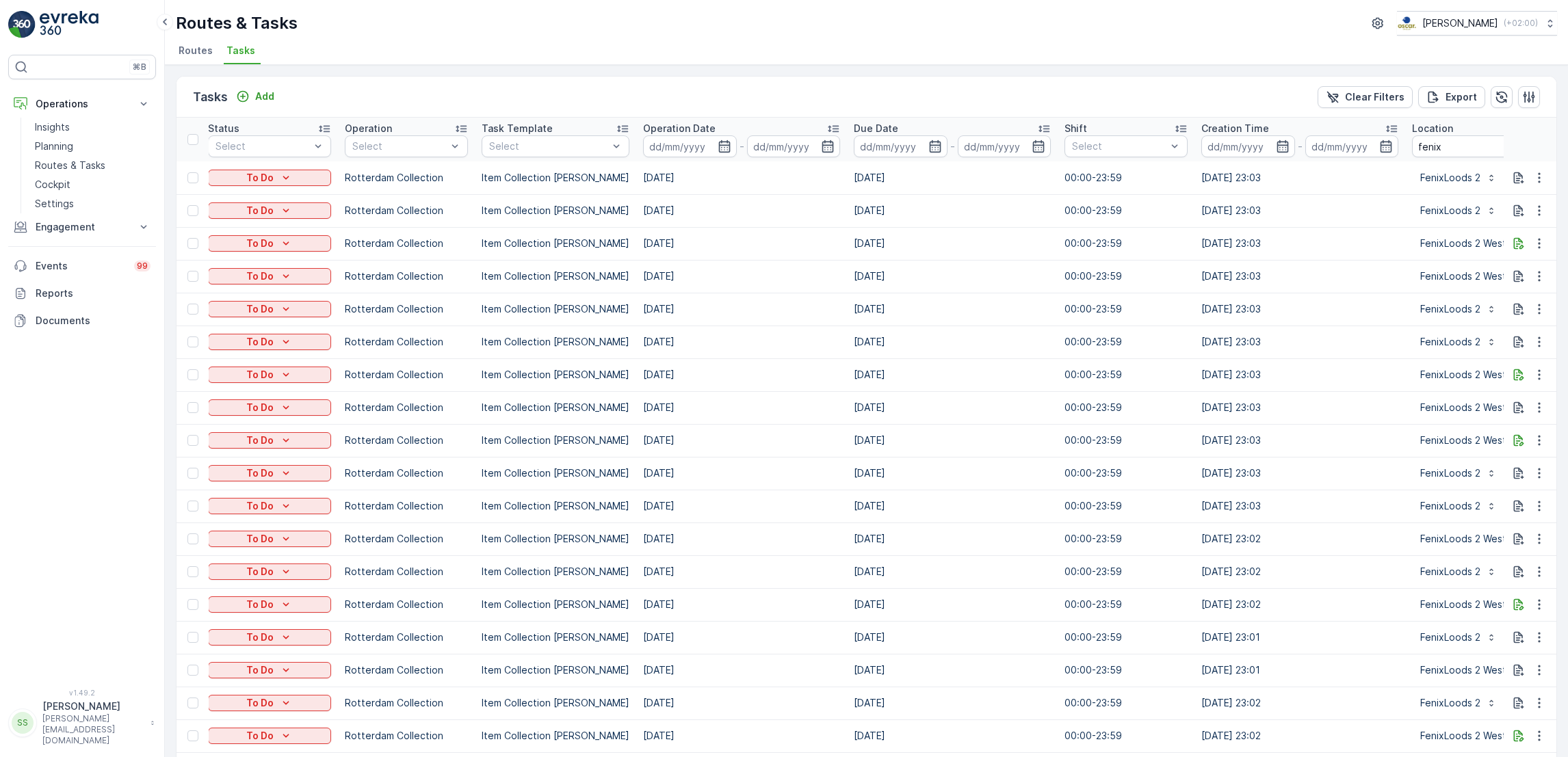
scroll to position [0, 143]
click at [720, 145] on icon "button" at bounding box center [725, 146] width 11 height 12
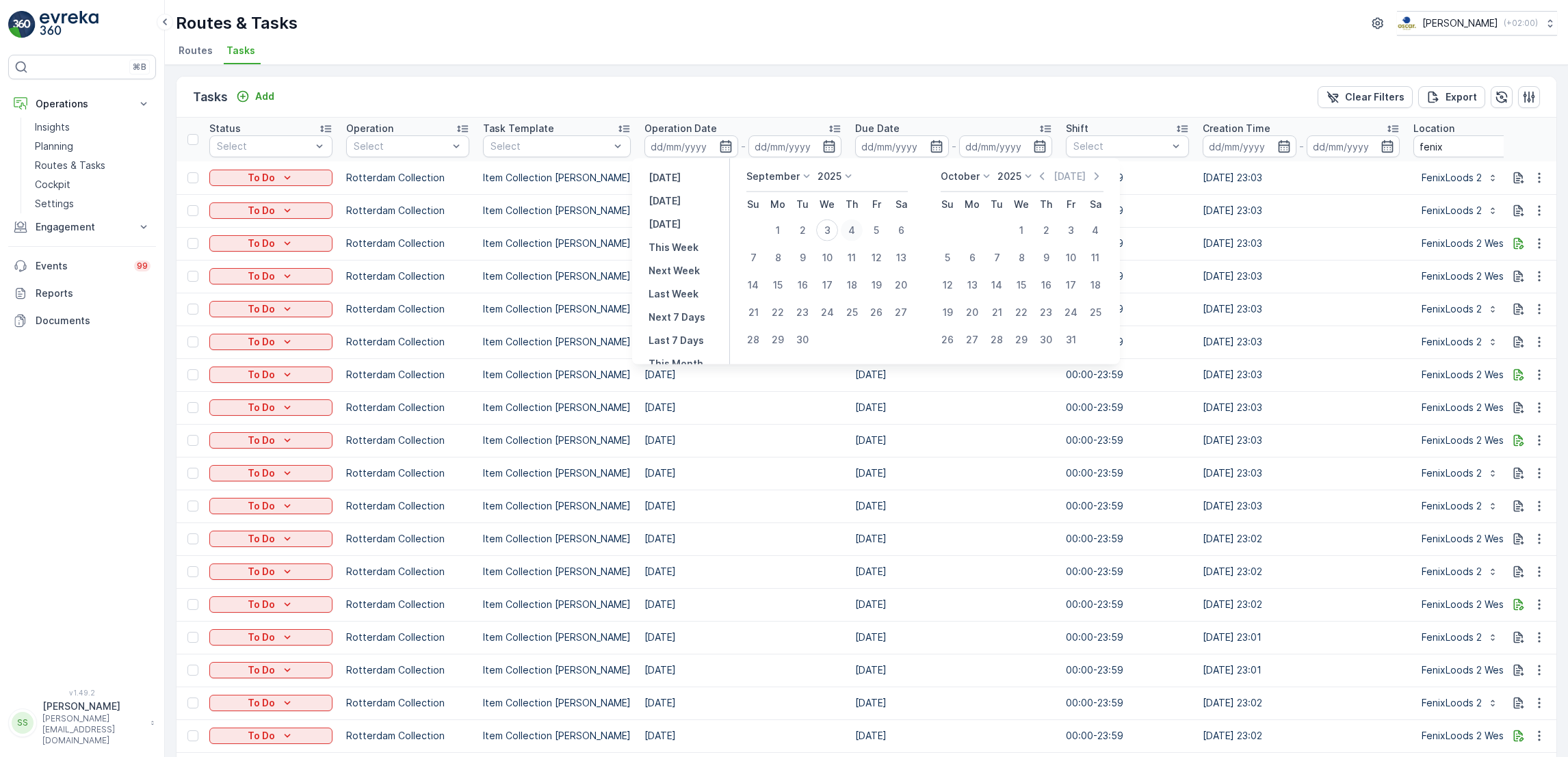
click at [852, 232] on div "4" at bounding box center [851, 230] width 22 height 22
type input "[DATE]"
click at [852, 232] on div "4" at bounding box center [851, 230] width 22 height 22
type input "[DATE]"
click at [852, 232] on div "4" at bounding box center [851, 230] width 22 height 22
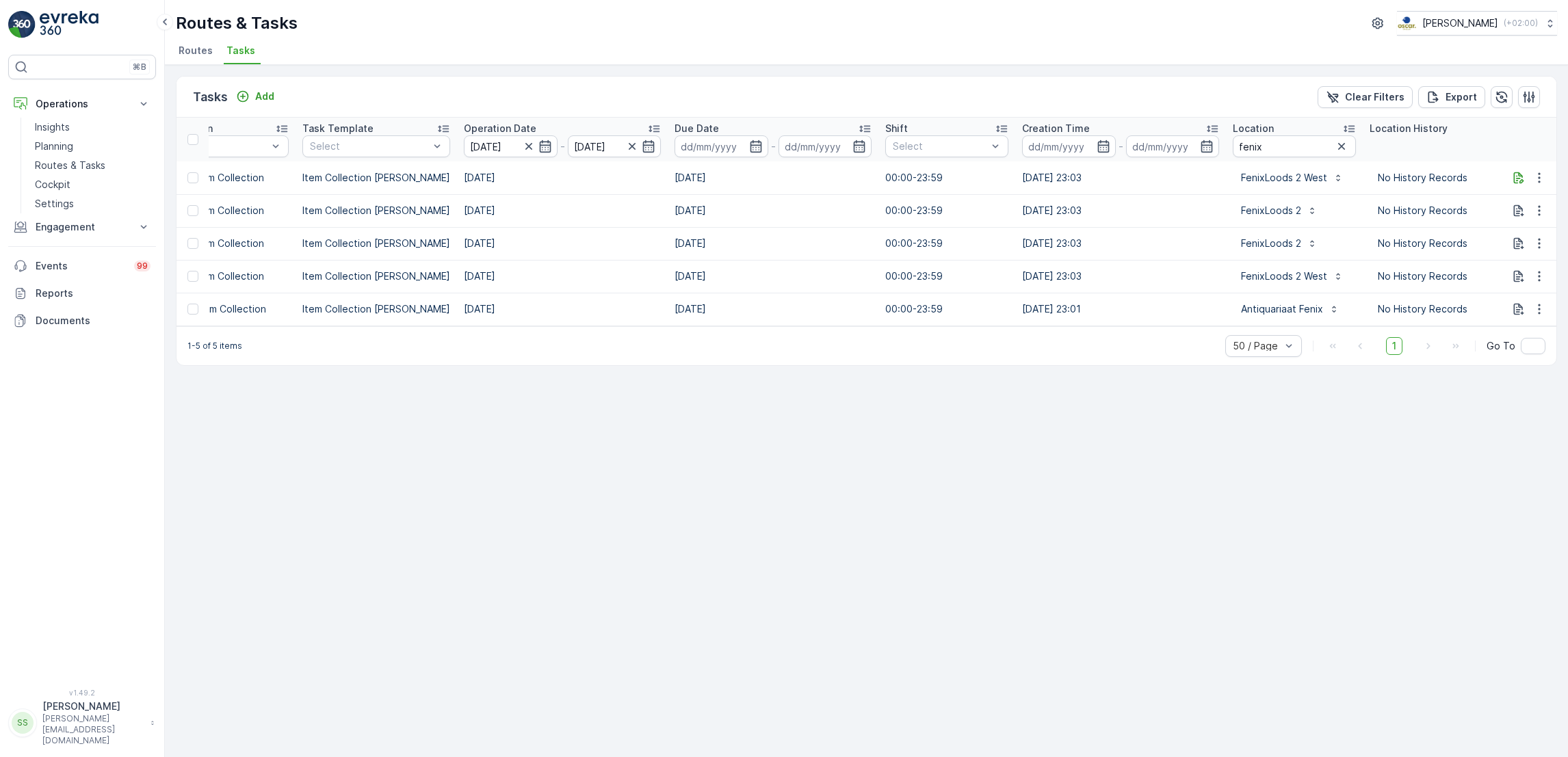
scroll to position [0, 308]
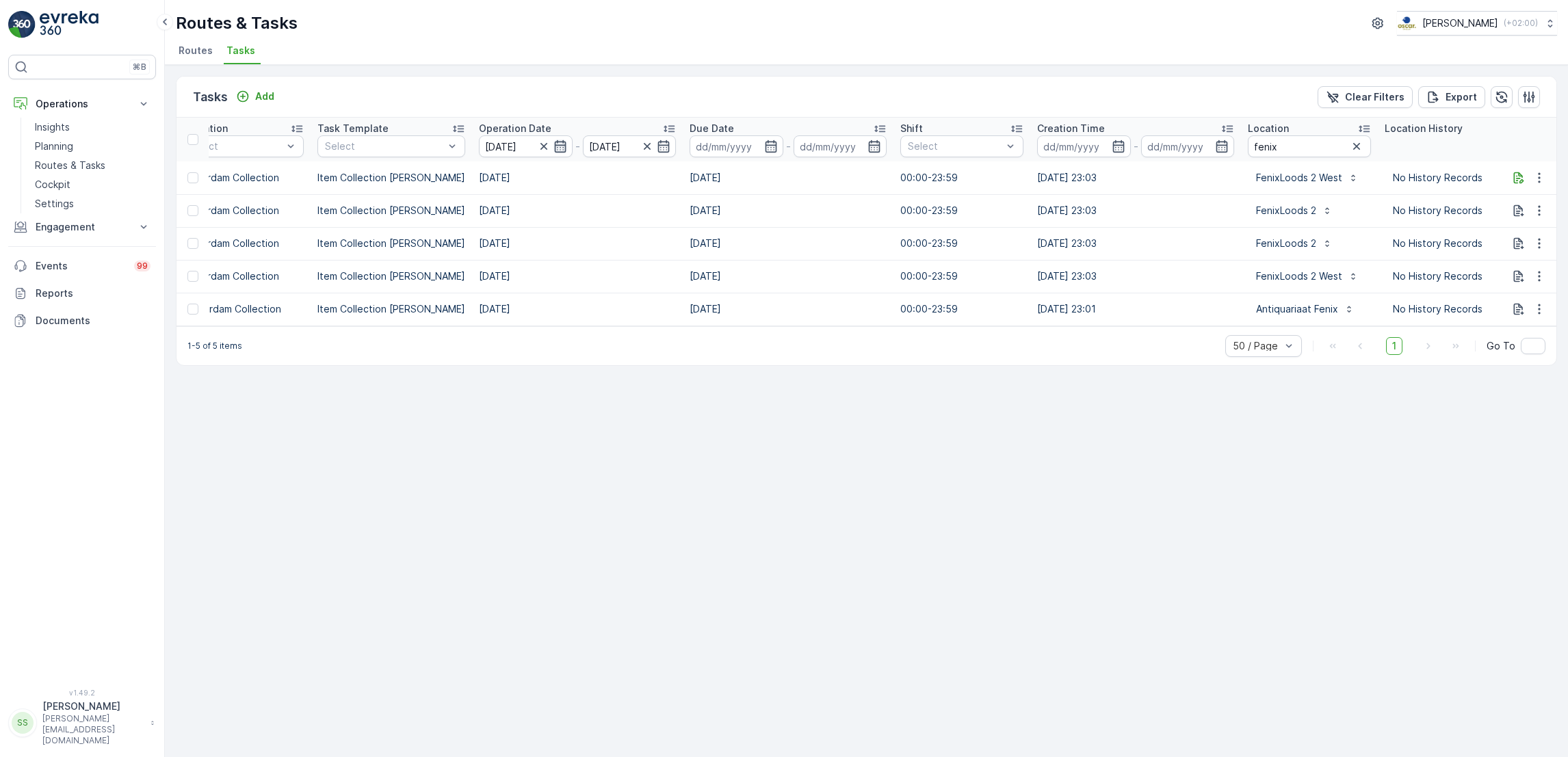
click at [554, 147] on icon "button" at bounding box center [560, 146] width 14 height 14
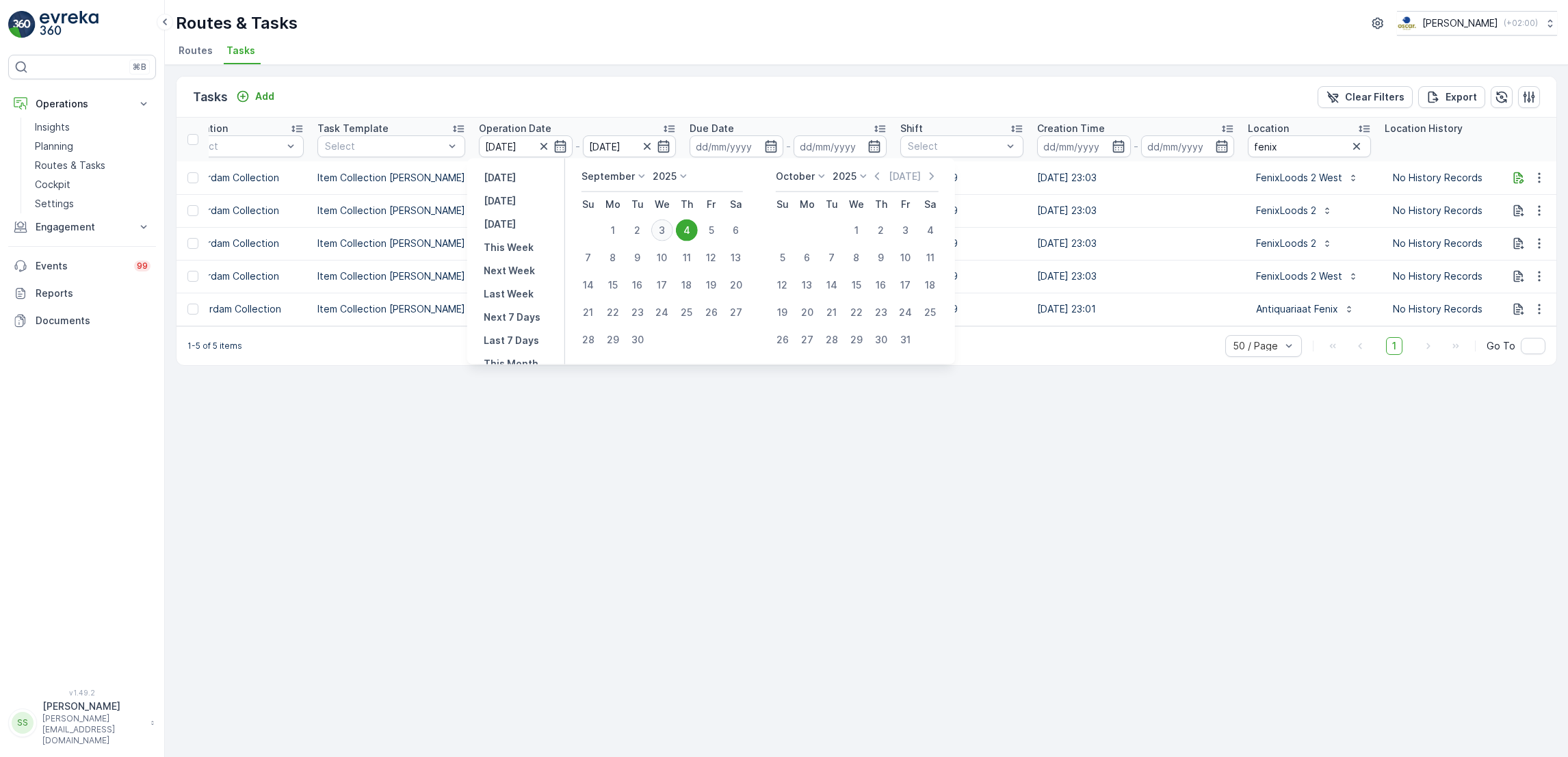
click at [662, 229] on div "3" at bounding box center [662, 230] width 22 height 22
type input "[DATE]"
click at [662, 229] on div "3" at bounding box center [662, 230] width 22 height 22
type input "[DATE]"
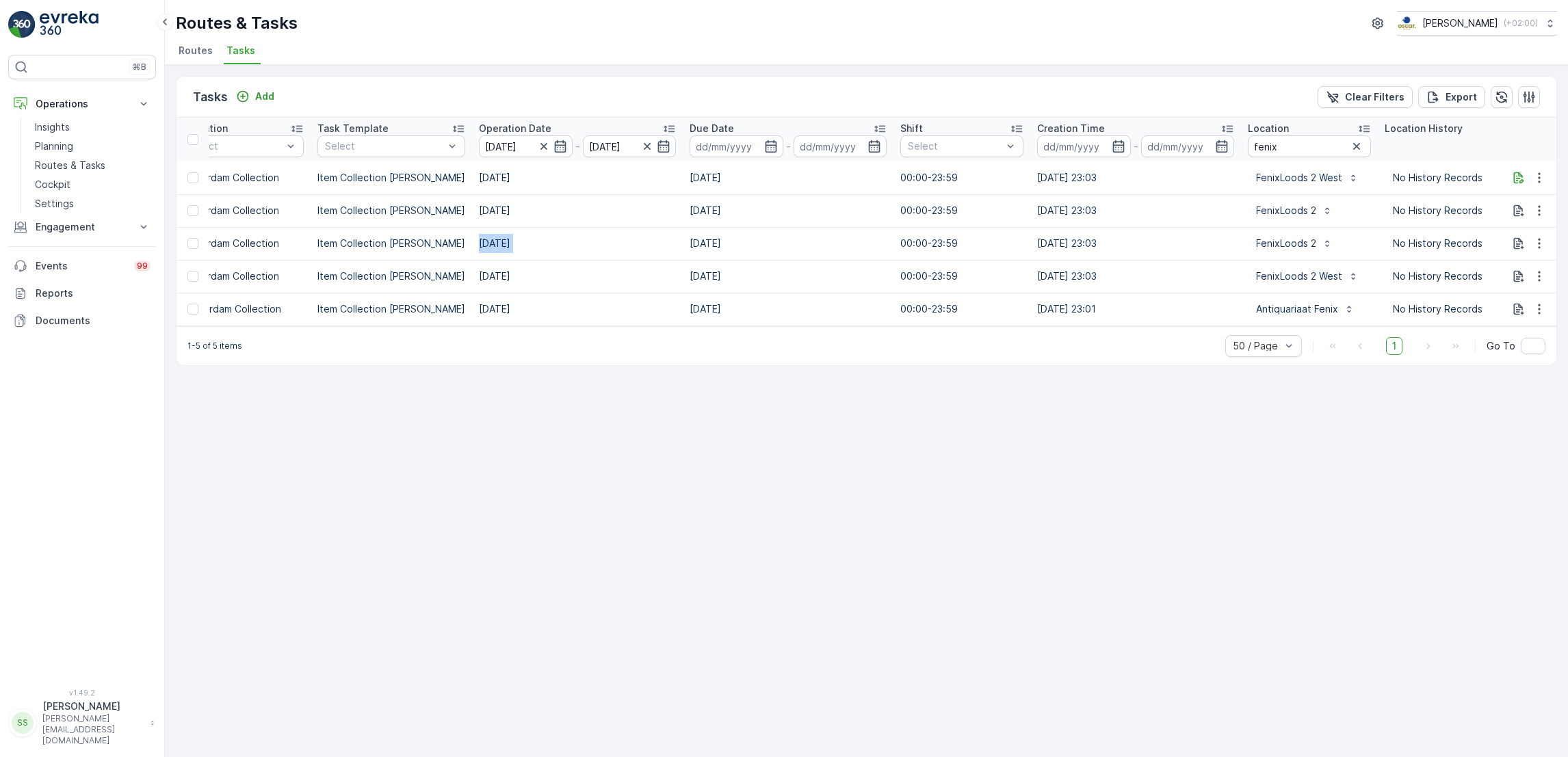
click at [662, 229] on td "[DATE]" at bounding box center [577, 243] width 211 height 33
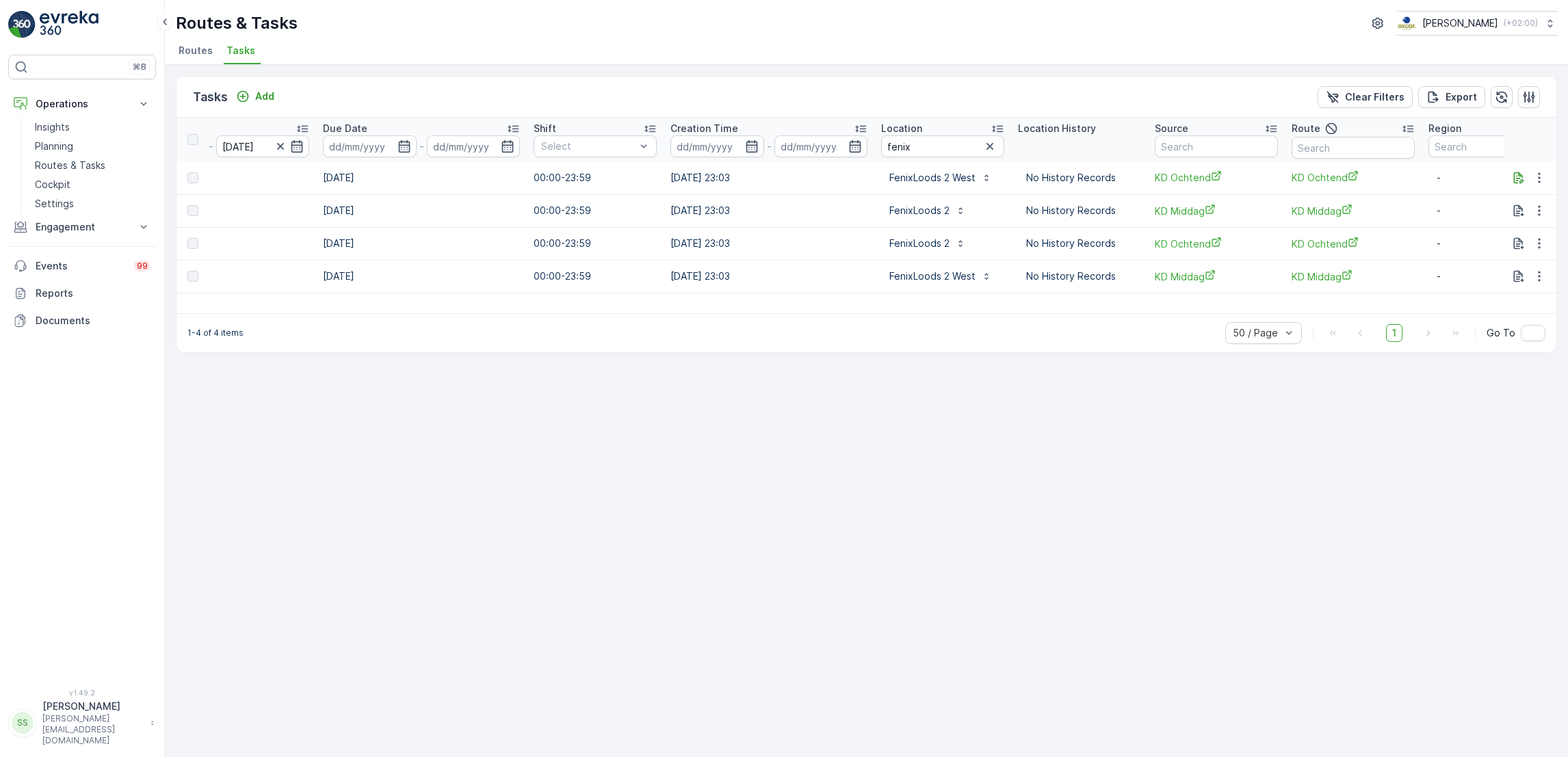
scroll to position [0, 719]
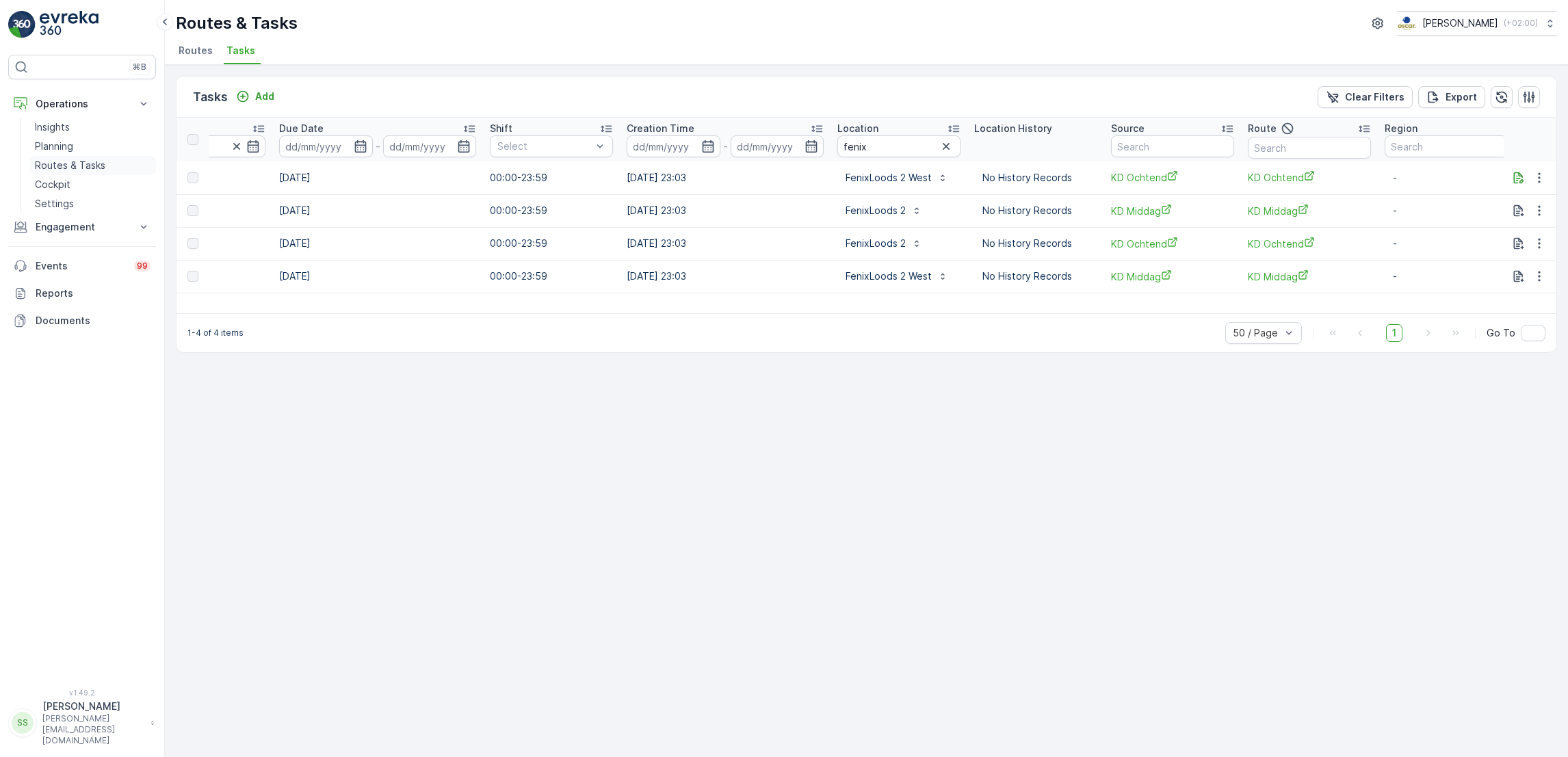
click at [79, 164] on p "Routes & Tasks" at bounding box center [70, 165] width 71 height 14
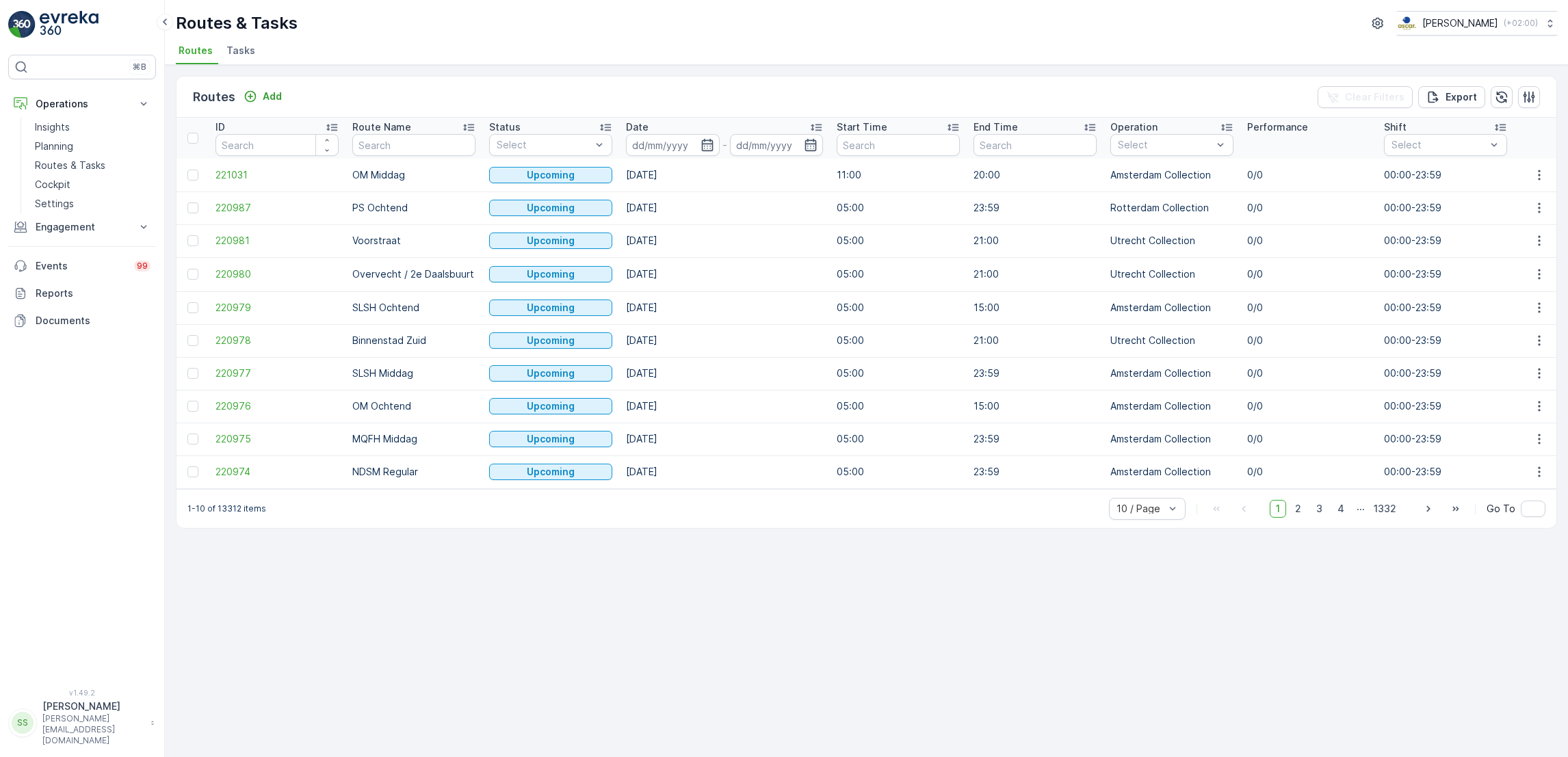
click at [229, 50] on span "Tasks" at bounding box center [241, 50] width 29 height 14
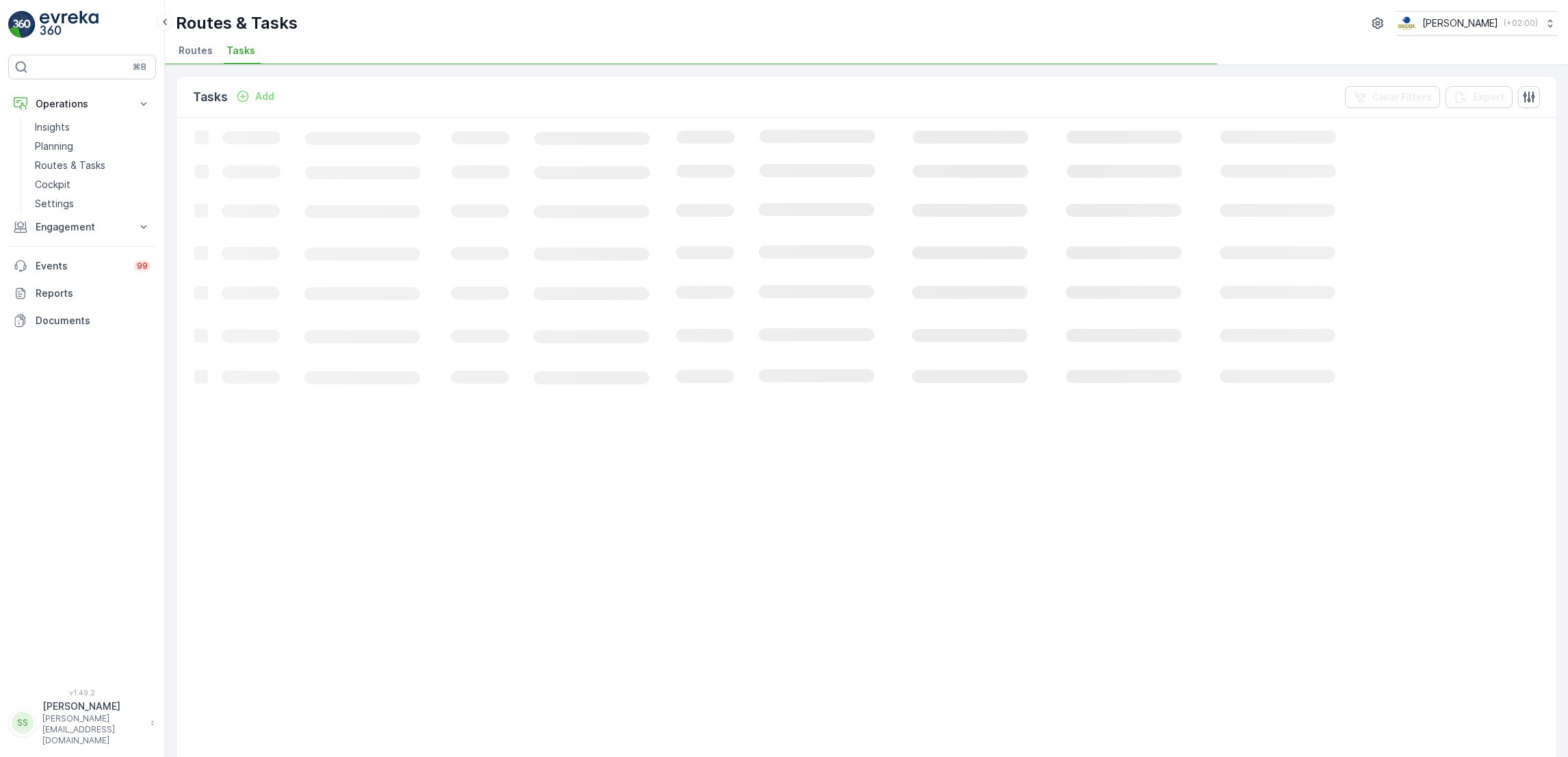
click at [252, 94] on div "Add" at bounding box center [255, 97] width 38 height 14
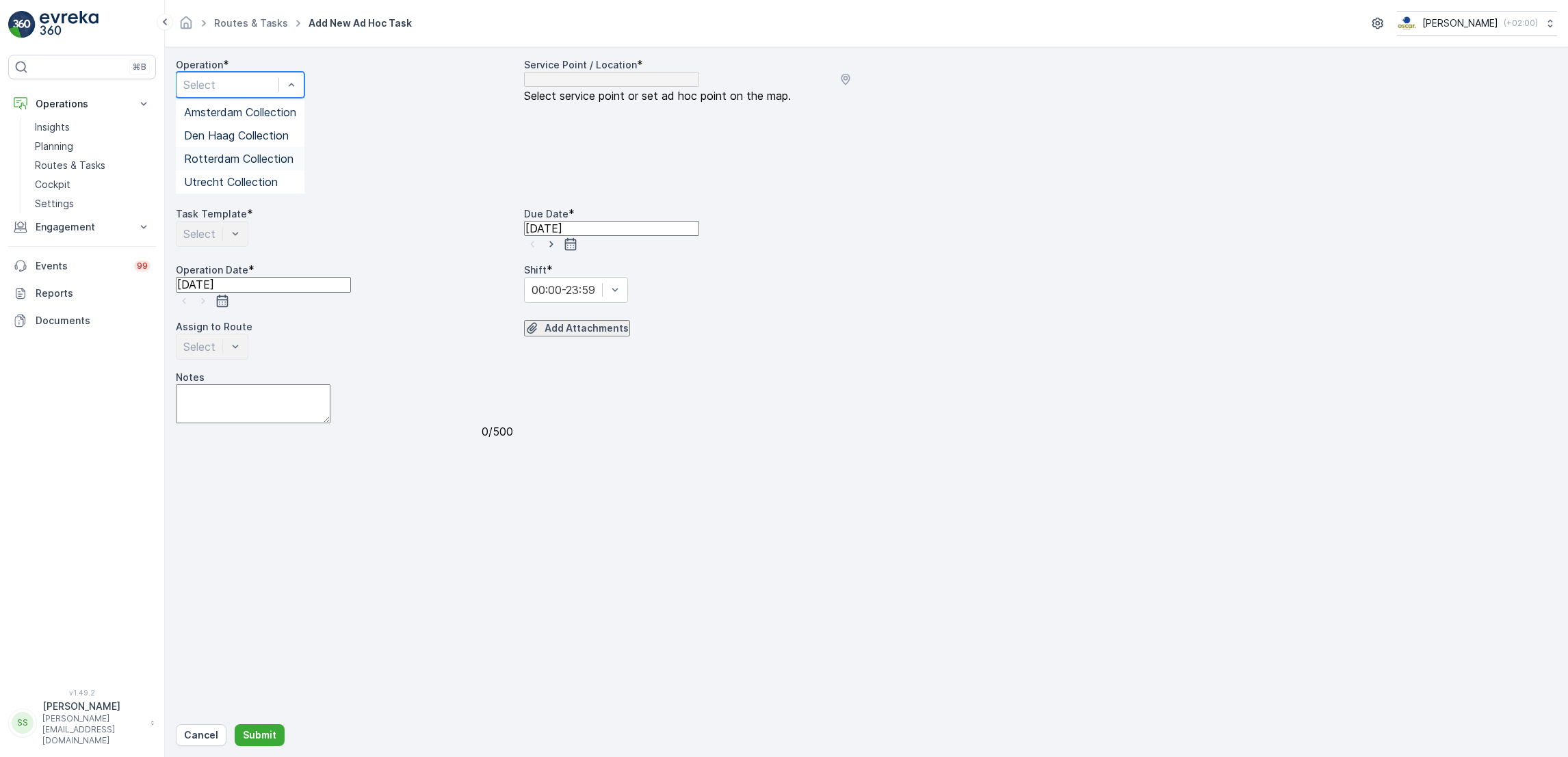
click at [296, 164] on div "Rotterdam Collection" at bounding box center [240, 158] width 112 height 12
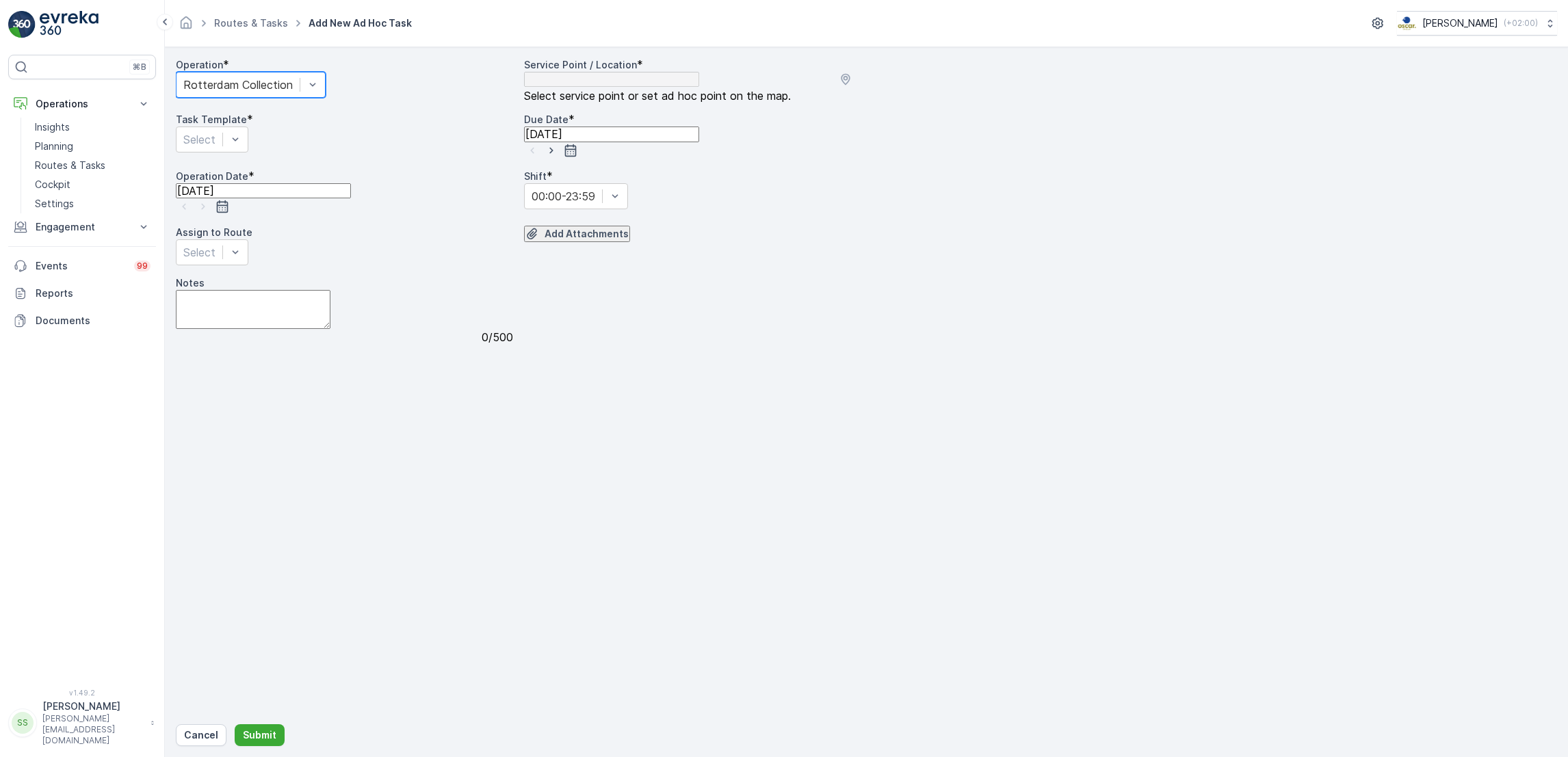
click at [1129, 94] on div at bounding box center [1215, 80] width 411 height 30
click at [1138, 77] on input "text" at bounding box center [1076, 71] width 134 height 12
drag, startPoint x: 1138, startPoint y: 85, endPoint x: 884, endPoint y: 42, distance: 257.6
click at [884, 42] on div "Routes & Tasks Add New Ad Hoc Task [PERSON_NAME] ( +02:00 ) Operation * option …" at bounding box center [866, 378] width 1403 height 757
type input "fenixloods"
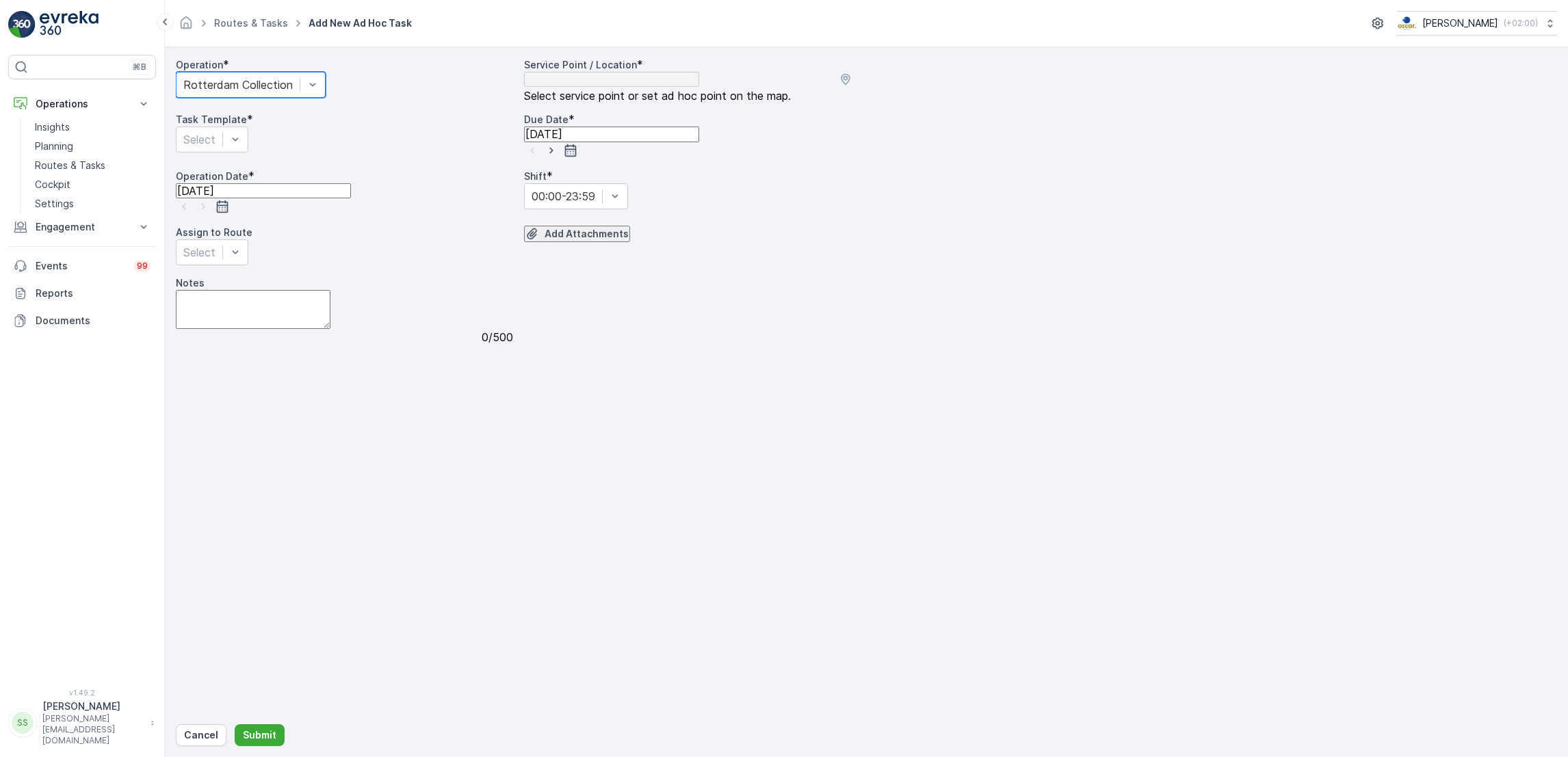
click at [1072, 259] on span "FenixLoods" at bounding box center [1049, 264] width 47 height 10
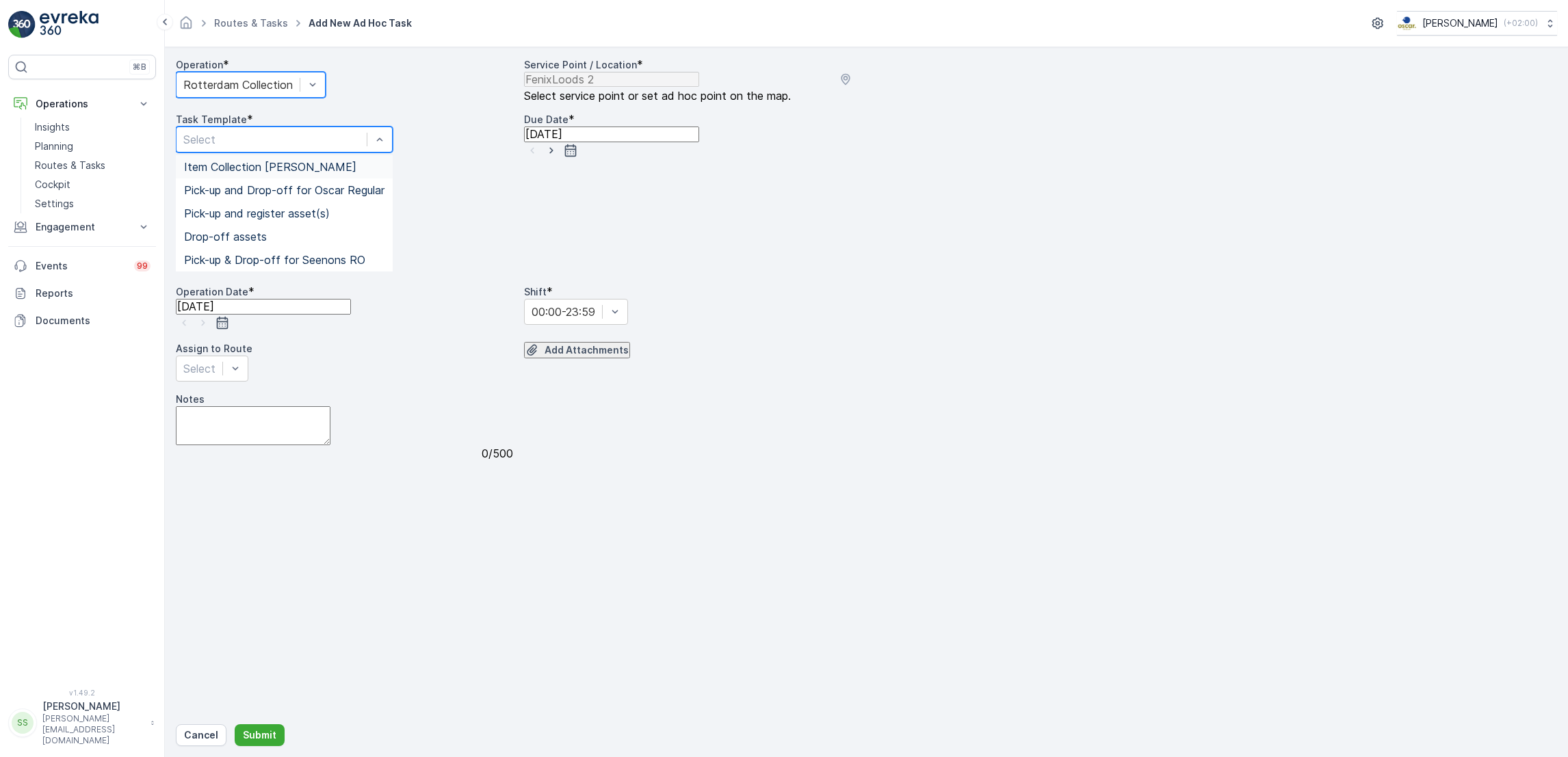
click at [385, 173] on div "Item Collection [PERSON_NAME]" at bounding box center [284, 167] width 200 height 12
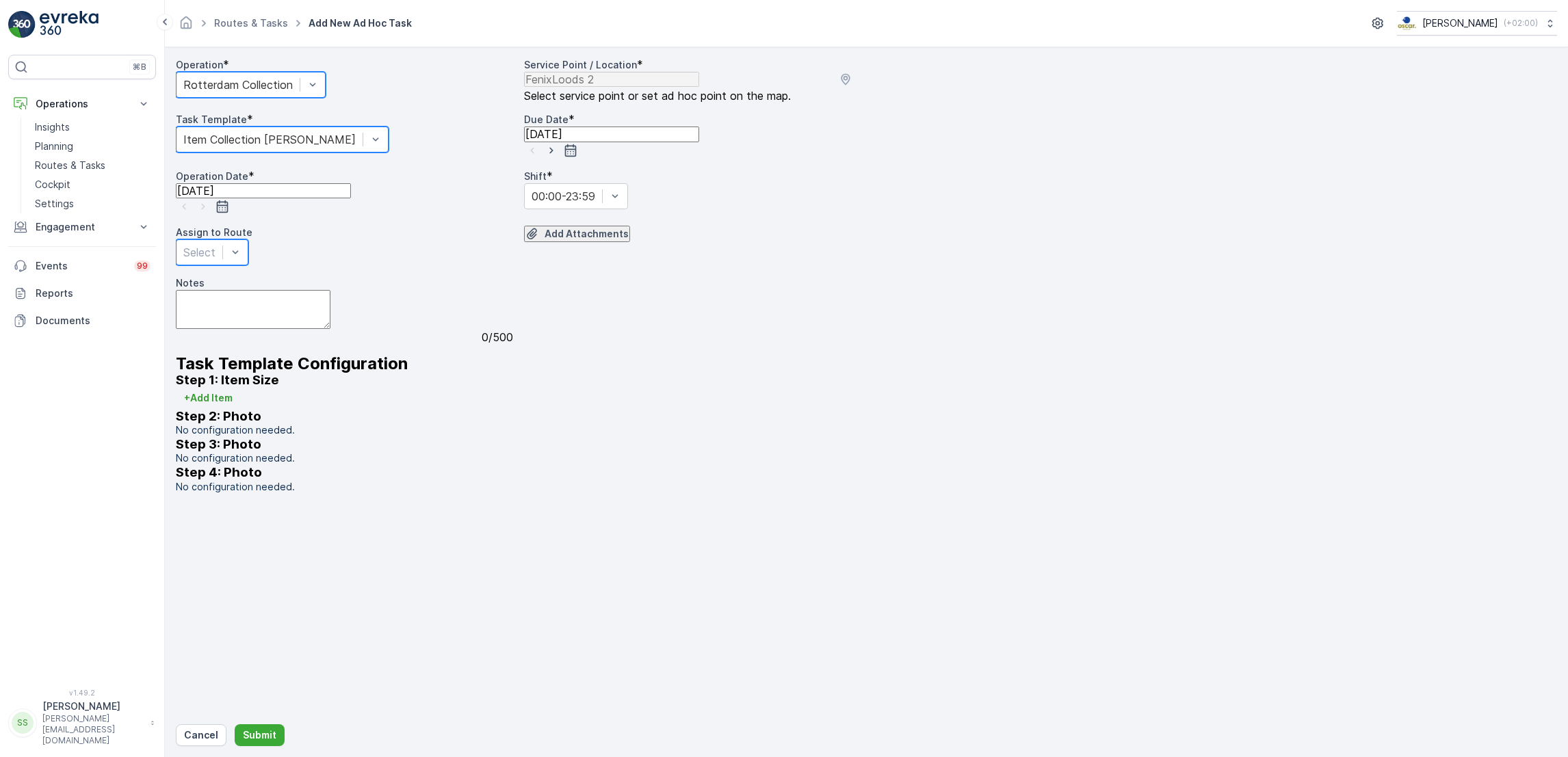
click at [216, 260] on div at bounding box center [200, 253] width 32 height 15
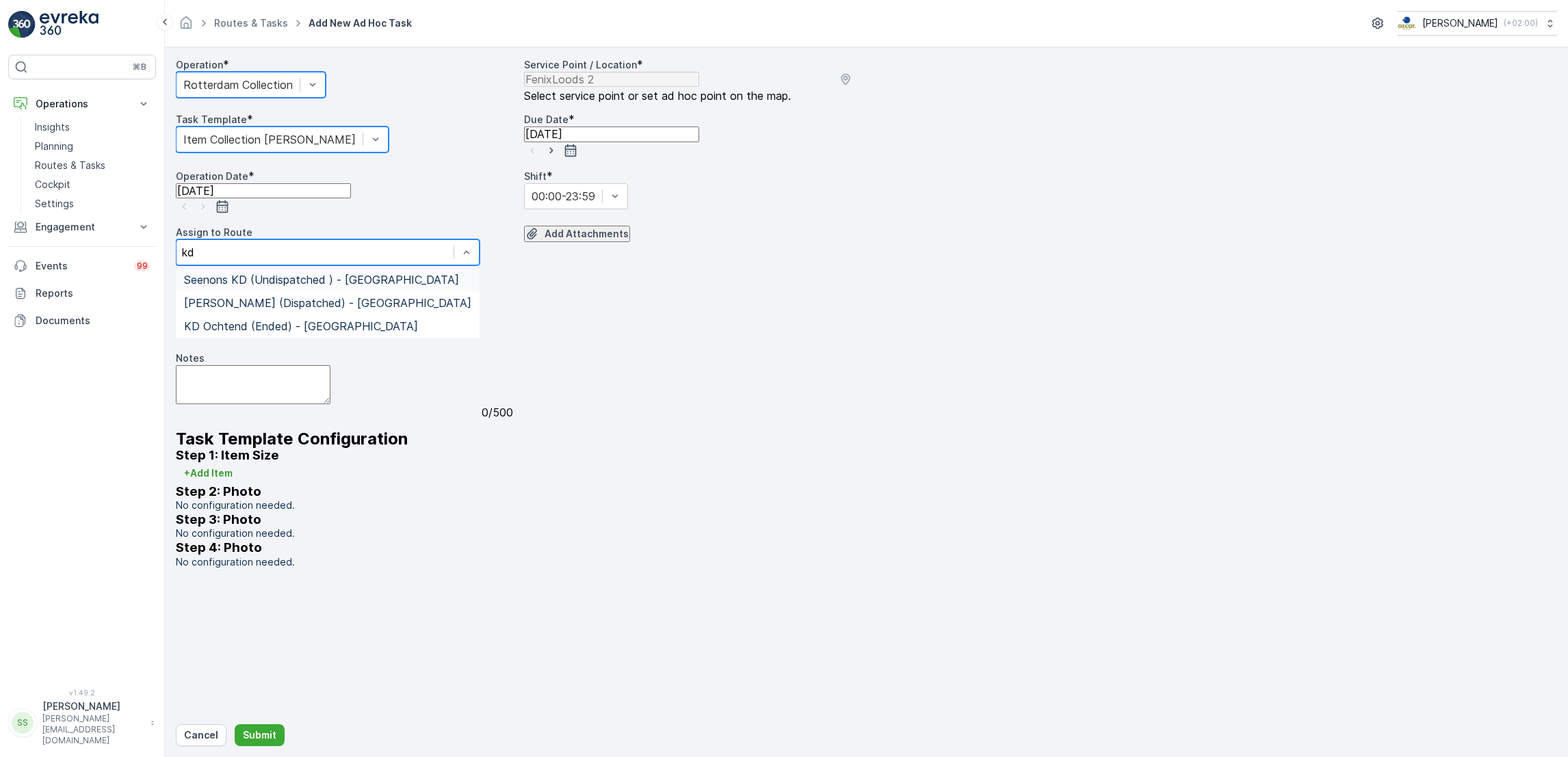
type input "kd"
click at [331, 333] on span "KD Ochtend (Ended) - [GEOGRAPHIC_DATA]" at bounding box center [301, 326] width 234 height 12
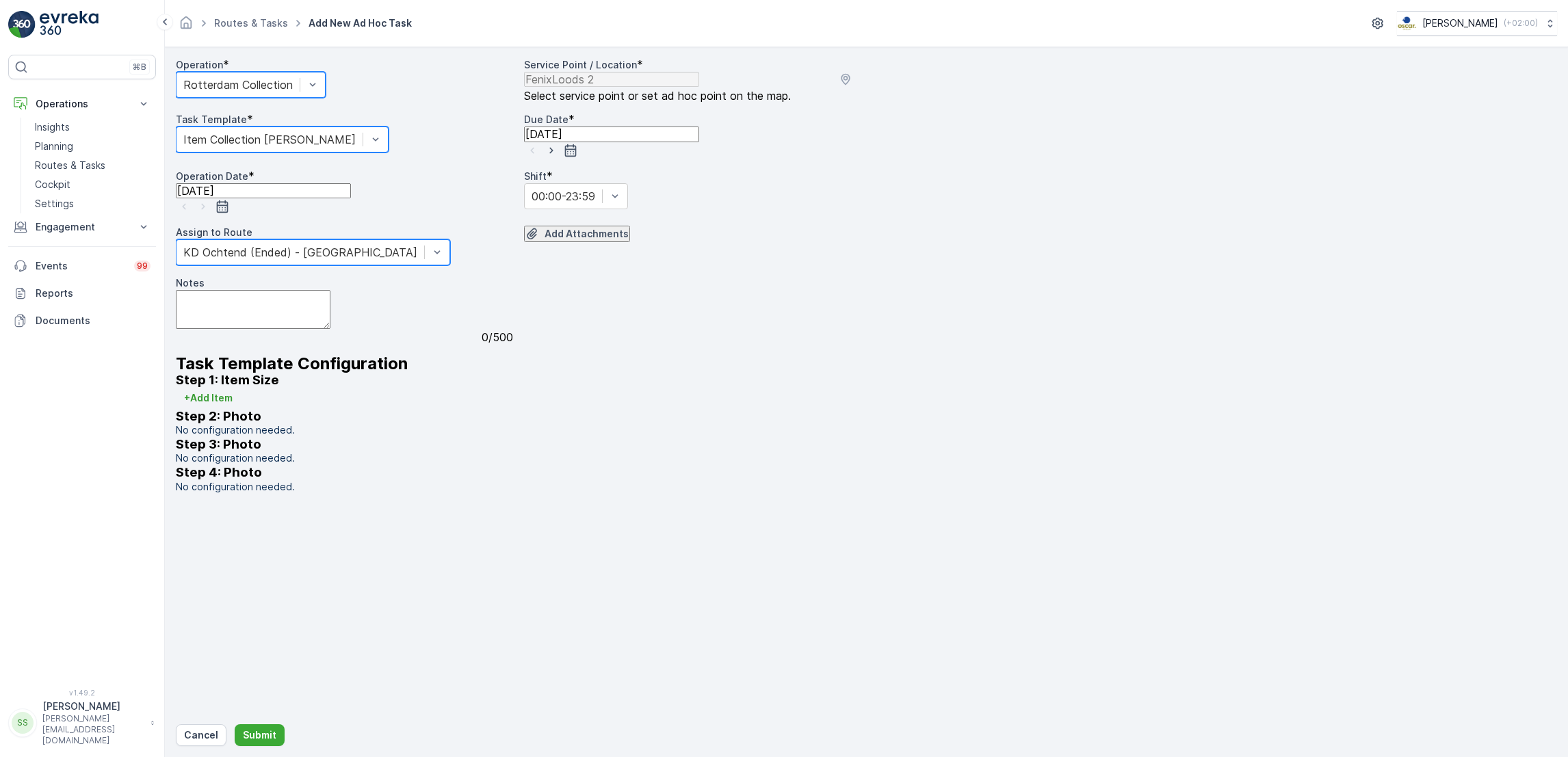
click at [617, 142] on input "[DATE]" at bounding box center [612, 134] width 175 height 15
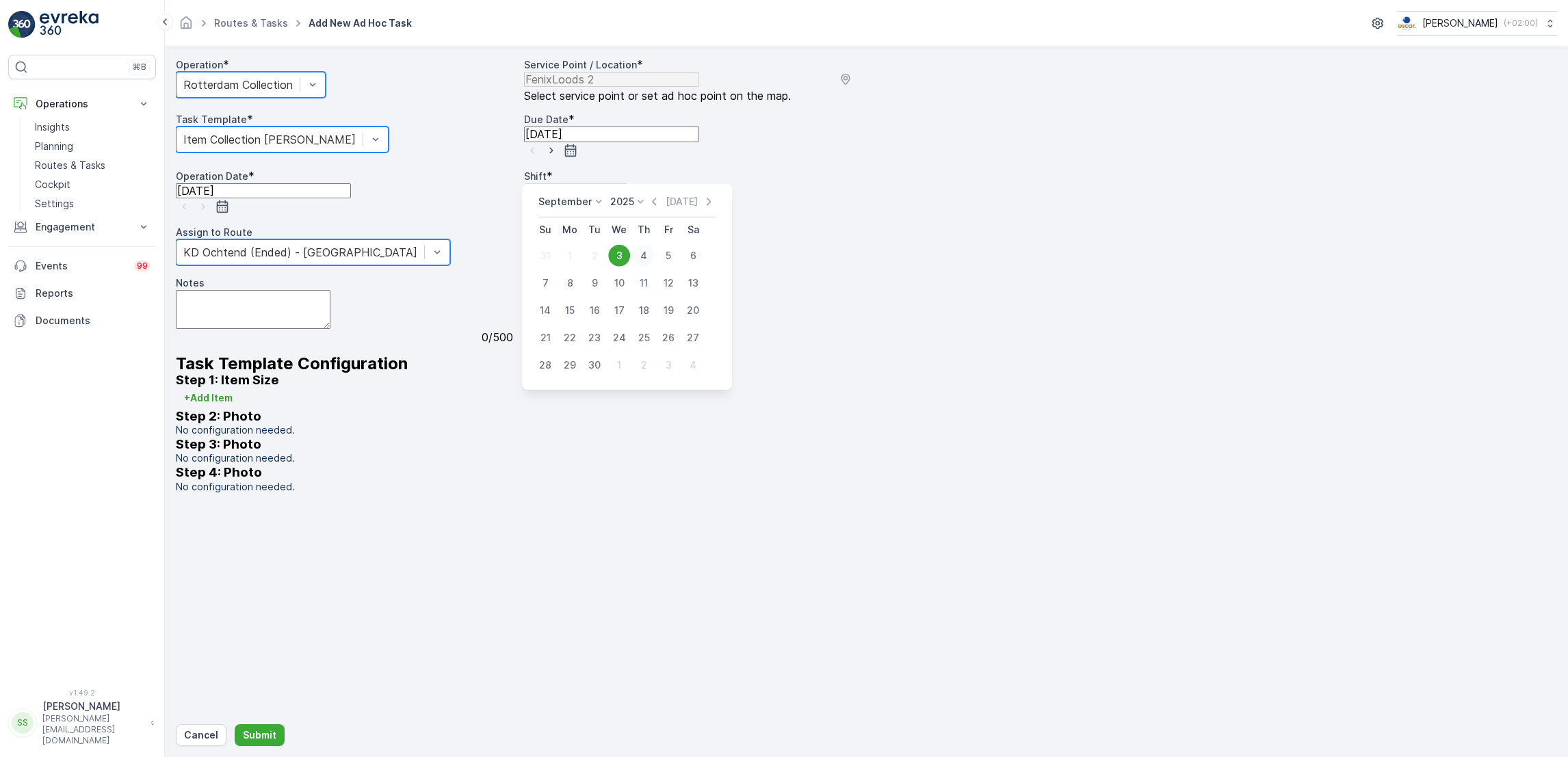
click at [639, 257] on div "4" at bounding box center [643, 256] width 22 height 22
type input "[DATE]"
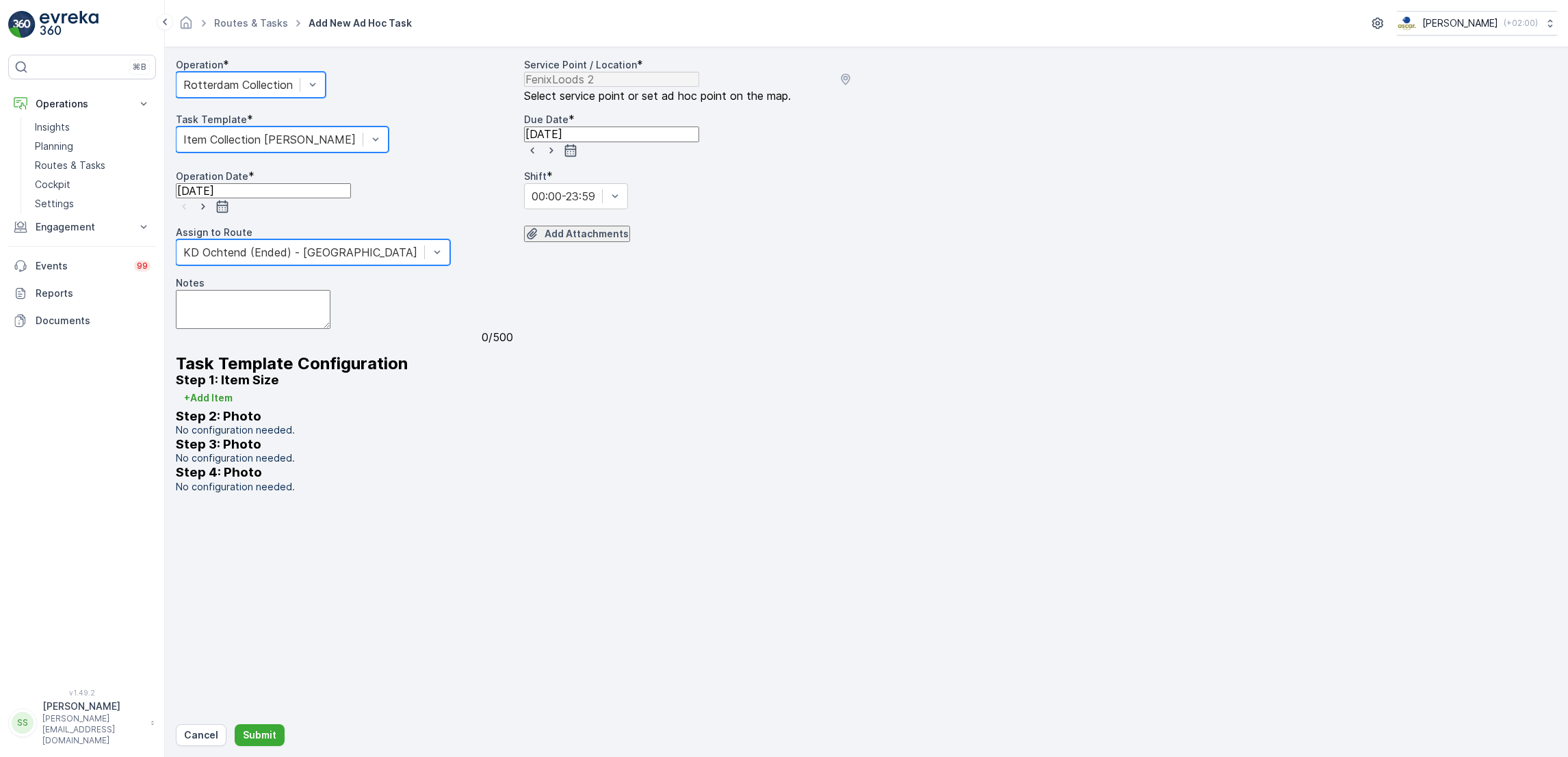
click at [639, 257] on div "Operation * option Rotterdam Collection, selected. Rotterdam Collection Service…" at bounding box center [519, 276] width 685 height 436
click at [229, 213] on icon "button" at bounding box center [222, 206] width 14 height 14
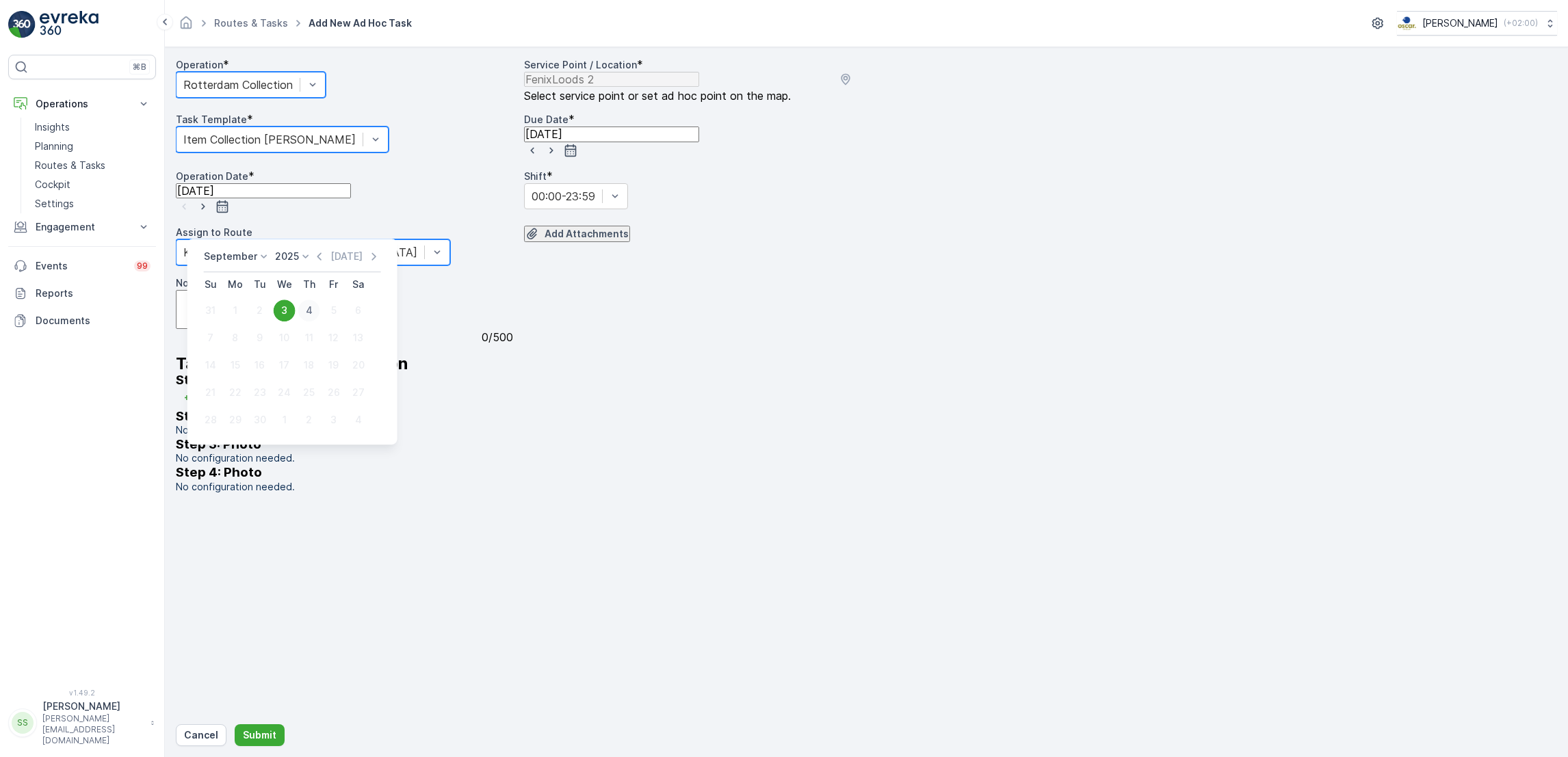
click at [303, 311] on div "4" at bounding box center [309, 310] width 22 height 22
type input "[DATE]"
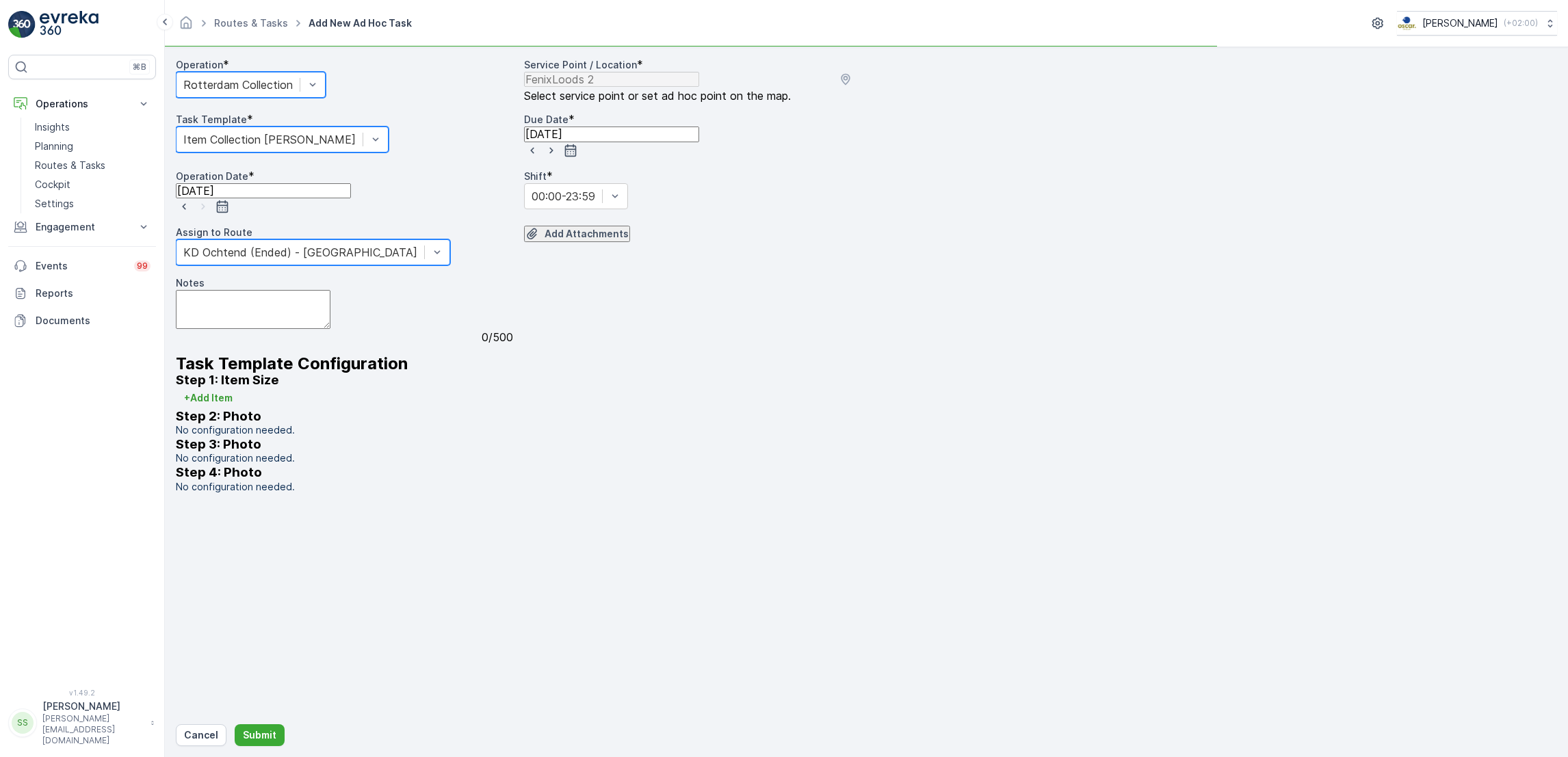
click at [331, 329] on textarea "Notes" at bounding box center [253, 309] width 155 height 39
type textarea "3 pallets meenemen (vergeet niet te registreren)"
click at [257, 739] on p "Submit" at bounding box center [260, 736] width 34 height 14
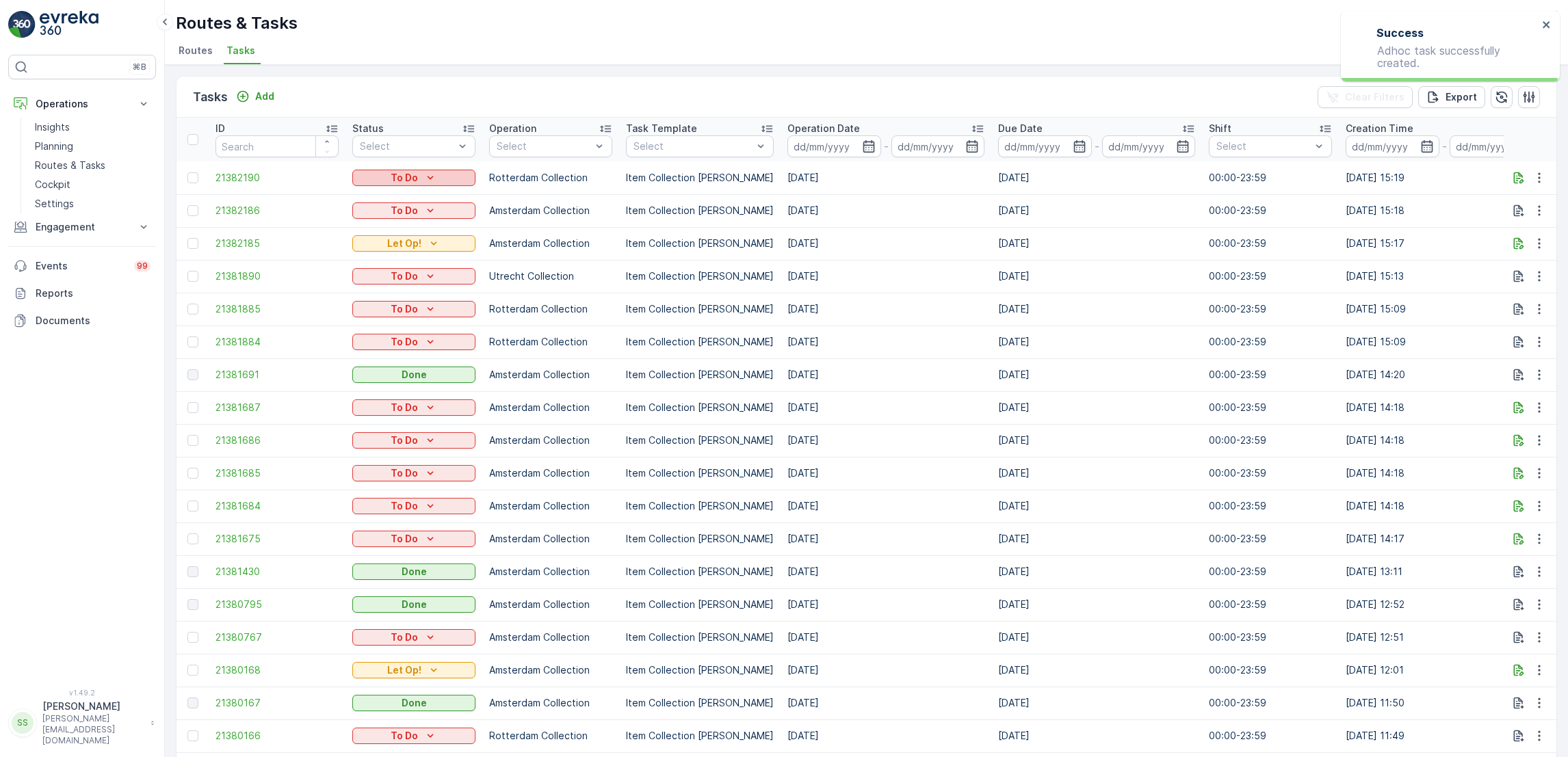
click at [401, 177] on p "To Do" at bounding box center [404, 178] width 27 height 14
click at [393, 202] on span "Let Op!" at bounding box center [377, 197] width 34 height 14
click at [79, 161] on p "Routes & Tasks" at bounding box center [70, 165] width 71 height 14
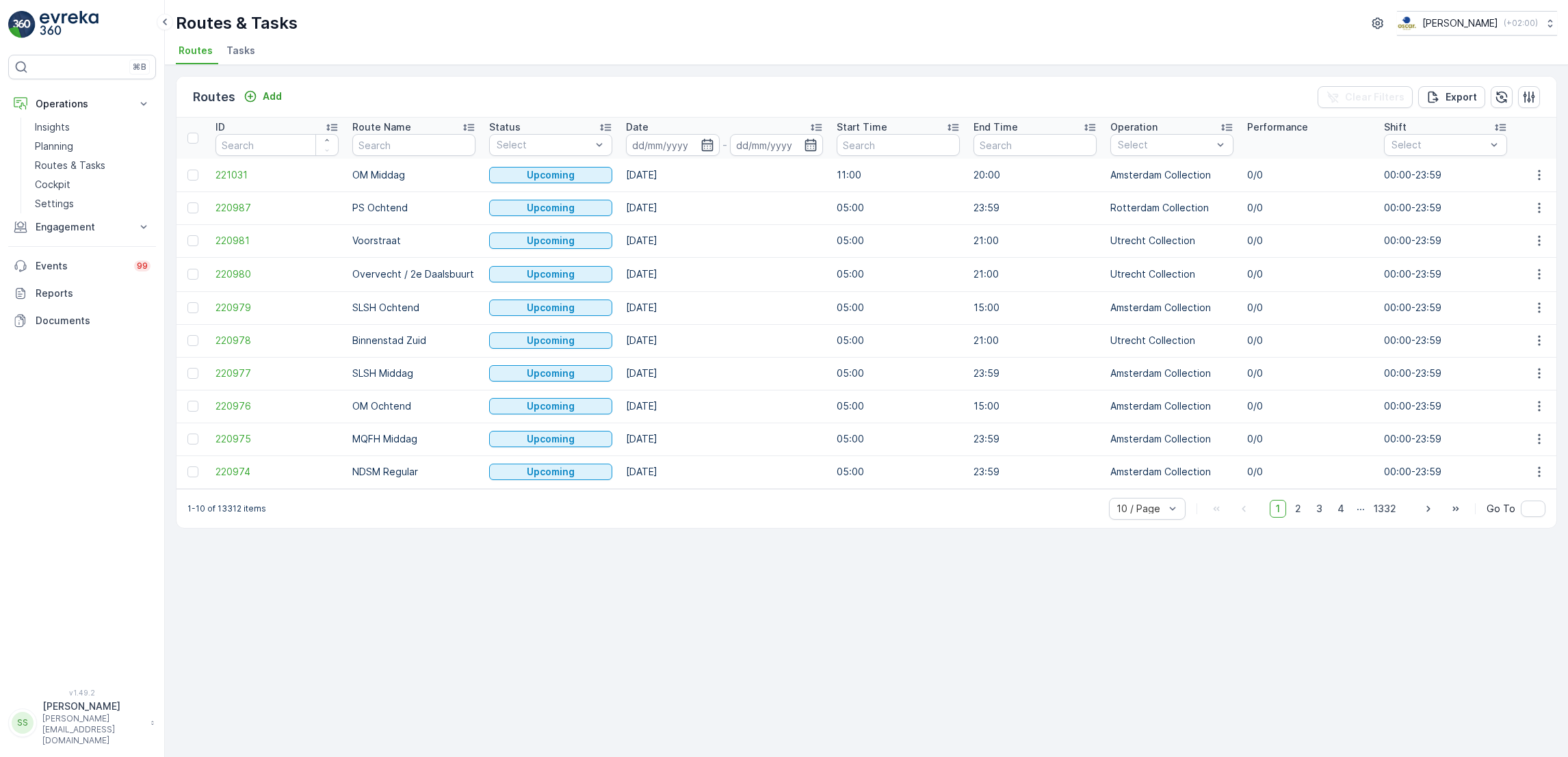
click at [251, 53] on span "Tasks" at bounding box center [241, 50] width 29 height 14
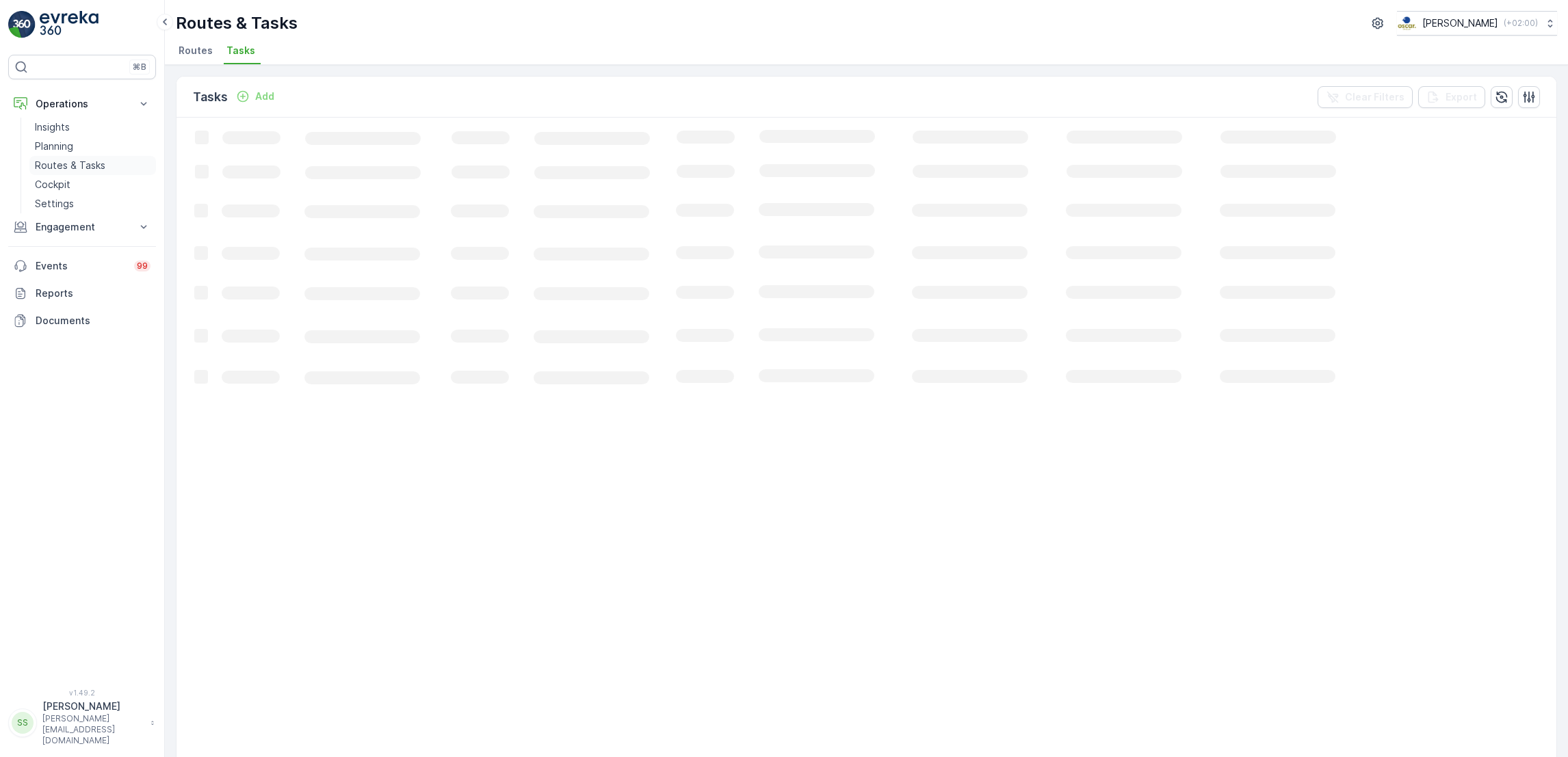
click at [99, 164] on p "Routes & Tasks" at bounding box center [70, 165] width 71 height 14
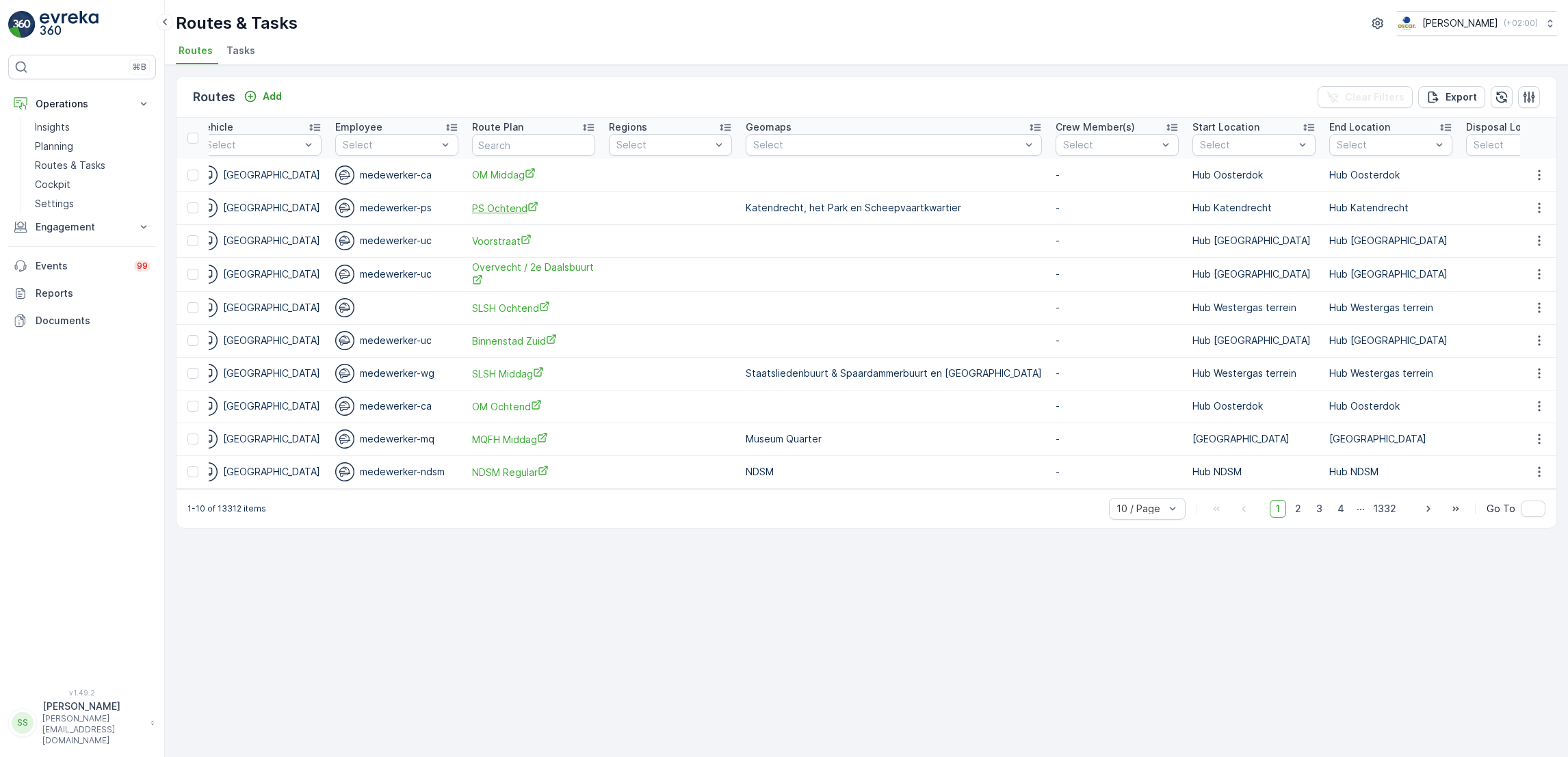
scroll to position [0, 1324]
click at [65, 146] on p "Planning" at bounding box center [54, 146] width 38 height 14
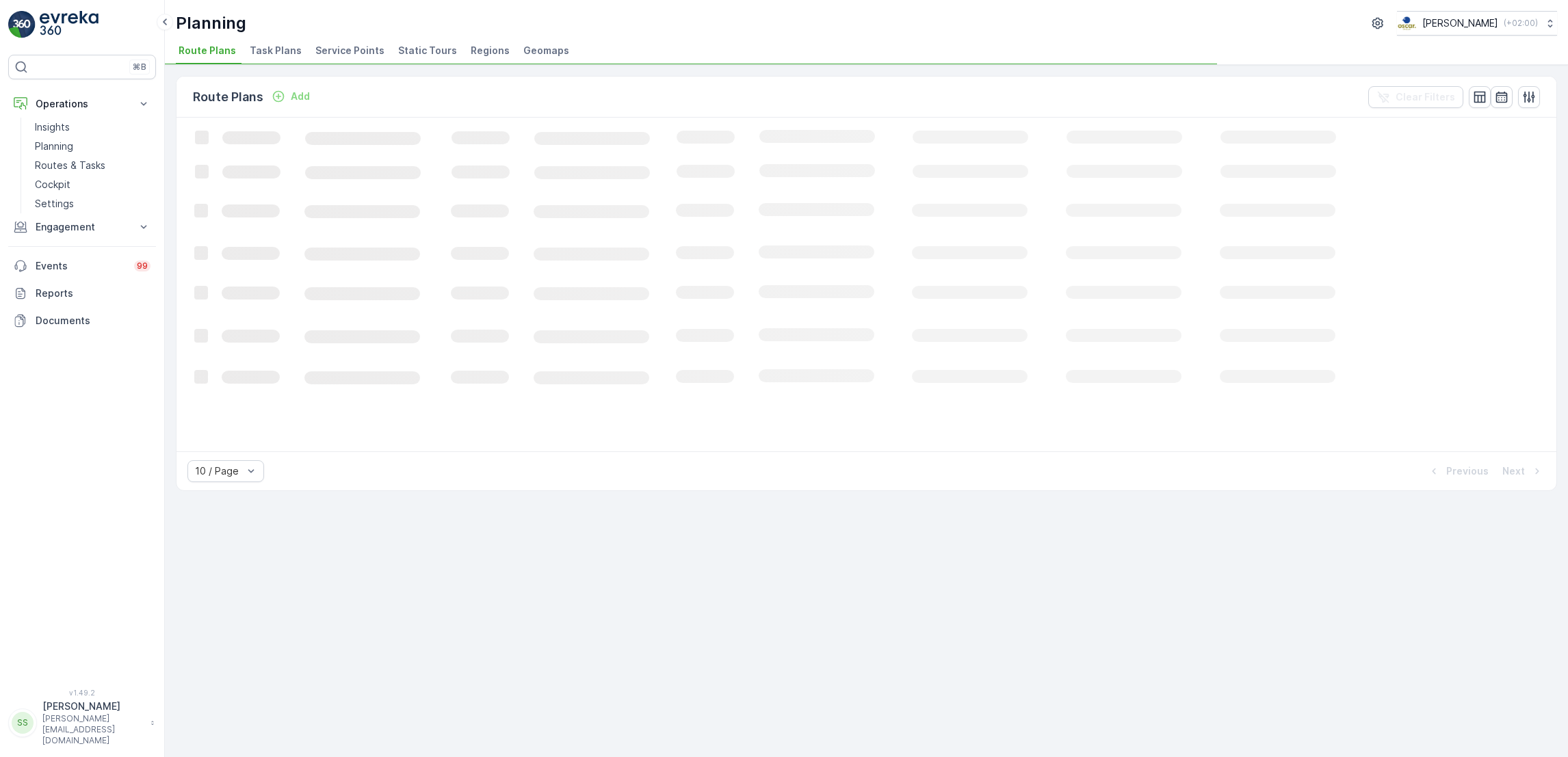
click at [272, 52] on span "Task Plans" at bounding box center [276, 50] width 52 height 14
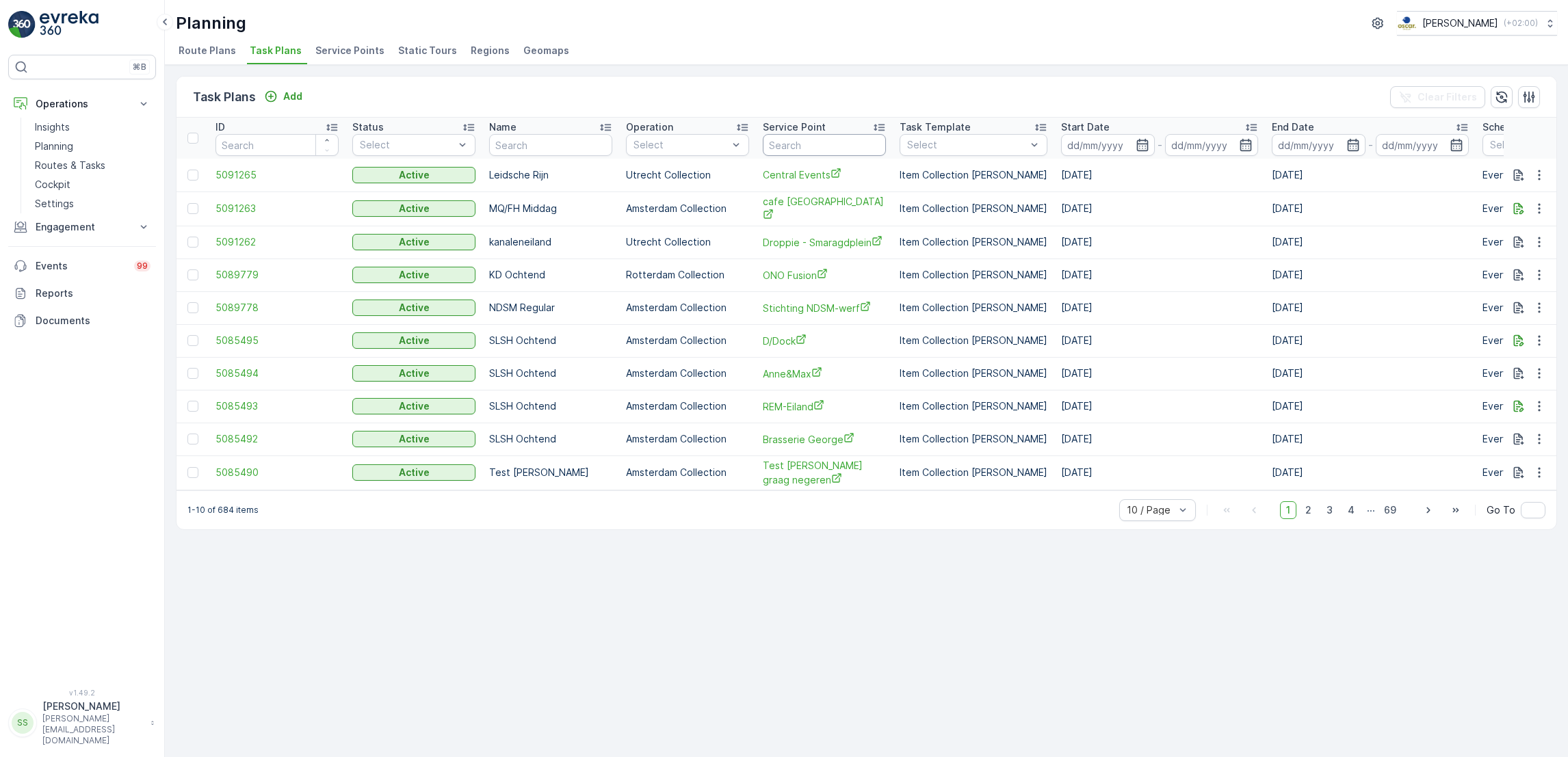
click at [782, 147] on input "text" at bounding box center [824, 145] width 123 height 22
type input "malle"
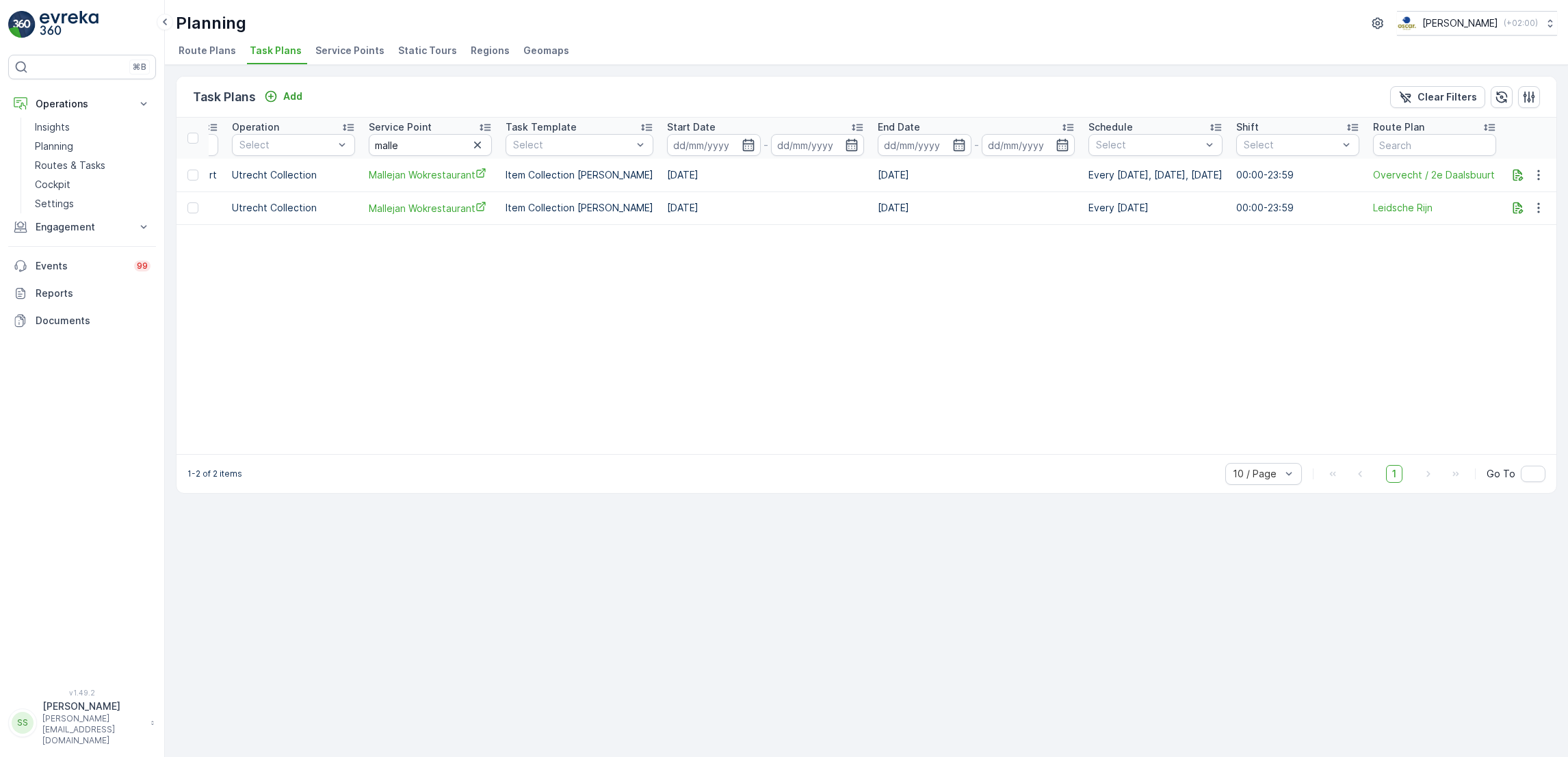
scroll to position [0, 399]
click at [77, 168] on p "Routes & Tasks" at bounding box center [70, 165] width 71 height 14
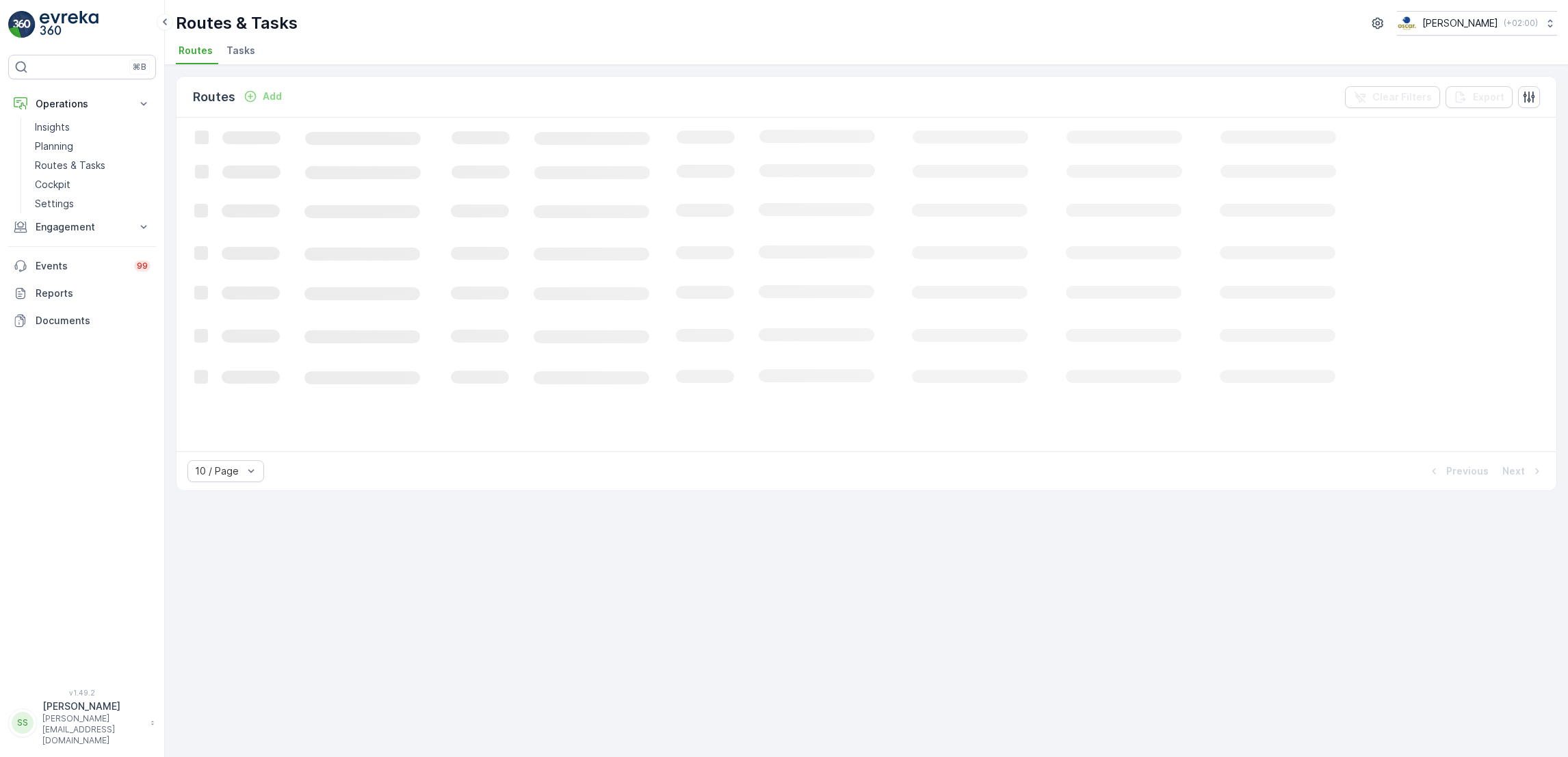
click at [252, 55] on li "Tasks" at bounding box center [242, 53] width 37 height 24
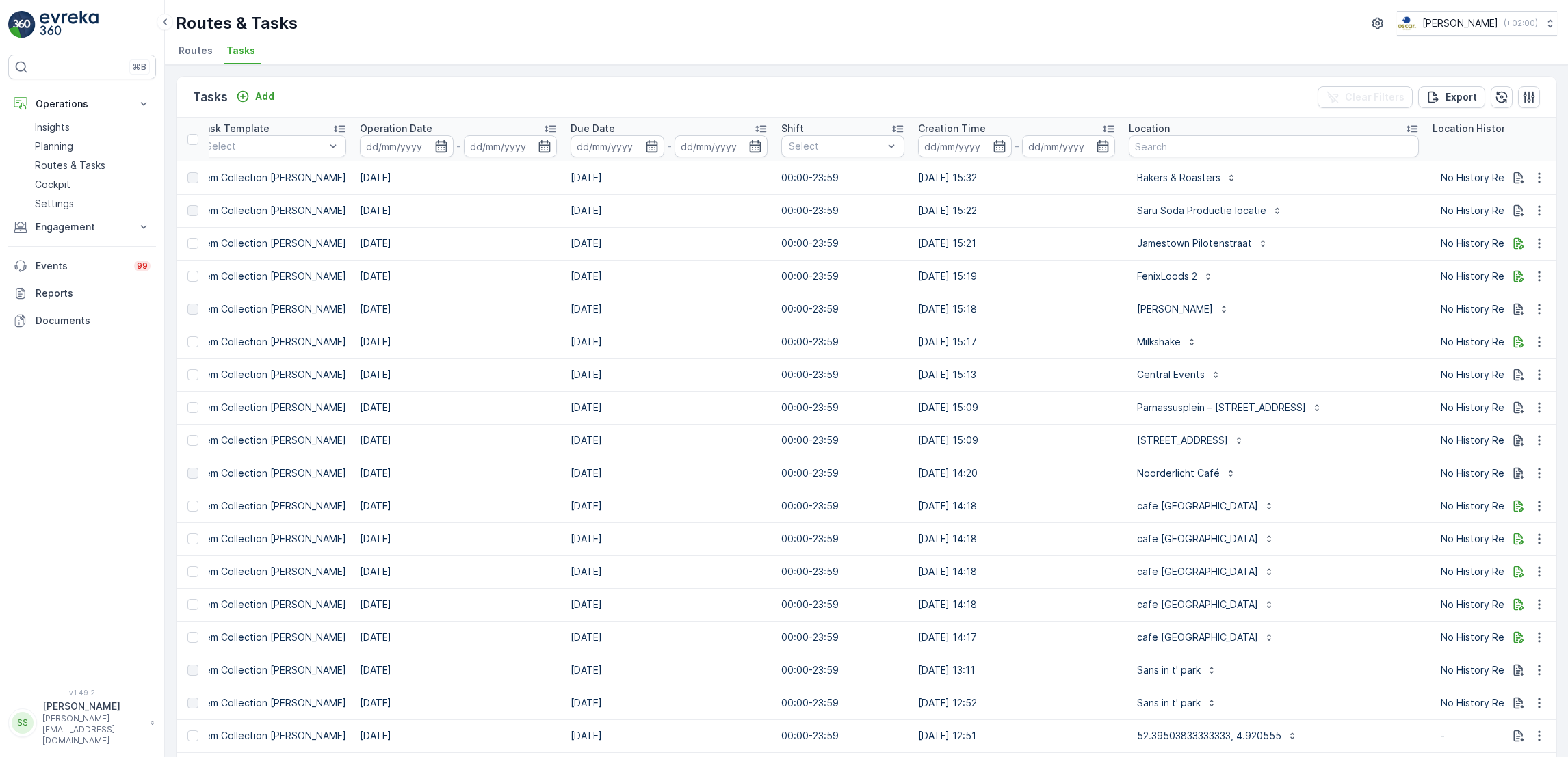
scroll to position [0, 440]
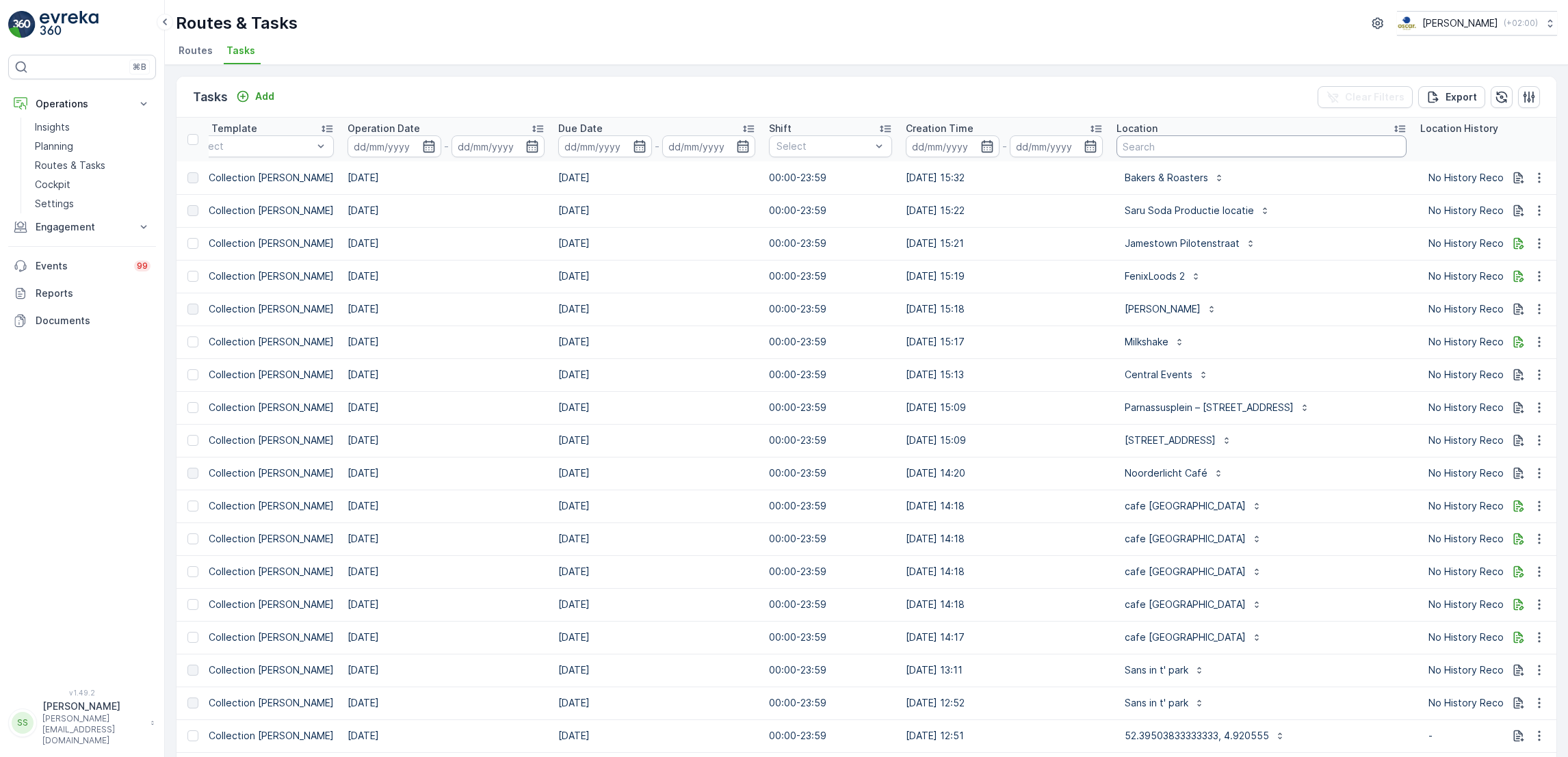
click at [1158, 151] on input "text" at bounding box center [1261, 146] width 290 height 22
type input "mallejan"
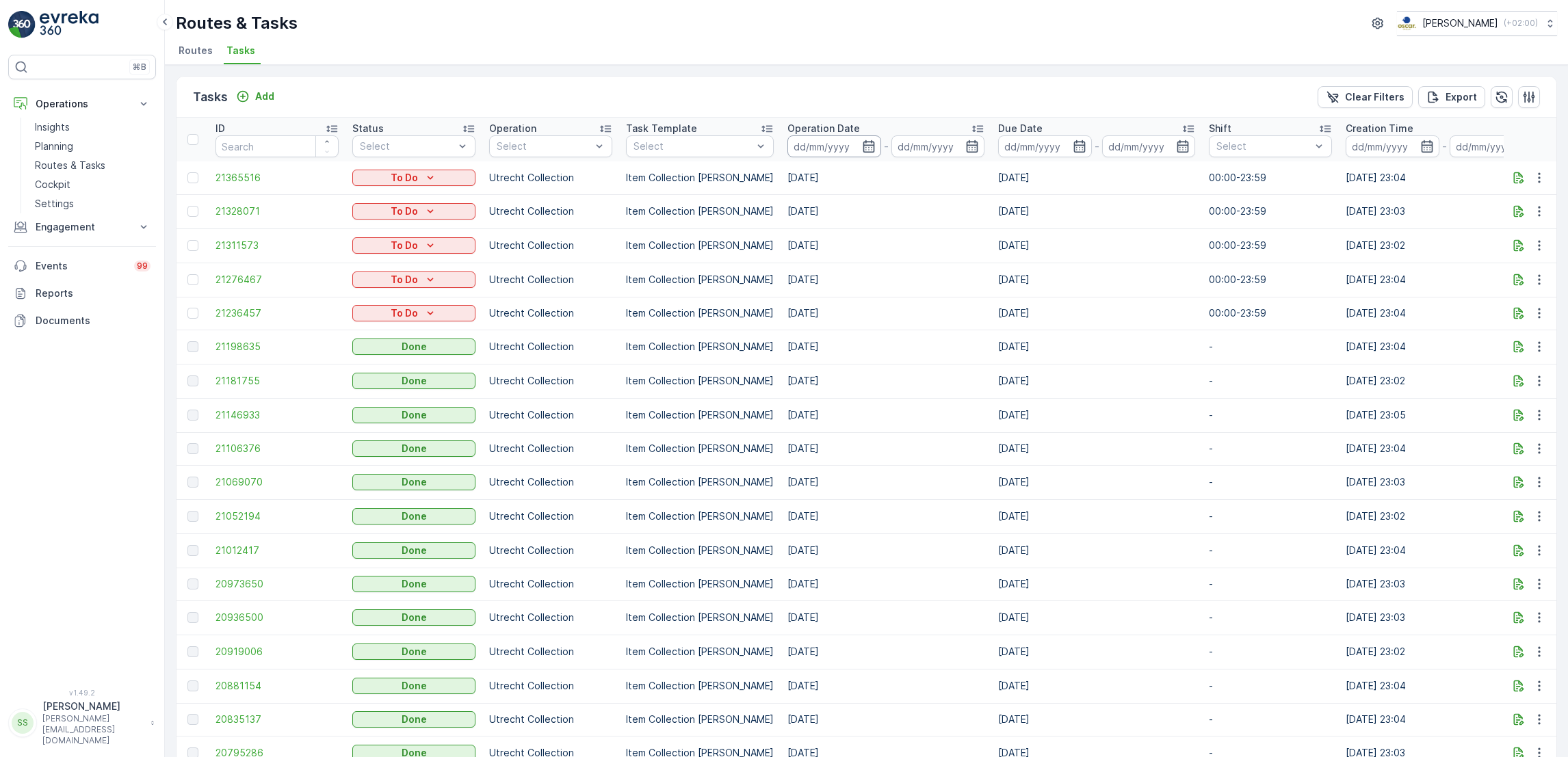
click at [846, 145] on input at bounding box center [834, 146] width 94 height 22
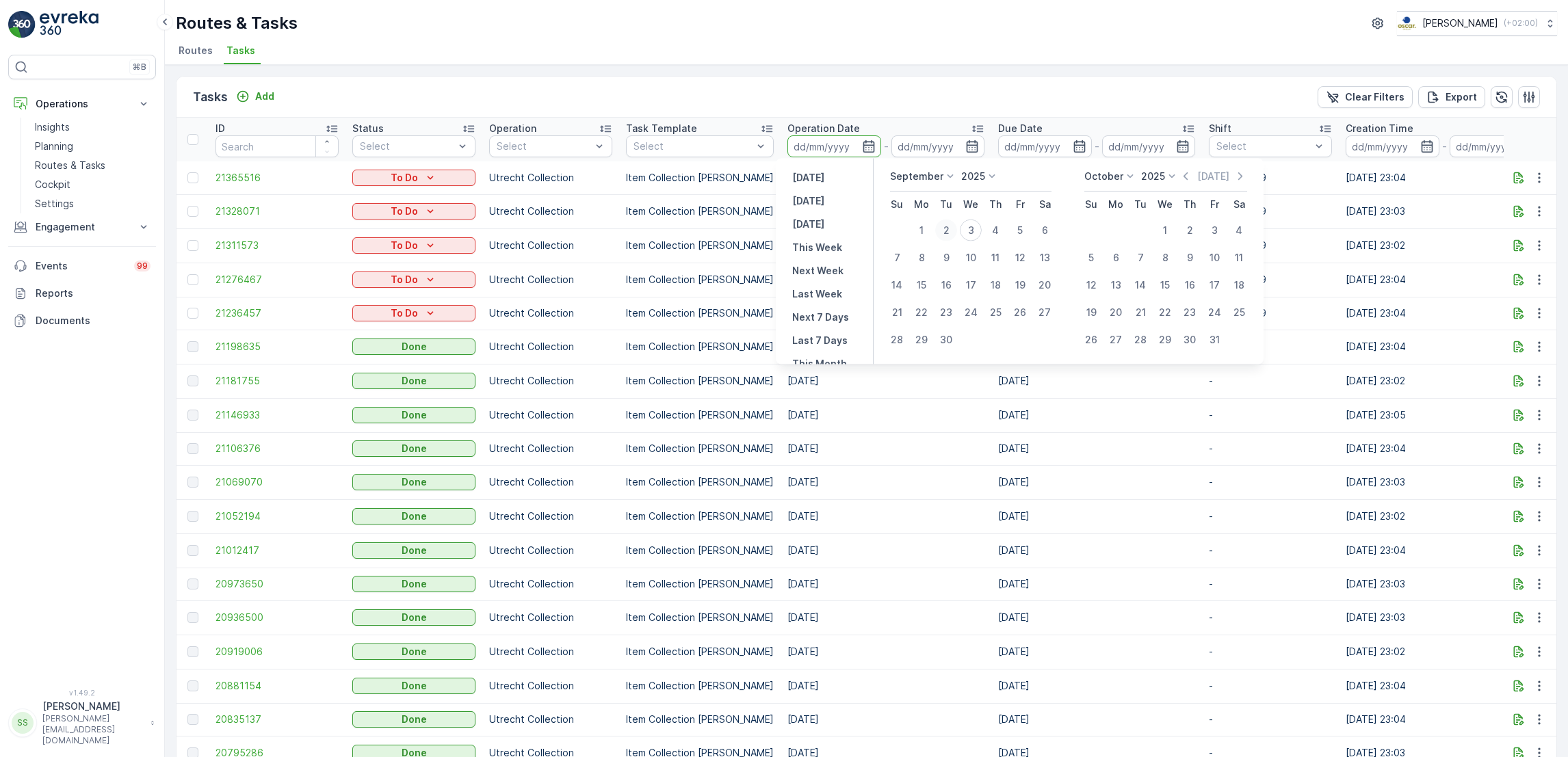
click at [946, 225] on div "2" at bounding box center [946, 230] width 22 height 22
type input "[DATE]"
click at [946, 225] on div "2" at bounding box center [946, 230] width 22 height 22
type input "[DATE]"
click at [946, 225] on td "[DATE]" at bounding box center [886, 211] width 211 height 34
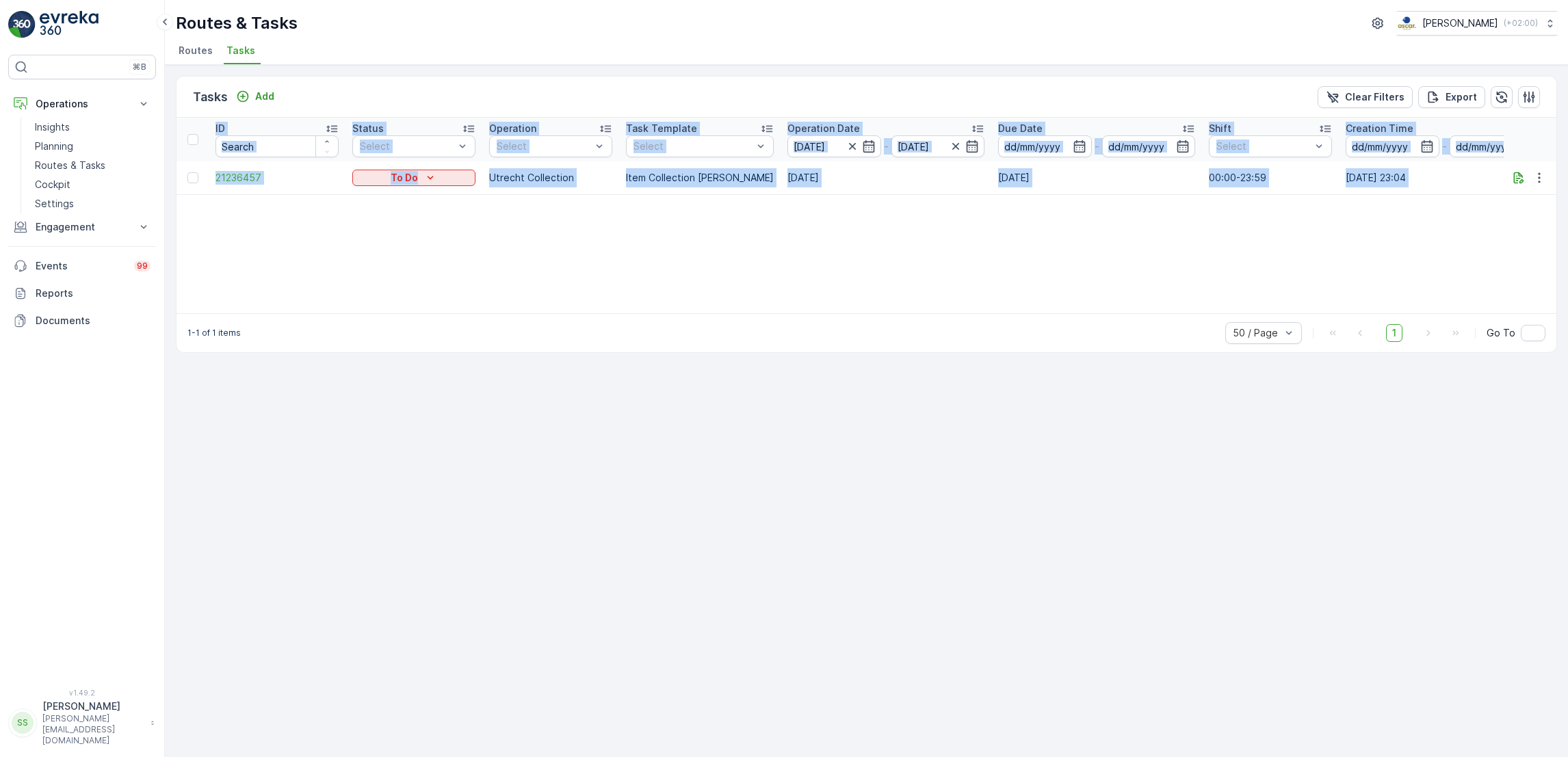
drag, startPoint x: 946, startPoint y: 225, endPoint x: 902, endPoint y: 248, distance: 49.6
click at [902, 248] on div "ID Status Select Operation Select Task Template Select Operation Date 02.09.202…" at bounding box center [867, 215] width 1380 height 196
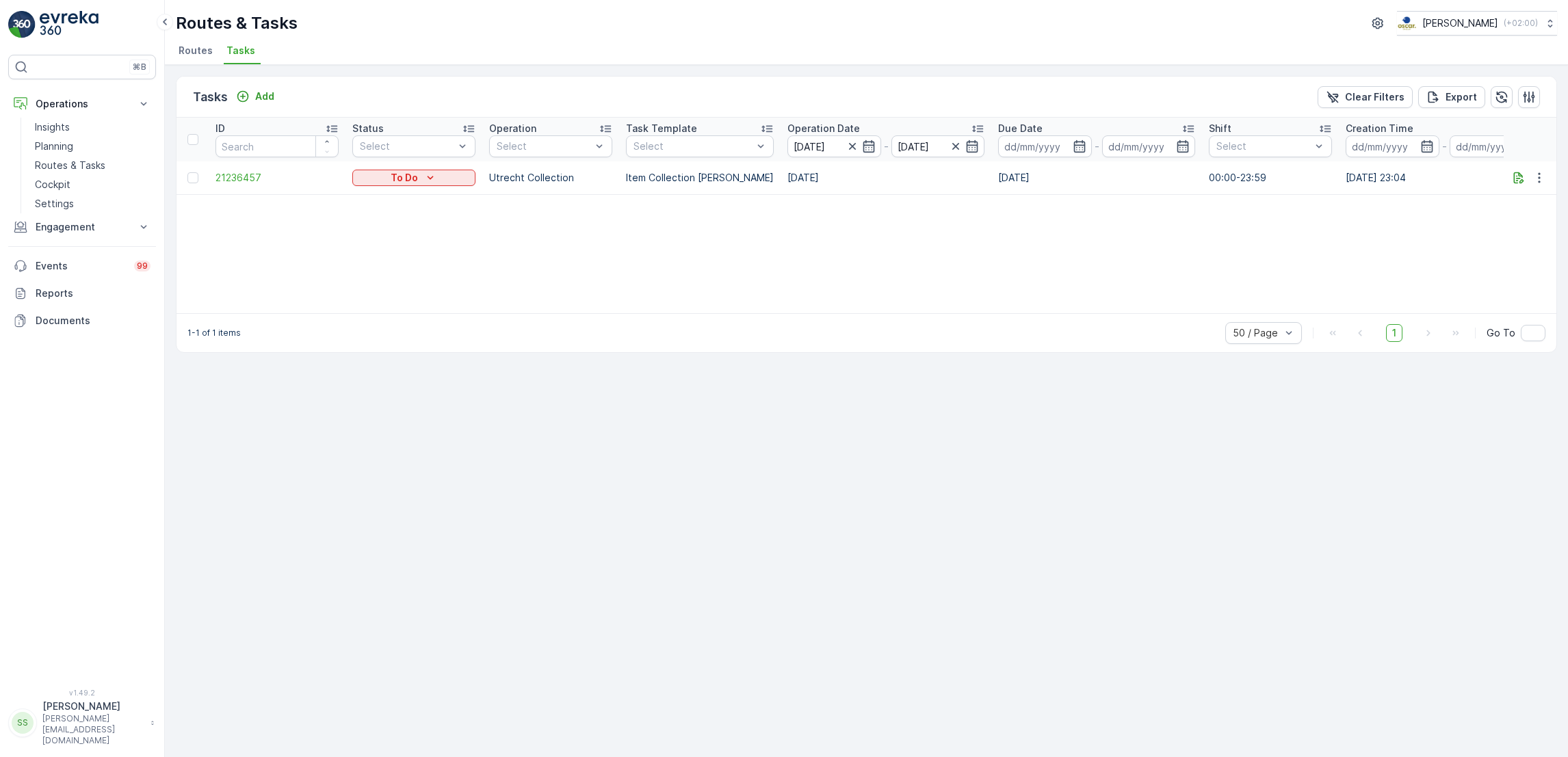
click at [187, 50] on span "Routes" at bounding box center [195, 50] width 34 height 14
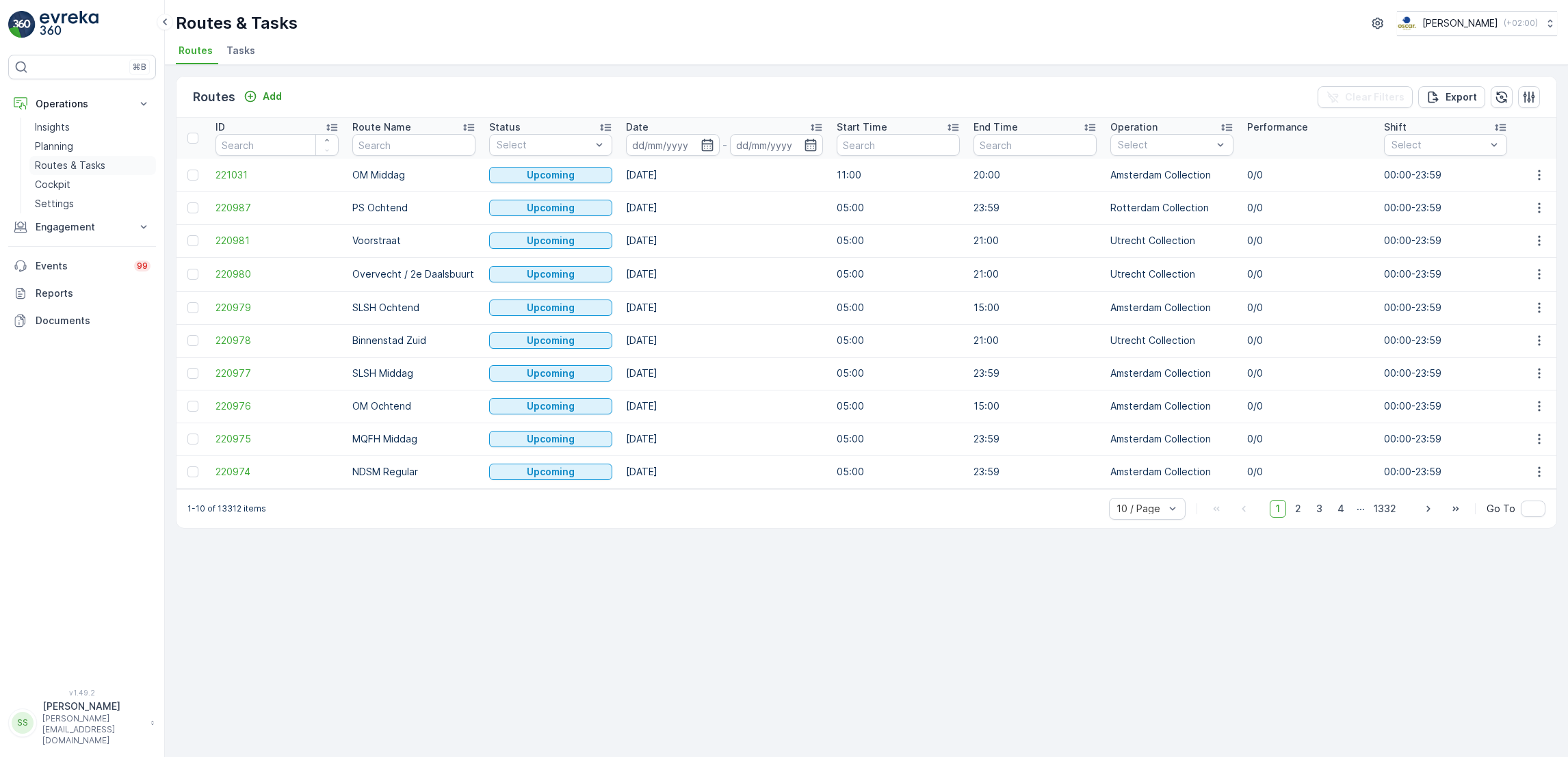
click at [55, 167] on p "Routes & Tasks" at bounding box center [70, 165] width 71 height 14
click at [235, 49] on span "Tasks" at bounding box center [241, 50] width 29 height 14
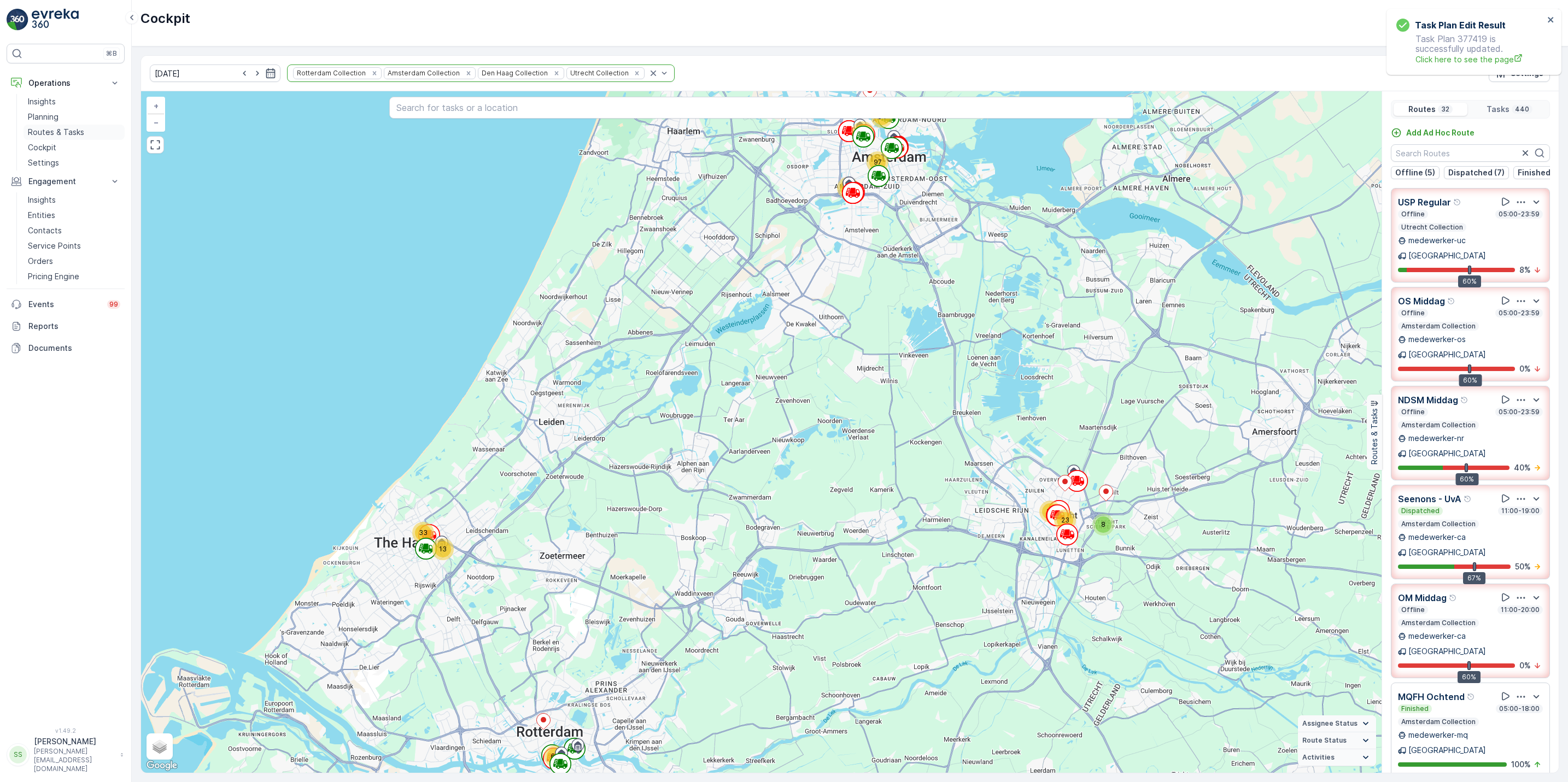
click at [53, 131] on p "Routes & Tasks" at bounding box center [56, 132] width 57 height 11
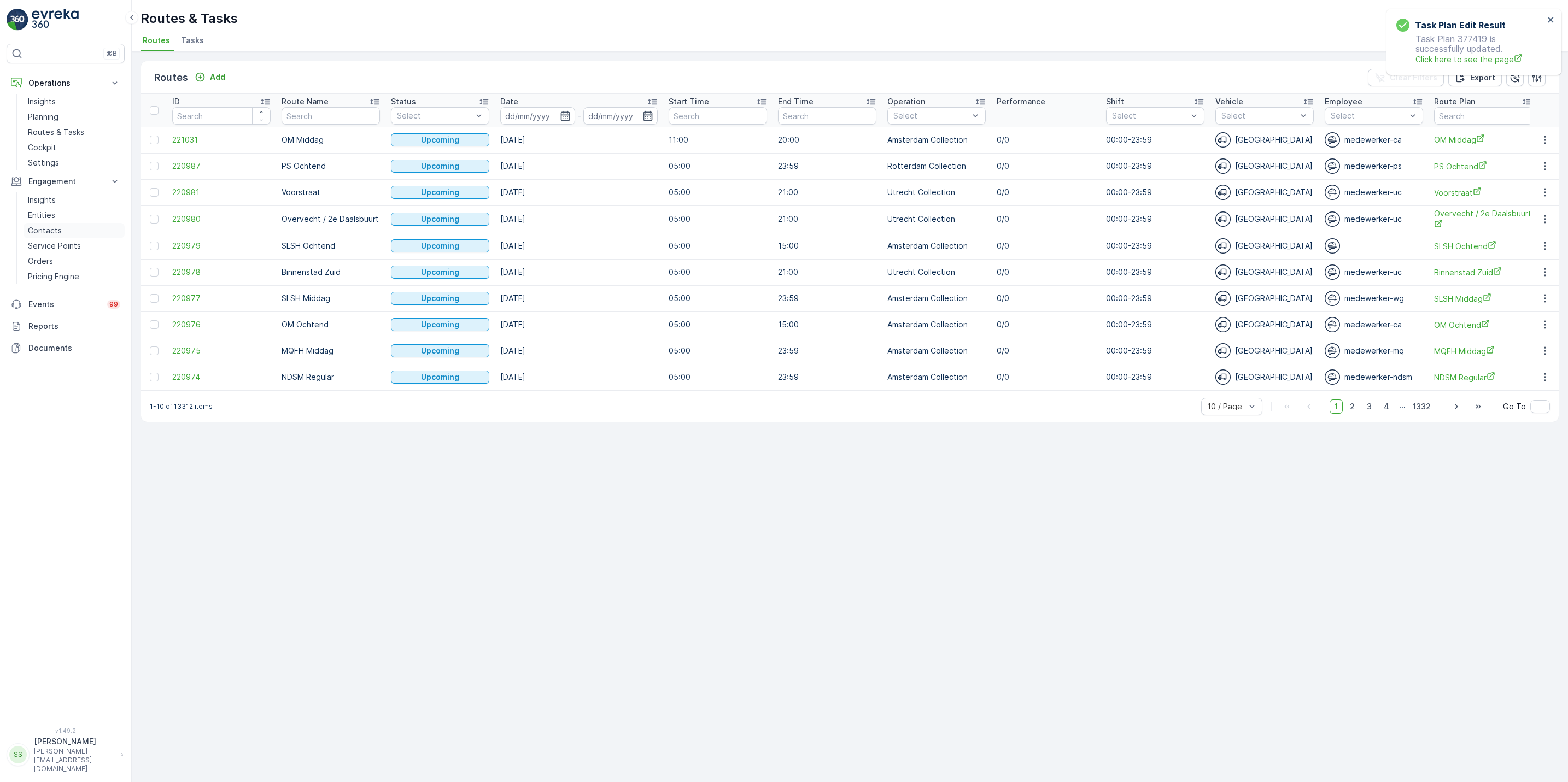
click at [47, 238] on link "Contacts" at bounding box center [74, 230] width 101 height 15
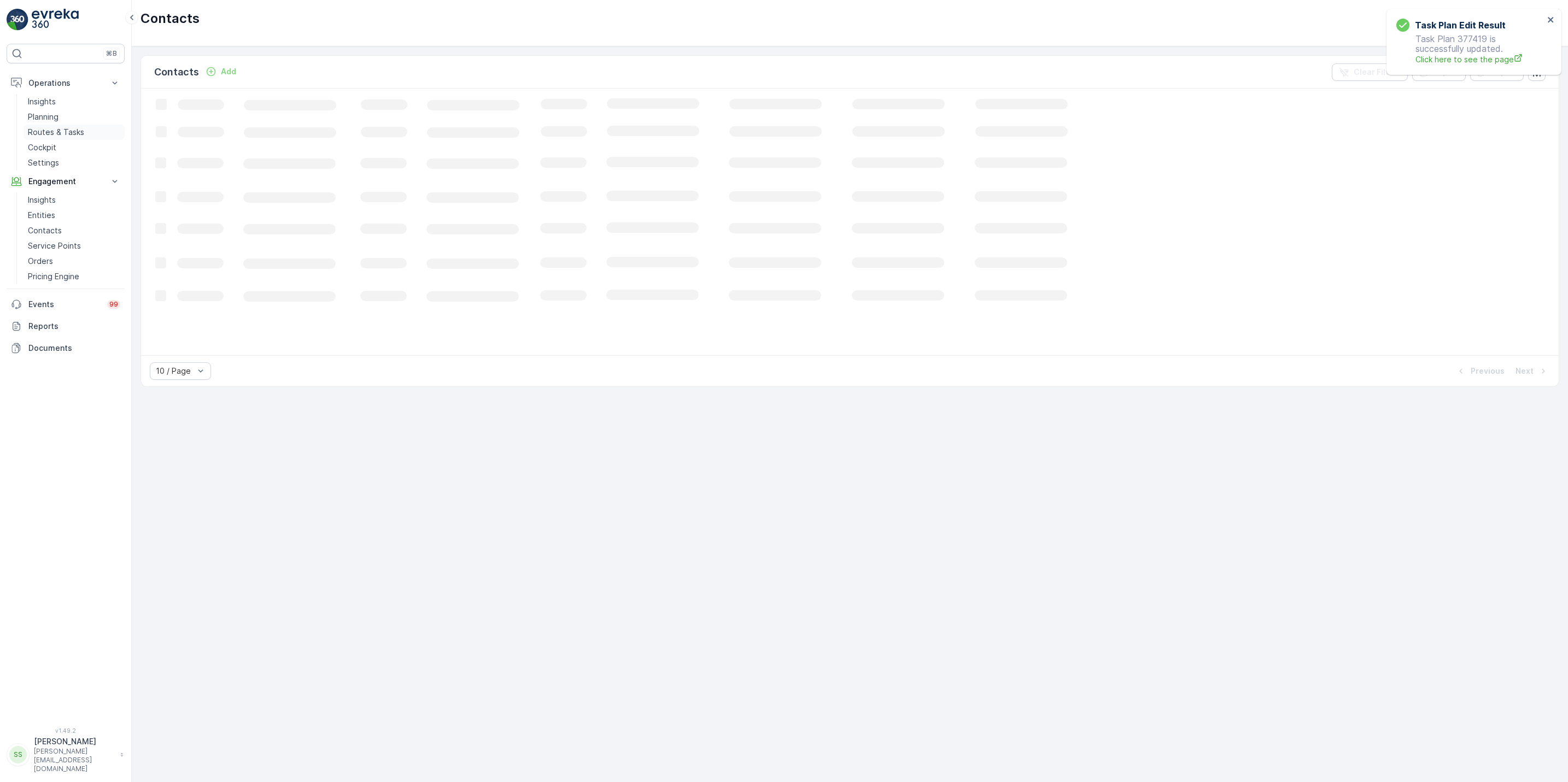
click at [46, 133] on p "Routes & Tasks" at bounding box center [56, 132] width 57 height 11
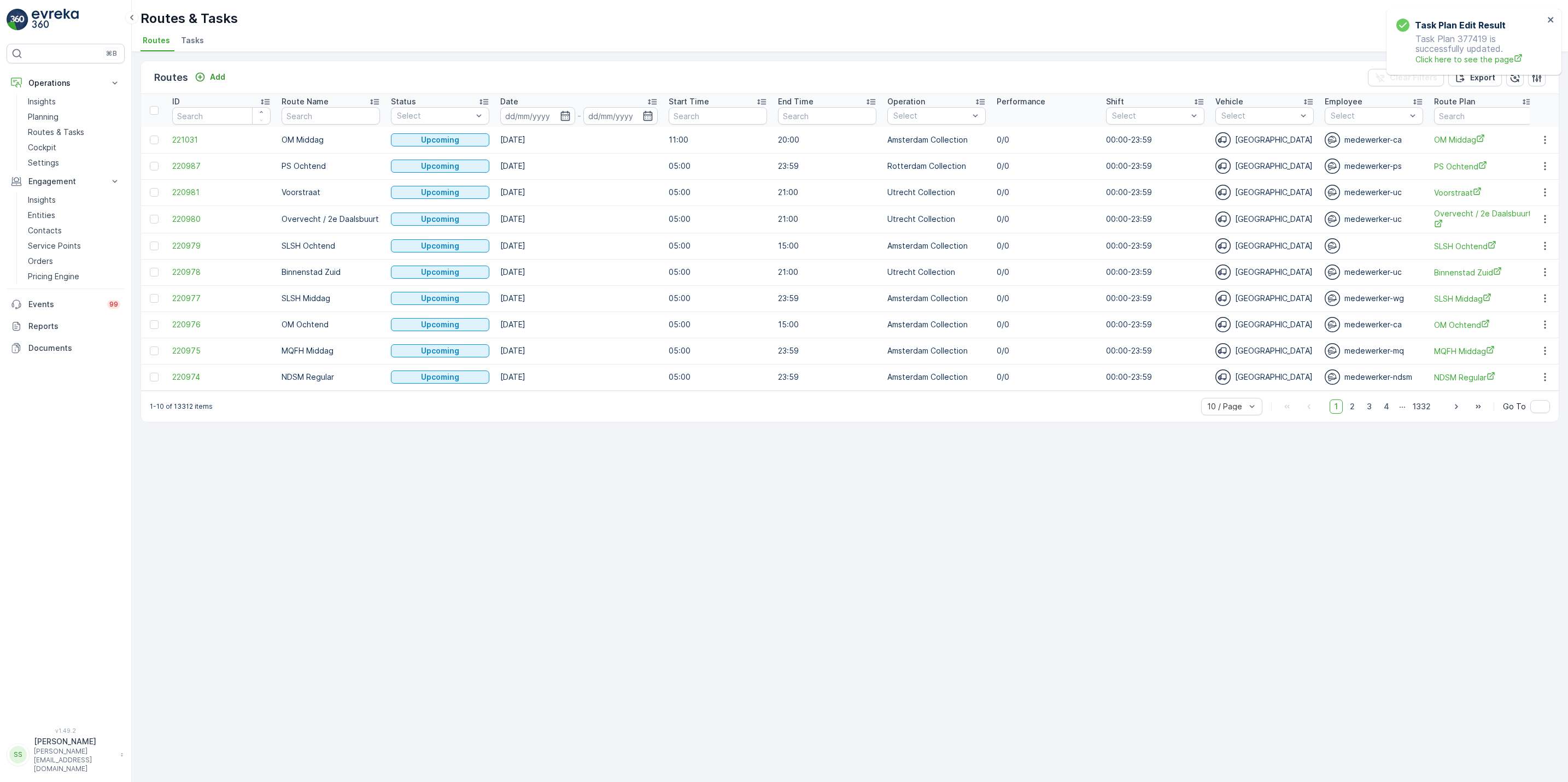
click at [196, 36] on span "Tasks" at bounding box center [192, 40] width 23 height 11
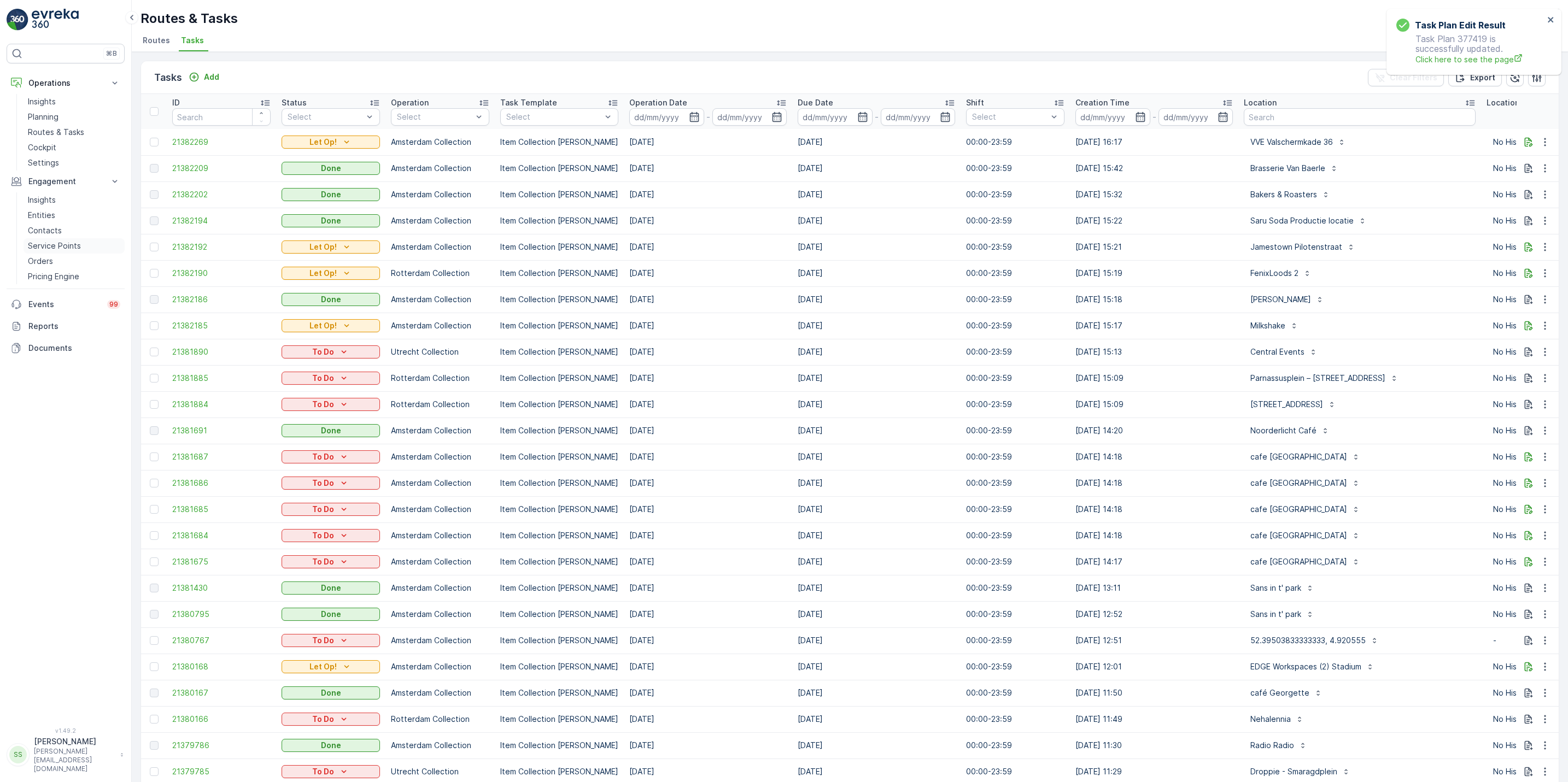
click at [68, 248] on p "Service Points" at bounding box center [54, 246] width 53 height 11
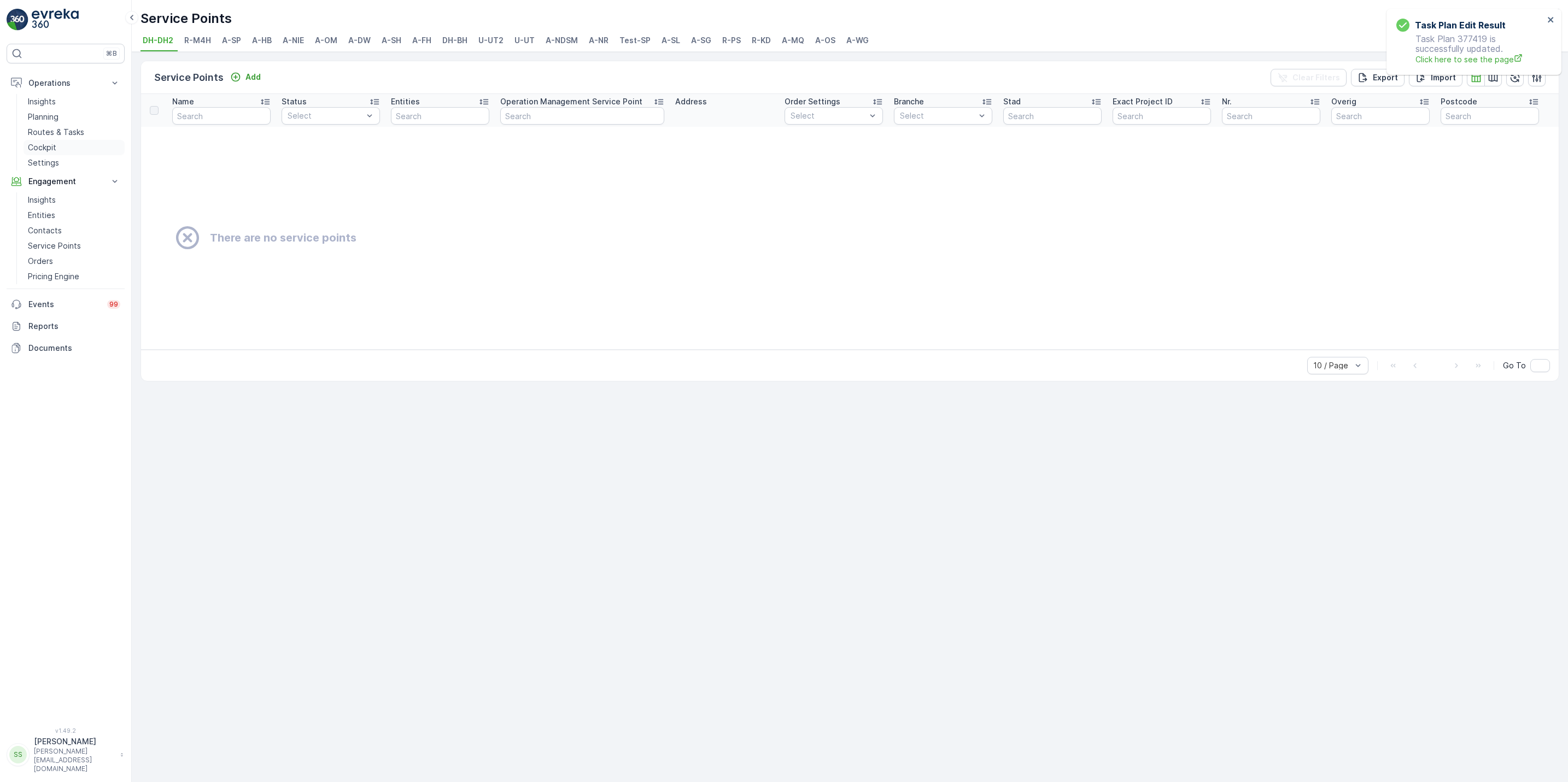
click at [38, 146] on p "Cockpit" at bounding box center [42, 148] width 29 height 11
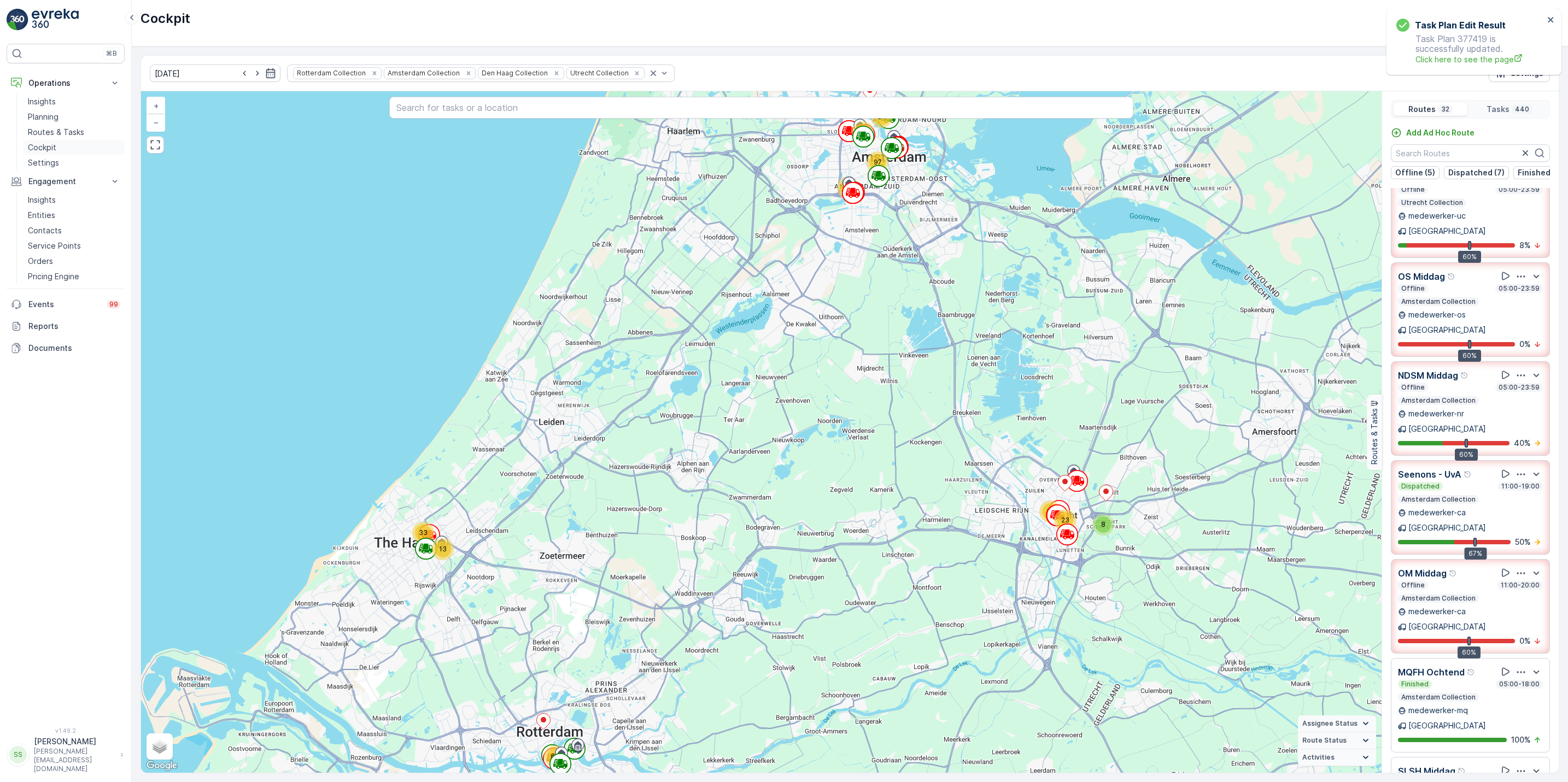
scroll to position [51, 0]
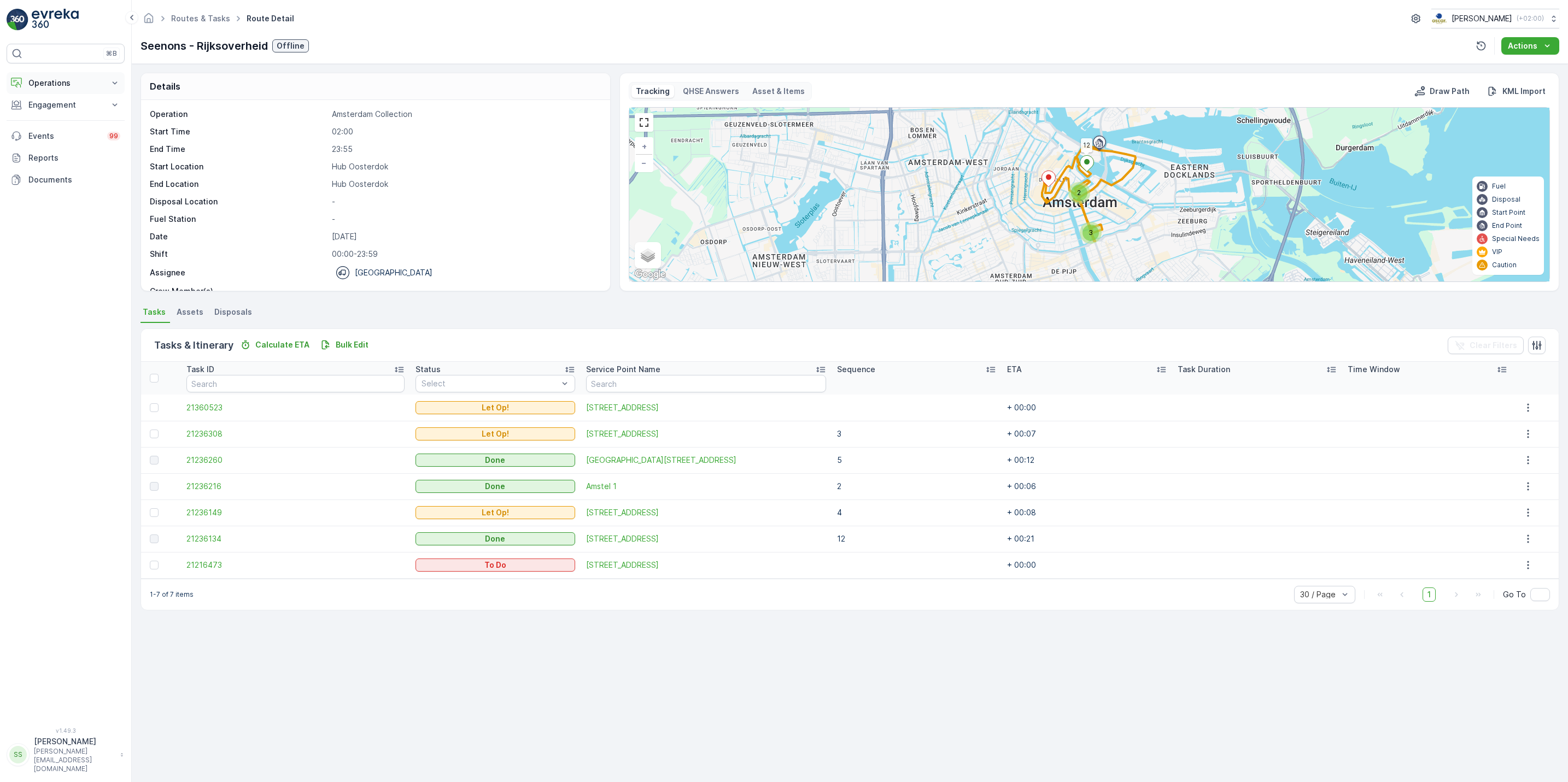
click at [61, 91] on button "Operations" at bounding box center [66, 83] width 118 height 22
click at [62, 131] on p "Routes & Tasks" at bounding box center [56, 132] width 57 height 11
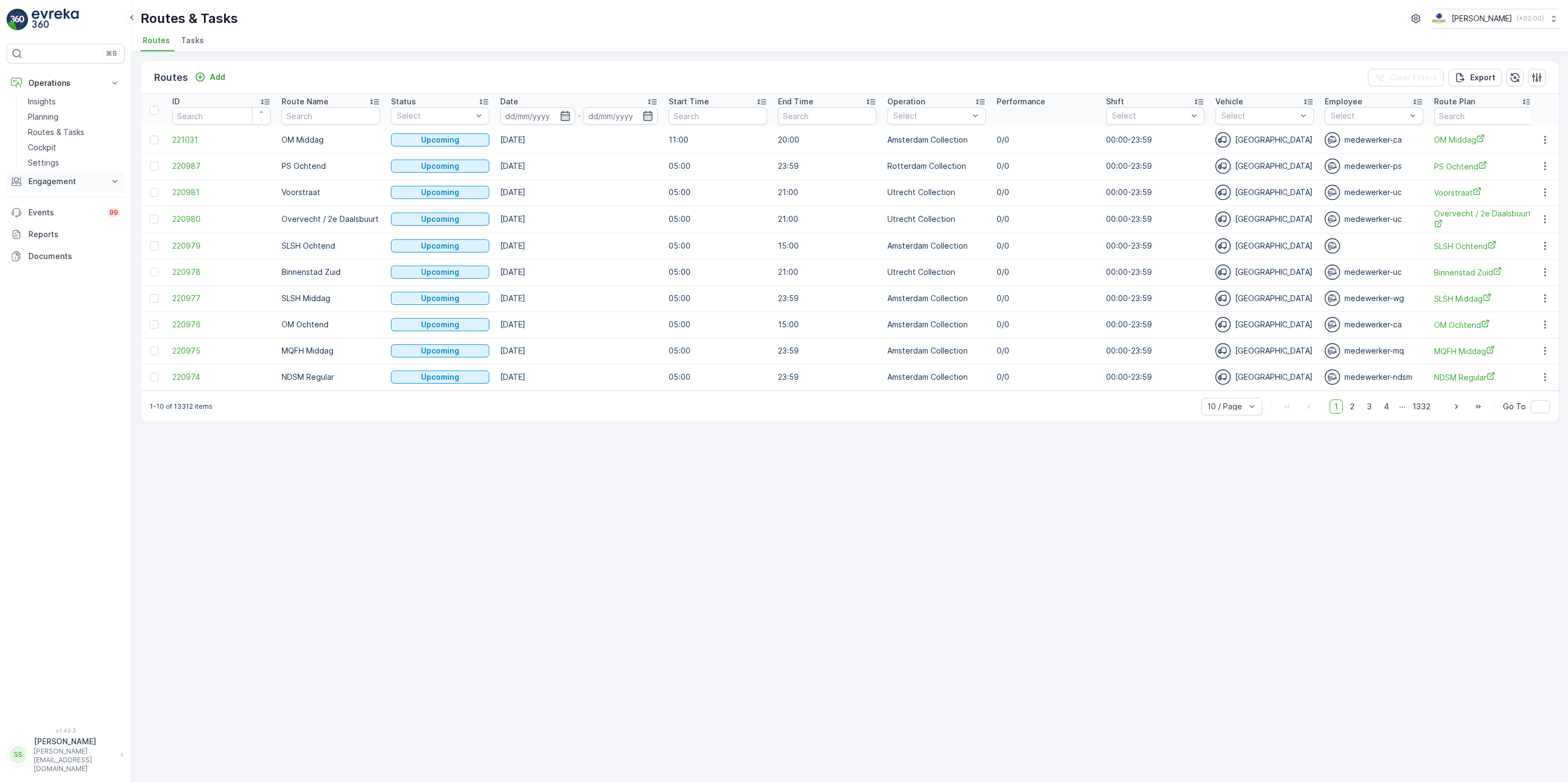
click at [79, 185] on p "Engagement" at bounding box center [66, 181] width 74 height 11
click at [186, 38] on span "Tasks" at bounding box center [192, 40] width 23 height 11
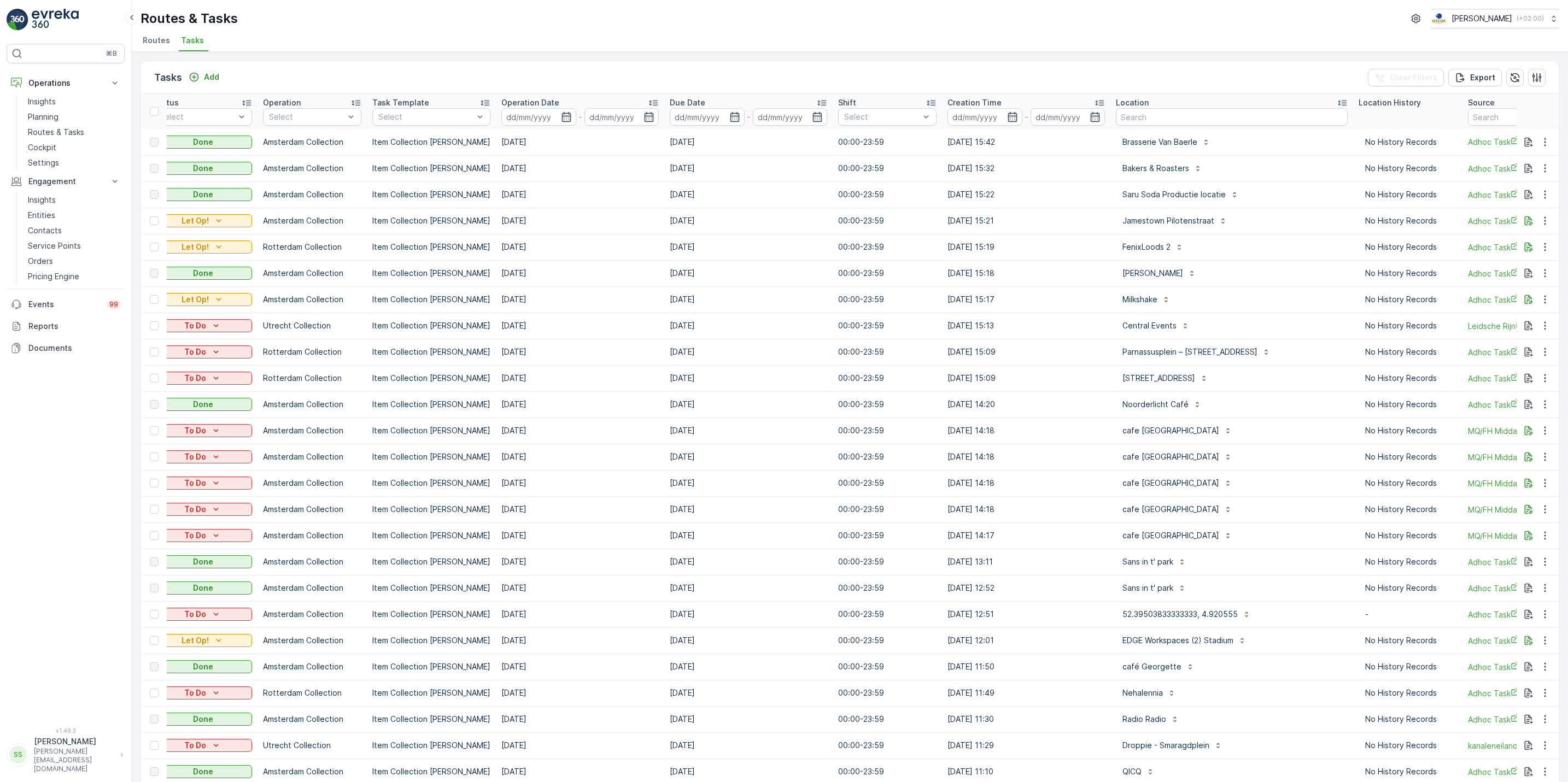
scroll to position [0, 138]
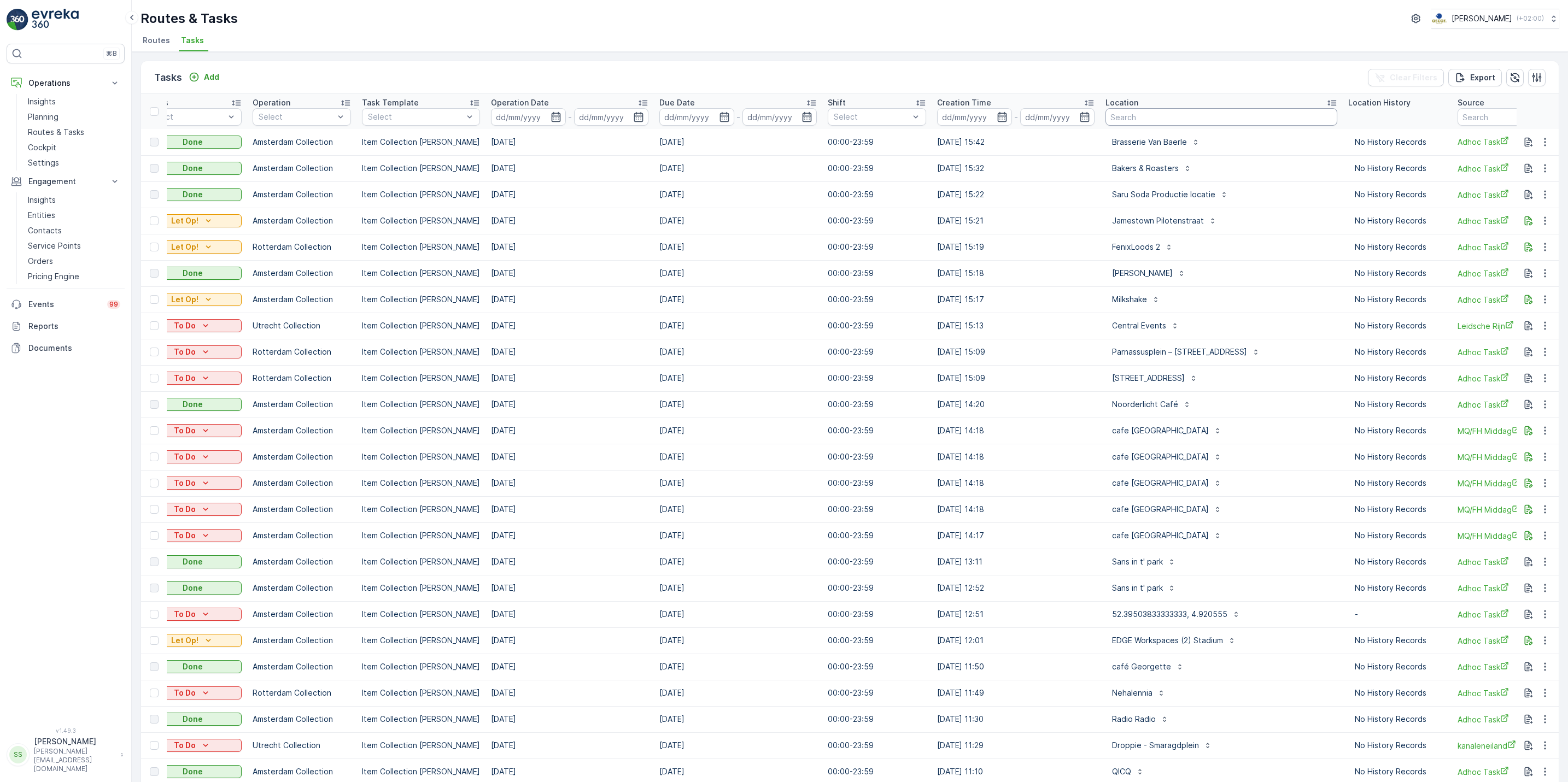
click at [1135, 115] on input "text" at bounding box center [1221, 117] width 232 height 18
type input "vve"
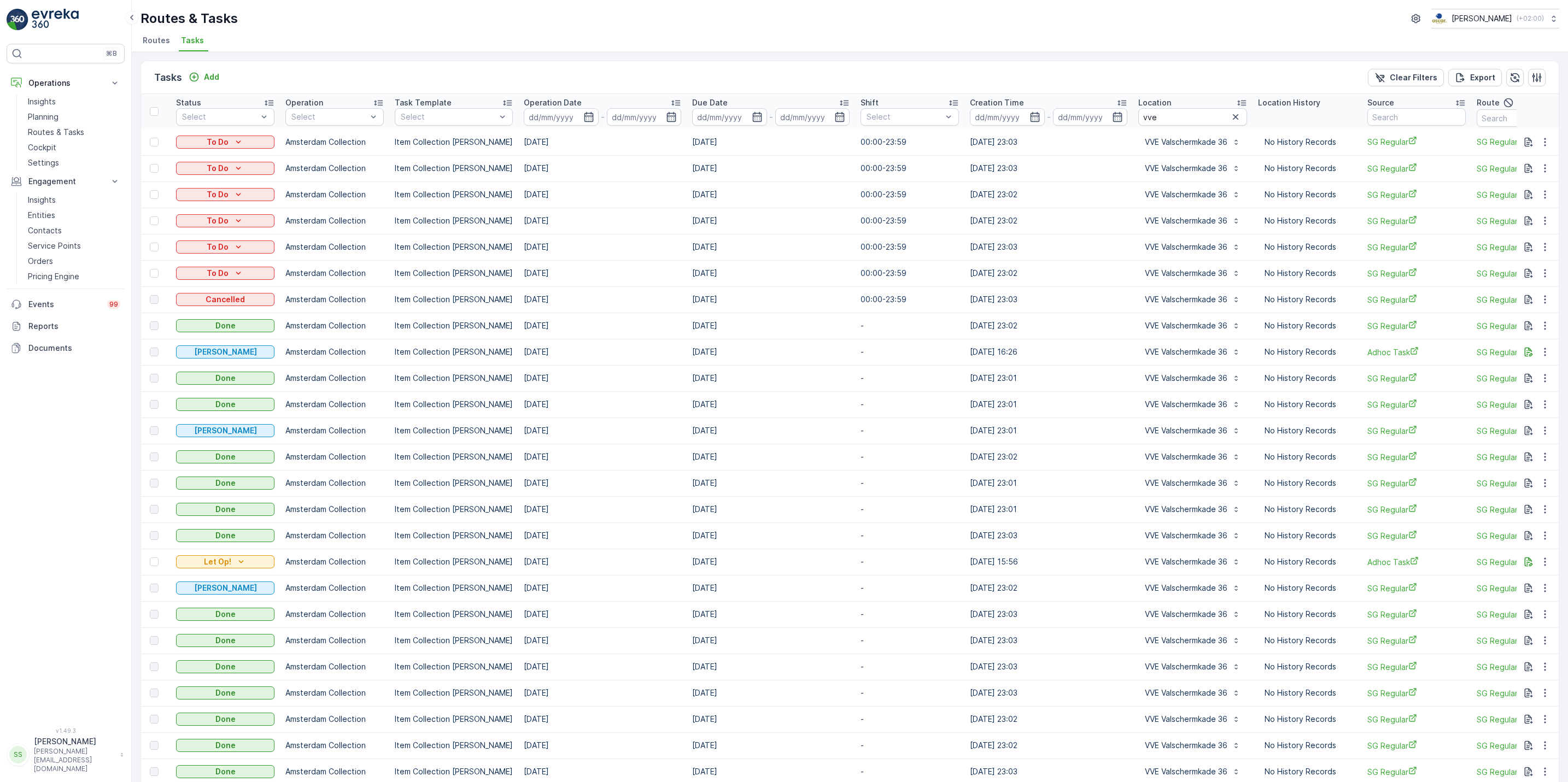
scroll to position [0, 107]
click at [217, 78] on p "Add" at bounding box center [211, 77] width 15 height 11
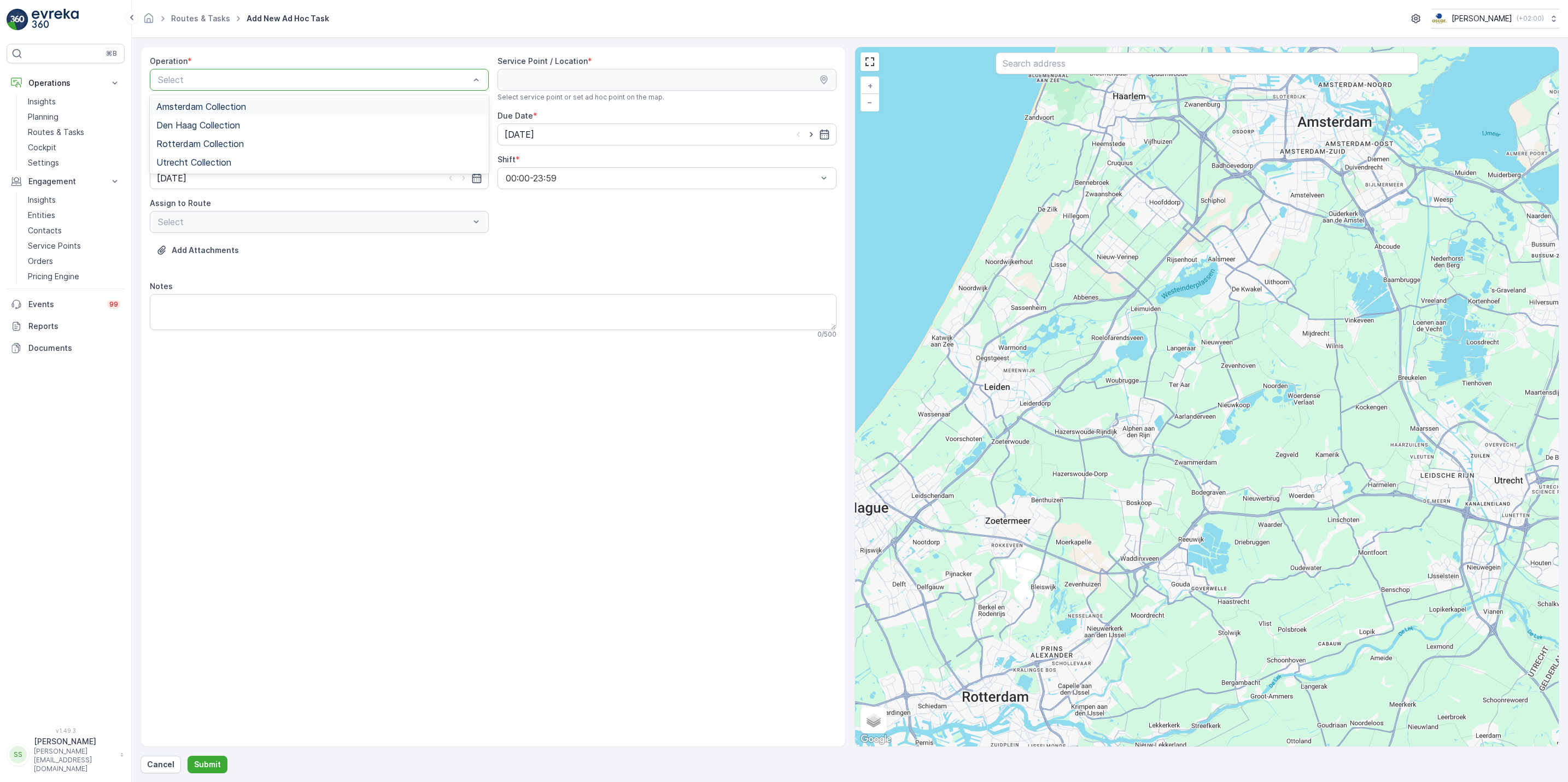
click at [244, 100] on div "Amsterdam Collection" at bounding box center [319, 106] width 339 height 19
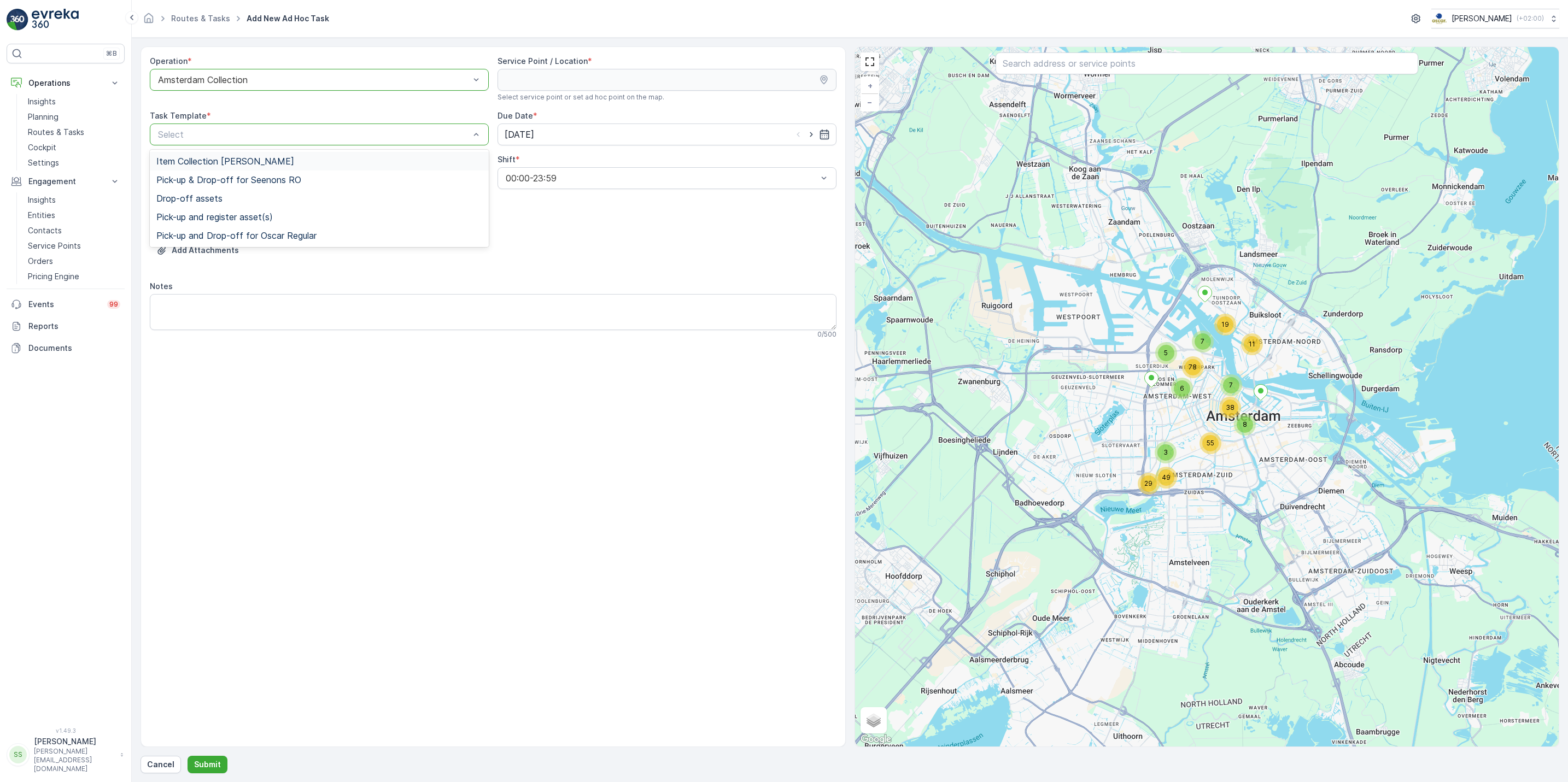
click at [260, 166] on span "Item Collection [PERSON_NAME]" at bounding box center [225, 161] width 138 height 10
click at [259, 215] on div "Select" at bounding box center [319, 222] width 339 height 22
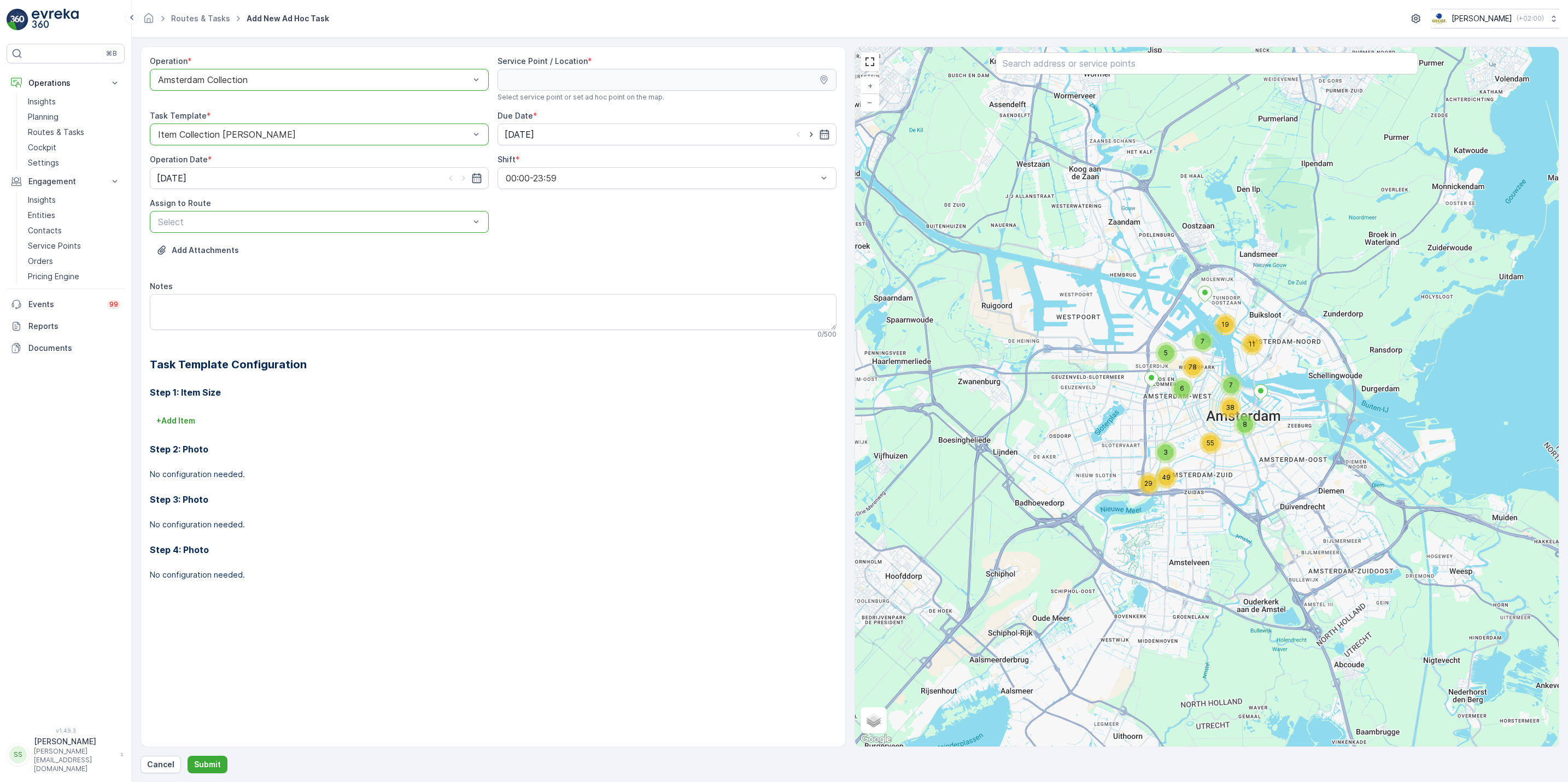
click at [366, 222] on div at bounding box center [314, 222] width 314 height 10
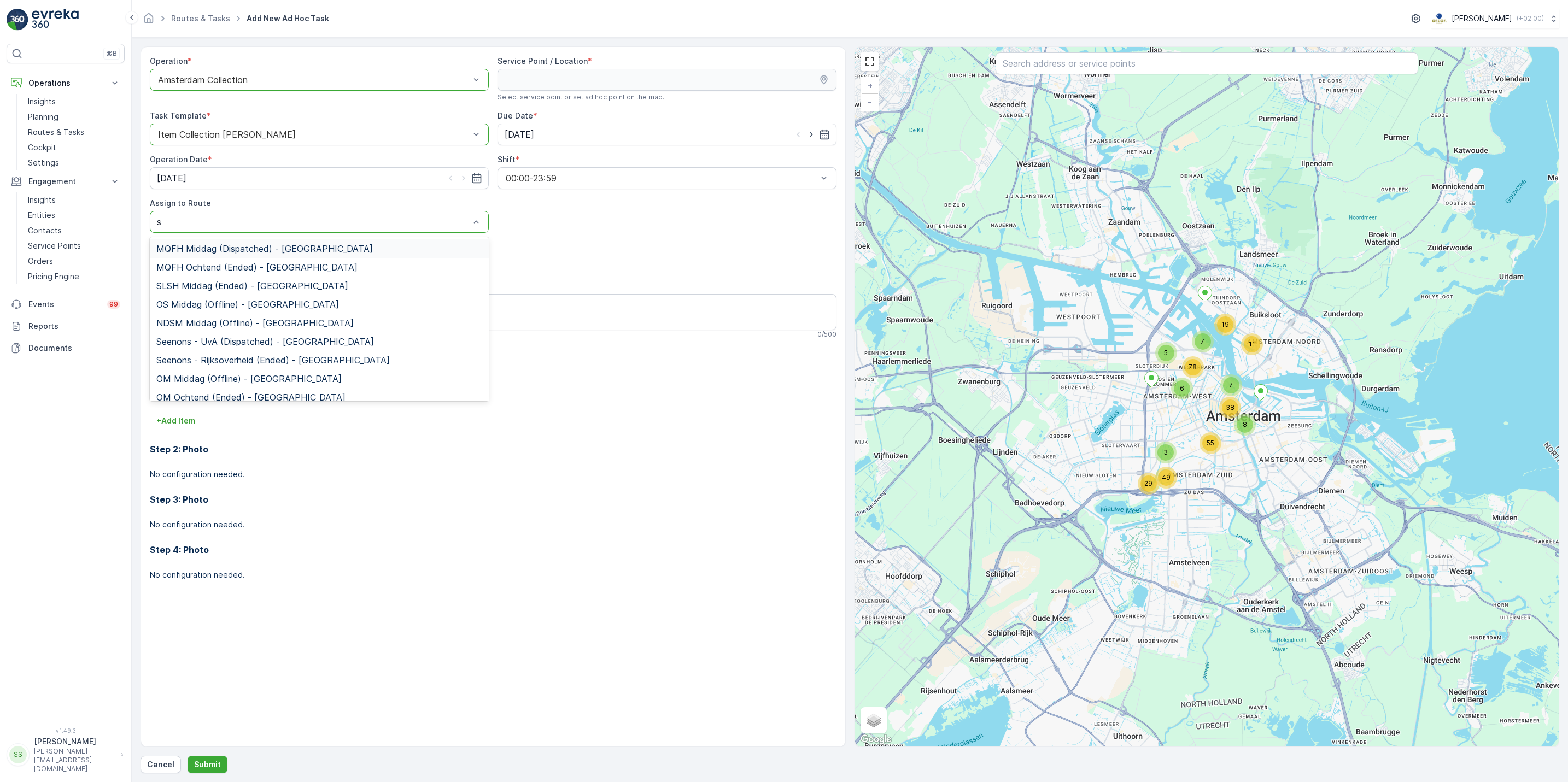
type input "sg"
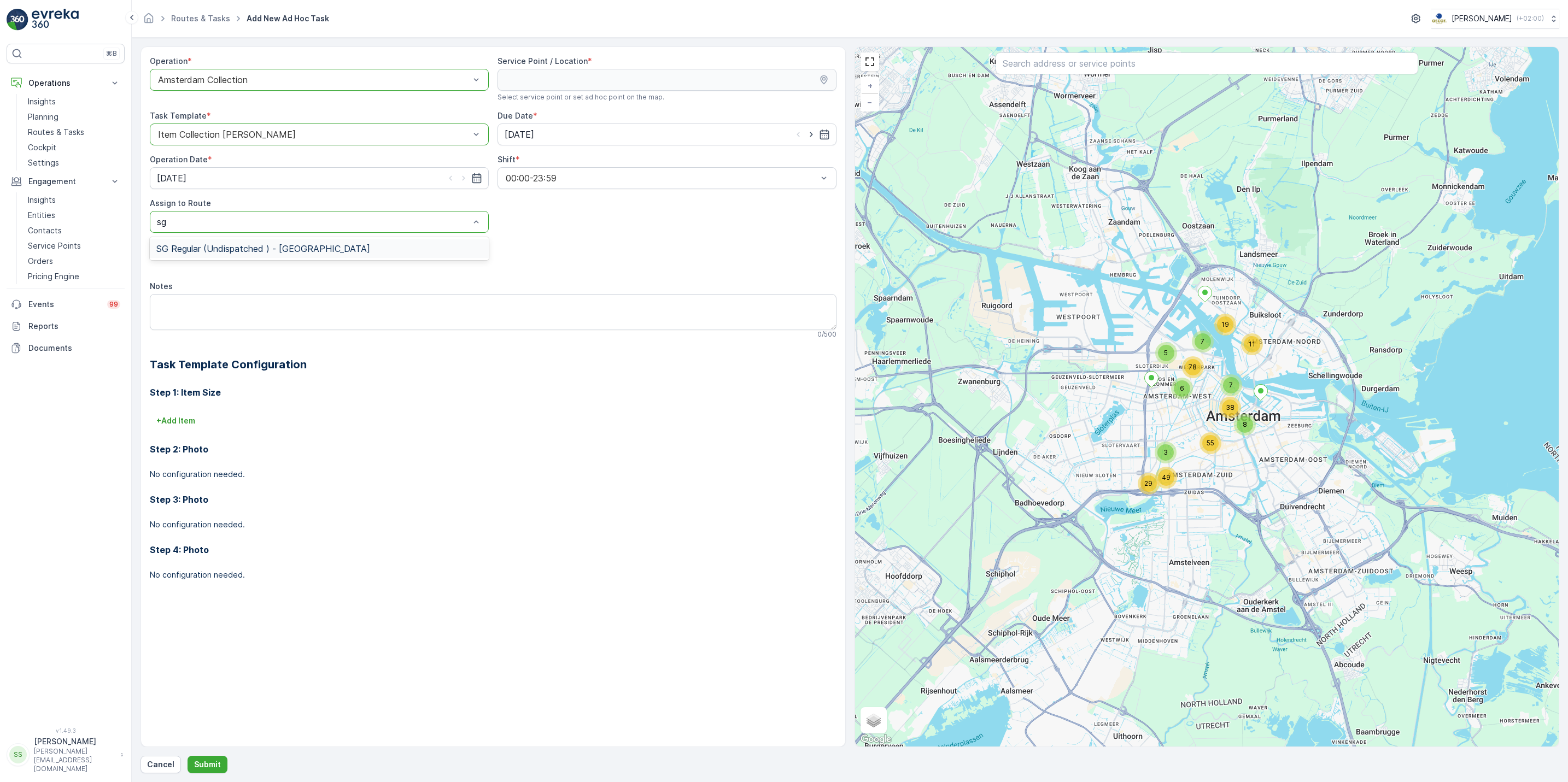
click at [356, 253] on div "SG Regular (Undispatched ) - Amsterdam" at bounding box center [319, 249] width 326 height 10
click at [1076, 69] on input "text" at bounding box center [1207, 63] width 422 height 22
type input "b"
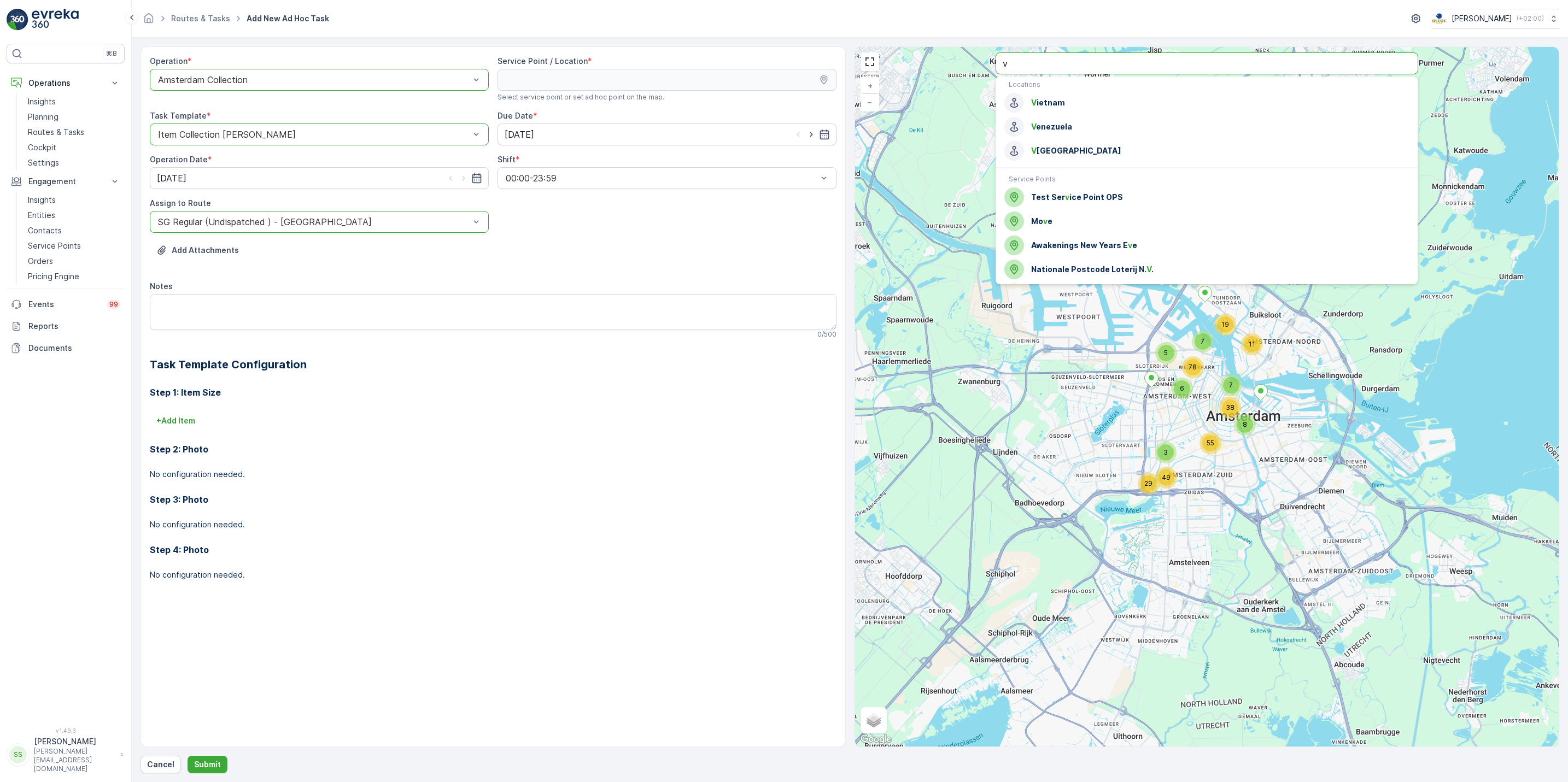
click at [1076, 69] on input "v" at bounding box center [1207, 63] width 422 height 22
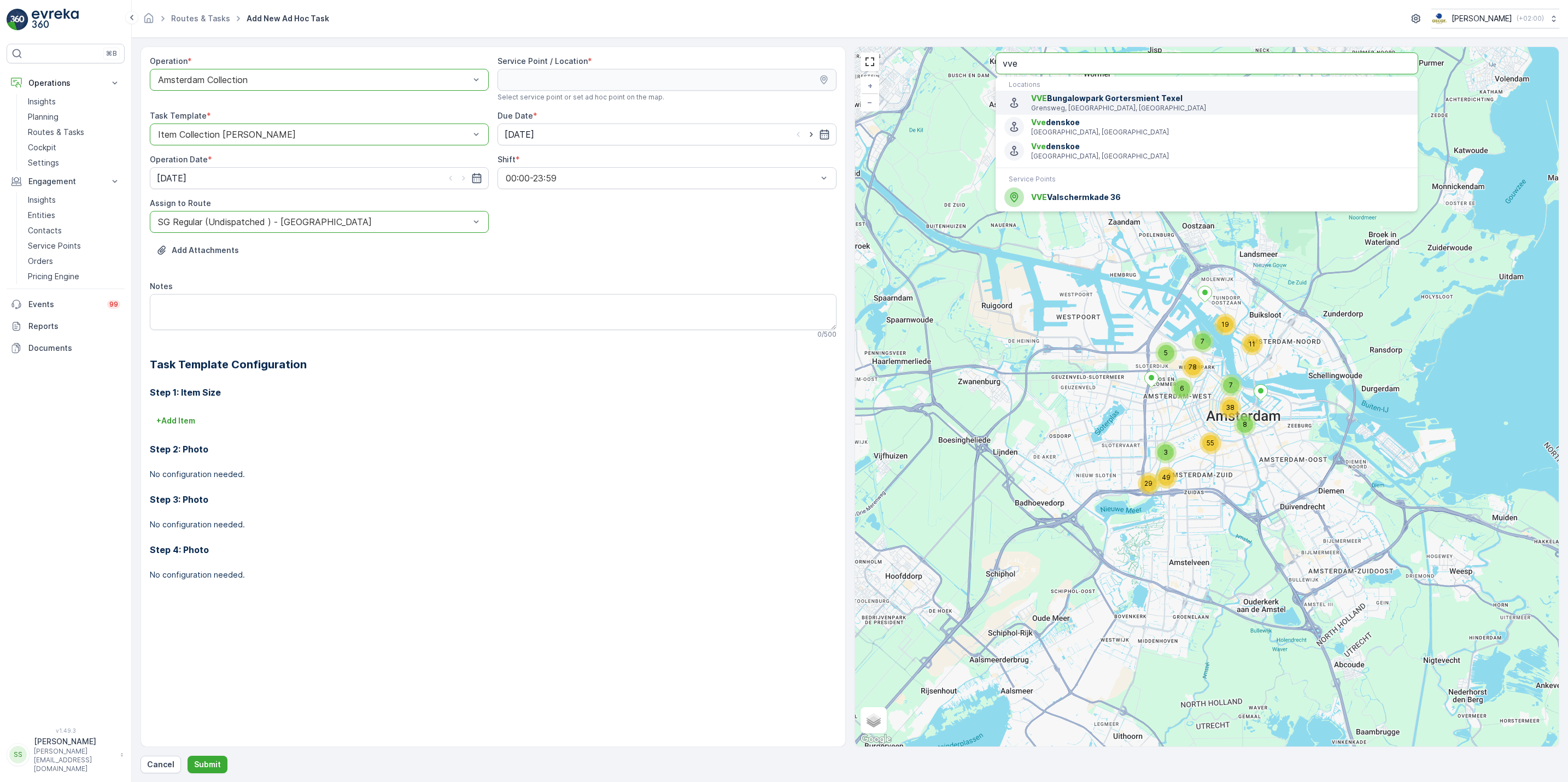
type input "vve"
click at [1053, 194] on span "VVE Valschermkade 36" at bounding box center [1220, 197] width 378 height 11
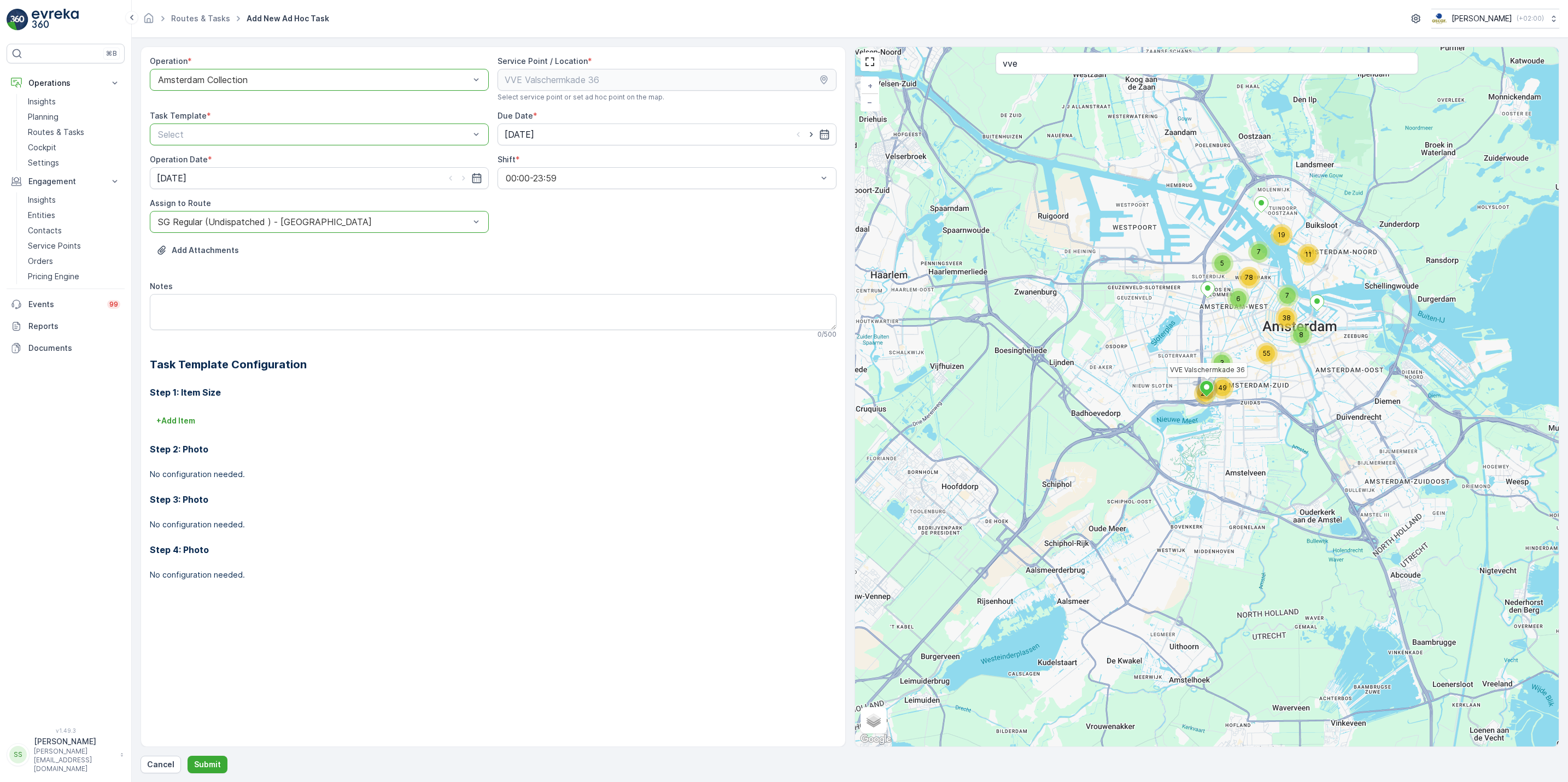
click at [365, 118] on div "Task Template *" at bounding box center [319, 116] width 339 height 11
click at [364, 127] on div "Select" at bounding box center [319, 134] width 339 height 22
click at [293, 164] on div "Item Collection [PERSON_NAME]" at bounding box center [319, 161] width 326 height 10
click at [238, 318] on textarea "Notes" at bounding box center [493, 312] width 687 height 36
click at [376, 323] on textarea "Notes" at bounding box center [493, 312] width 687 height 36
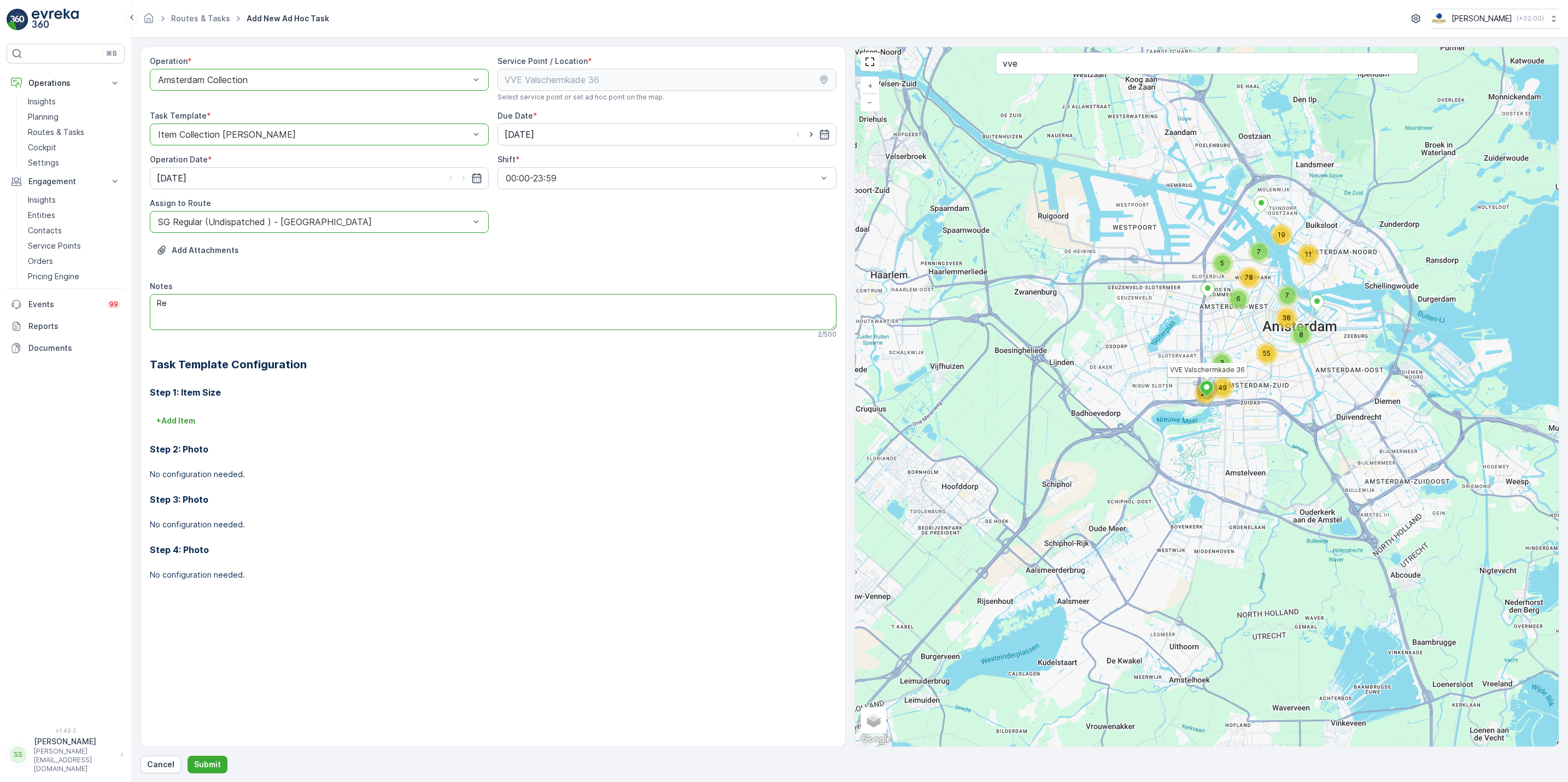
type textarea "R"
type textarea "Grofvuil meenemen (dit hoef je niet te registreren!)"
click at [828, 136] on icon "button" at bounding box center [824, 134] width 9 height 10
click at [596, 205] on div "4" at bounding box center [594, 204] width 18 height 18
type input "[DATE]"
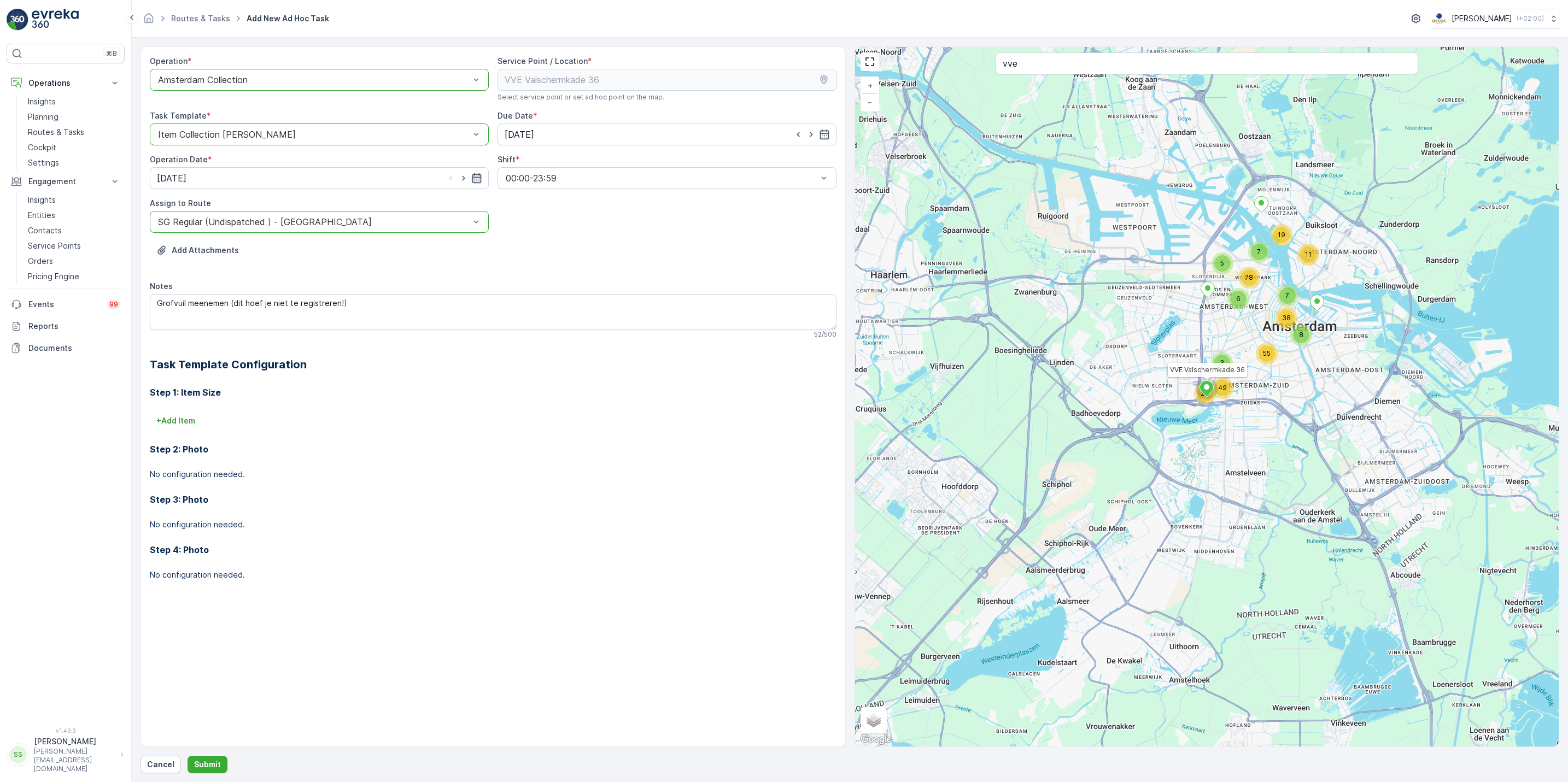
click at [472, 180] on icon "button" at bounding box center [476, 178] width 9 height 10
click at [244, 250] on div "4" at bounding box center [248, 248] width 18 height 18
type input "[DATE]"
click at [209, 766] on p "Submit" at bounding box center [208, 765] width 27 height 11
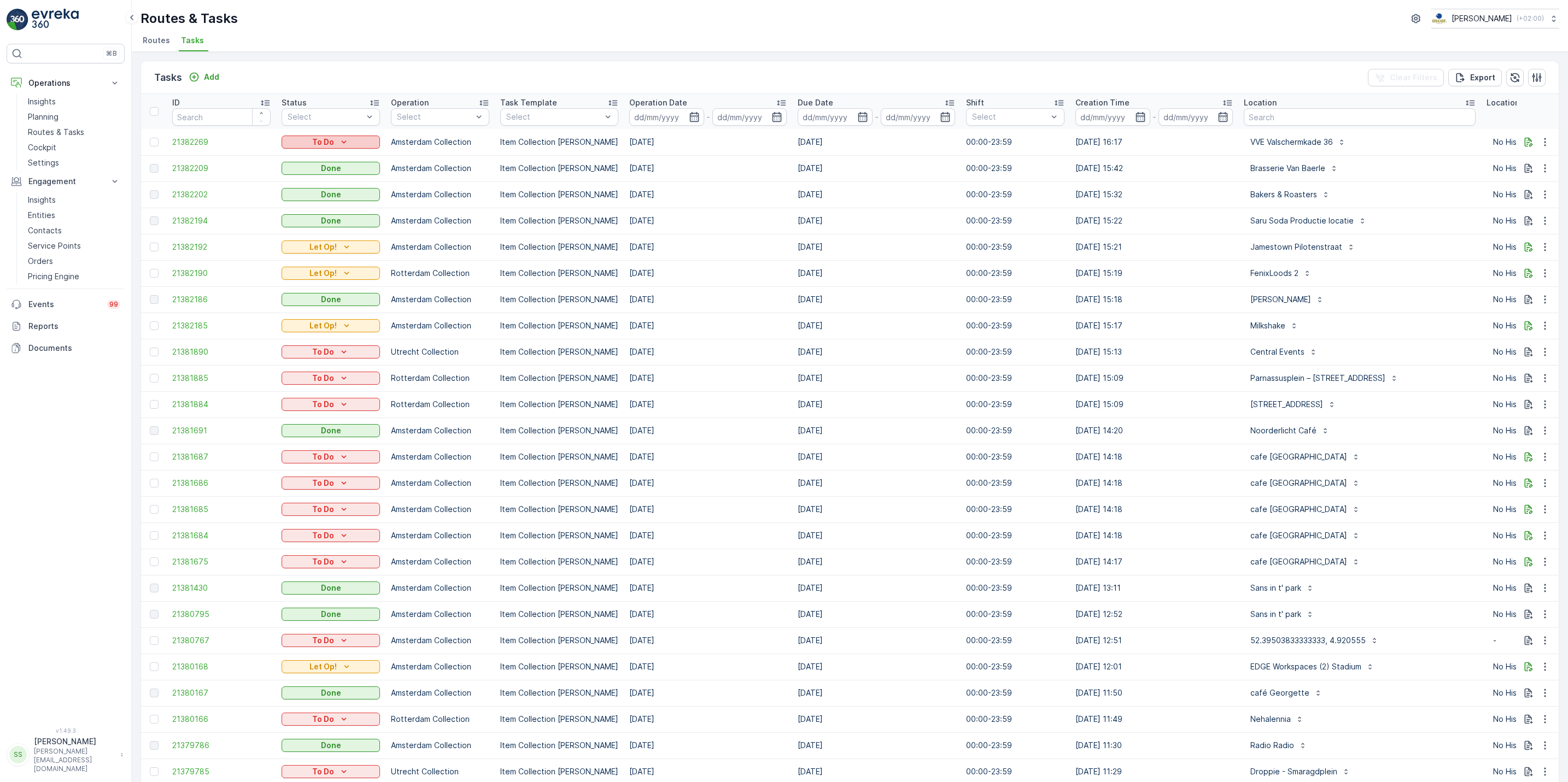
click at [373, 142] on div "To Do" at bounding box center [331, 142] width 89 height 11
click at [307, 159] on span "Let Op!" at bounding box center [301, 158] width 27 height 11
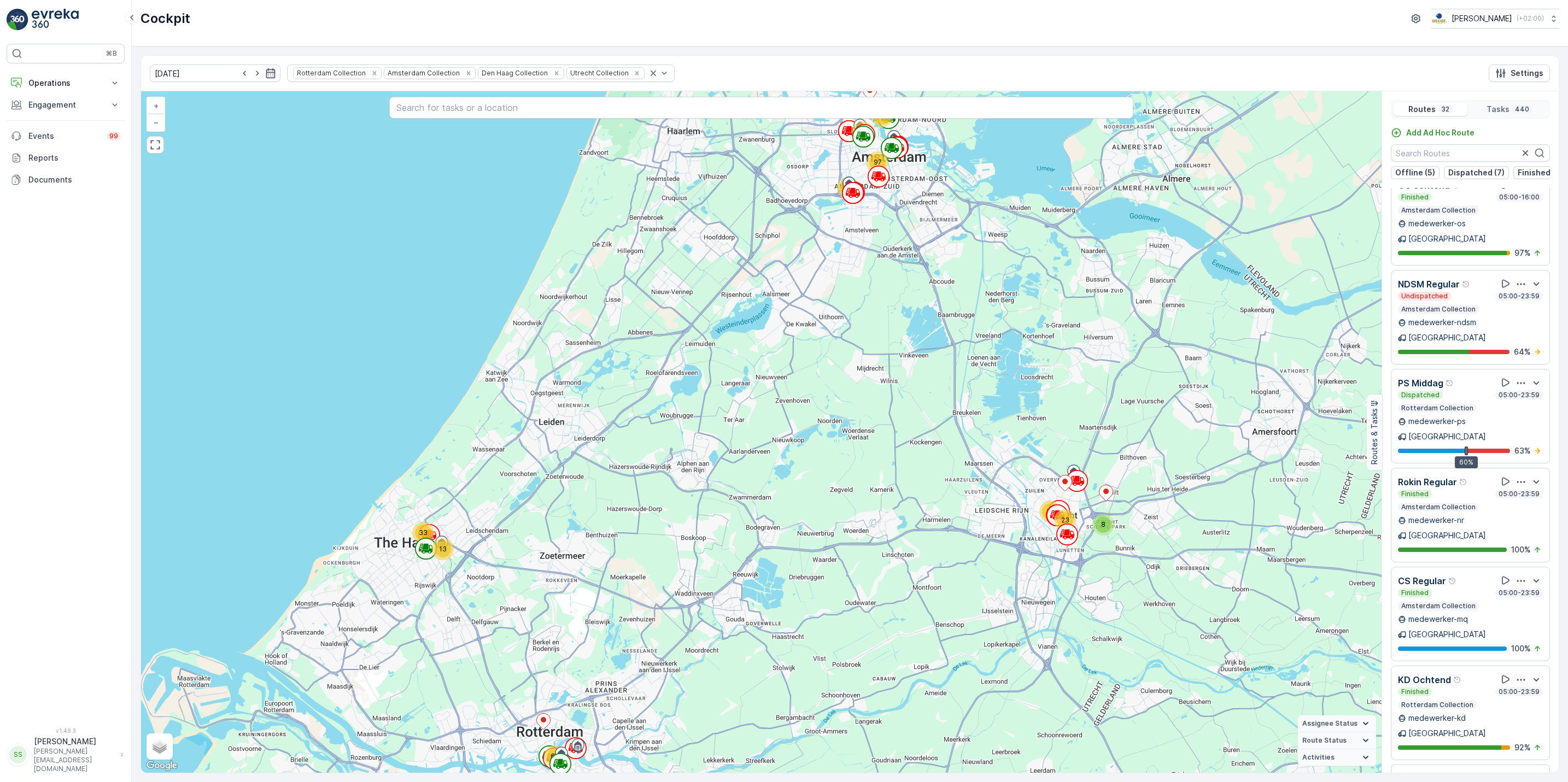
scroll to position [1919, 0]
click at [1429, 159] on input "text" at bounding box center [1470, 153] width 159 height 18
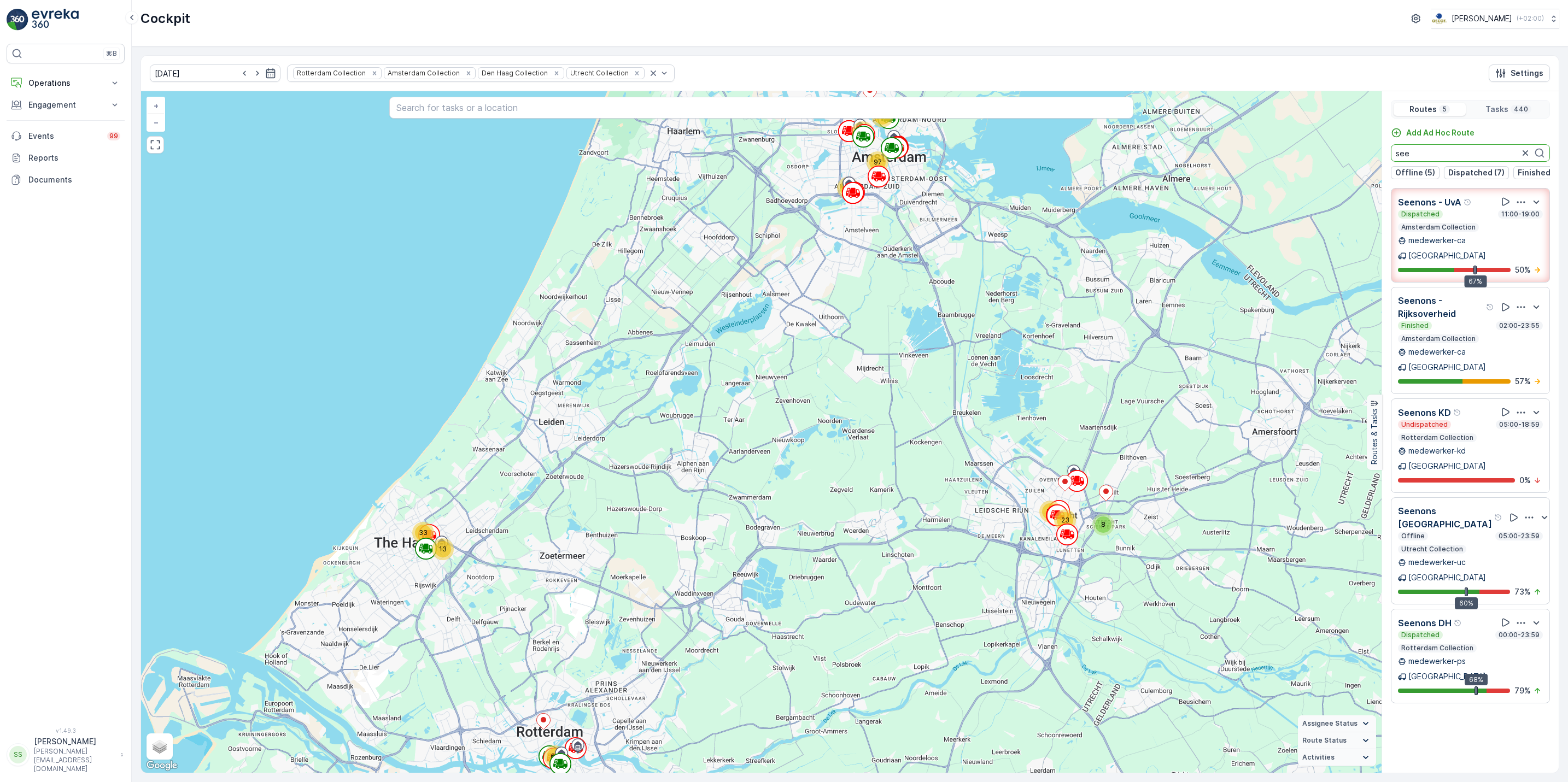
scroll to position [0, 0]
type input "see"
click at [1528, 156] on icon "button" at bounding box center [1525, 153] width 11 height 11
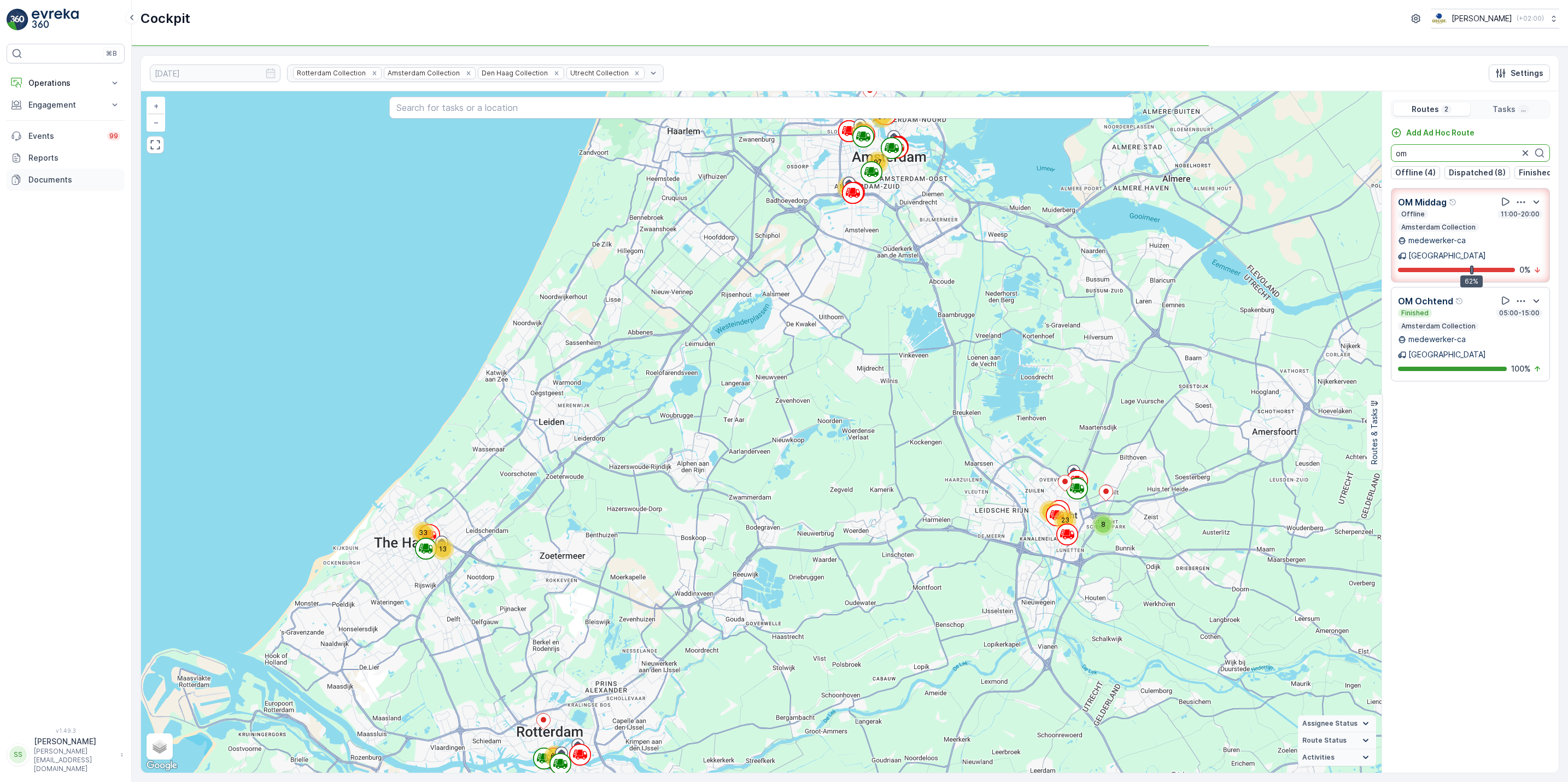
type input "om"
click at [1526, 158] on icon "button" at bounding box center [1525, 153] width 11 height 11
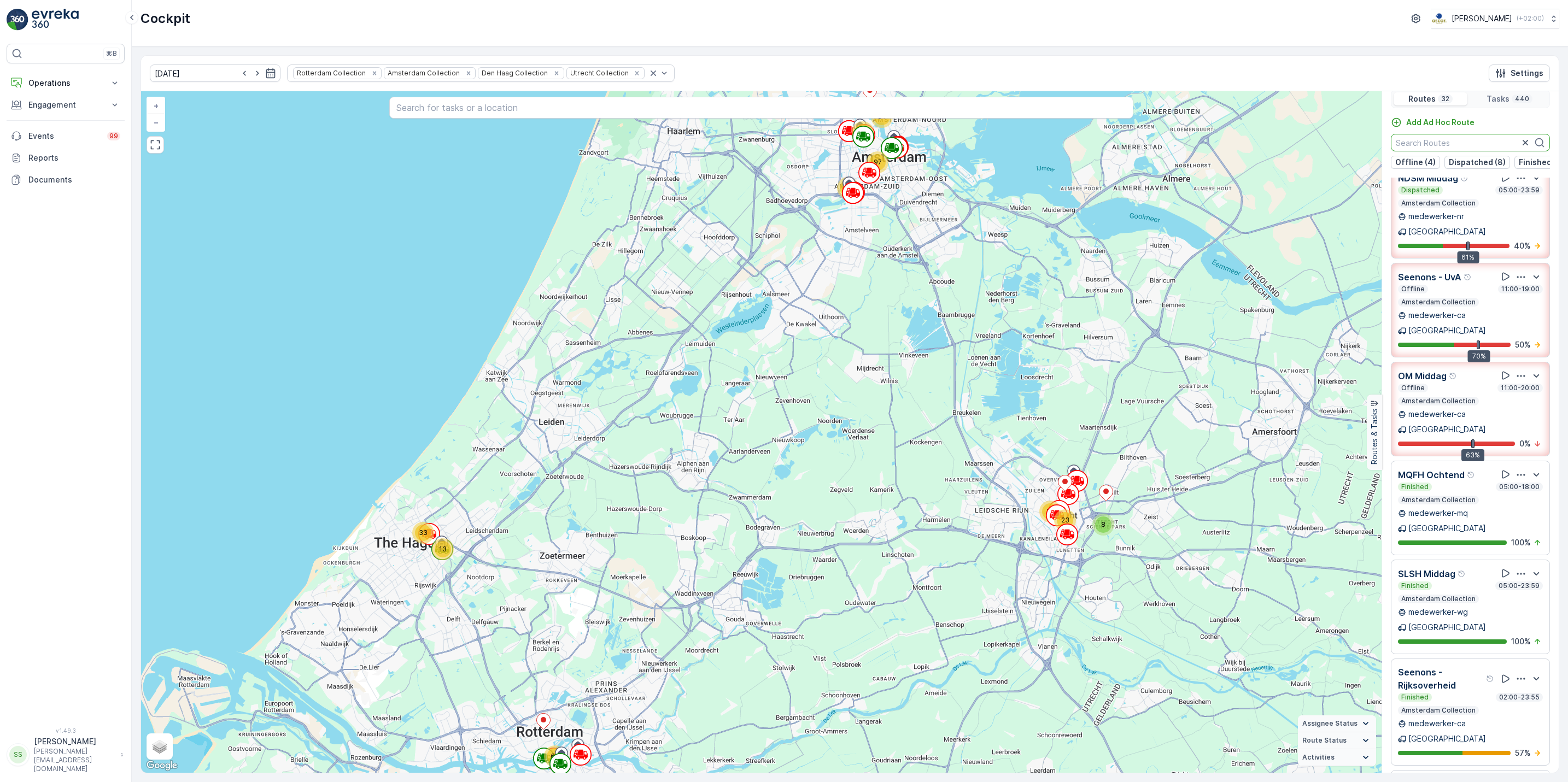
scroll to position [28, 0]
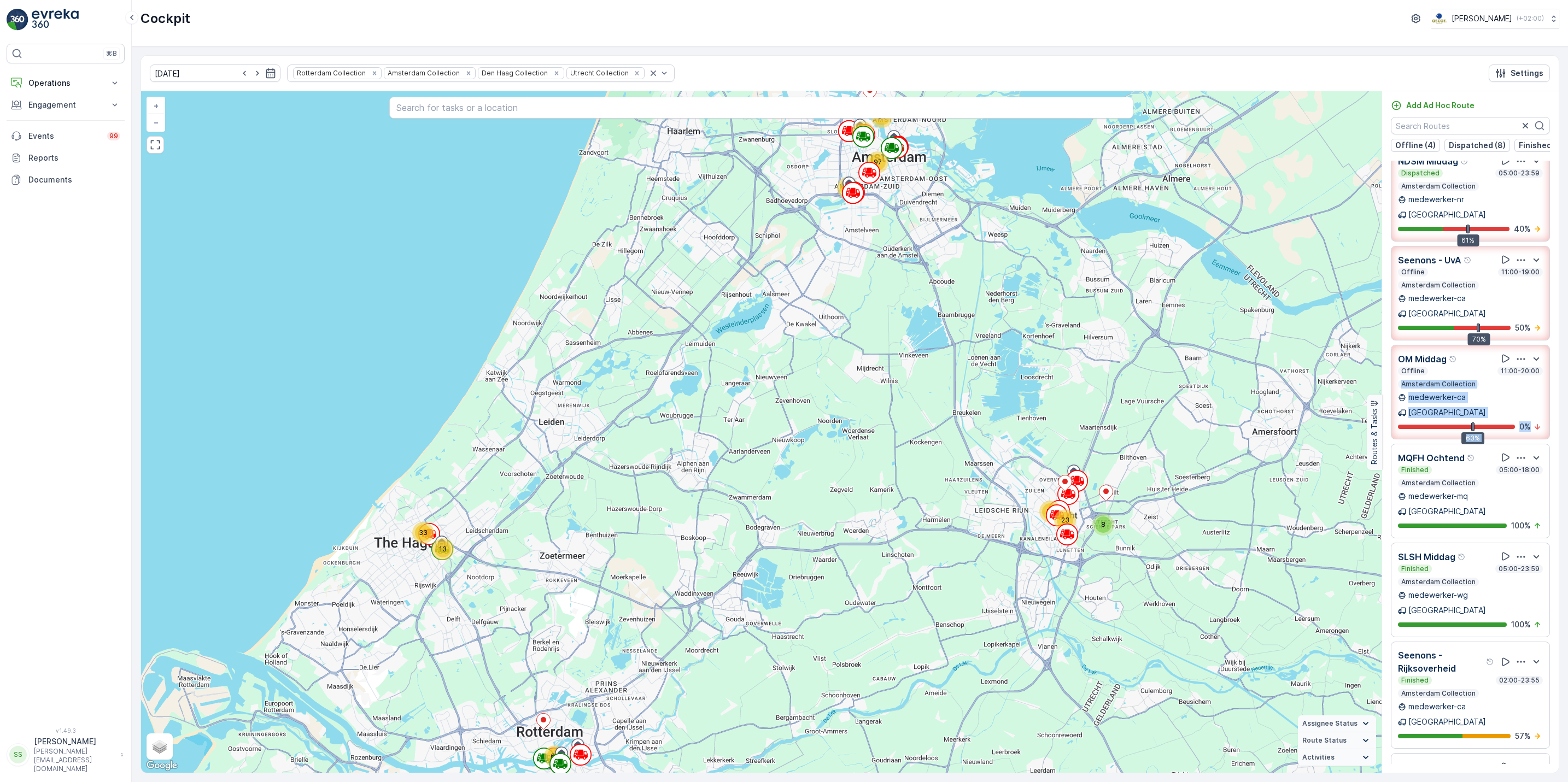
drag, startPoint x: 1552, startPoint y: 337, endPoint x: 1558, endPoint y: 366, distance: 29.6
click at [1558, 366] on div "Routes 32 Tasks 440 Add Ad Hoc Route Offline (4) Dispatched (8) Finished (15) U…" at bounding box center [1470, 432] width 177 height 682
click at [1516, 657] on icon "button" at bounding box center [1521, 662] width 11 height 11
click at [1516, 685] on div "See More Details" at bounding box center [1520, 692] width 72 height 15
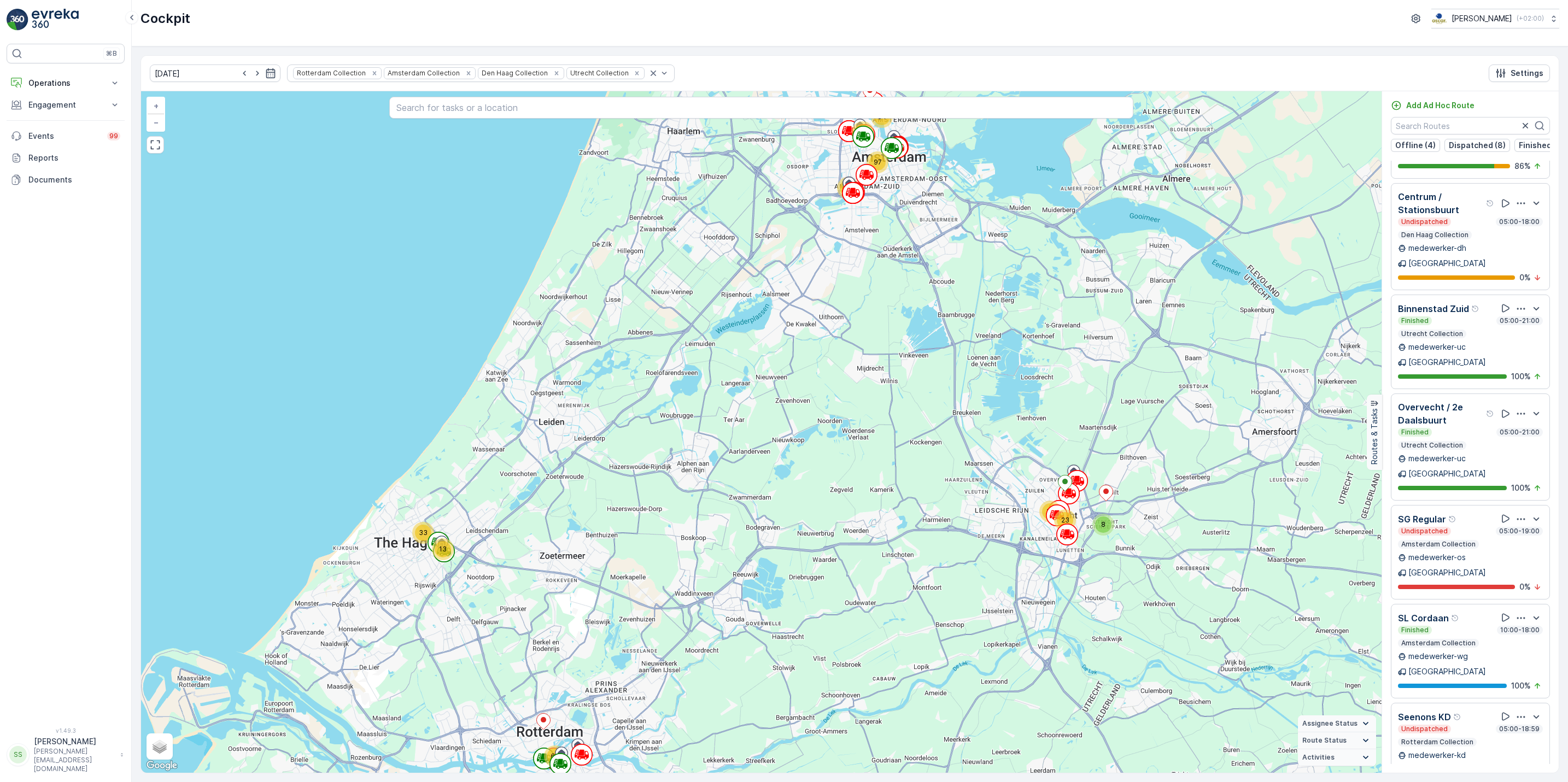
scroll to position [708, 0]
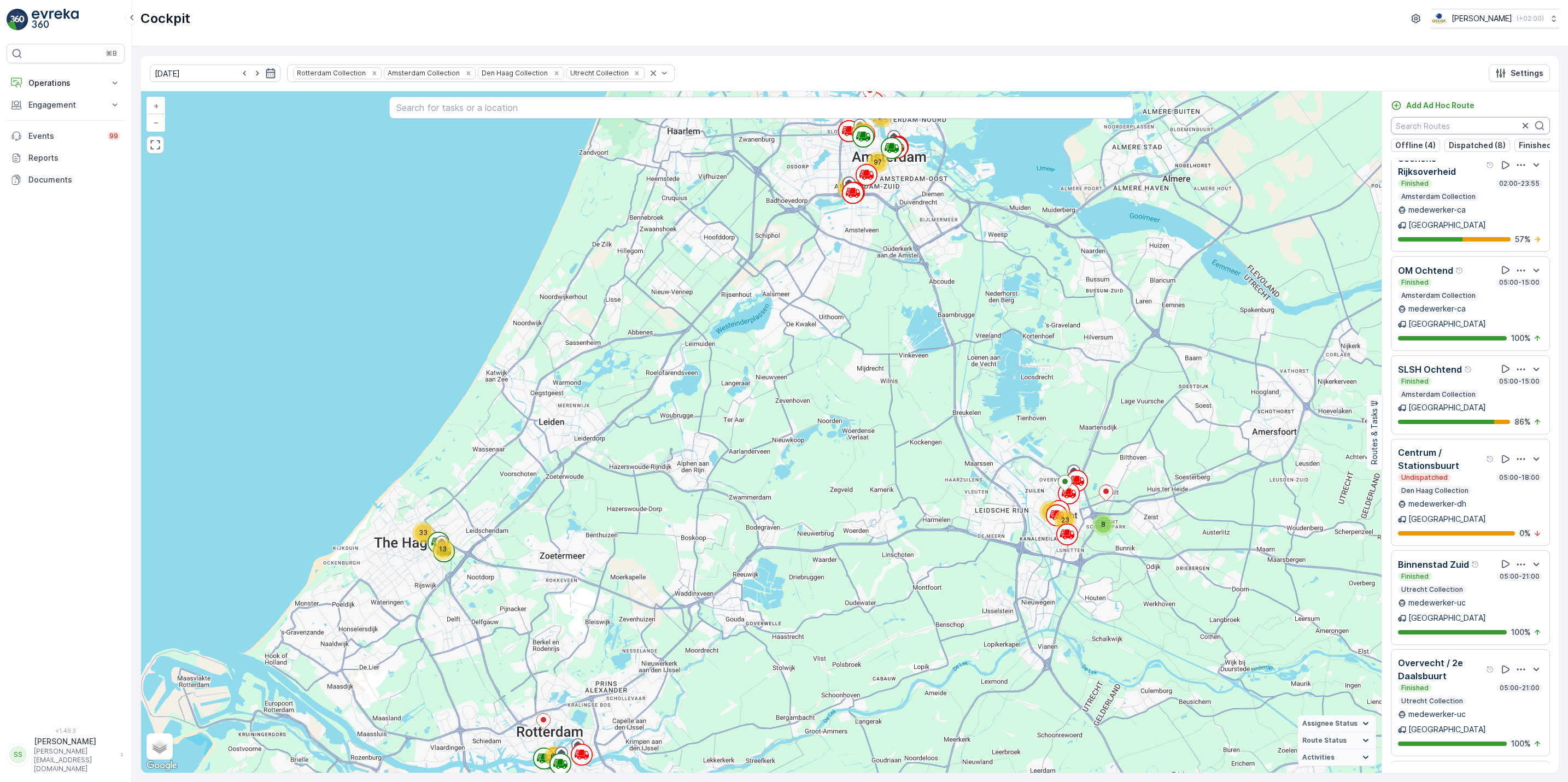
click at [1441, 131] on input "text" at bounding box center [1470, 125] width 159 height 18
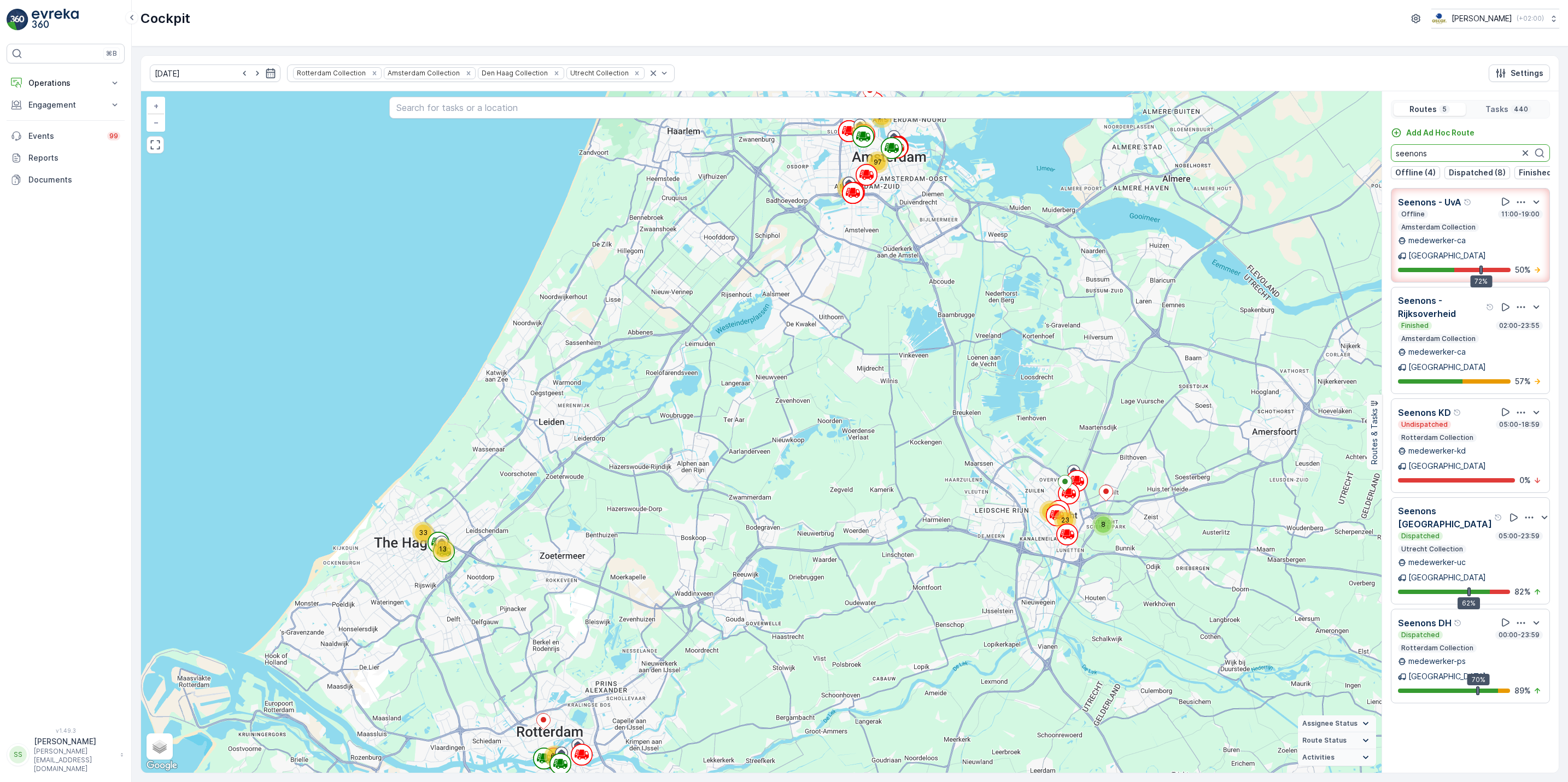
scroll to position [0, 0]
type input "seenons"
click at [1522, 153] on icon "button" at bounding box center [1525, 153] width 11 height 11
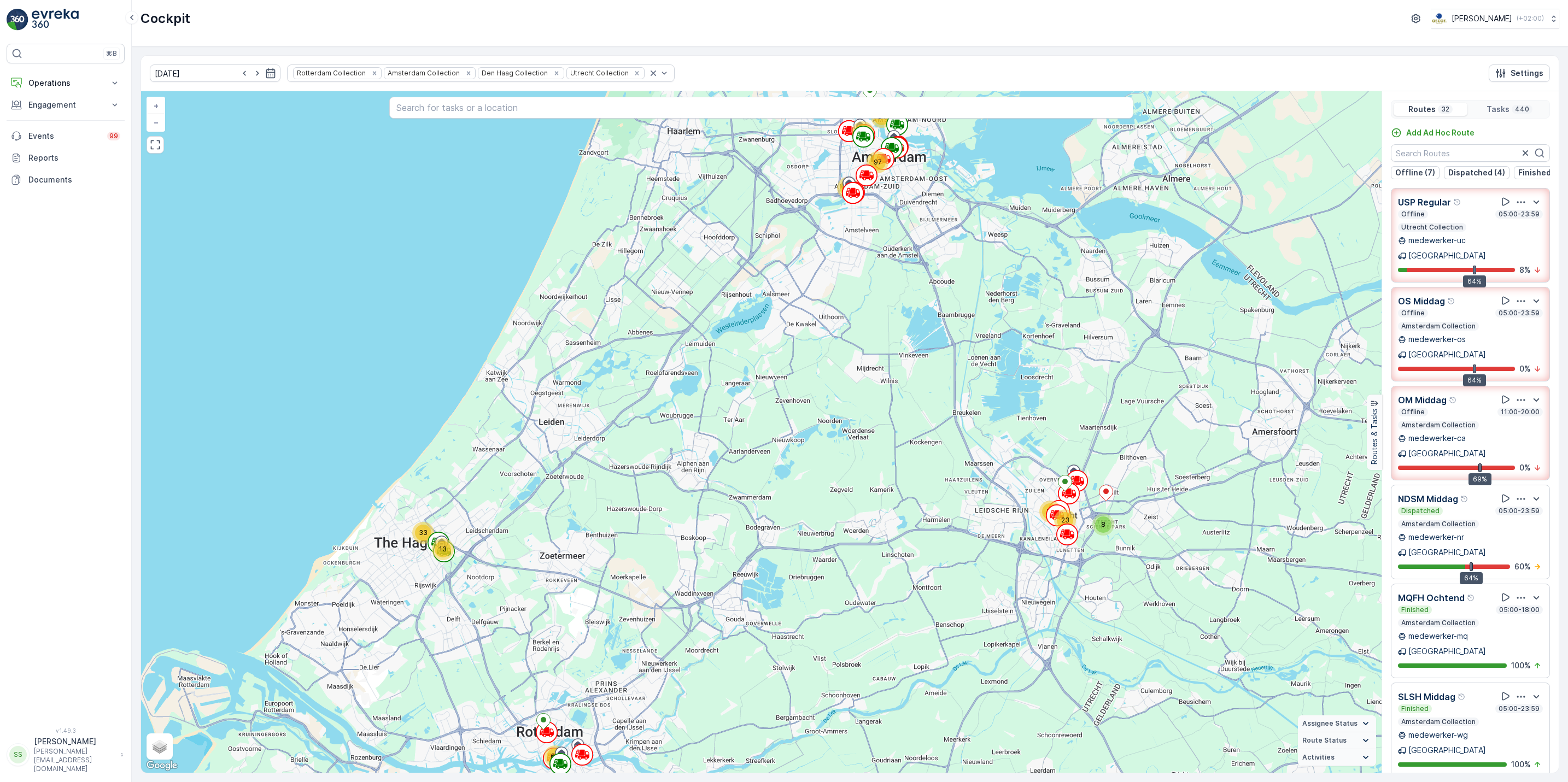
click at [1511, 313] on p "05:00-23:59" at bounding box center [1519, 313] width 43 height 9
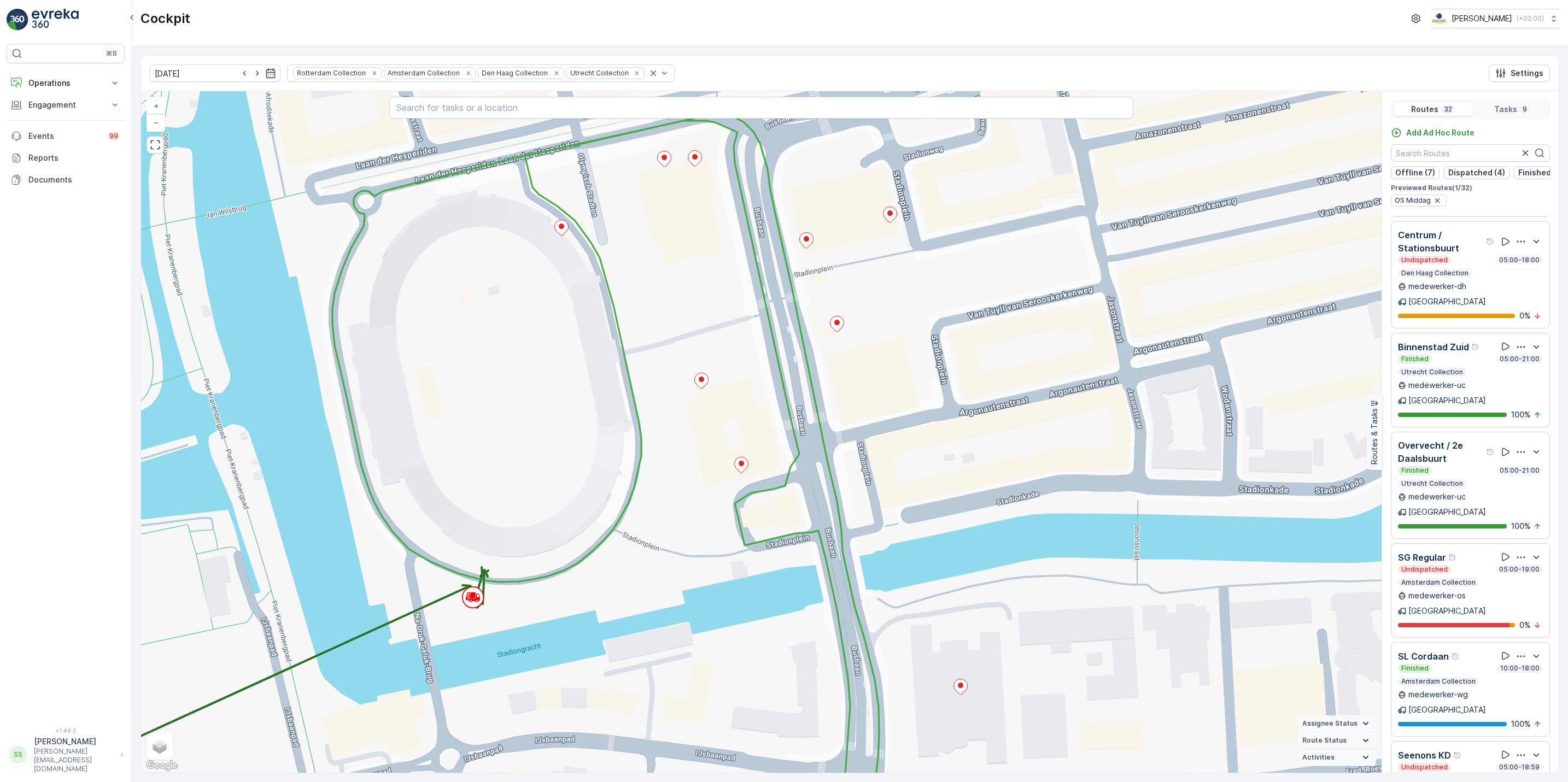
scroll to position [976, 0]
click at [1455, 156] on input "text" at bounding box center [1470, 153] width 159 height 18
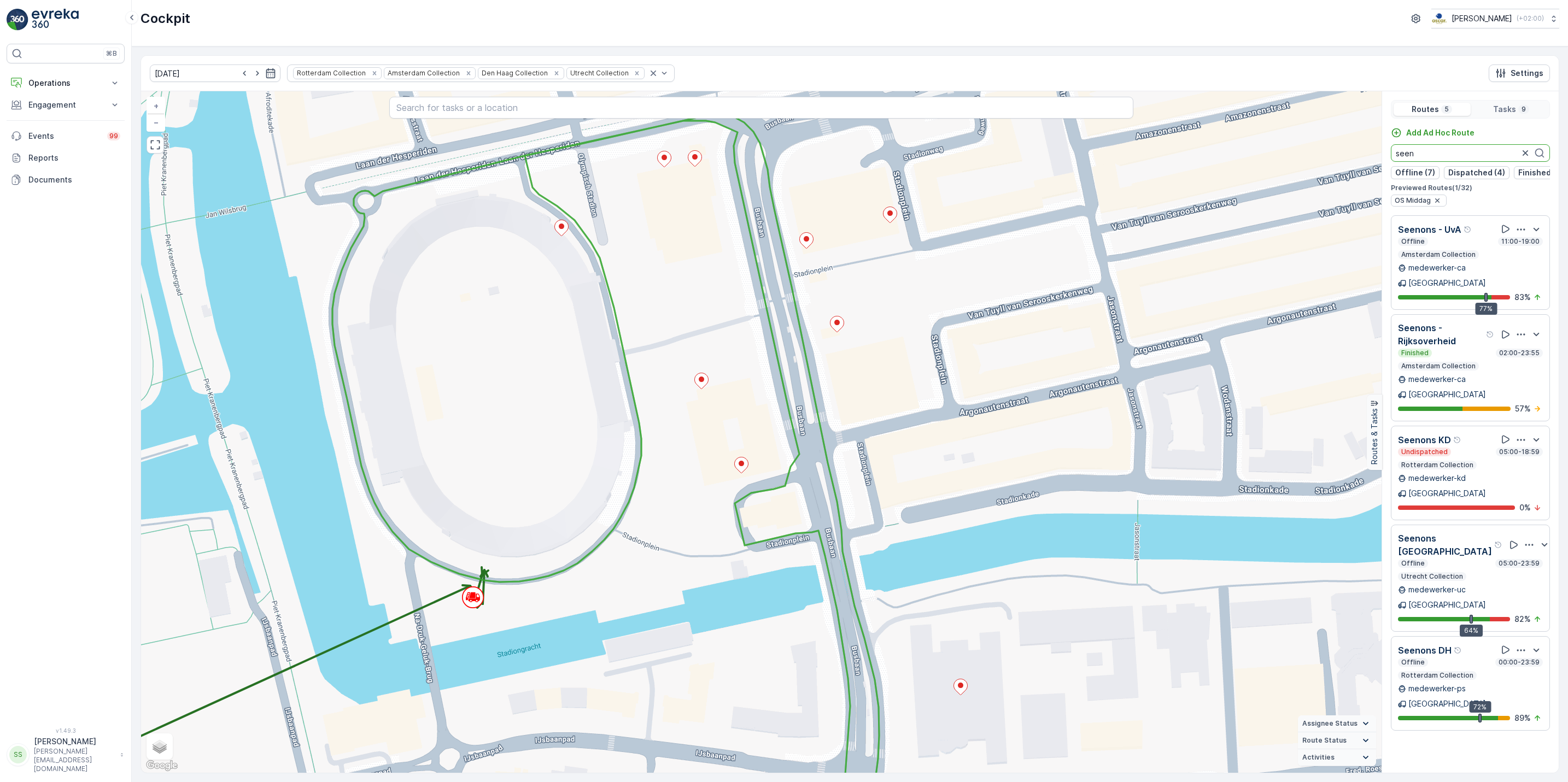
scroll to position [0, 0]
type input "seen"
click at [65, 110] on p "Engagement" at bounding box center [66, 105] width 74 height 11
click at [1527, 154] on icon "button" at bounding box center [1525, 153] width 11 height 11
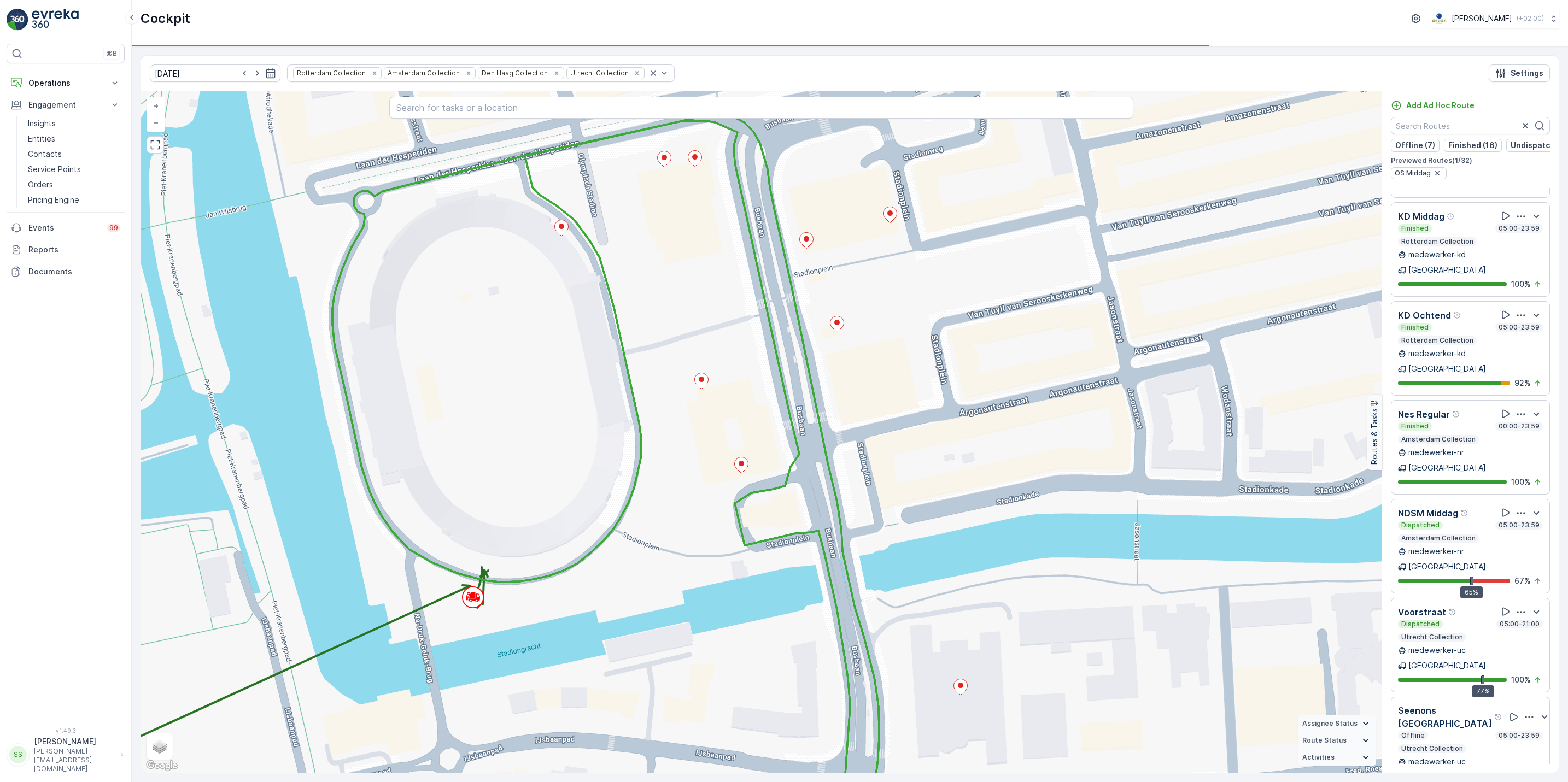
scroll to position [2100, 0]
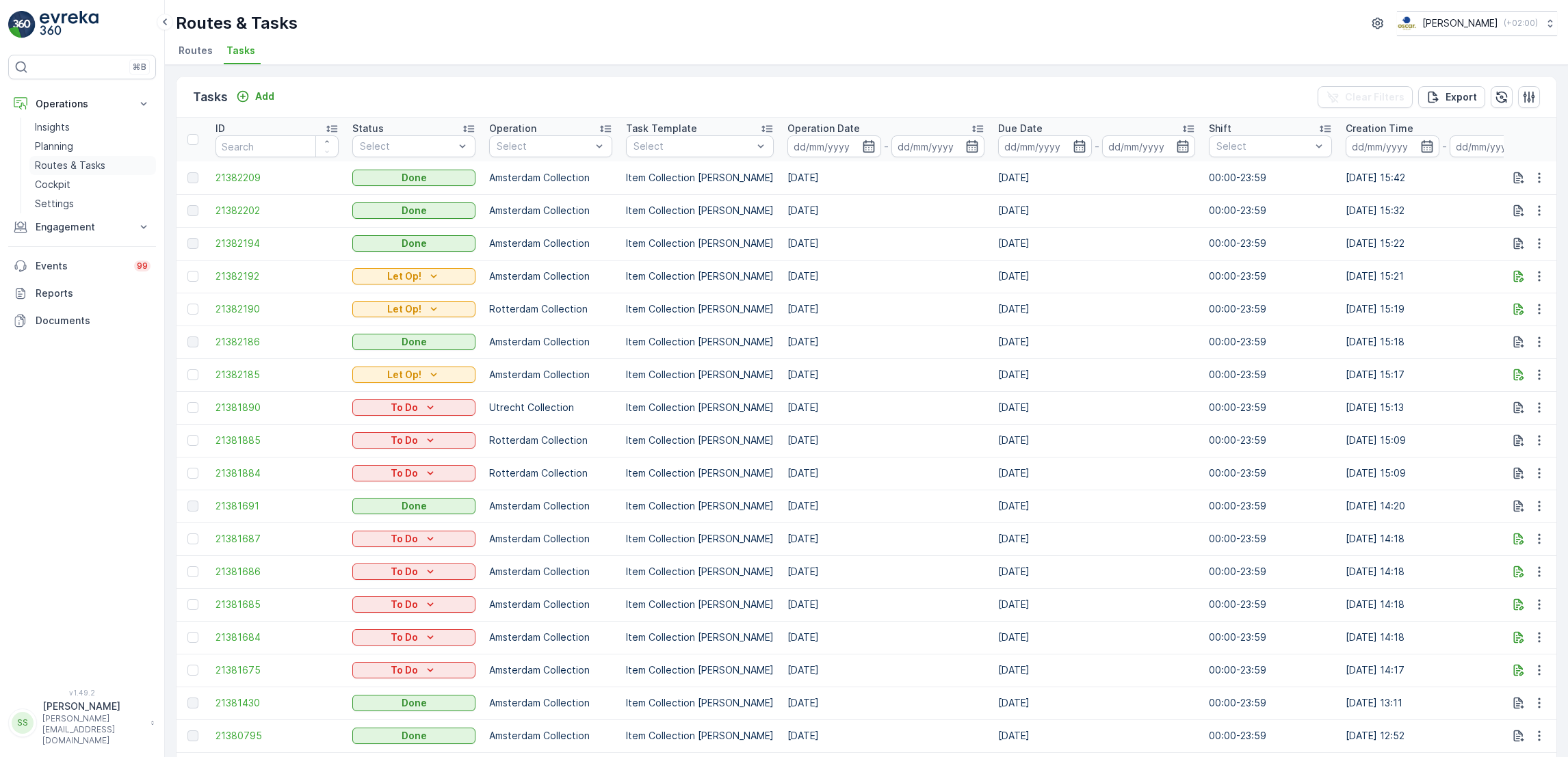
click at [89, 159] on p "Routes & Tasks" at bounding box center [70, 165] width 71 height 14
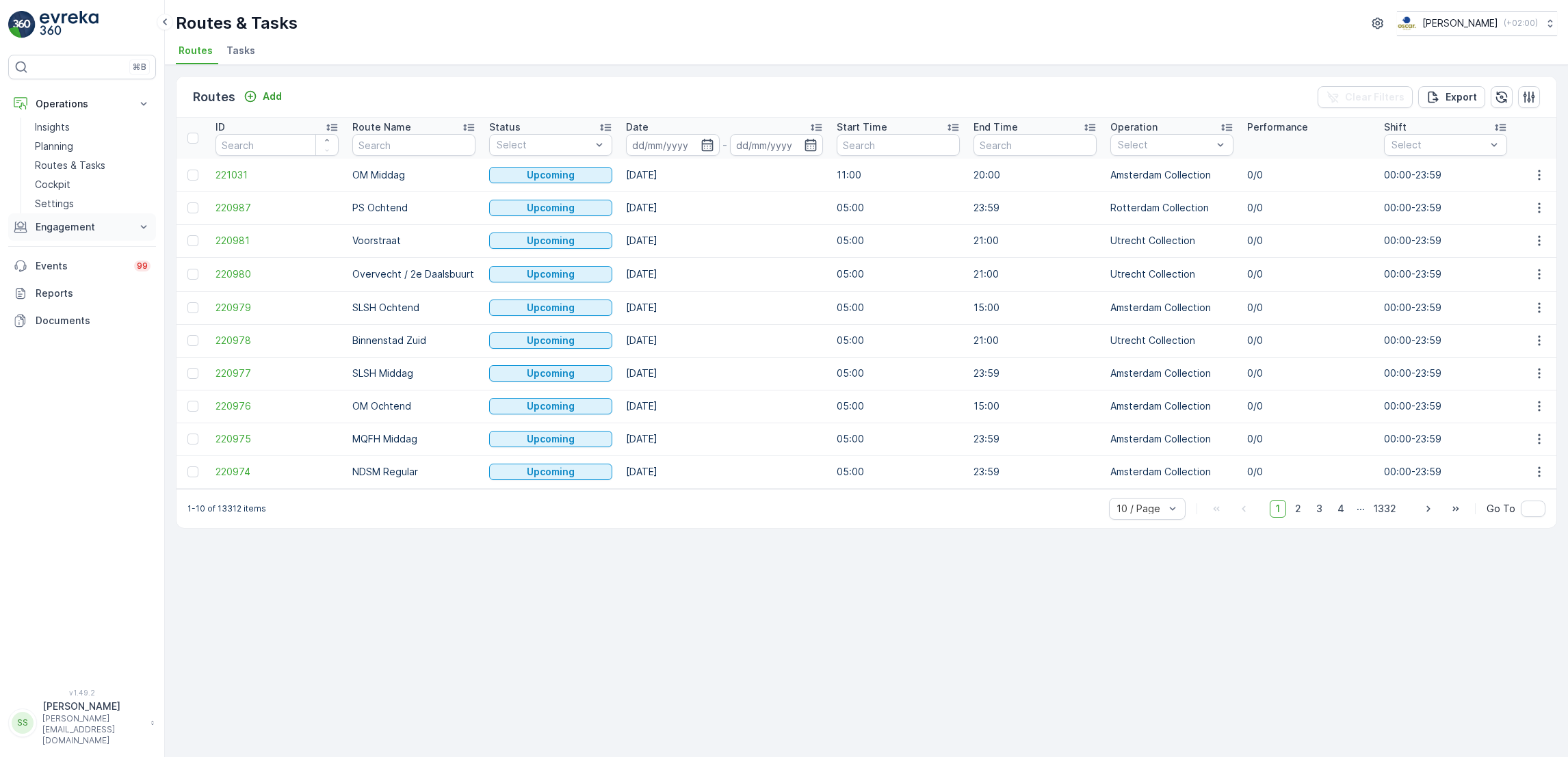
click at [95, 225] on p "Engagement" at bounding box center [82, 227] width 93 height 14
click at [81, 312] on p "Service Points" at bounding box center [68, 308] width 66 height 14
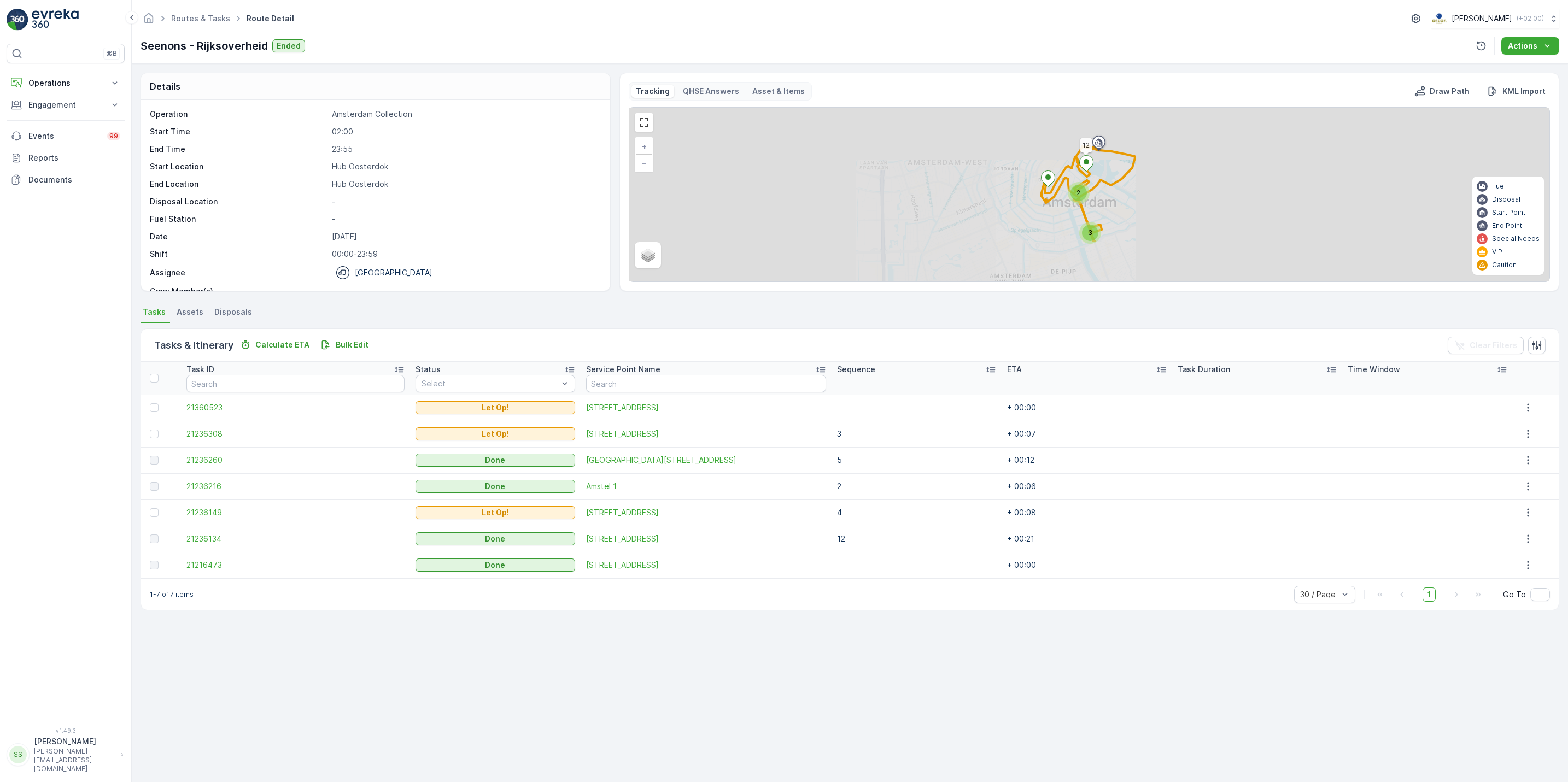
scroll to position [35, 0]
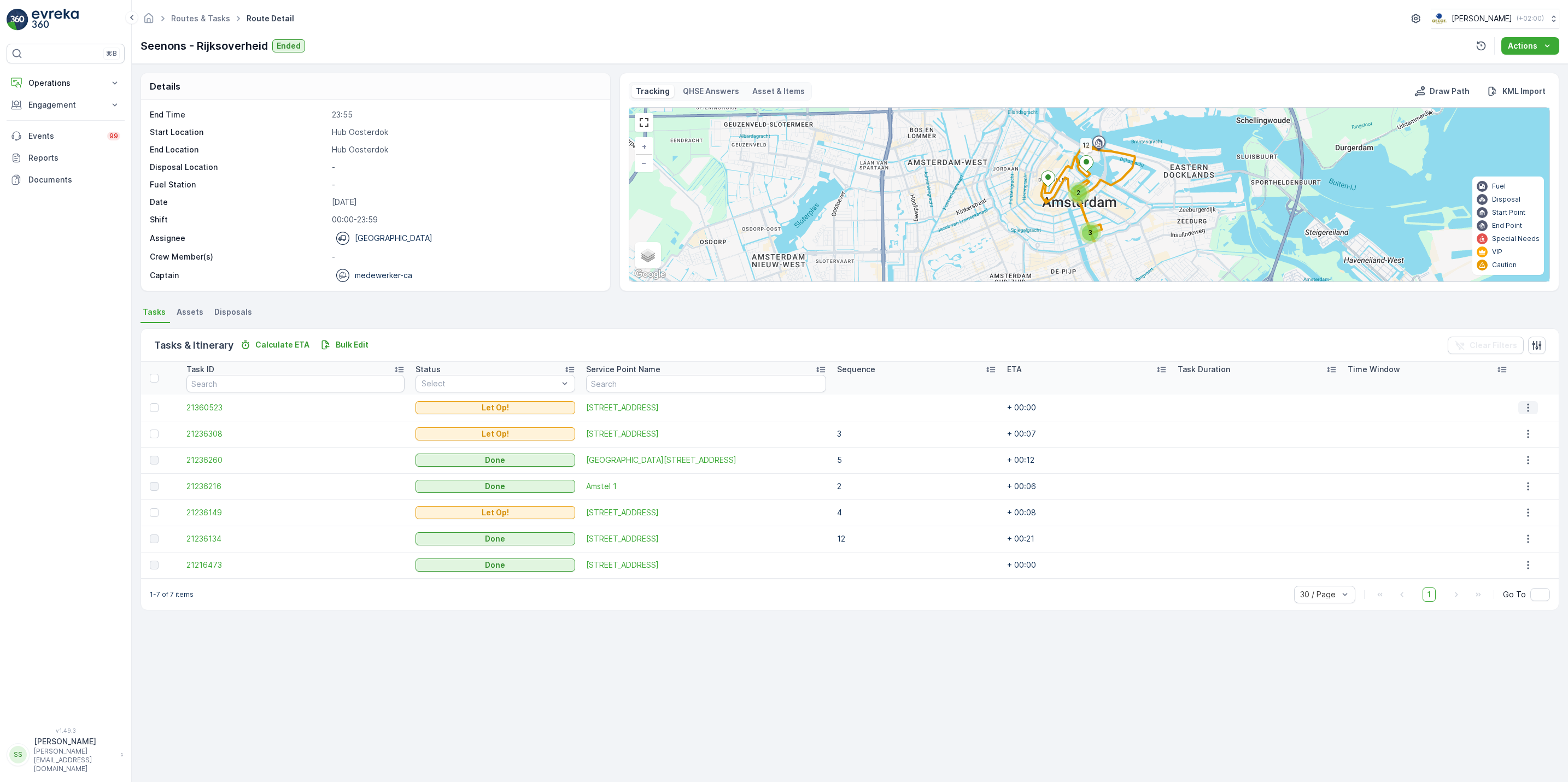
click at [1522, 407] on icon "button" at bounding box center [1528, 408] width 11 height 11
click at [1530, 517] on icon "button" at bounding box center [1528, 513] width 11 height 11
click at [1531, 530] on span "See More Details" at bounding box center [1522, 529] width 63 height 11
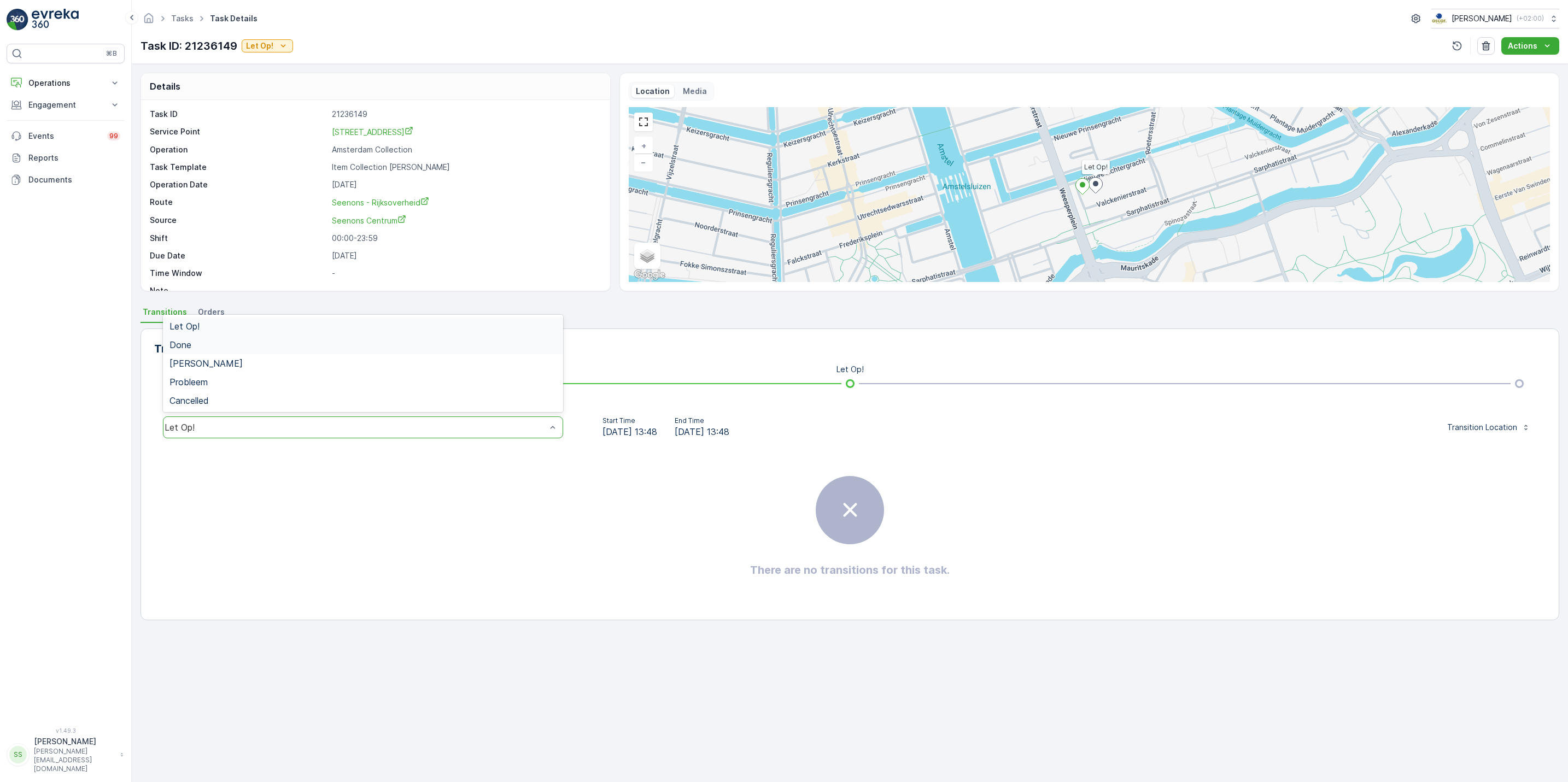
click at [298, 349] on div "Done" at bounding box center [363, 345] width 387 height 10
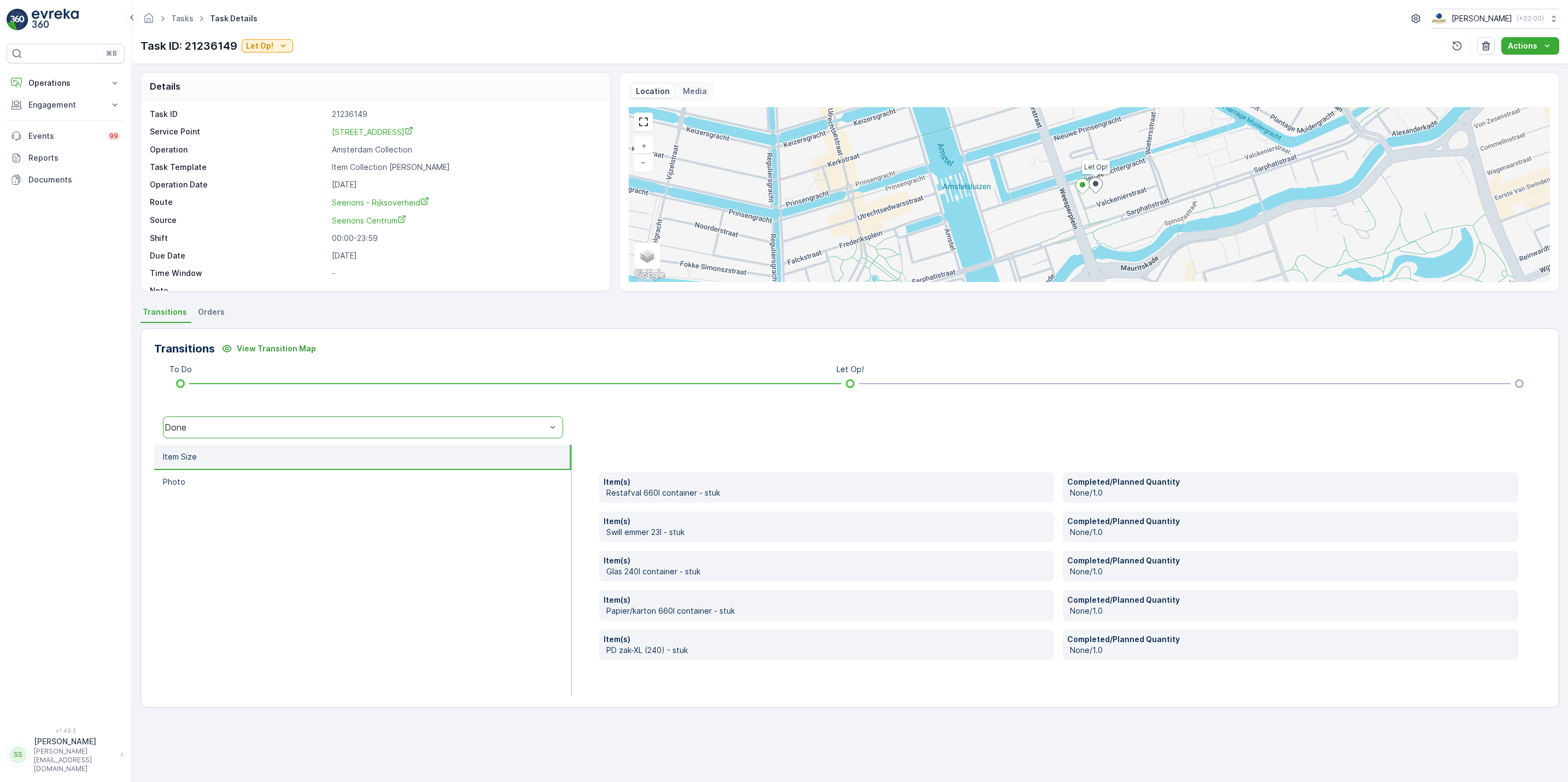
click at [209, 317] on span "Orders" at bounding box center [211, 312] width 27 height 11
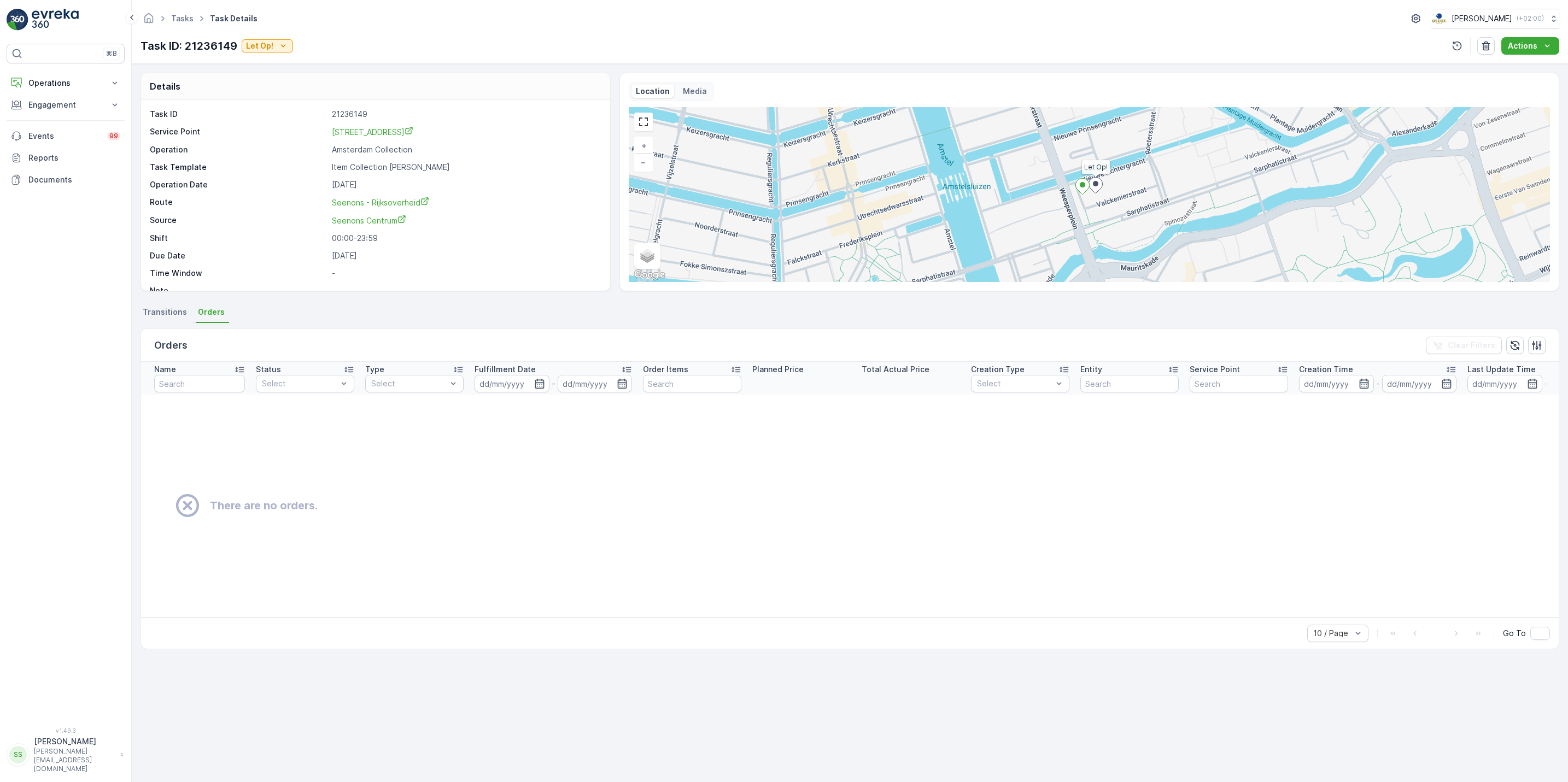
click at [153, 314] on span "Transitions" at bounding box center [164, 312] width 44 height 11
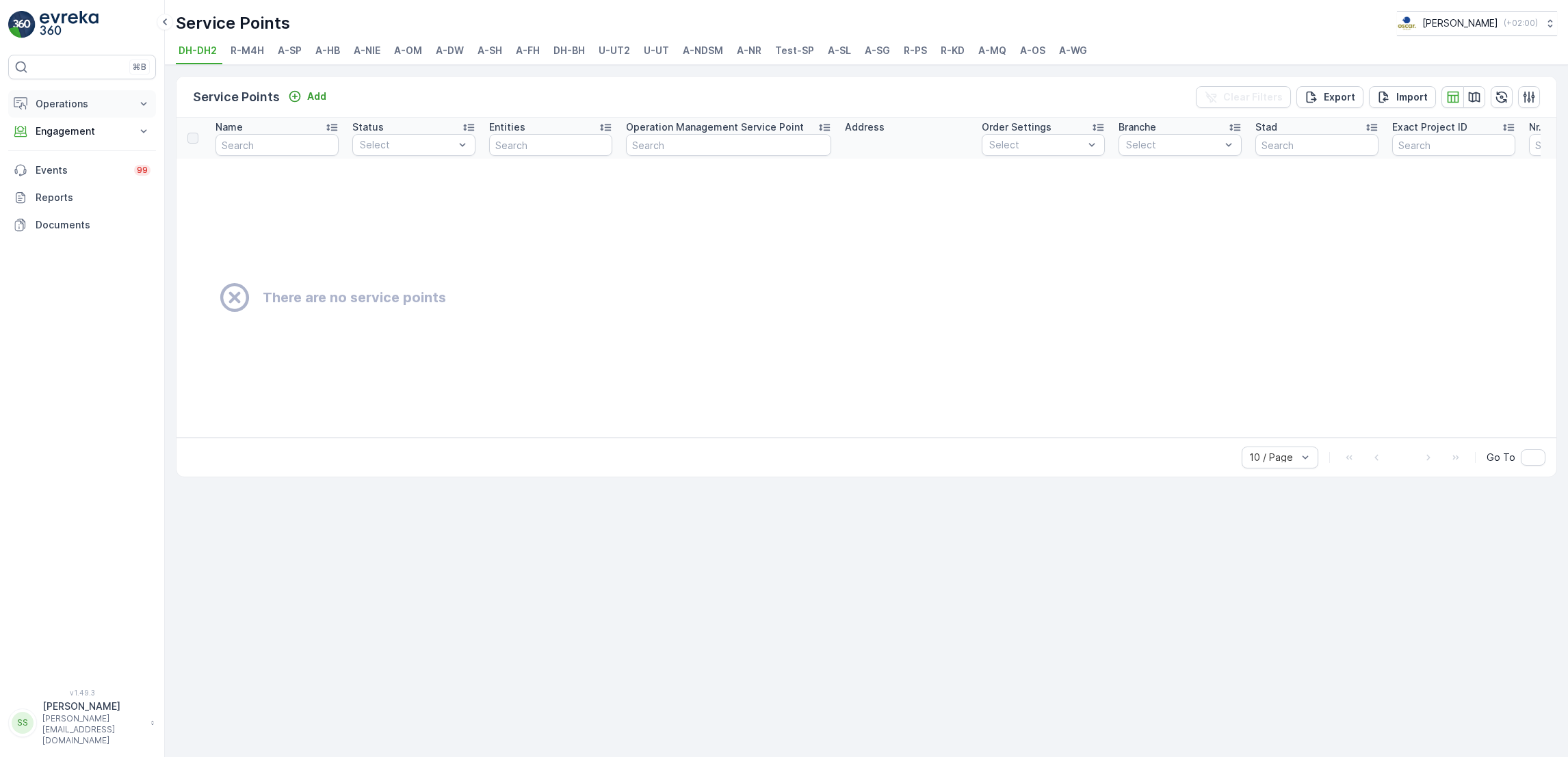
click at [110, 104] on p "Operations" at bounding box center [82, 104] width 93 height 14
click at [89, 169] on p "Routes & Tasks" at bounding box center [70, 165] width 71 height 14
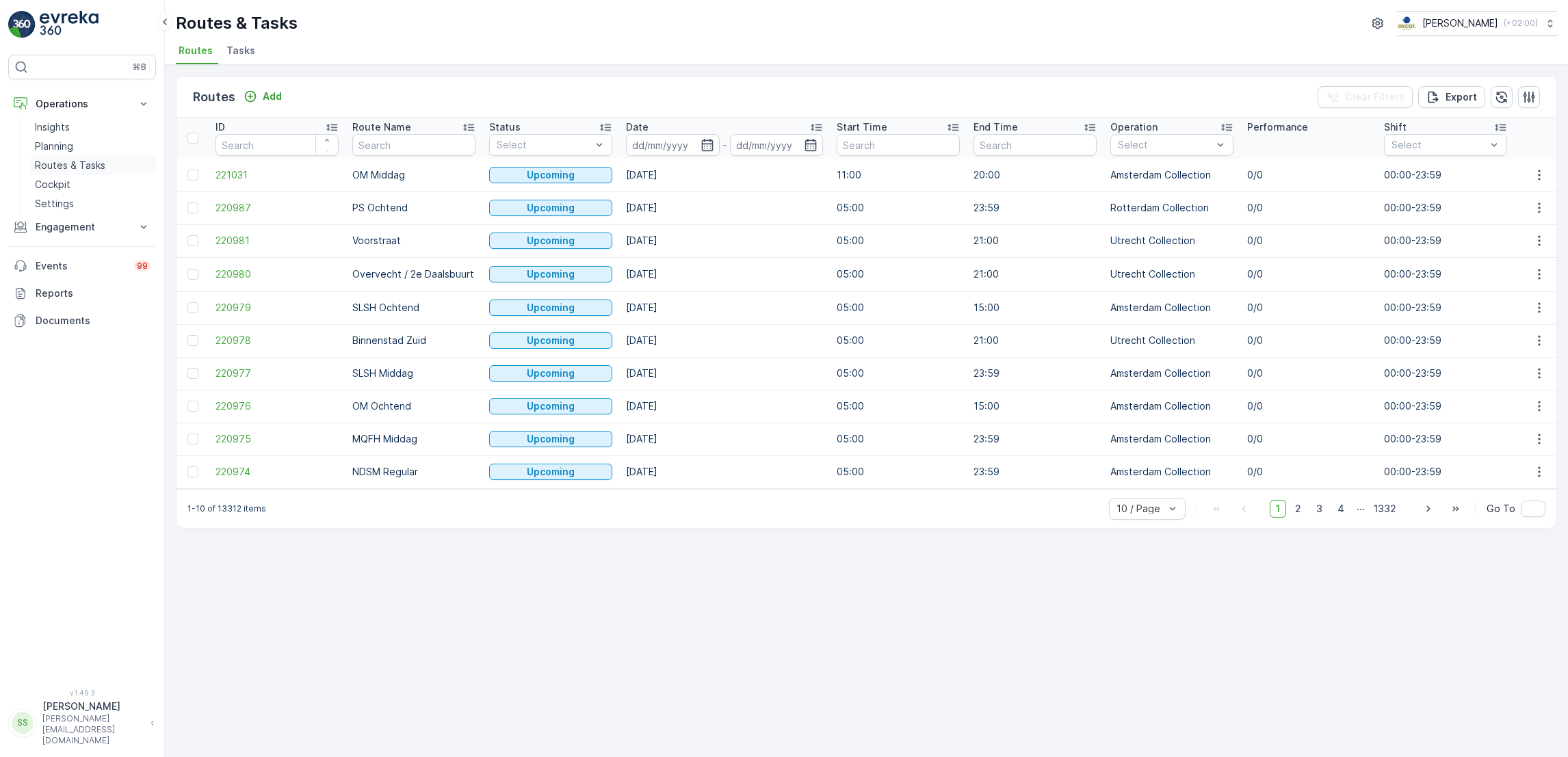
click at [84, 165] on p "Routes & Tasks" at bounding box center [70, 165] width 71 height 14
click at [78, 164] on p "Routes & Tasks" at bounding box center [70, 165] width 71 height 14
click at [388, 149] on input "text" at bounding box center [414, 145] width 123 height 22
type input "ndsm"
click at [704, 144] on icon "button" at bounding box center [707, 145] width 11 height 12
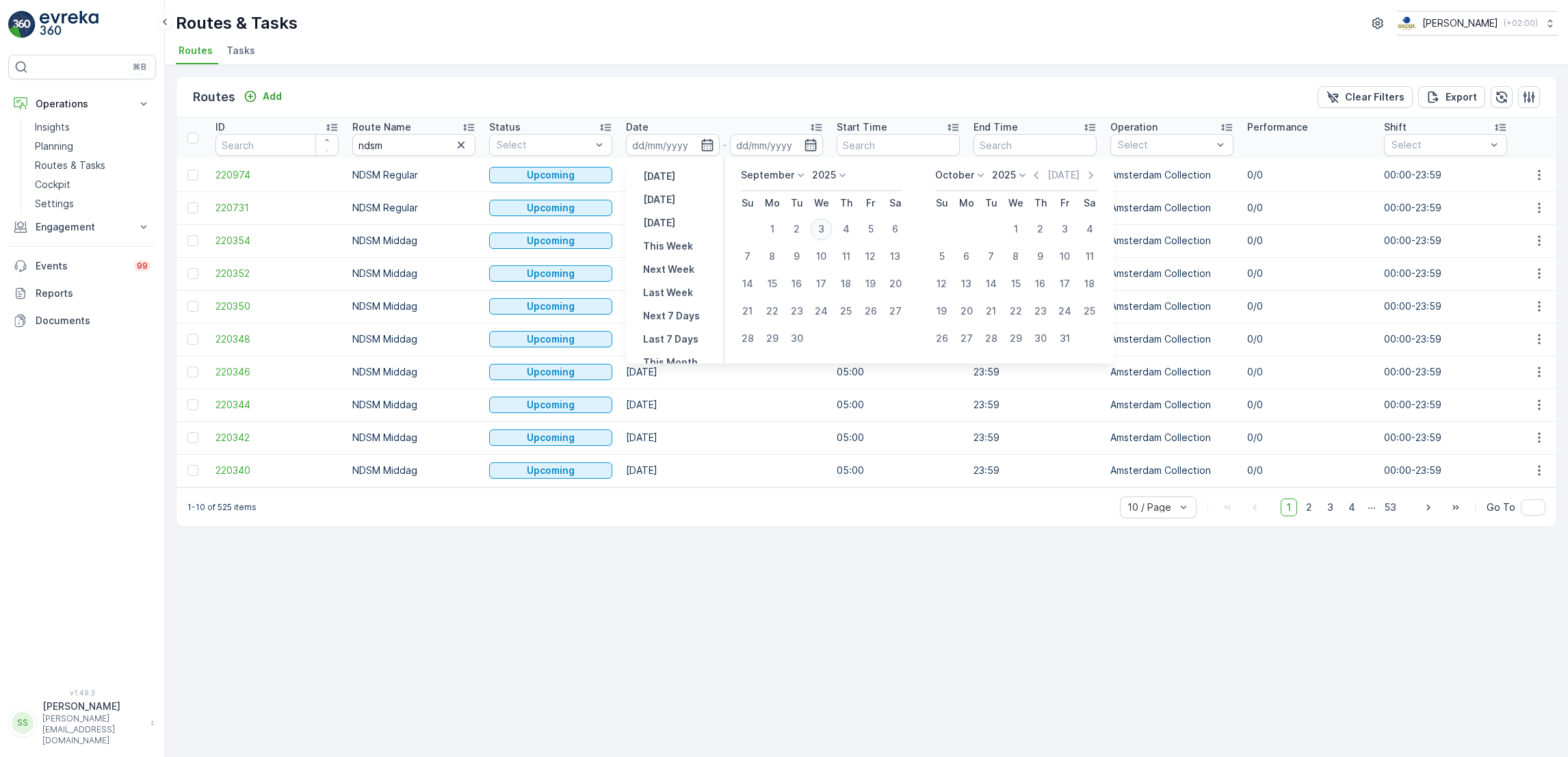
click at [819, 233] on div "3" at bounding box center [821, 229] width 22 height 22
type input "[DATE]"
click at [819, 233] on div "3" at bounding box center [821, 229] width 22 height 22
type input "[DATE]"
click at [819, 233] on div "3" at bounding box center [821, 229] width 22 height 22
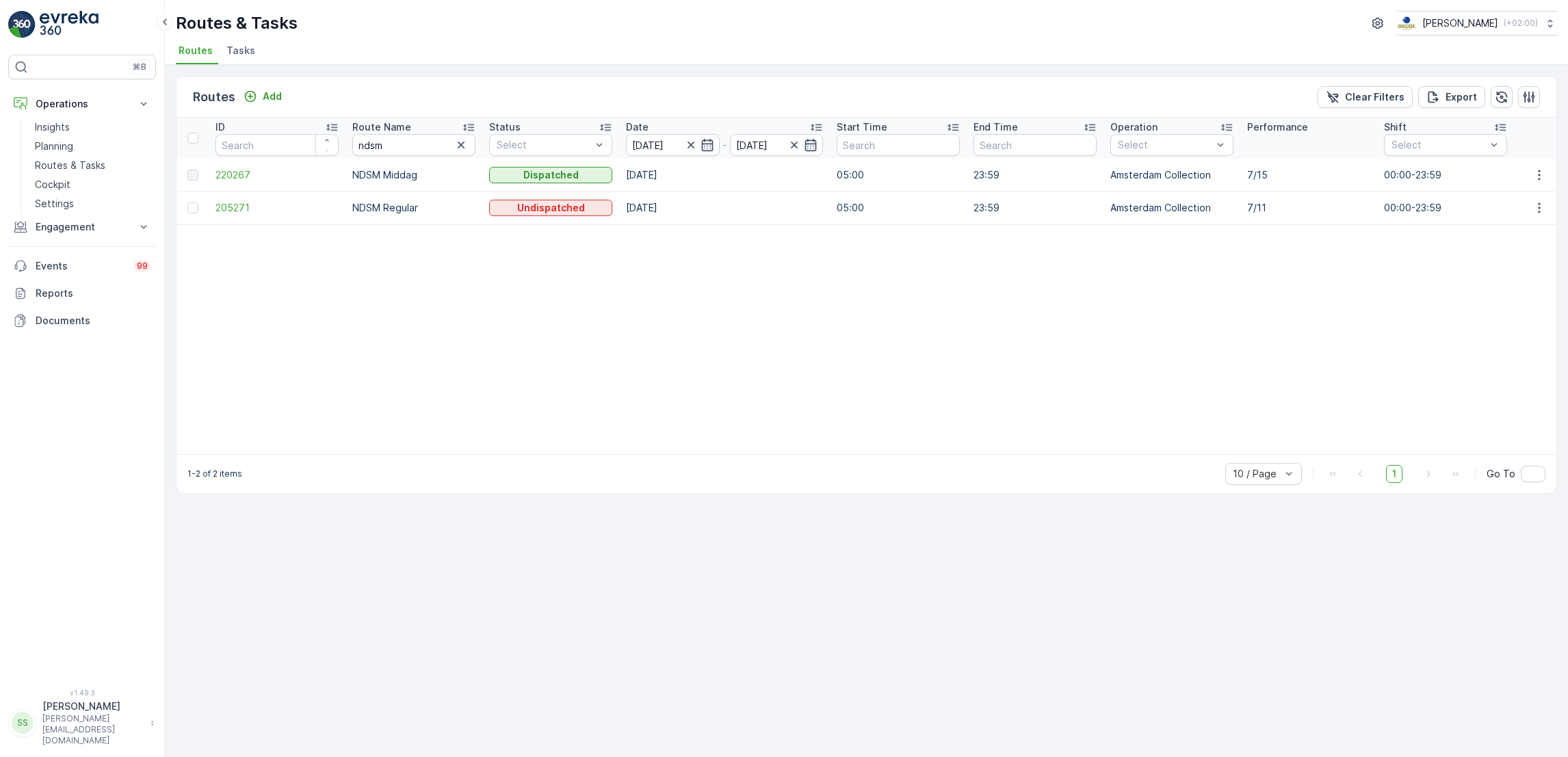
click at [1547, 164] on td at bounding box center [1538, 174] width 37 height 33
click at [1542, 168] on icon "button" at bounding box center [1539, 175] width 14 height 14
click at [1519, 190] on span "See More Details" at bounding box center [1507, 195] width 79 height 14
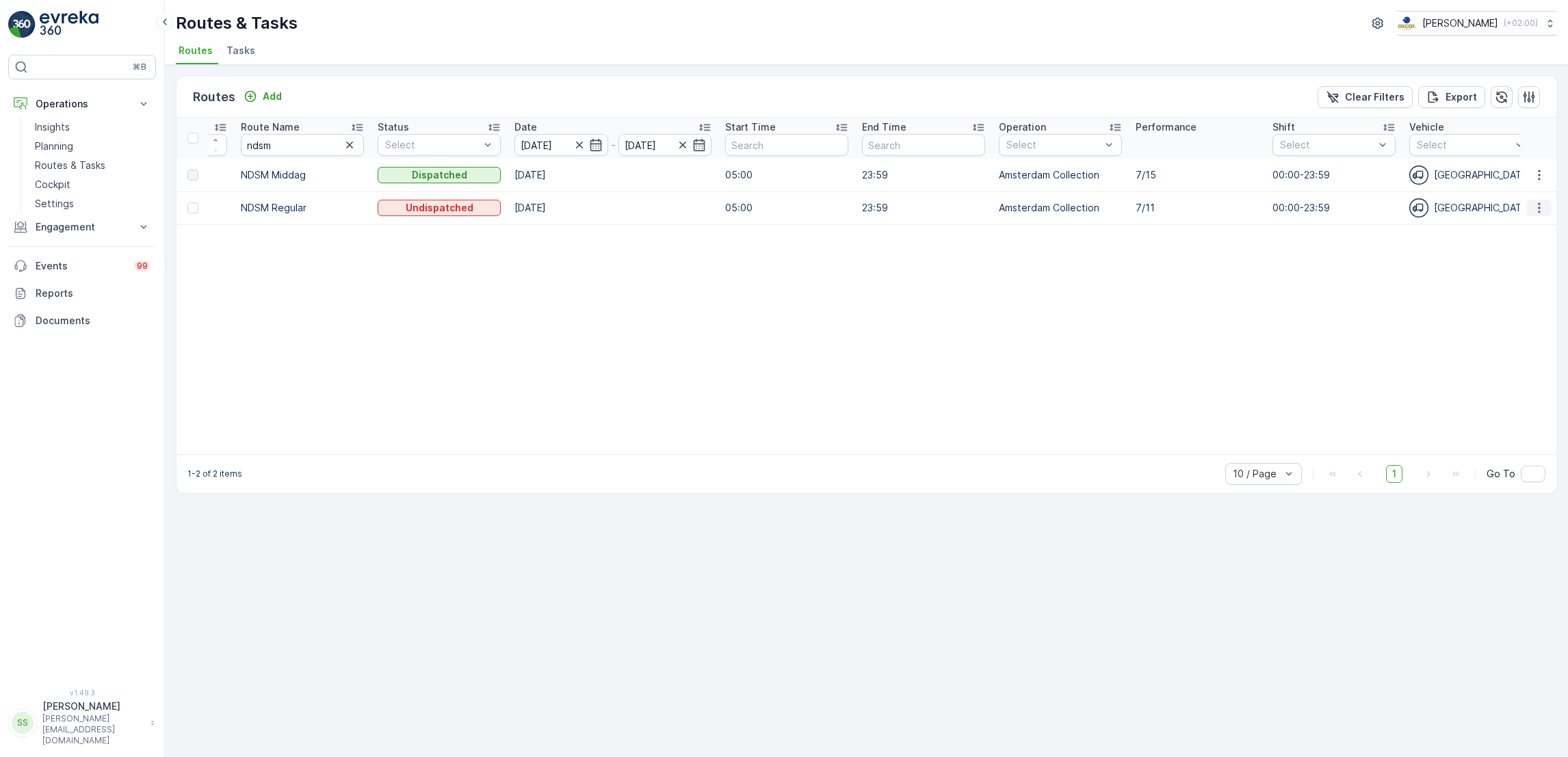
click at [1542, 212] on icon "button" at bounding box center [1539, 208] width 14 height 14
click at [1500, 229] on span "See More Details" at bounding box center [1507, 228] width 79 height 14
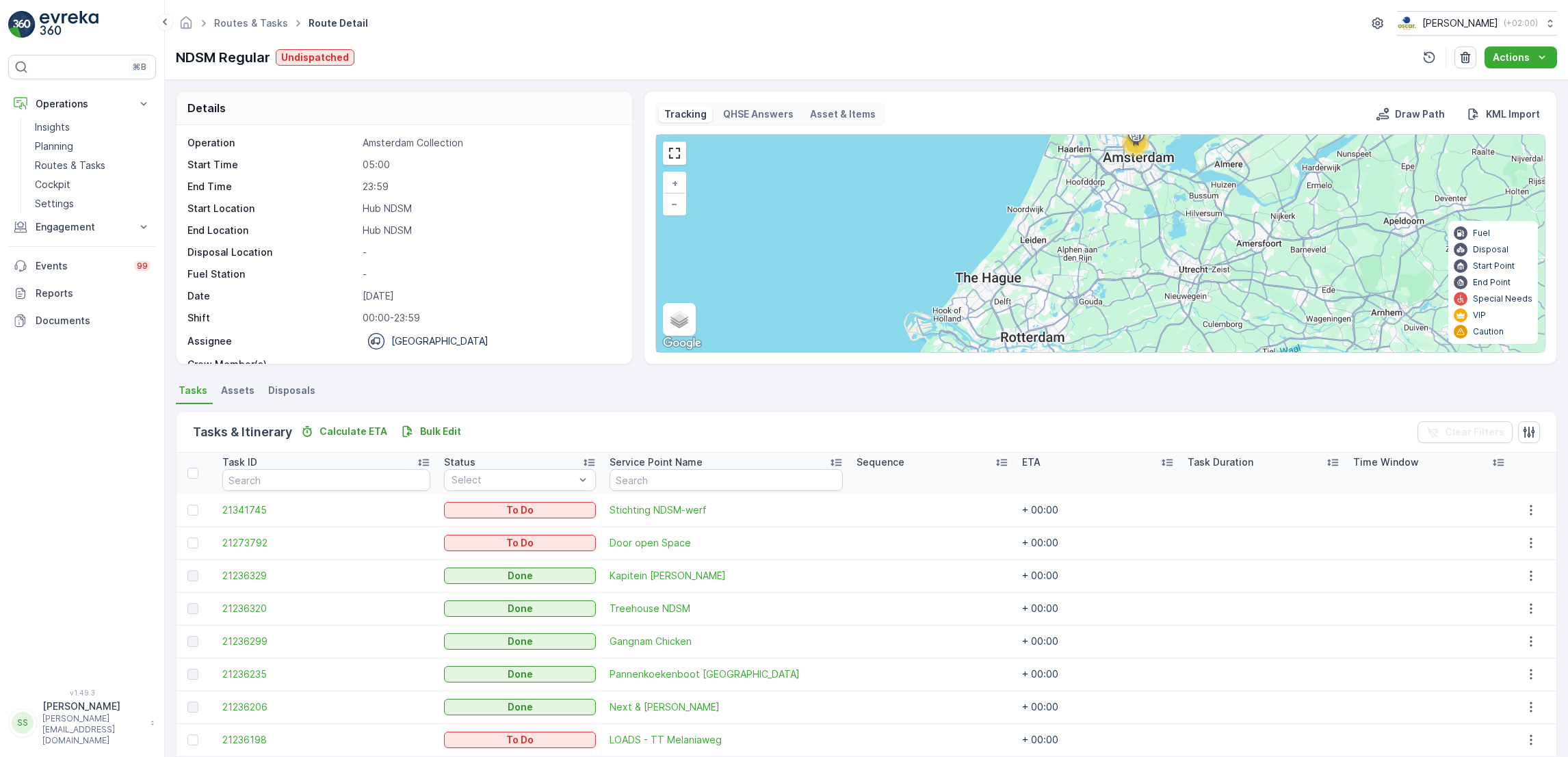
scroll to position [155, 0]
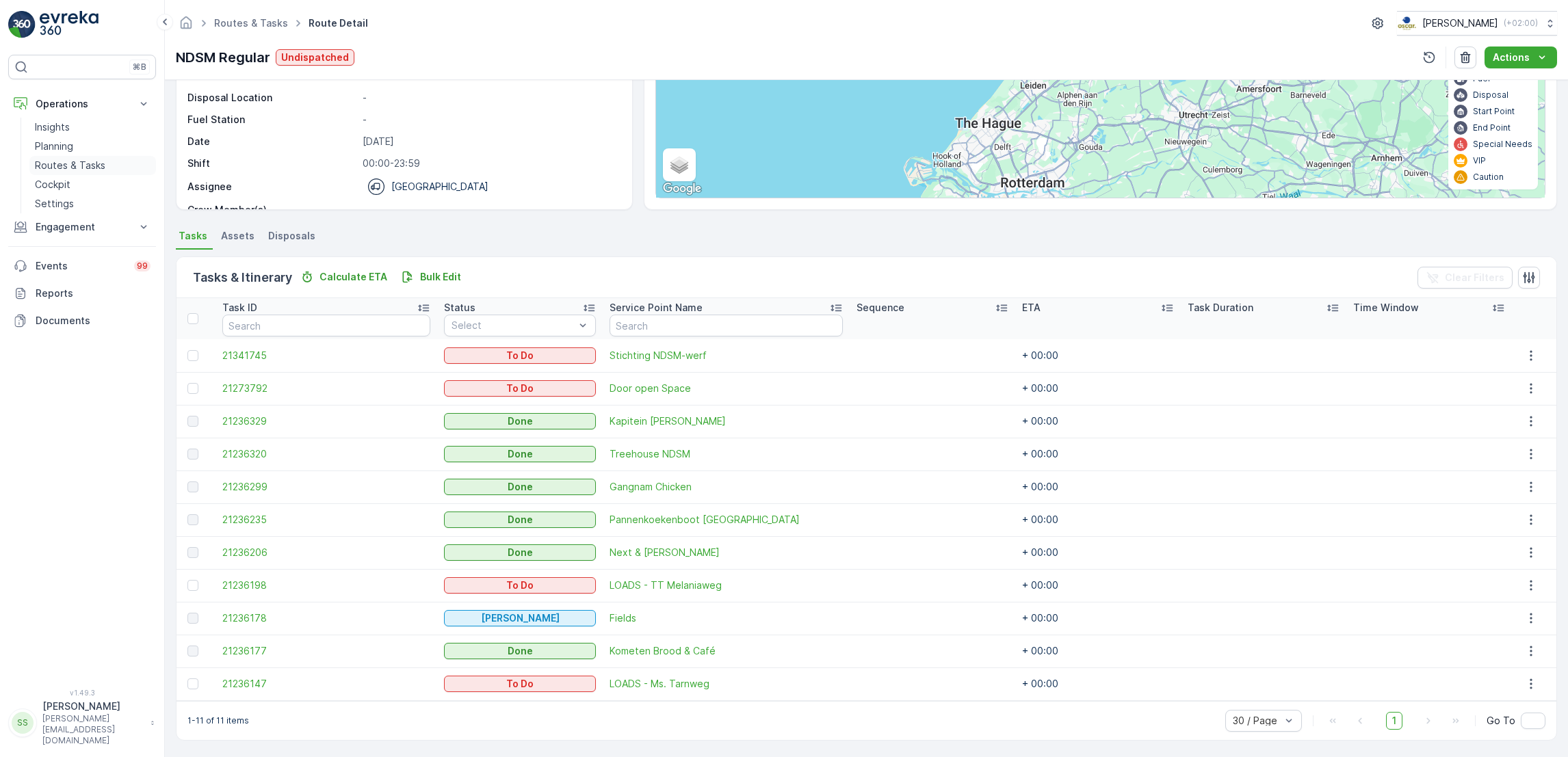
click at [88, 165] on p "Routes & Tasks" at bounding box center [70, 165] width 71 height 14
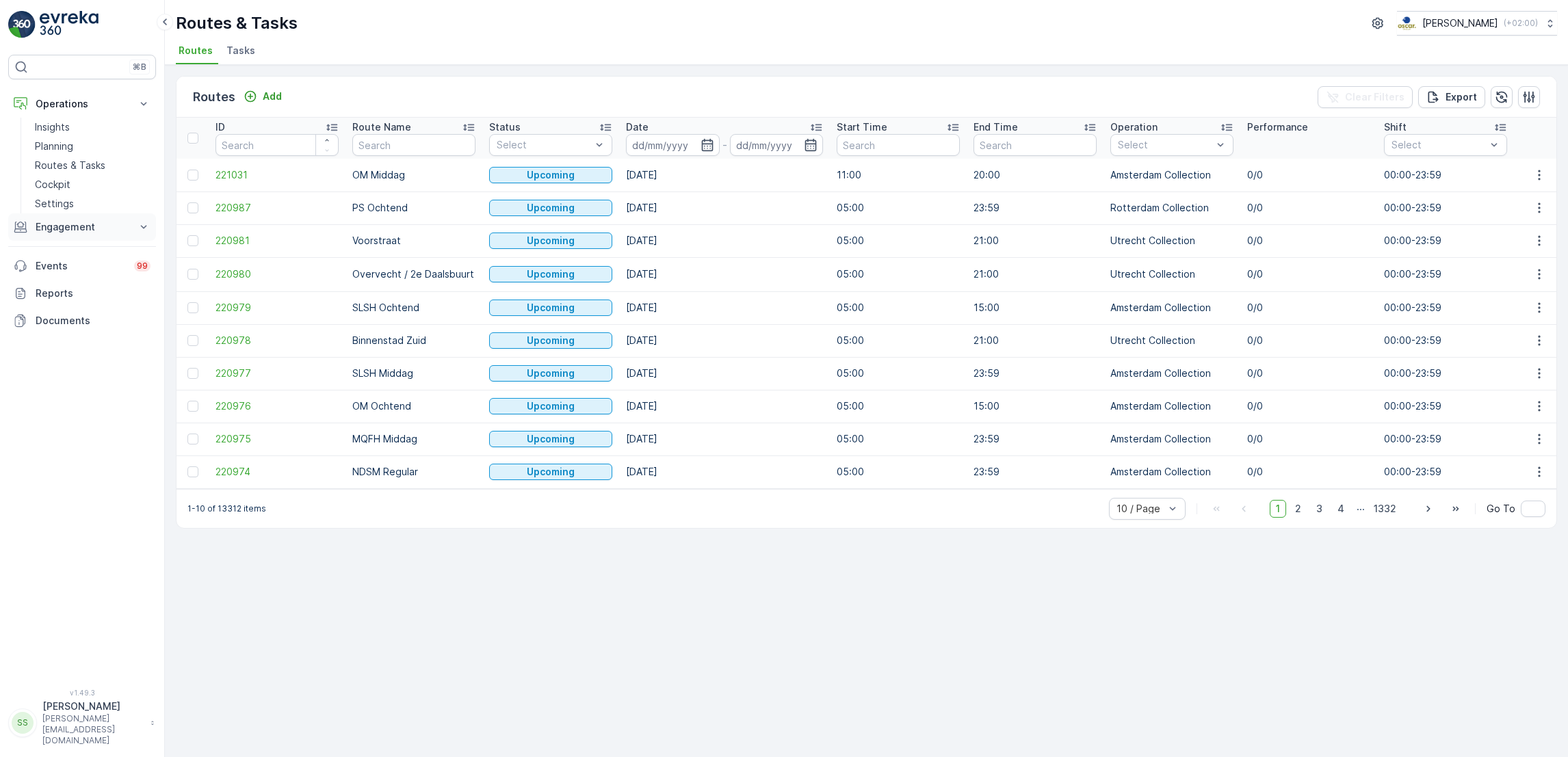
click at [116, 234] on p "Engagement" at bounding box center [82, 227] width 93 height 14
click at [97, 305] on p "Service Points" at bounding box center [68, 308] width 66 height 14
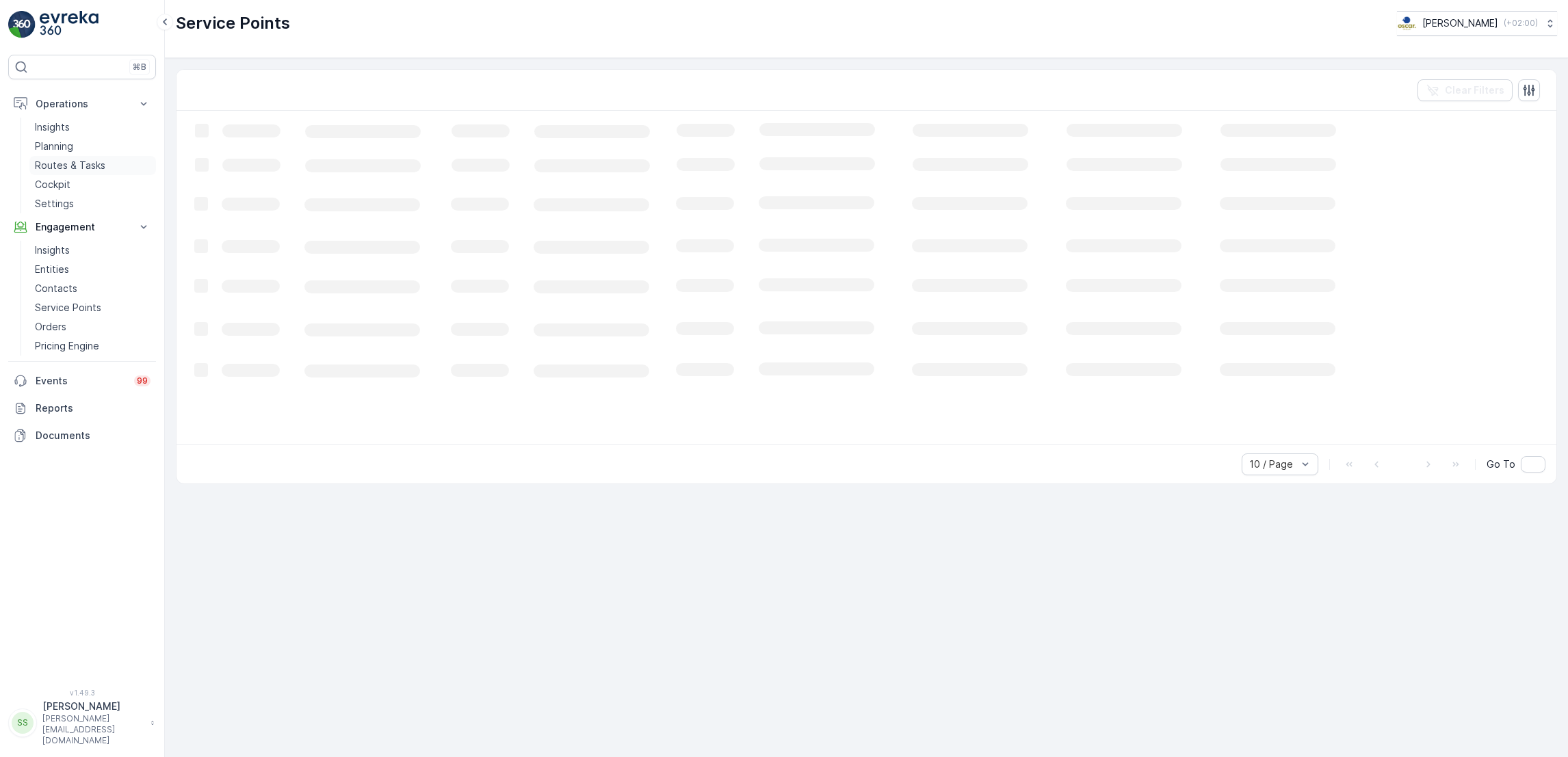
click at [66, 164] on p "Routes & Tasks" at bounding box center [70, 165] width 71 height 14
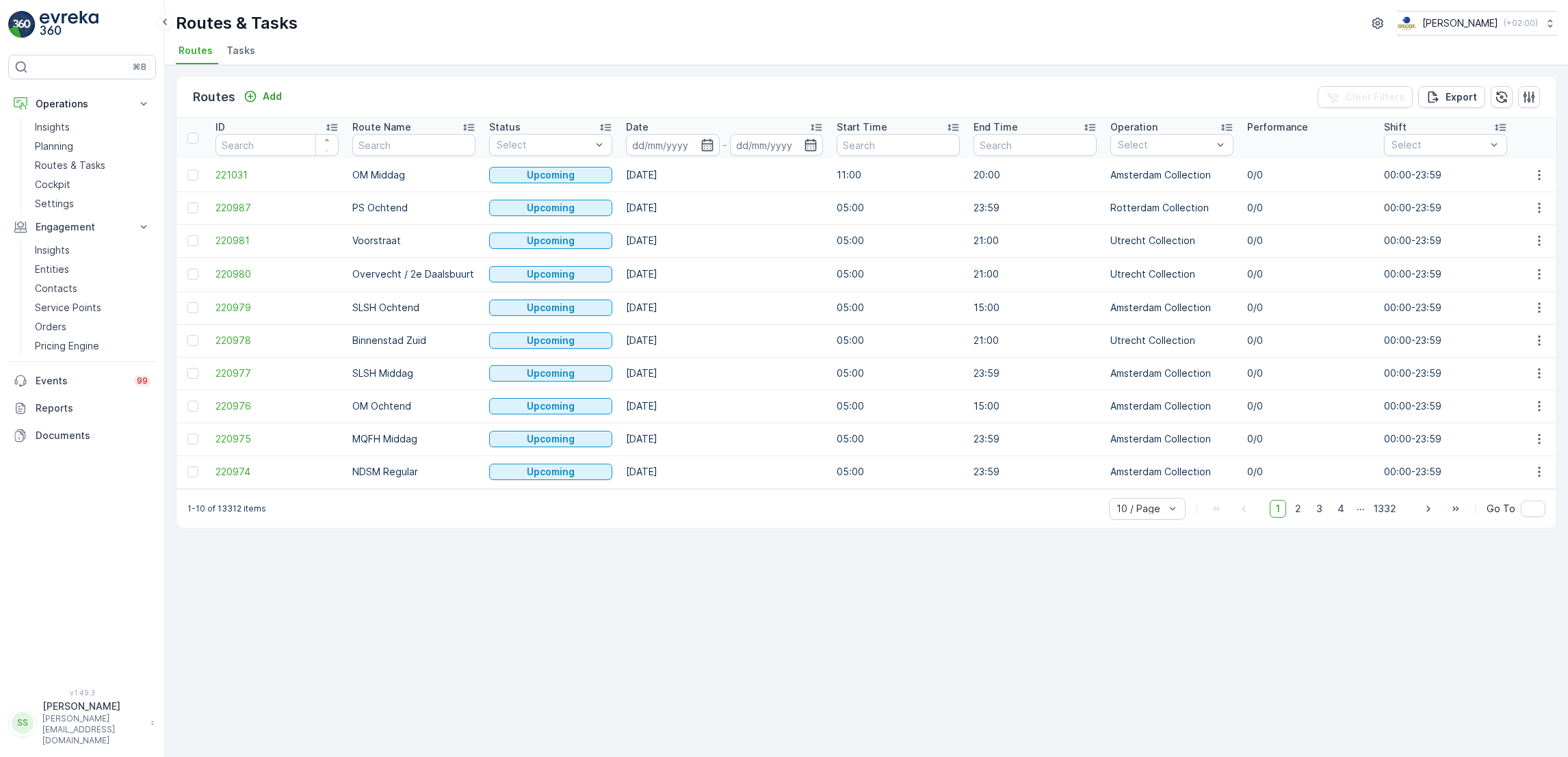
click at [254, 55] on li "Tasks" at bounding box center [242, 53] width 37 height 24
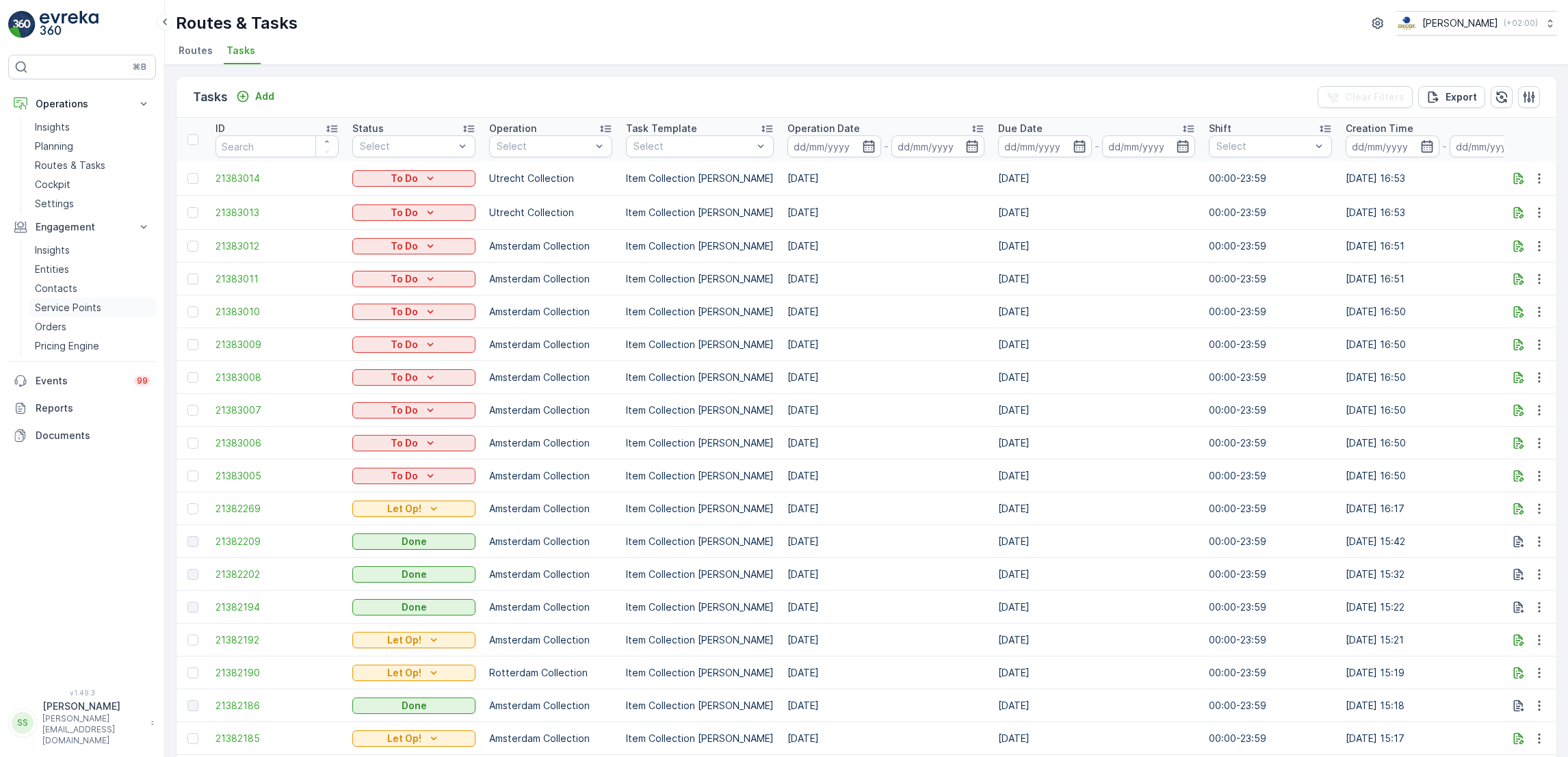
click at [51, 311] on p "Service Points" at bounding box center [68, 308] width 66 height 14
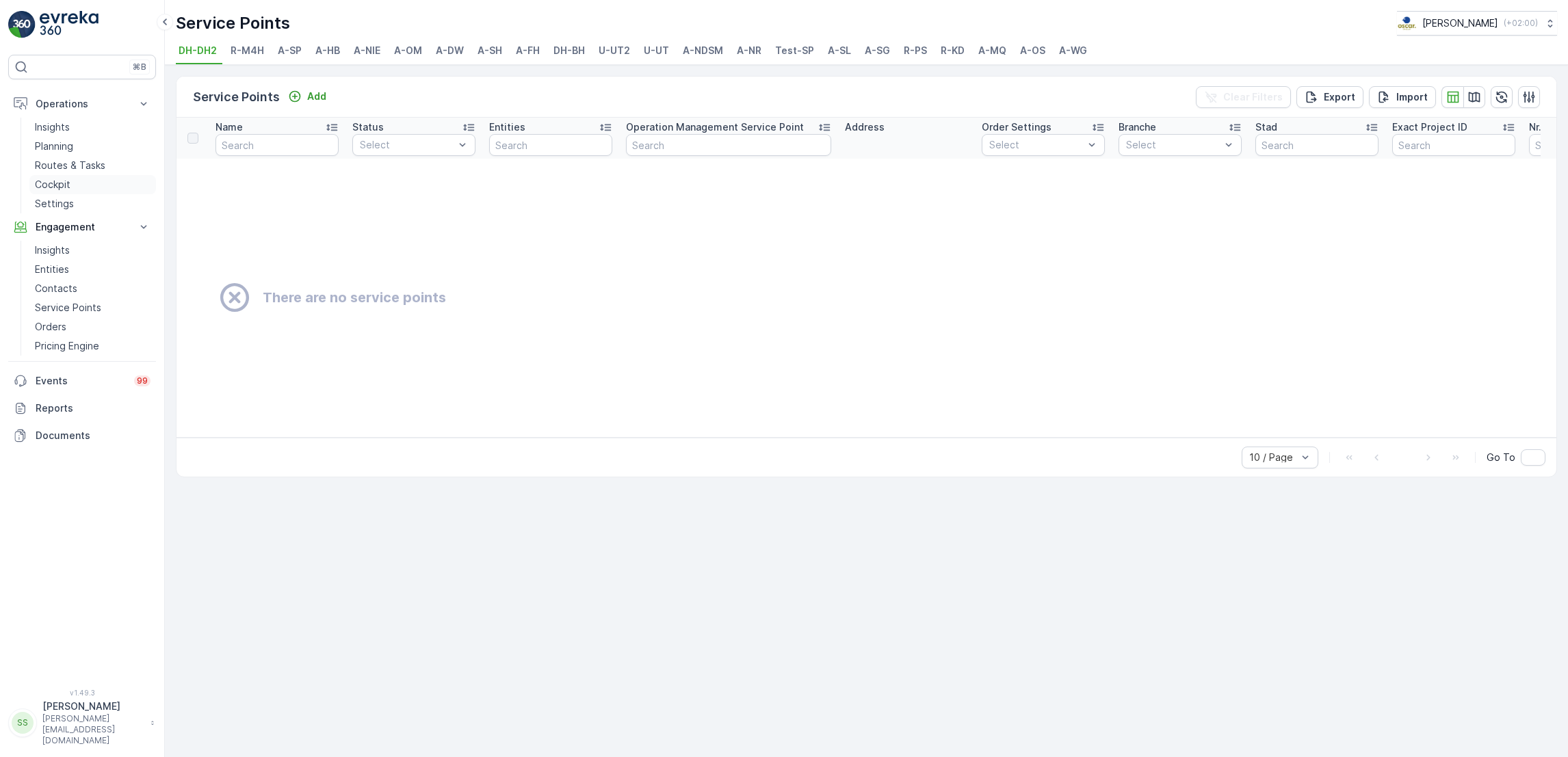
click at [72, 175] on link "Cockpit" at bounding box center [93, 184] width 126 height 19
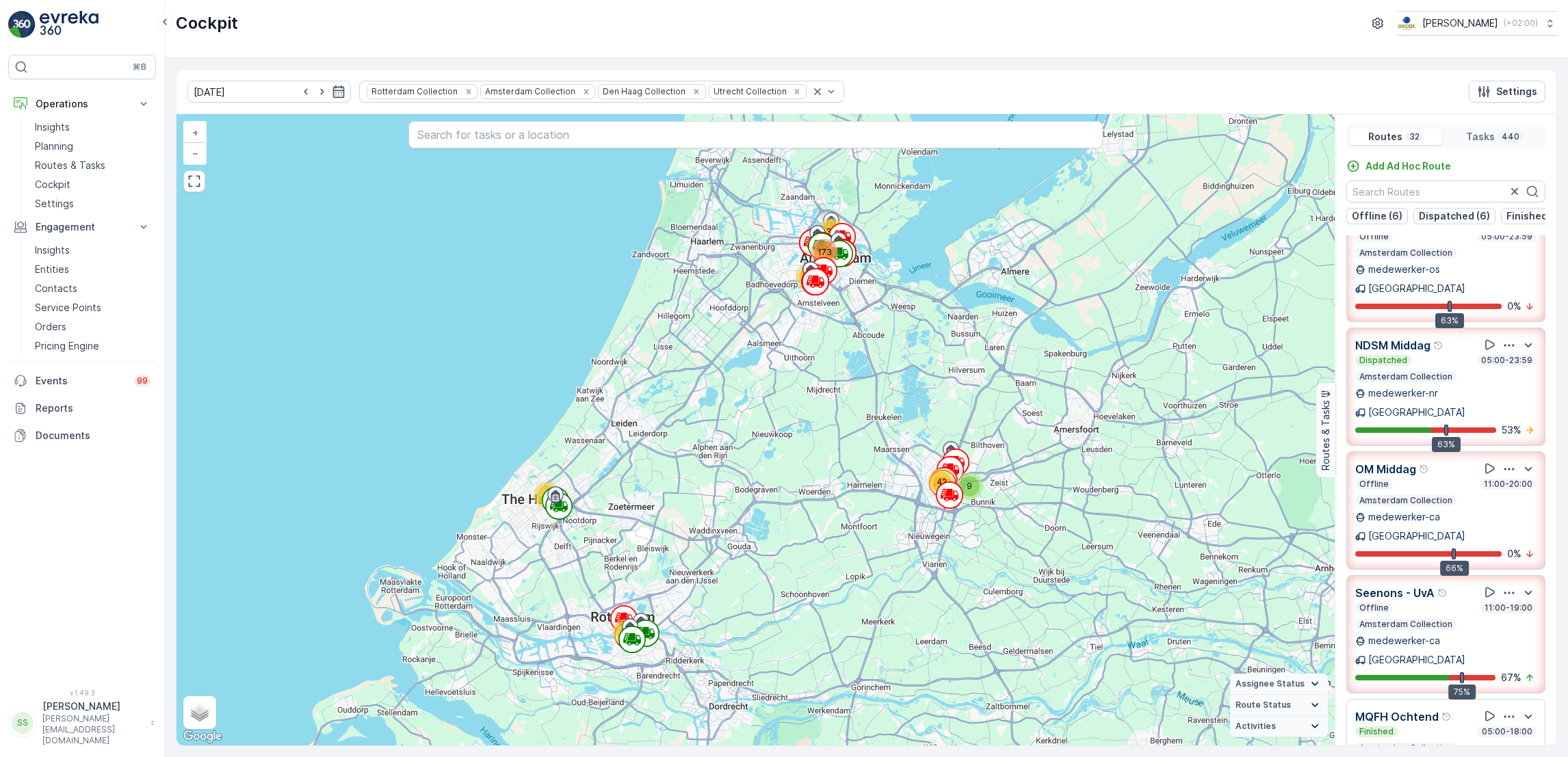
scroll to position [177, 0]
